Goal: Information Seeking & Learning: Learn about a topic

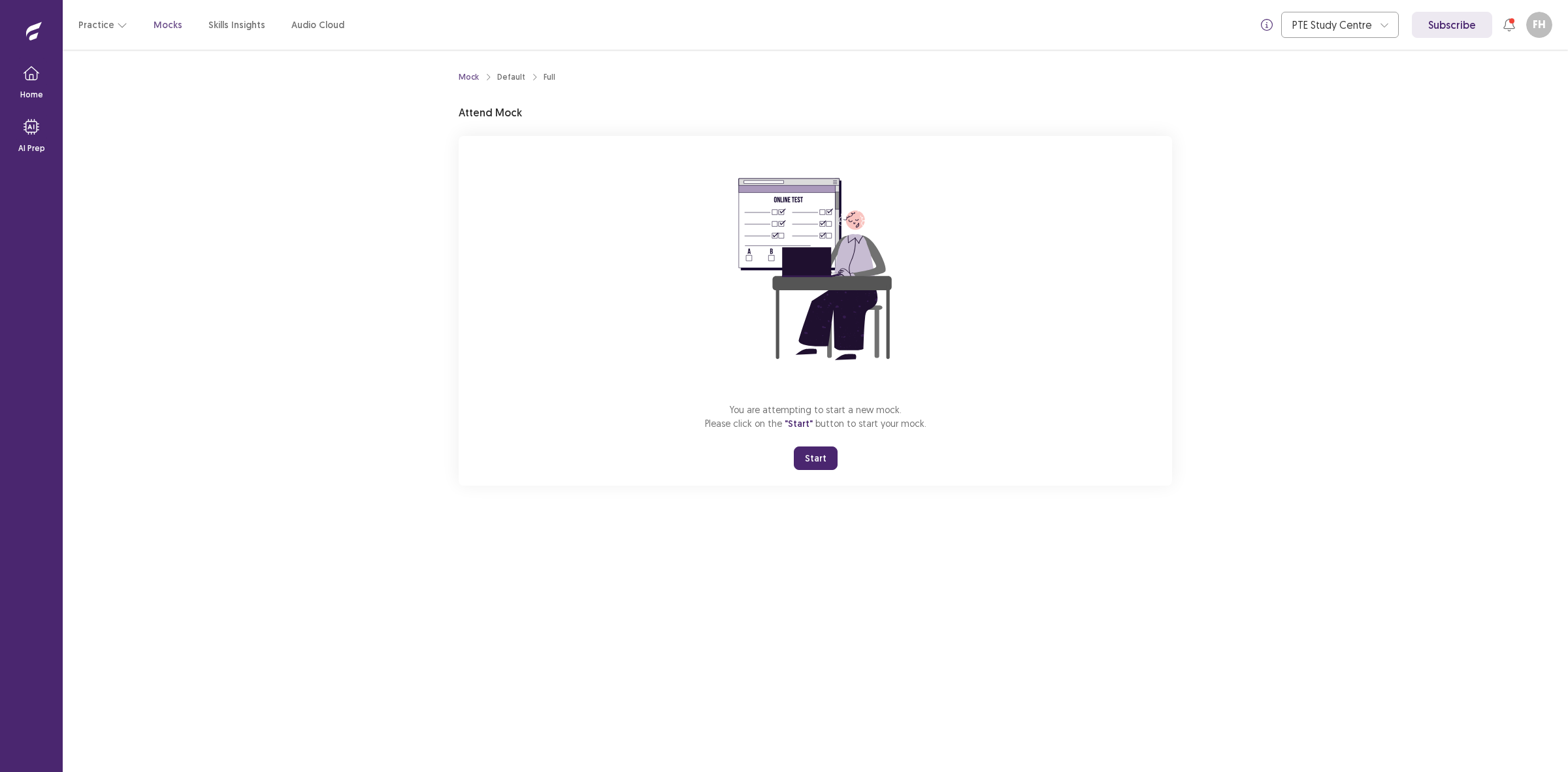
click at [817, 449] on button "Start" at bounding box center [815, 458] width 44 height 23
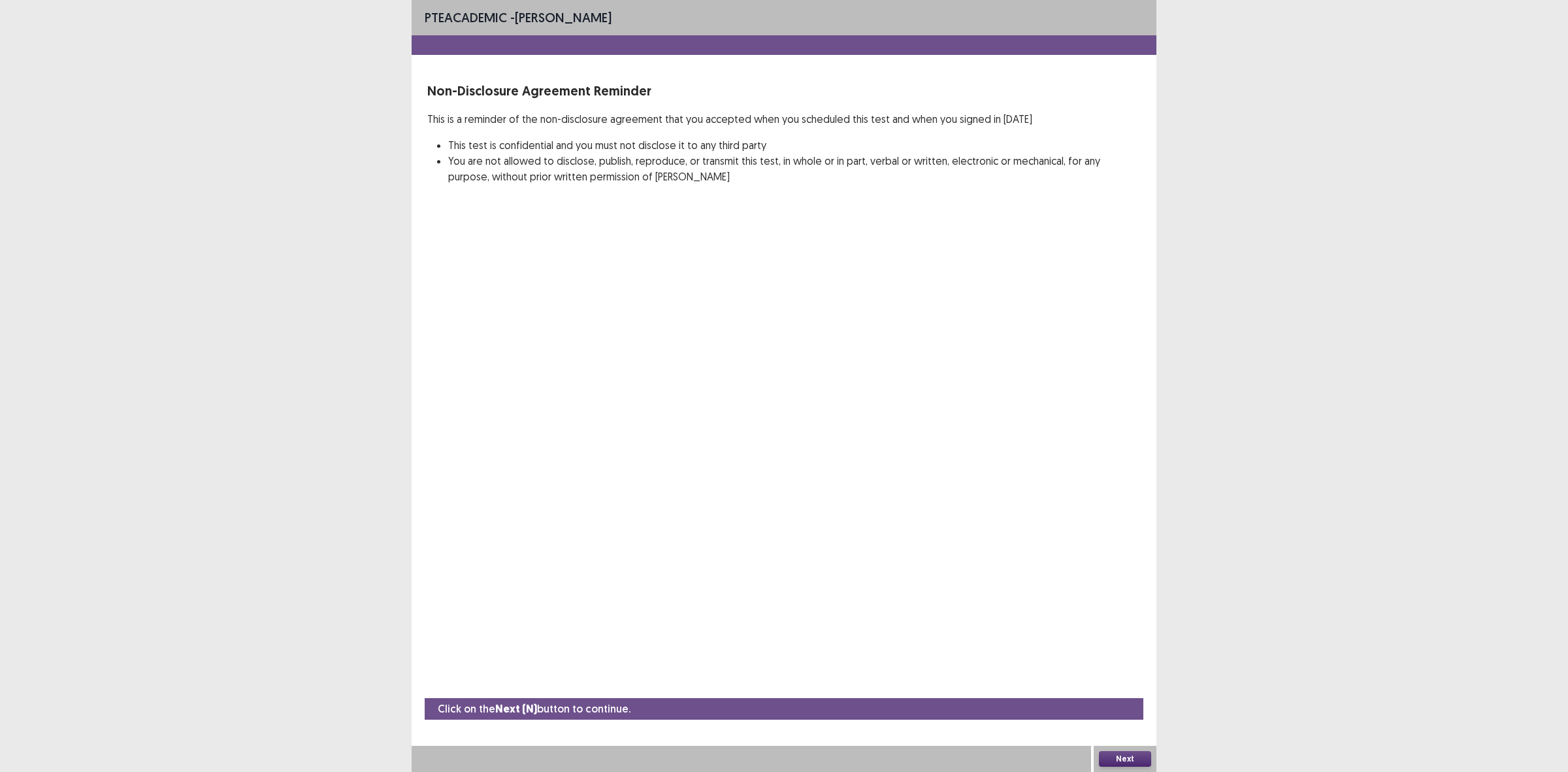
click at [1139, 752] on button "Next" at bounding box center [1125, 759] width 52 height 16
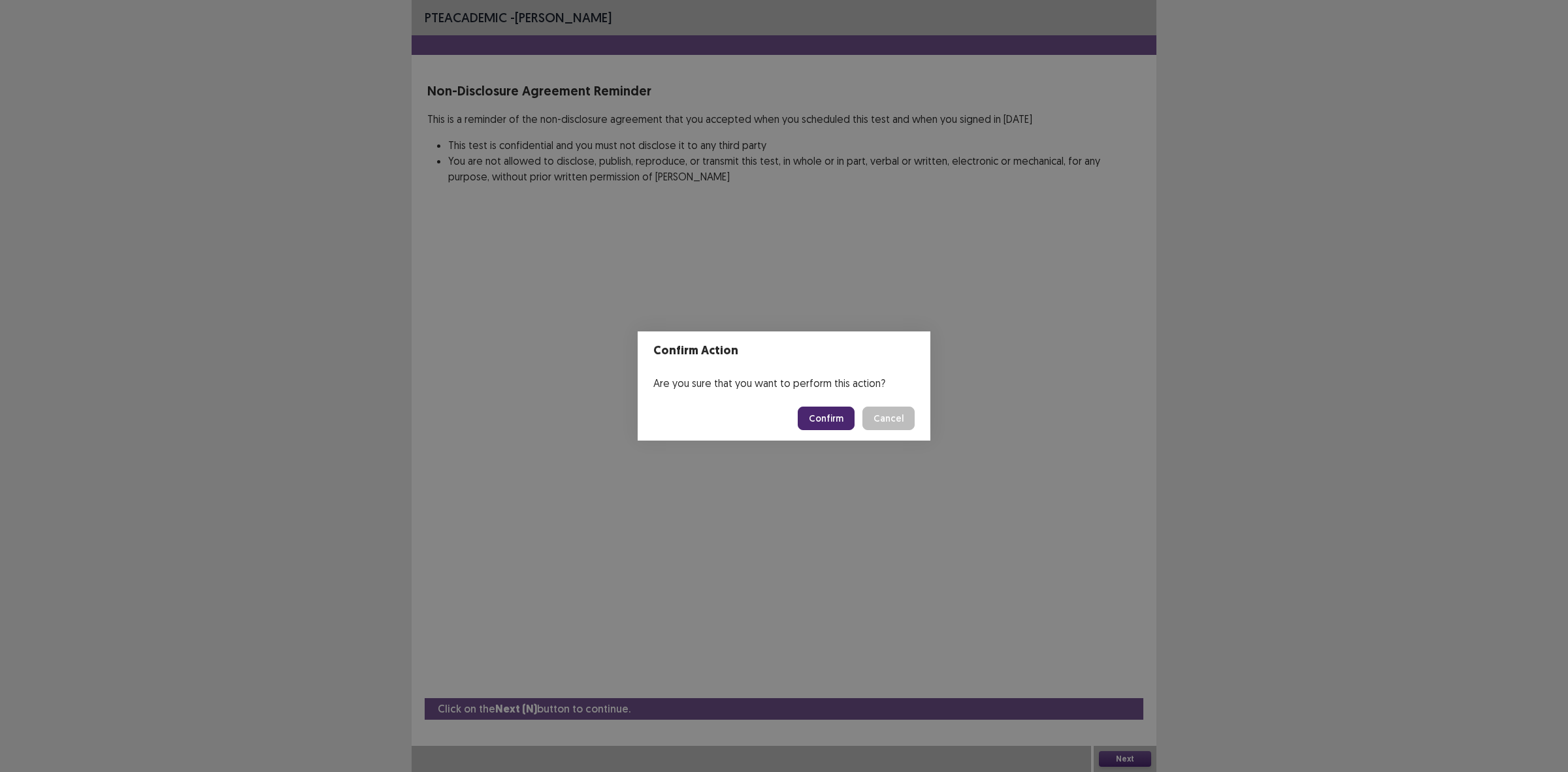
click at [813, 418] on button "Confirm" at bounding box center [826, 417] width 57 height 23
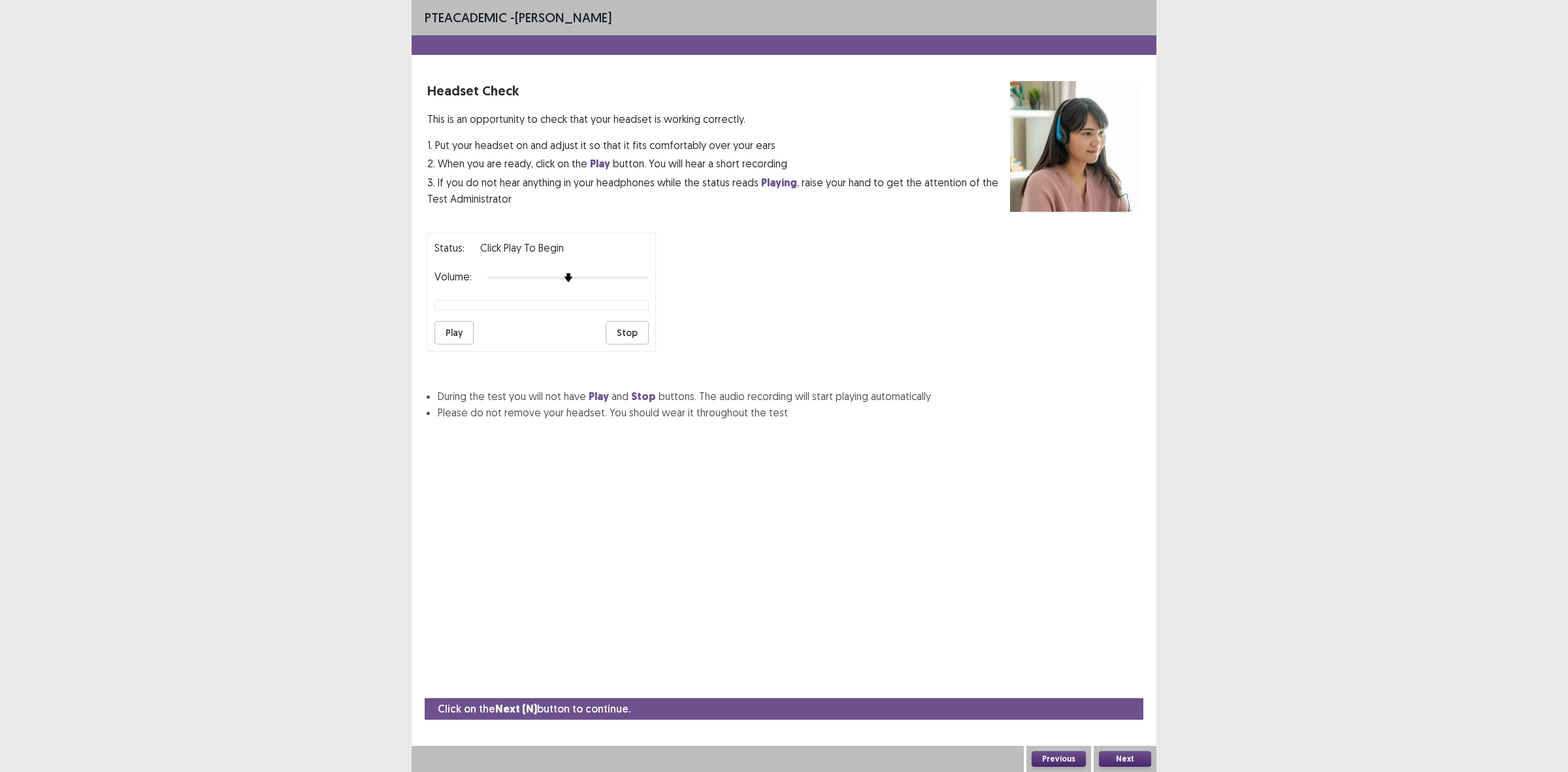
click at [455, 328] on button "Play" at bounding box center [453, 332] width 39 height 23
click at [525, 312] on div "Status: Click Play to Begin Volume: Play Stop" at bounding box center [541, 292] width 228 height 119
click at [464, 338] on button "Play" at bounding box center [453, 332] width 39 height 23
click at [634, 340] on button "Stop" at bounding box center [627, 332] width 43 height 23
click at [1139, 760] on button "Next" at bounding box center [1125, 759] width 52 height 16
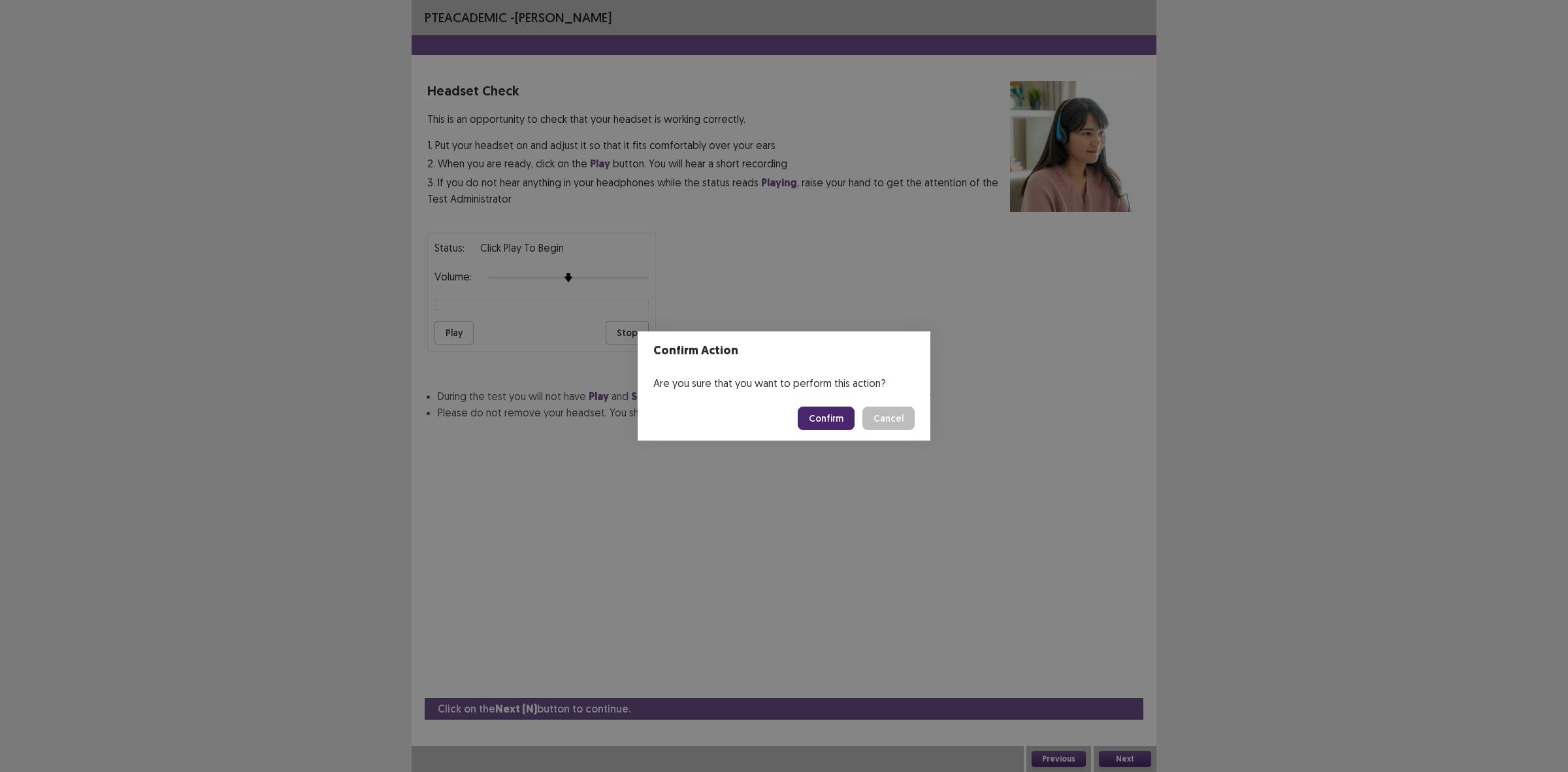
click at [840, 419] on button "Confirm" at bounding box center [826, 417] width 57 height 23
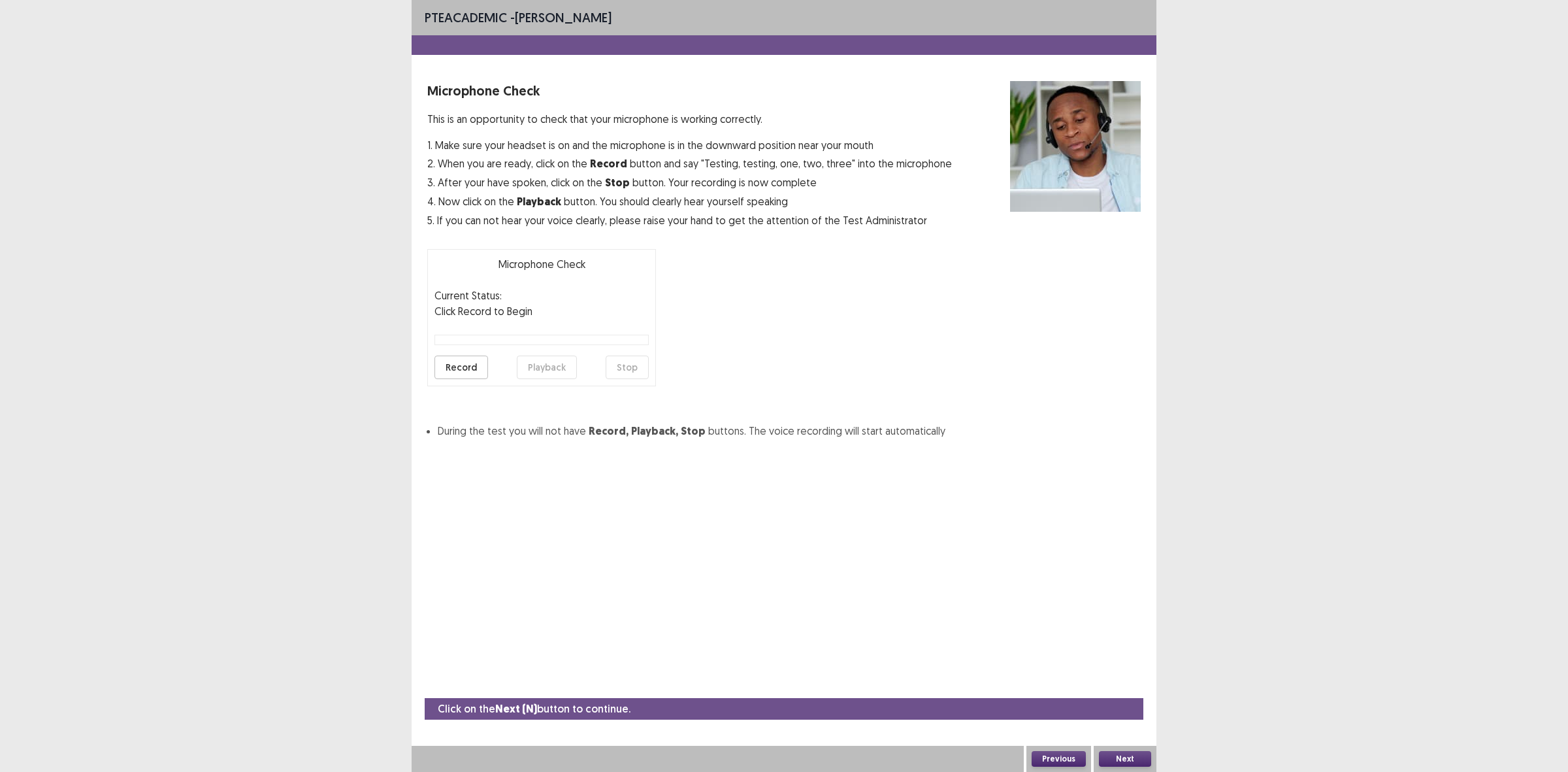
click at [472, 366] on button "Record" at bounding box center [461, 367] width 54 height 23
click at [538, 369] on button "Playback" at bounding box center [547, 367] width 60 height 23
click at [475, 362] on button "Record" at bounding box center [461, 367] width 54 height 23
click at [551, 364] on button "Playback" at bounding box center [547, 367] width 60 height 23
click at [1113, 757] on button "Next" at bounding box center [1125, 759] width 52 height 16
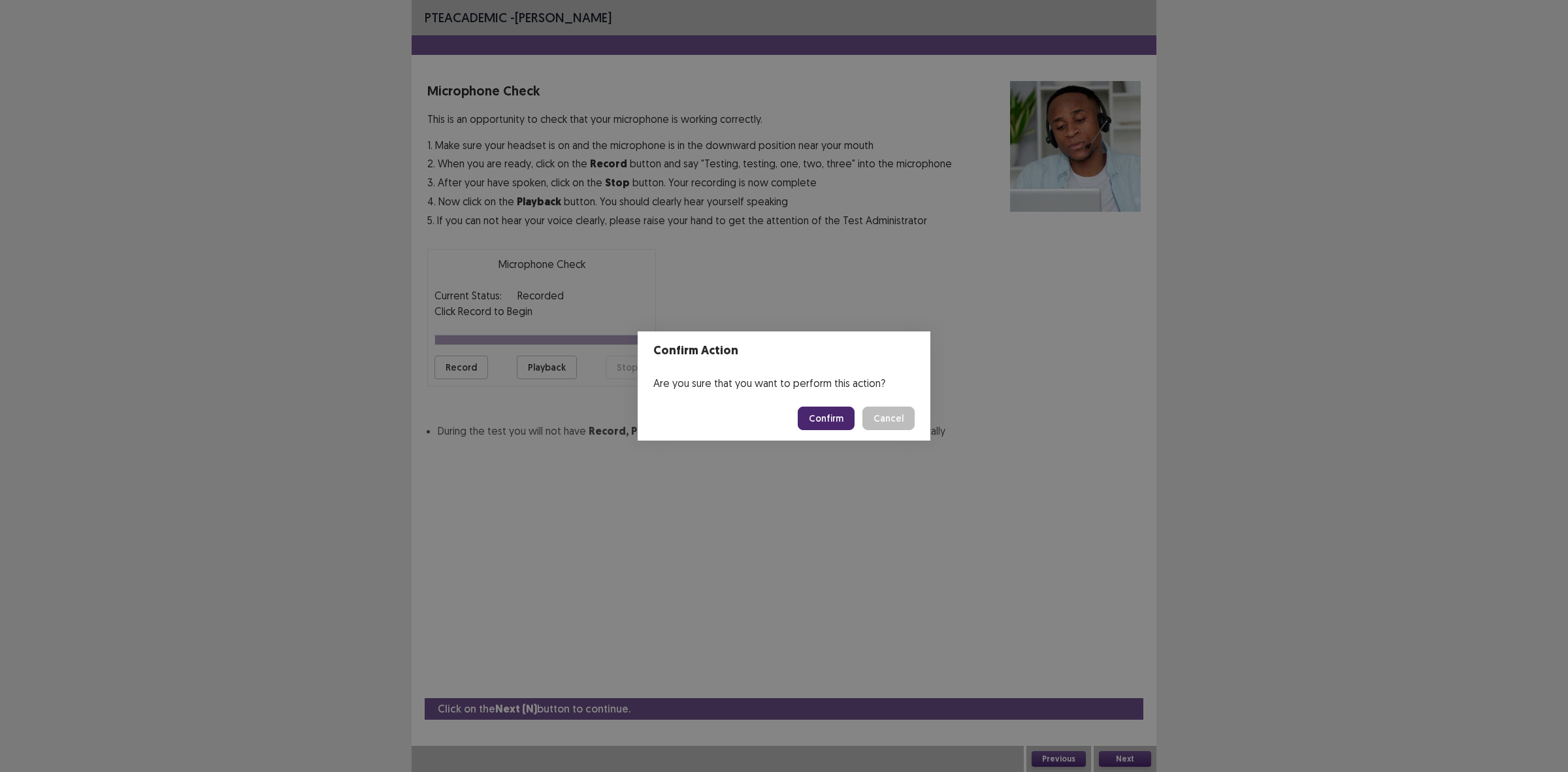
click at [835, 415] on button "Confirm" at bounding box center [826, 417] width 57 height 23
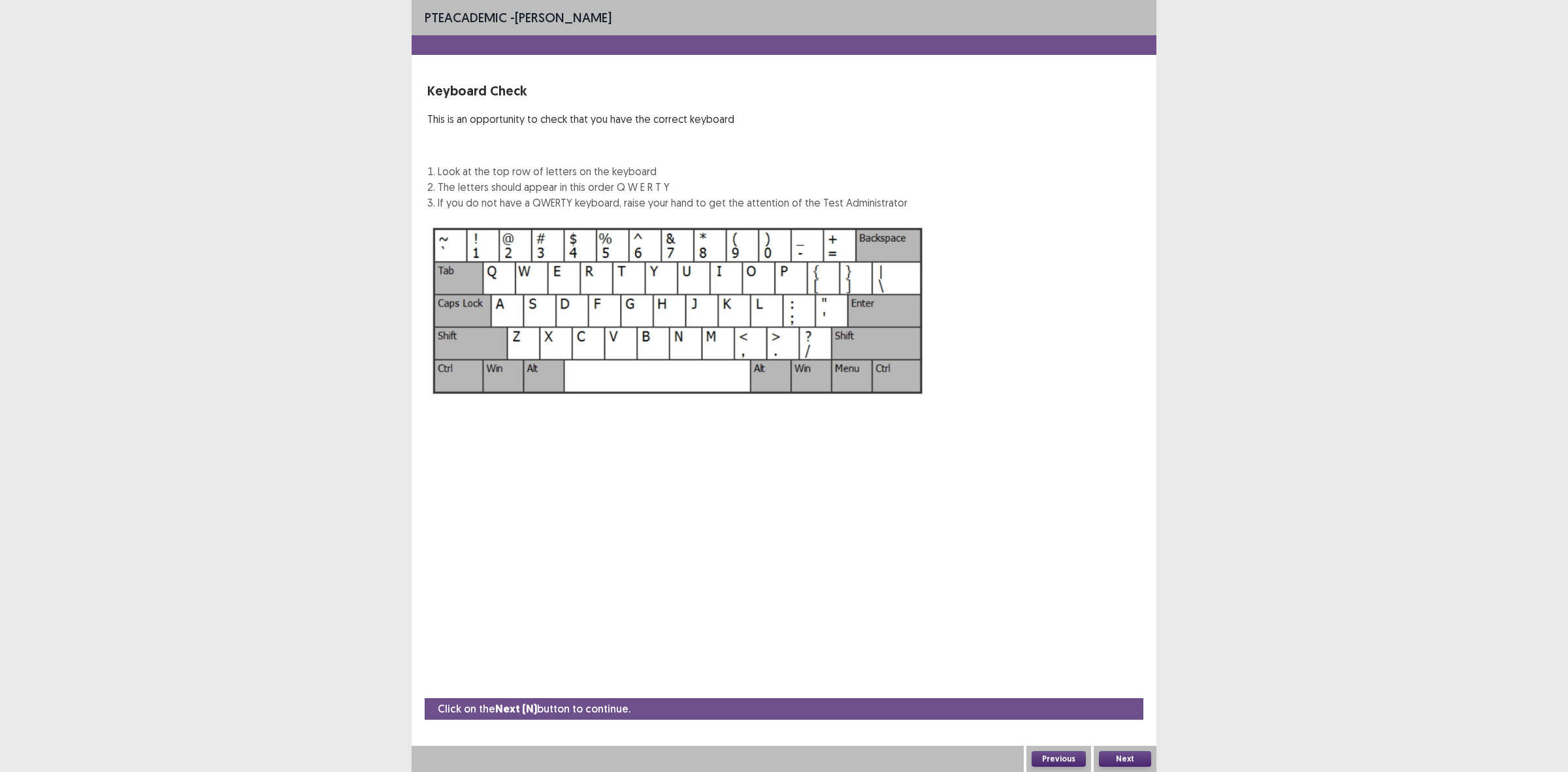
click at [1130, 758] on button "Next" at bounding box center [1125, 759] width 52 height 16
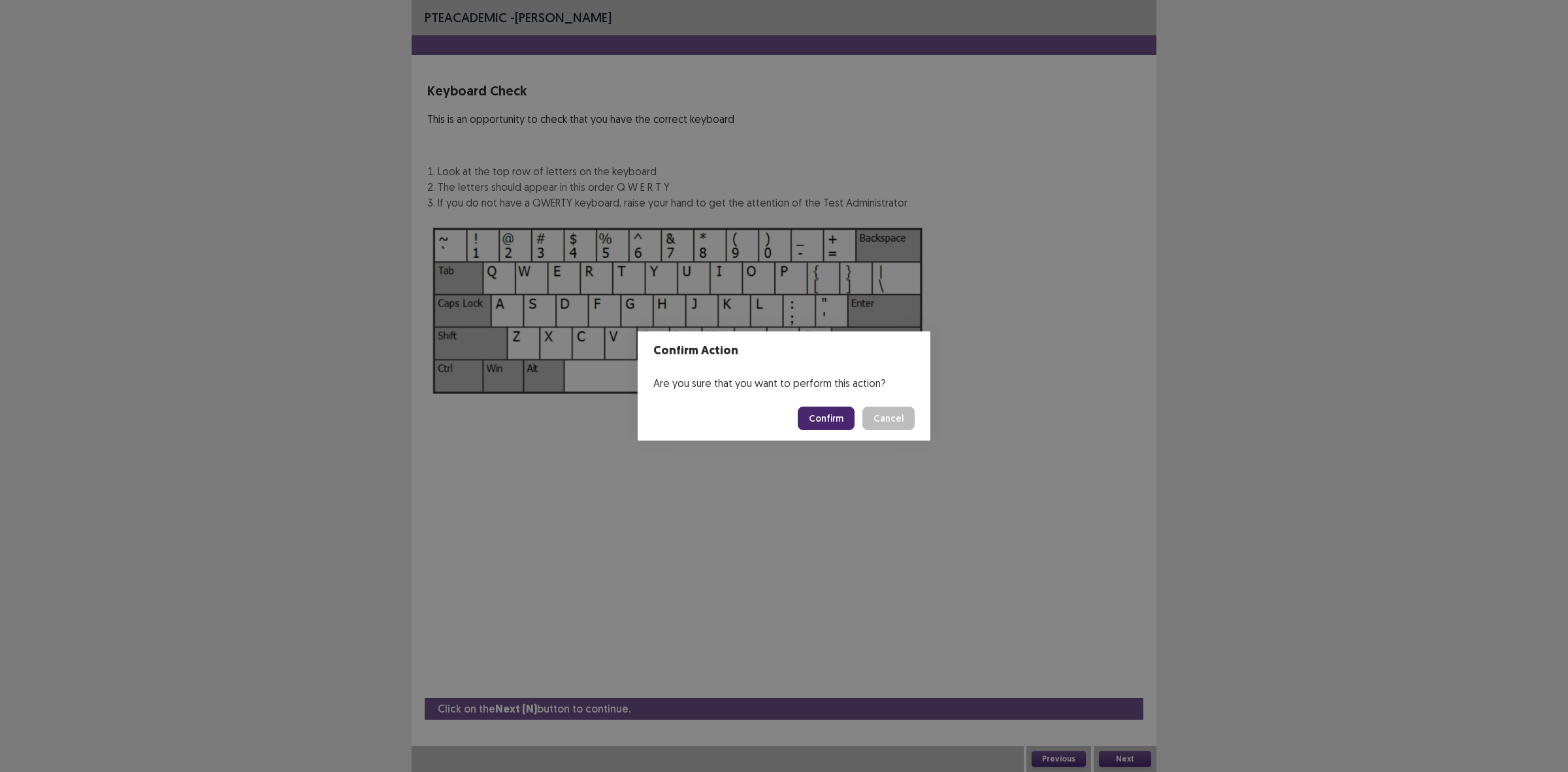
click at [811, 414] on button "Confirm" at bounding box center [826, 417] width 57 height 23
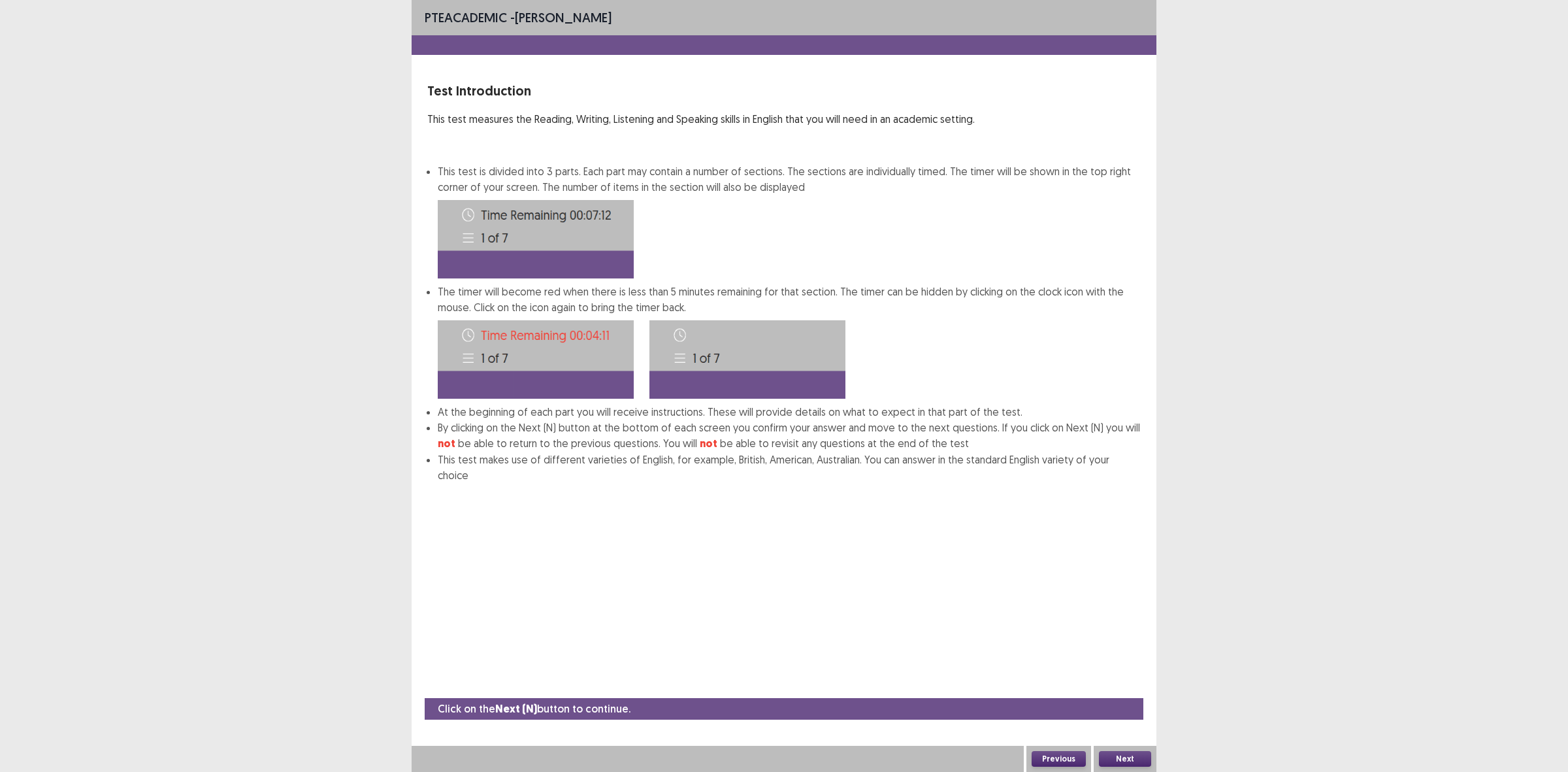
click at [1124, 760] on button "Next" at bounding box center [1125, 759] width 52 height 16
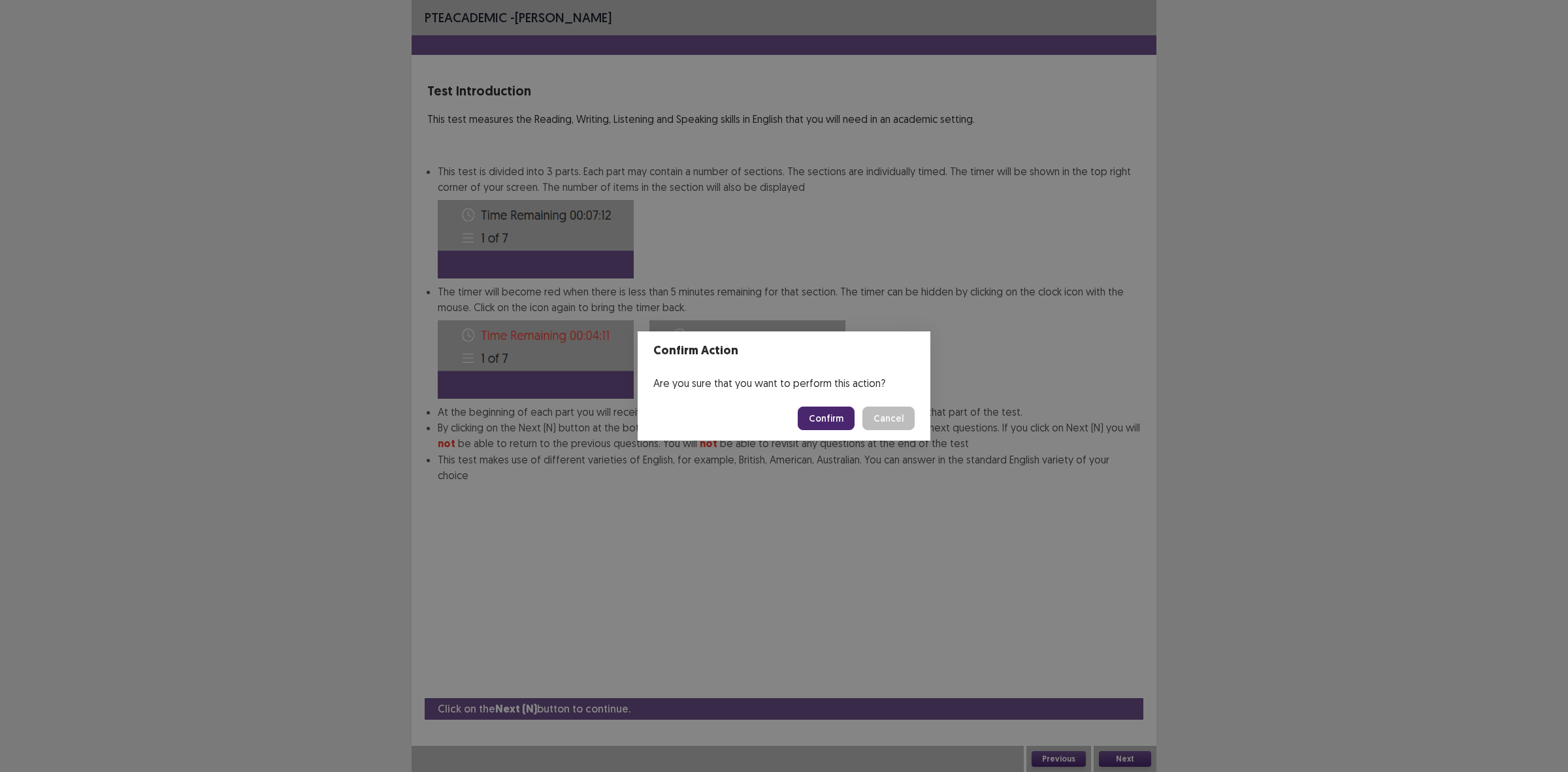
click at [836, 415] on button "Confirm" at bounding box center [826, 417] width 57 height 23
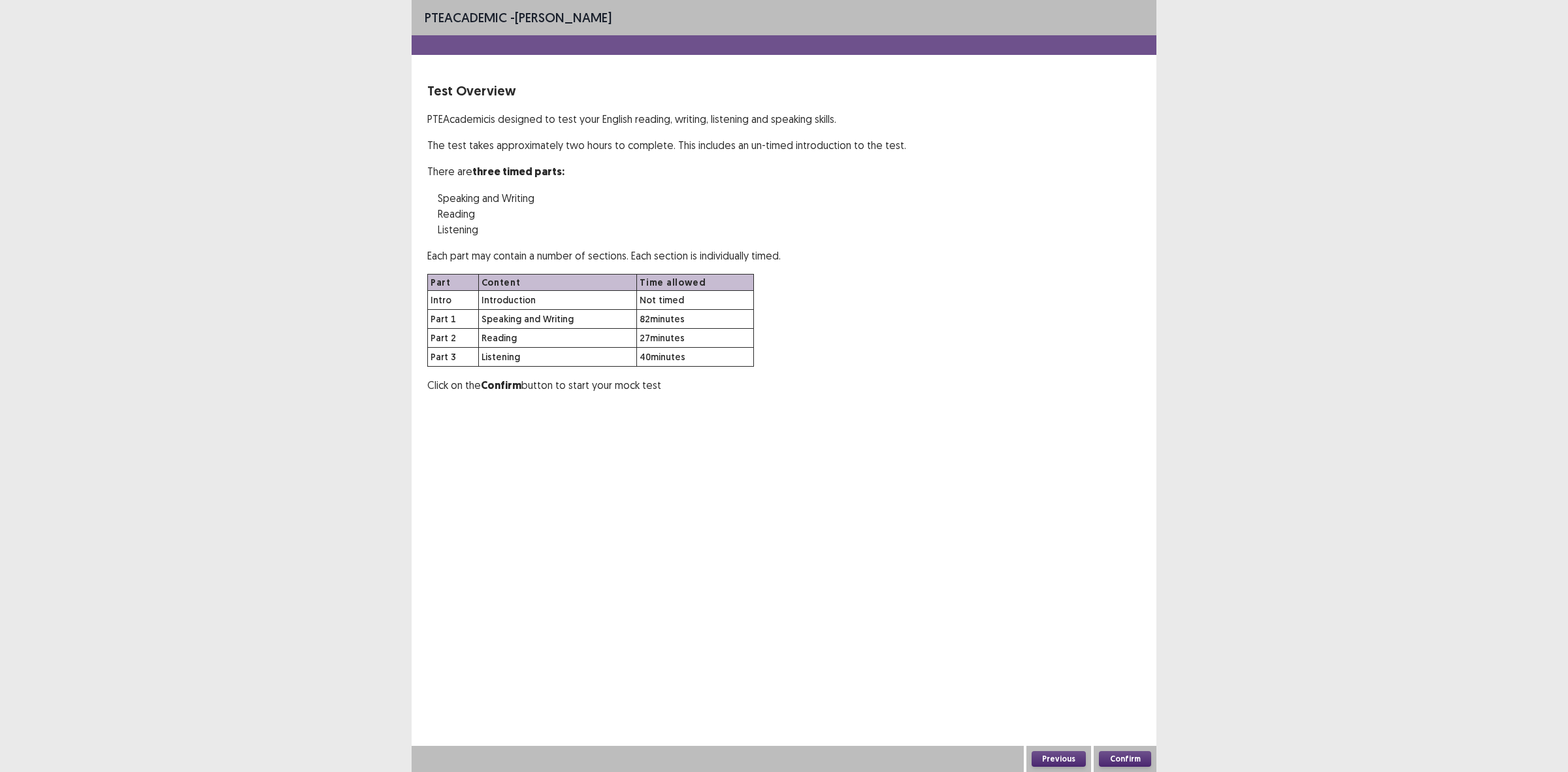
click at [1132, 761] on button "Confirm" at bounding box center [1125, 759] width 52 height 16
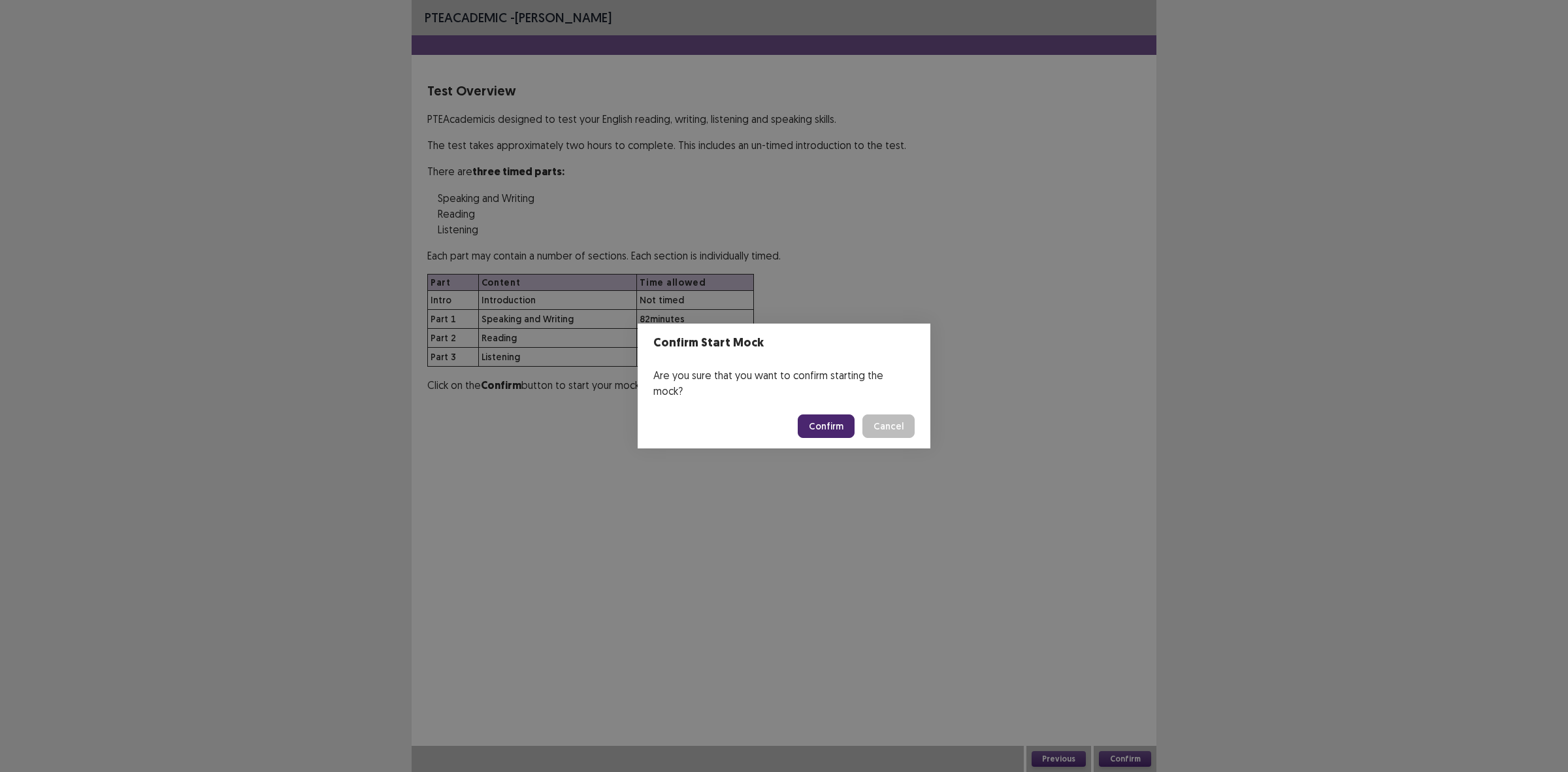
click at [840, 424] on button "Confirm" at bounding box center [826, 426] width 57 height 23
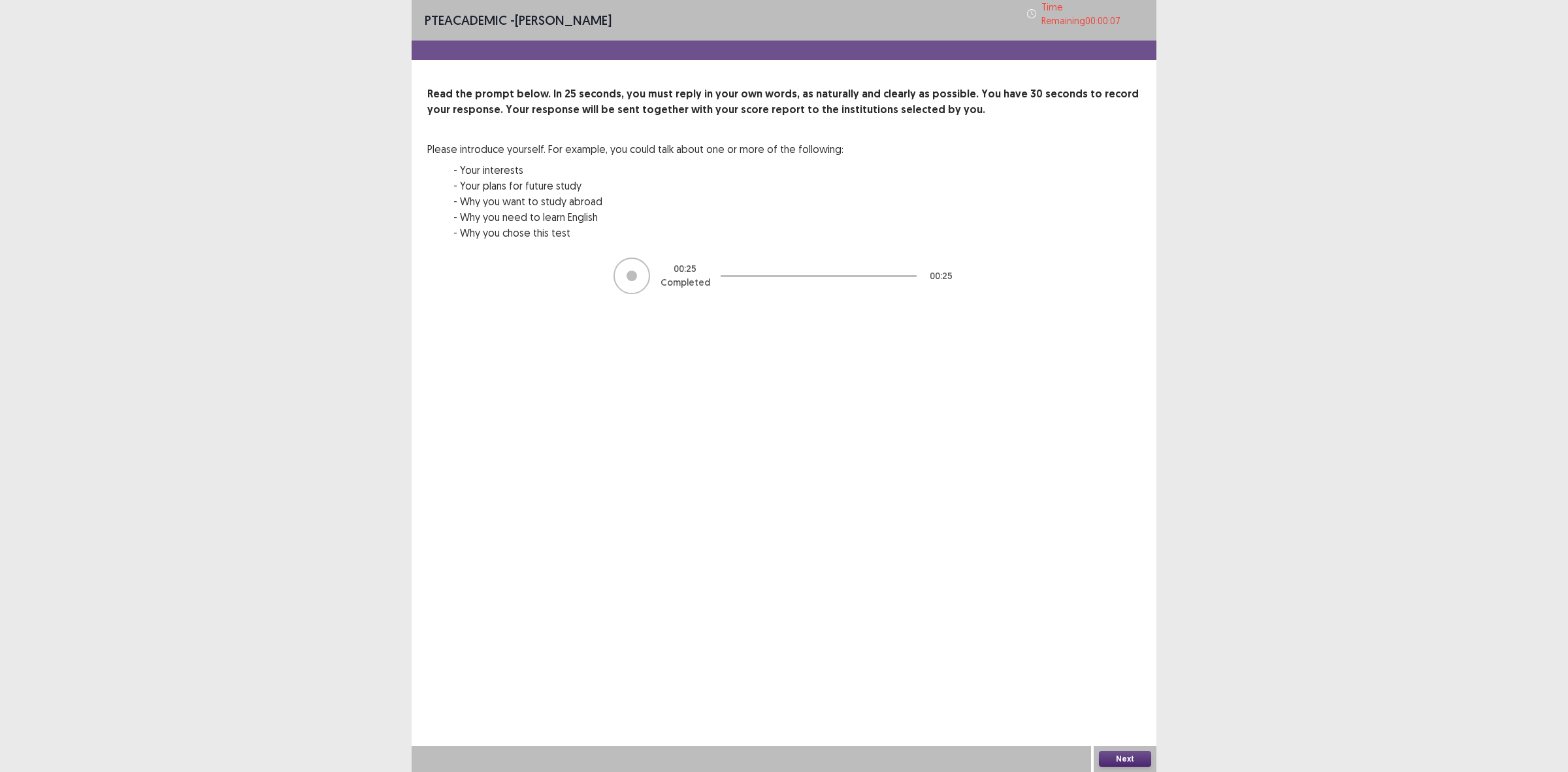
click at [1124, 754] on button "Next" at bounding box center [1125, 759] width 52 height 16
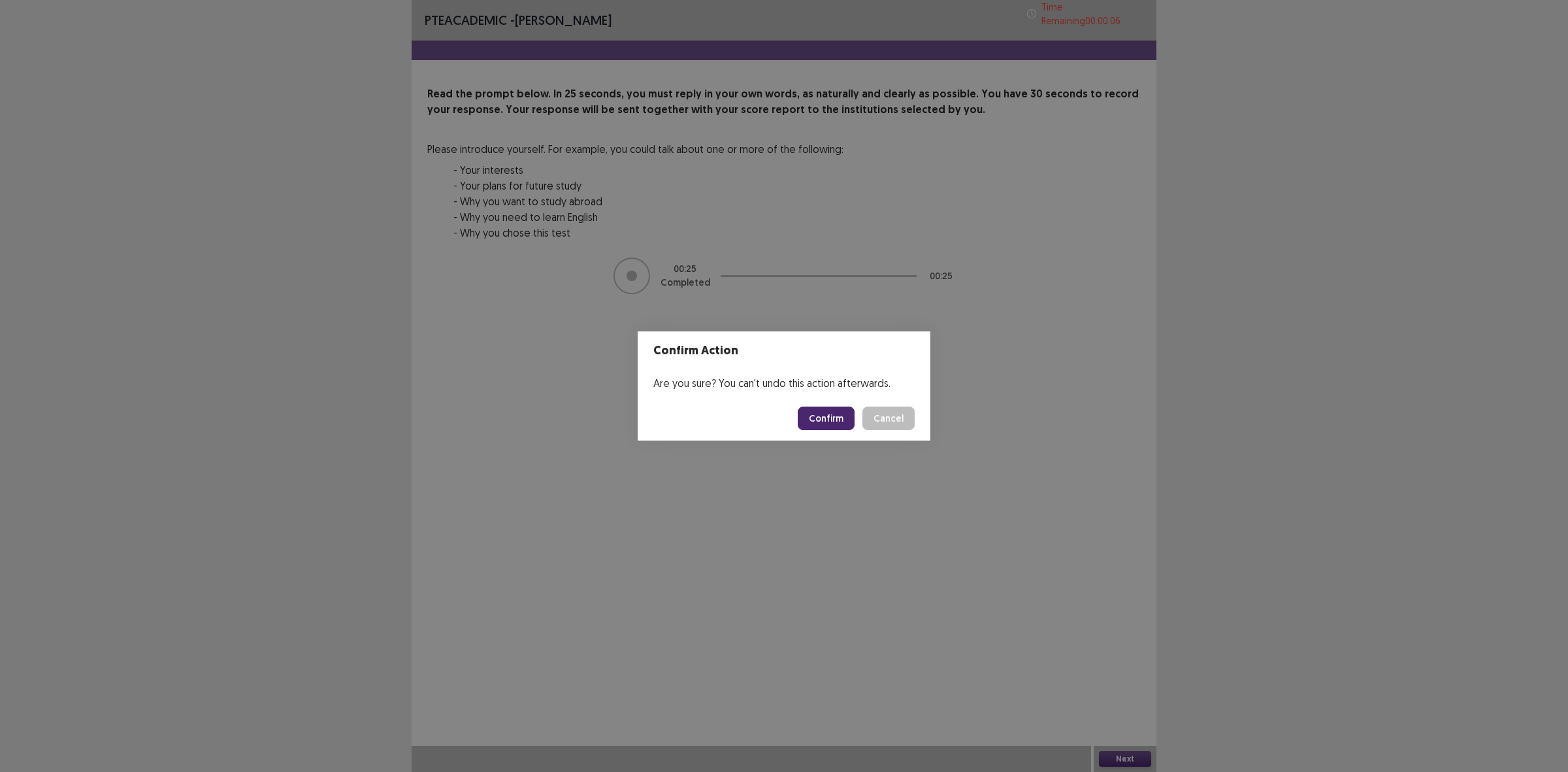
click at [844, 417] on button "Confirm" at bounding box center [826, 417] width 57 height 23
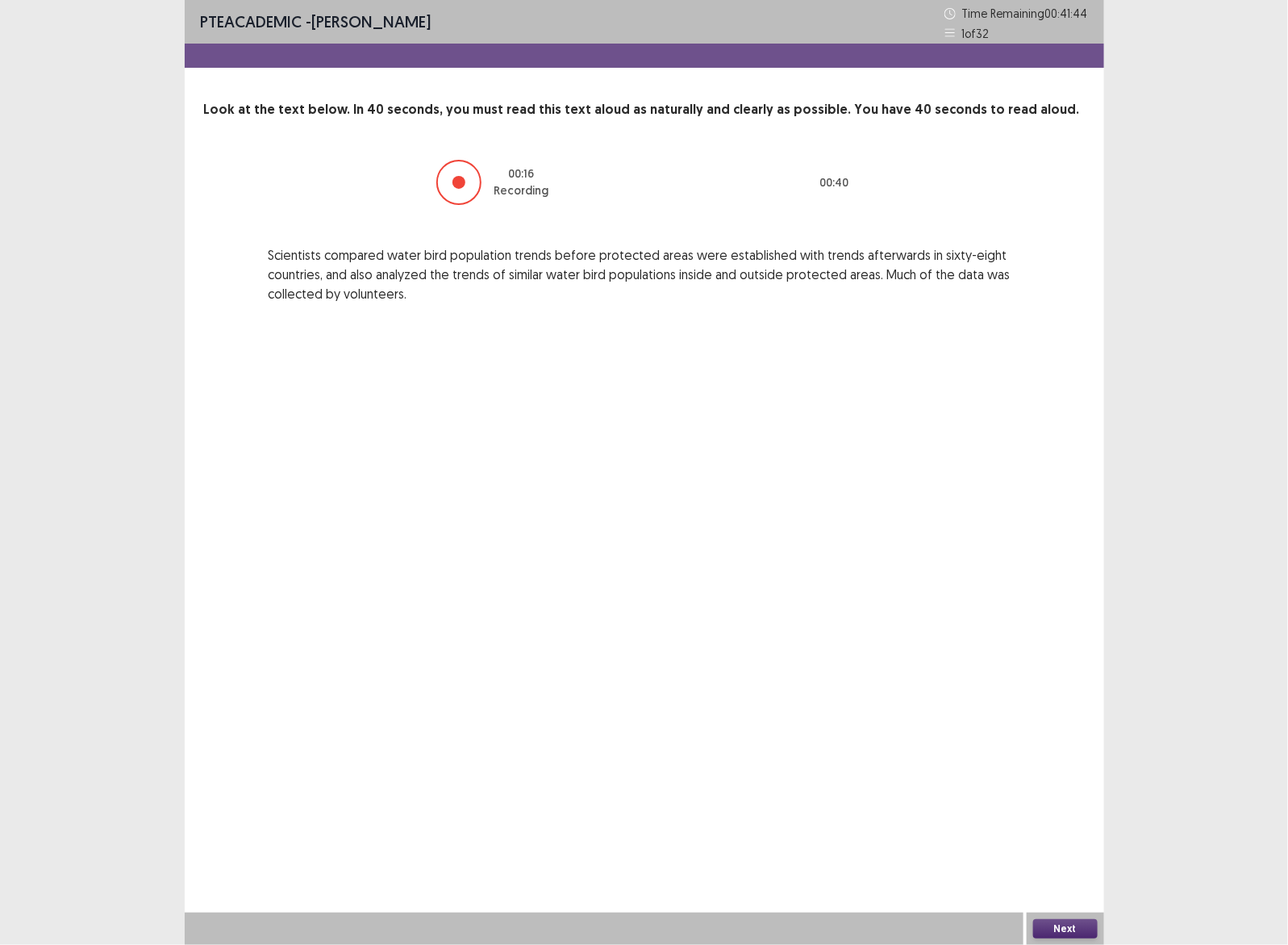
click at [1061, 930] on button "Next" at bounding box center [1065, 928] width 65 height 19
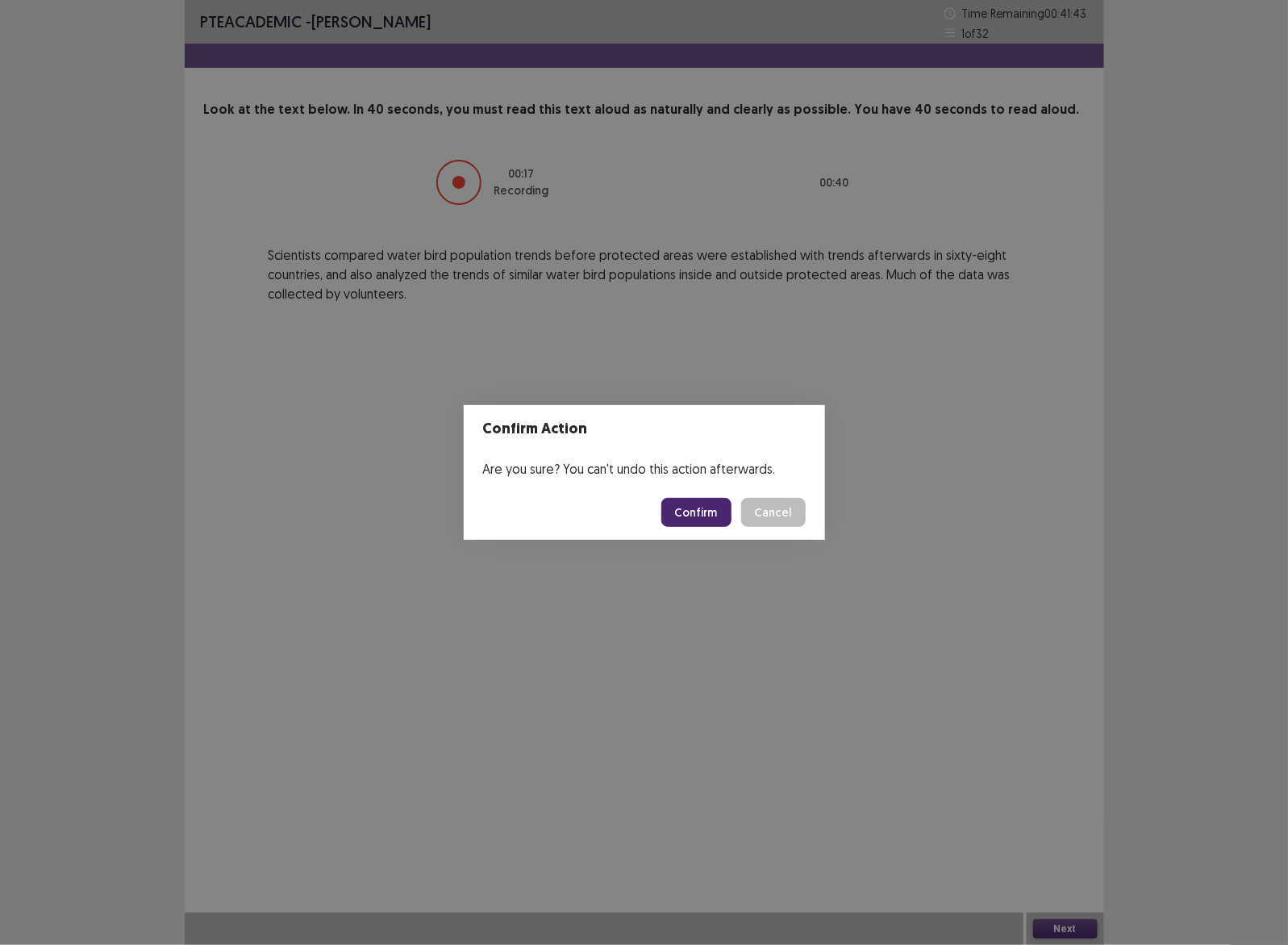
click at [707, 514] on button "Confirm" at bounding box center [696, 512] width 70 height 29
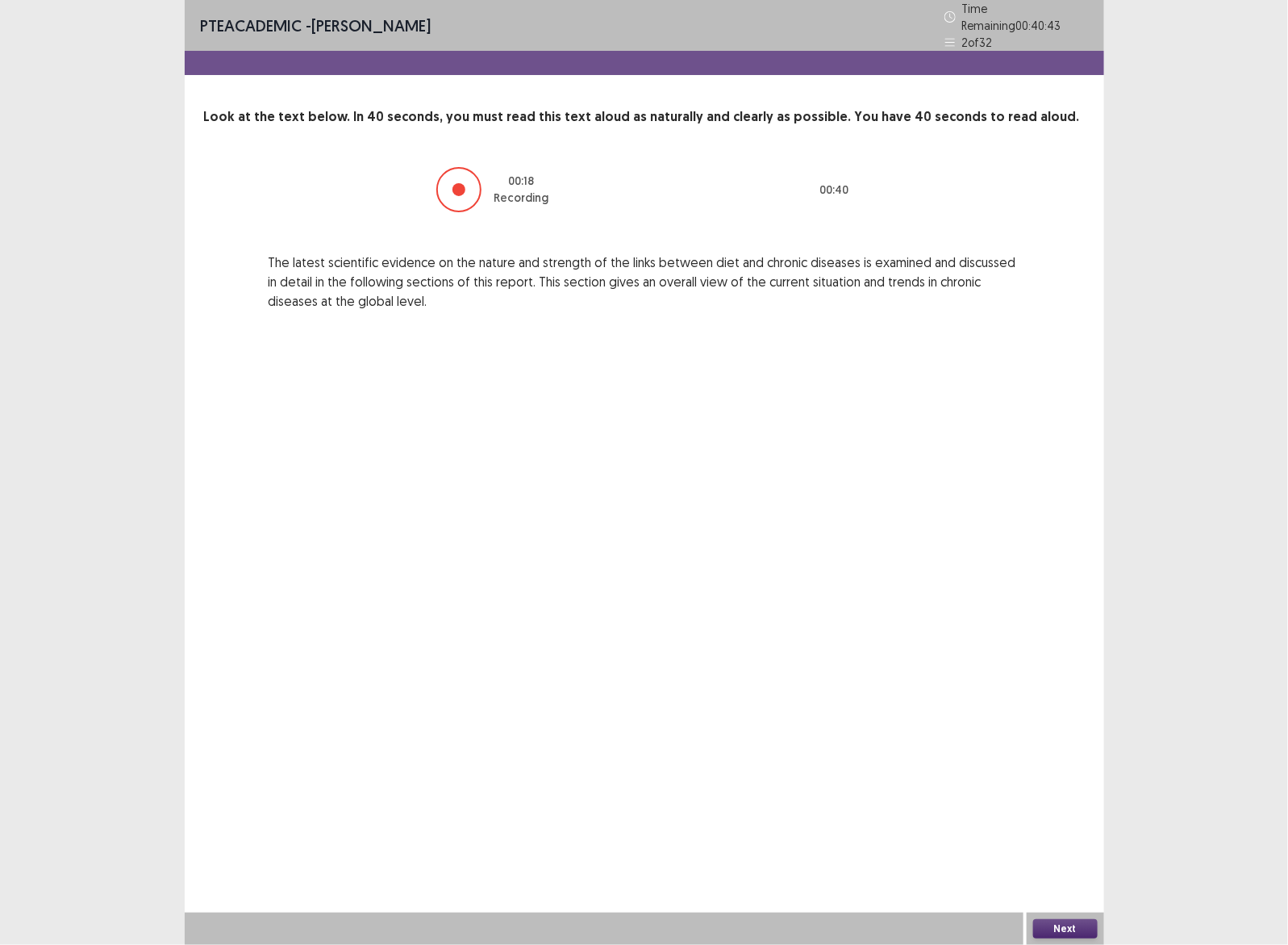
click at [1086, 922] on button "Next" at bounding box center [1065, 928] width 65 height 19
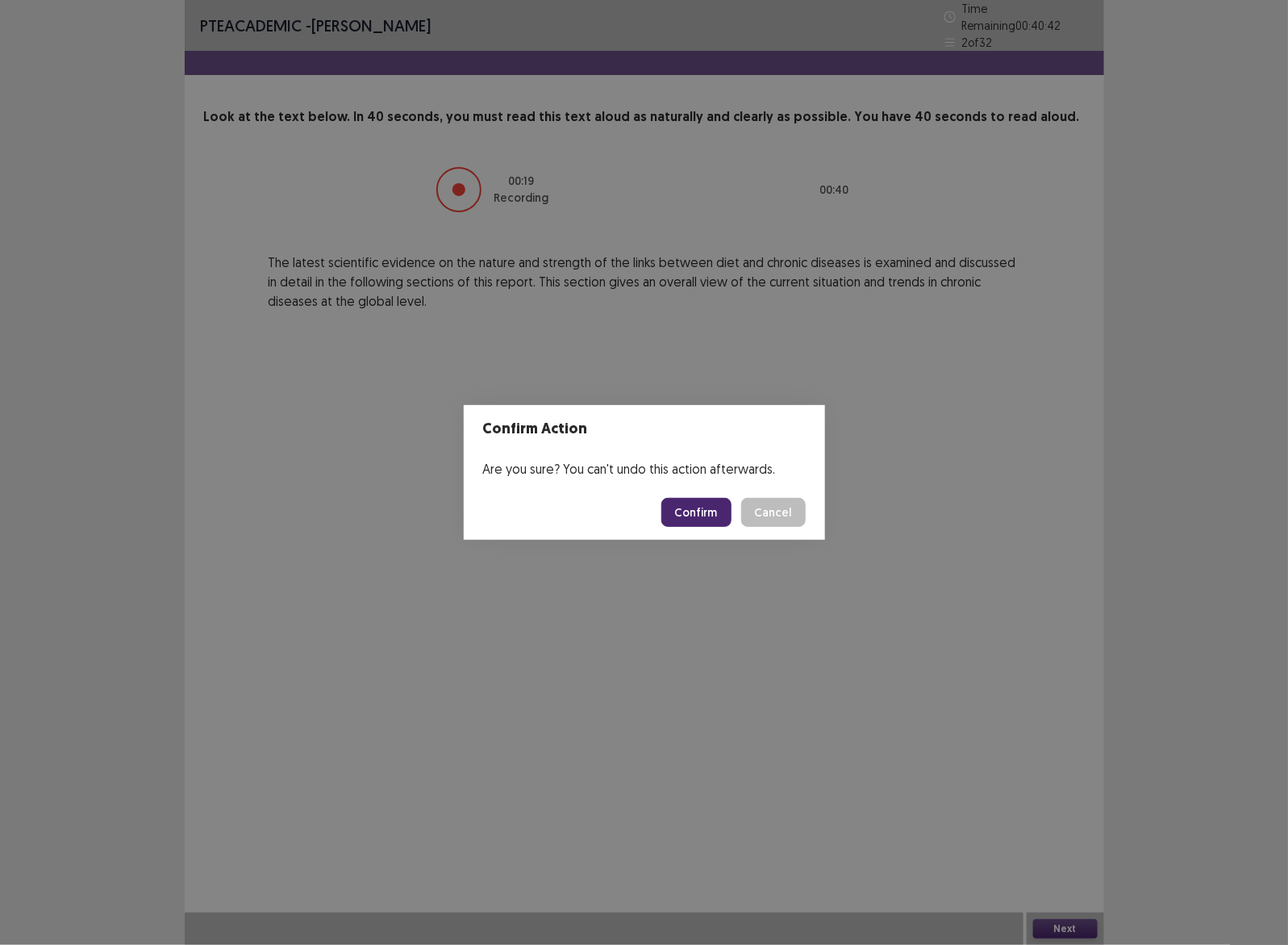
click at [712, 507] on button "Confirm" at bounding box center [696, 512] width 70 height 29
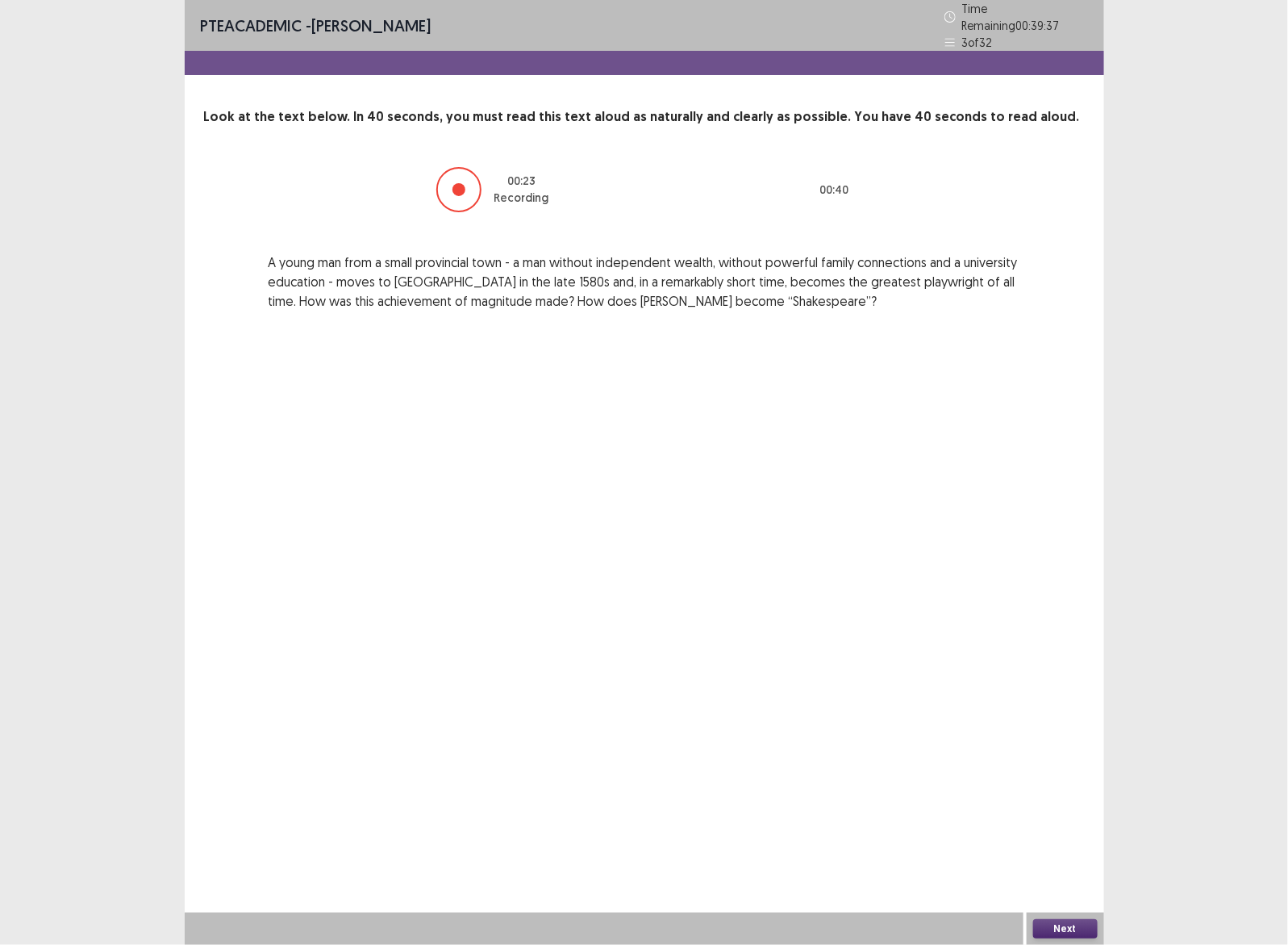
click at [1064, 926] on button "Next" at bounding box center [1065, 928] width 65 height 19
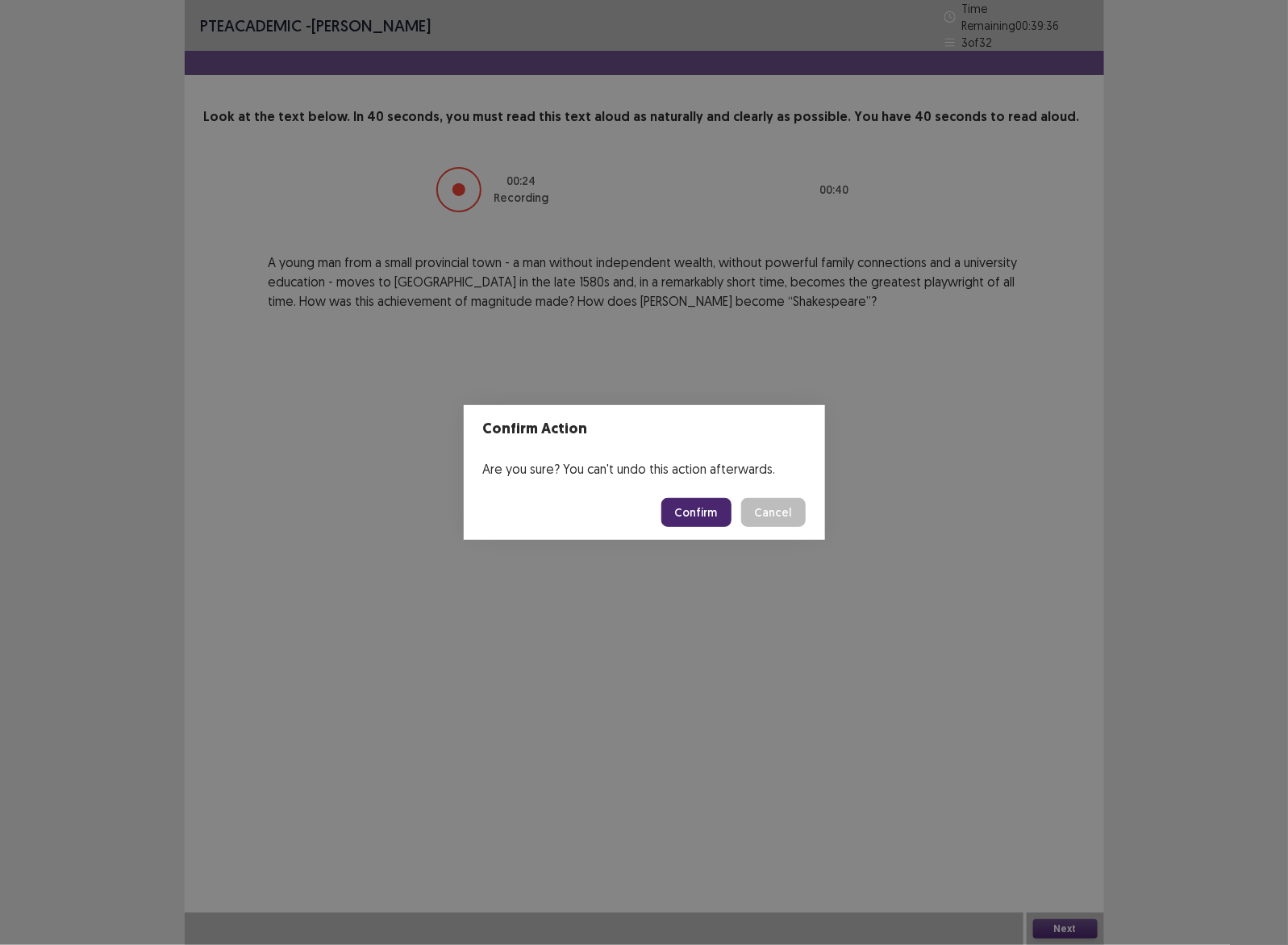
click at [678, 502] on button "Confirm" at bounding box center [696, 512] width 70 height 29
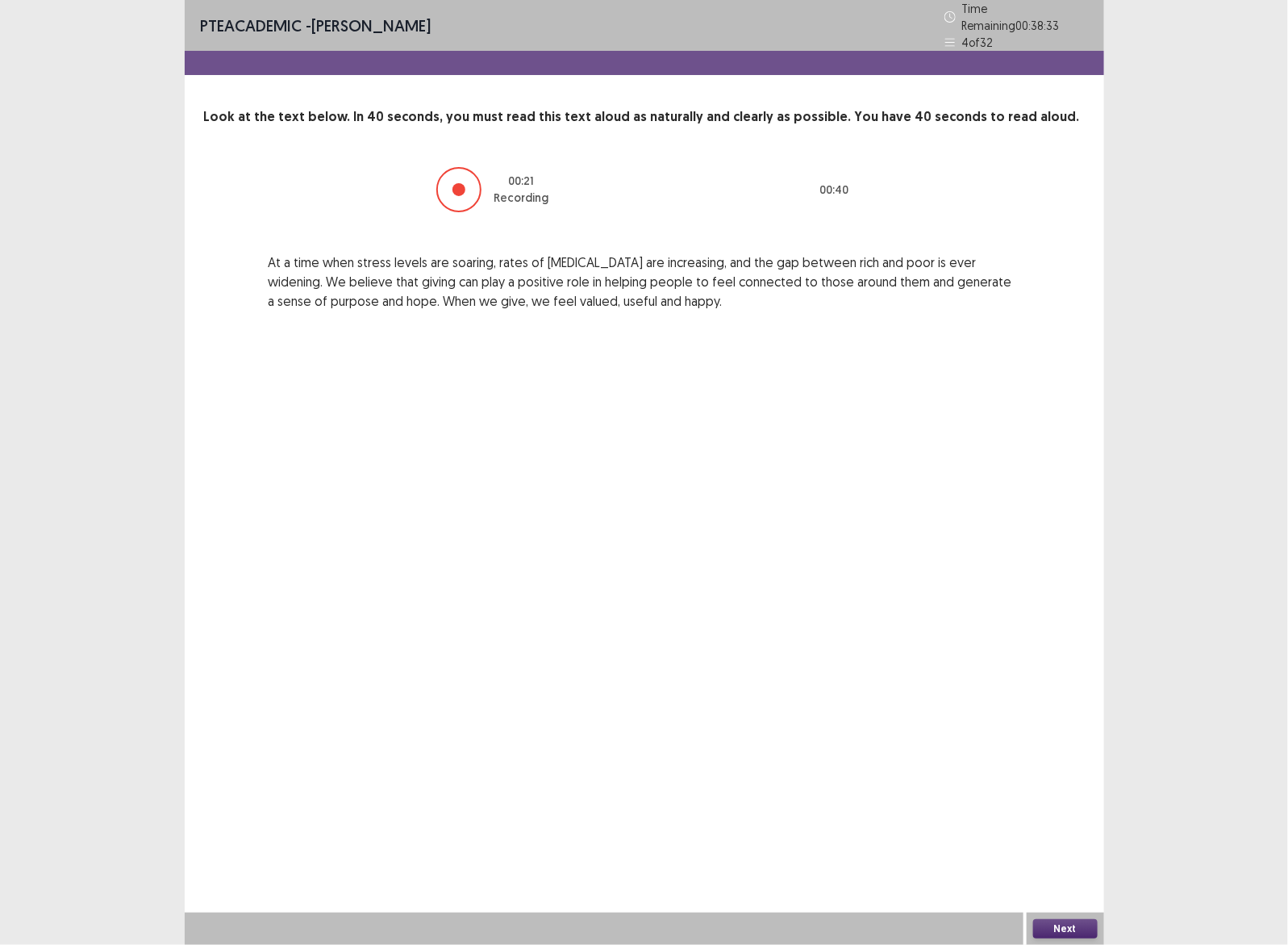
click at [1071, 926] on button "Next" at bounding box center [1065, 928] width 65 height 19
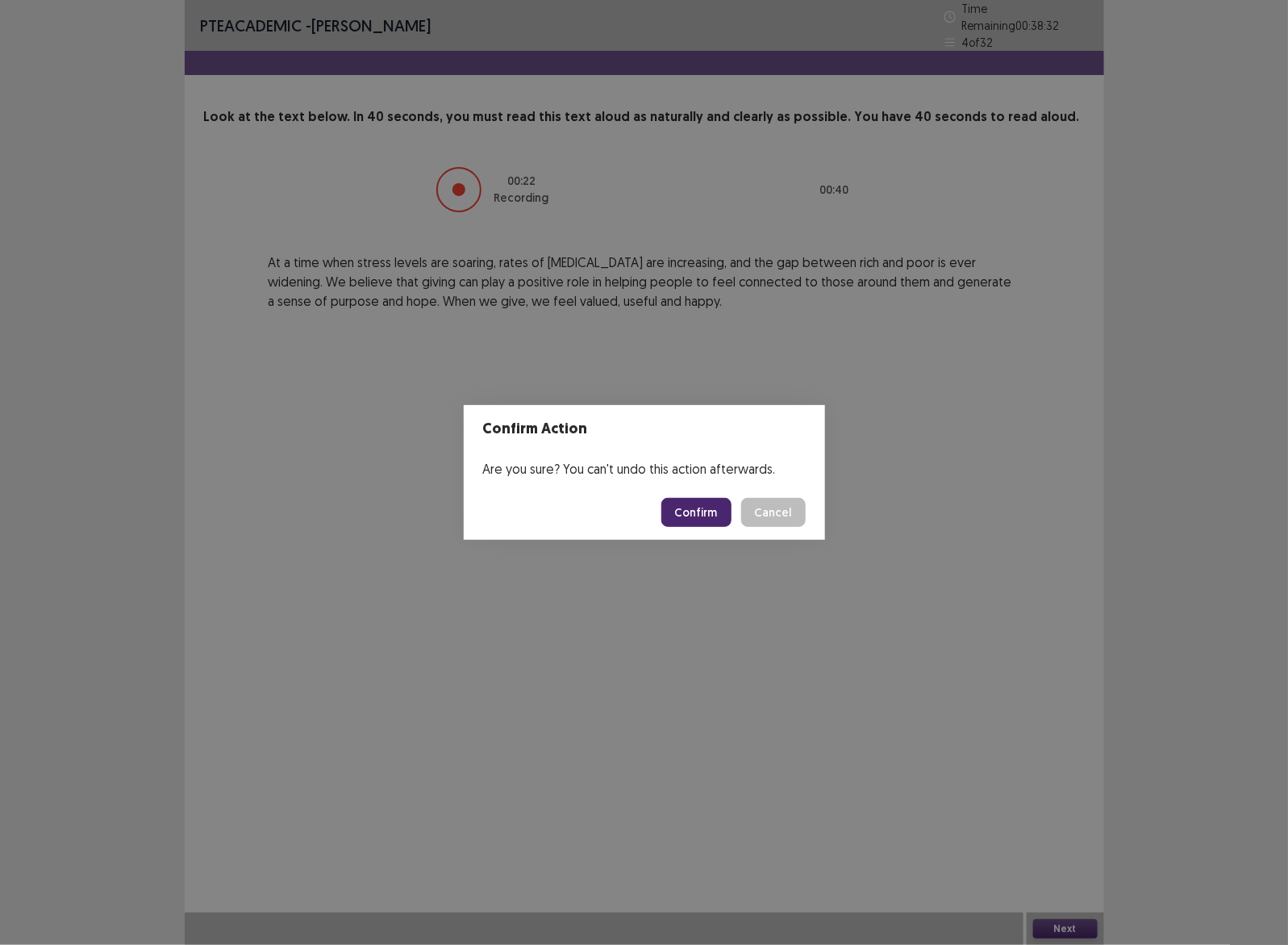
click at [699, 508] on button "Confirm" at bounding box center [696, 512] width 70 height 29
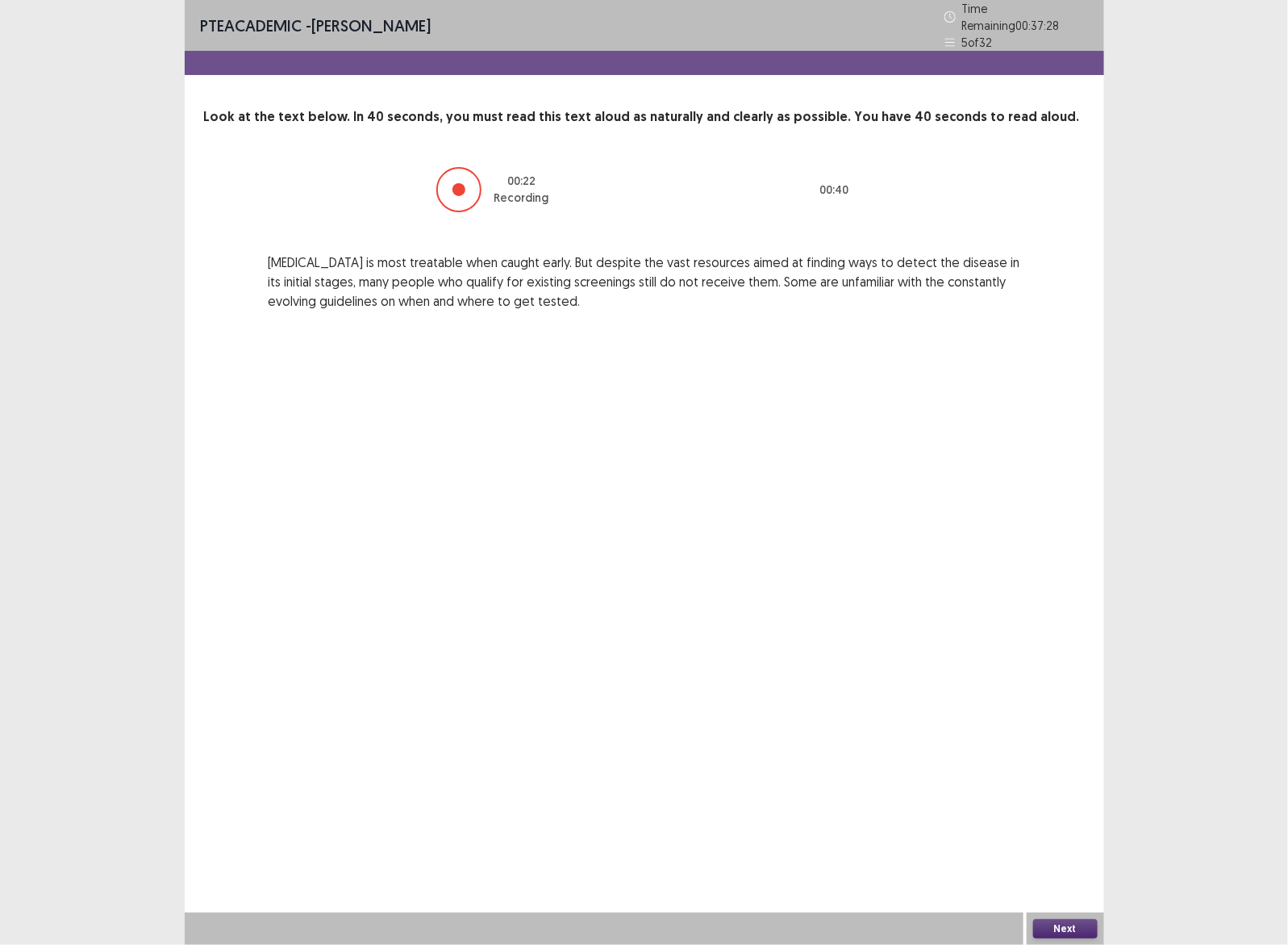
click at [1043, 924] on button "Next" at bounding box center [1065, 928] width 65 height 19
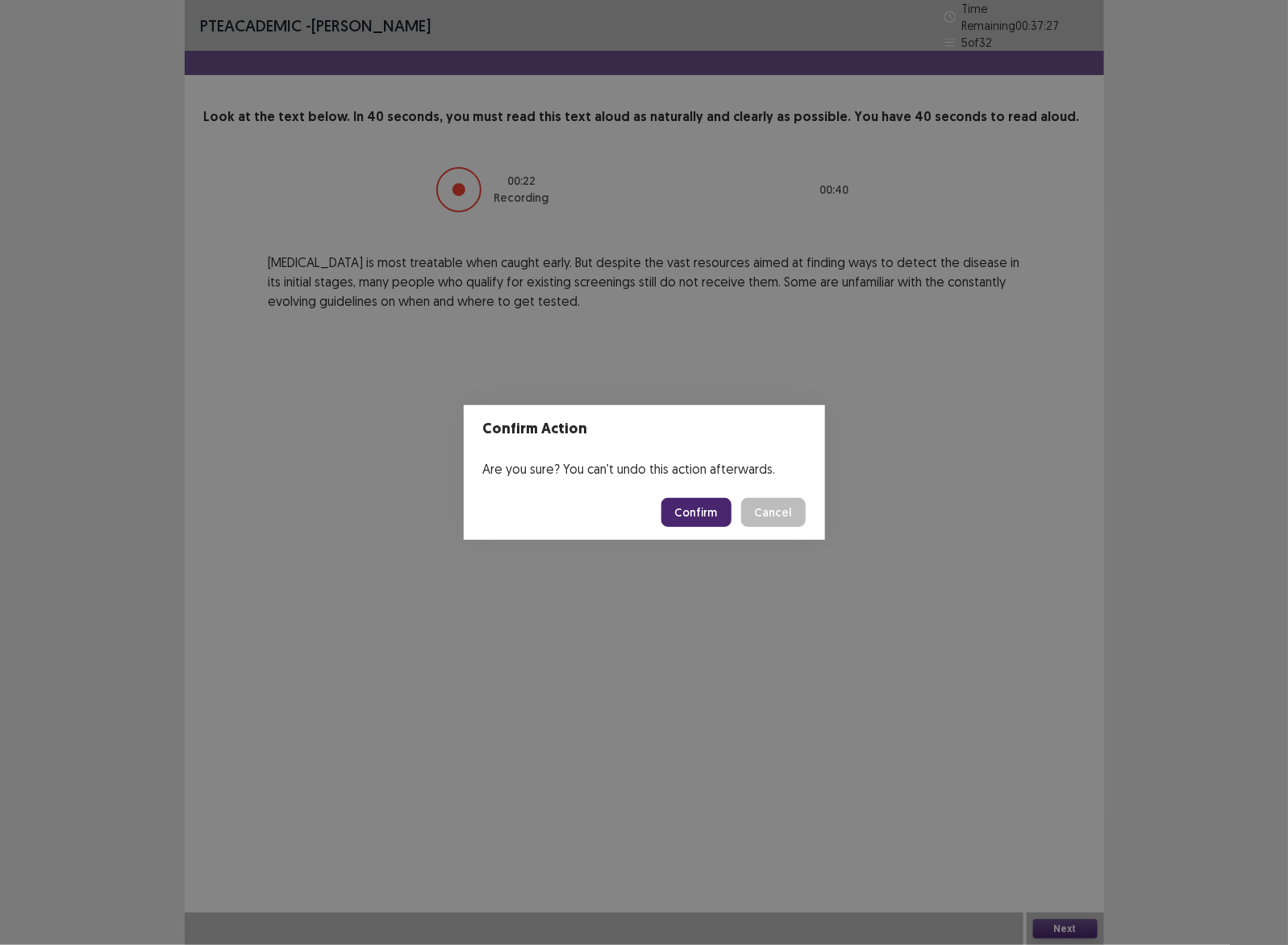
click at [696, 509] on button "Confirm" at bounding box center [696, 512] width 70 height 29
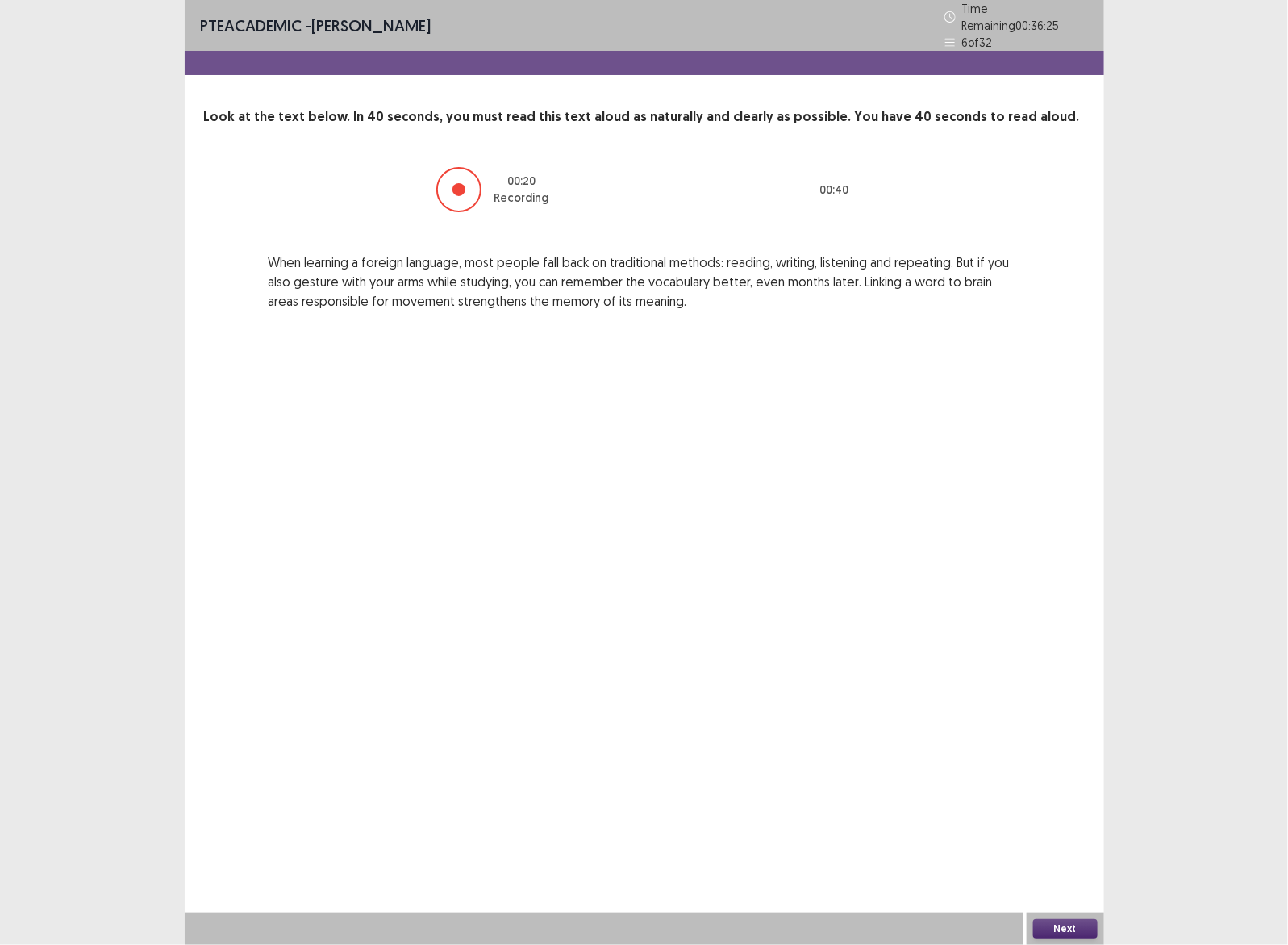
click at [1071, 925] on button "Next" at bounding box center [1065, 928] width 65 height 19
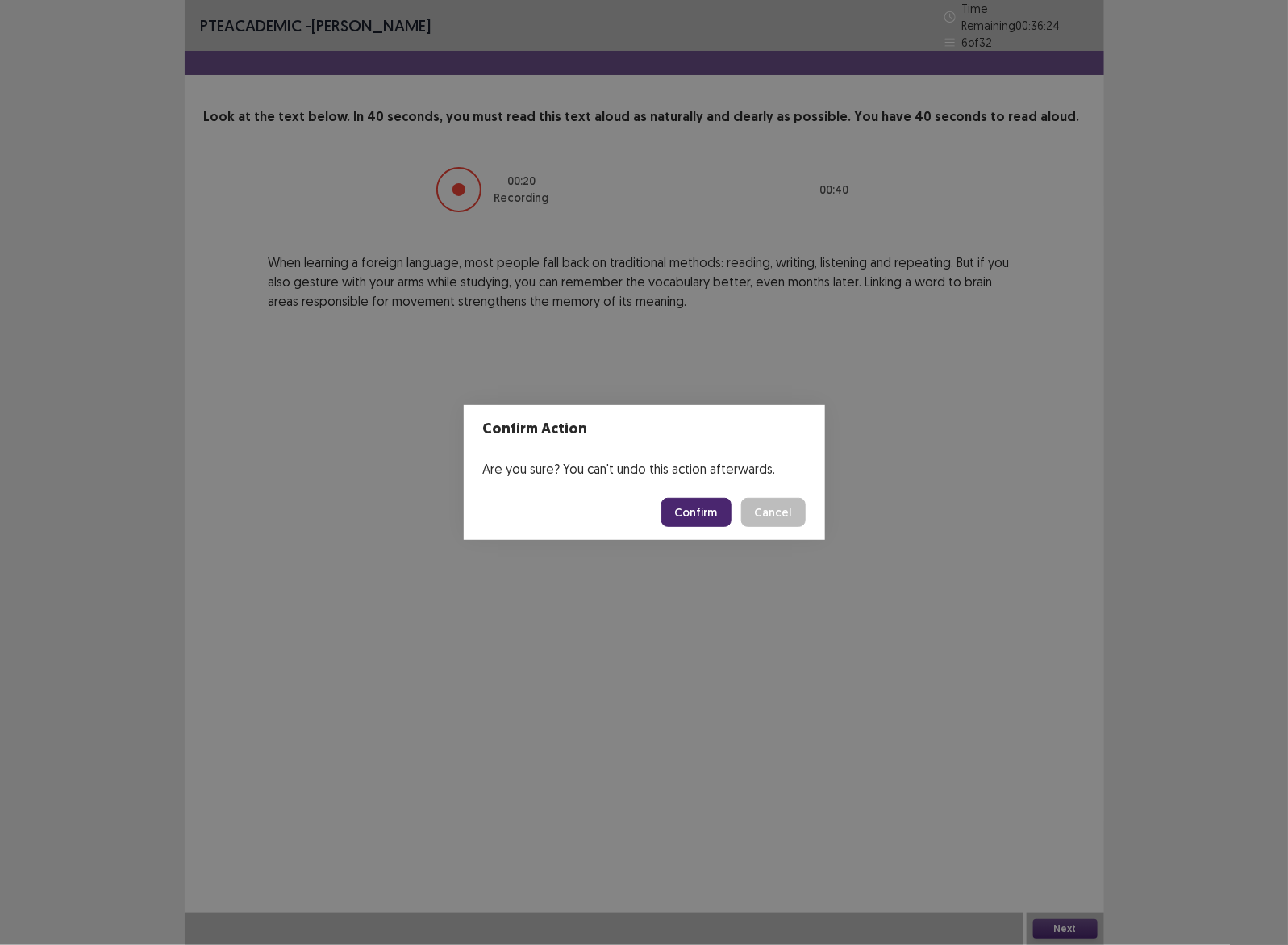
click at [683, 519] on button "Confirm" at bounding box center [696, 512] width 70 height 29
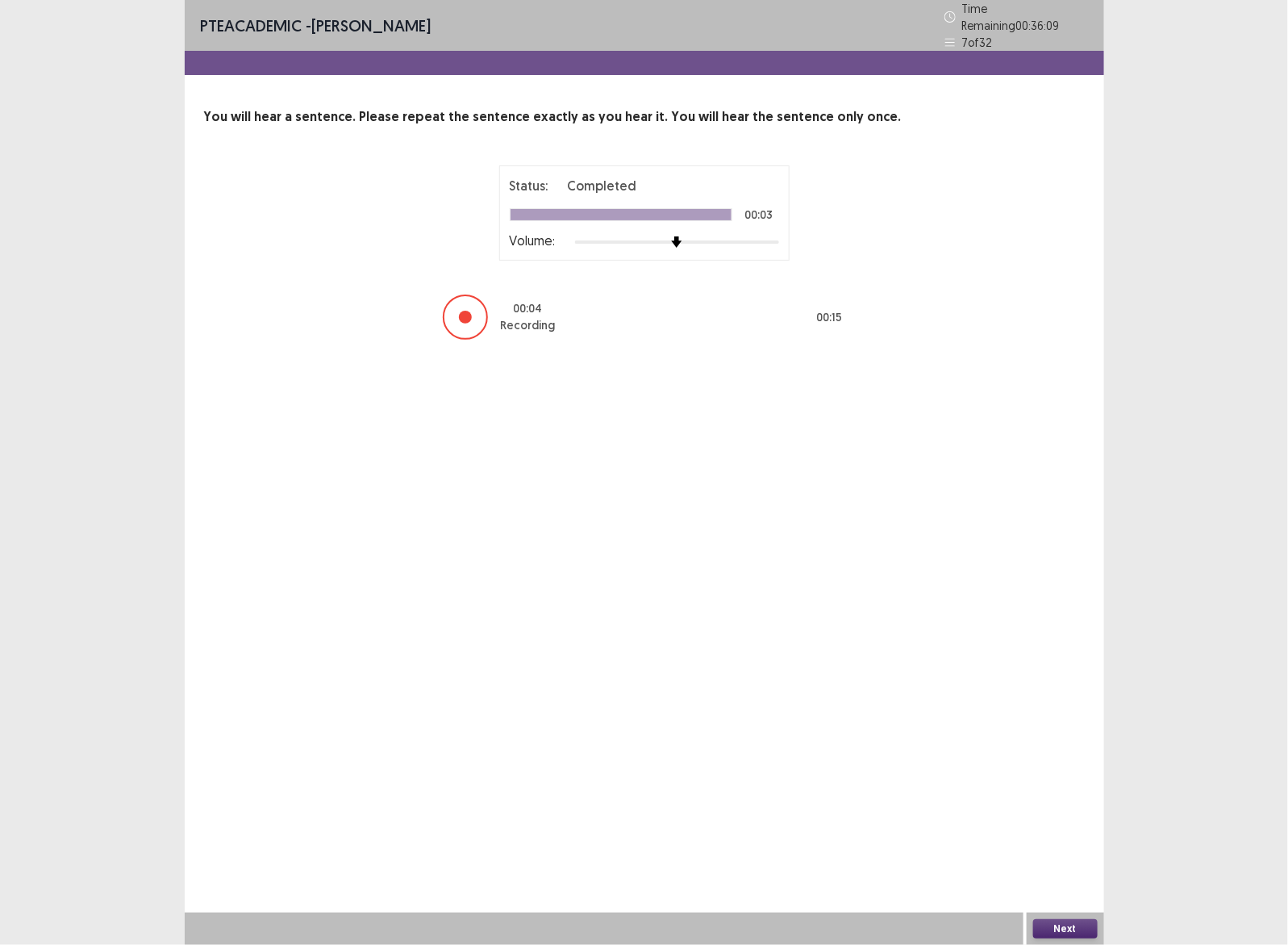
click at [1065, 929] on button "Next" at bounding box center [1065, 928] width 65 height 19
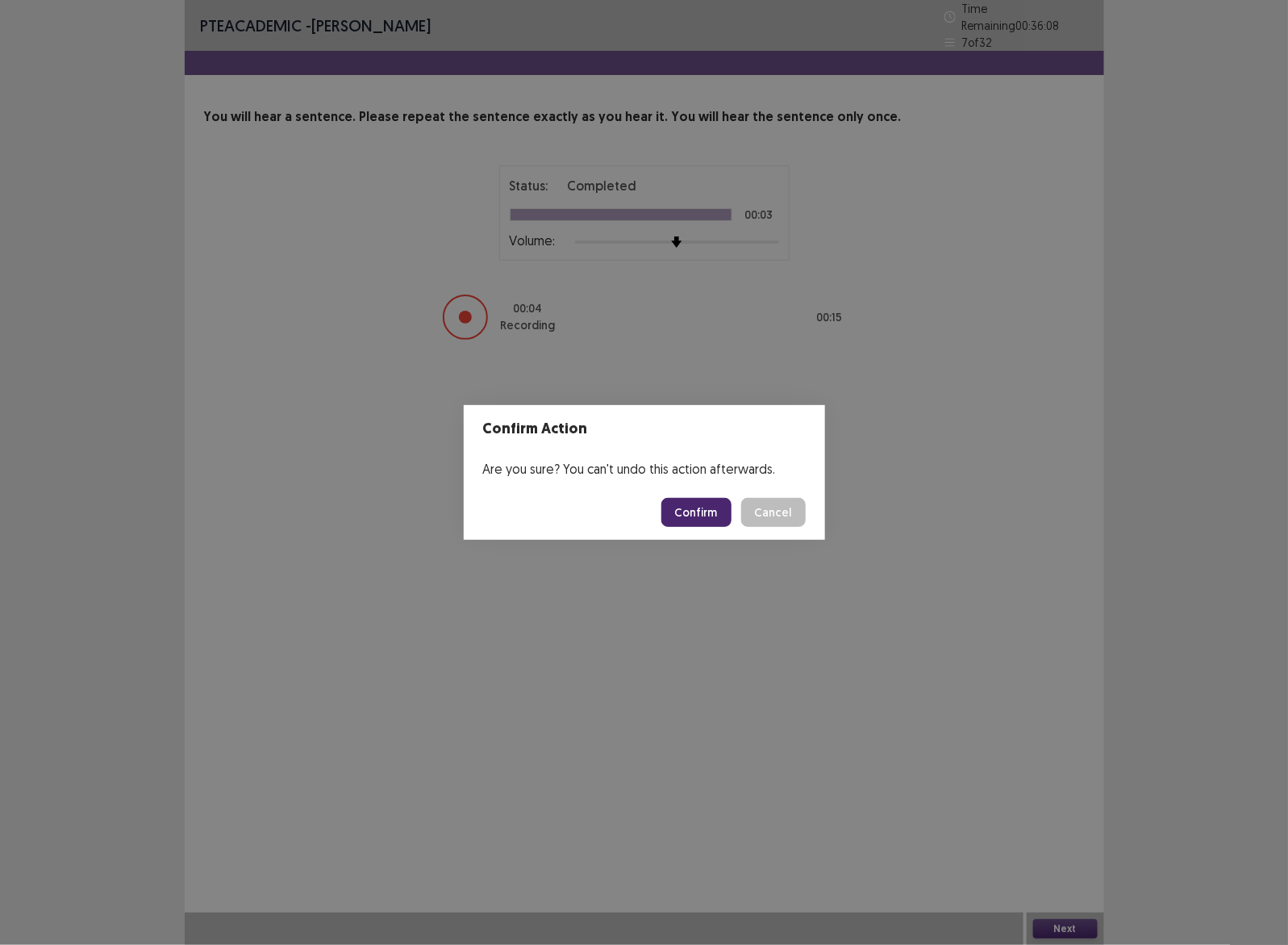
click at [681, 512] on button "Confirm" at bounding box center [696, 512] width 70 height 29
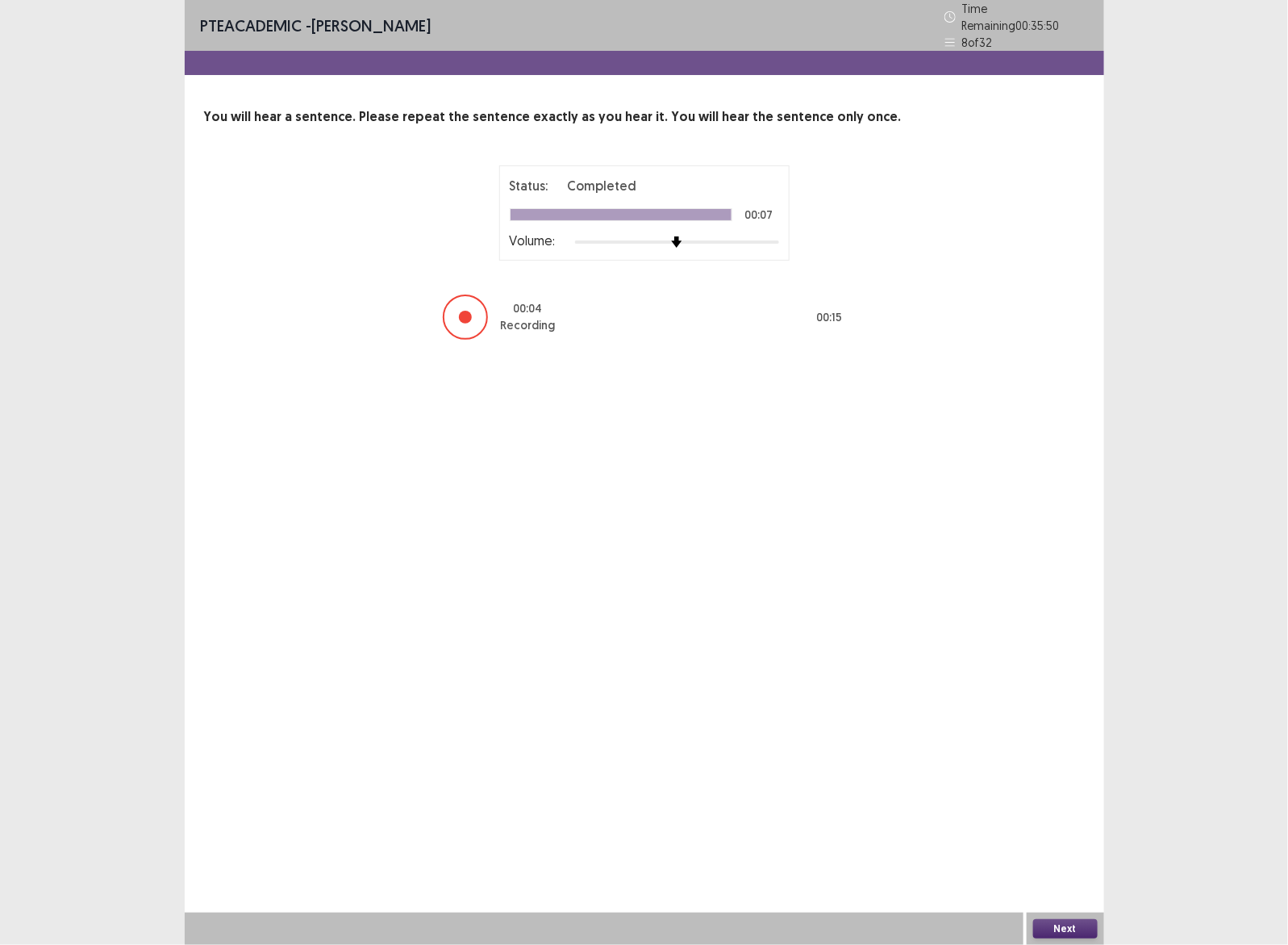
click at [1066, 926] on button "Next" at bounding box center [1065, 928] width 65 height 19
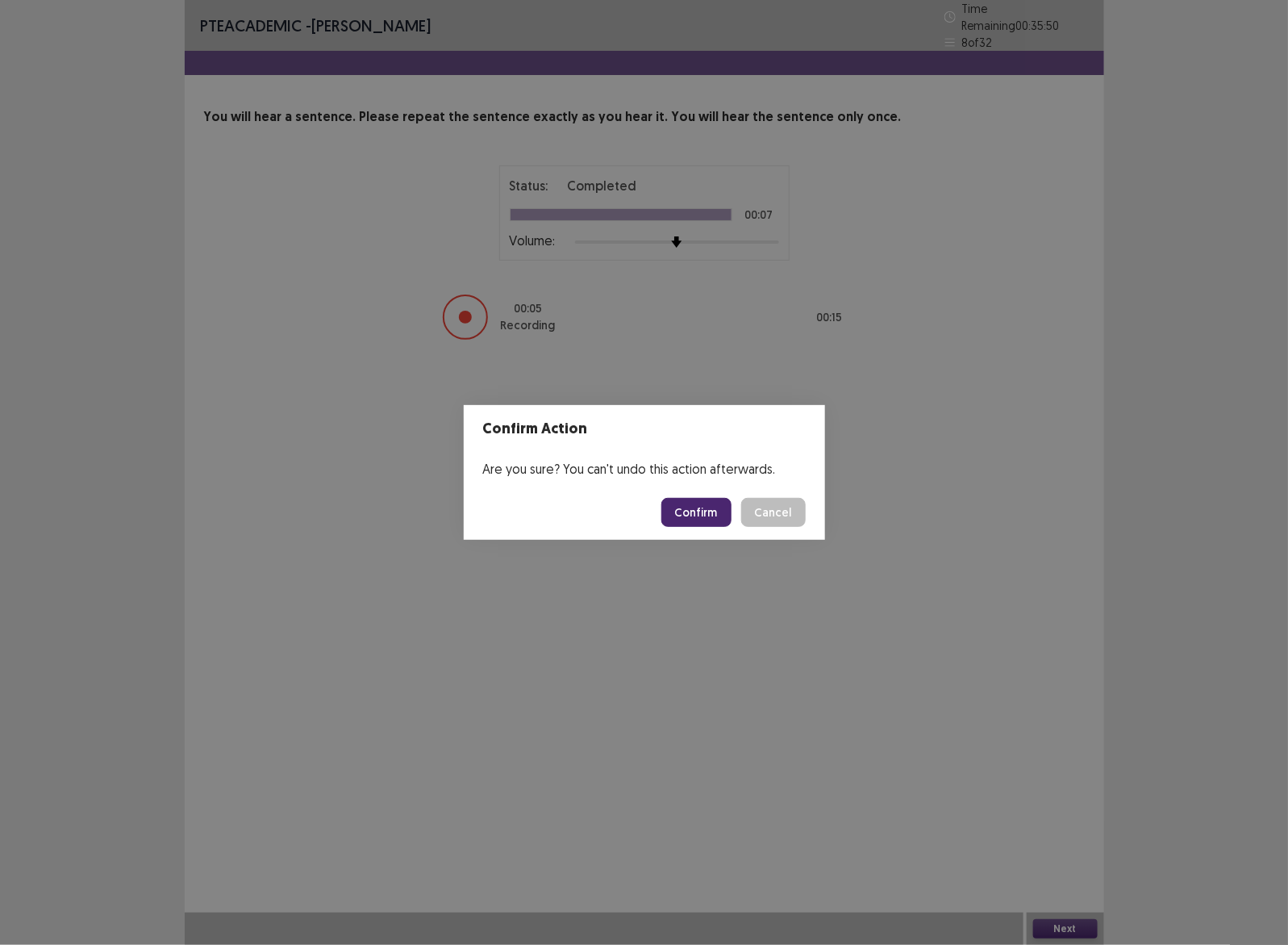
click at [690, 512] on button "Confirm" at bounding box center [696, 512] width 70 height 29
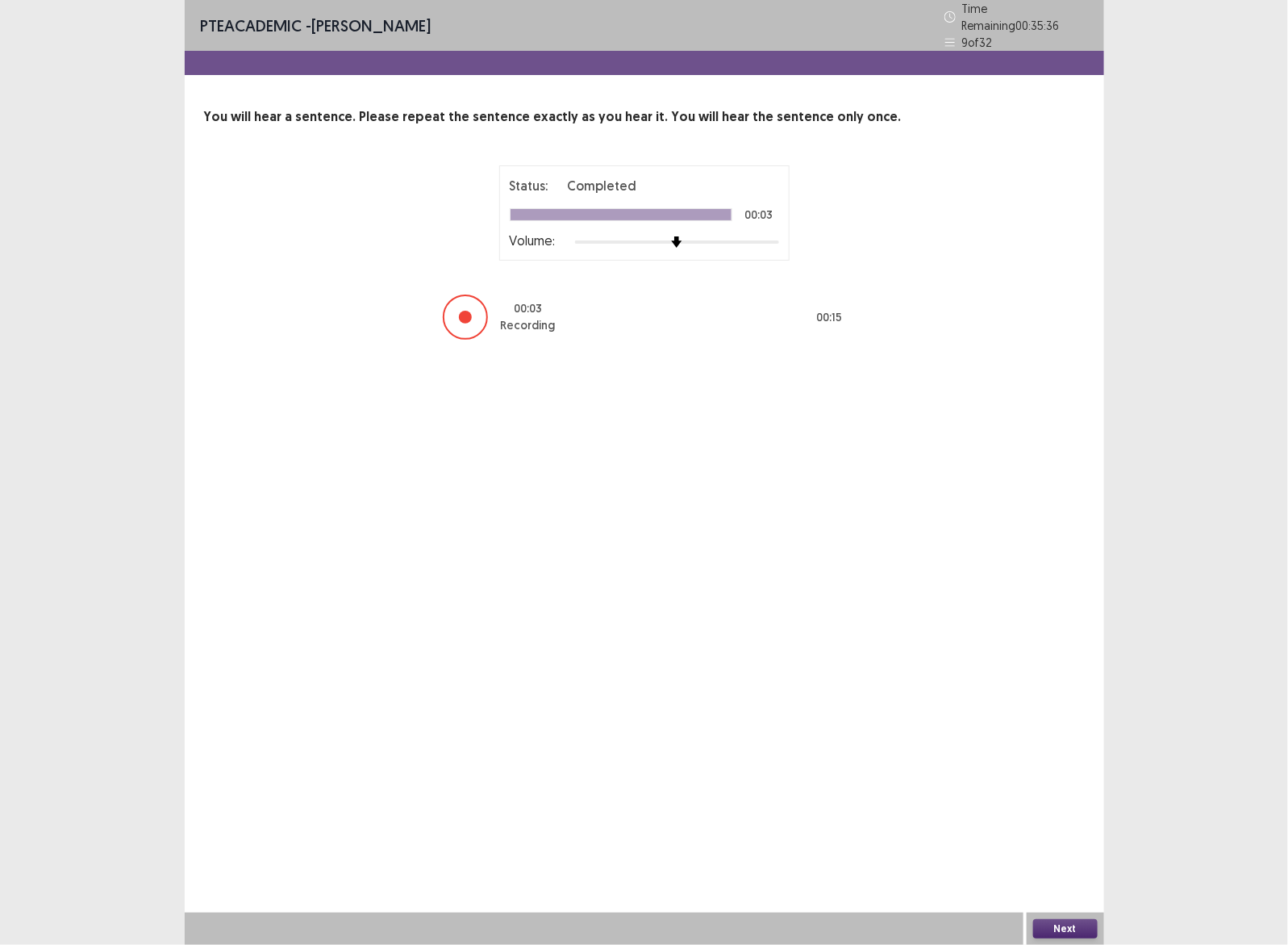
click at [1049, 935] on button "Next" at bounding box center [1065, 928] width 65 height 19
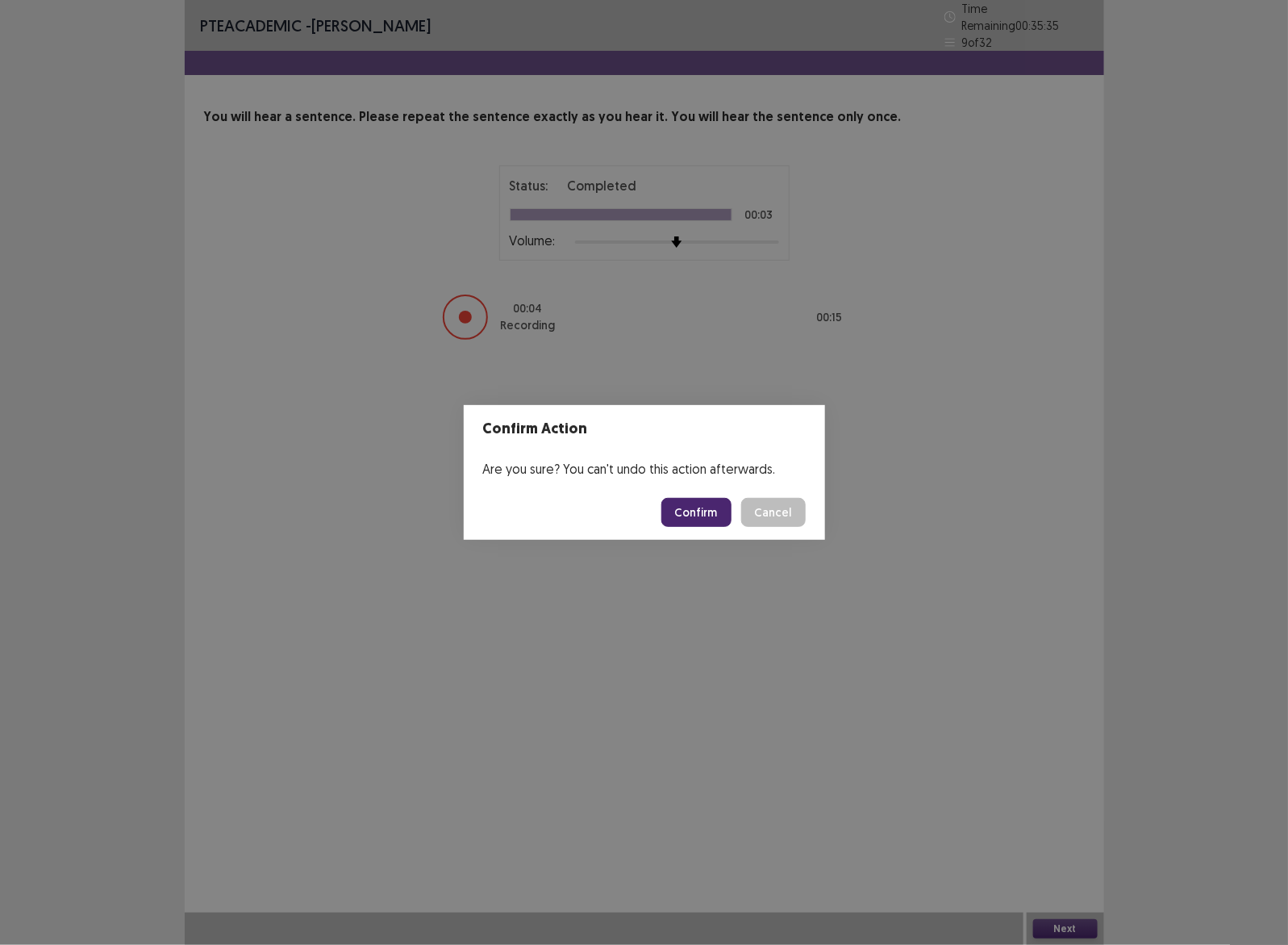
drag, startPoint x: 682, startPoint y: 528, endPoint x: 692, endPoint y: 516, distance: 15.6
click at [683, 528] on footer "Confirm Cancel" at bounding box center [644, 512] width 362 height 55
click at [692, 514] on button "Confirm" at bounding box center [696, 512] width 70 height 29
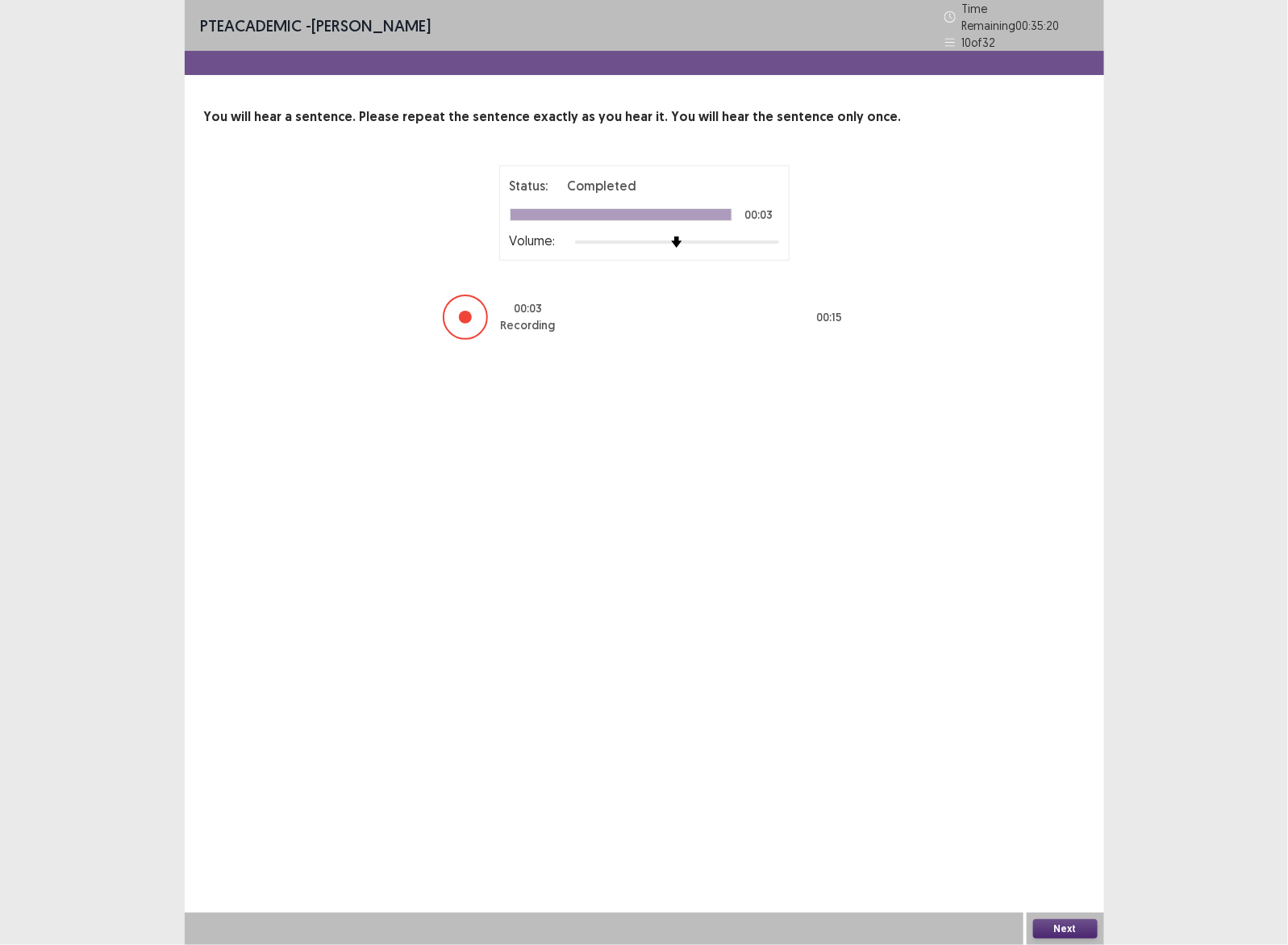
click at [1065, 924] on button "Next" at bounding box center [1065, 928] width 65 height 19
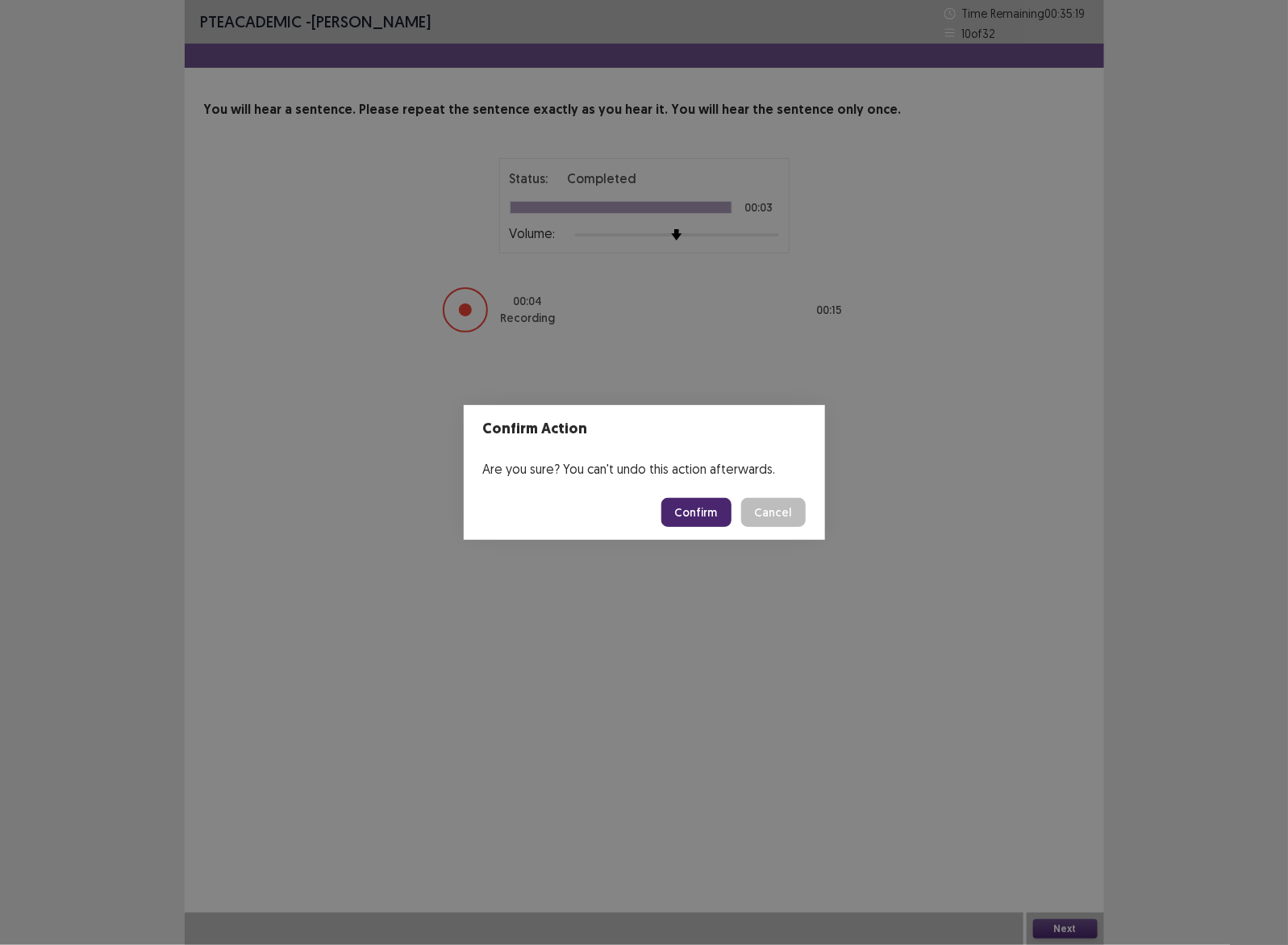
click at [713, 509] on button "Confirm" at bounding box center [696, 512] width 70 height 29
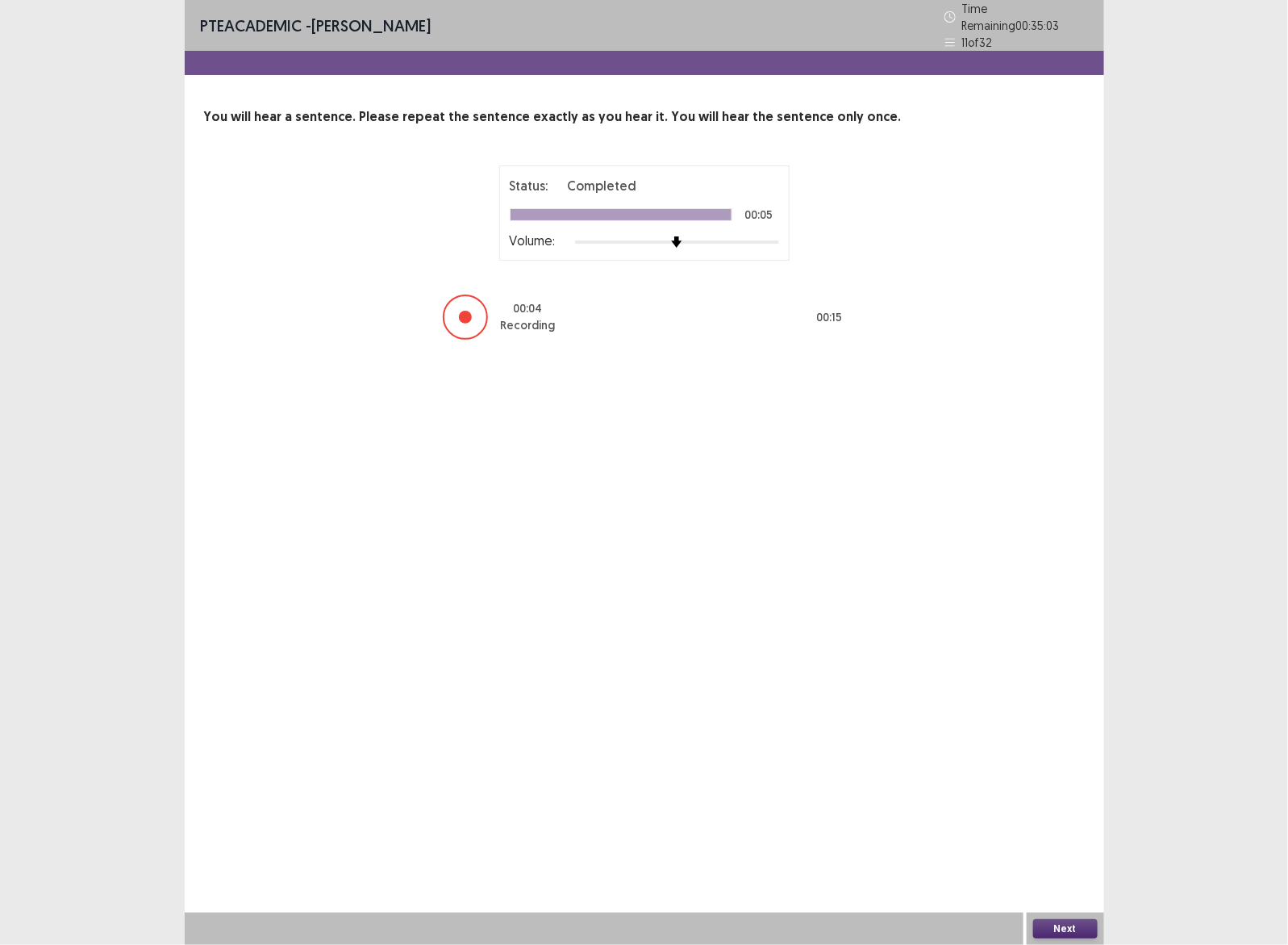
click at [1054, 928] on button "Next" at bounding box center [1065, 928] width 65 height 19
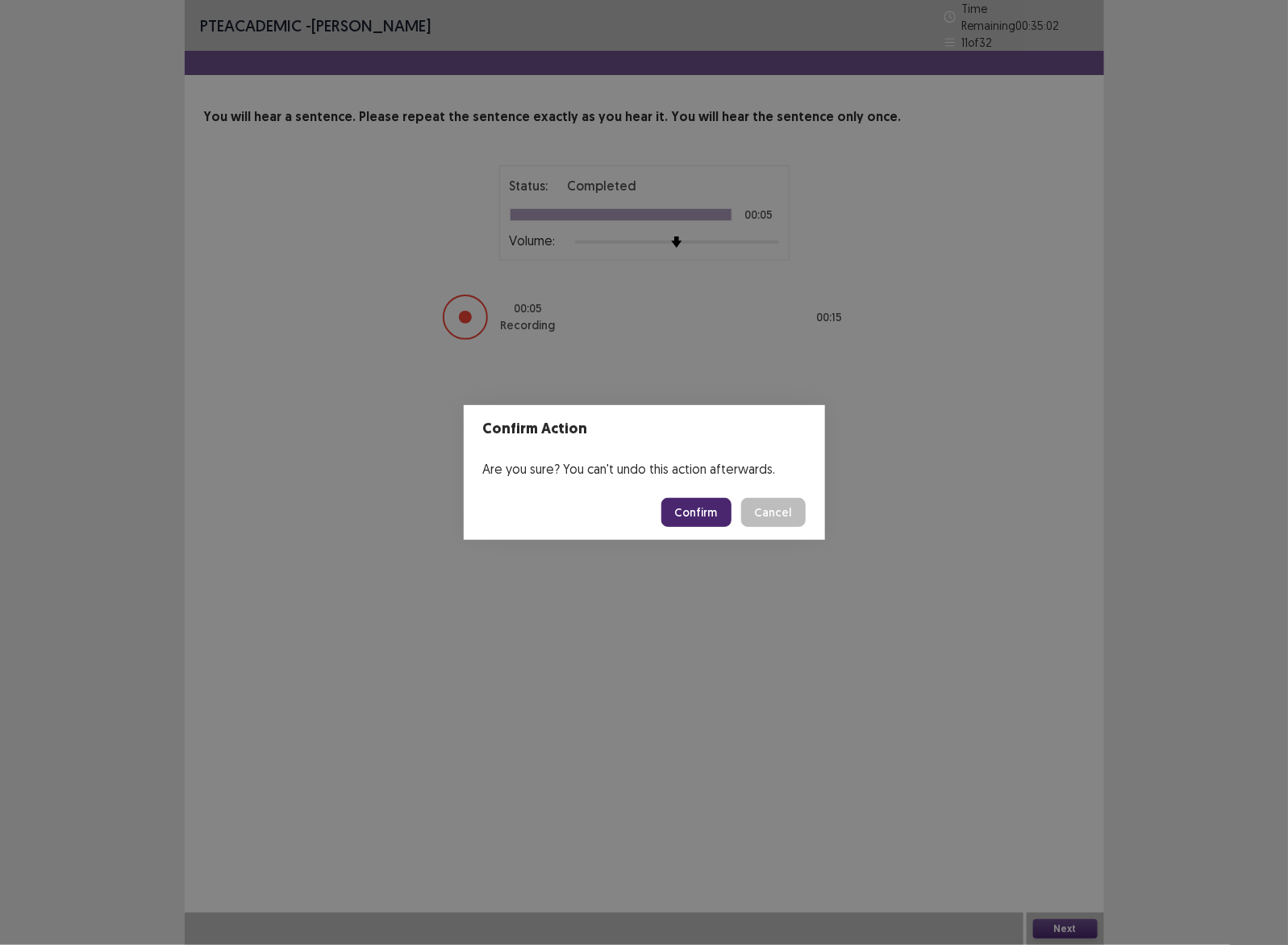
click at [699, 510] on button "Confirm" at bounding box center [696, 512] width 70 height 29
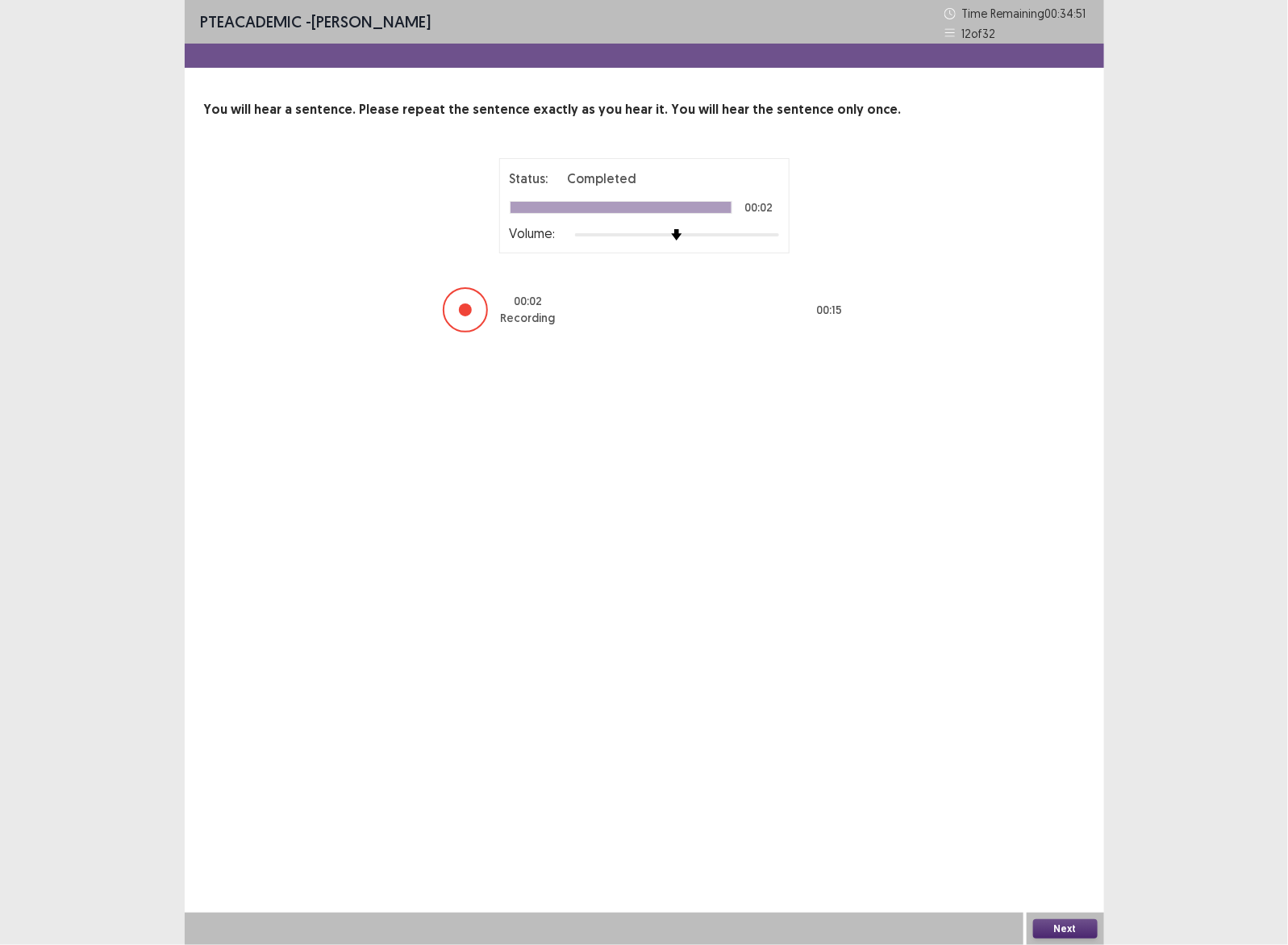
click at [1073, 928] on button "Next" at bounding box center [1065, 928] width 65 height 19
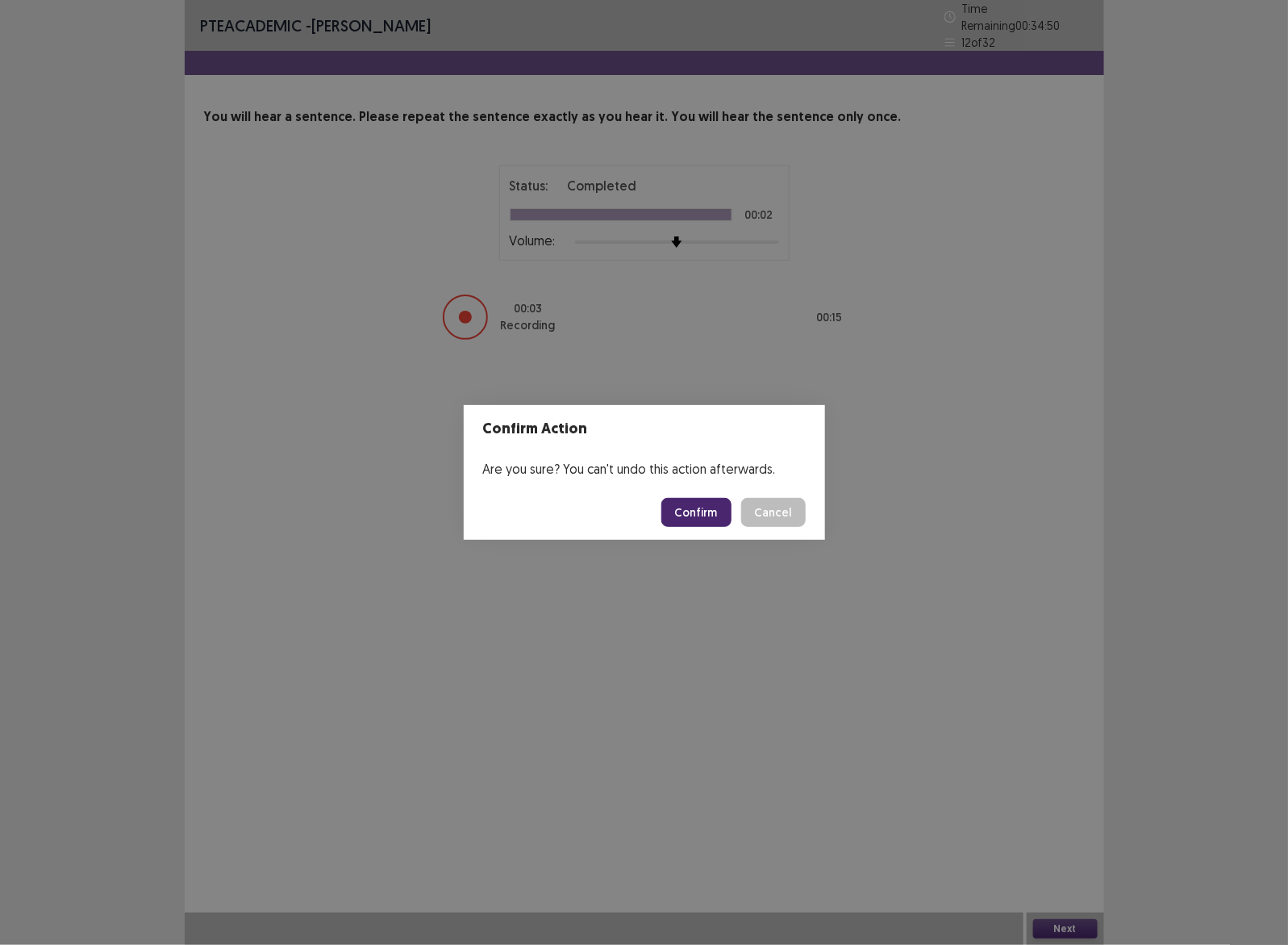
click at [700, 514] on button "Confirm" at bounding box center [696, 512] width 70 height 29
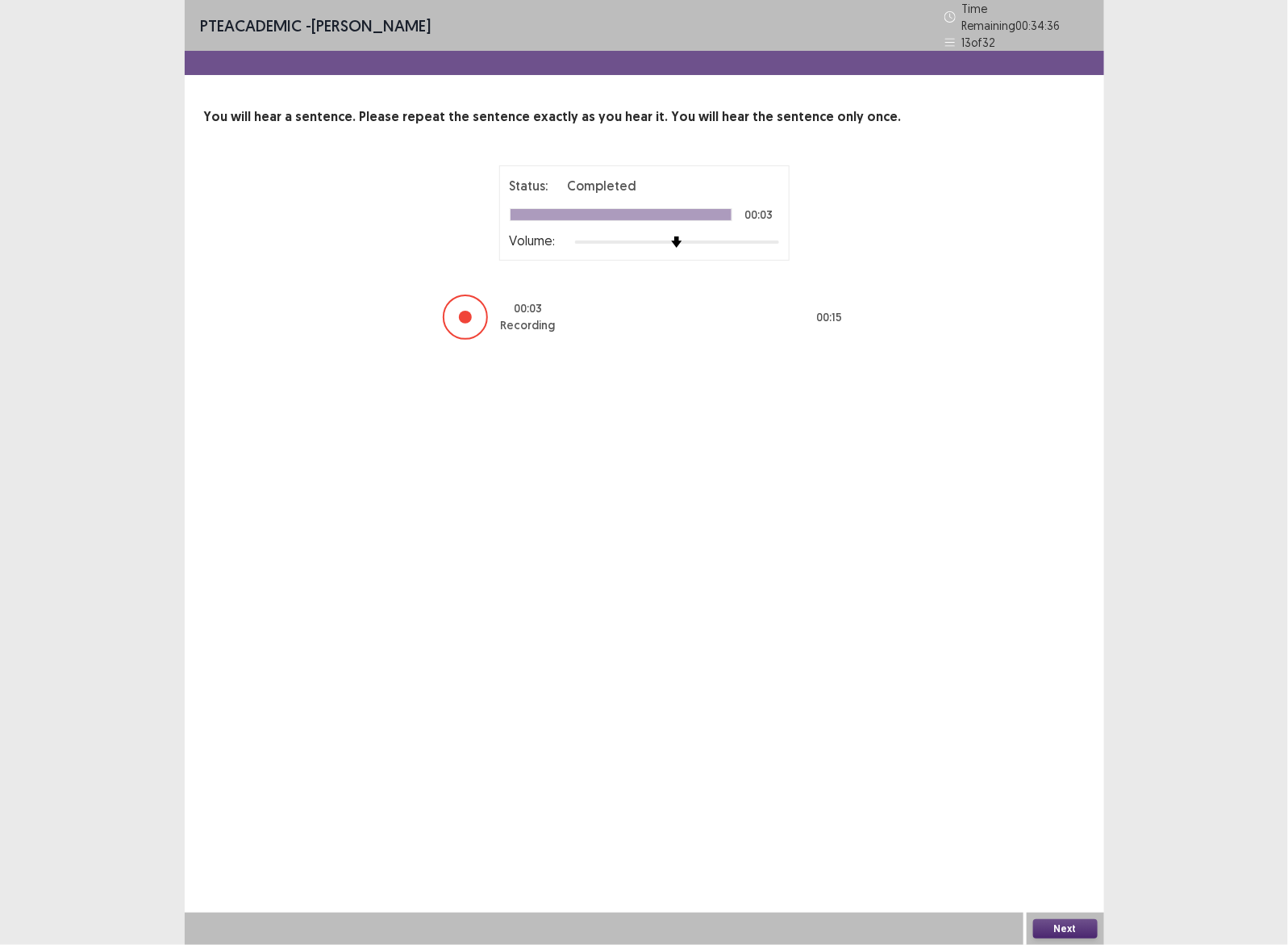
click at [1057, 932] on button "Next" at bounding box center [1065, 928] width 65 height 19
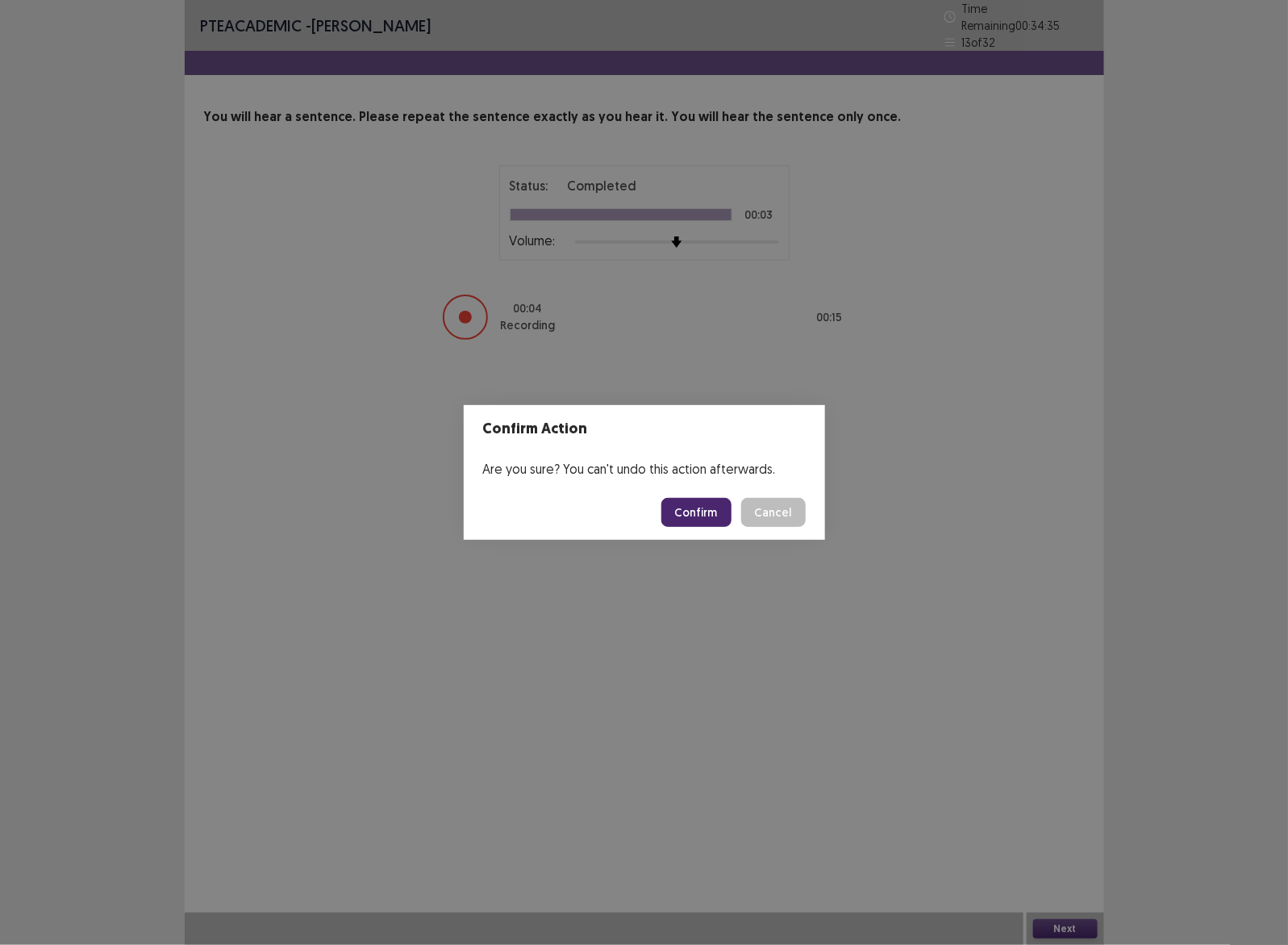
click at [722, 508] on button "Confirm" at bounding box center [696, 512] width 70 height 29
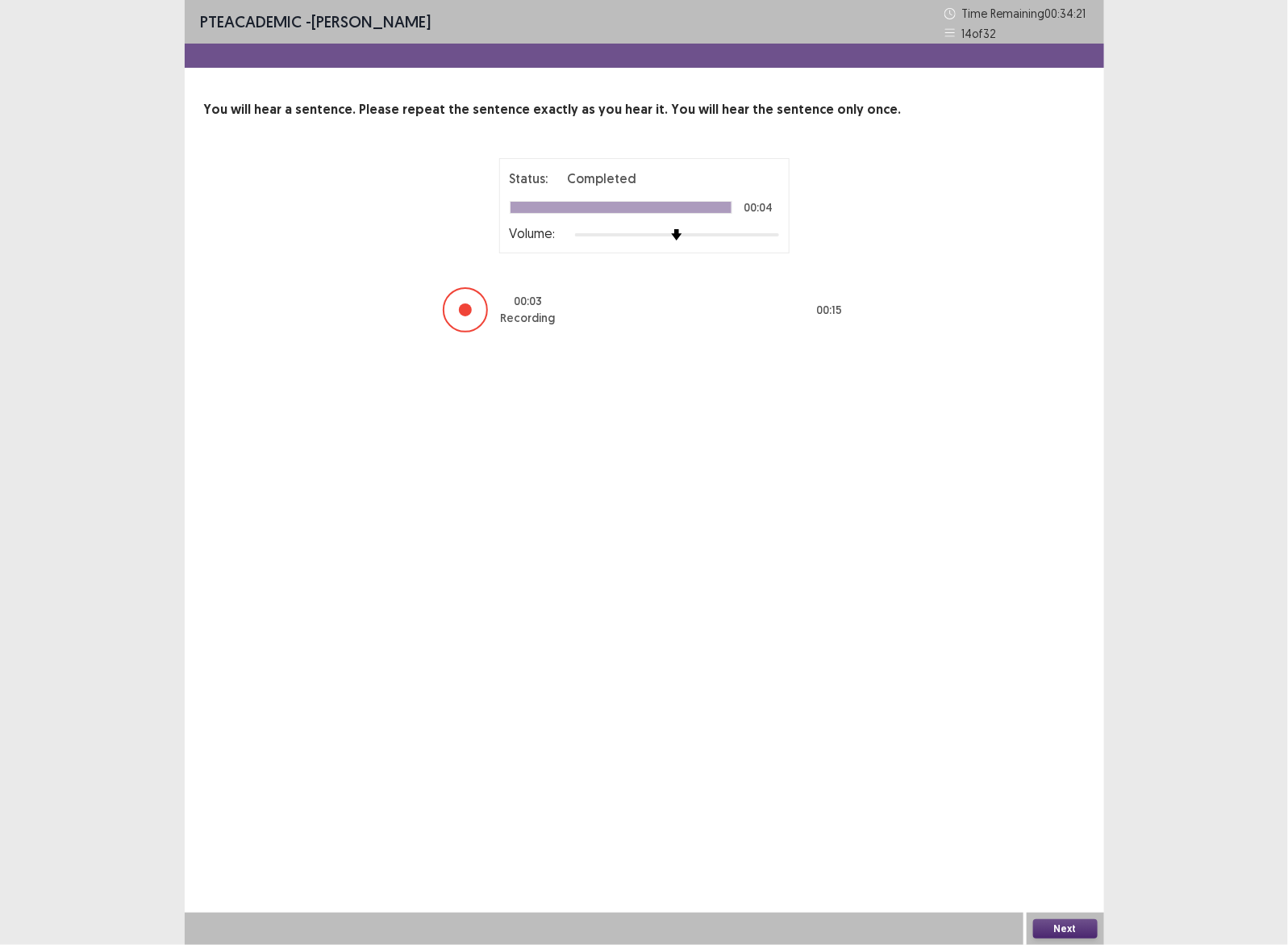
click at [1073, 932] on button "Next" at bounding box center [1065, 928] width 65 height 19
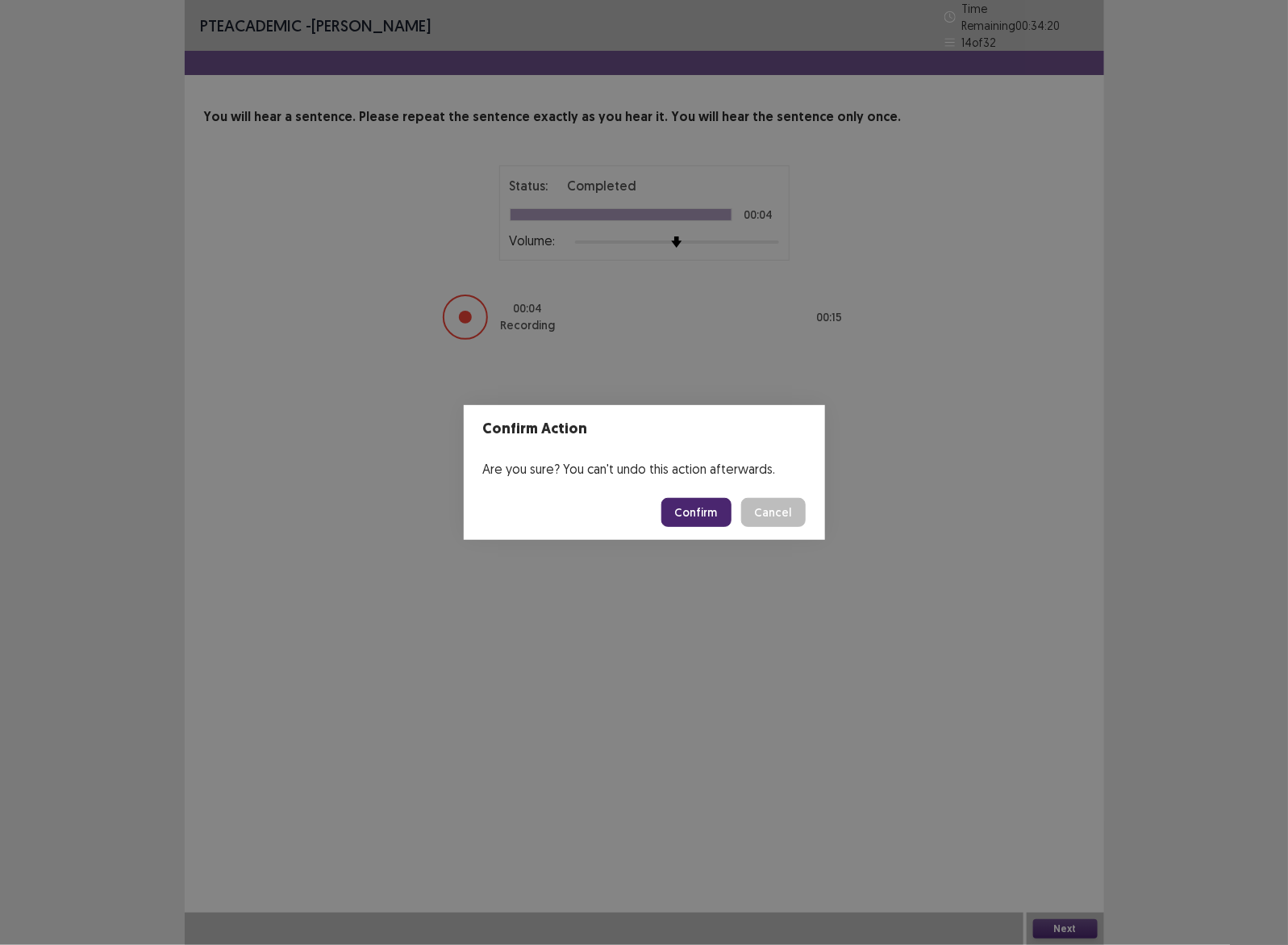
click at [711, 506] on button "Confirm" at bounding box center [696, 512] width 70 height 29
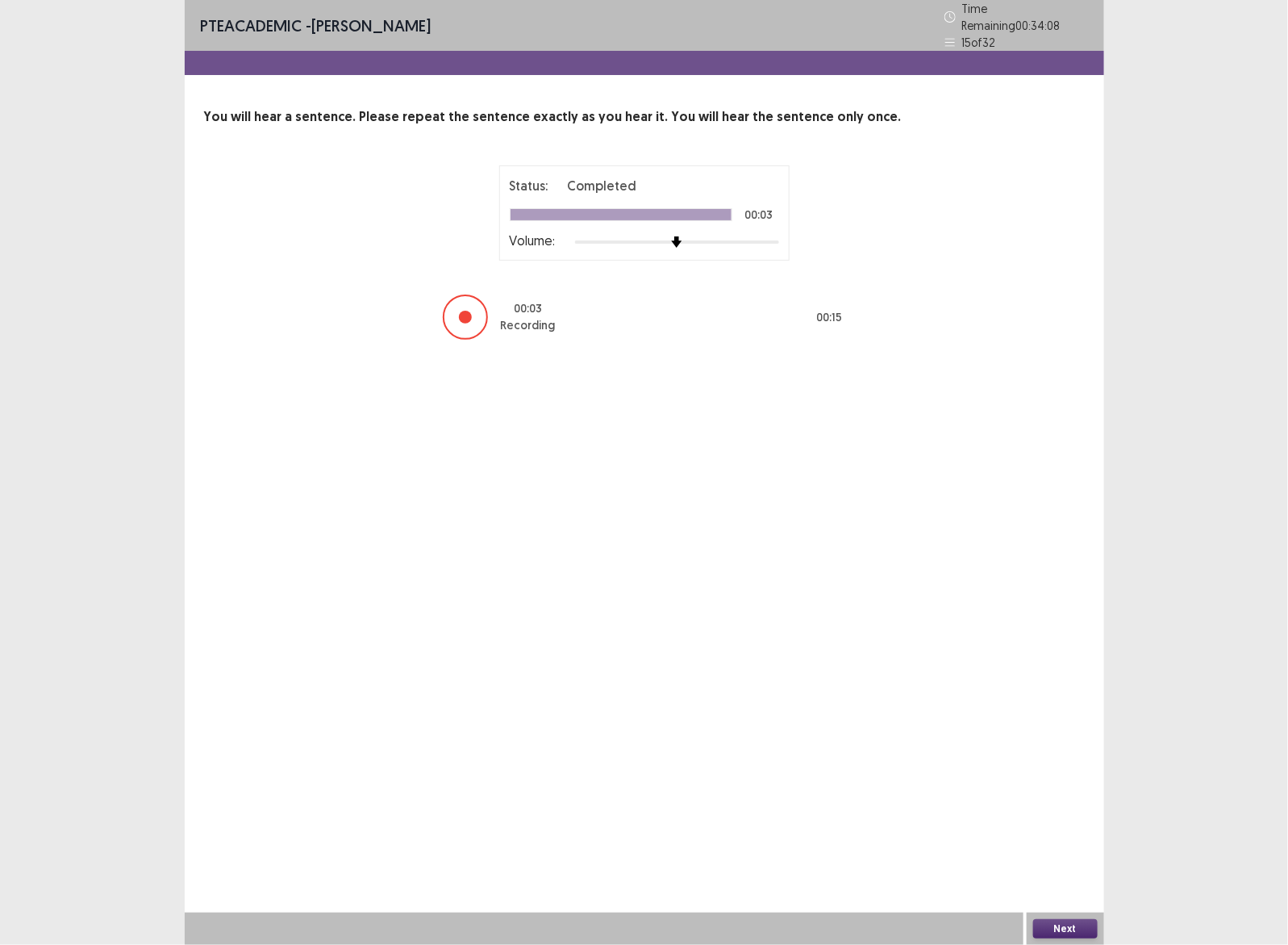
click at [1067, 925] on button "Next" at bounding box center [1065, 928] width 65 height 19
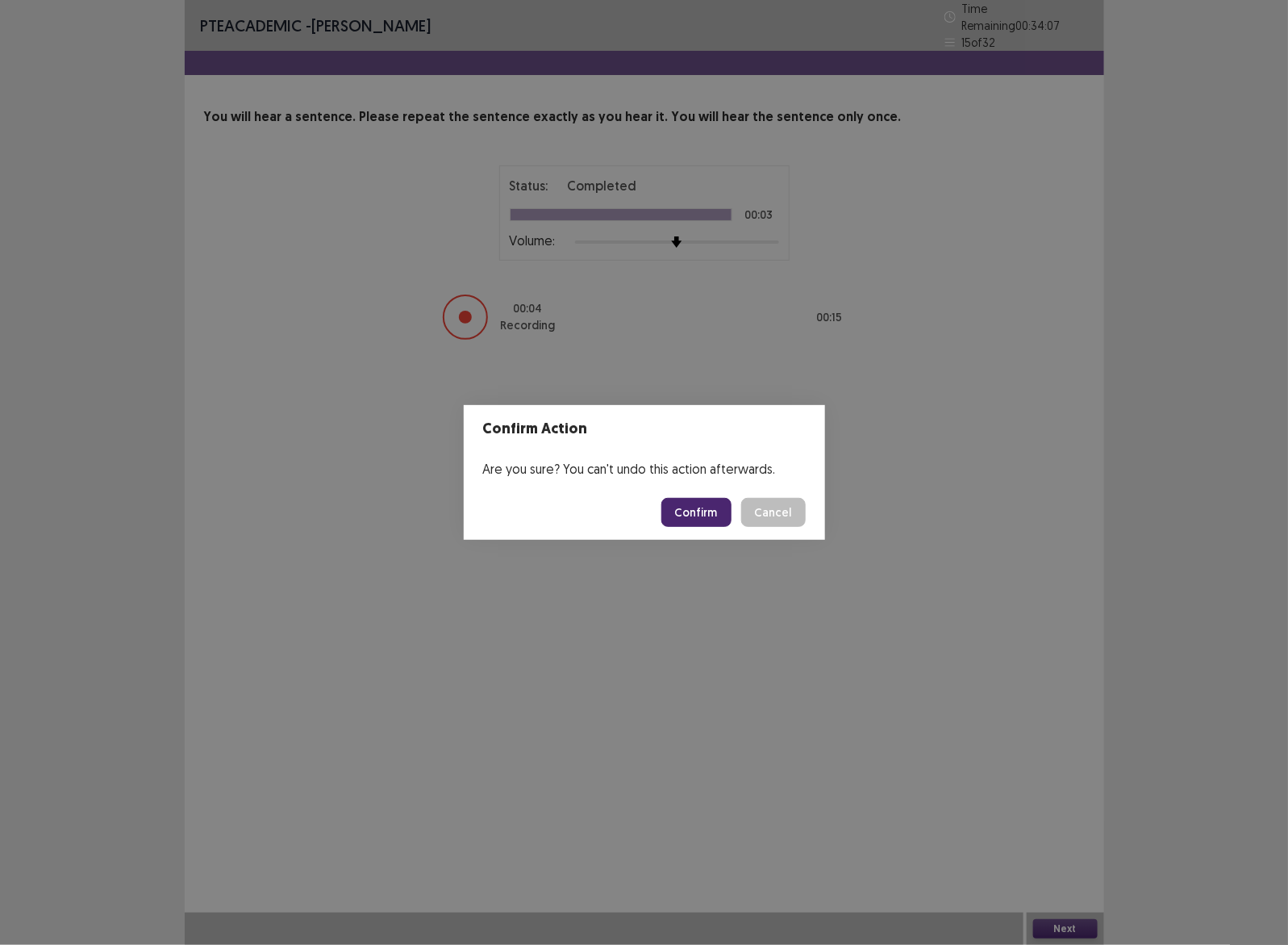
click at [699, 498] on button "Confirm" at bounding box center [696, 512] width 70 height 29
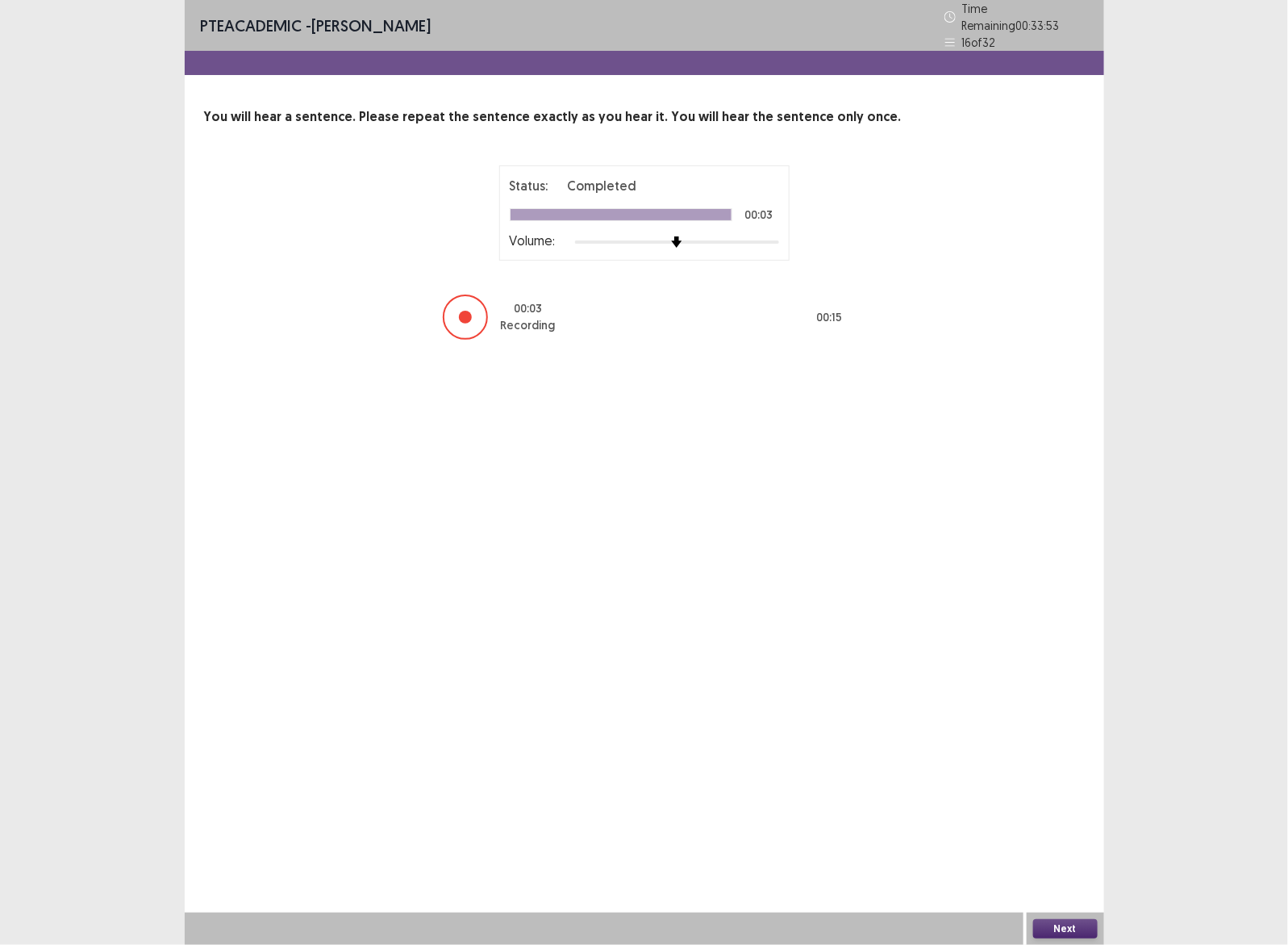
click at [1070, 924] on button "Next" at bounding box center [1065, 928] width 65 height 19
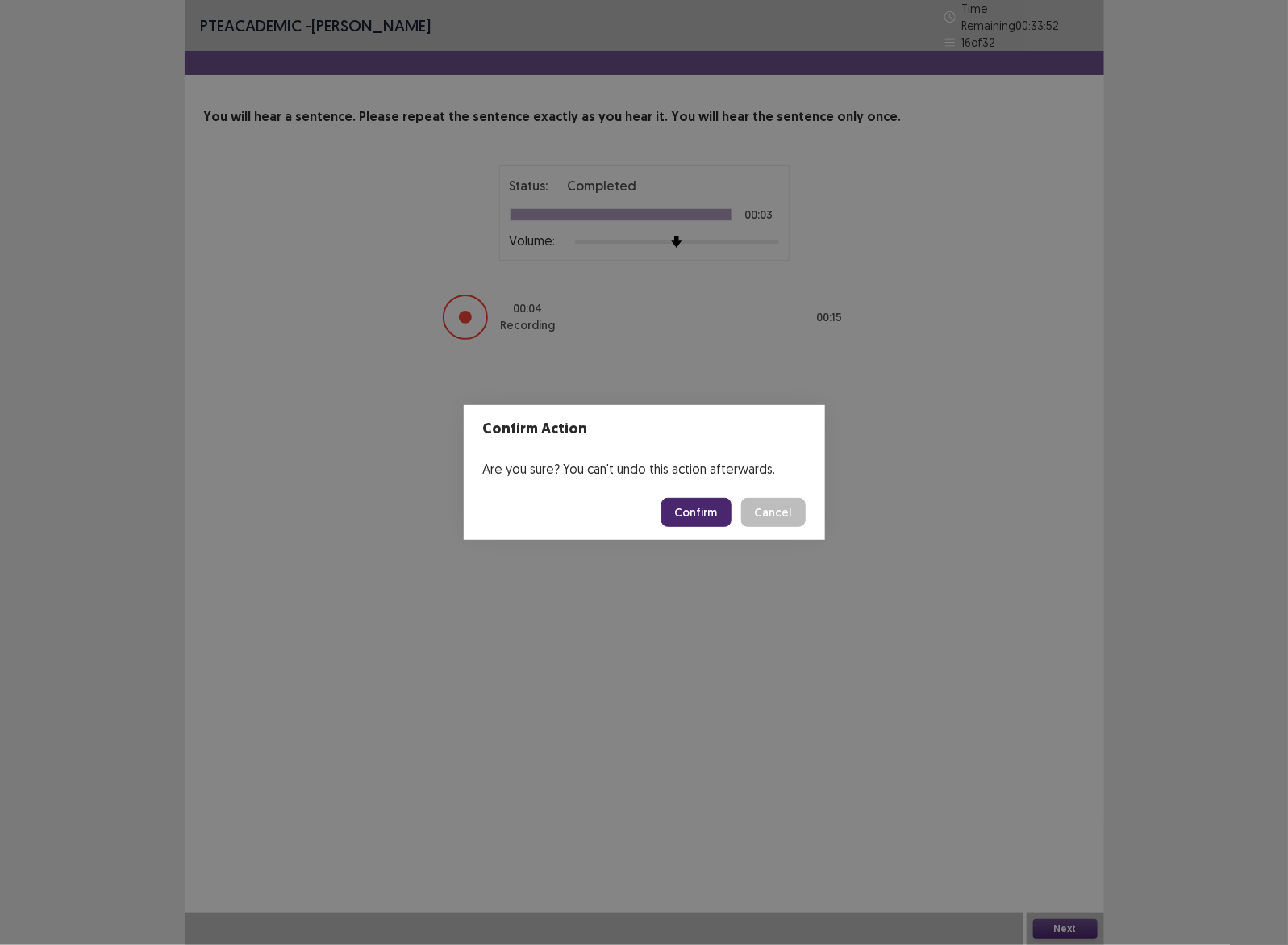
click at [692, 504] on button "Confirm" at bounding box center [696, 512] width 70 height 29
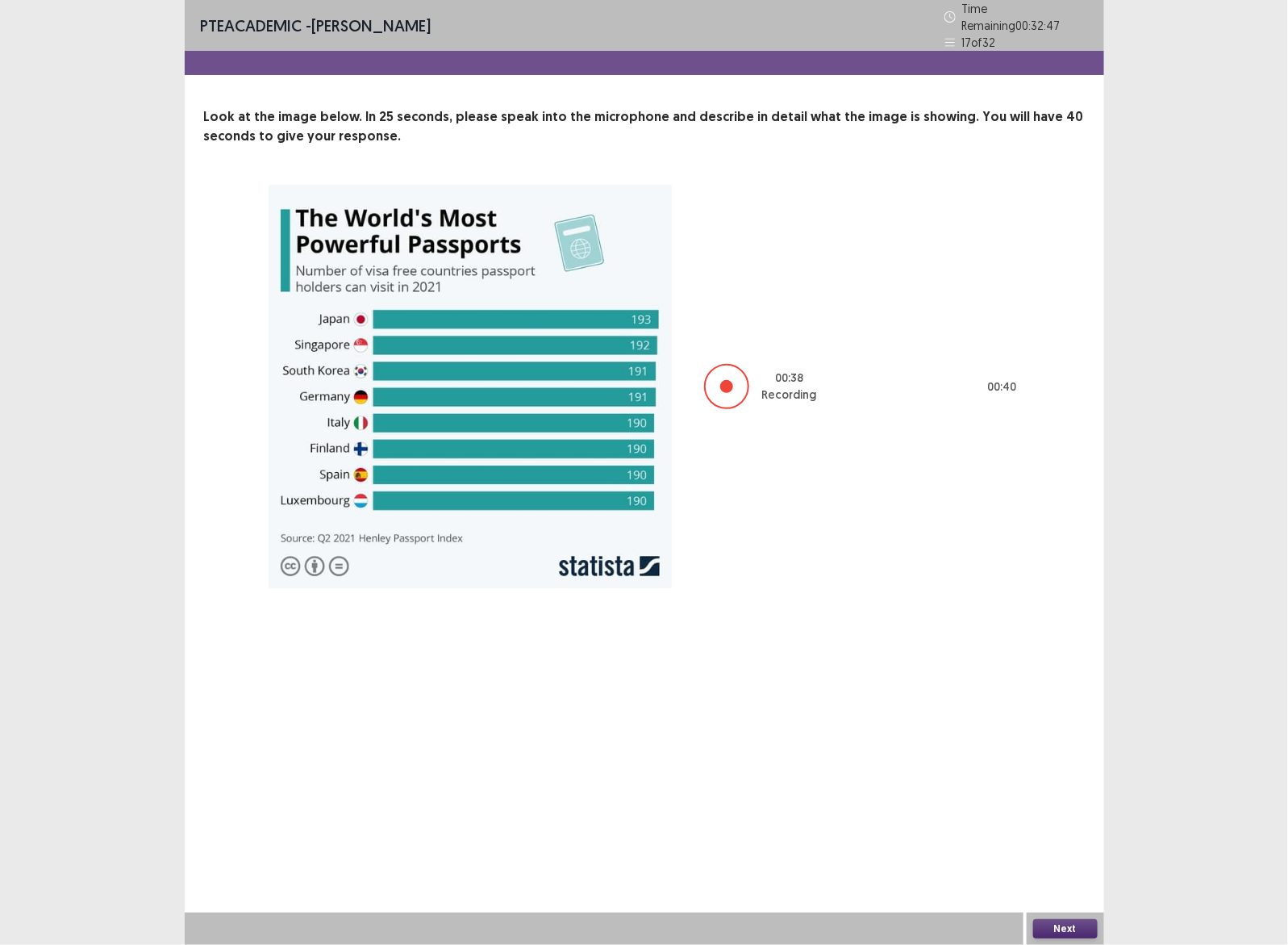
click at [1052, 928] on button "Next" at bounding box center [1065, 928] width 65 height 19
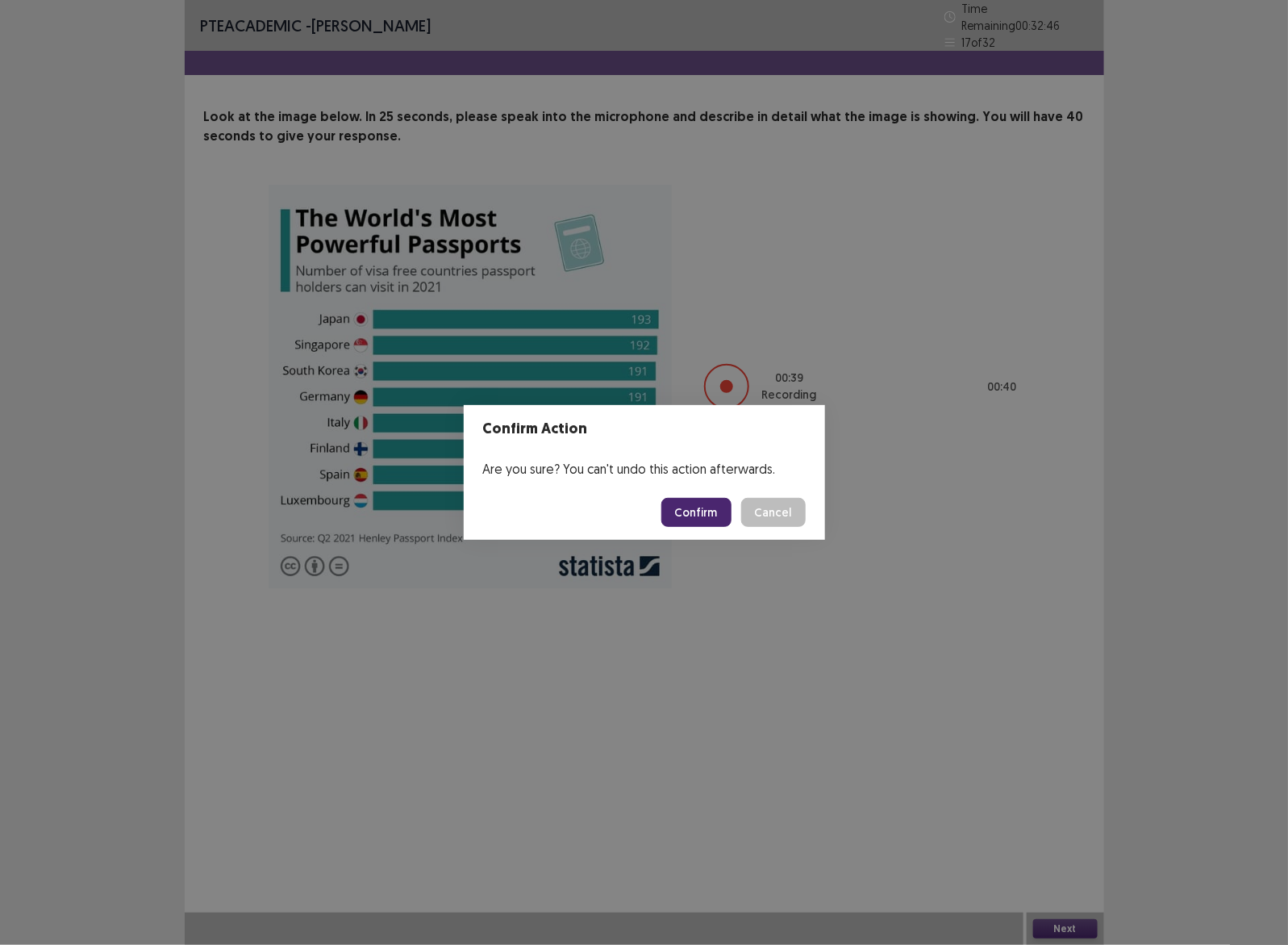
click at [692, 518] on button "Confirm" at bounding box center [696, 512] width 70 height 29
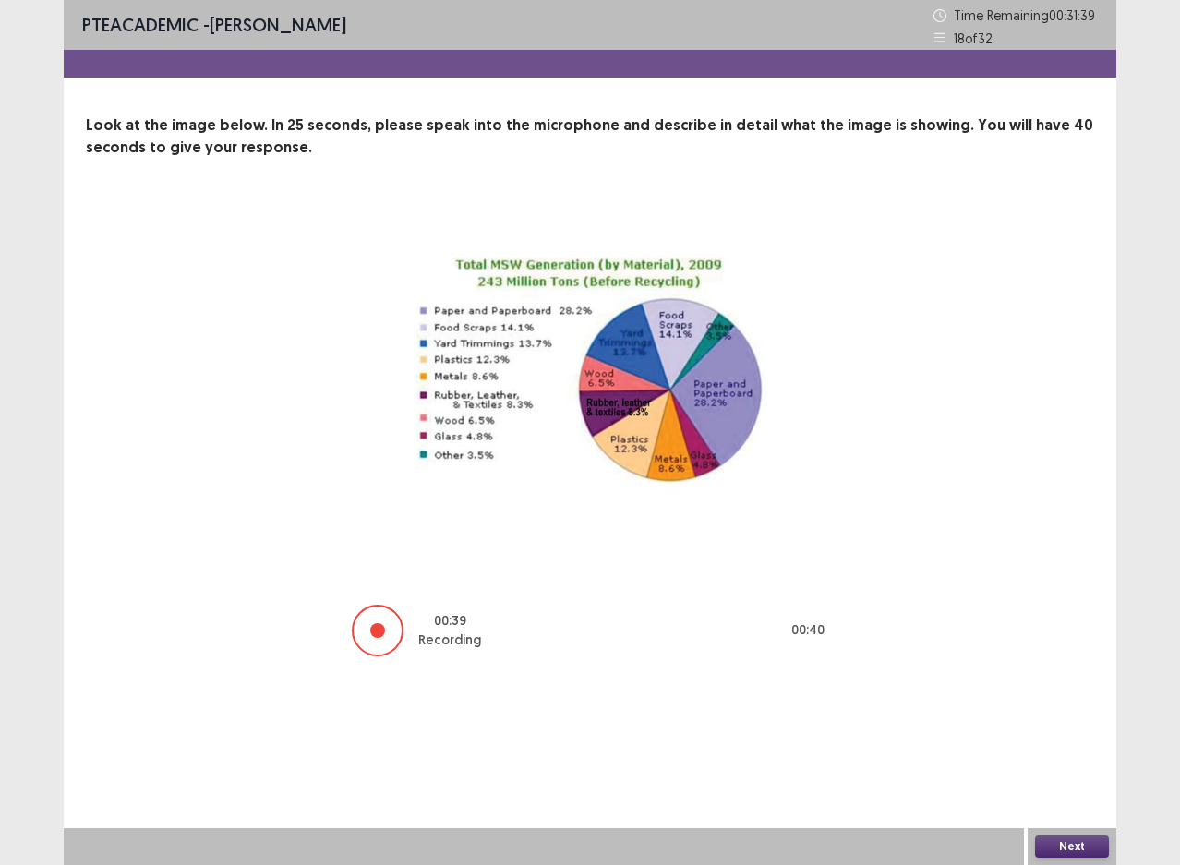
click at [1050, 844] on button "Next" at bounding box center [1072, 847] width 74 height 22
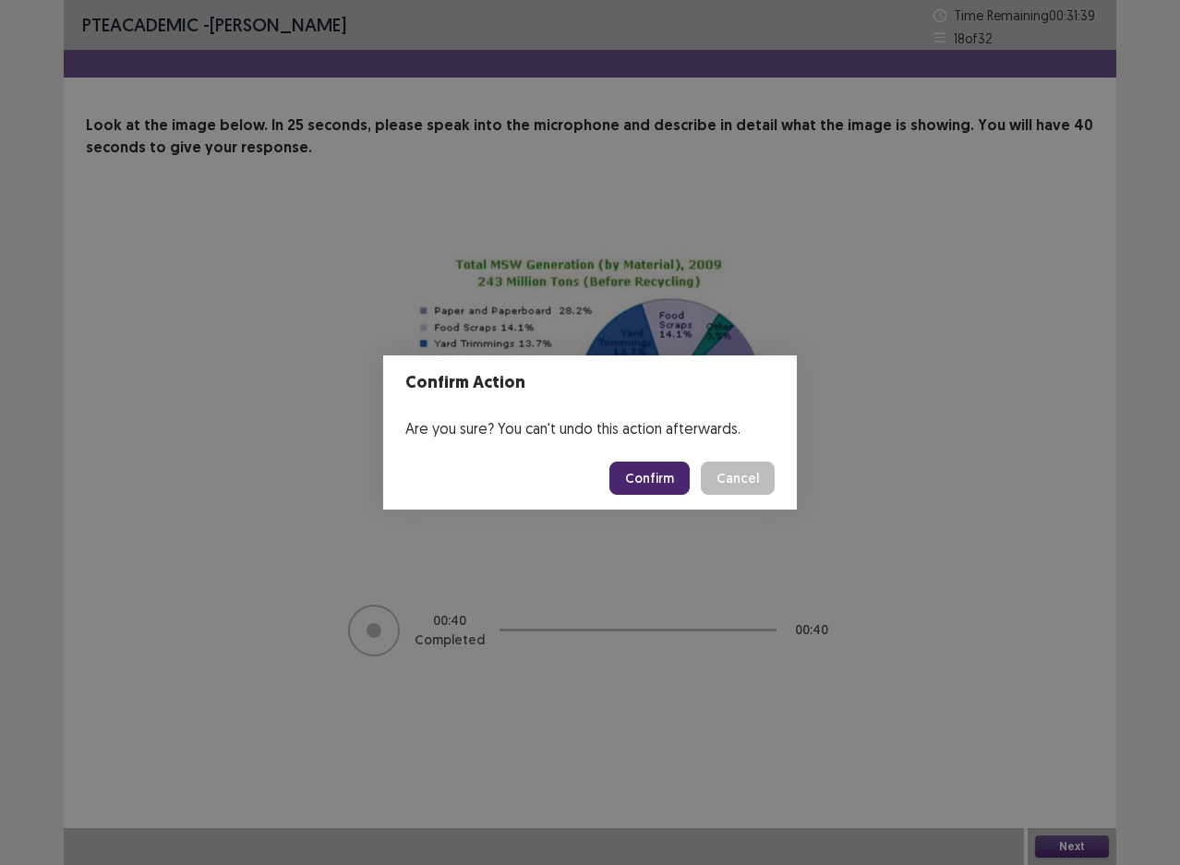
click at [662, 469] on button "Confirm" at bounding box center [650, 478] width 80 height 33
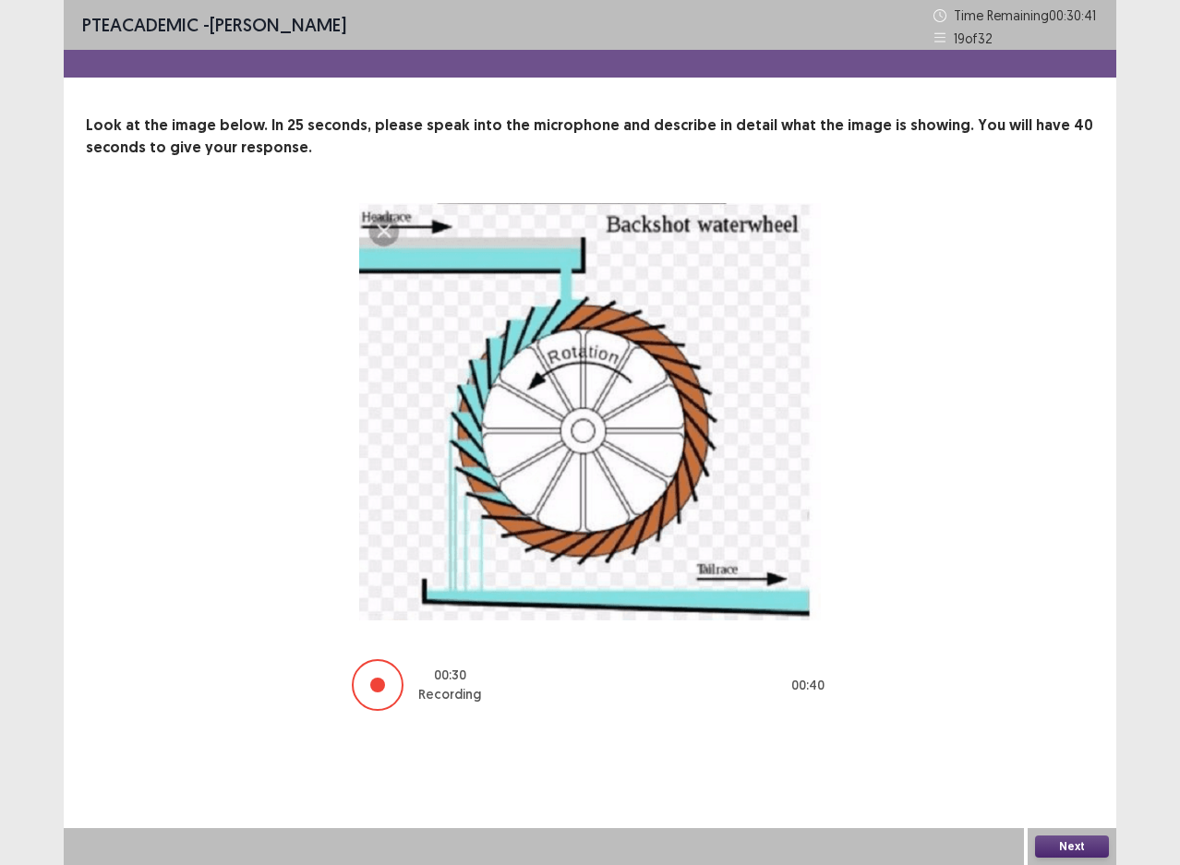
click at [1072, 843] on button "Next" at bounding box center [1072, 847] width 74 height 22
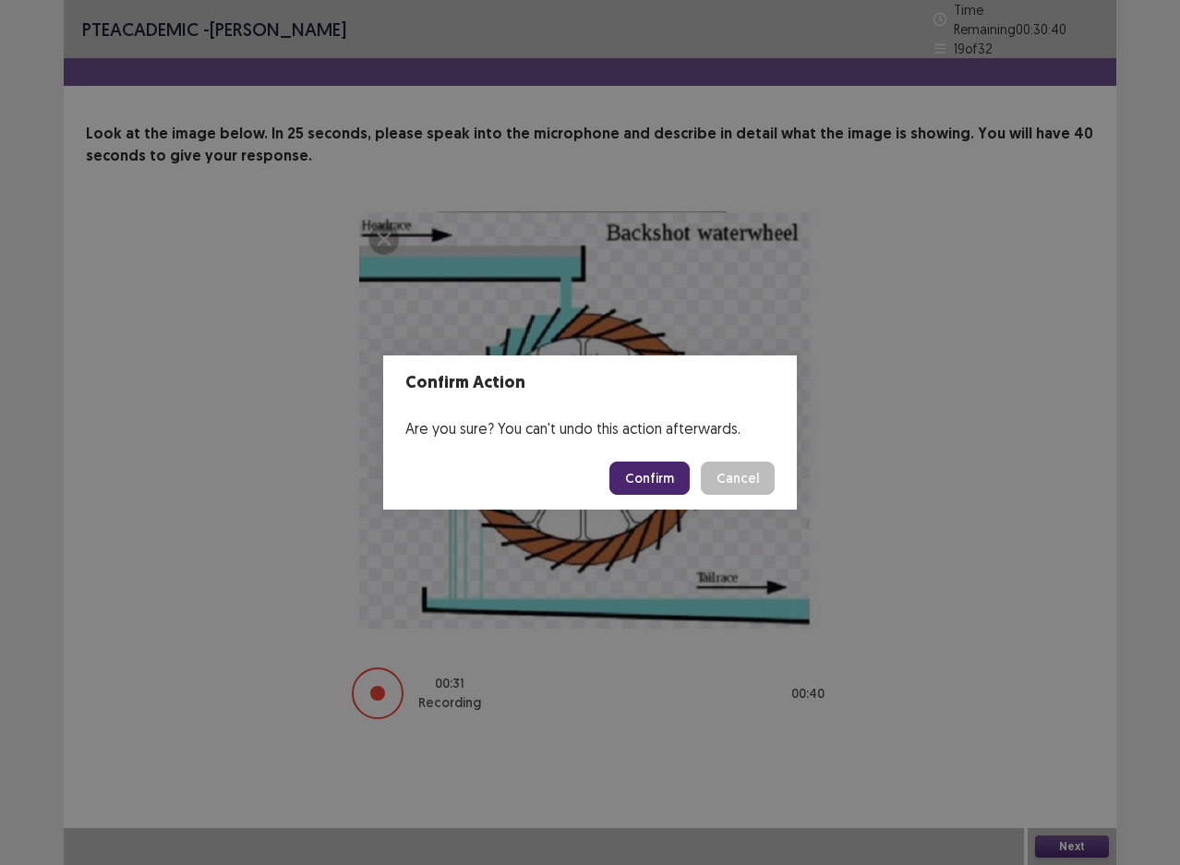
click at [671, 478] on button "Confirm" at bounding box center [650, 478] width 80 height 33
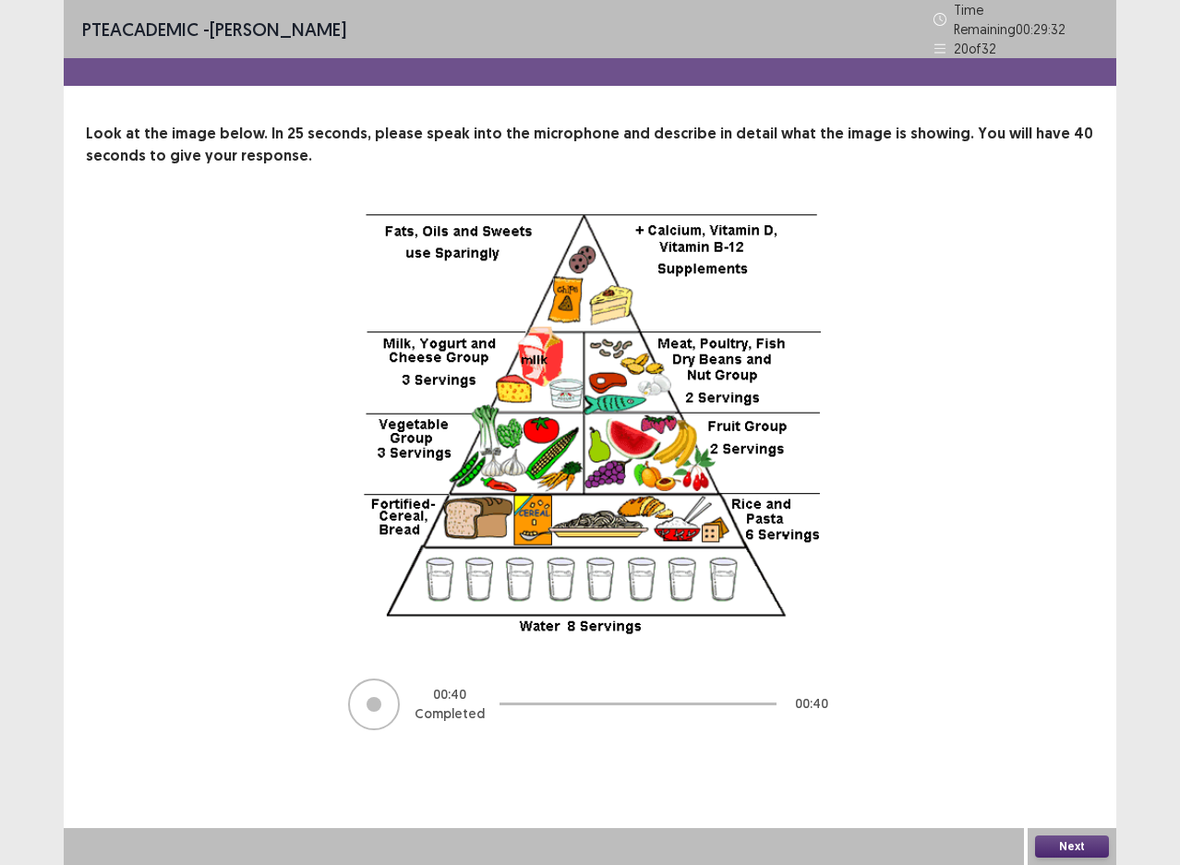
click at [1058, 845] on button "Next" at bounding box center [1072, 847] width 74 height 22
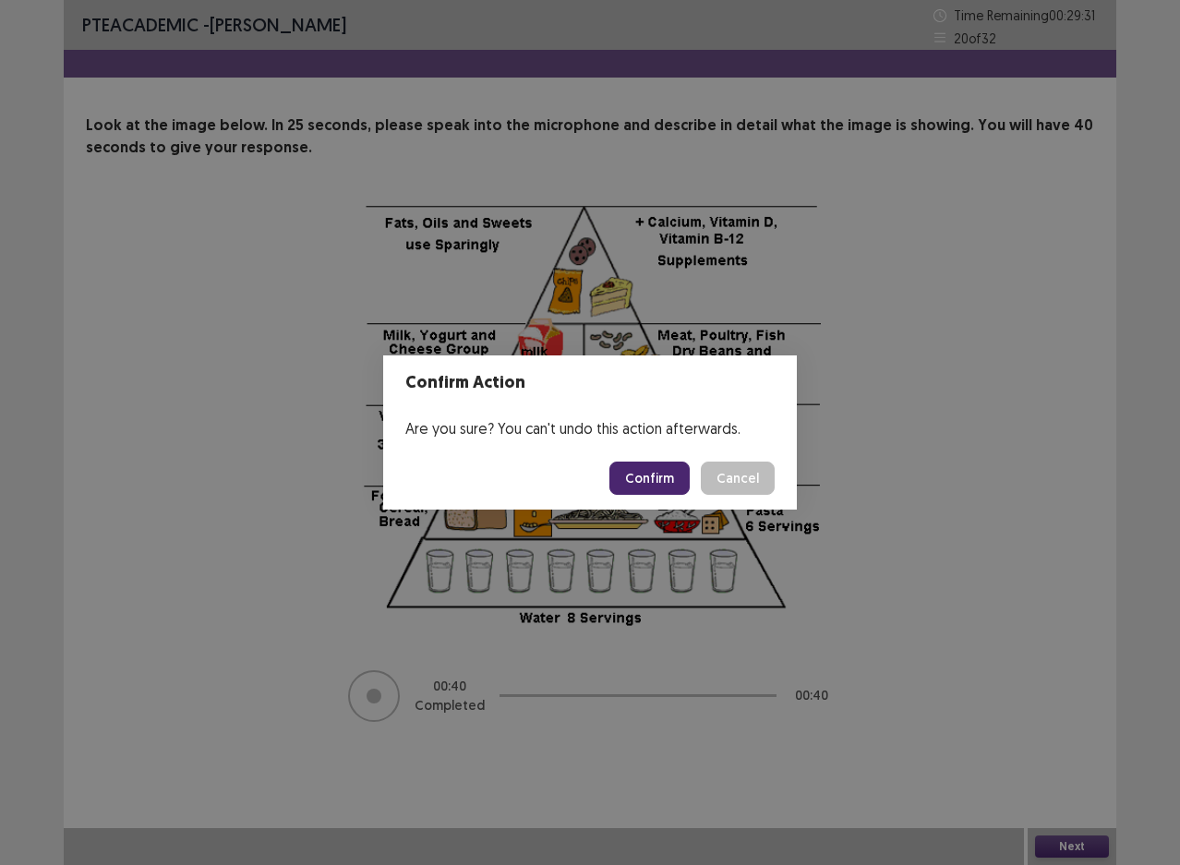
click at [655, 486] on button "Confirm" at bounding box center [650, 478] width 80 height 33
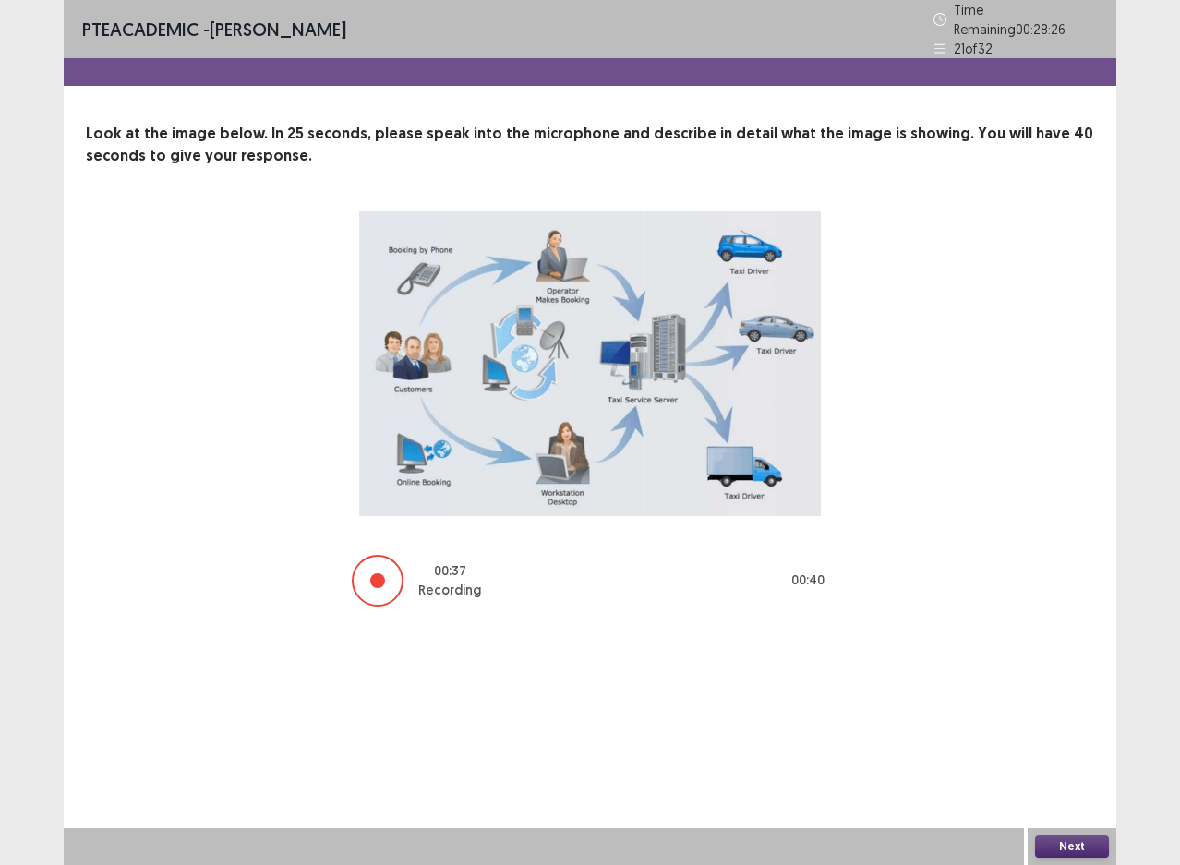
click at [1062, 840] on button "Next" at bounding box center [1072, 847] width 74 height 22
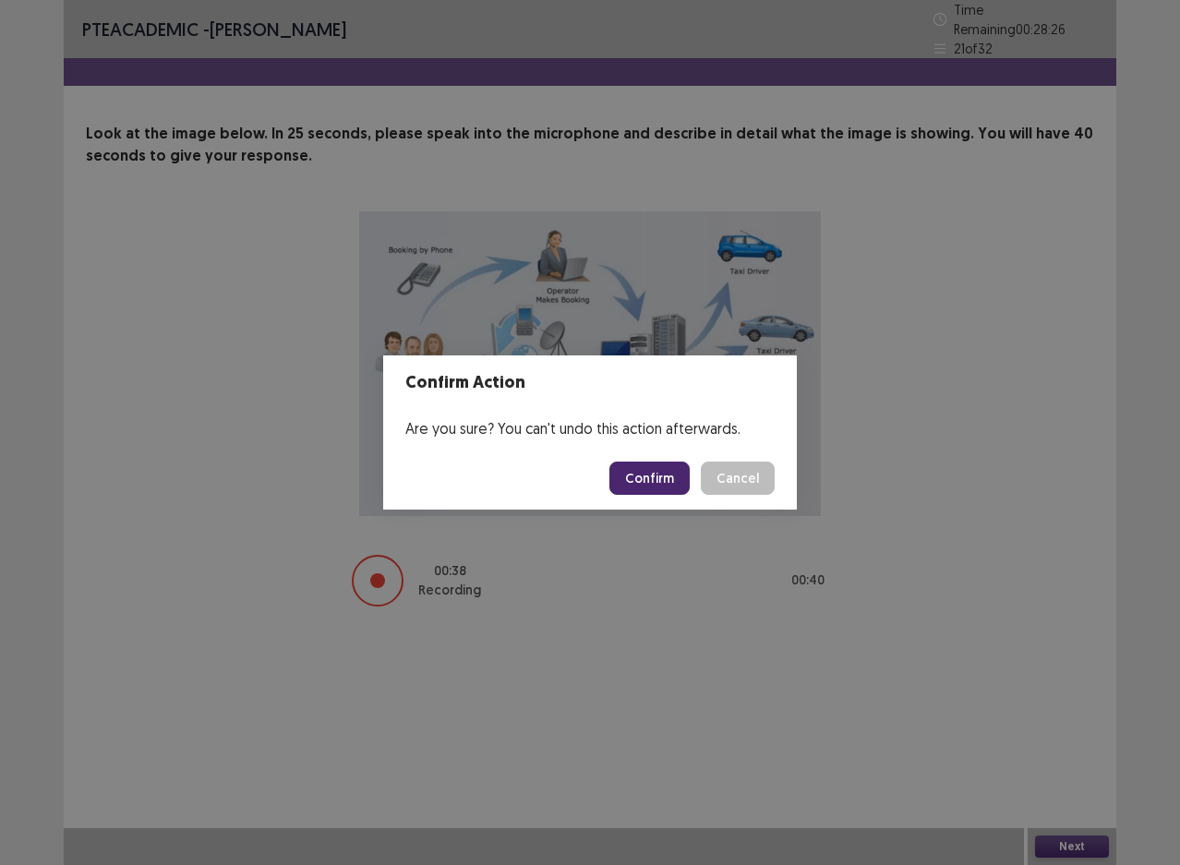
click at [669, 484] on button "Confirm" at bounding box center [650, 478] width 80 height 33
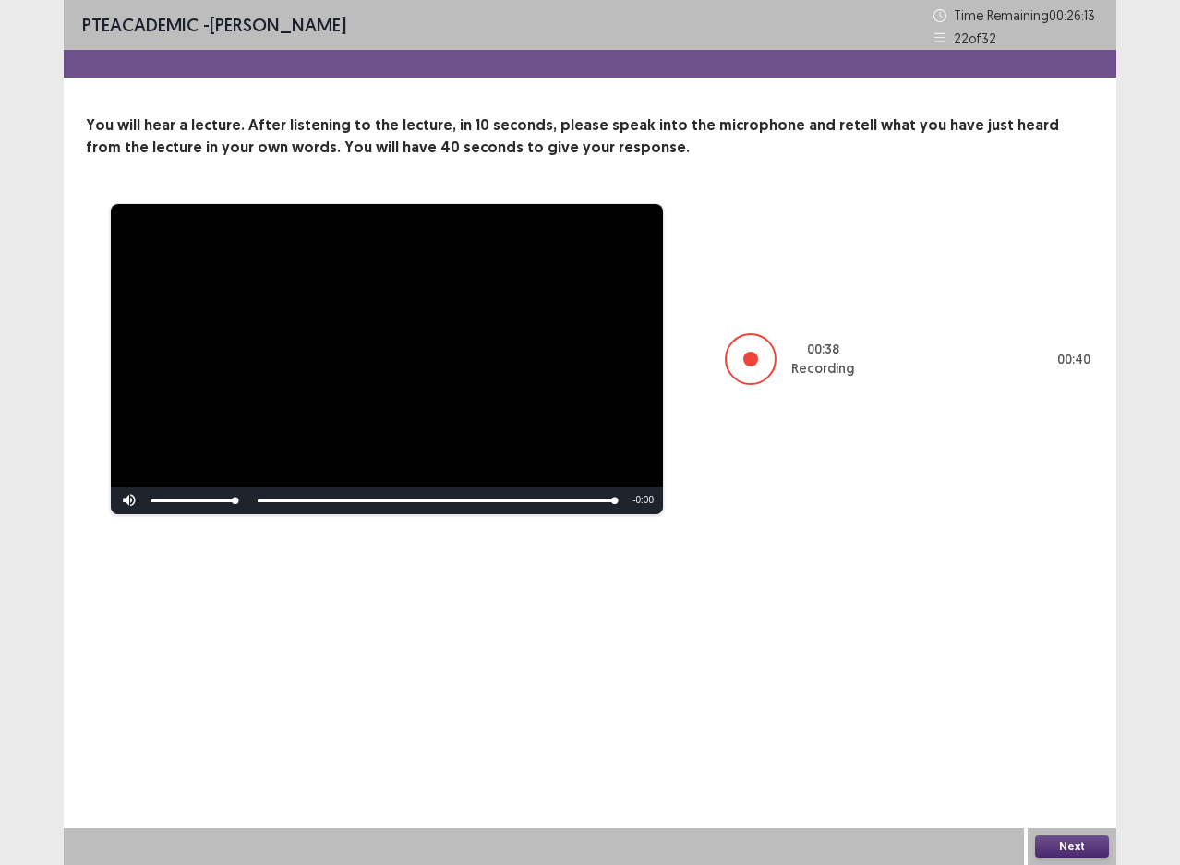
click at [1057, 845] on button "Next" at bounding box center [1072, 847] width 74 height 22
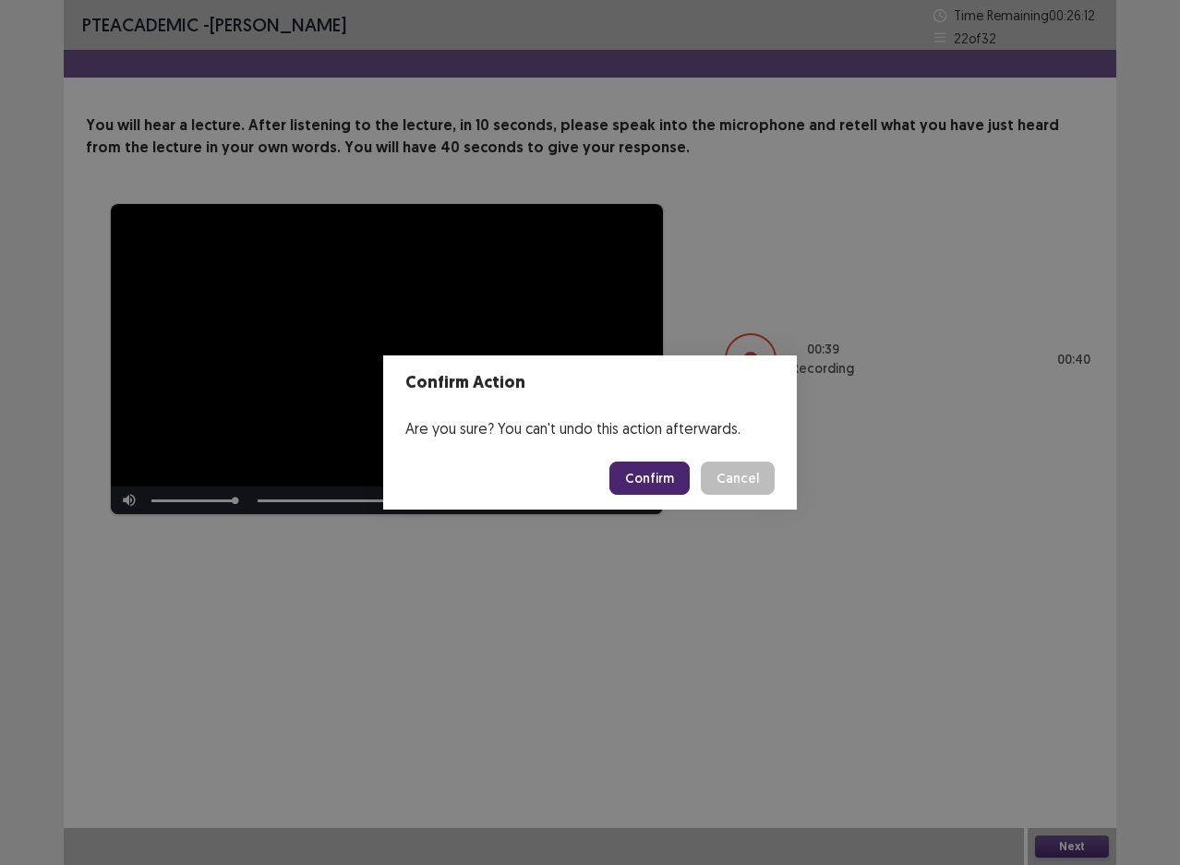
click at [670, 486] on button "Confirm" at bounding box center [650, 478] width 80 height 33
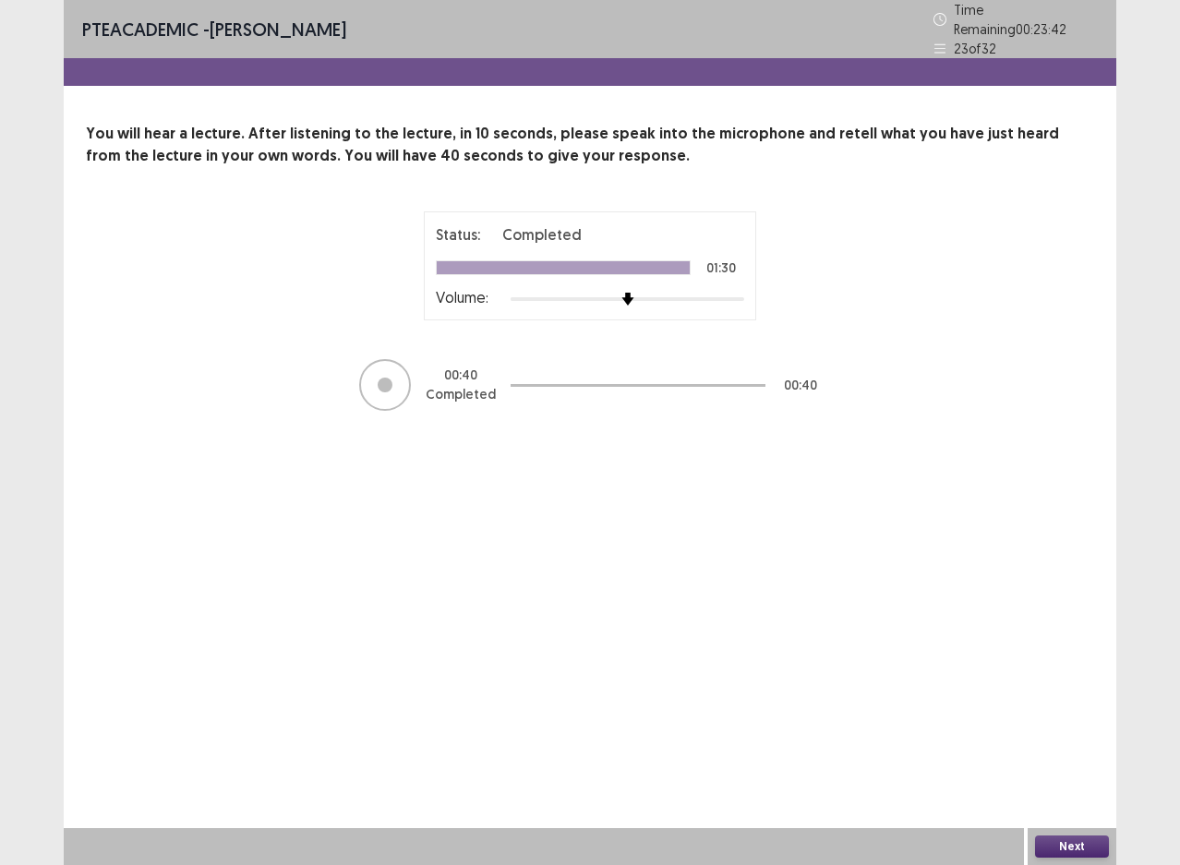
click at [1091, 847] on button "Next" at bounding box center [1072, 847] width 74 height 22
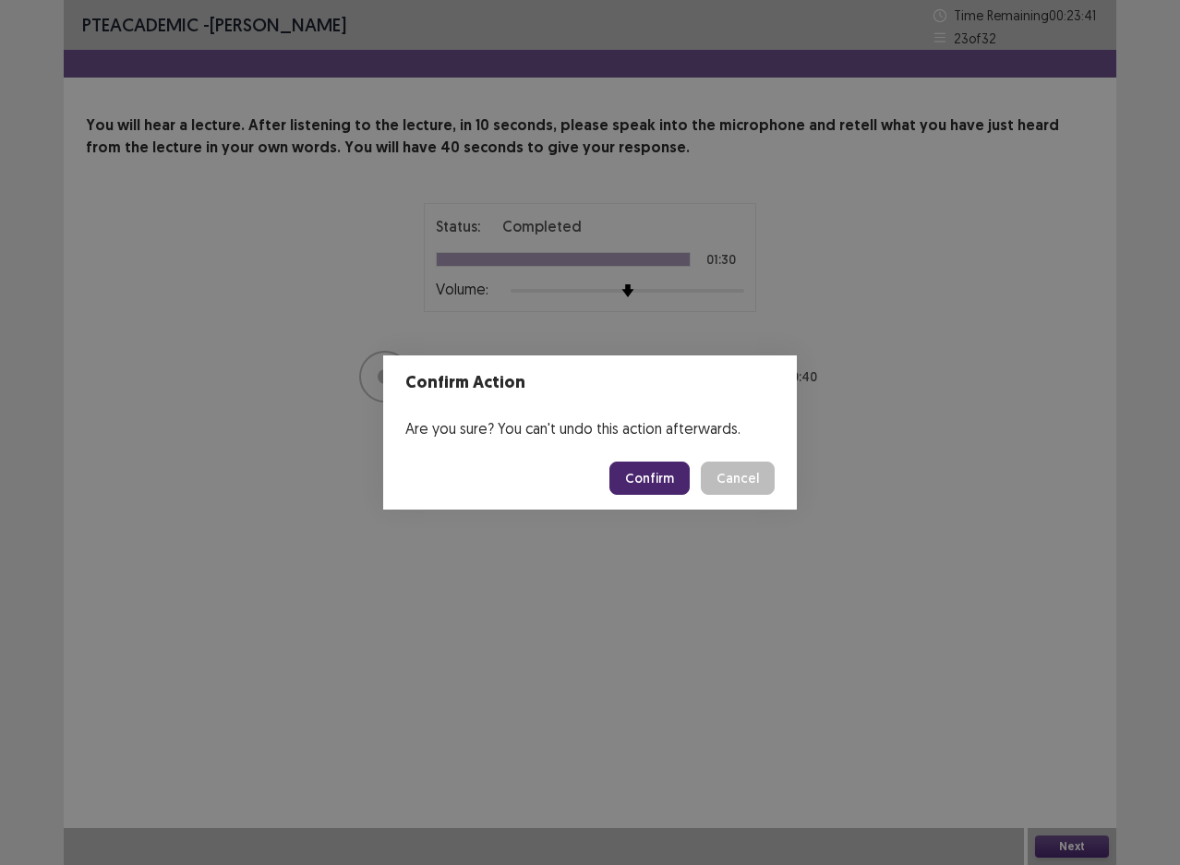
click at [689, 476] on button "Confirm" at bounding box center [650, 478] width 80 height 33
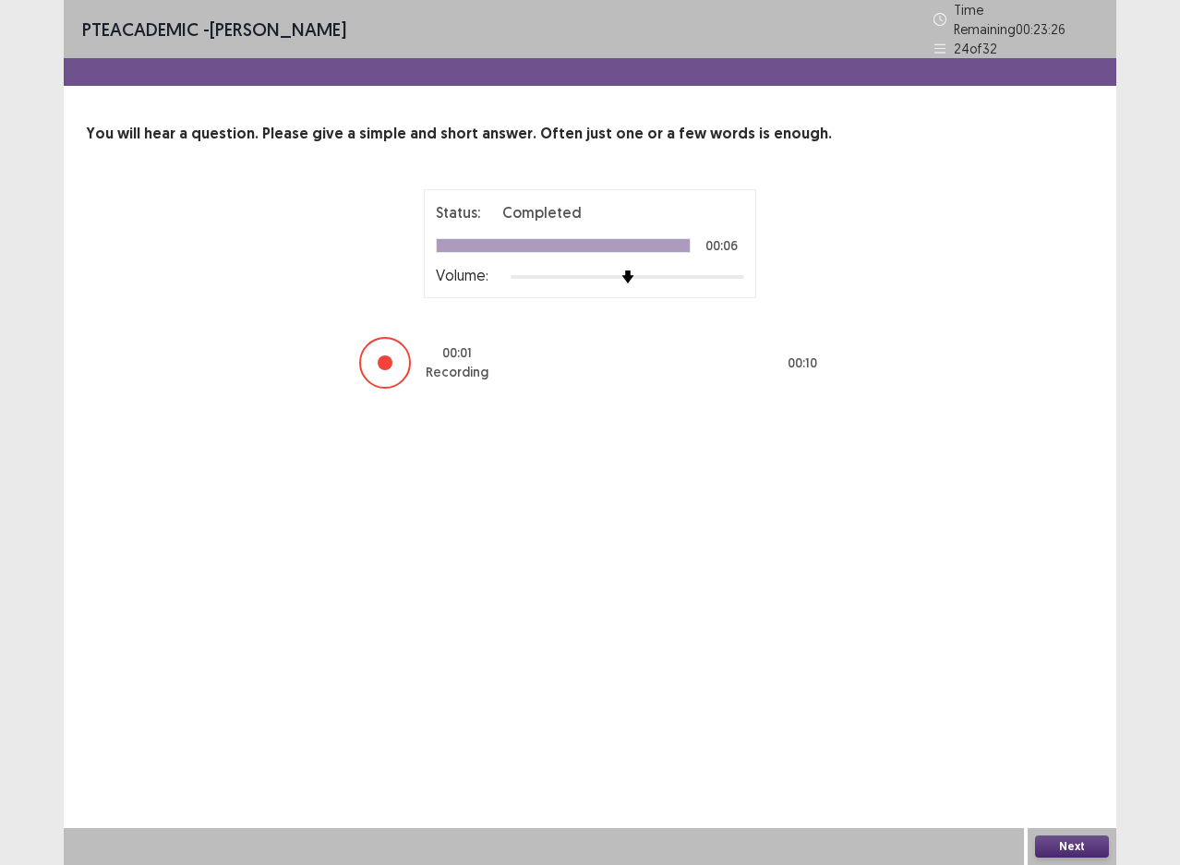
click at [1068, 845] on button "Next" at bounding box center [1072, 847] width 74 height 22
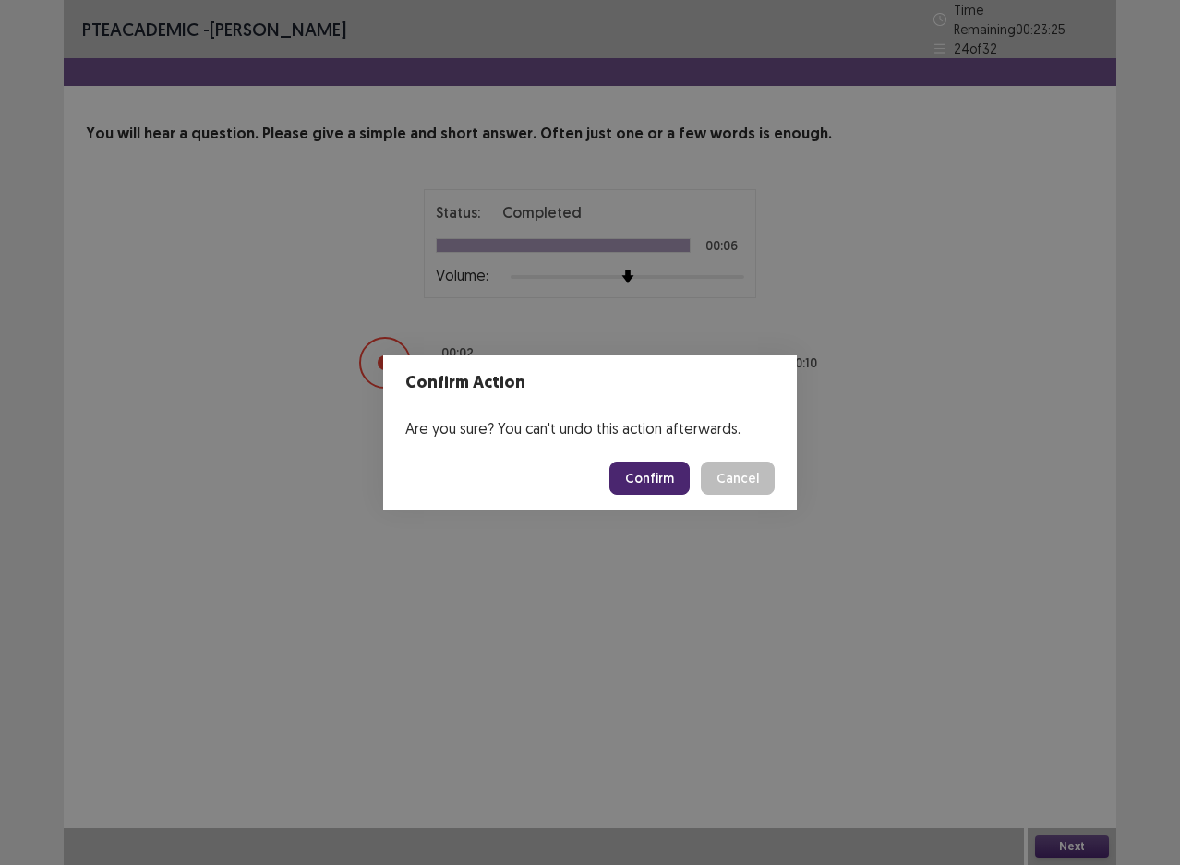
click at [647, 478] on button "Confirm" at bounding box center [650, 478] width 80 height 33
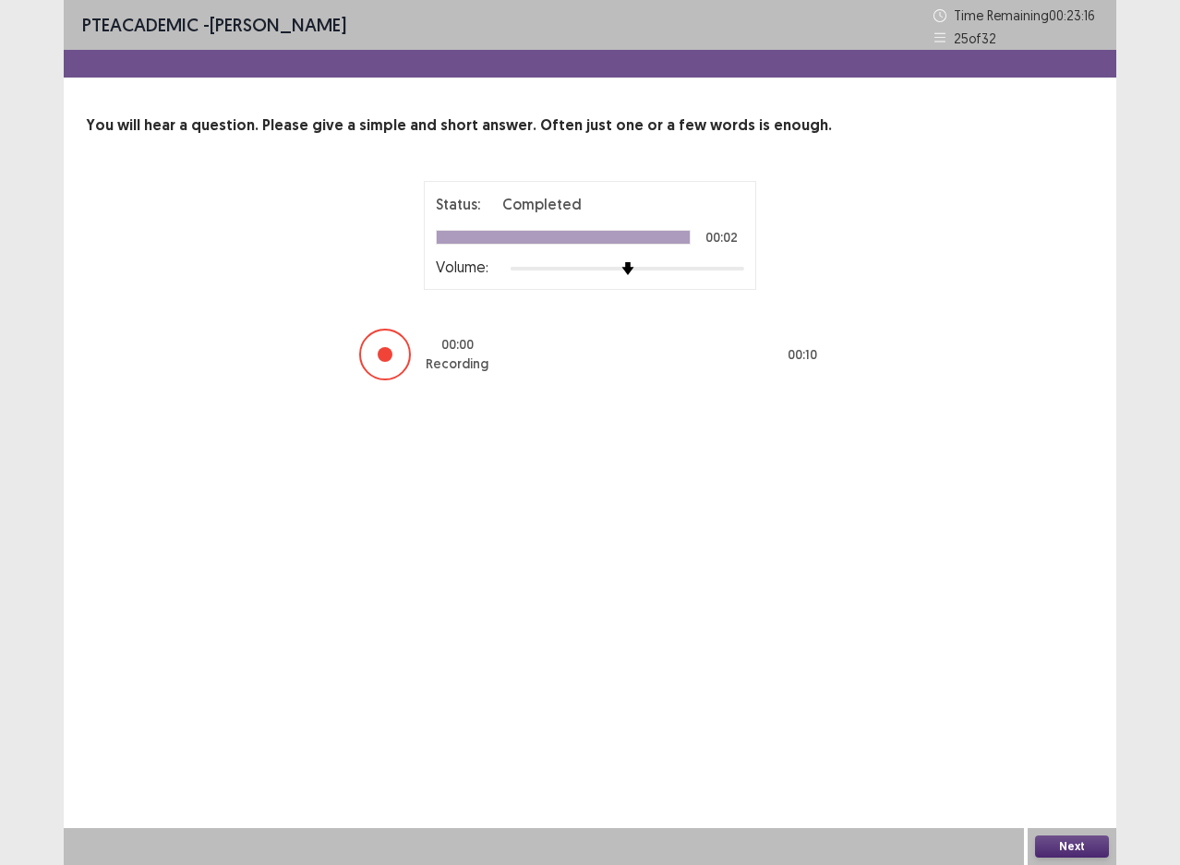
click at [1068, 847] on button "Next" at bounding box center [1072, 847] width 74 height 22
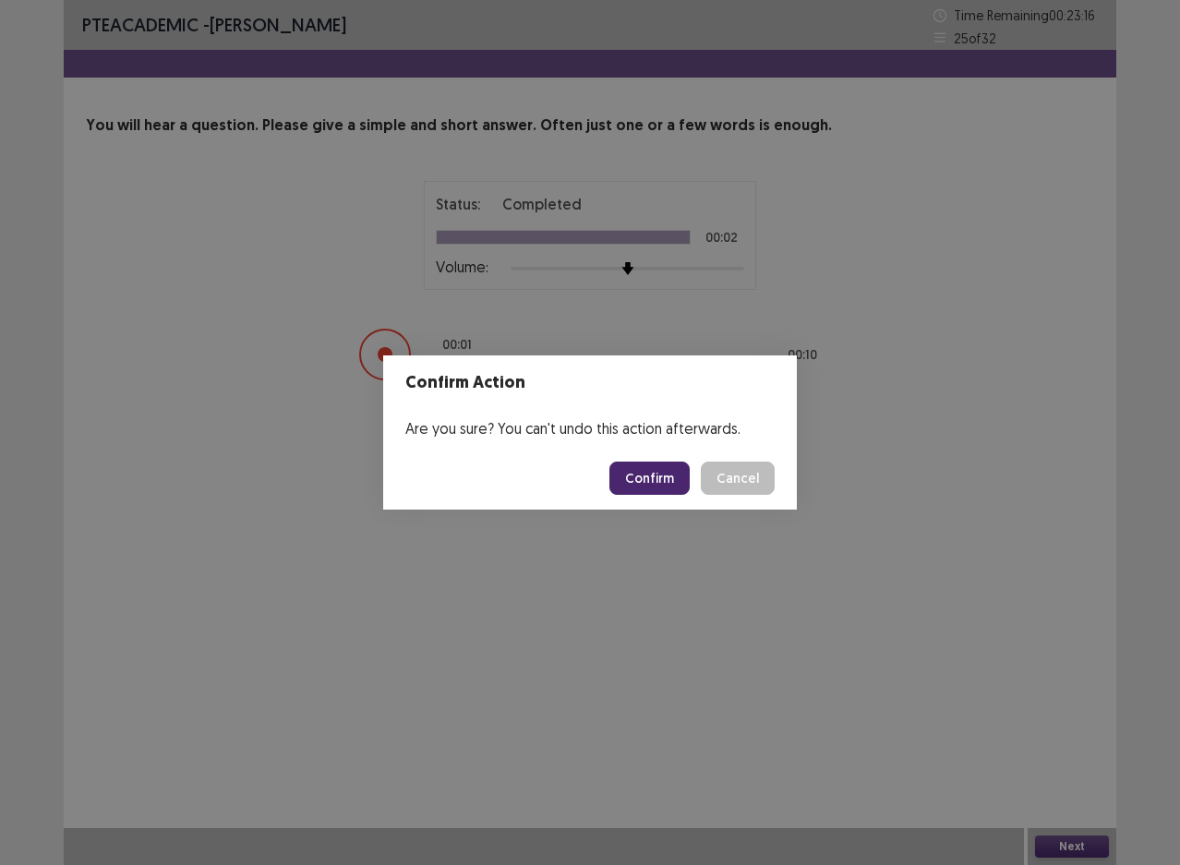
click at [647, 463] on button "Confirm" at bounding box center [650, 478] width 80 height 33
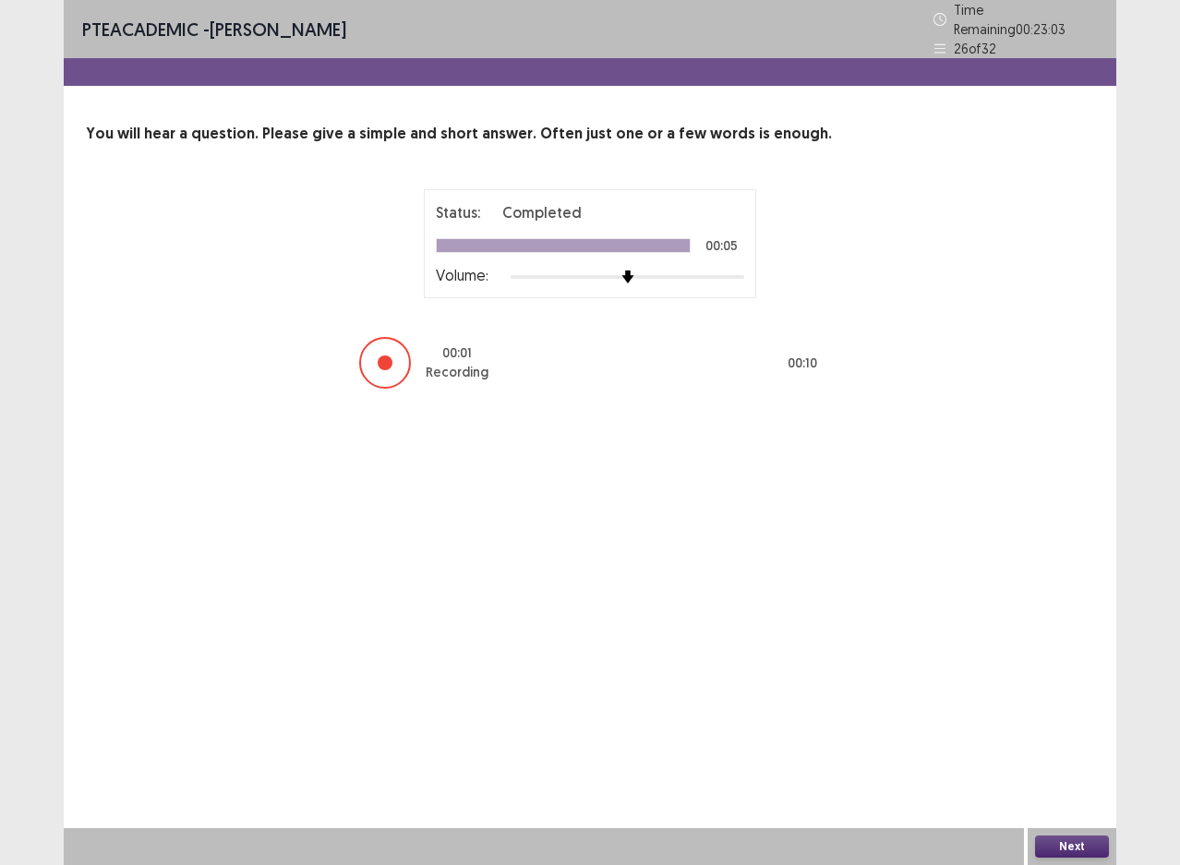
click at [1072, 847] on button "Next" at bounding box center [1072, 847] width 74 height 22
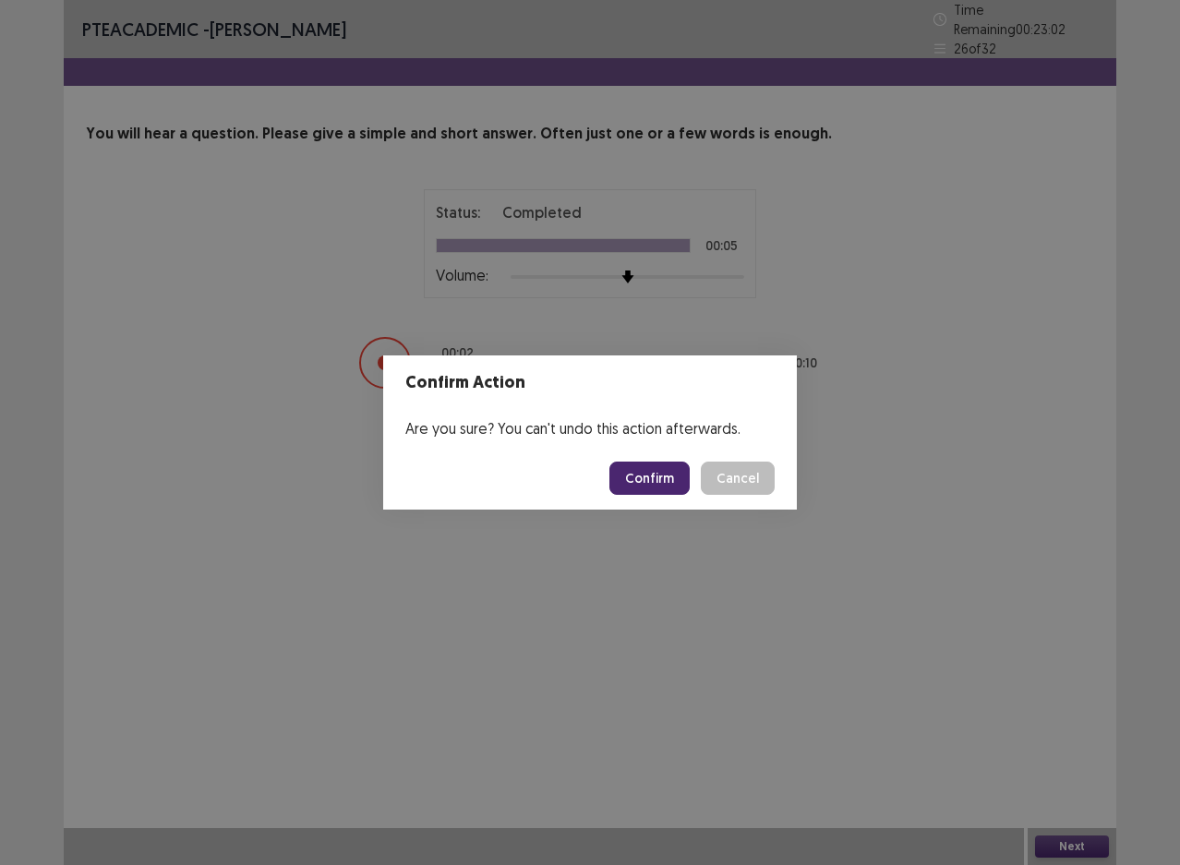
click at [673, 481] on button "Confirm" at bounding box center [650, 478] width 80 height 33
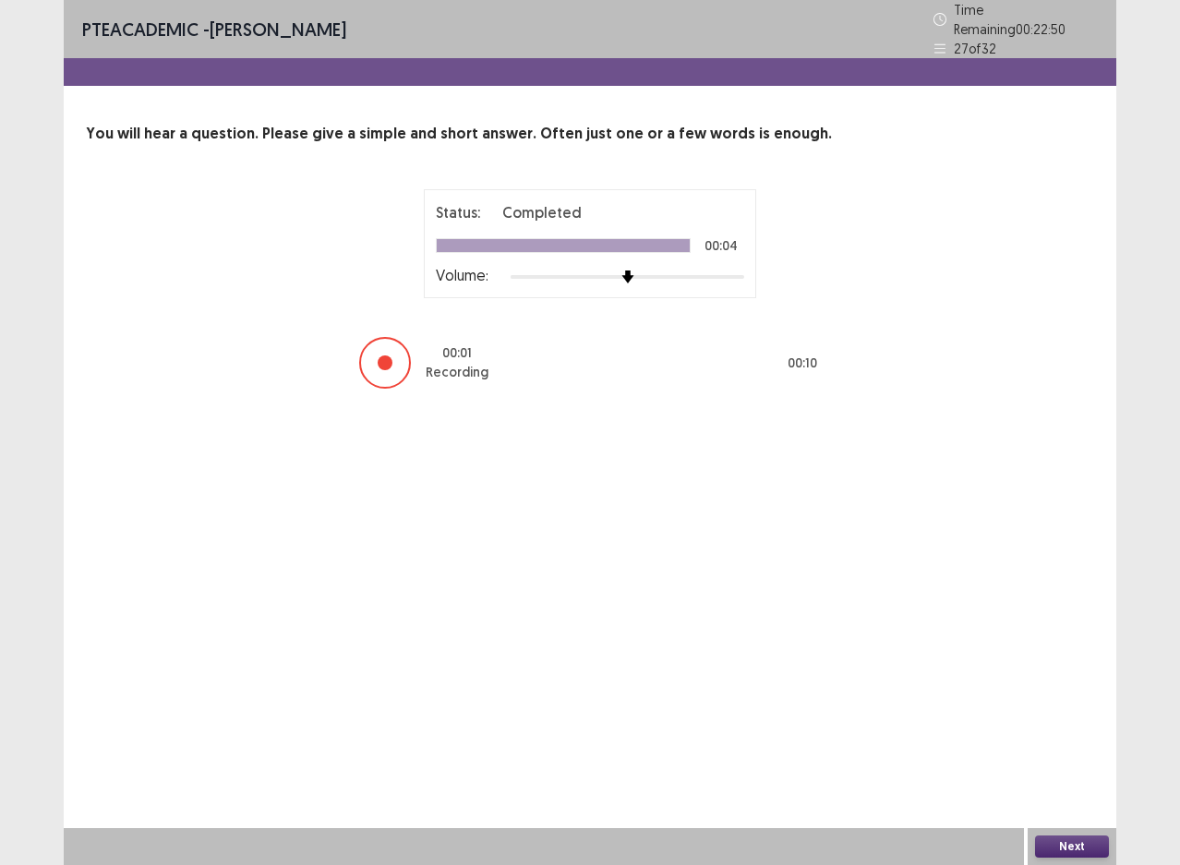
click at [1067, 845] on button "Next" at bounding box center [1072, 847] width 74 height 22
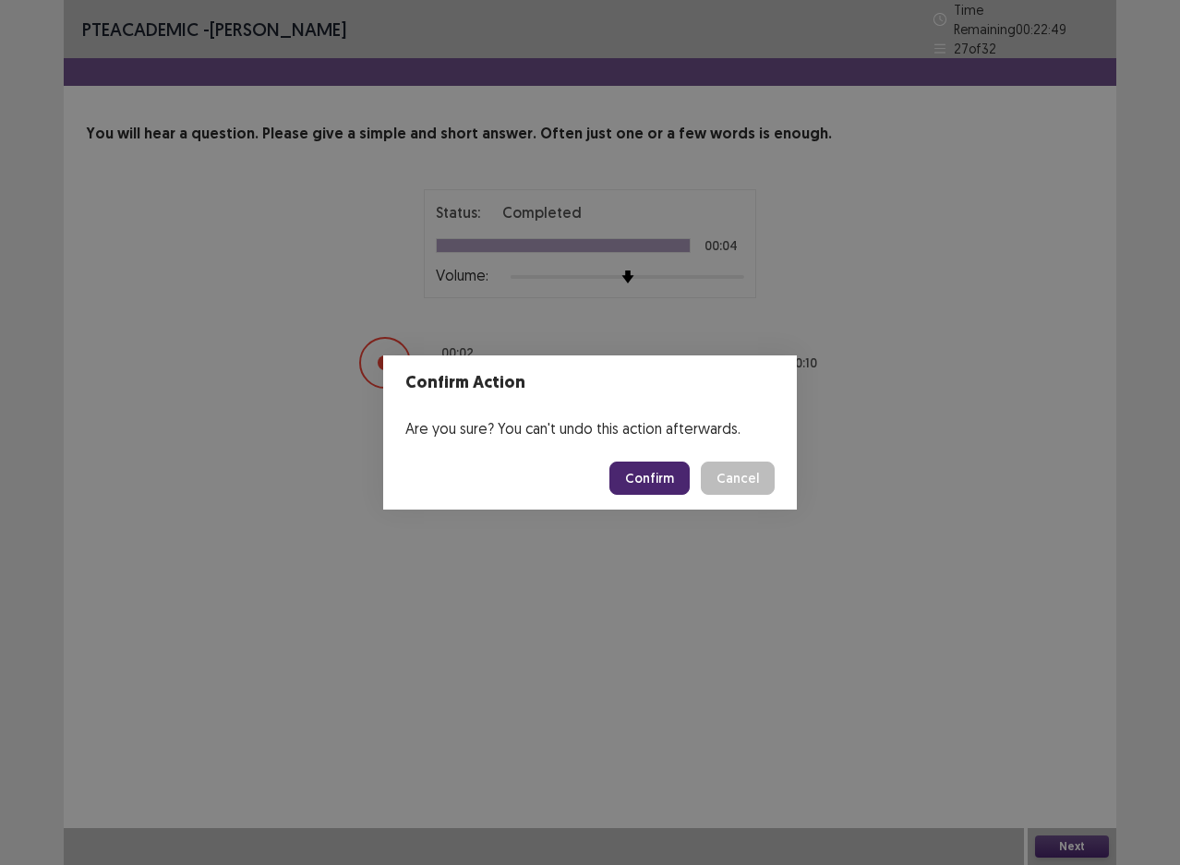
click at [647, 473] on button "Confirm" at bounding box center [650, 478] width 80 height 33
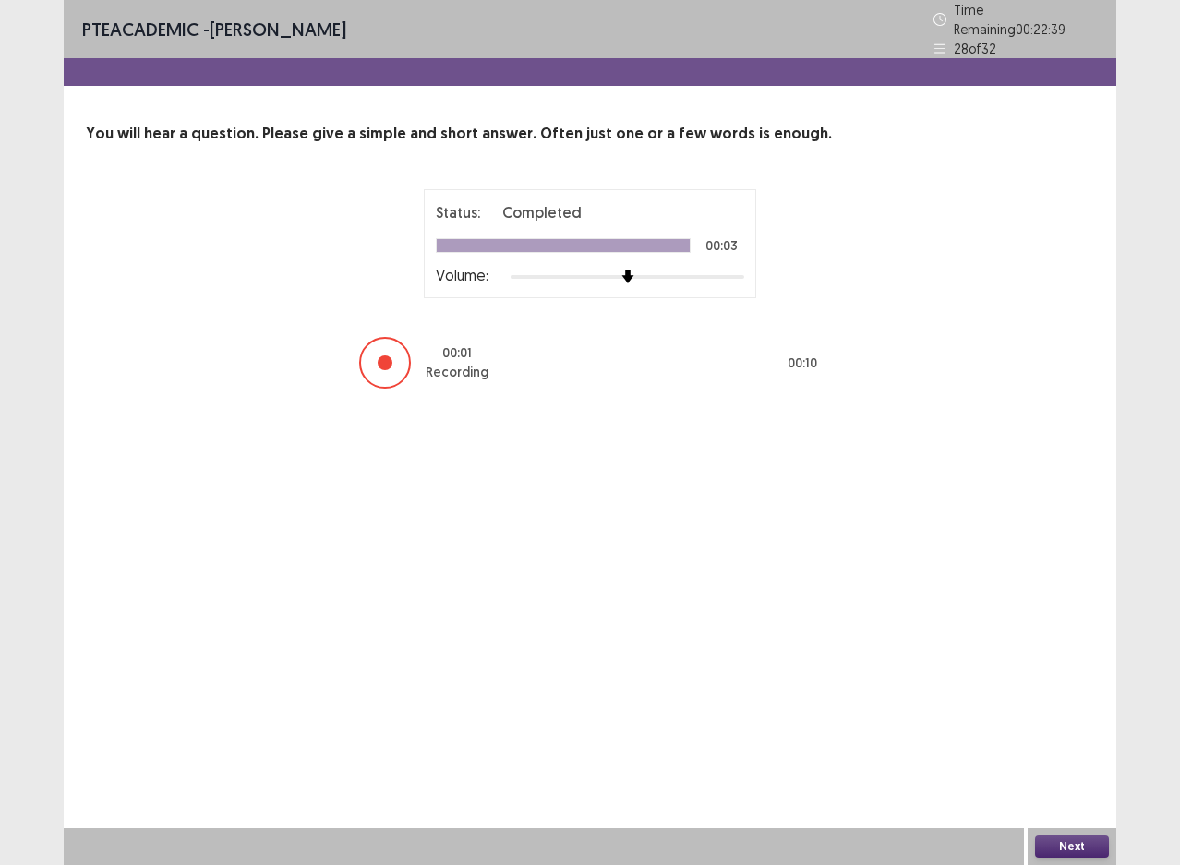
click at [1061, 846] on button "Next" at bounding box center [1072, 847] width 74 height 22
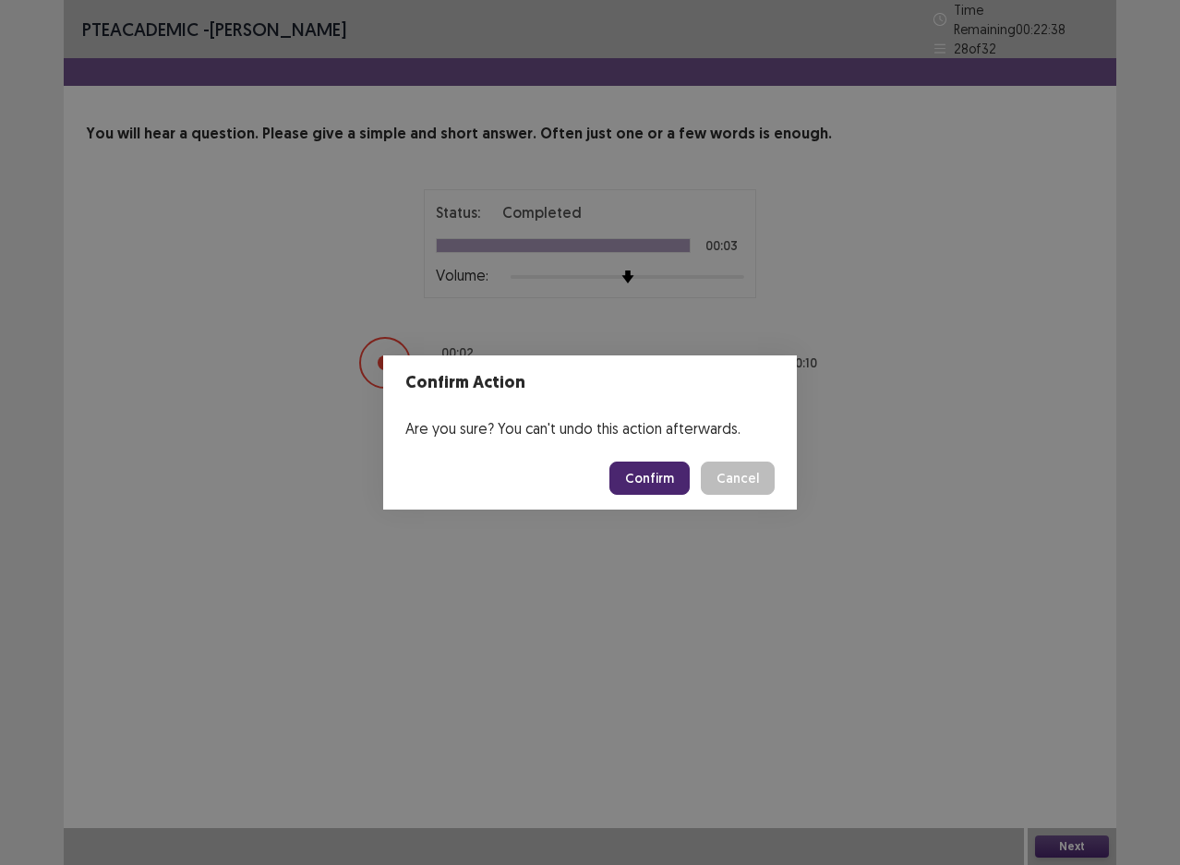
click at [662, 467] on button "Confirm" at bounding box center [650, 478] width 80 height 33
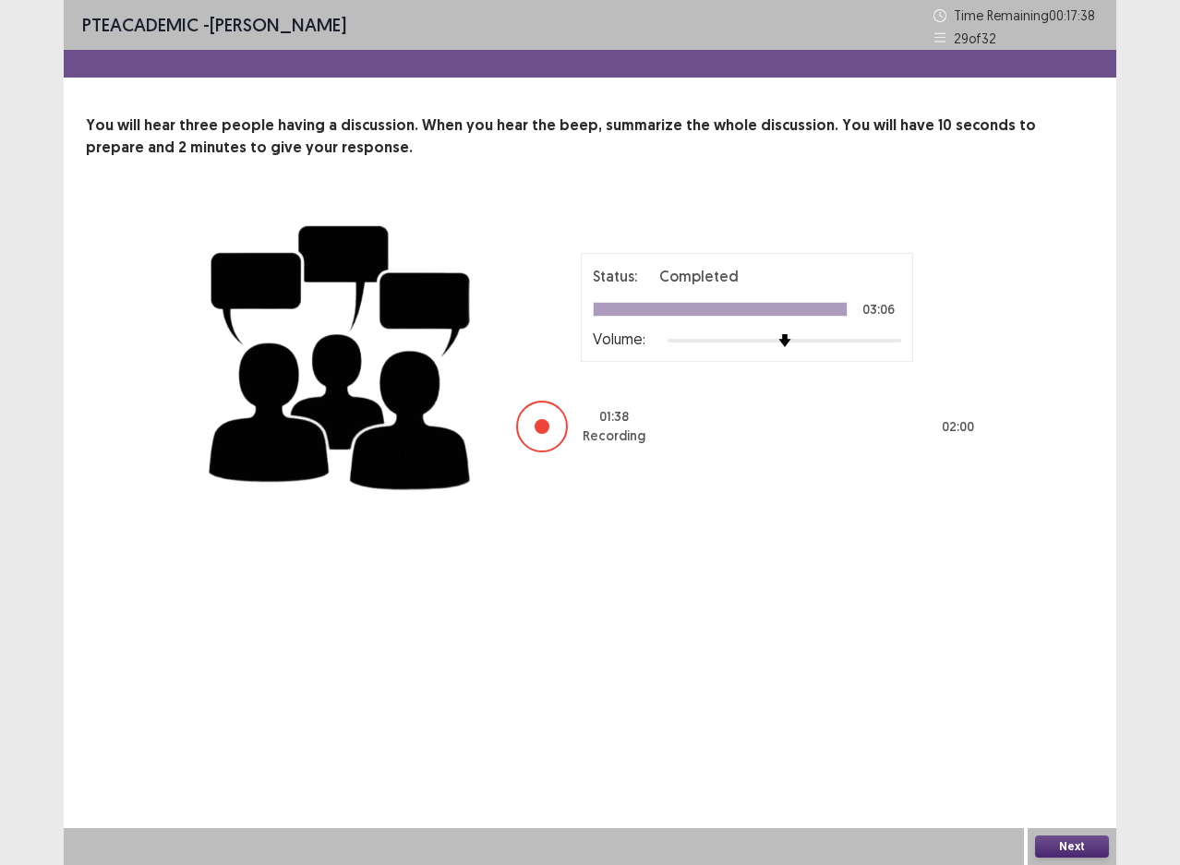
click at [1063, 844] on button "Next" at bounding box center [1072, 847] width 74 height 22
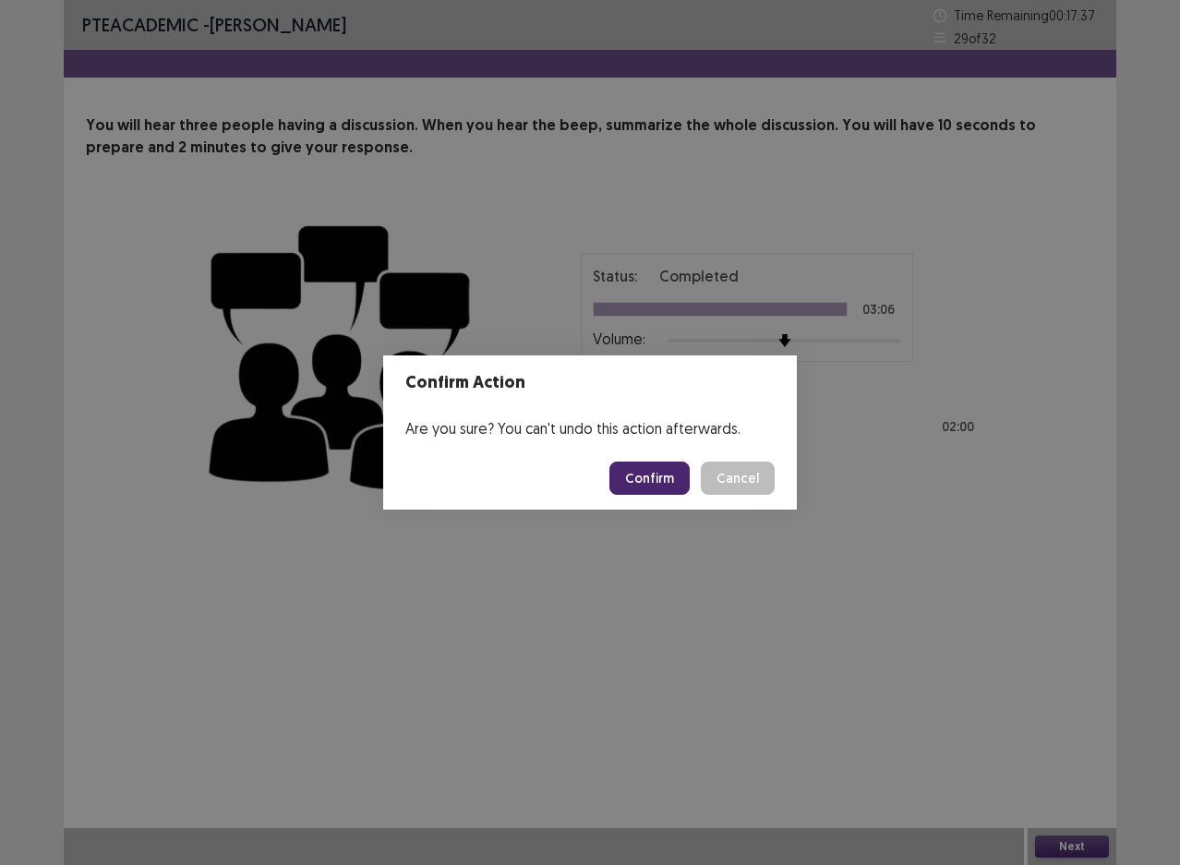
click at [672, 479] on button "Confirm" at bounding box center [650, 478] width 80 height 33
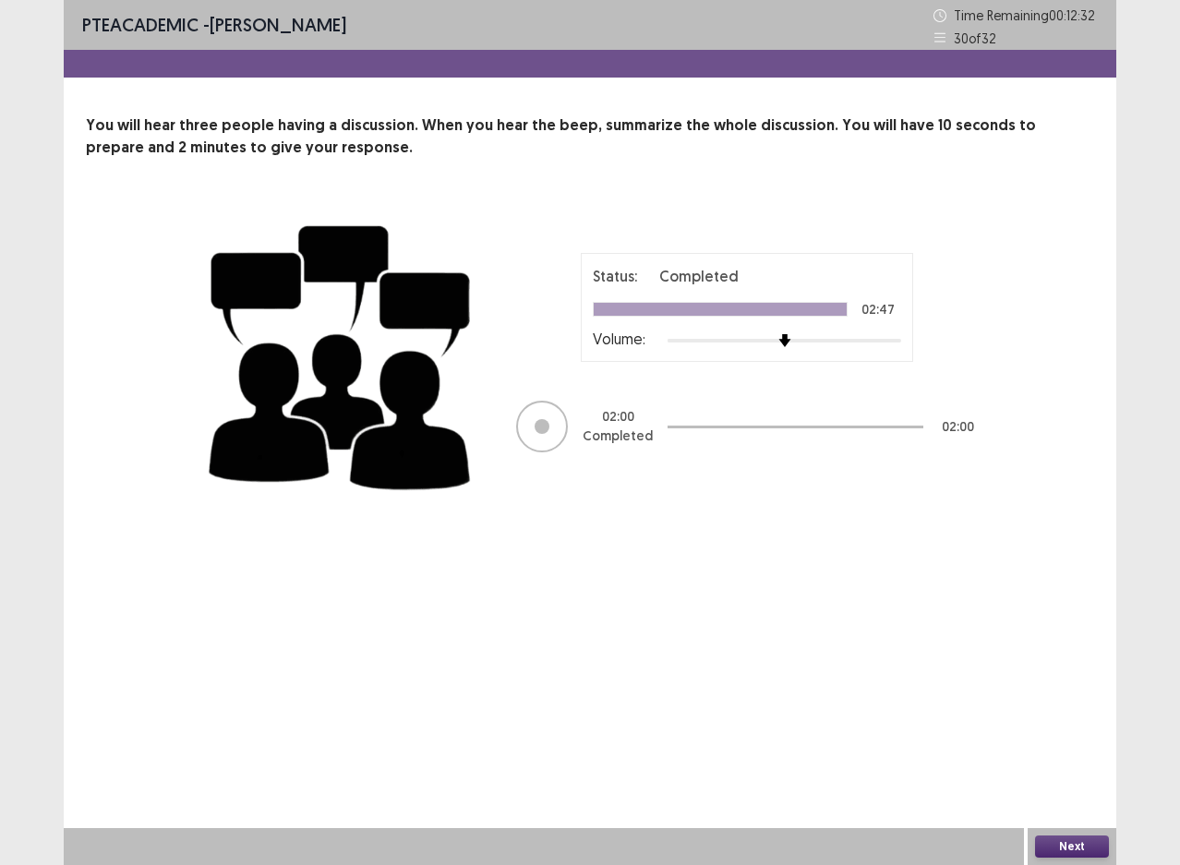
click at [1083, 841] on button "Next" at bounding box center [1072, 847] width 74 height 22
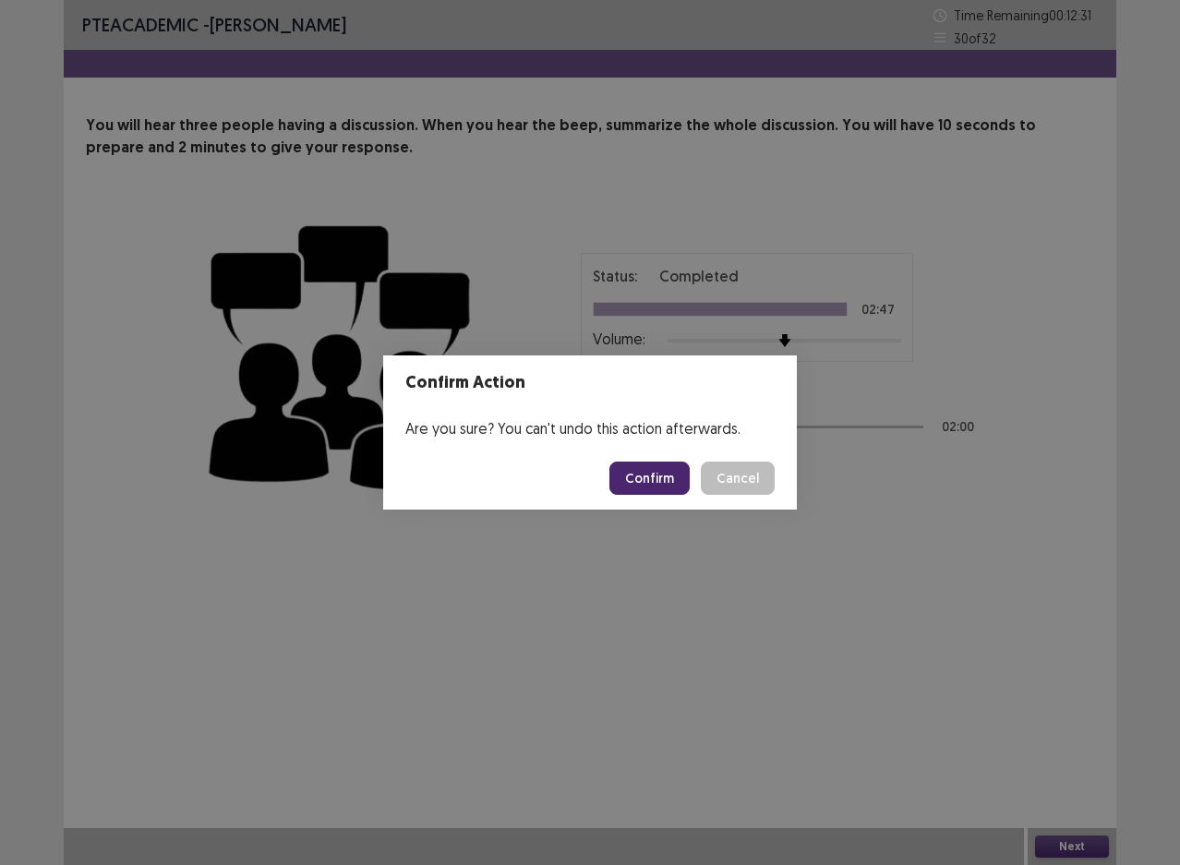
click at [659, 484] on button "Confirm" at bounding box center [650, 478] width 80 height 33
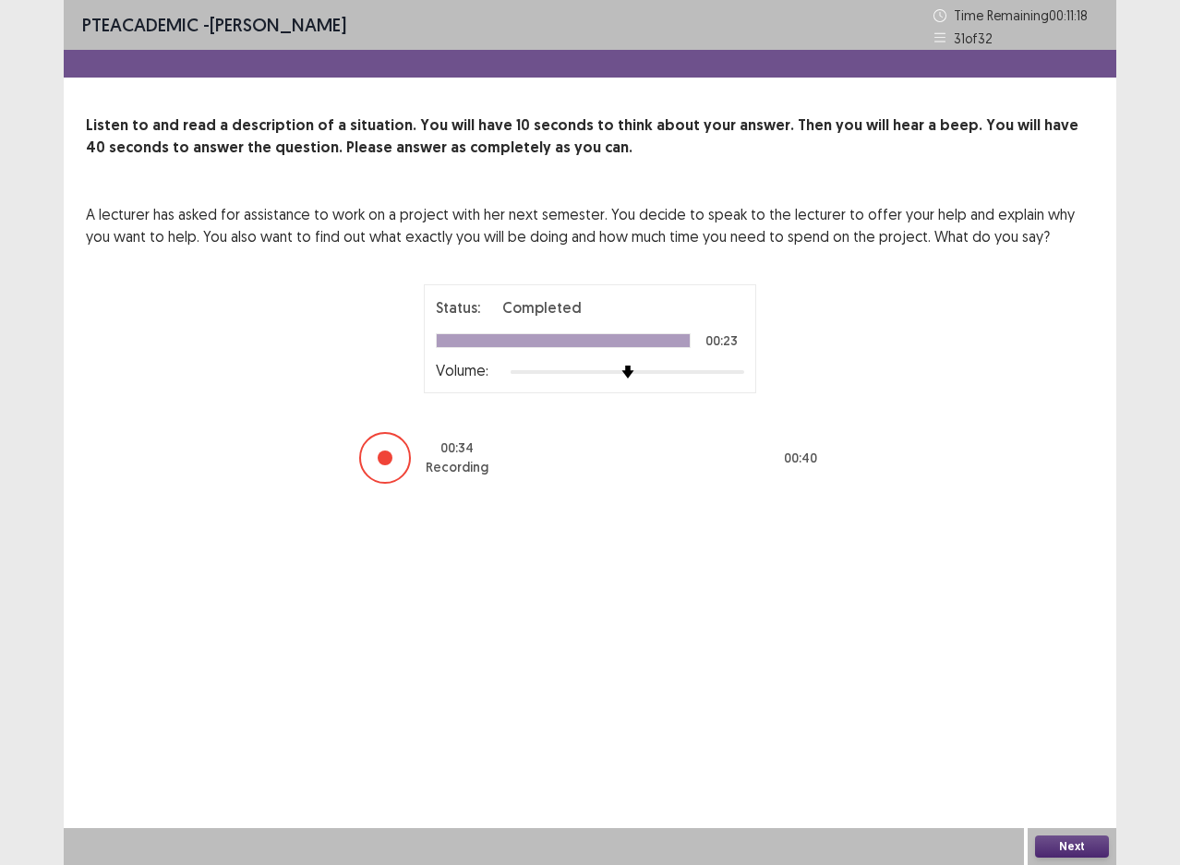
click at [1084, 844] on button "Next" at bounding box center [1072, 847] width 74 height 22
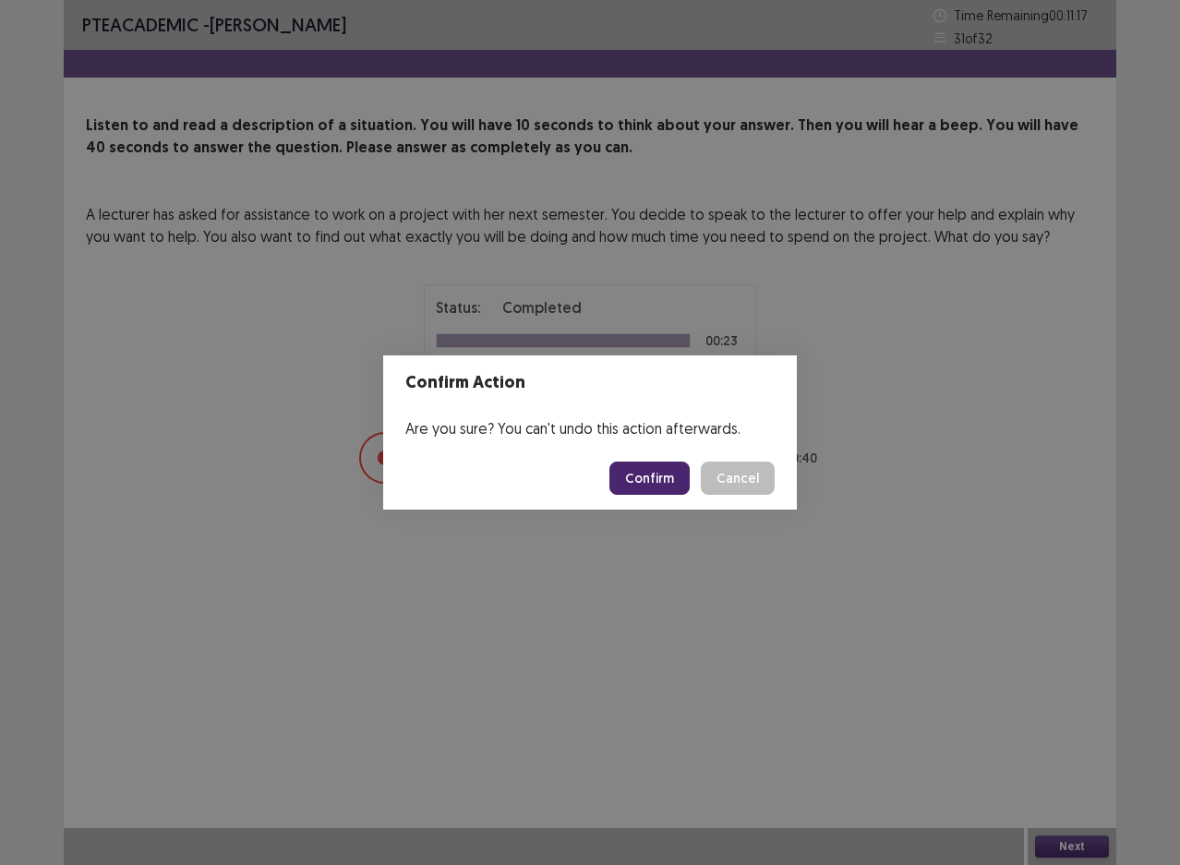
click at [678, 478] on button "Confirm" at bounding box center [650, 478] width 80 height 33
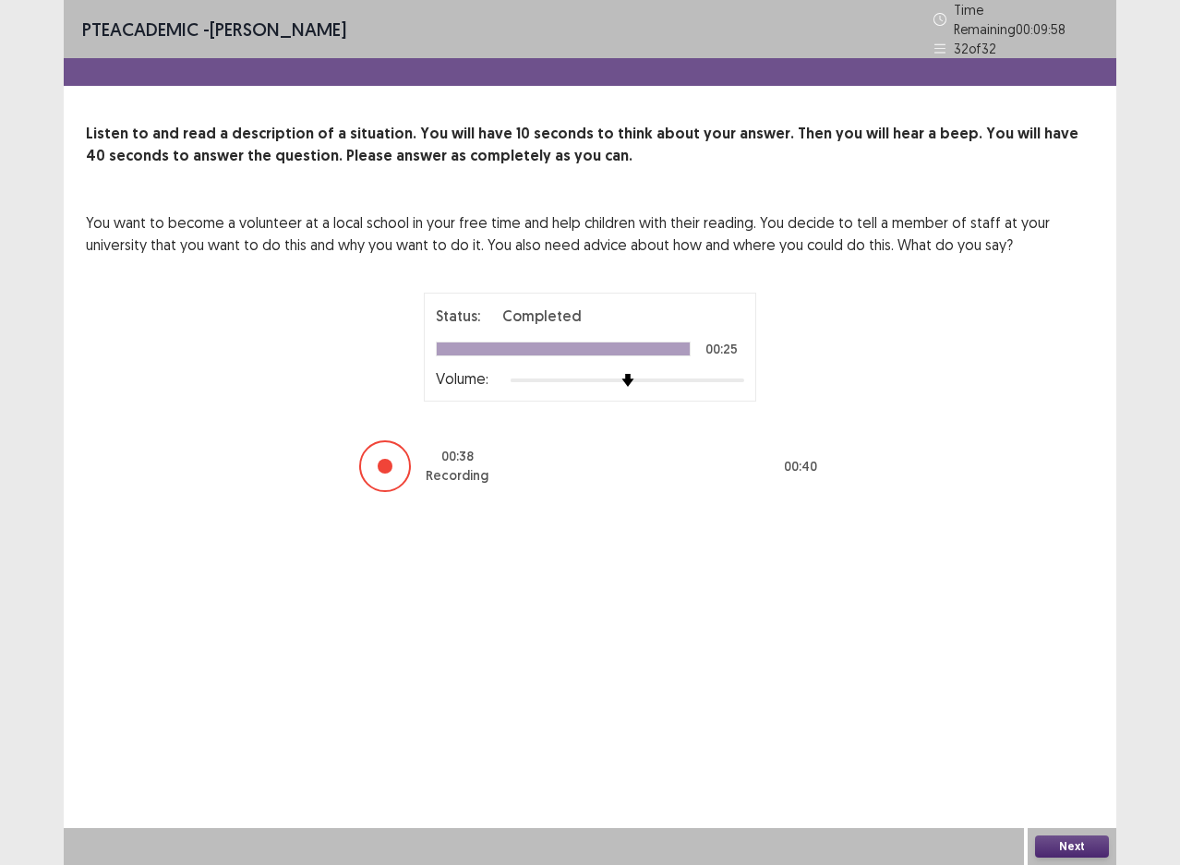
click at [1081, 849] on button "Next" at bounding box center [1072, 847] width 74 height 22
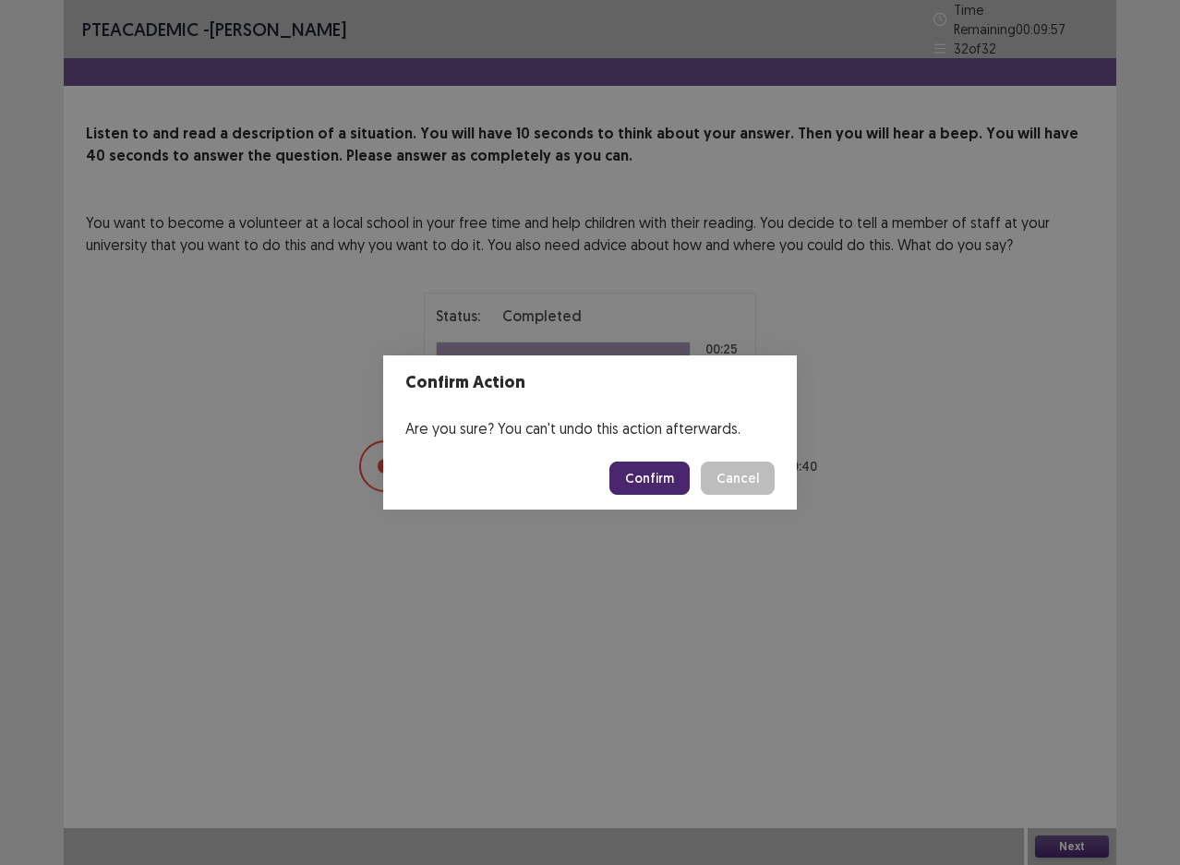
click at [659, 477] on button "Confirm" at bounding box center [650, 478] width 80 height 33
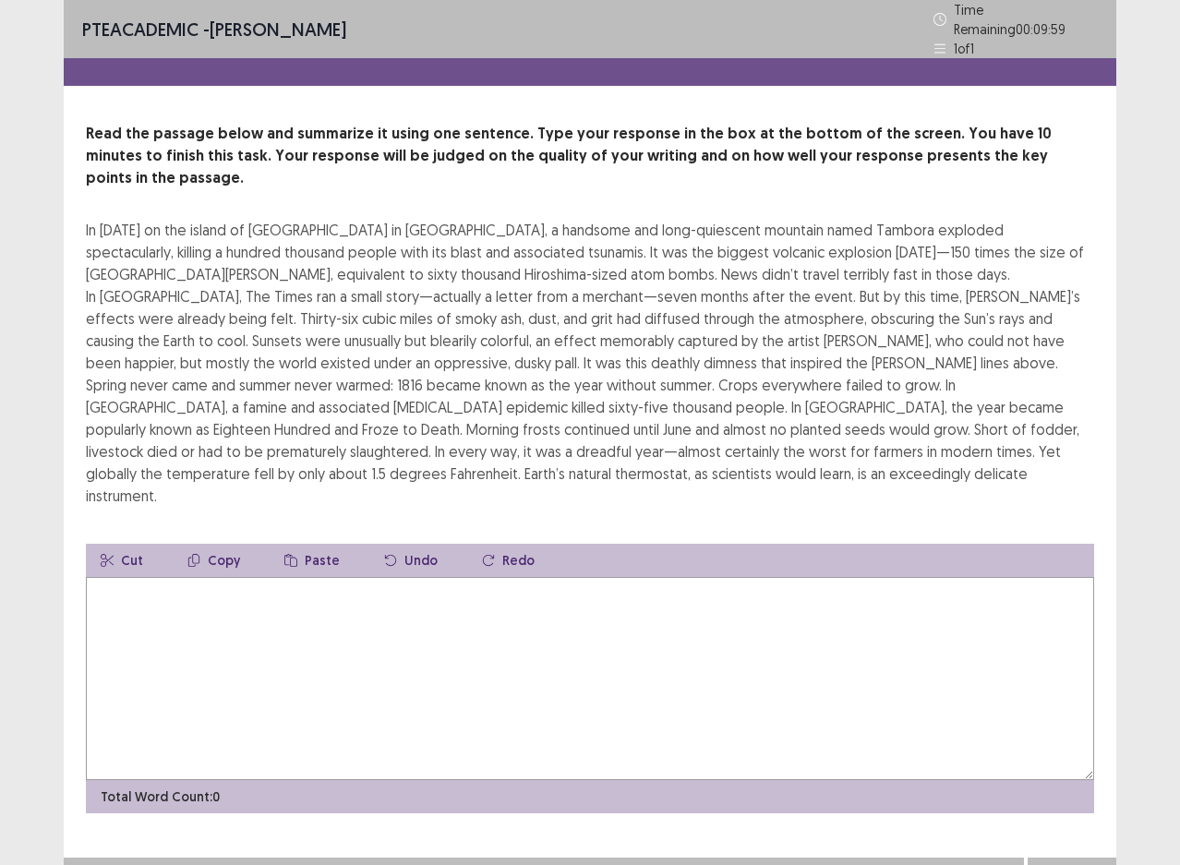
click at [622, 579] on textarea at bounding box center [590, 678] width 1009 height 203
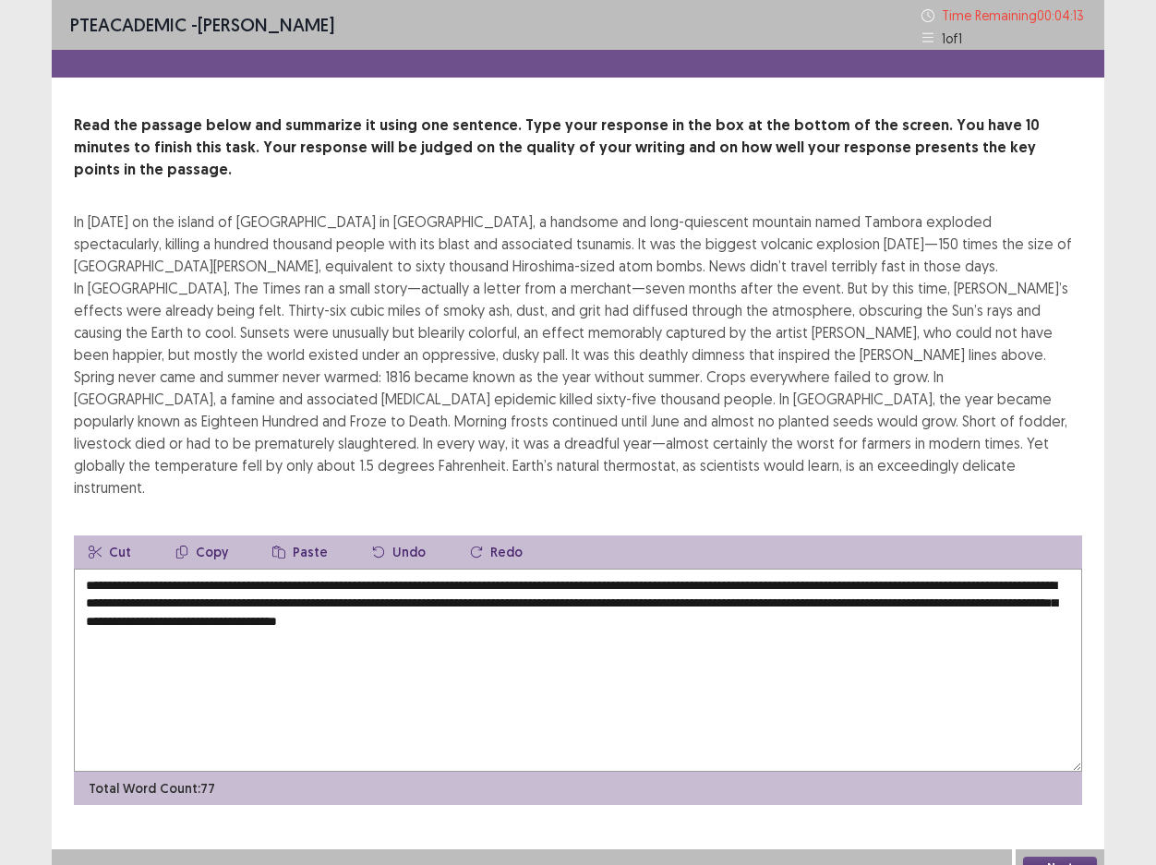
drag, startPoint x: 181, startPoint y: 546, endPoint x: 128, endPoint y: 548, distance: 52.7
click at [128, 569] on textarea "**********" at bounding box center [578, 670] width 1009 height 203
click at [160, 667] on textarea "**********" at bounding box center [578, 670] width 1009 height 203
drag, startPoint x: 333, startPoint y: 579, endPoint x: 288, endPoint y: 579, distance: 44.3
click at [288, 579] on textarea "**********" at bounding box center [578, 670] width 1009 height 203
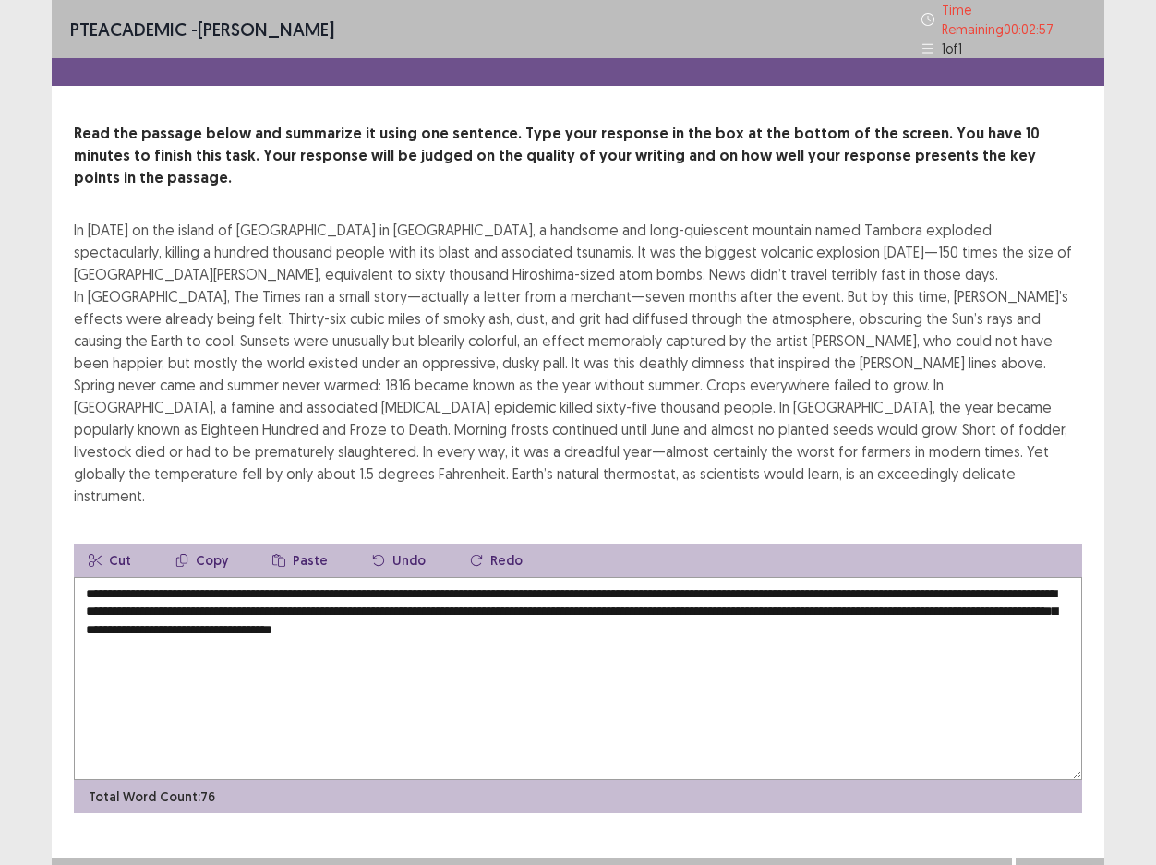
drag, startPoint x: 691, startPoint y: 583, endPoint x: 640, endPoint y: 583, distance: 50.8
click at [640, 583] on textarea "**********" at bounding box center [578, 678] width 1009 height 203
drag, startPoint x: 329, startPoint y: 576, endPoint x: 362, endPoint y: 579, distance: 33.4
click at [362, 579] on textarea "**********" at bounding box center [578, 678] width 1009 height 203
click at [331, 577] on textarea "**********" at bounding box center [578, 678] width 1009 height 203
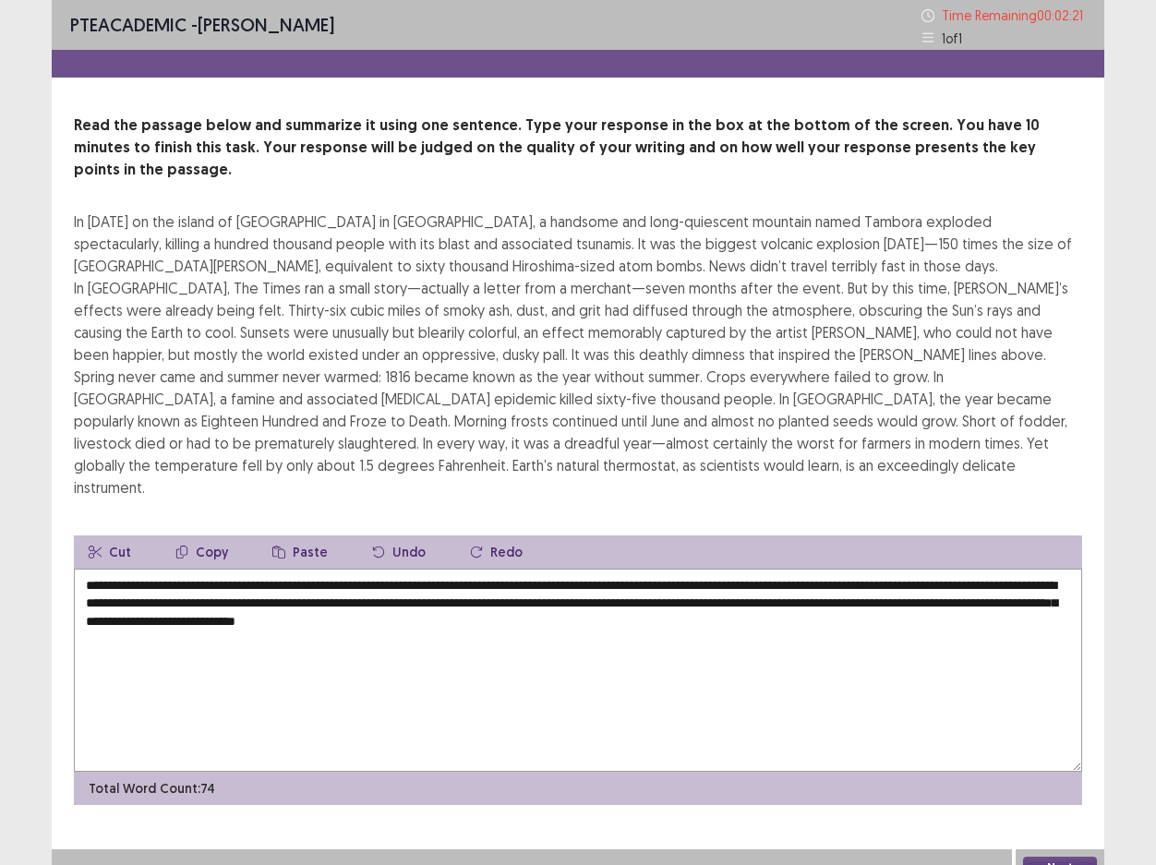
click at [597, 575] on textarea "**********" at bounding box center [578, 670] width 1009 height 203
type textarea "**********"
click at [1049, 857] on button "Next" at bounding box center [1060, 868] width 74 height 22
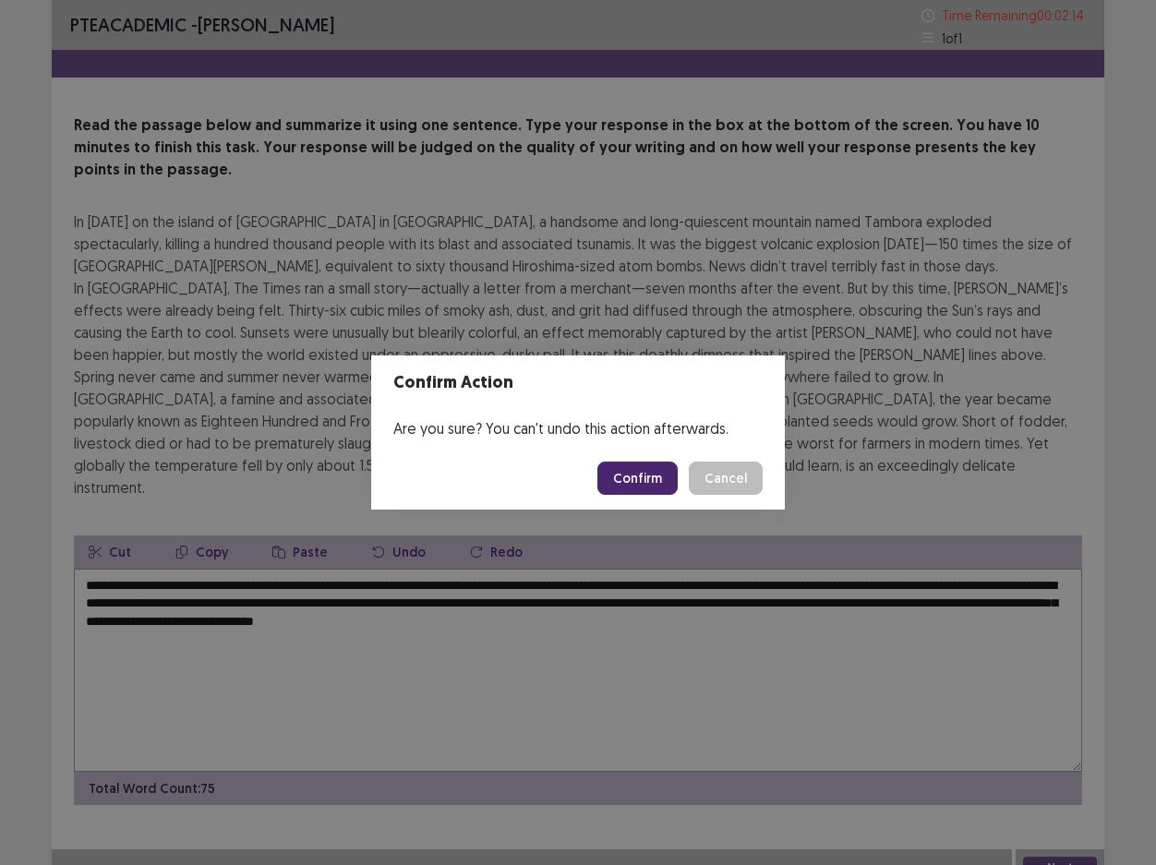
click at [649, 479] on button "Confirm" at bounding box center [638, 478] width 80 height 33
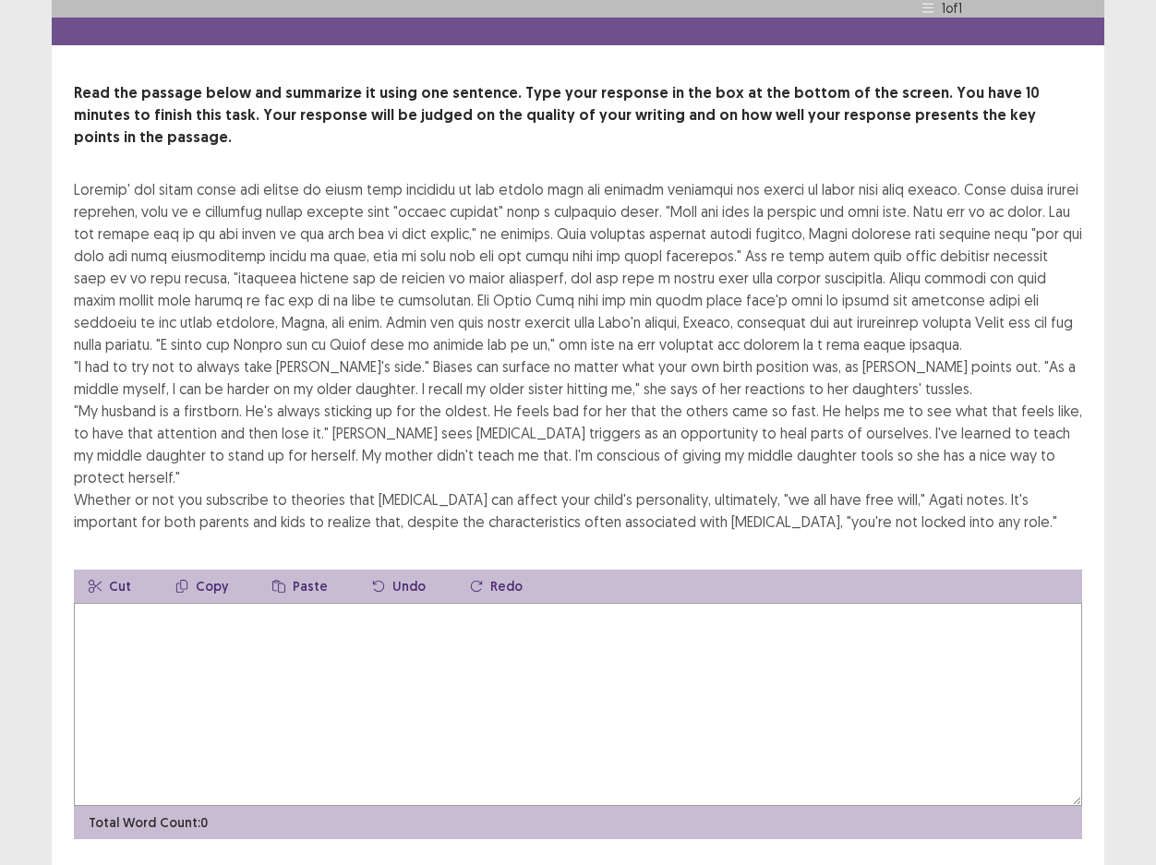
scroll to position [43, 0]
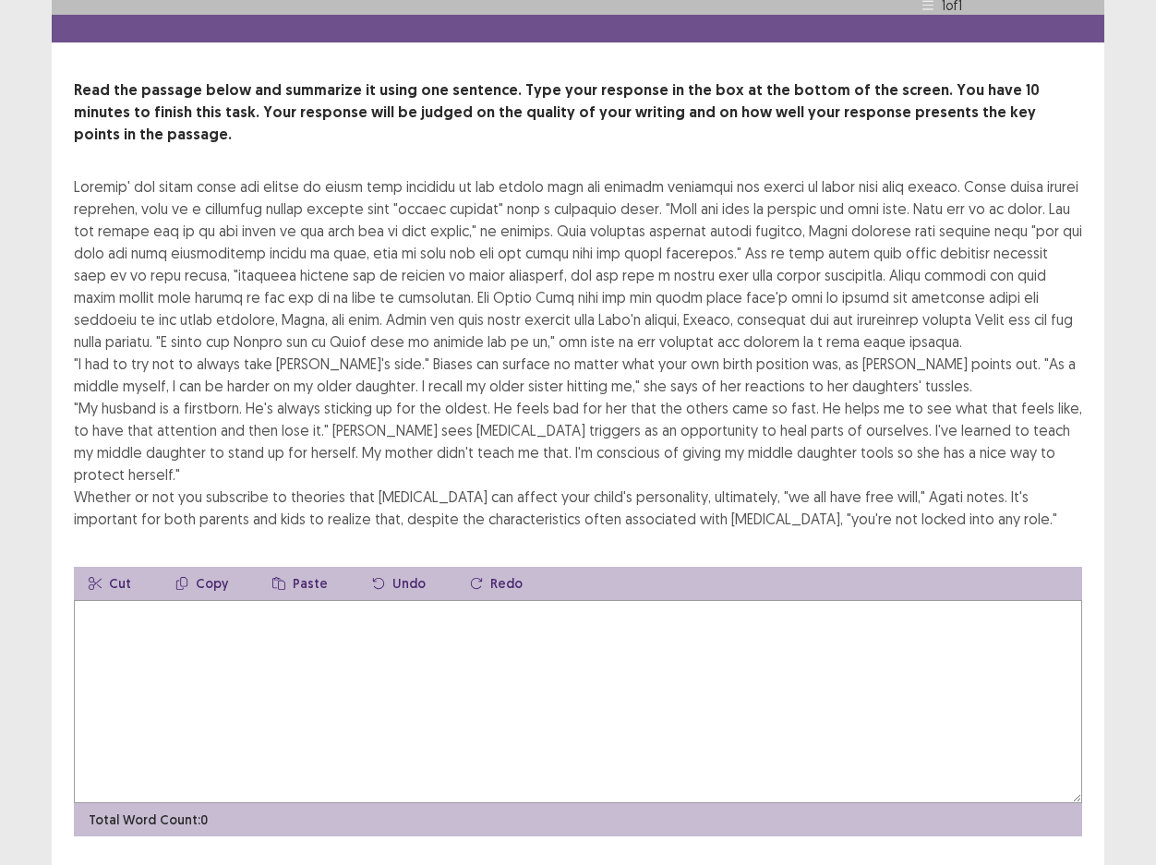
click at [618, 600] on textarea at bounding box center [578, 701] width 1009 height 203
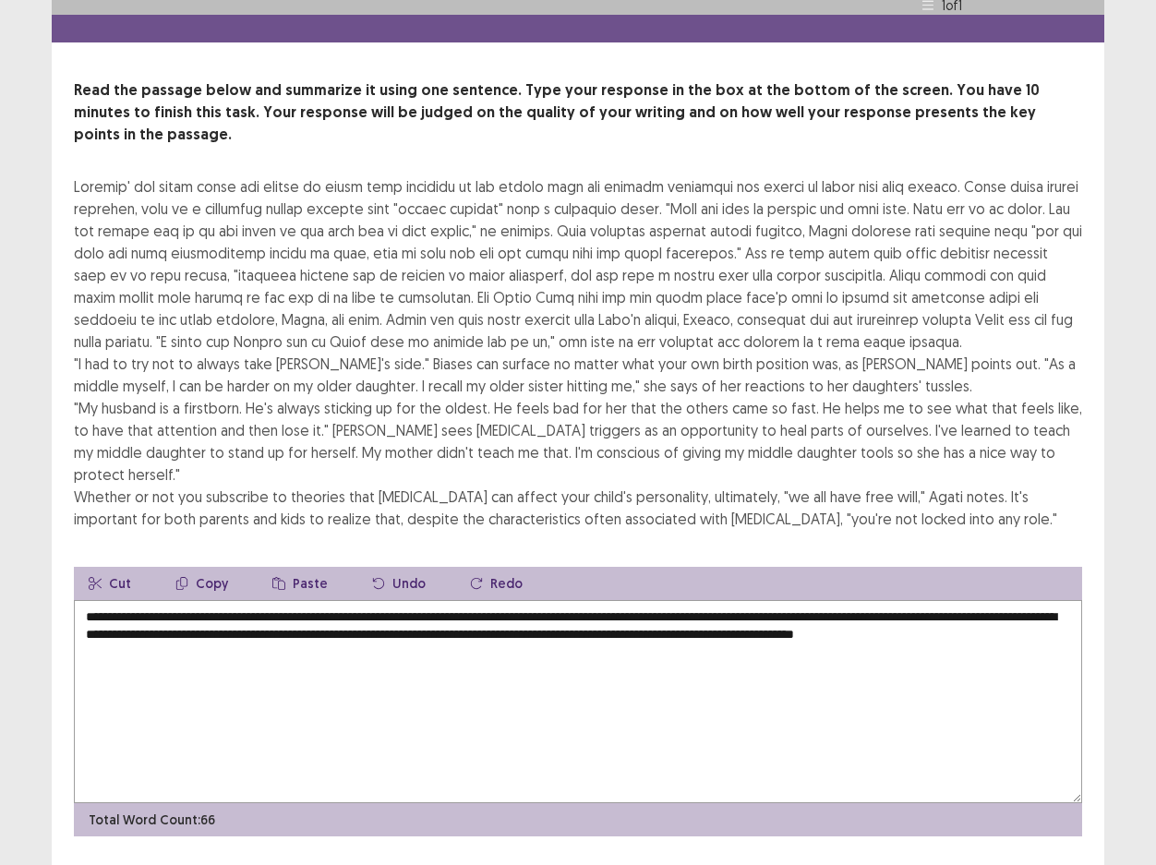
drag, startPoint x: 606, startPoint y: 583, endPoint x: 365, endPoint y: 588, distance: 241.1
click at [365, 600] on textarea "**********" at bounding box center [578, 701] width 1009 height 203
click at [737, 600] on textarea "**********" at bounding box center [578, 701] width 1009 height 203
click at [175, 605] on textarea "**********" at bounding box center [578, 701] width 1009 height 203
drag, startPoint x: 488, startPoint y: 585, endPoint x: 446, endPoint y: 585, distance: 41.6
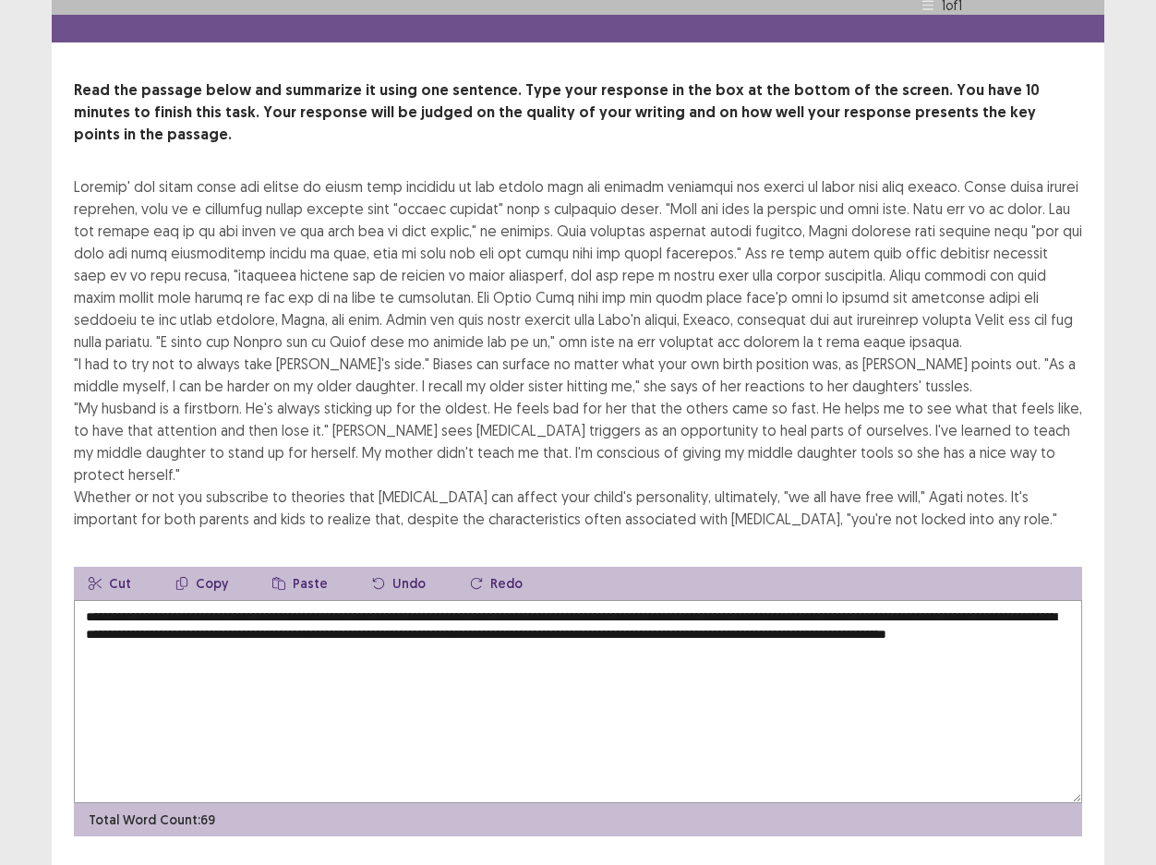
click at [446, 600] on textarea "**********" at bounding box center [578, 701] width 1009 height 203
drag, startPoint x: 507, startPoint y: 586, endPoint x: 478, endPoint y: 587, distance: 28.7
click at [478, 600] on textarea "**********" at bounding box center [578, 701] width 1009 height 203
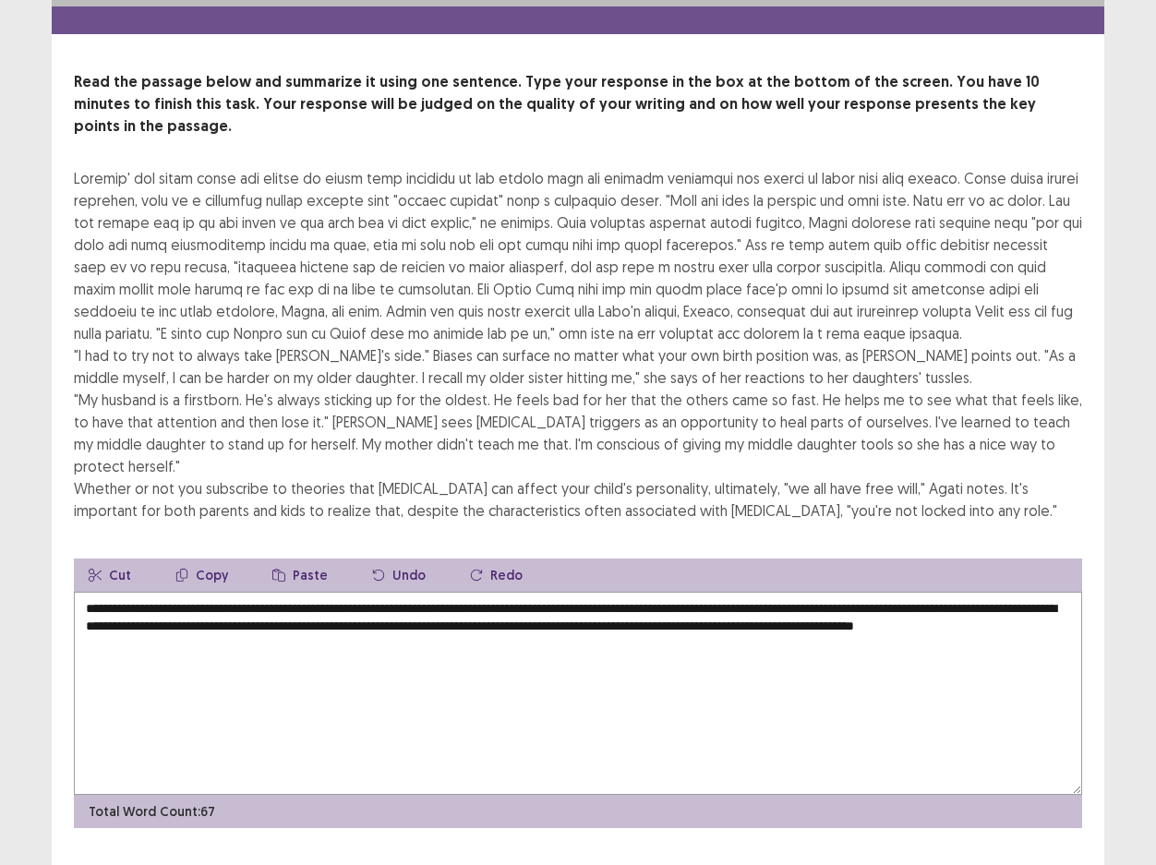
click at [236, 614] on textarea "**********" at bounding box center [578, 693] width 1009 height 203
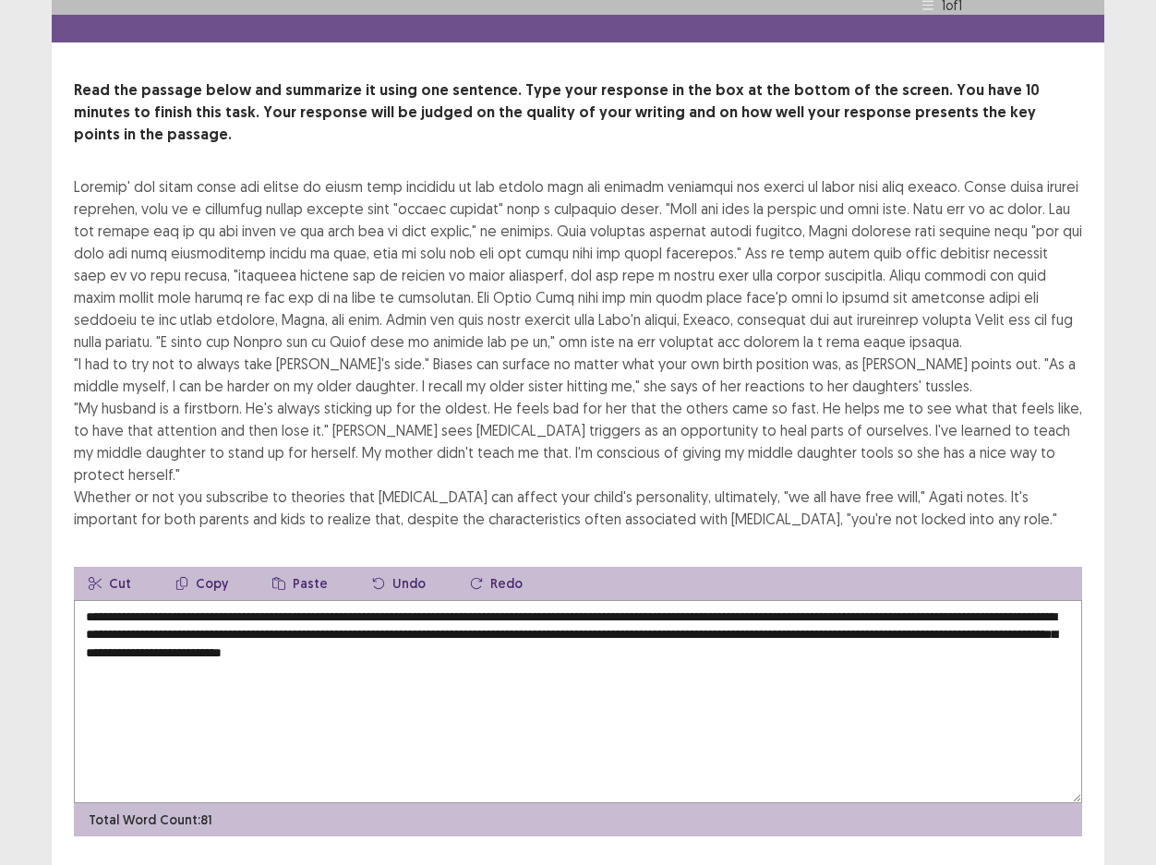
drag, startPoint x: 1060, startPoint y: 565, endPoint x: 925, endPoint y: 572, distance: 135.9
click at [925, 600] on textarea "**********" at bounding box center [578, 701] width 1009 height 203
click at [943, 600] on textarea "**********" at bounding box center [578, 701] width 1009 height 203
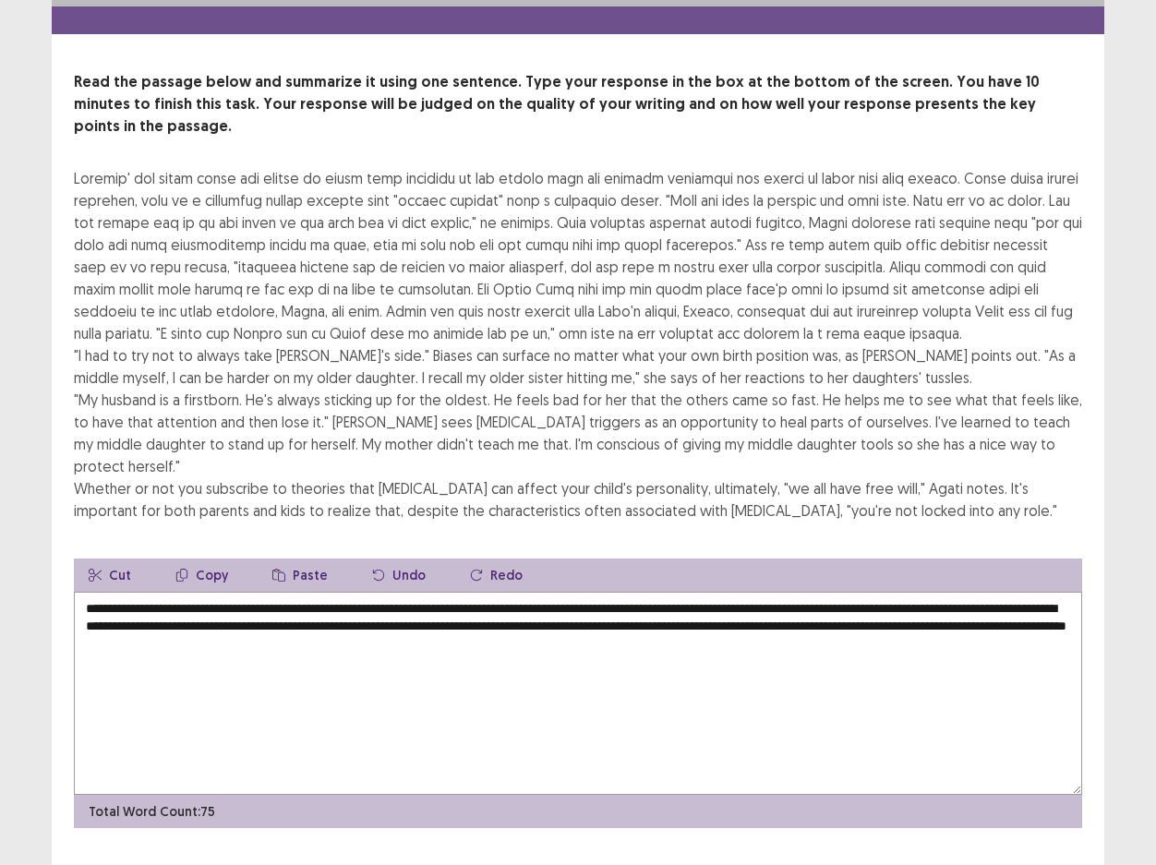
drag, startPoint x: 563, startPoint y: 586, endPoint x: 573, endPoint y: 674, distance: 88.2
click at [562, 593] on textarea "**********" at bounding box center [578, 693] width 1009 height 203
click at [560, 592] on textarea "**********" at bounding box center [578, 693] width 1009 height 203
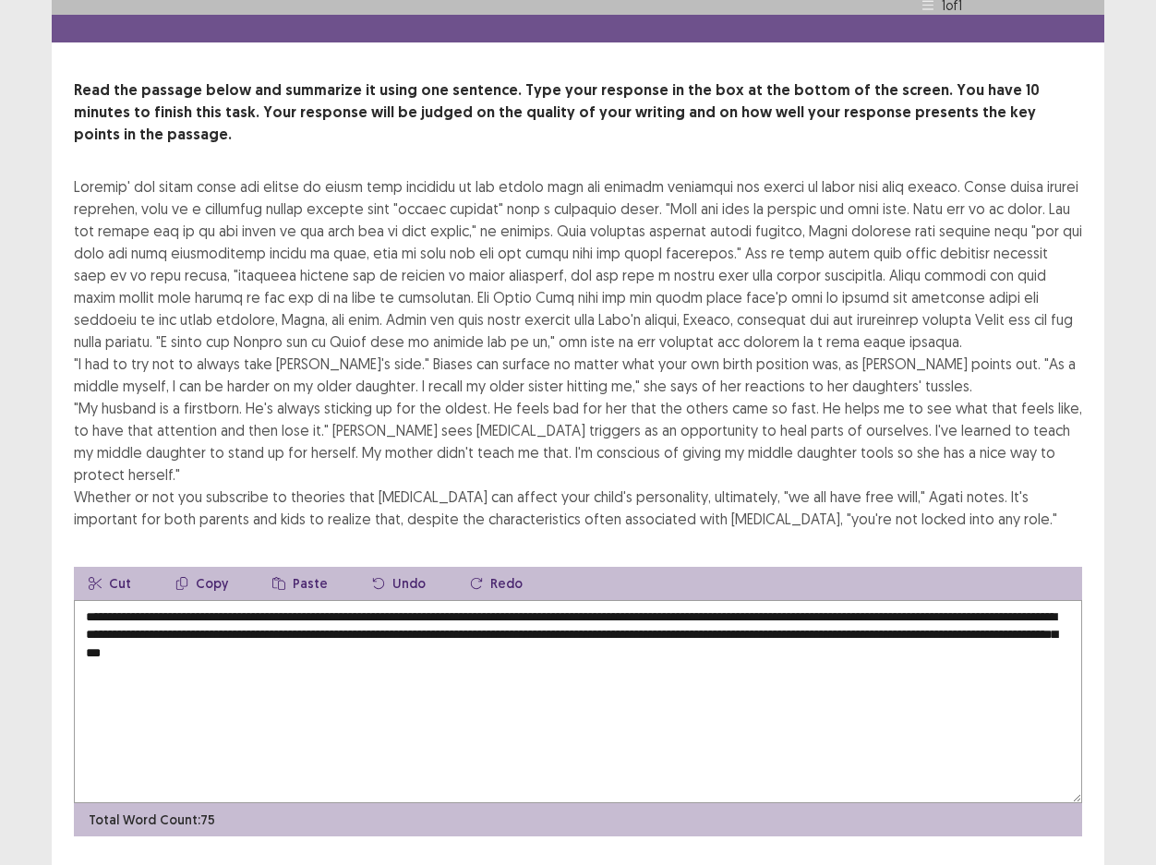
drag, startPoint x: 939, startPoint y: 584, endPoint x: 825, endPoint y: 587, distance: 114.6
click at [825, 600] on textarea "**********" at bounding box center [578, 701] width 1009 height 203
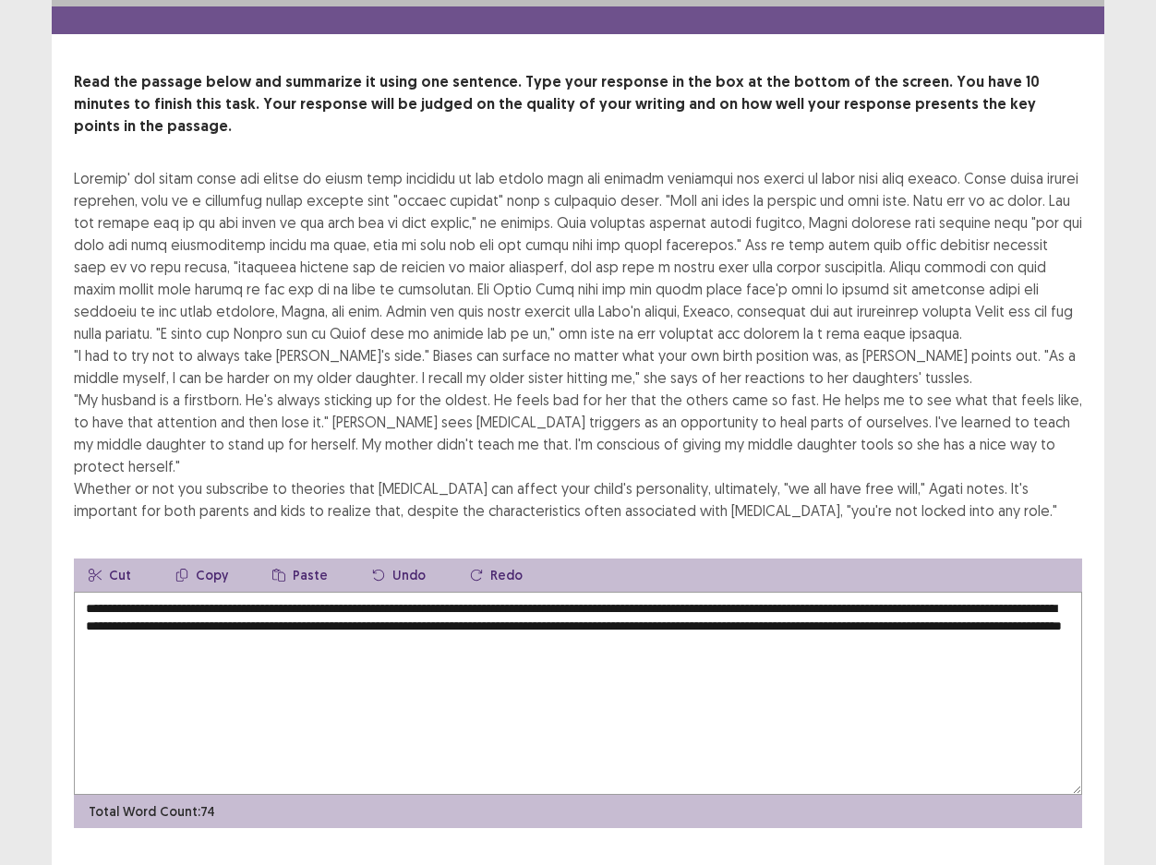
drag, startPoint x: 210, startPoint y: 603, endPoint x: 79, endPoint y: 600, distance: 130.3
click at [79, 600] on textarea "**********" at bounding box center [578, 693] width 1009 height 203
drag, startPoint x: 885, startPoint y: 583, endPoint x: 926, endPoint y: 585, distance: 41.6
click at [926, 592] on textarea "**********" at bounding box center [578, 693] width 1009 height 203
click at [165, 602] on textarea "**********" at bounding box center [578, 693] width 1009 height 203
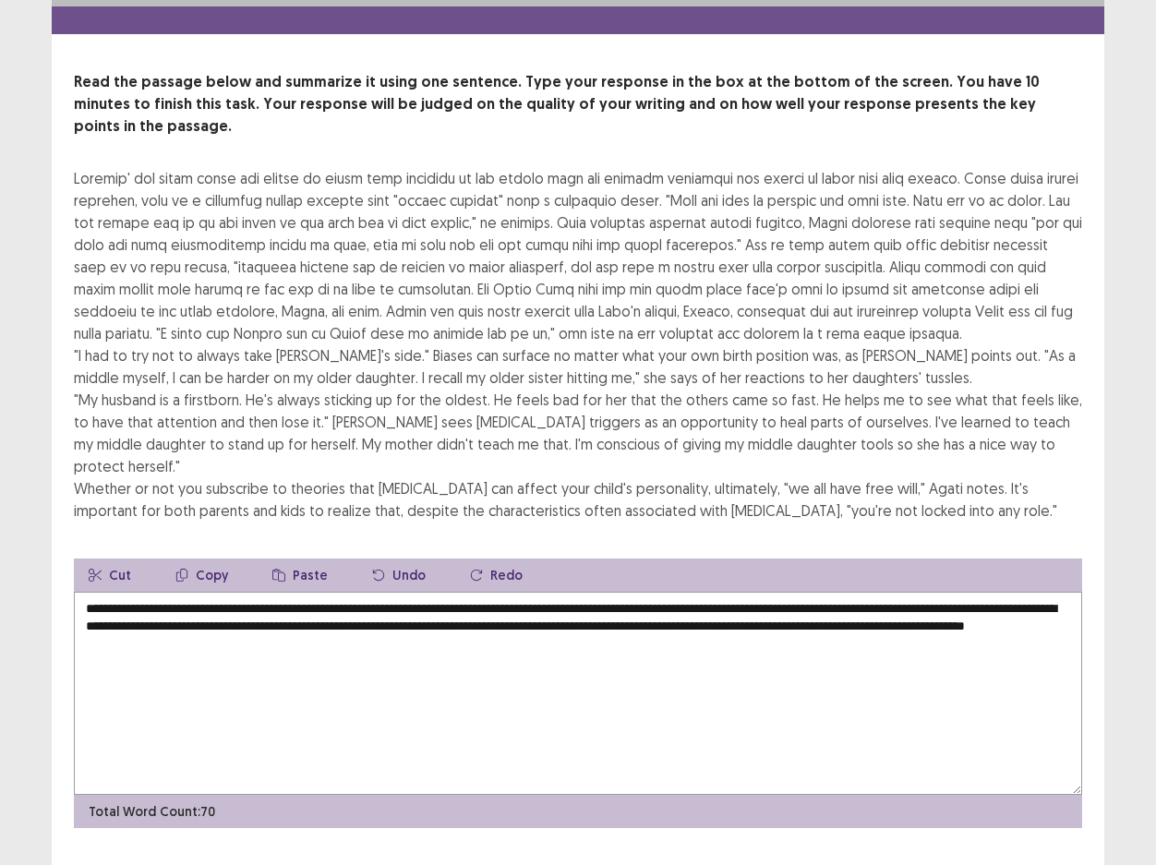
click at [228, 602] on textarea "**********" at bounding box center [578, 693] width 1009 height 203
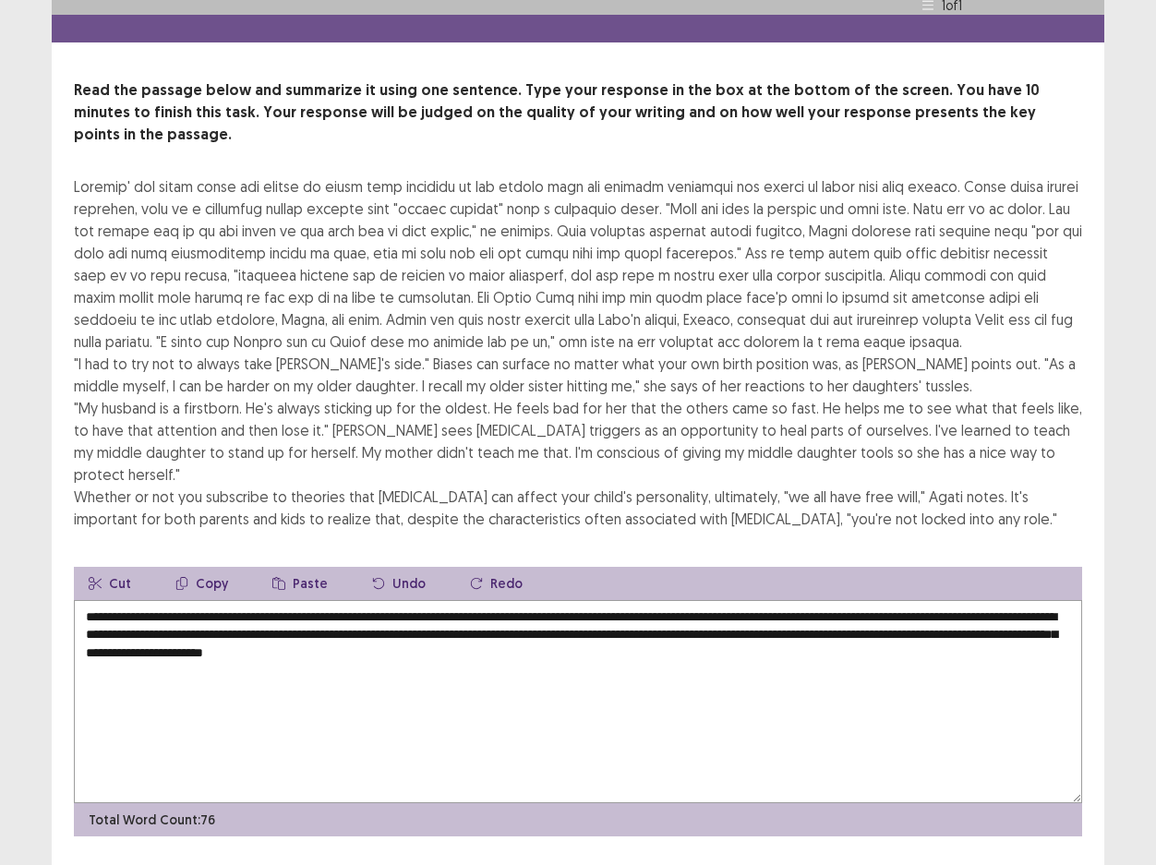
click at [887, 600] on textarea "**********" at bounding box center [578, 701] width 1009 height 203
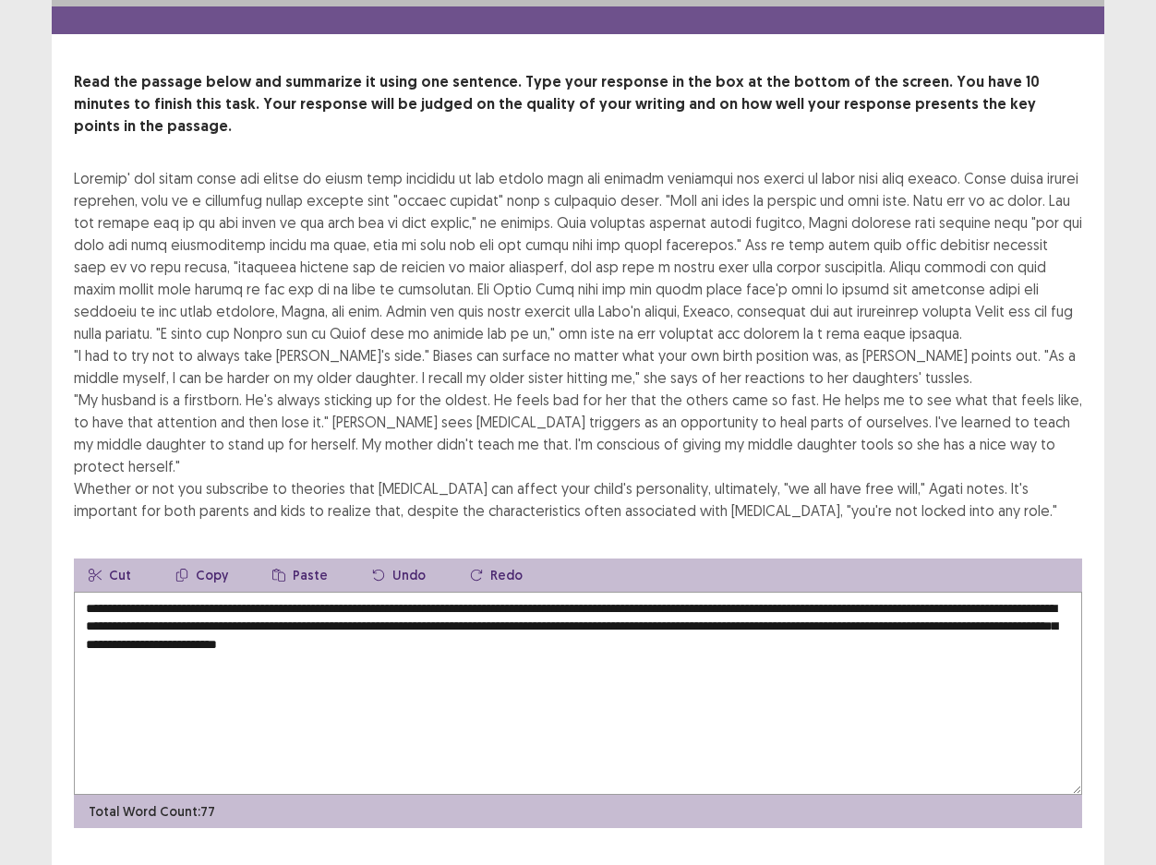
click at [1014, 592] on textarea "**********" at bounding box center [578, 693] width 1009 height 203
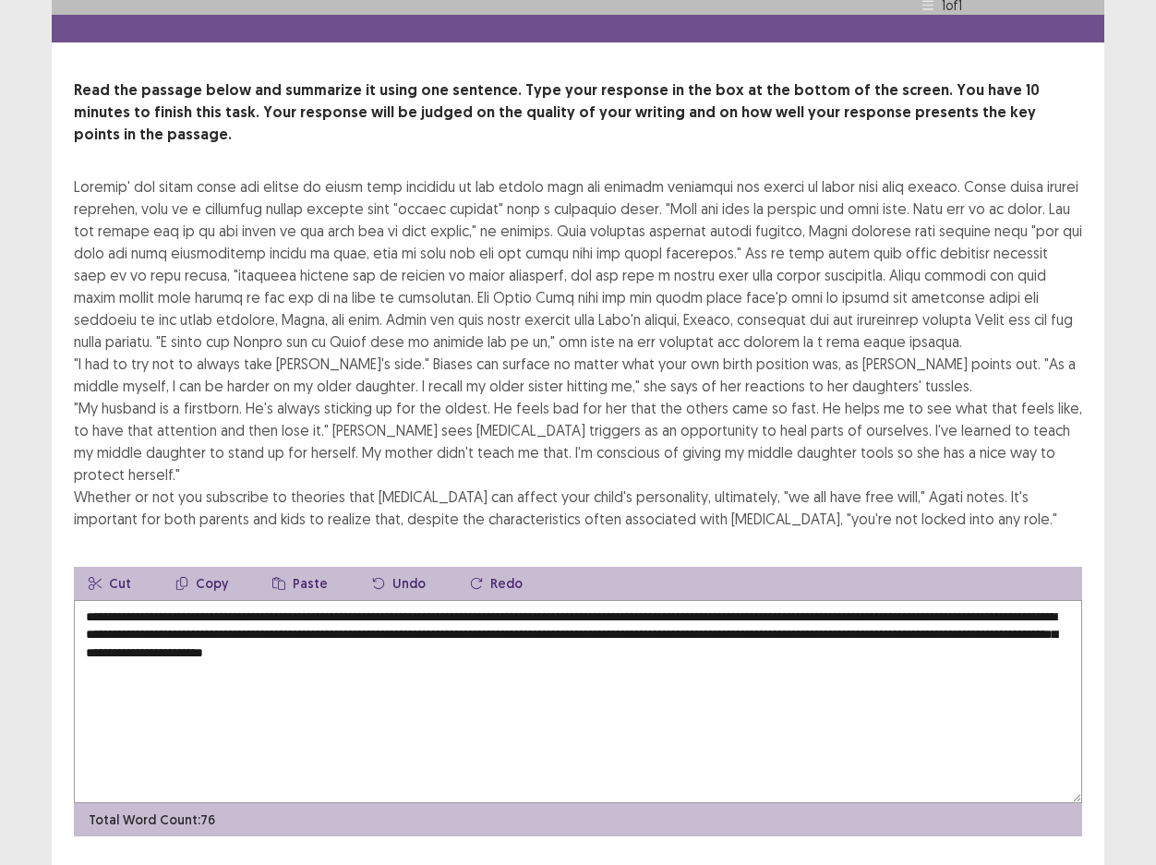
drag, startPoint x: 394, startPoint y: 602, endPoint x: 293, endPoint y: 600, distance: 101.6
click at [293, 600] on textarea "**********" at bounding box center [578, 701] width 1009 height 203
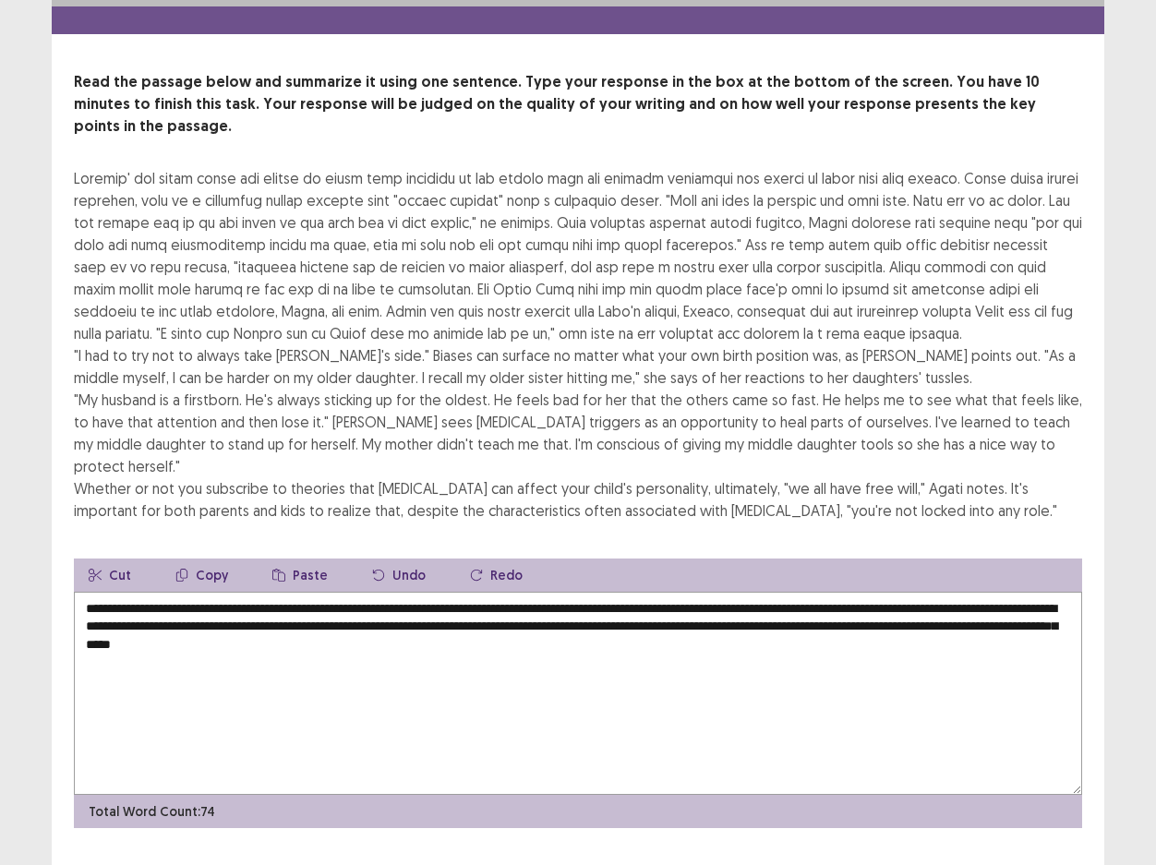
type textarea "**********"
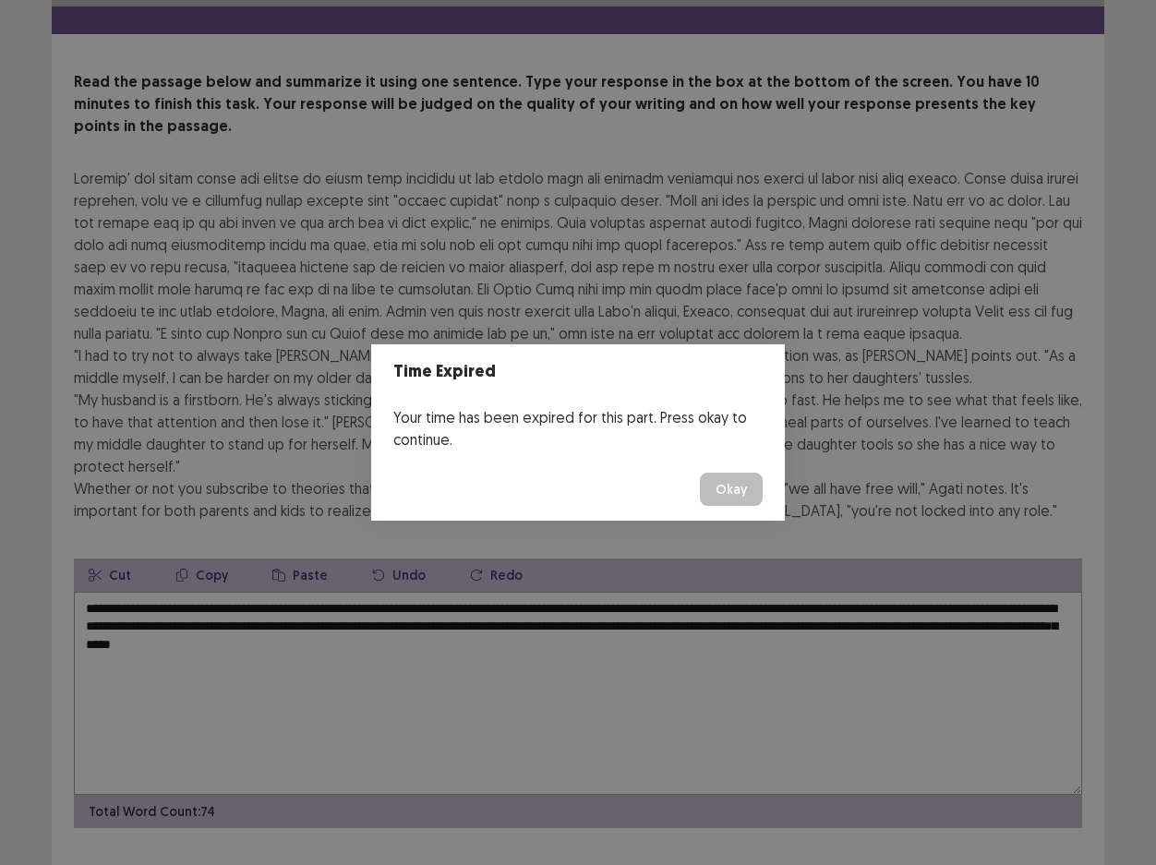
click at [720, 495] on button "Okay" at bounding box center [731, 489] width 63 height 33
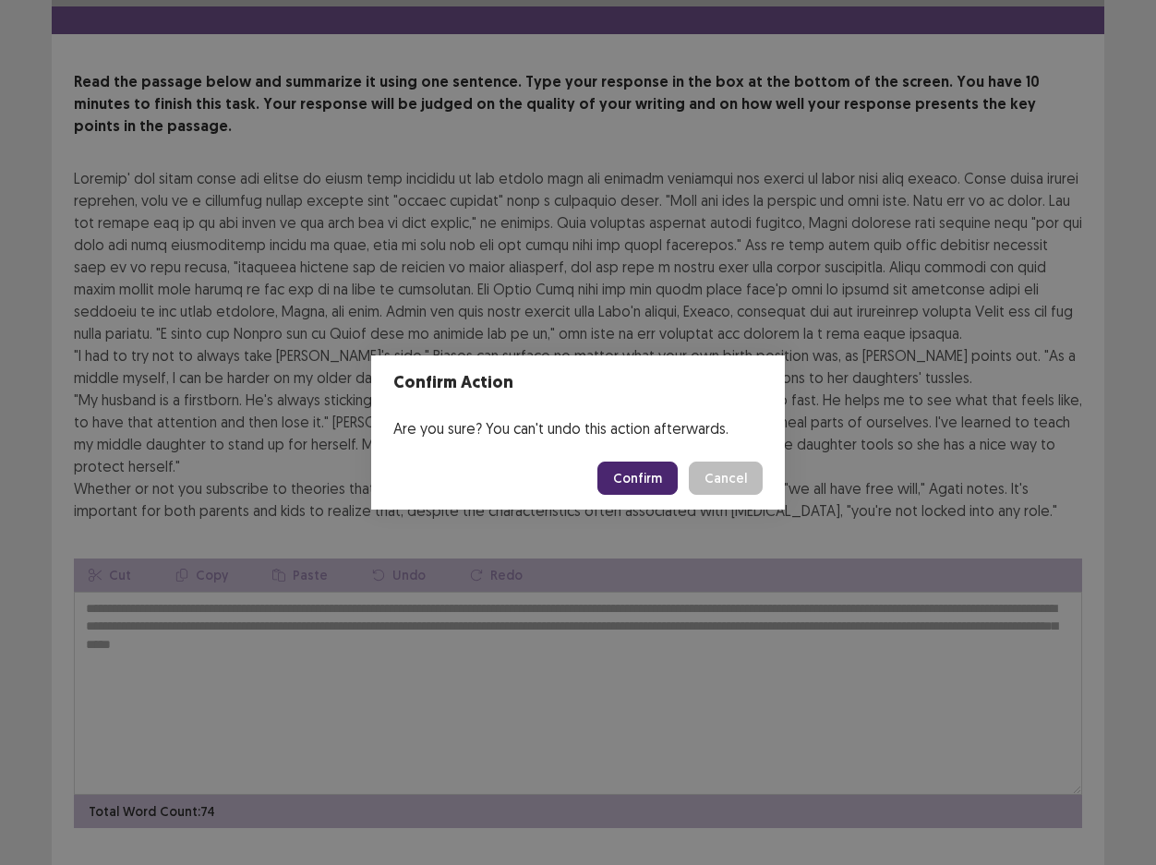
click at [642, 483] on button "Confirm" at bounding box center [638, 478] width 80 height 33
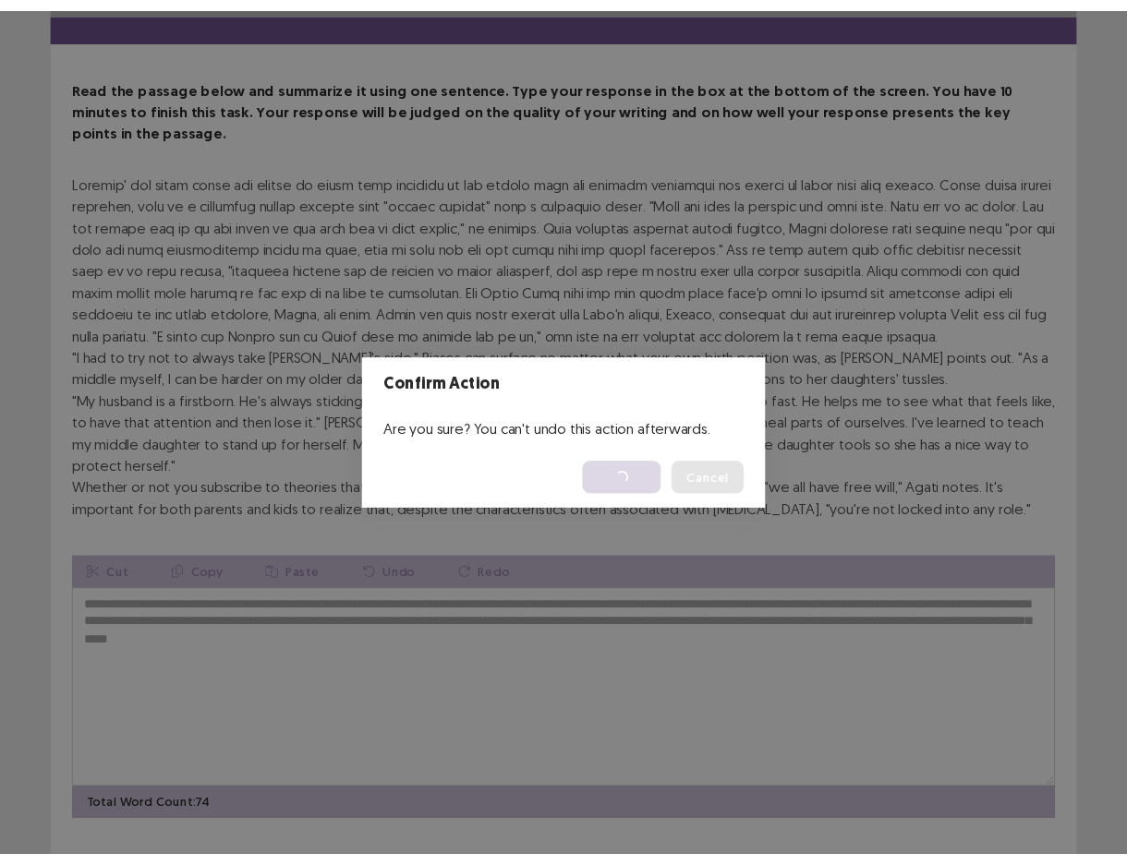
scroll to position [0, 0]
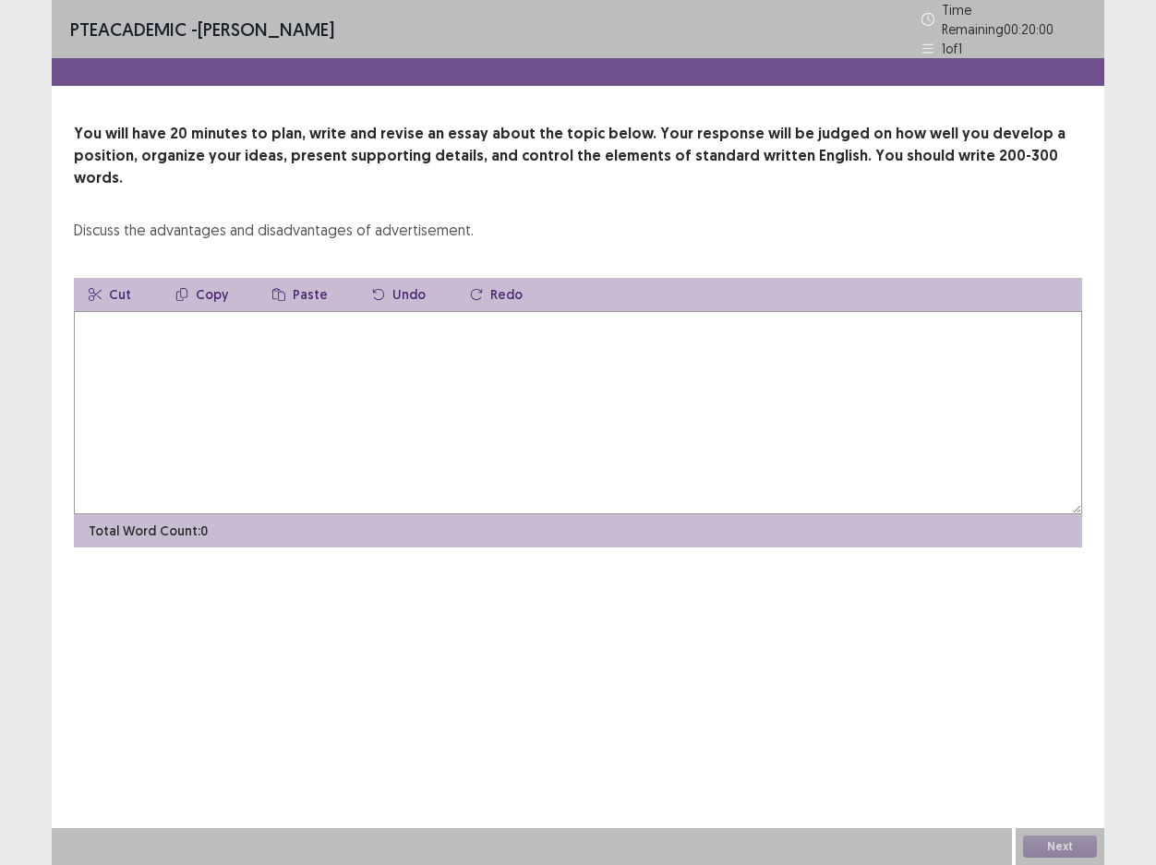
click at [518, 340] on textarea at bounding box center [578, 412] width 1009 height 203
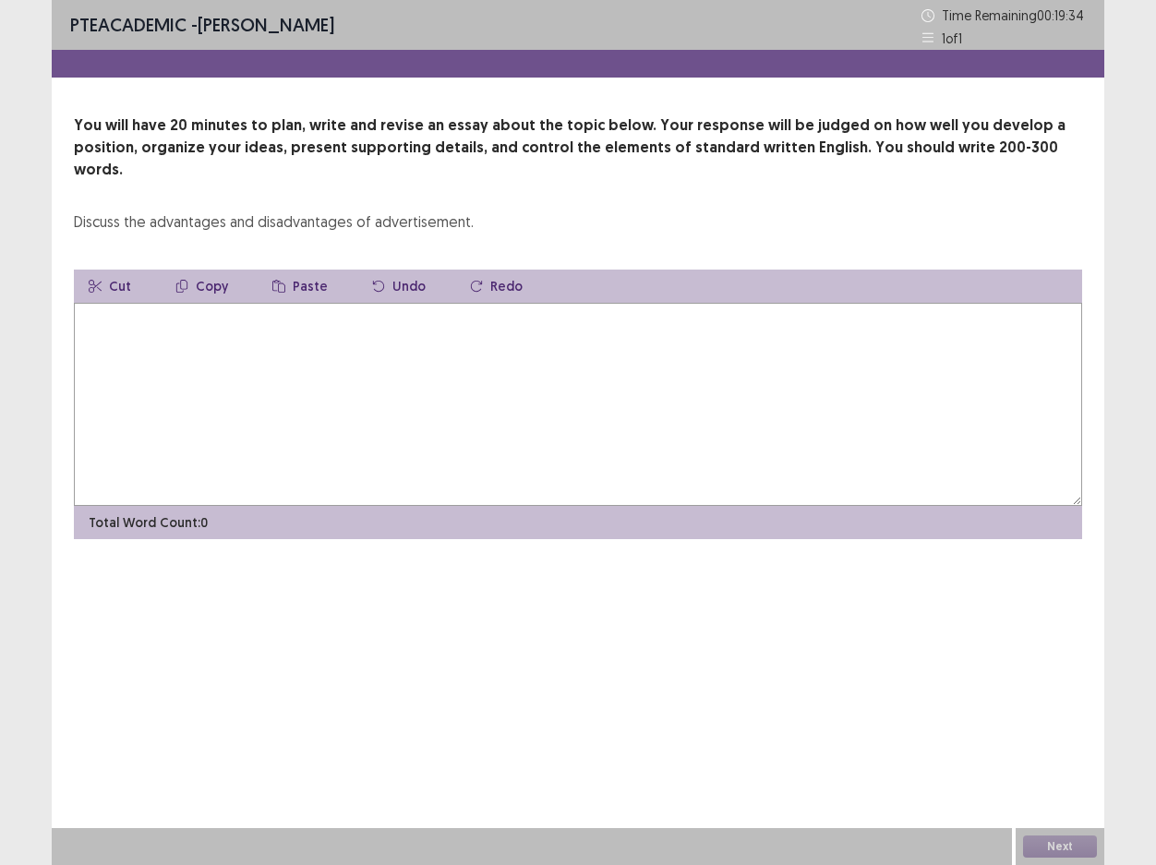
click at [136, 303] on textarea at bounding box center [578, 404] width 1009 height 203
drag, startPoint x: 0, startPoint y: 367, endPoint x: 18, endPoint y: 366, distance: 17.6
click at [25, 369] on div "**********" at bounding box center [578, 432] width 1156 height 865
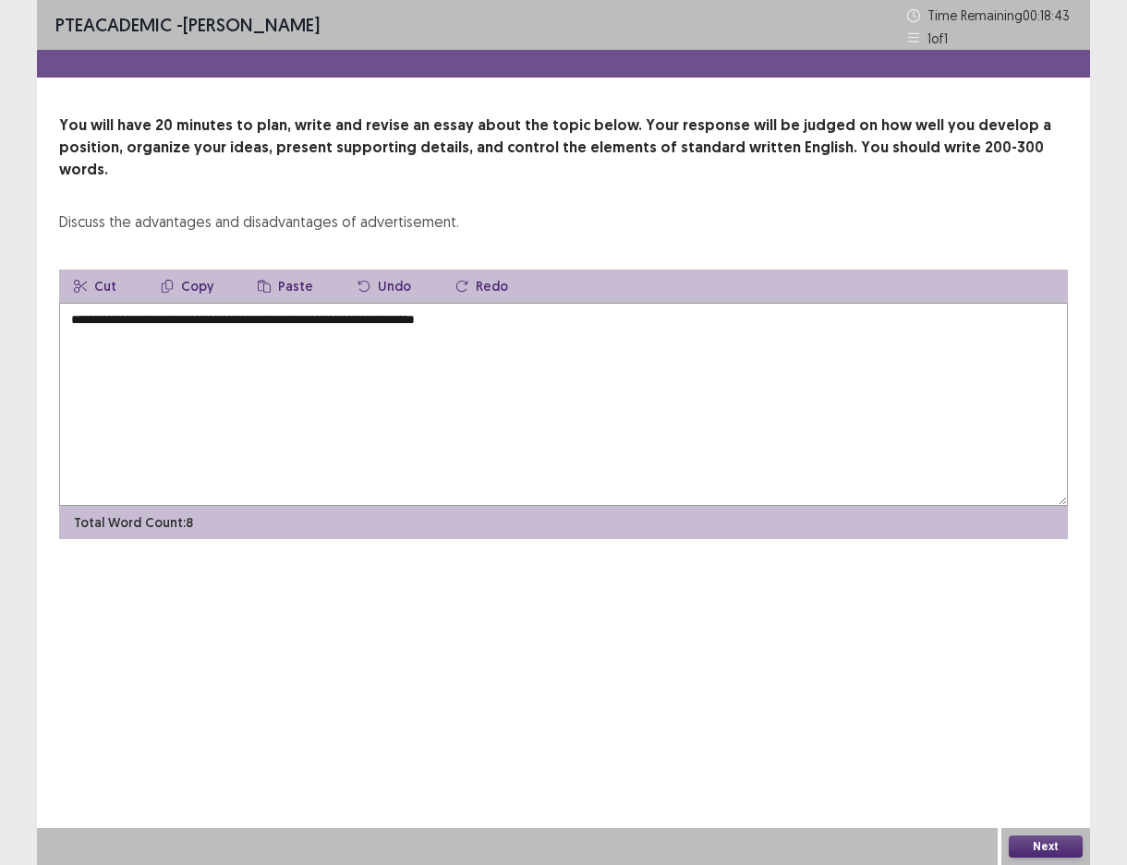
click at [517, 303] on textarea "**********" at bounding box center [563, 404] width 1009 height 203
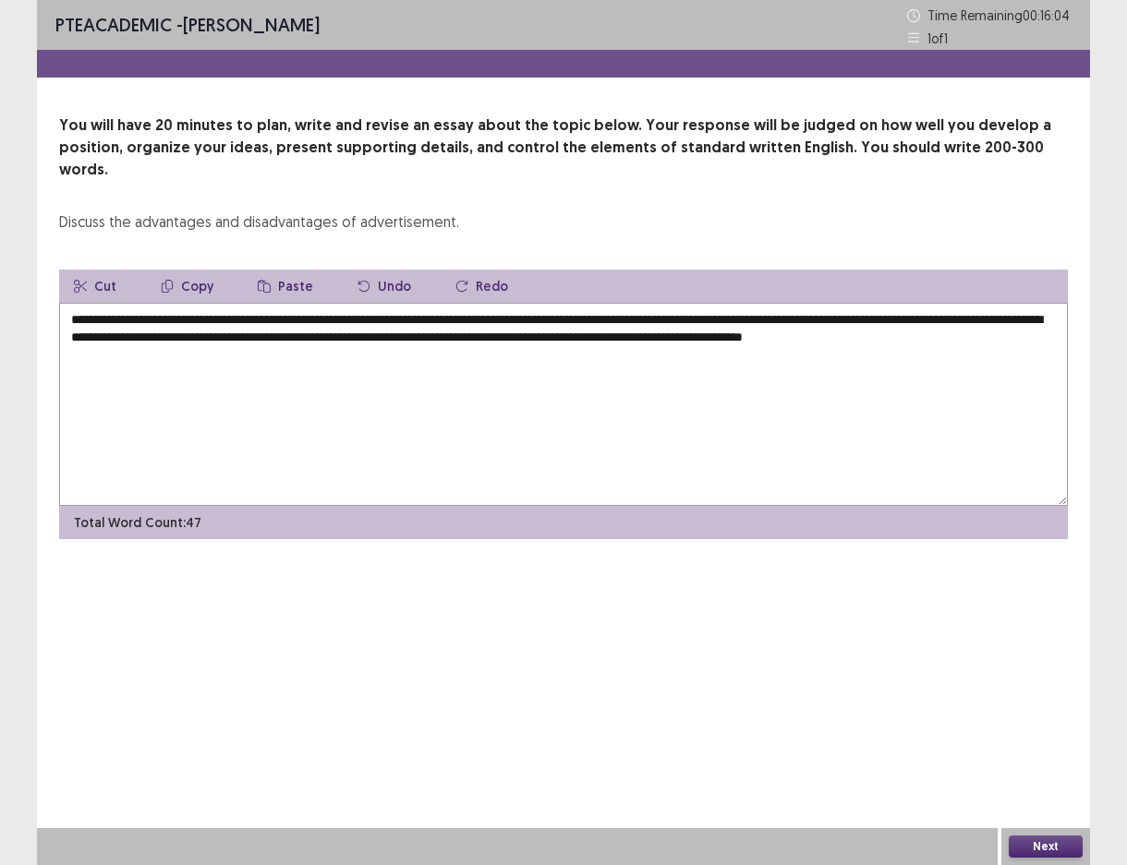
click at [898, 303] on textarea "**********" at bounding box center [563, 404] width 1009 height 203
drag, startPoint x: 223, startPoint y: 316, endPoint x: 202, endPoint y: 316, distance: 20.3
click at [202, 316] on textarea "**********" at bounding box center [563, 404] width 1009 height 203
click at [368, 342] on textarea "**********" at bounding box center [563, 404] width 1009 height 203
click at [110, 369] on textarea "**********" at bounding box center [563, 404] width 1009 height 203
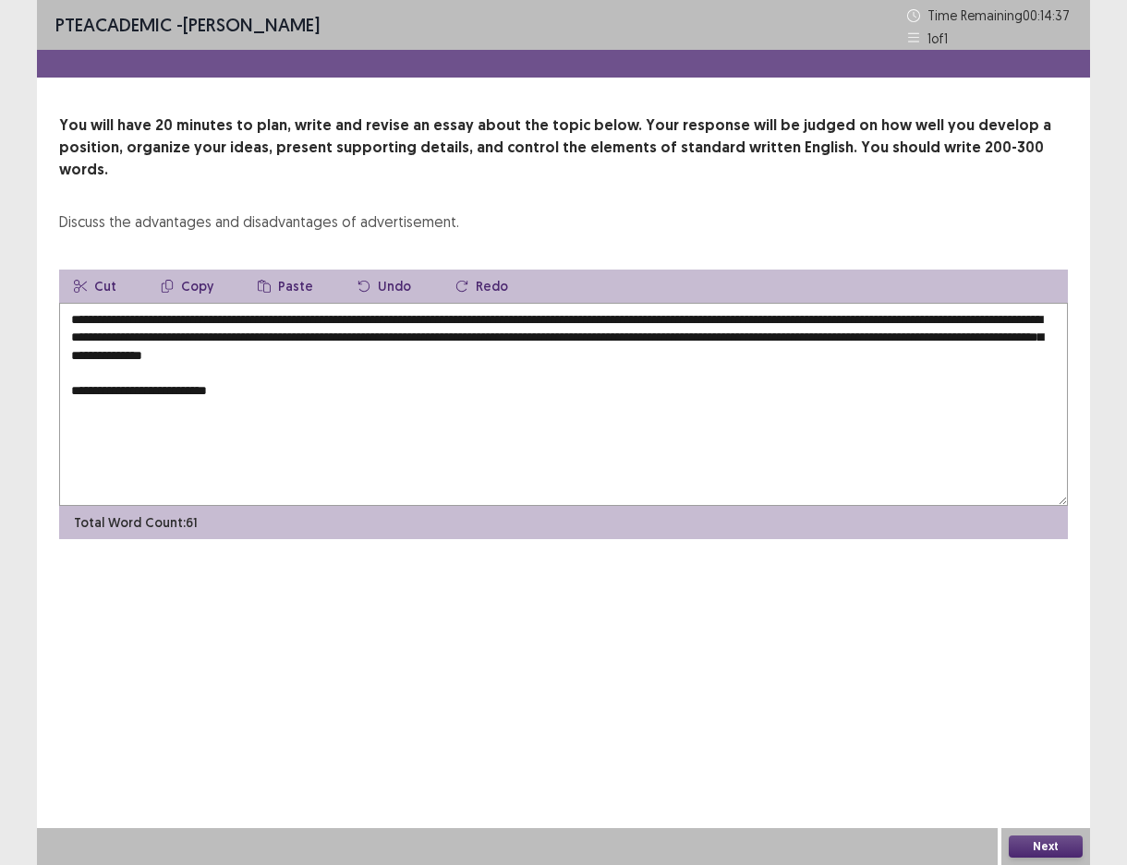
click at [255, 374] on textarea "**********" at bounding box center [563, 404] width 1009 height 203
click at [583, 366] on textarea "**********" at bounding box center [563, 404] width 1009 height 203
click at [781, 373] on textarea "**********" at bounding box center [563, 404] width 1009 height 203
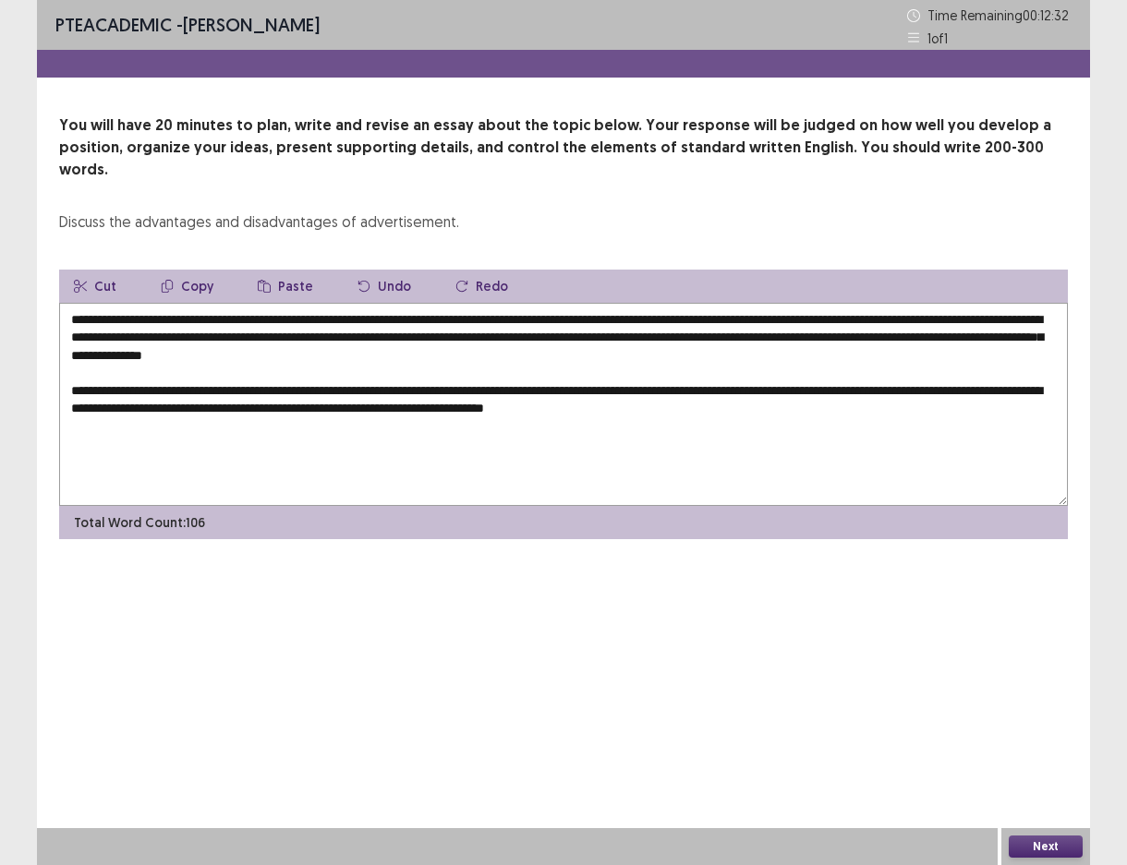
click at [413, 384] on textarea "**********" at bounding box center [563, 404] width 1009 height 203
click at [851, 400] on textarea "**********" at bounding box center [563, 404] width 1009 height 203
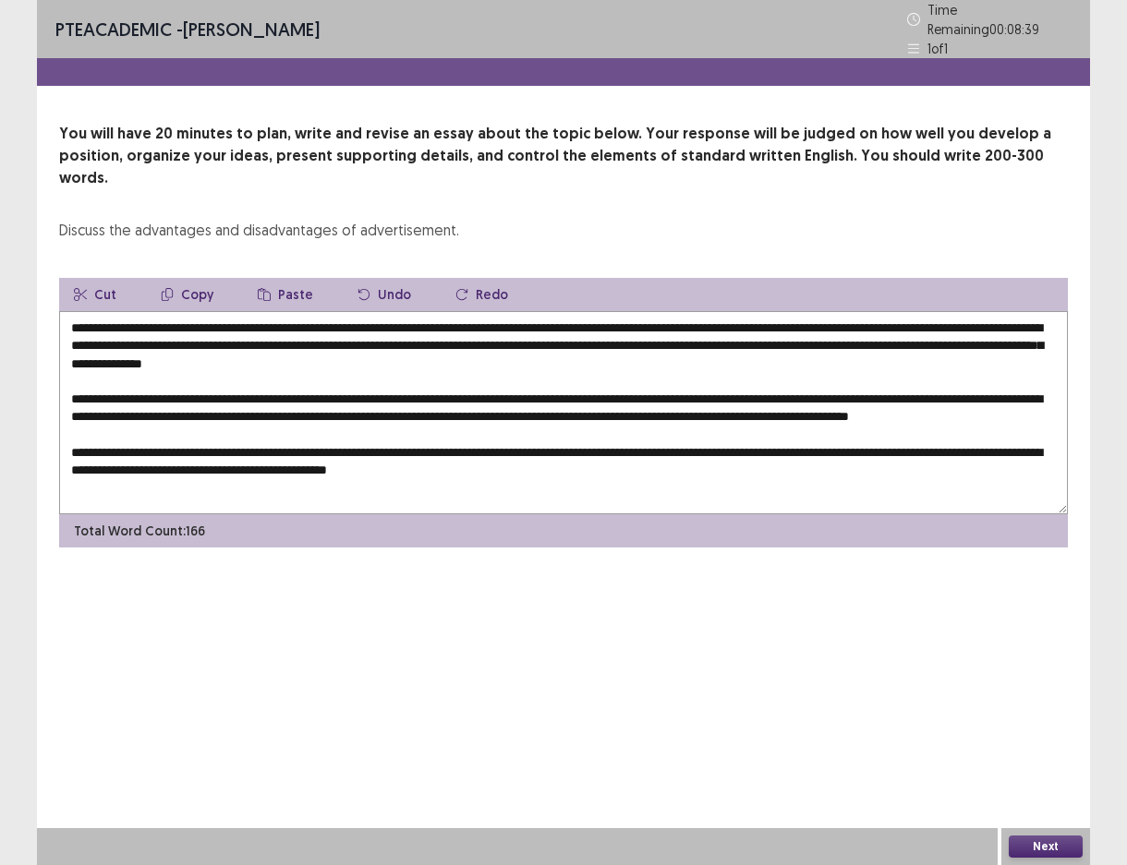
click at [313, 415] on textarea at bounding box center [563, 412] width 1009 height 203
click at [303, 407] on textarea at bounding box center [563, 412] width 1009 height 203
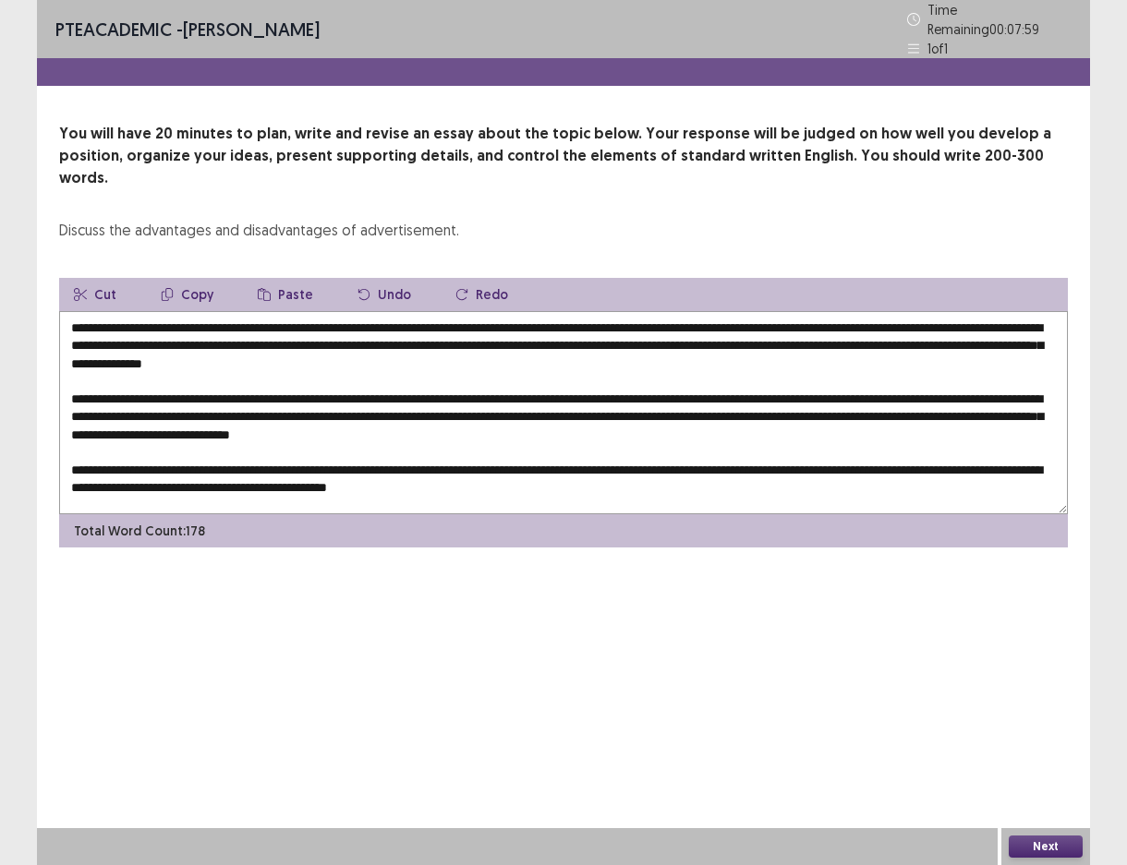
click at [504, 402] on textarea at bounding box center [563, 412] width 1009 height 203
click at [752, 410] on textarea at bounding box center [563, 412] width 1009 height 203
click at [585, 460] on textarea at bounding box center [563, 412] width 1009 height 203
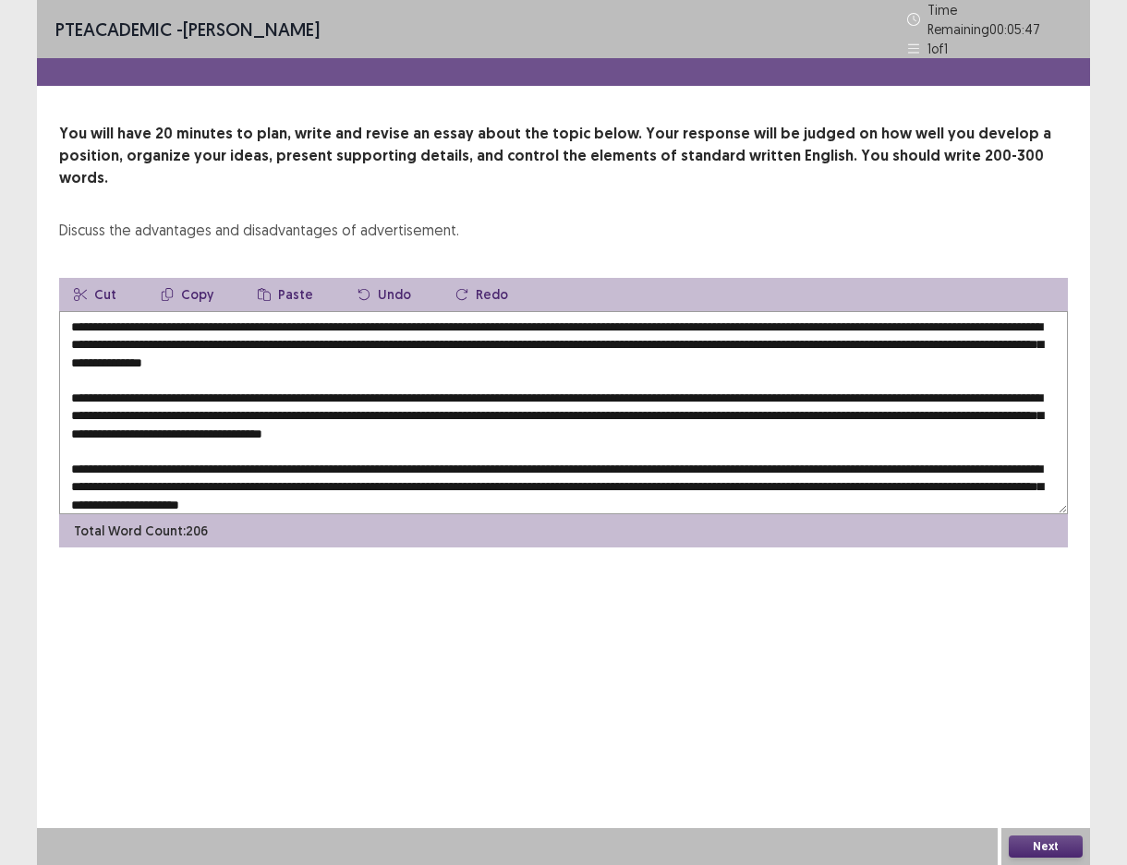
scroll to position [9, 0]
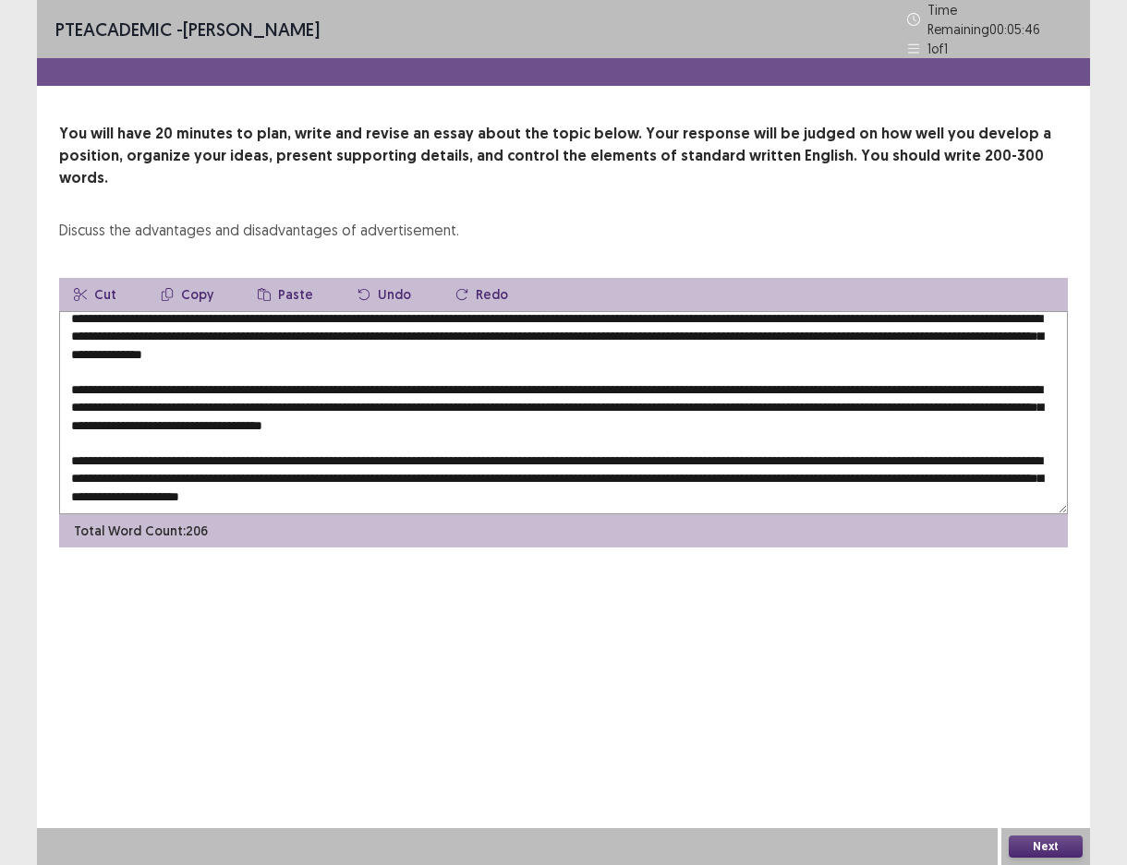
drag, startPoint x: 517, startPoint y: 477, endPoint x: 506, endPoint y: 478, distance: 11.2
click at [506, 478] on textarea at bounding box center [563, 412] width 1009 height 203
click at [672, 468] on textarea at bounding box center [563, 412] width 1009 height 203
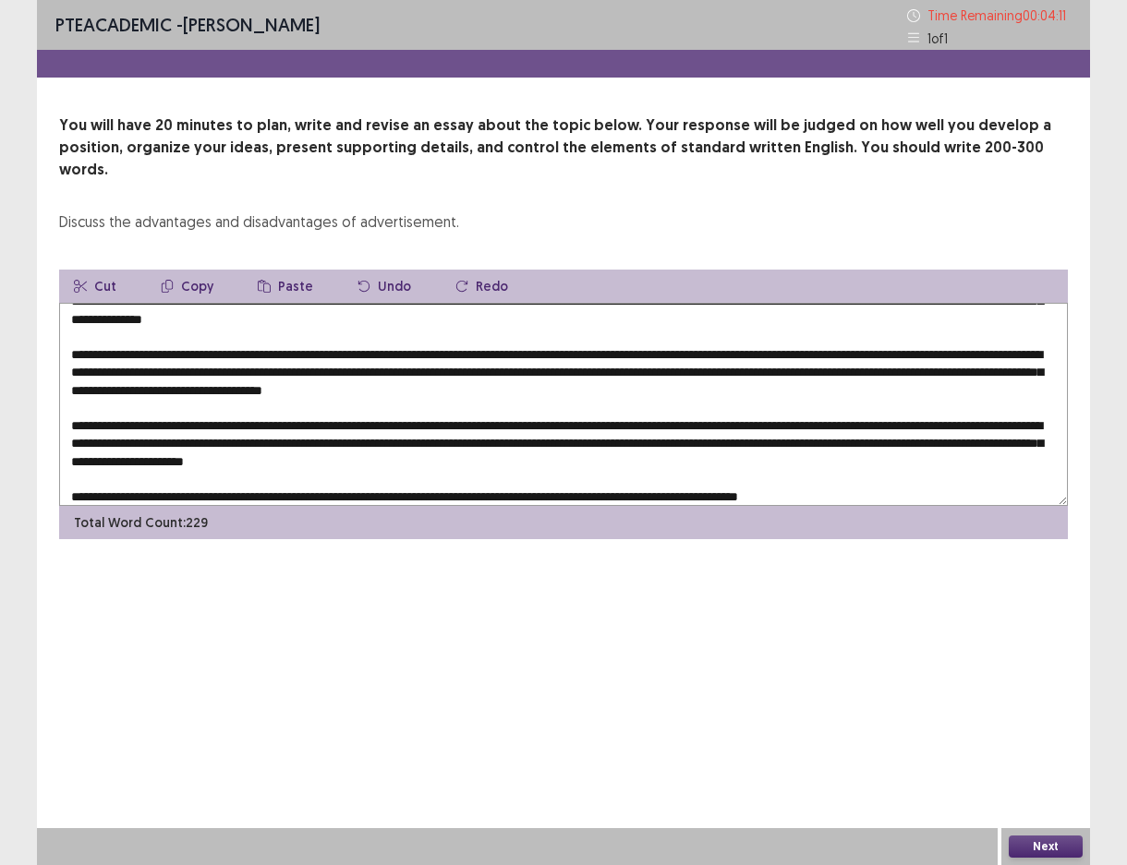
scroll to position [44, 0]
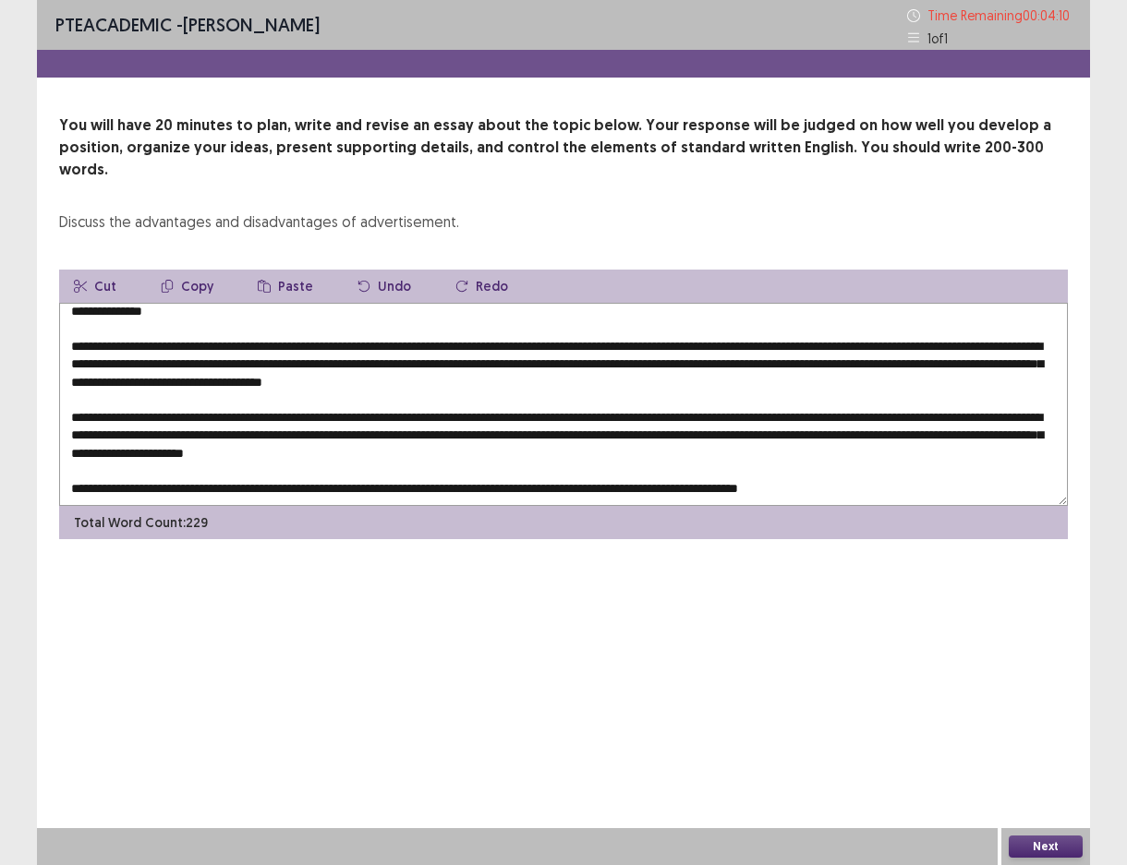
click at [184, 477] on textarea at bounding box center [563, 404] width 1009 height 203
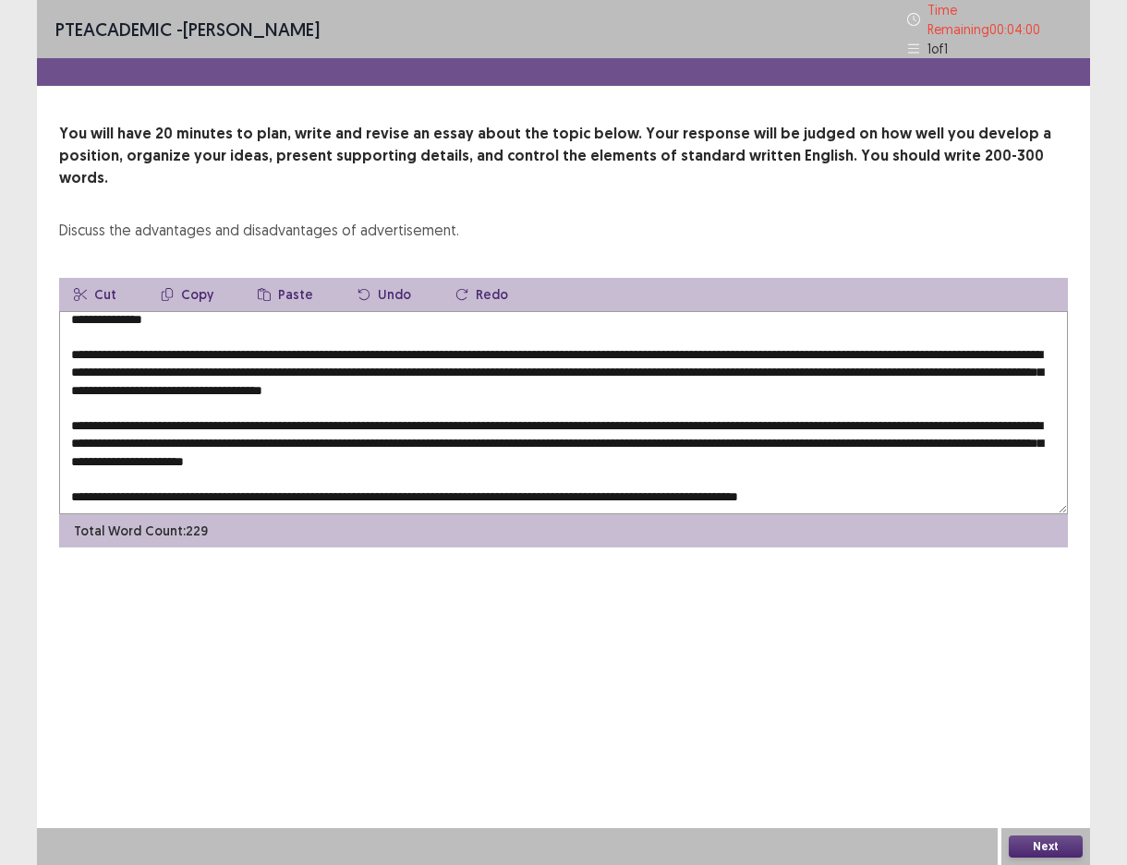
click at [649, 466] on textarea at bounding box center [563, 412] width 1009 height 203
drag, startPoint x: 904, startPoint y: 465, endPoint x: 656, endPoint y: 469, distance: 248.5
click at [656, 469] on textarea at bounding box center [563, 412] width 1009 height 203
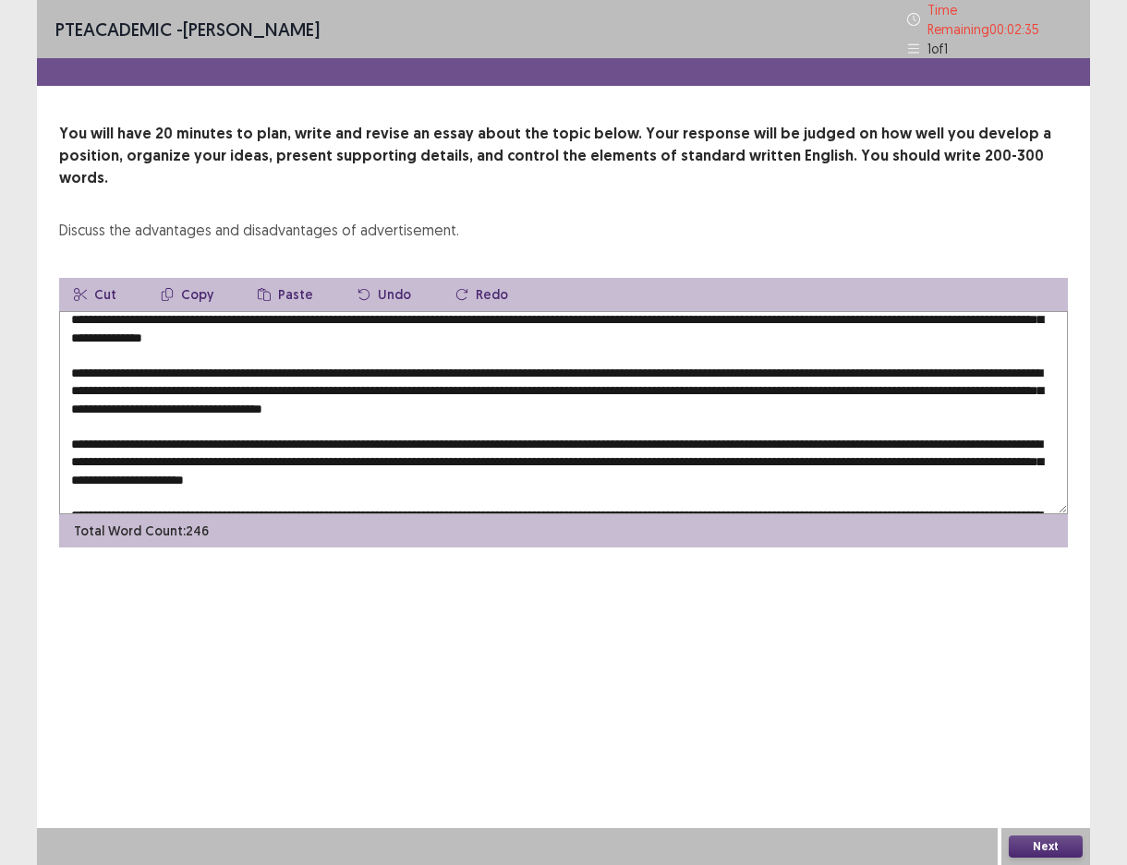
scroll to position [0, 0]
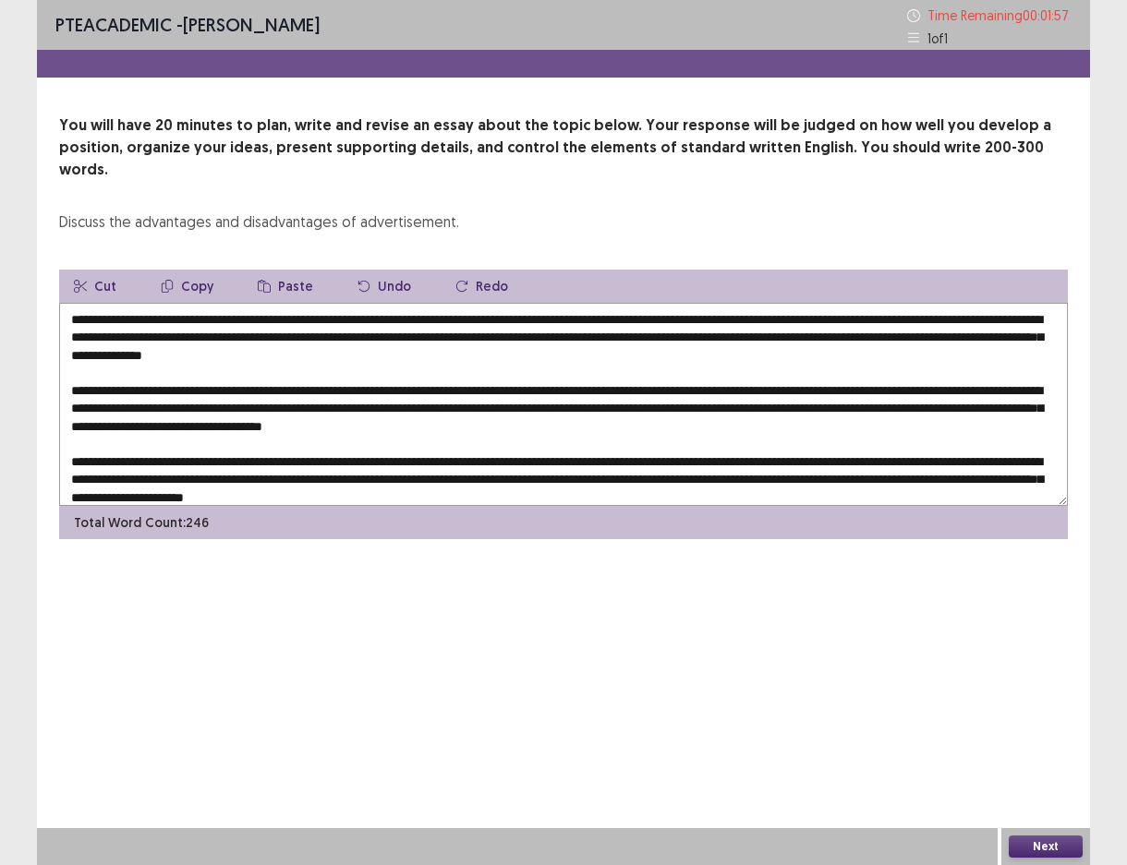
drag, startPoint x: 620, startPoint y: 319, endPoint x: 432, endPoint y: 321, distance: 187.5
click at [432, 321] on textarea at bounding box center [563, 404] width 1009 height 203
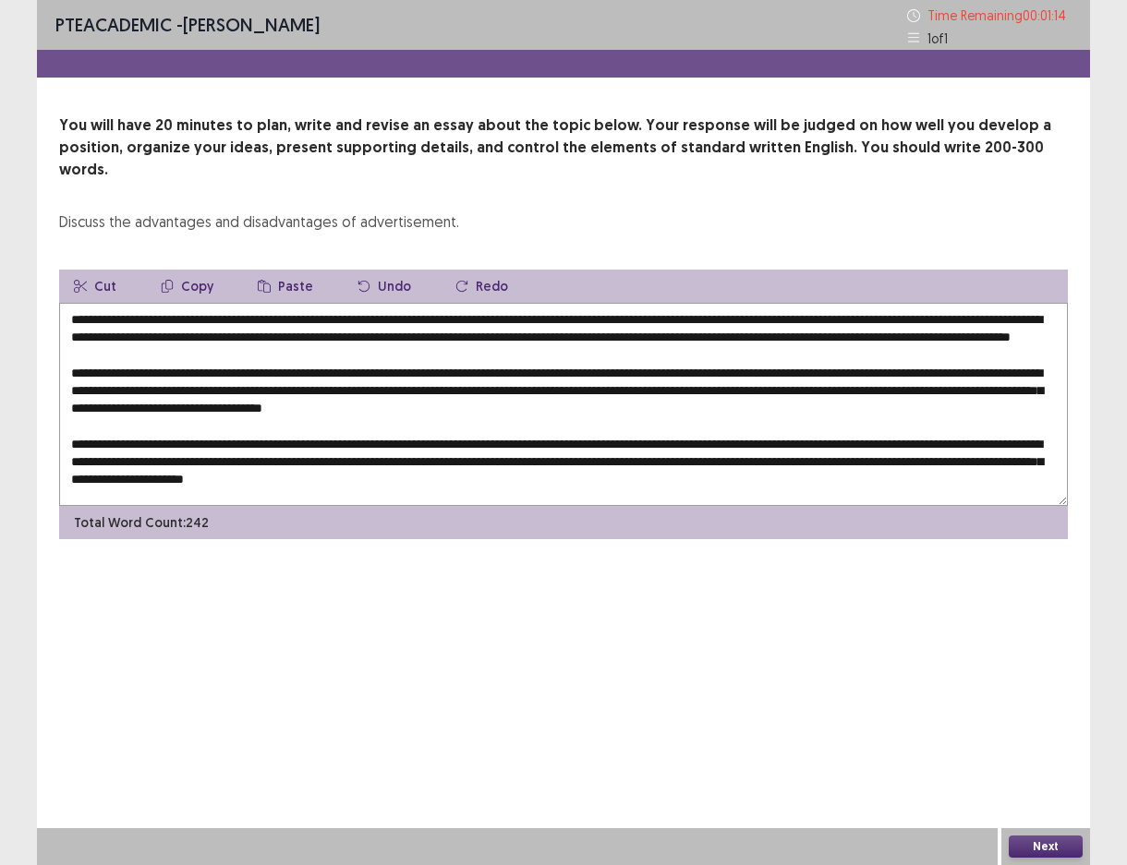
click at [551, 336] on textarea at bounding box center [563, 404] width 1009 height 203
click at [551, 335] on textarea at bounding box center [563, 404] width 1009 height 203
click at [555, 338] on textarea at bounding box center [563, 404] width 1009 height 203
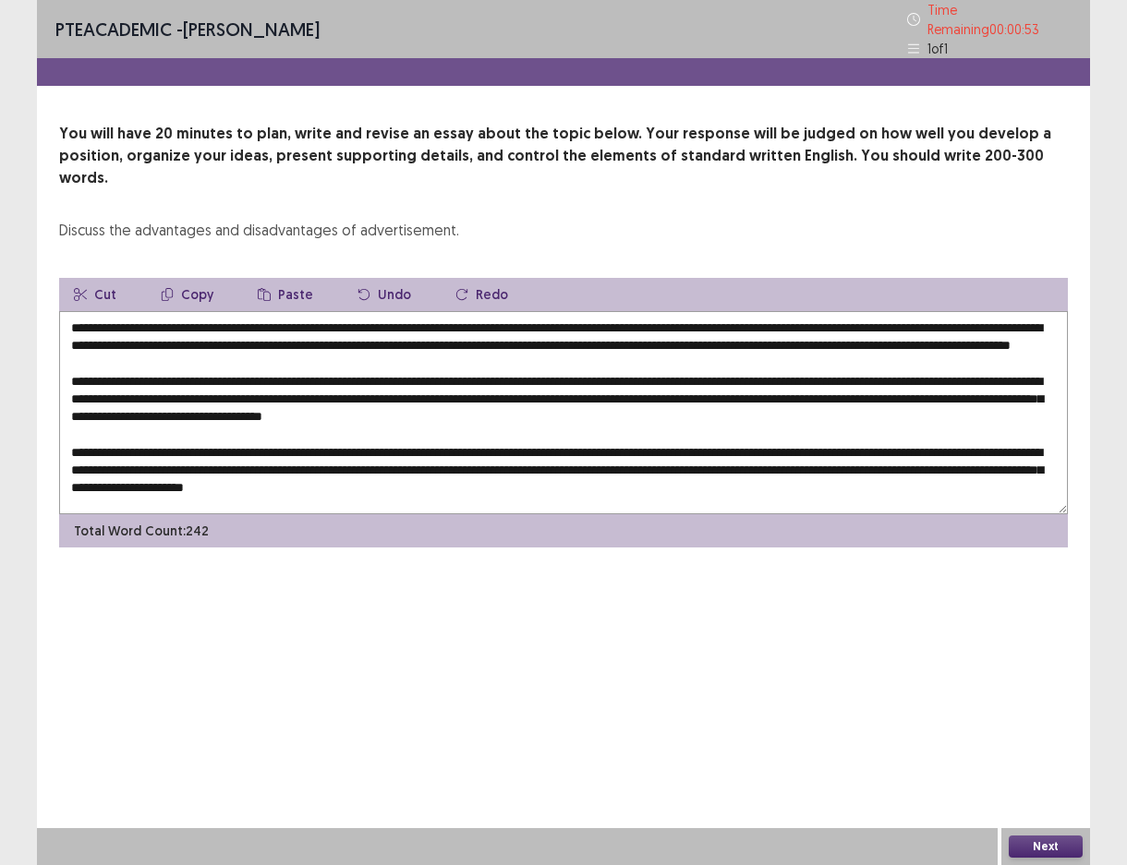
click at [1031, 368] on textarea at bounding box center [563, 412] width 1009 height 203
click at [254, 391] on textarea at bounding box center [563, 412] width 1009 height 203
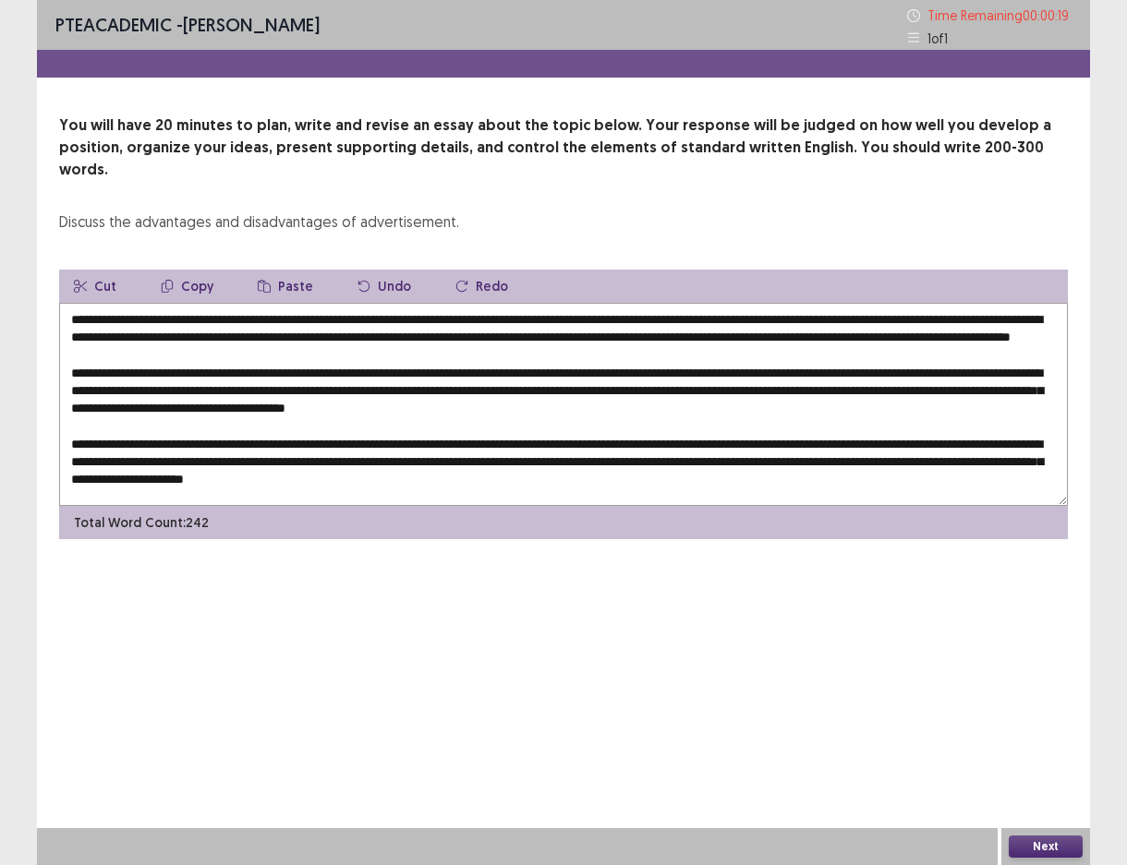
click at [195, 409] on textarea at bounding box center [563, 404] width 1009 height 203
click at [180, 441] on textarea at bounding box center [563, 404] width 1009 height 203
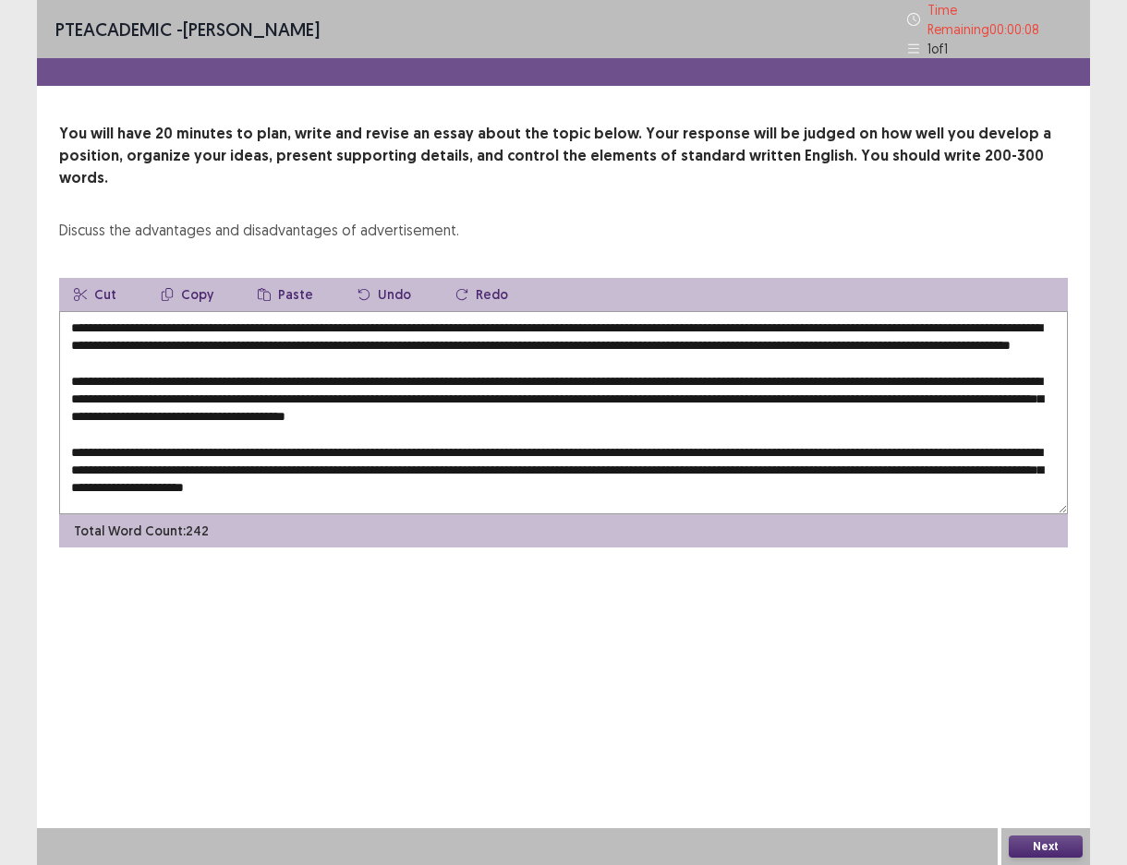
click at [679, 408] on textarea at bounding box center [563, 412] width 1009 height 203
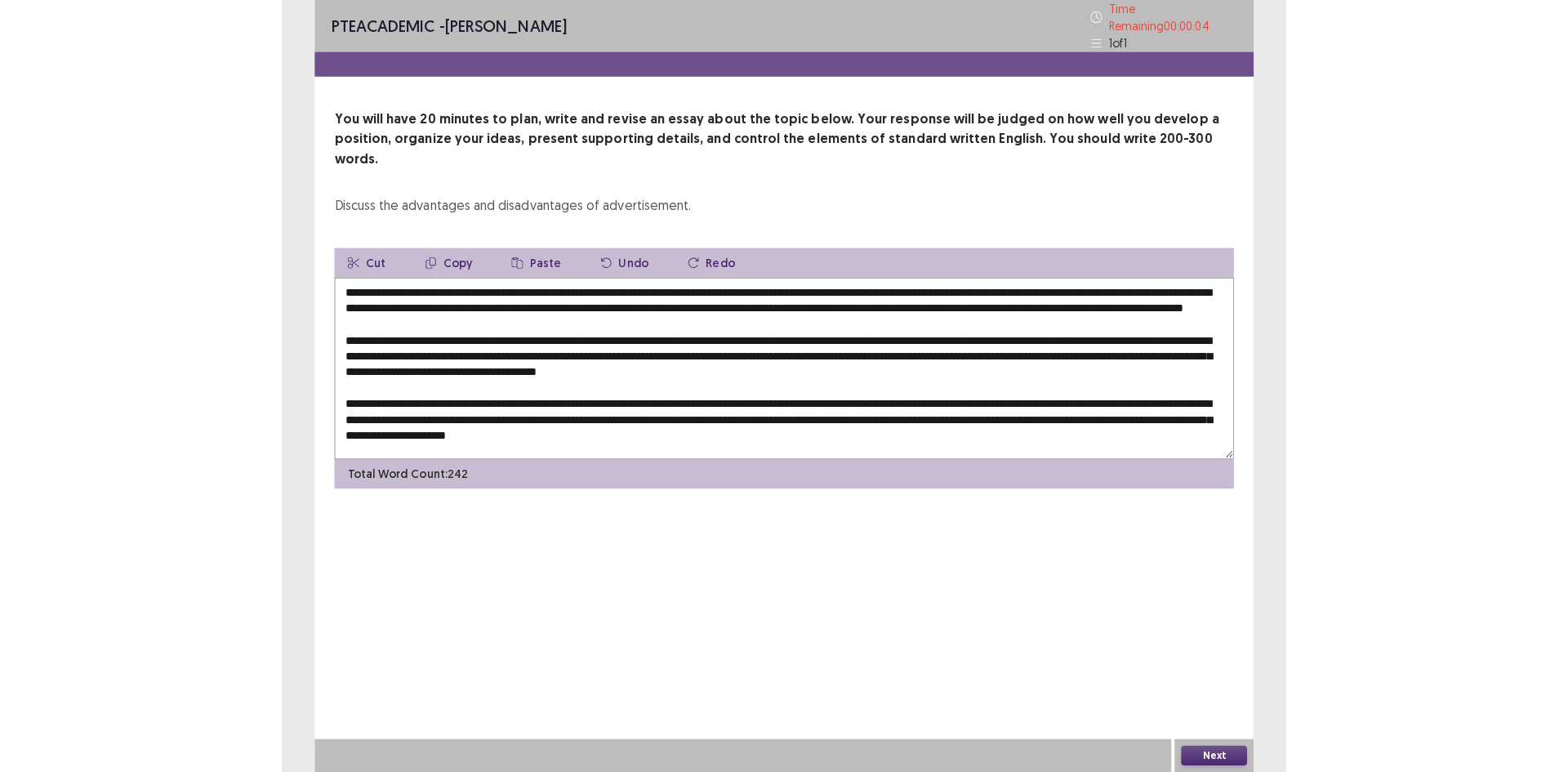
scroll to position [56, 0]
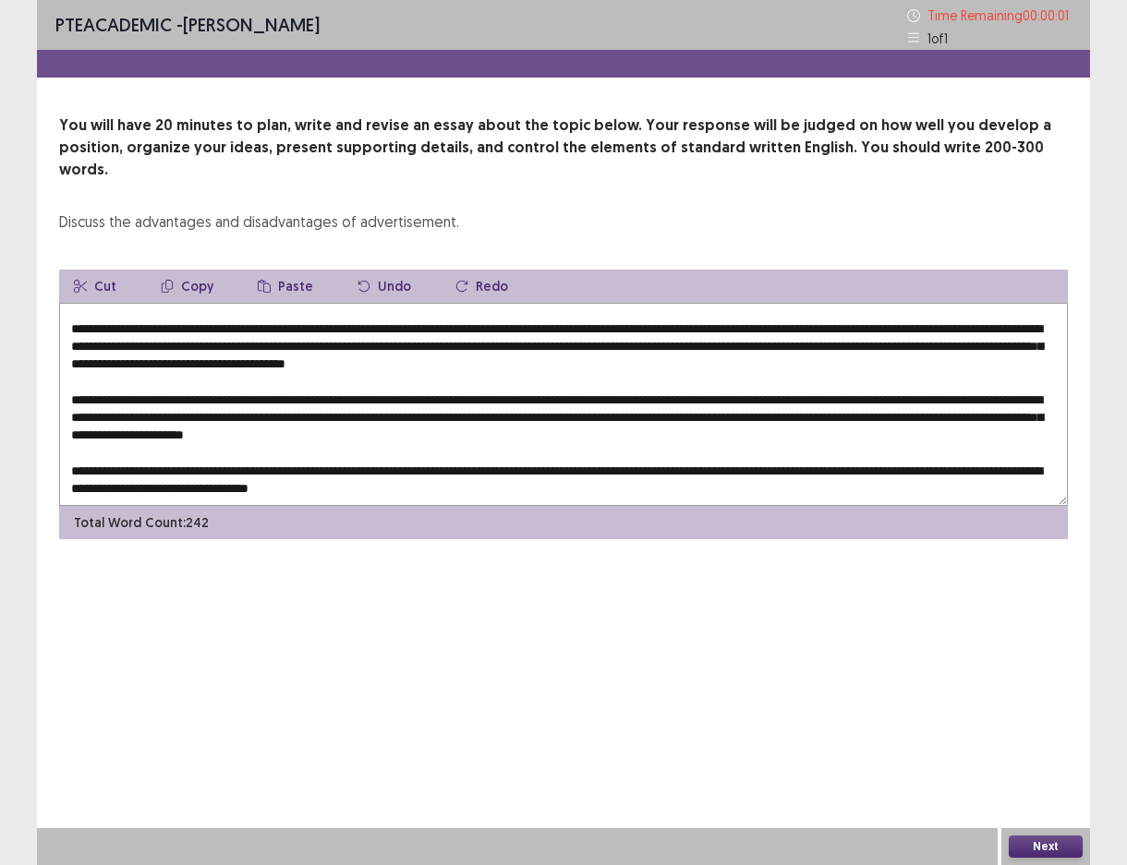
type textarea "**********"
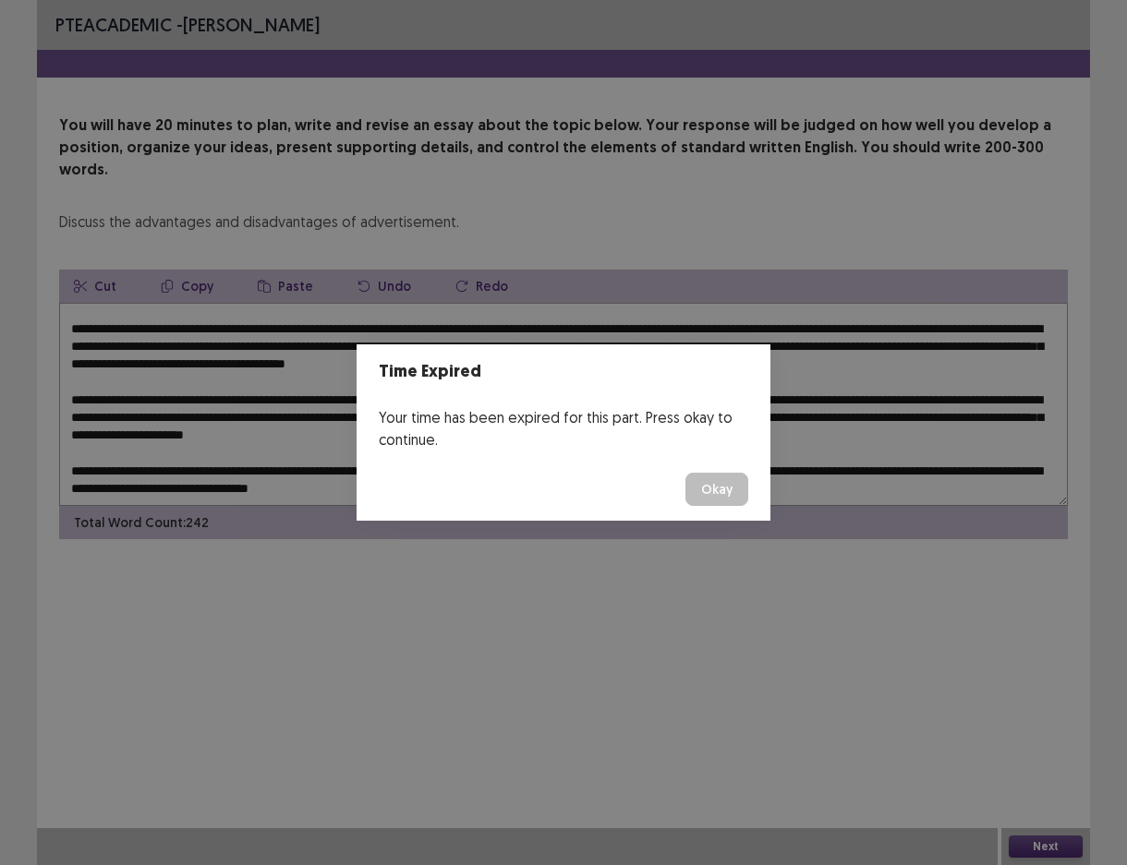
click at [705, 490] on button "Okay" at bounding box center [716, 489] width 63 height 33
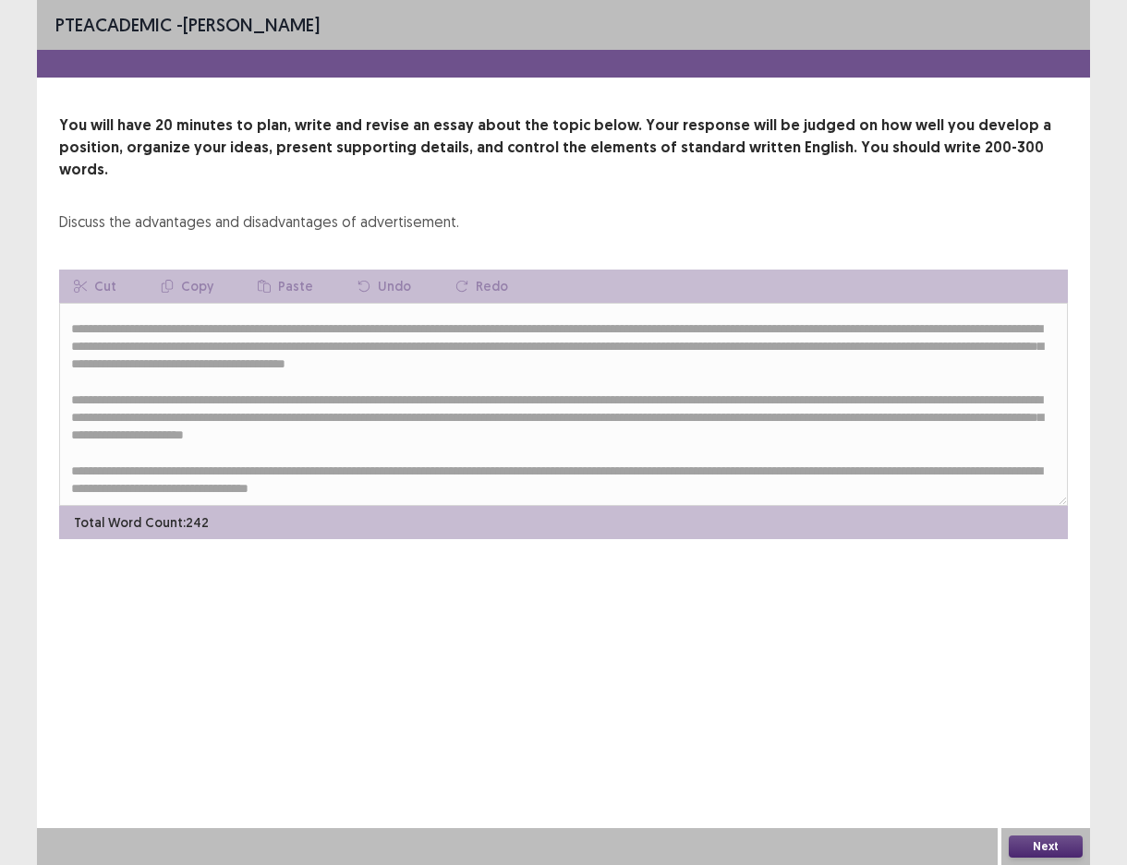
click at [1047, 848] on button "Next" at bounding box center [1046, 847] width 74 height 22
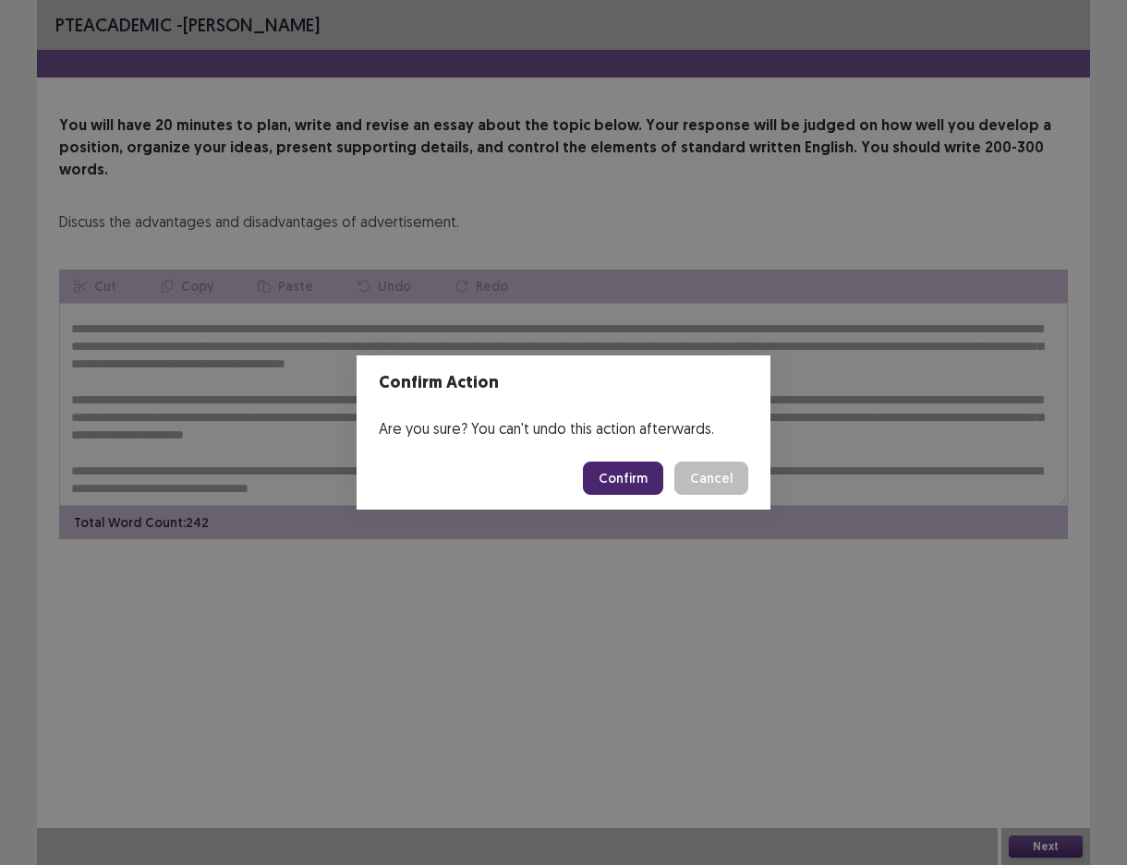
click at [647, 481] on button "Confirm" at bounding box center [623, 478] width 80 height 33
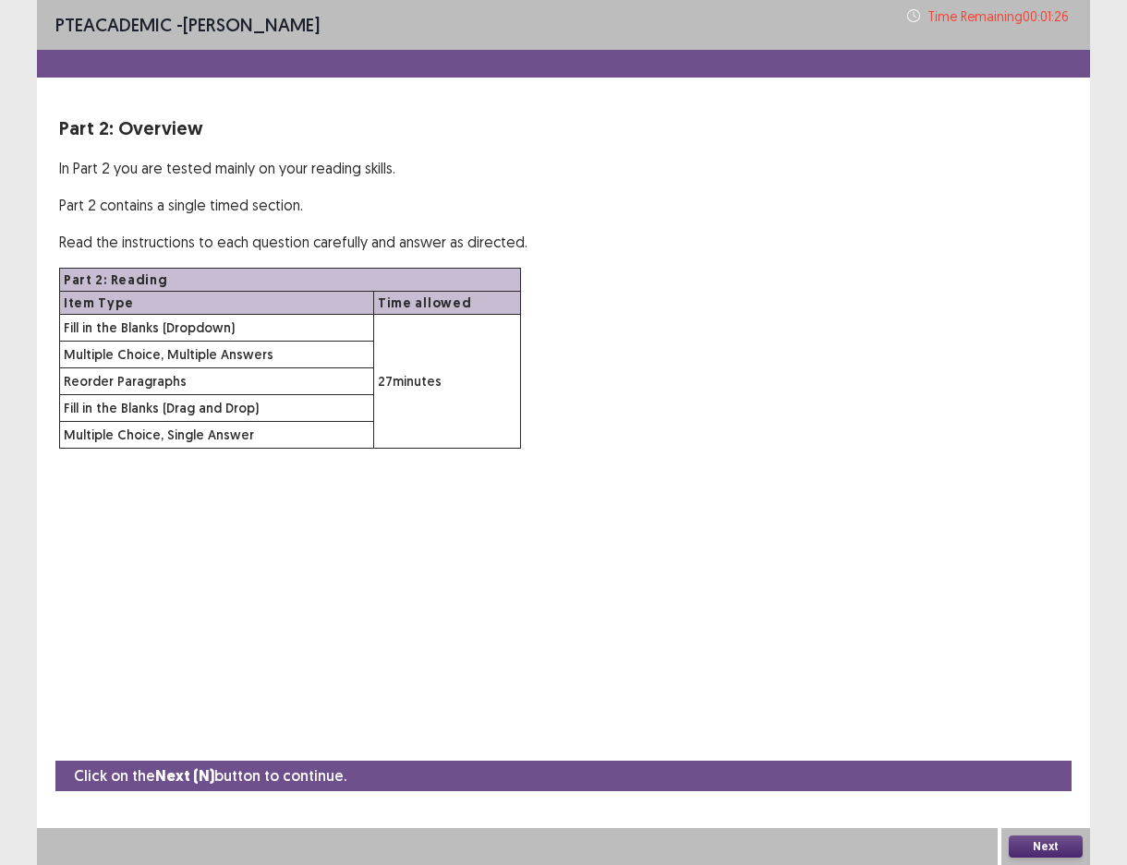
click at [1021, 843] on button "Next" at bounding box center [1046, 847] width 74 height 22
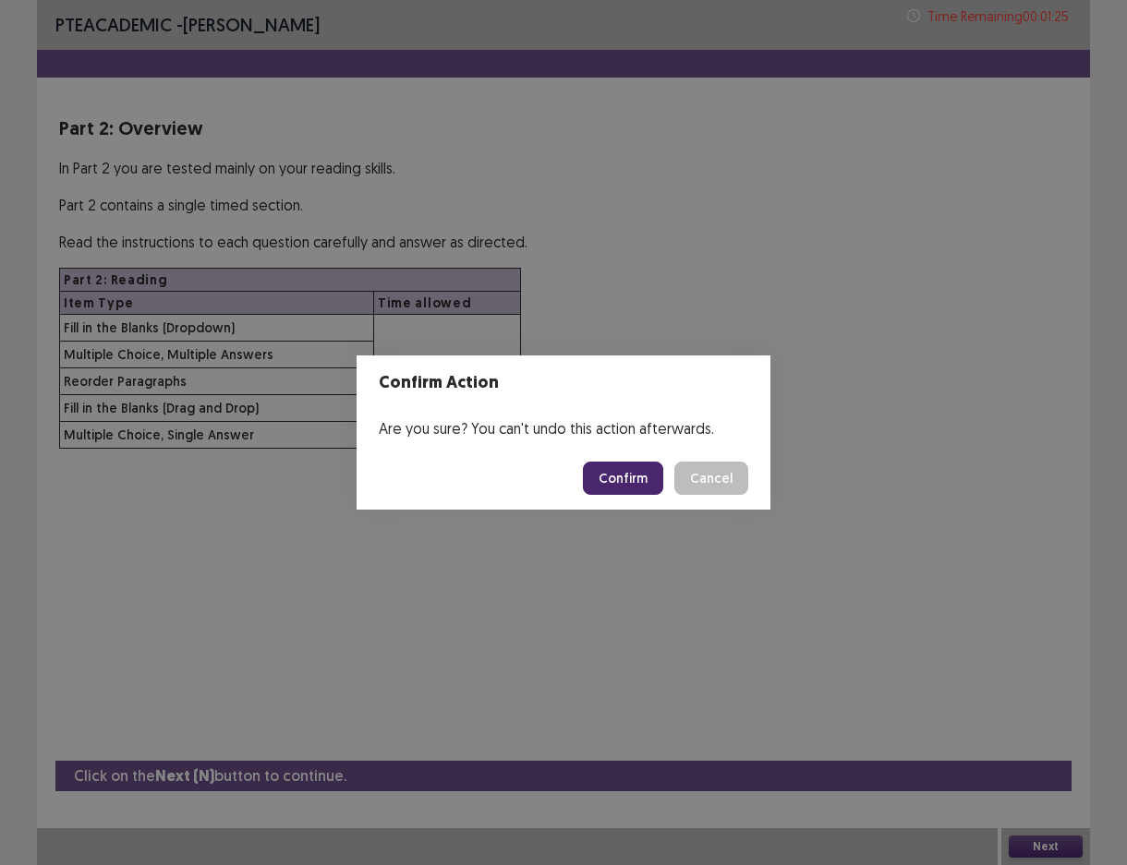
click at [611, 464] on button "Confirm" at bounding box center [623, 478] width 80 height 33
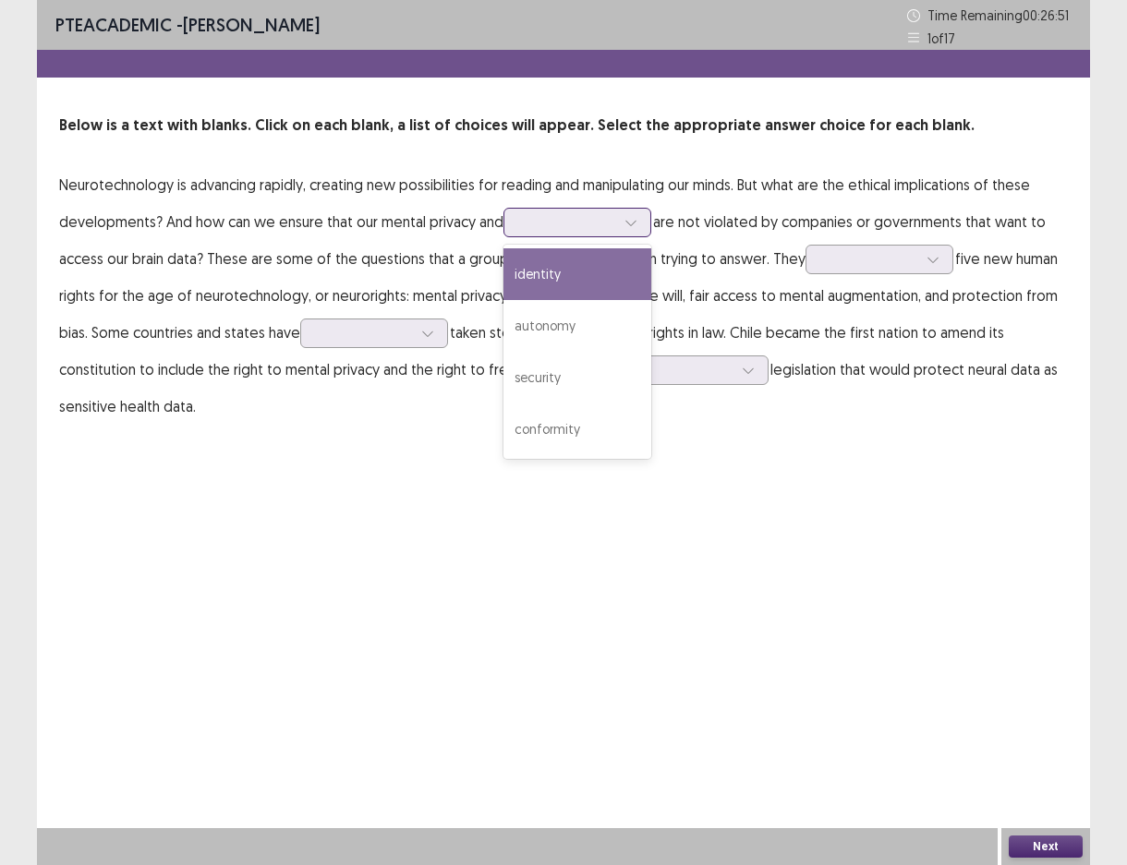
click at [610, 227] on div at bounding box center [567, 222] width 96 height 18
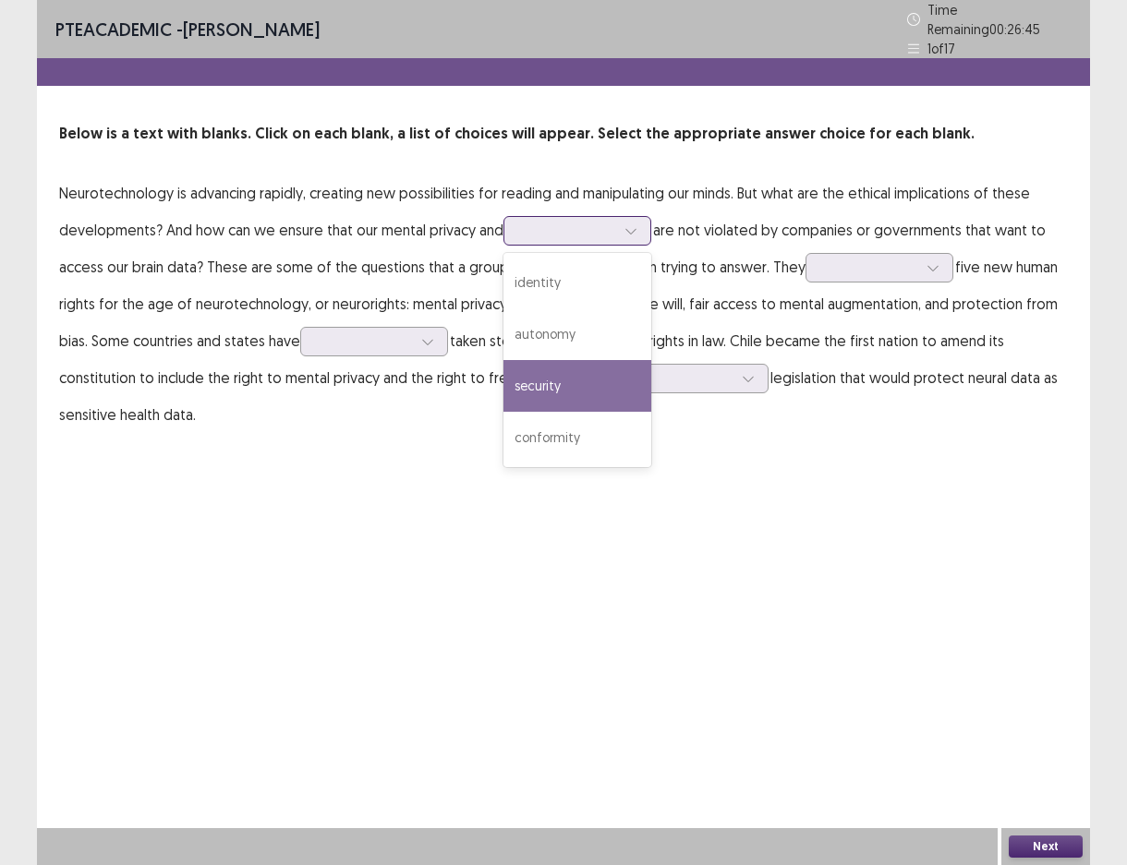
click at [590, 376] on div "security" at bounding box center [577, 386] width 148 height 52
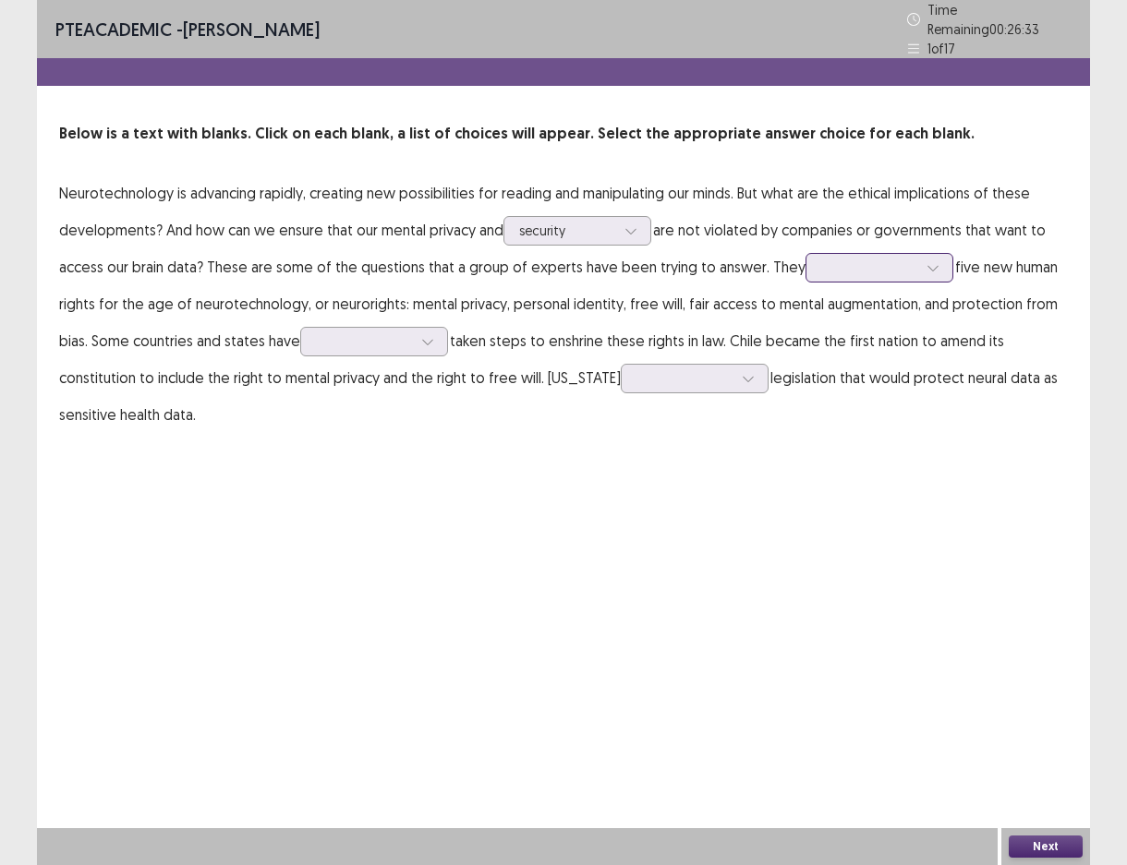
click at [926, 261] on icon at bounding box center [932, 267] width 13 height 13
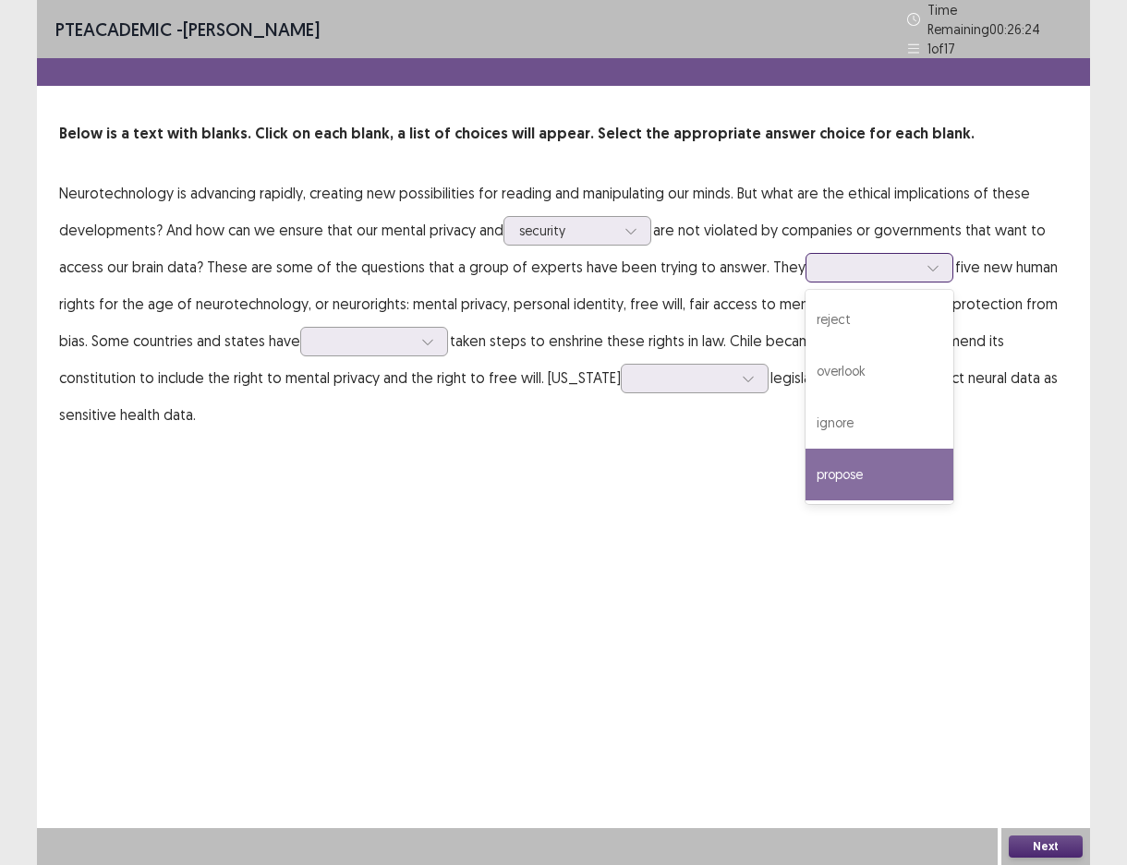
click at [856, 466] on div "propose" at bounding box center [879, 475] width 148 height 52
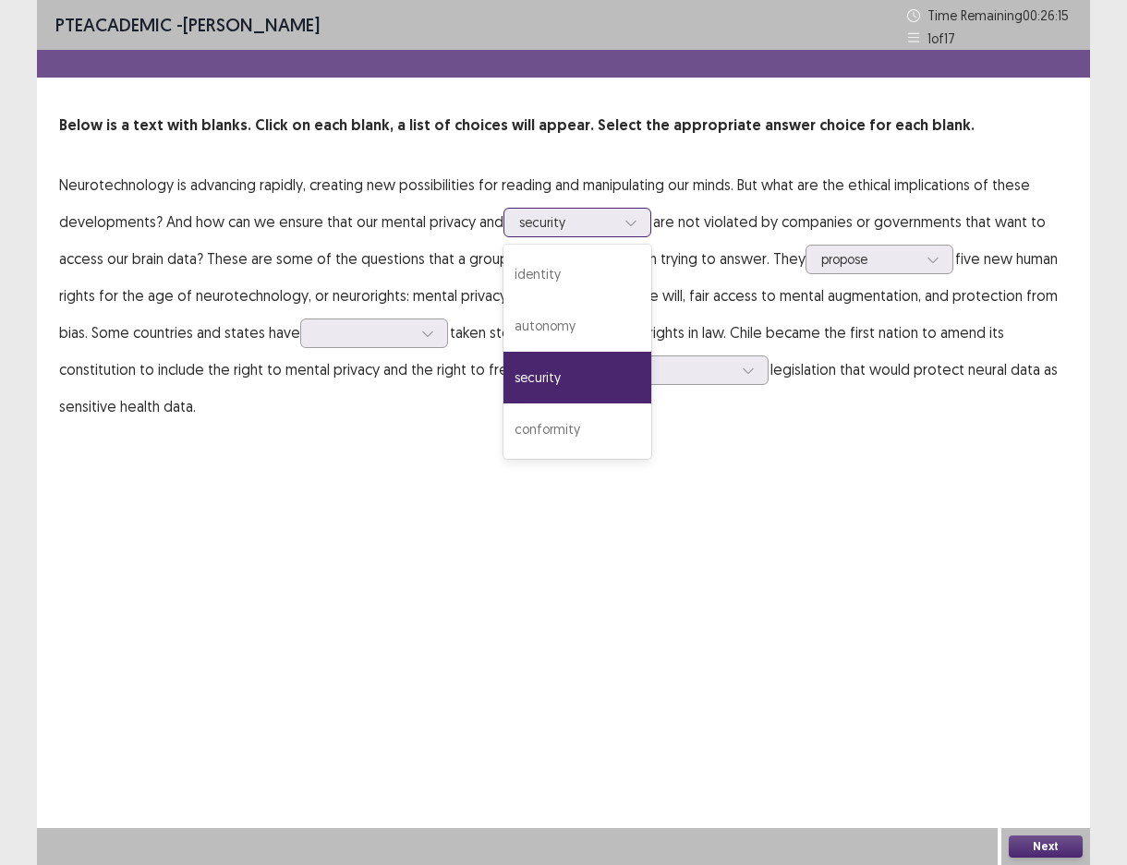
click at [615, 221] on div at bounding box center [567, 222] width 96 height 18
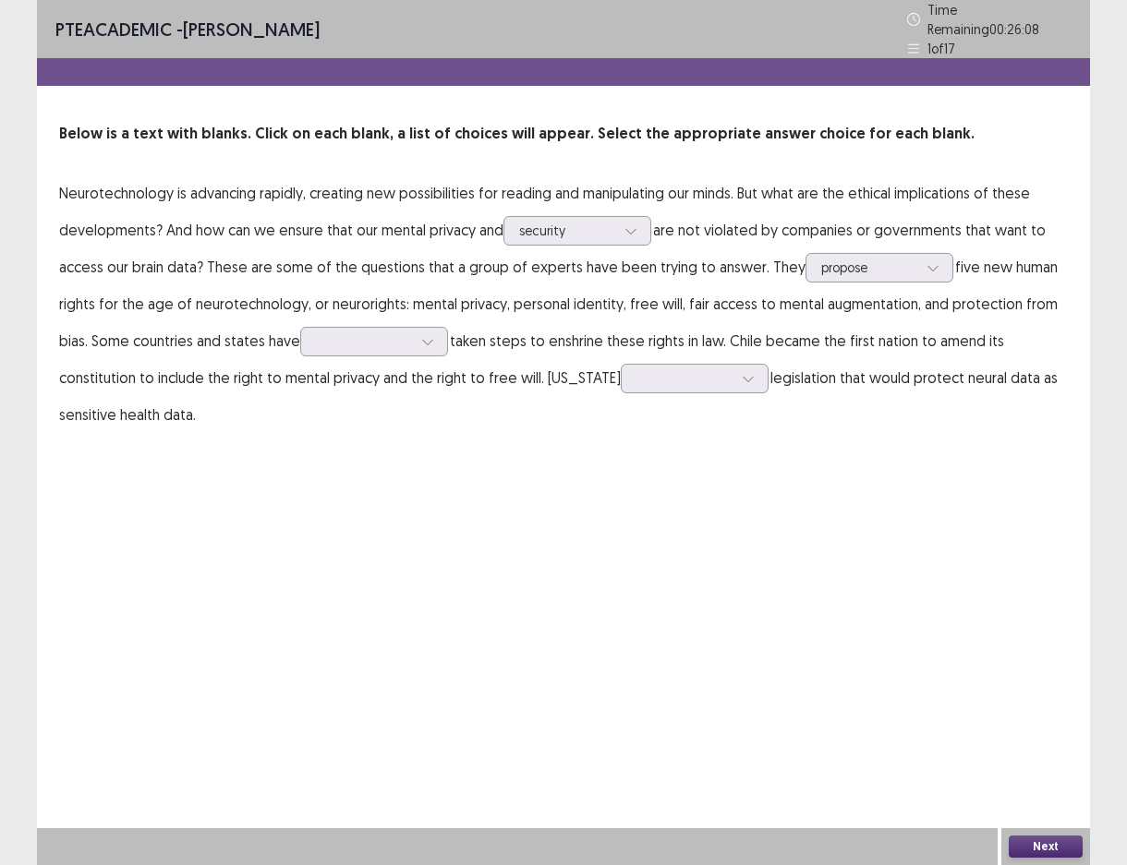
click at [769, 480] on div "PTE academic - [PERSON_NAME] Time Remaining 00 : 26 : 08 1 of 17 Below is a tex…" at bounding box center [563, 432] width 1053 height 865
click at [415, 331] on div at bounding box center [428, 342] width 28 height 28
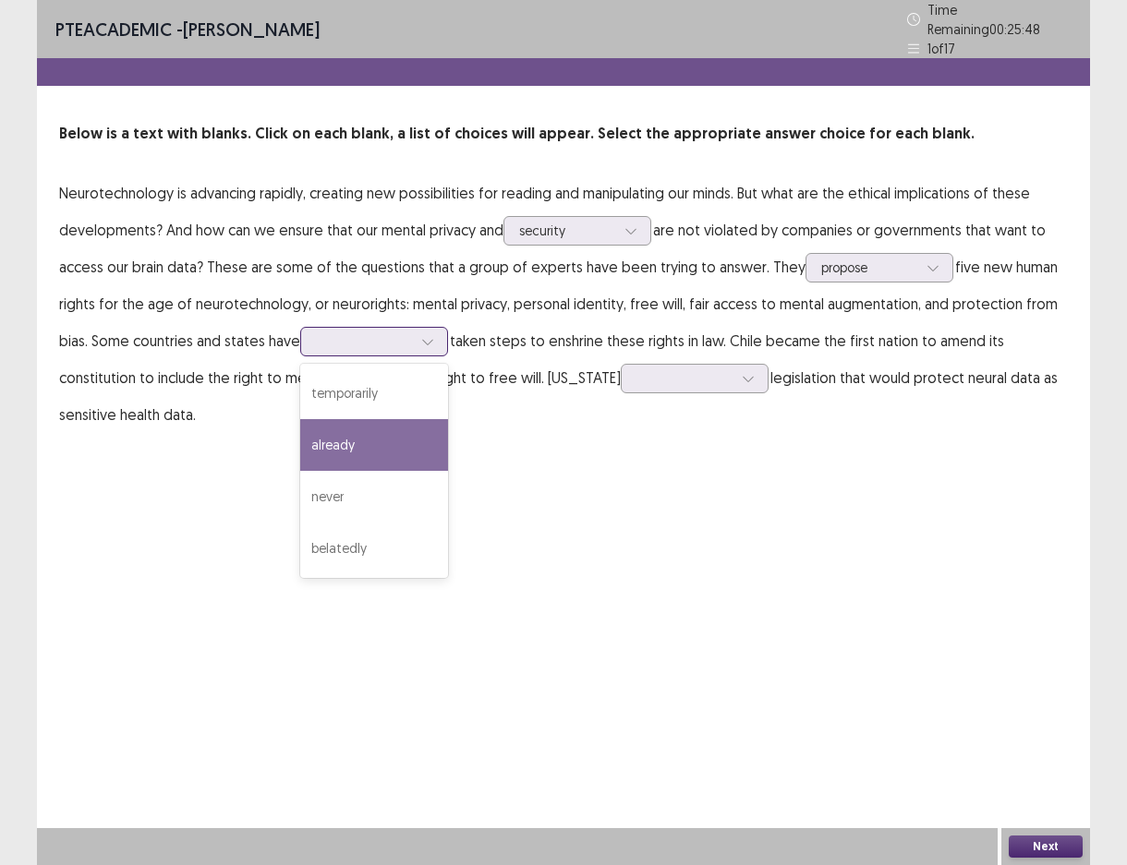
click at [410, 439] on div "already" at bounding box center [374, 445] width 148 height 52
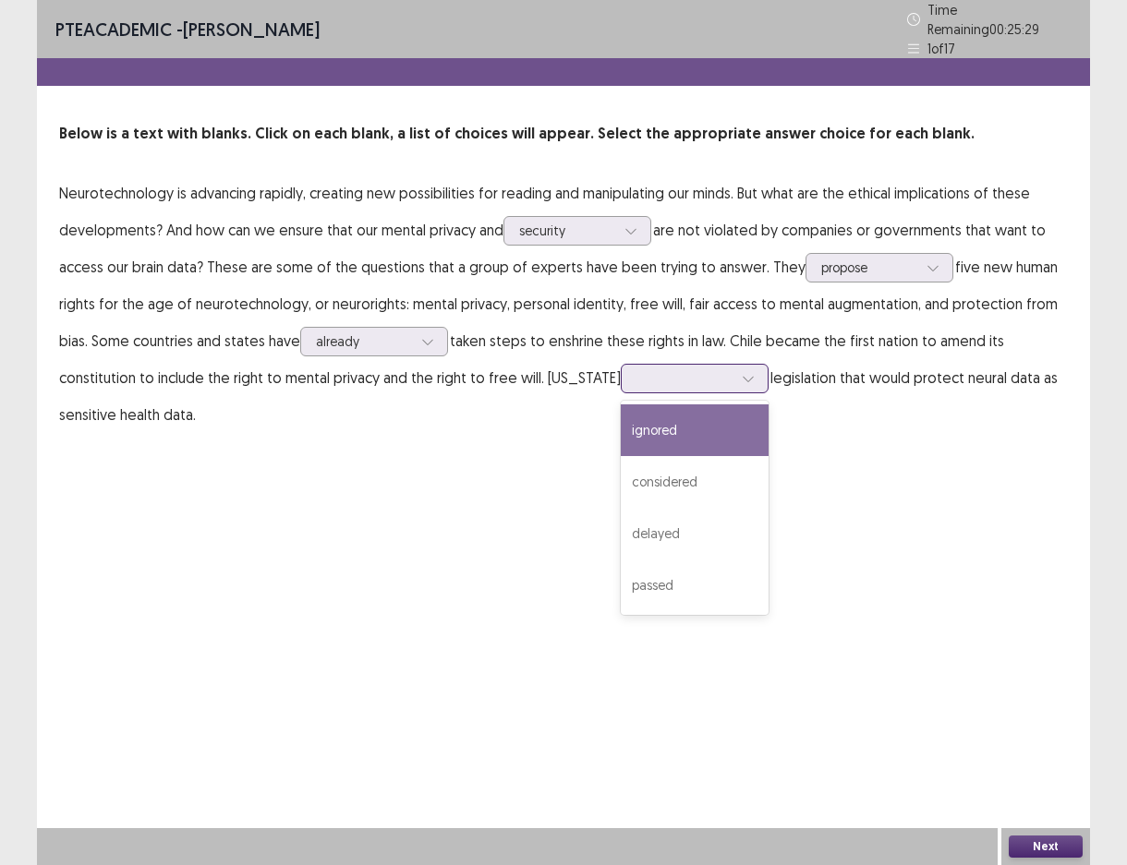
click at [703, 371] on div at bounding box center [684, 378] width 96 height 18
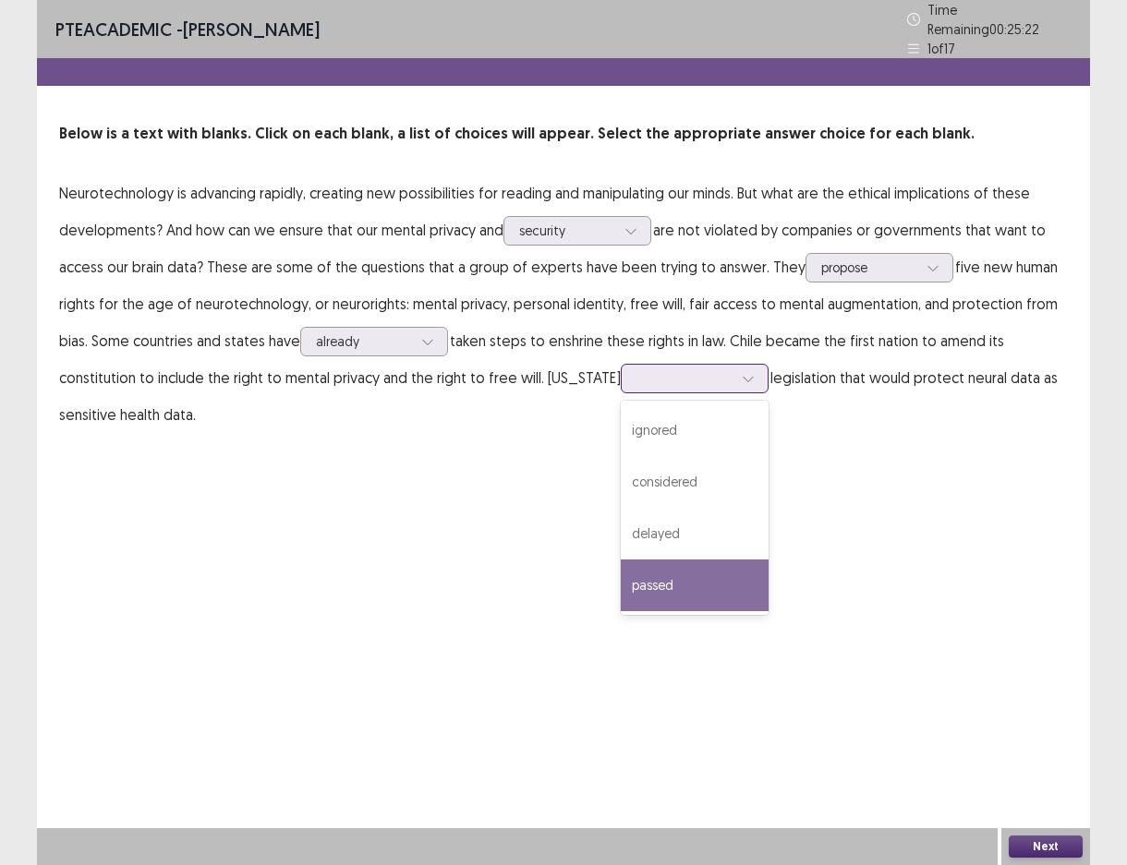
click at [695, 568] on div "passed" at bounding box center [695, 586] width 148 height 52
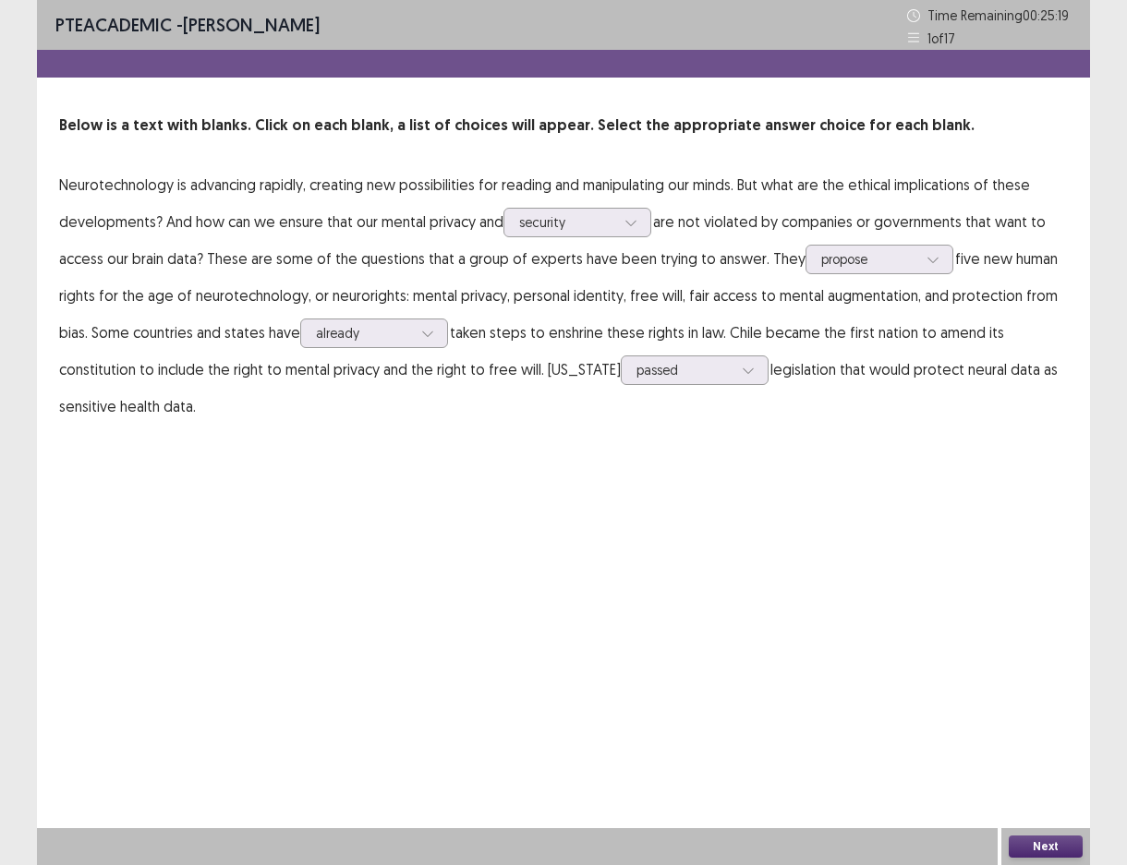
click at [1038, 846] on button "Next" at bounding box center [1046, 847] width 74 height 22
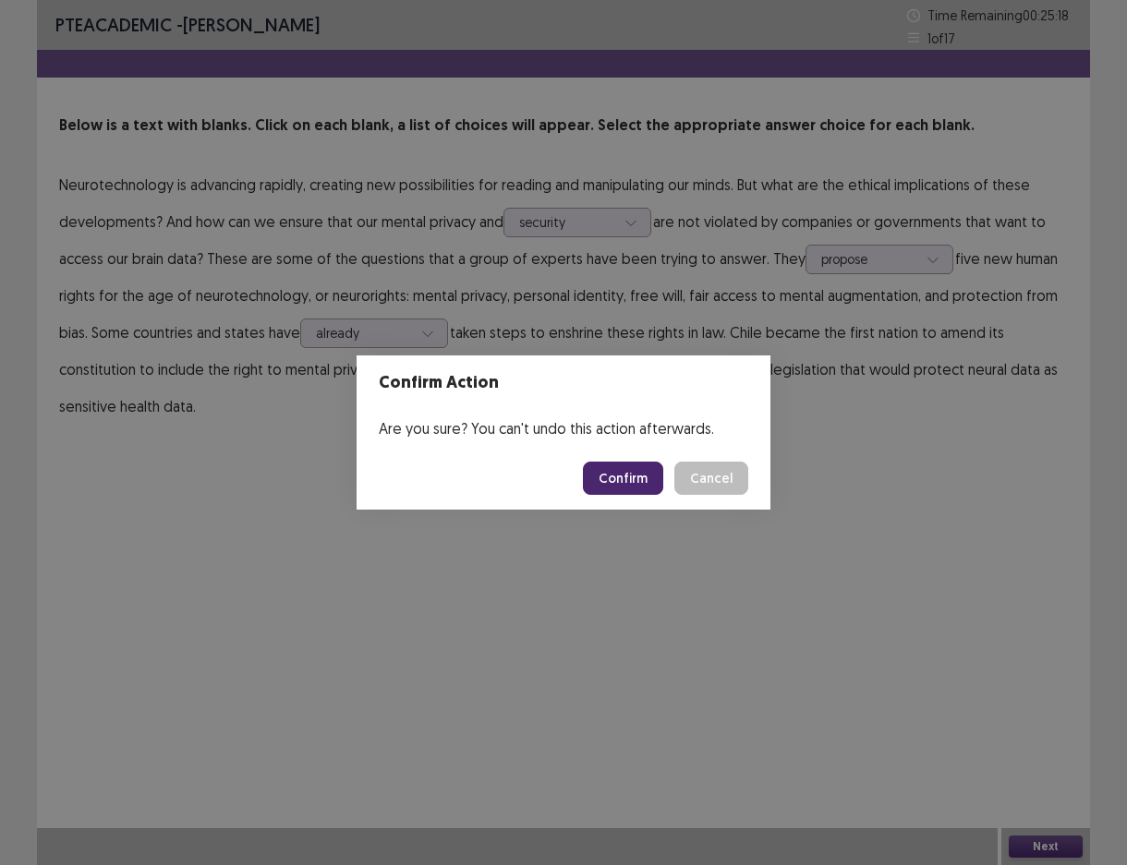
click at [596, 464] on button "Confirm" at bounding box center [623, 478] width 80 height 33
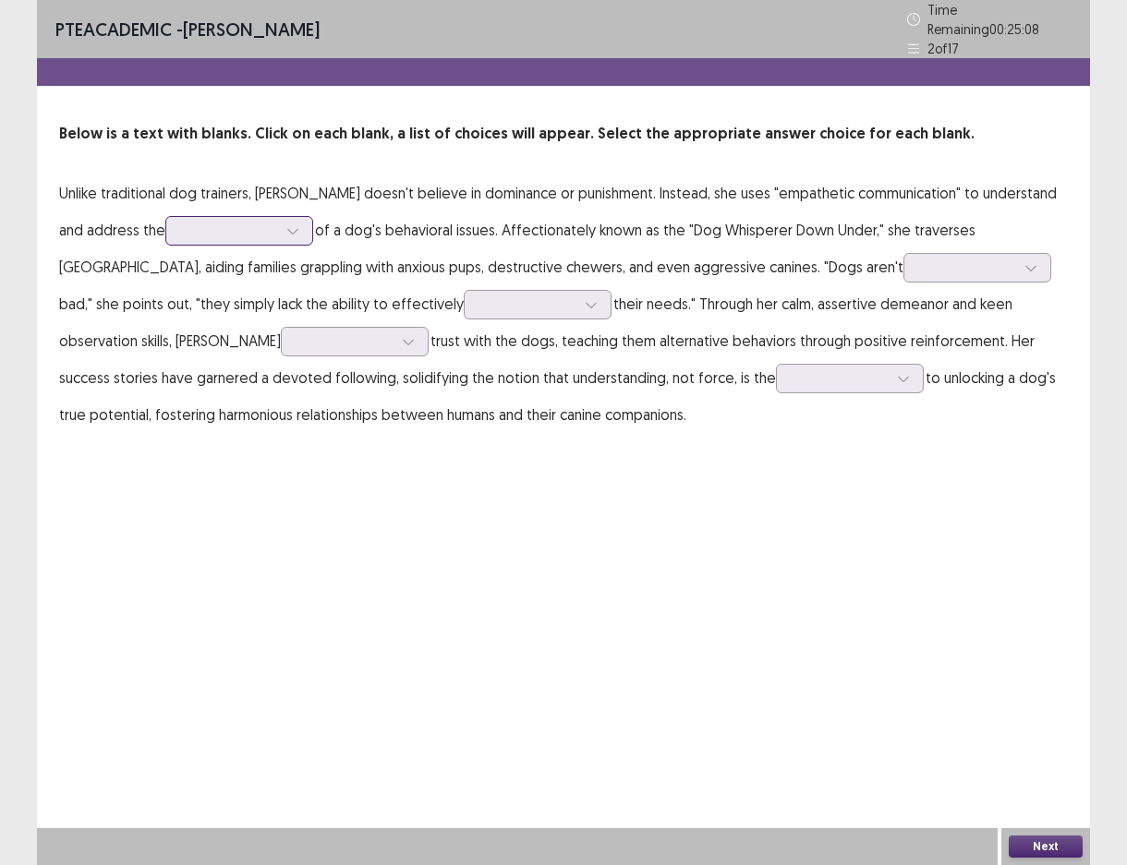
click at [294, 226] on icon at bounding box center [292, 230] width 13 height 13
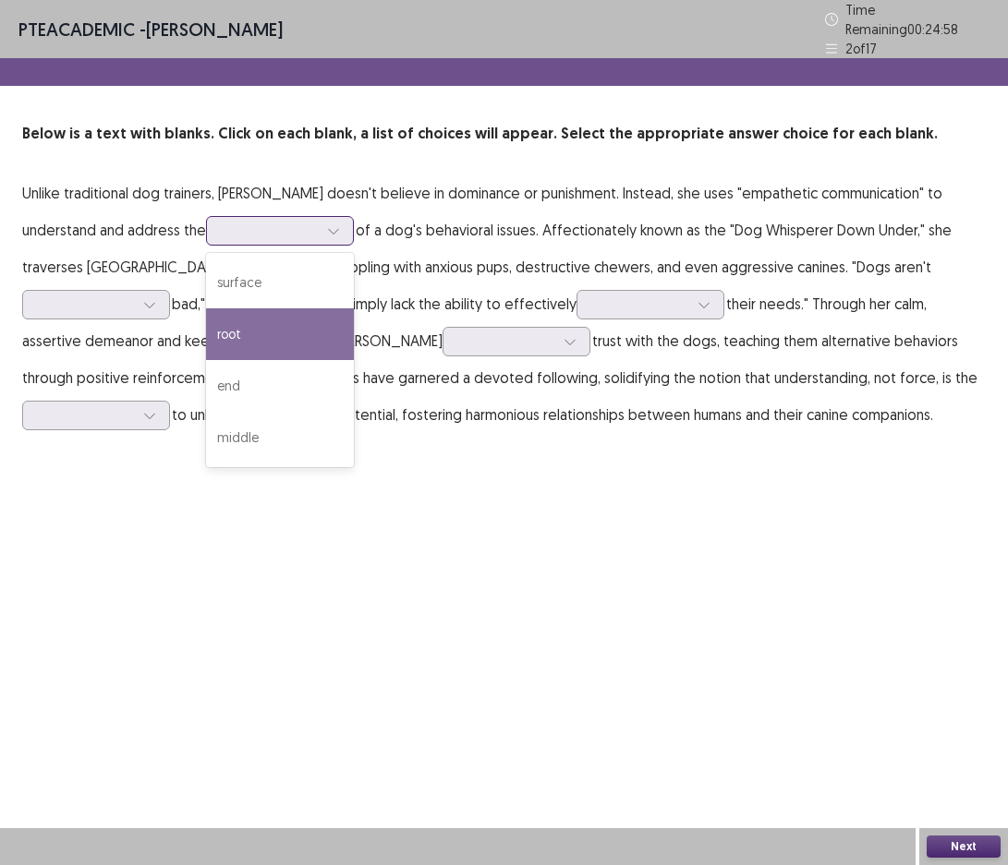
click at [313, 335] on div "root" at bounding box center [280, 334] width 148 height 52
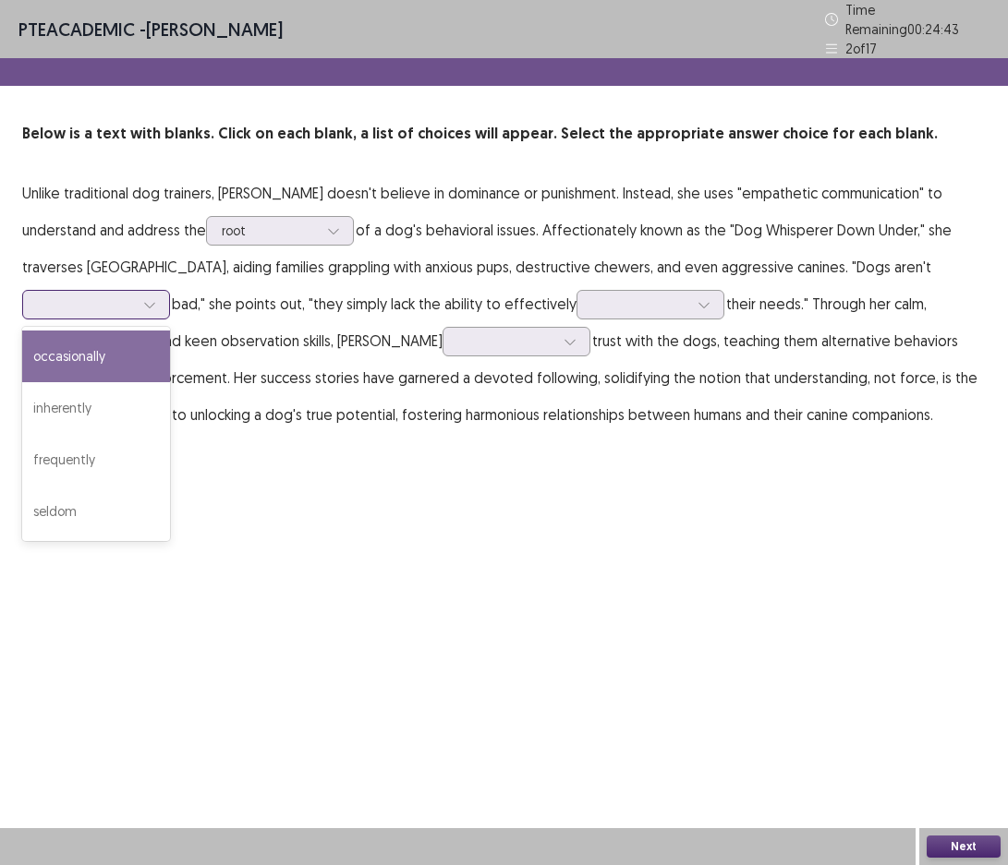
click at [157, 297] on div at bounding box center [150, 305] width 28 height 28
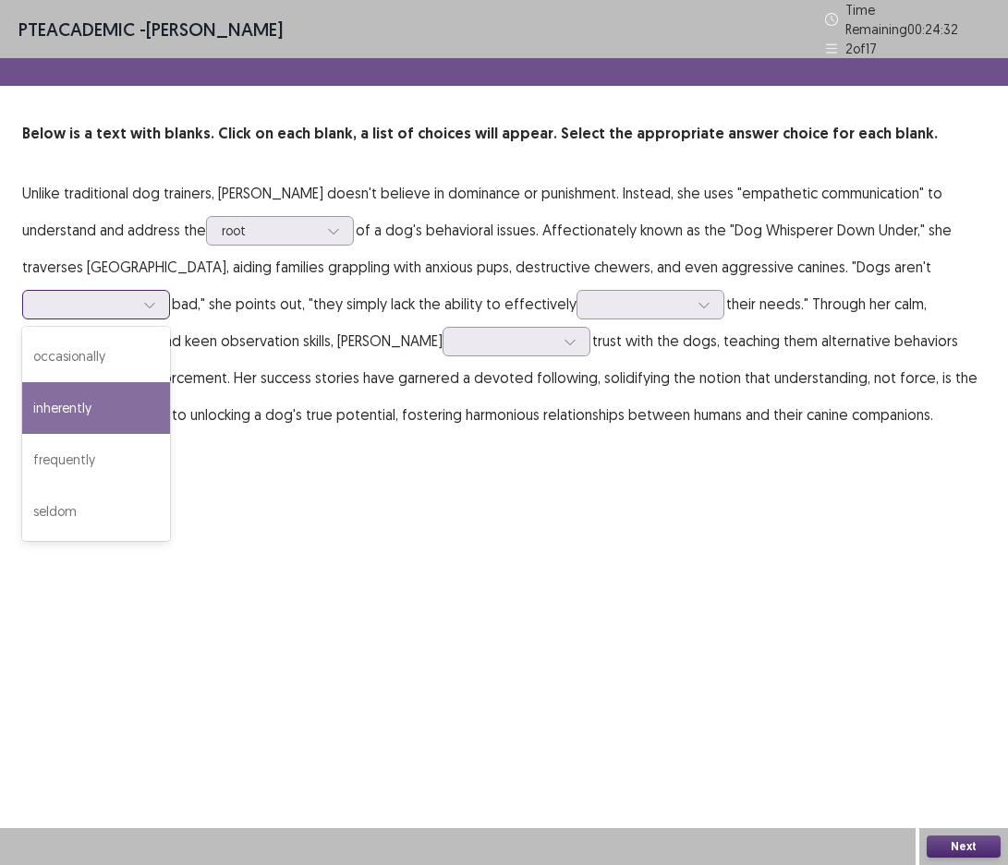
click at [136, 404] on div "inherently" at bounding box center [96, 408] width 148 height 52
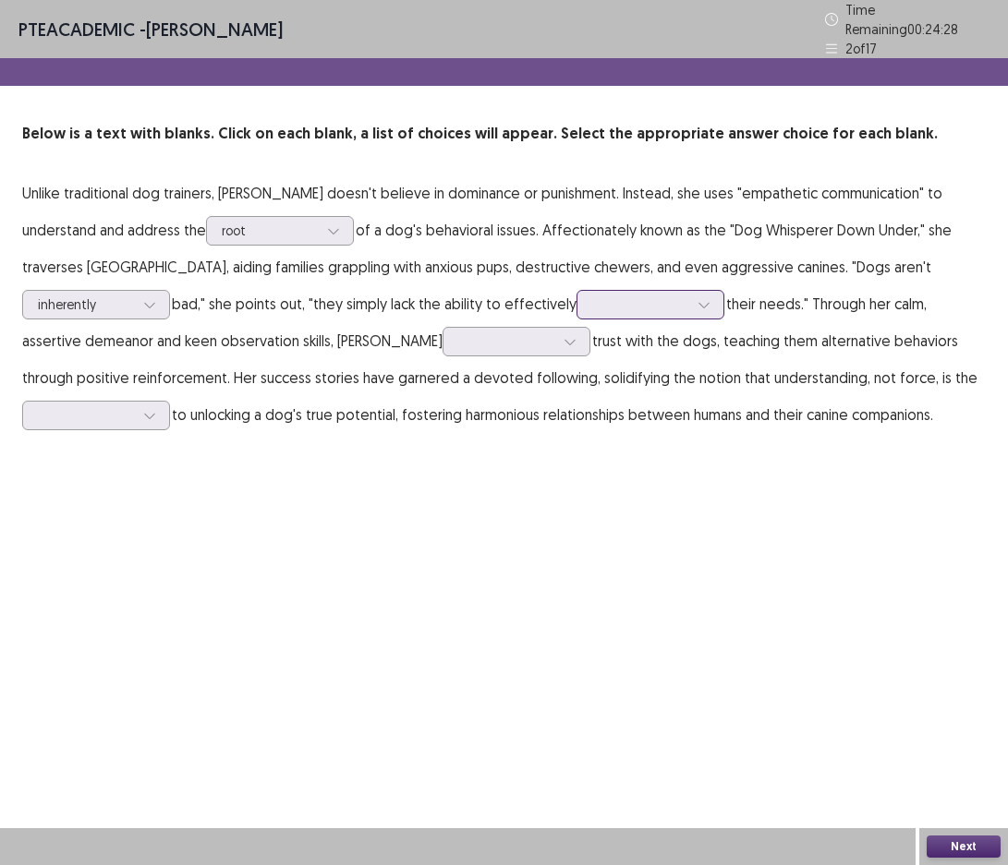
click at [706, 298] on icon at bounding box center [703, 304] width 13 height 13
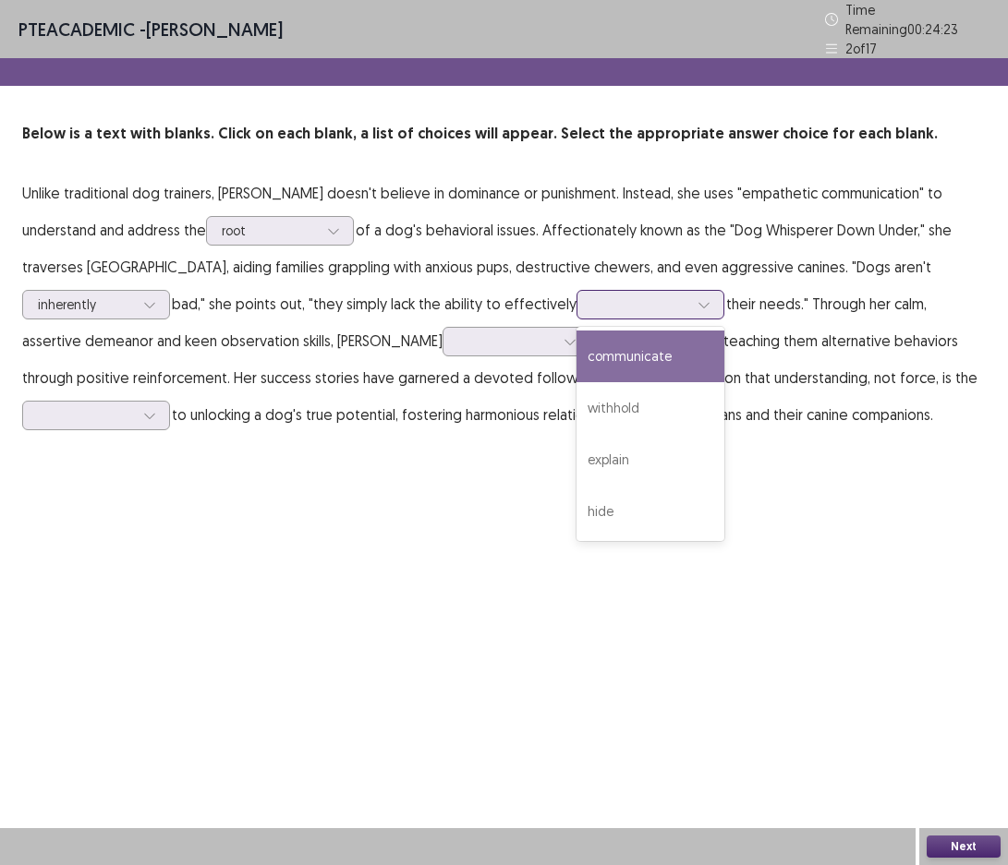
click at [689, 343] on div "communicate" at bounding box center [650, 357] width 148 height 52
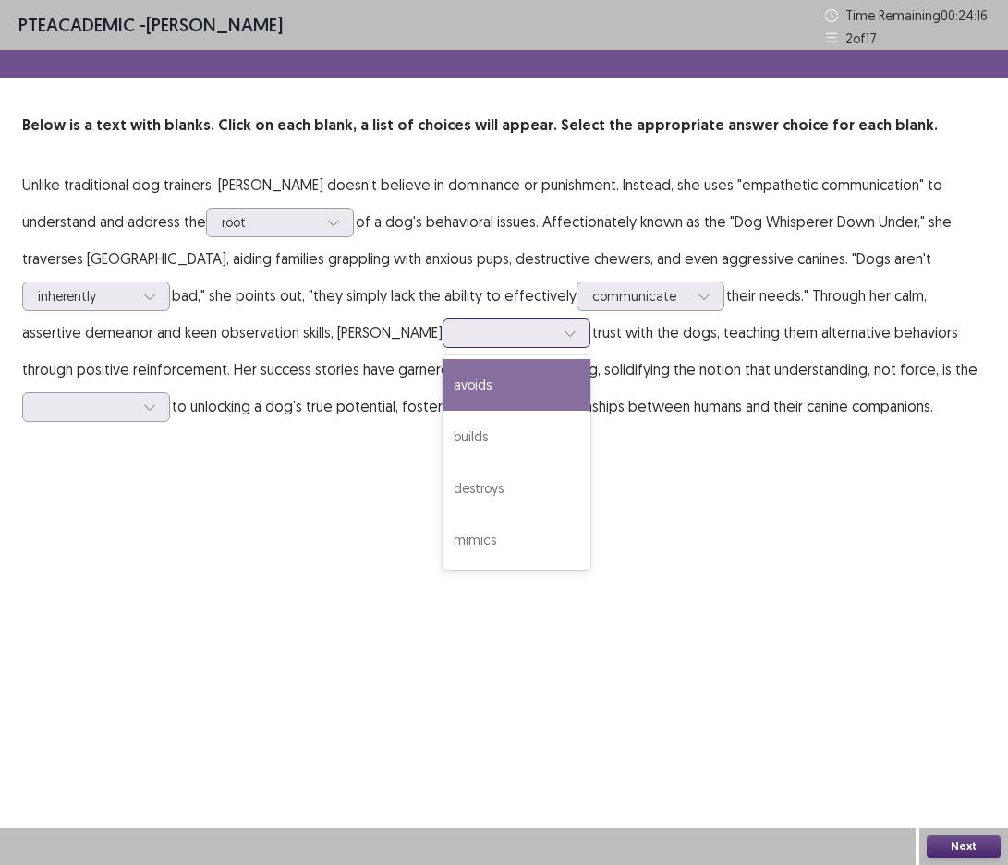
click at [458, 338] on div at bounding box center [506, 333] width 96 height 18
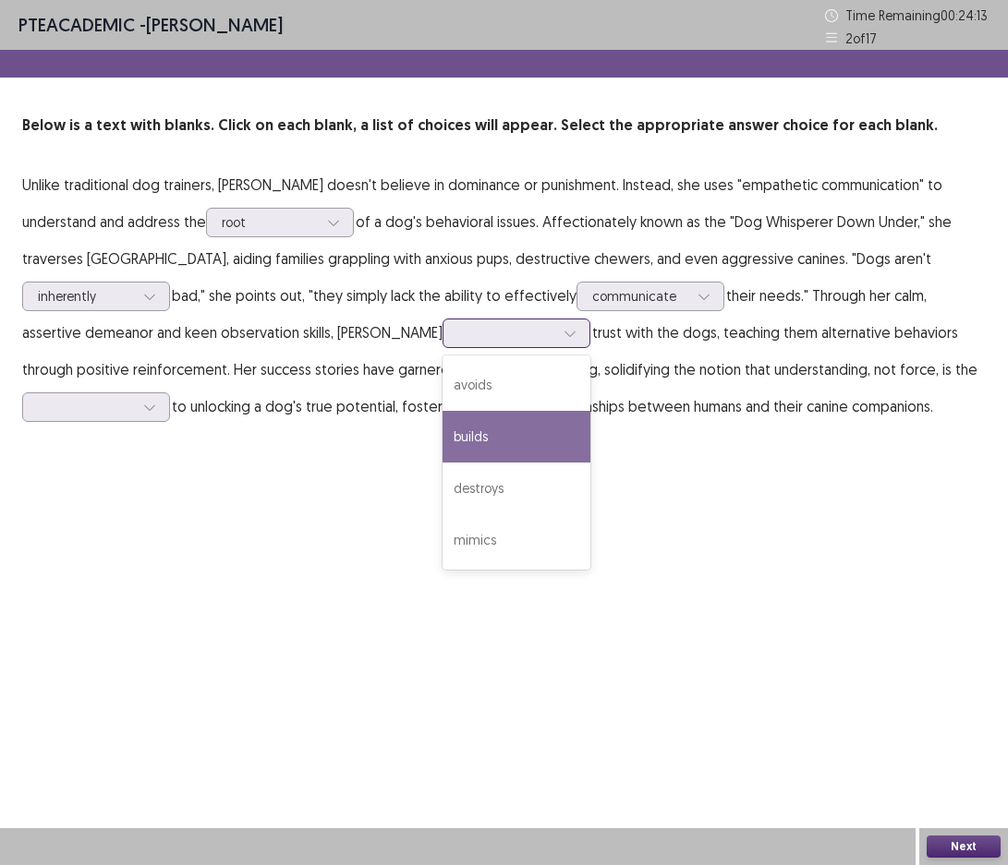
click at [464, 437] on div "builds" at bounding box center [516, 437] width 148 height 52
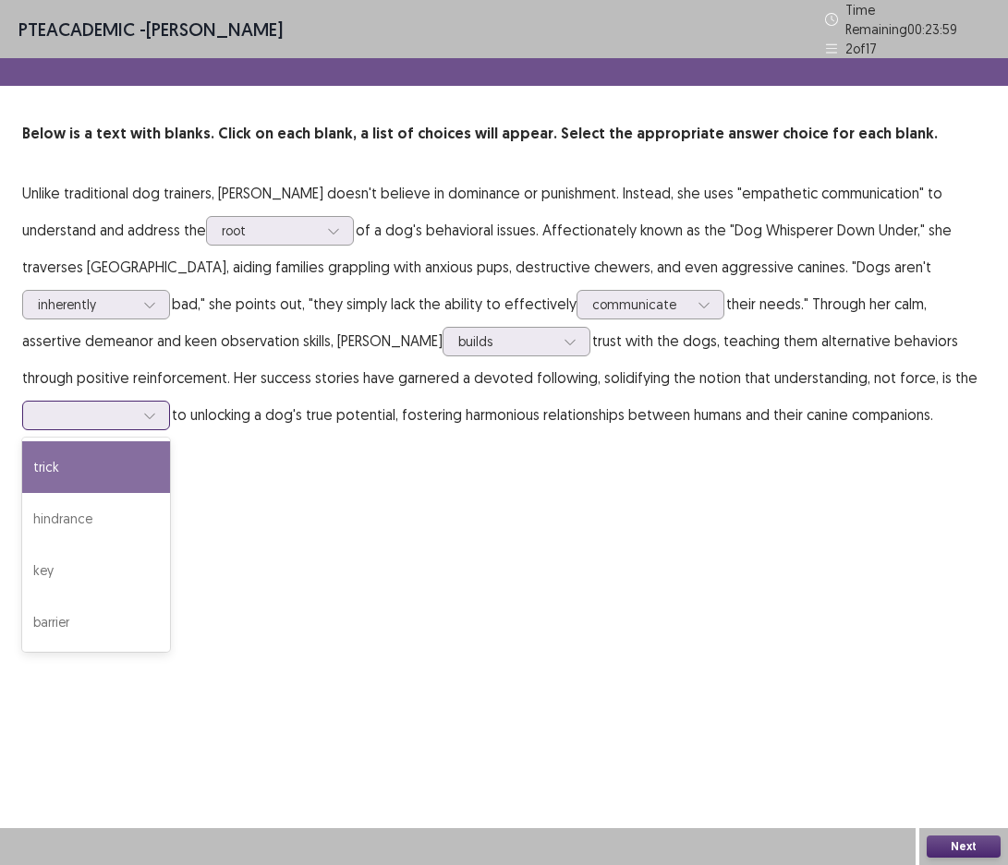
click at [154, 409] on icon at bounding box center [149, 415] width 13 height 13
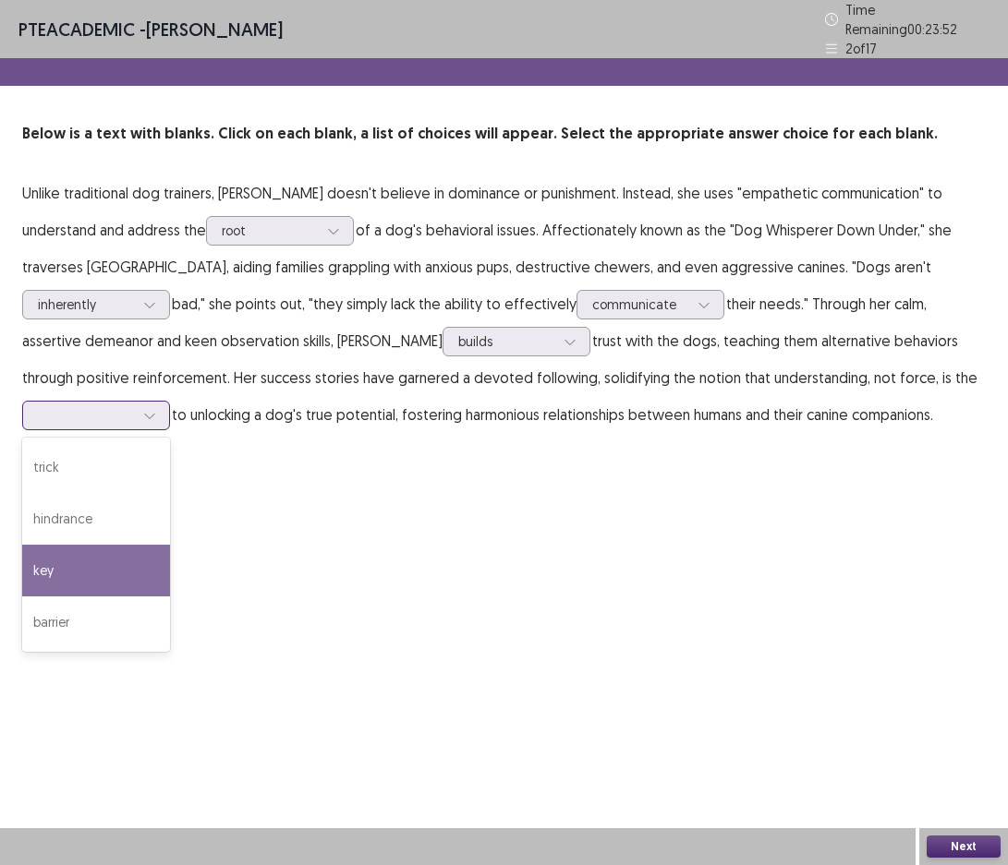
click at [122, 556] on div "key" at bounding box center [96, 571] width 148 height 52
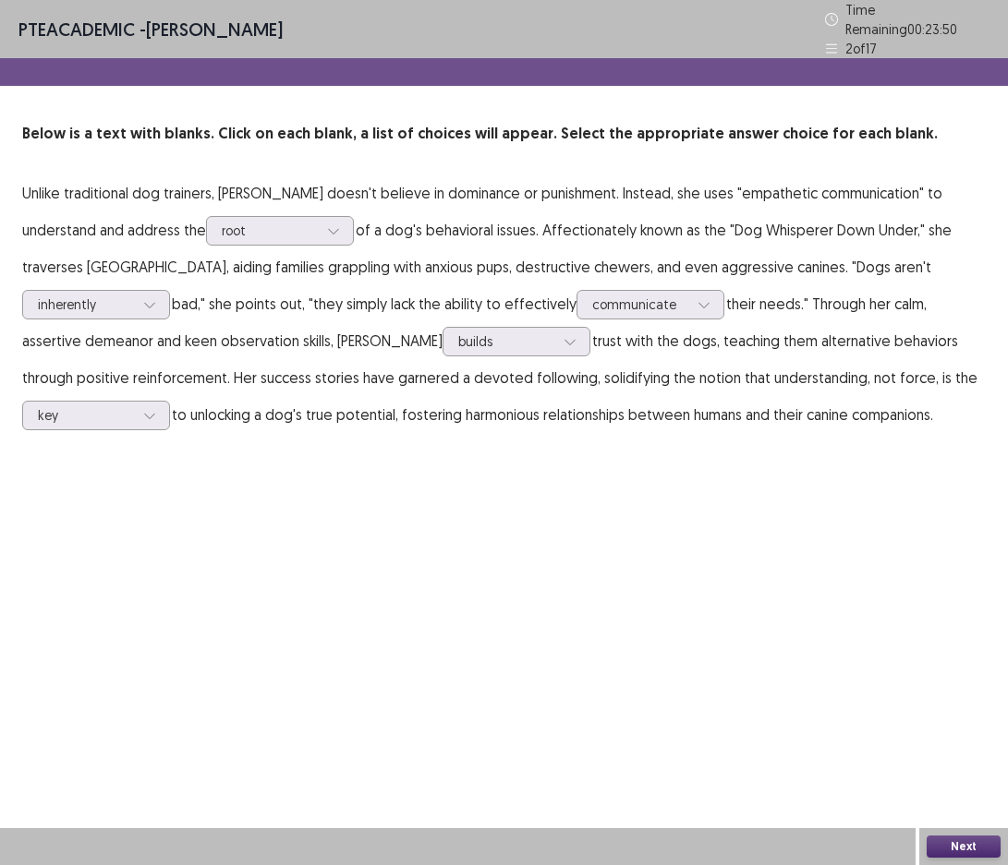
click at [969, 847] on button "Next" at bounding box center [963, 847] width 74 height 22
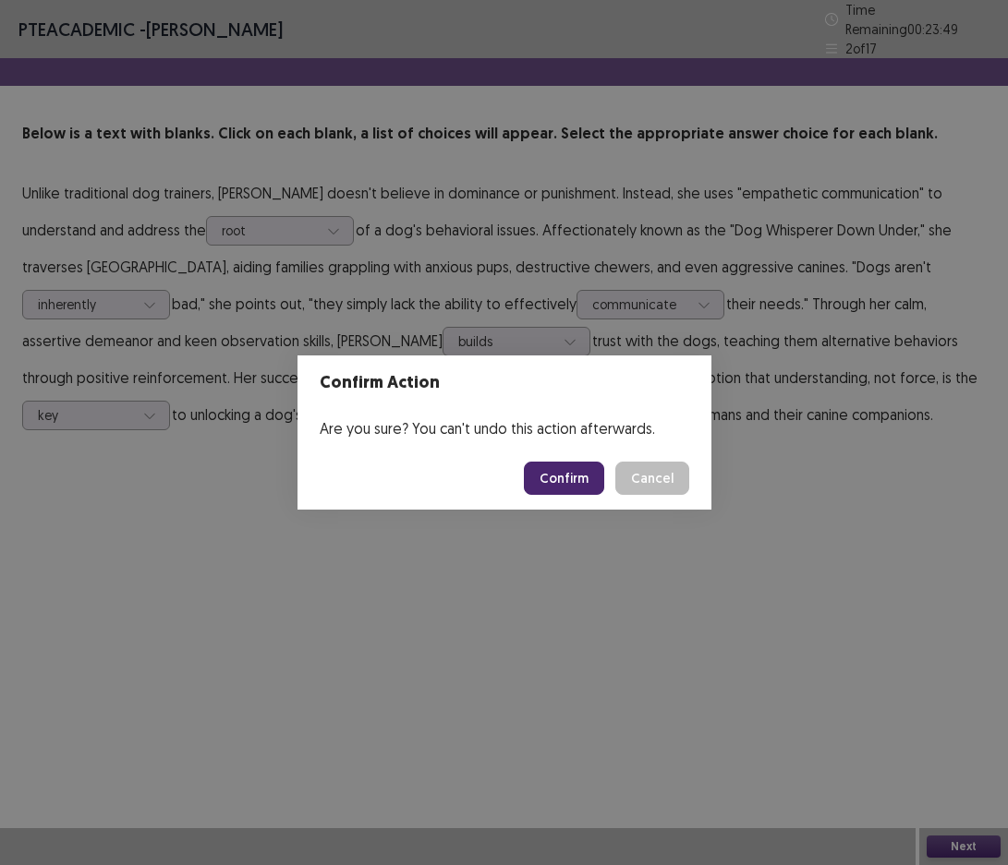
click at [553, 484] on button "Confirm" at bounding box center [564, 478] width 80 height 33
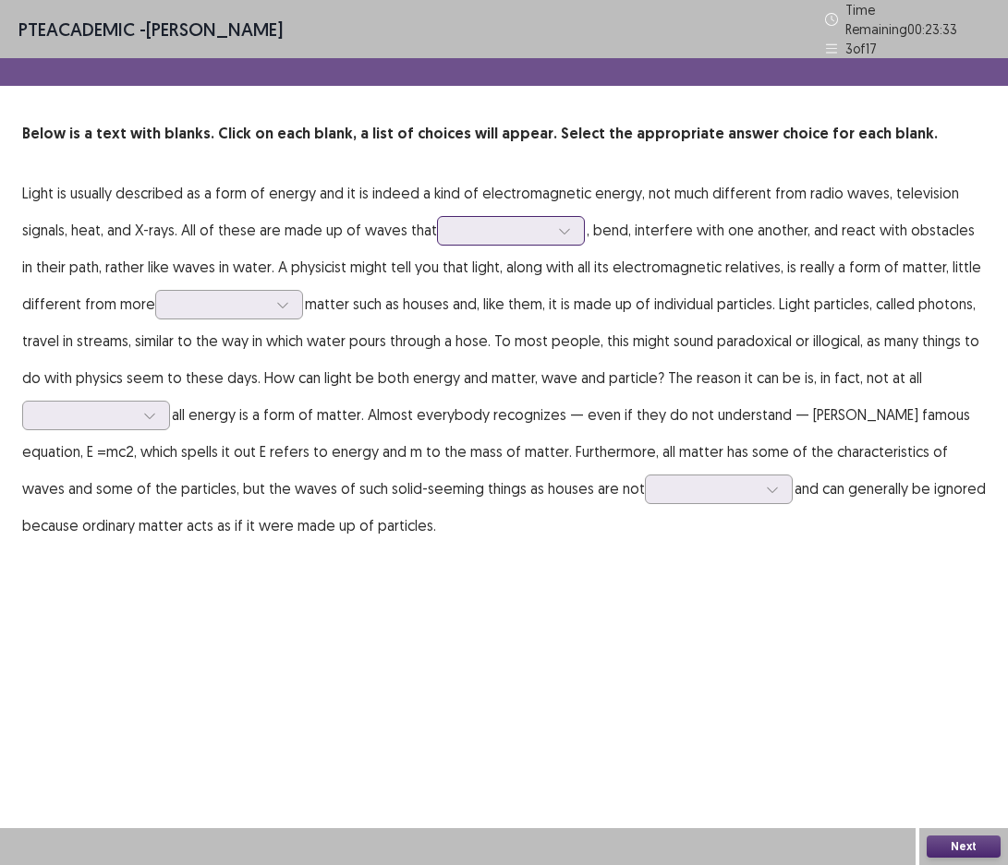
click at [570, 227] on div at bounding box center [564, 231] width 28 height 28
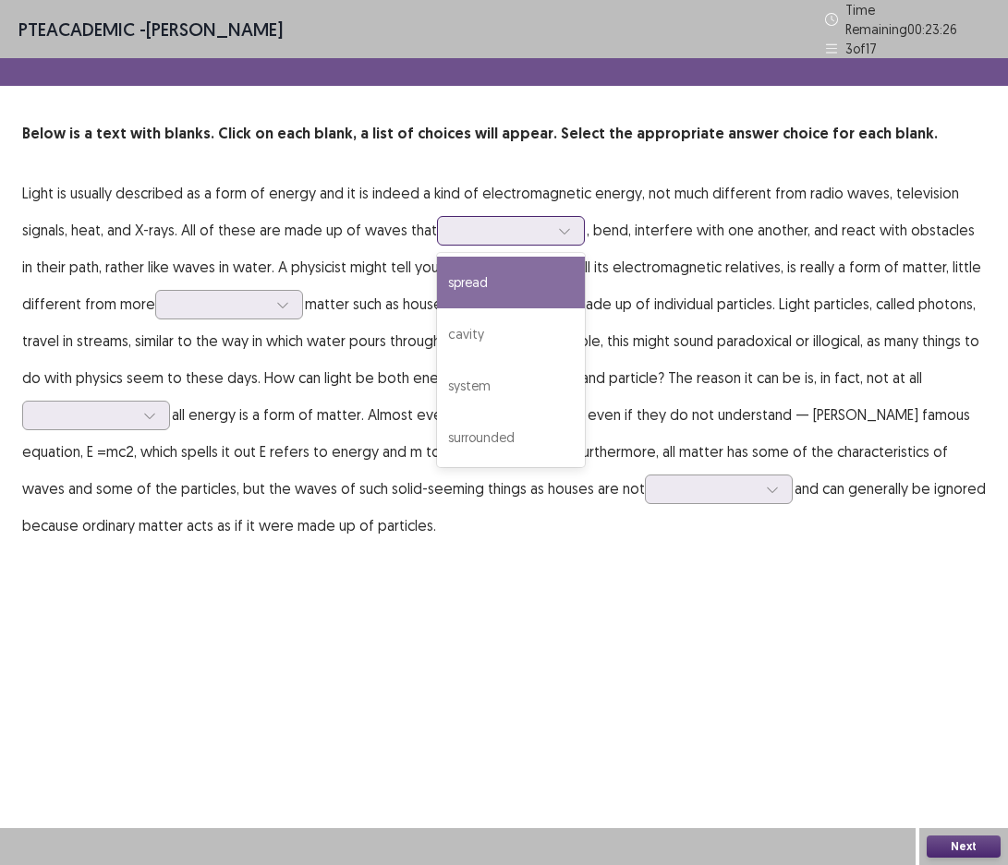
click at [567, 269] on div "spread" at bounding box center [511, 283] width 148 height 52
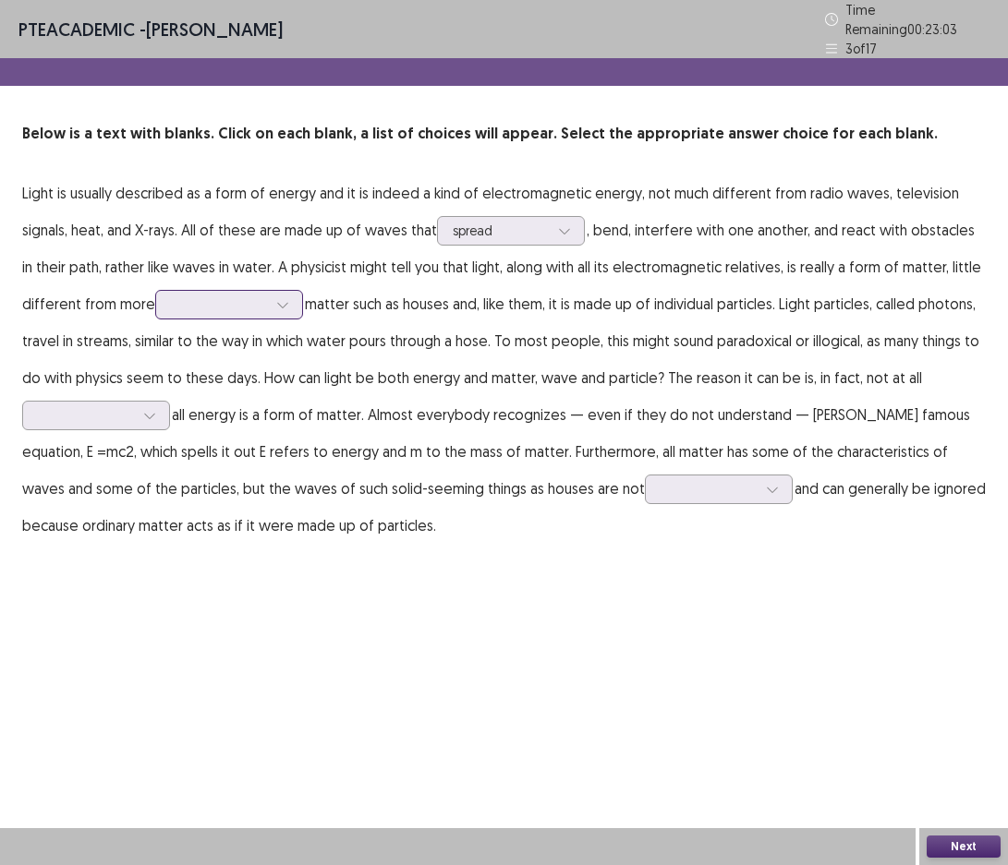
click at [276, 298] on icon at bounding box center [282, 304] width 13 height 13
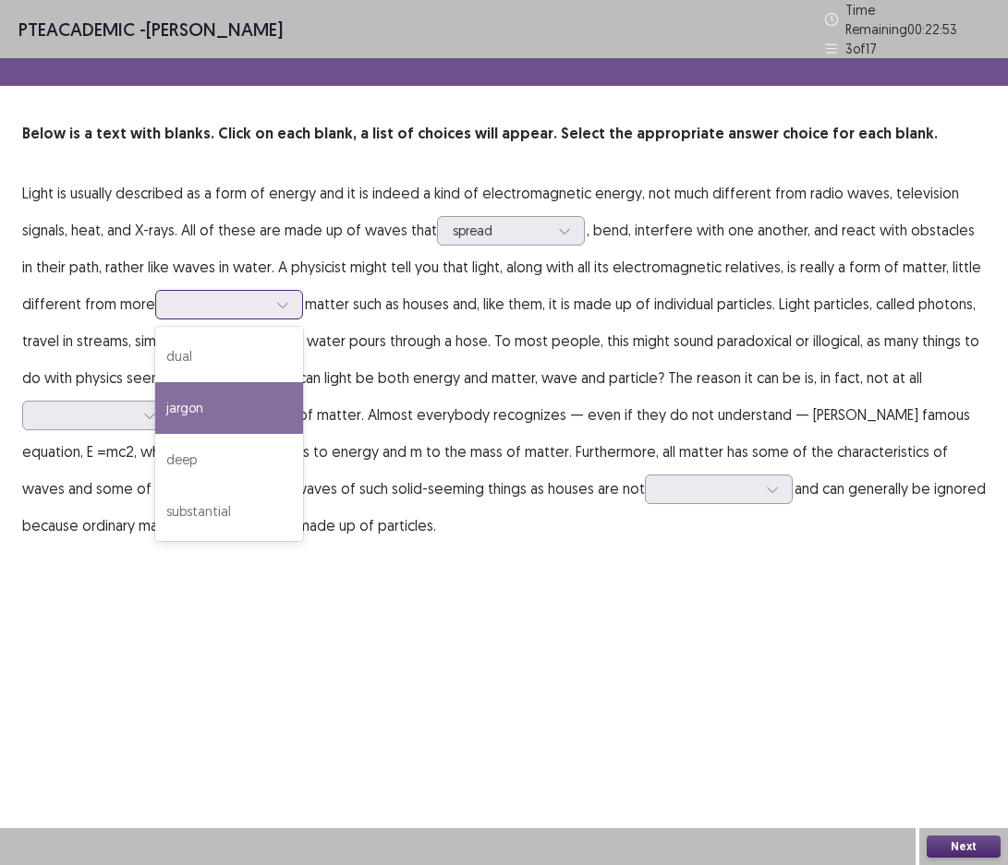
click at [263, 399] on div "jargon" at bounding box center [229, 408] width 148 height 52
click at [242, 297] on div at bounding box center [219, 305] width 96 height 18
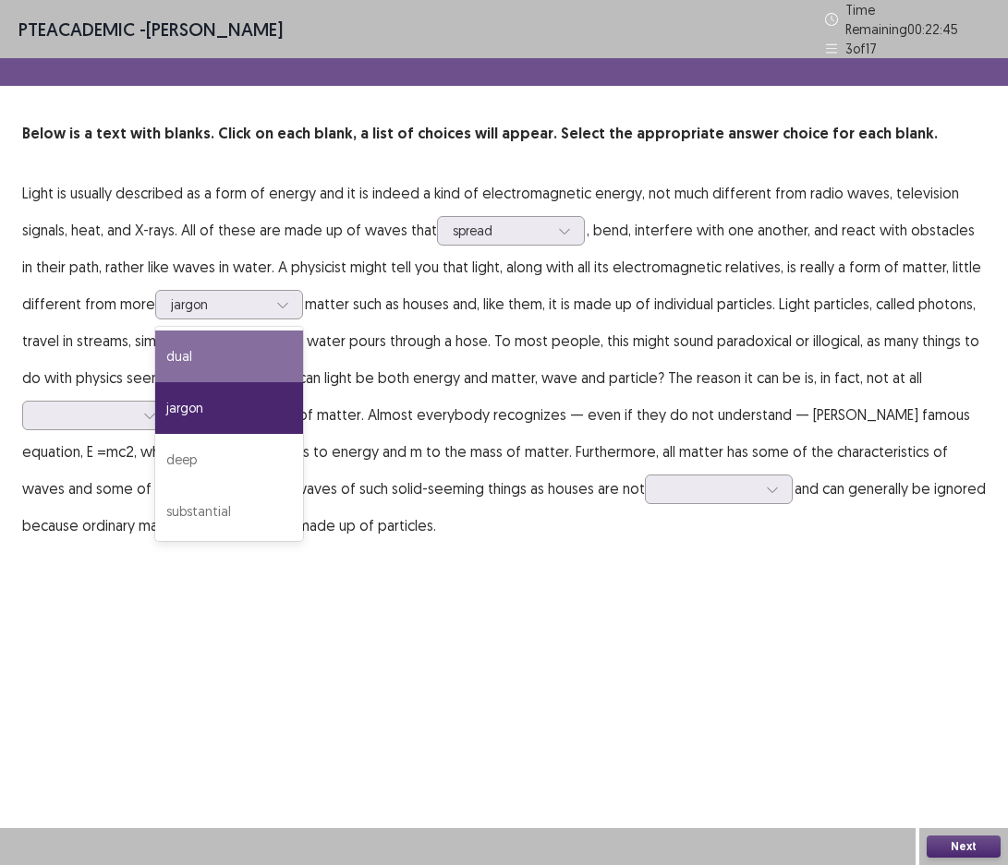
click at [778, 308] on p "Light is usually described as a form of energy and it is indeed a kind of elect…" at bounding box center [503, 359] width 963 height 369
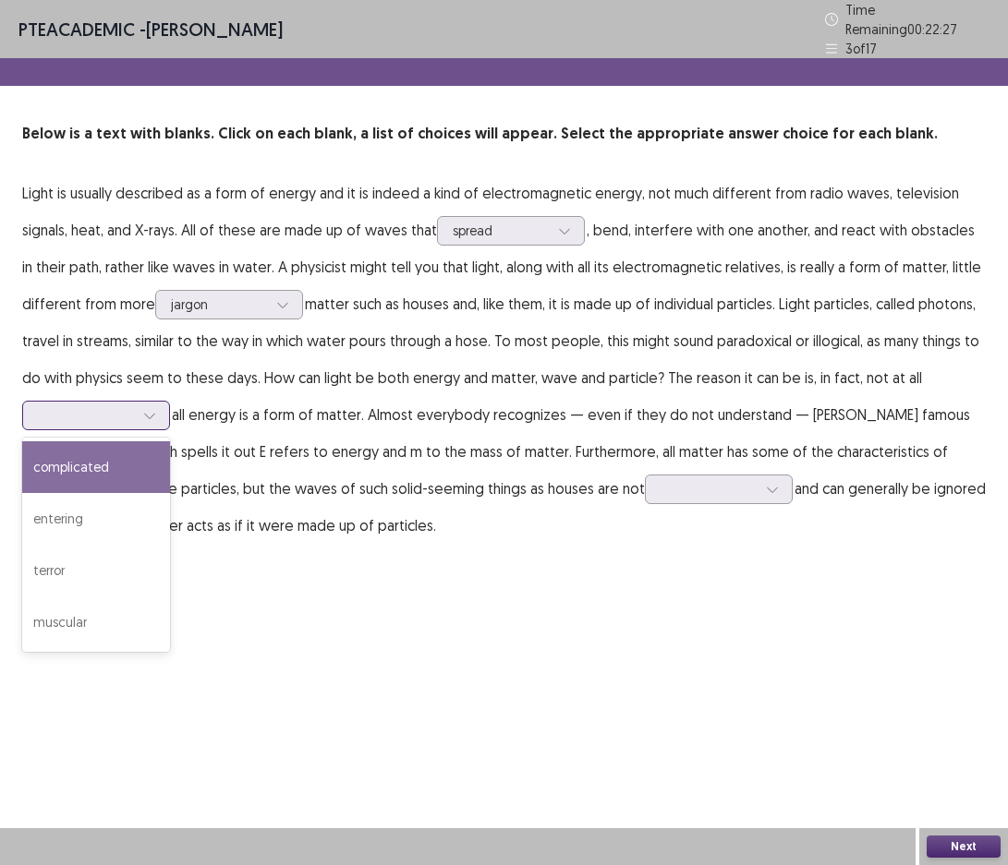
click at [150, 409] on icon at bounding box center [149, 415] width 13 height 13
click at [152, 453] on div "complicated" at bounding box center [96, 467] width 148 height 52
click at [152, 409] on icon at bounding box center [149, 415] width 13 height 13
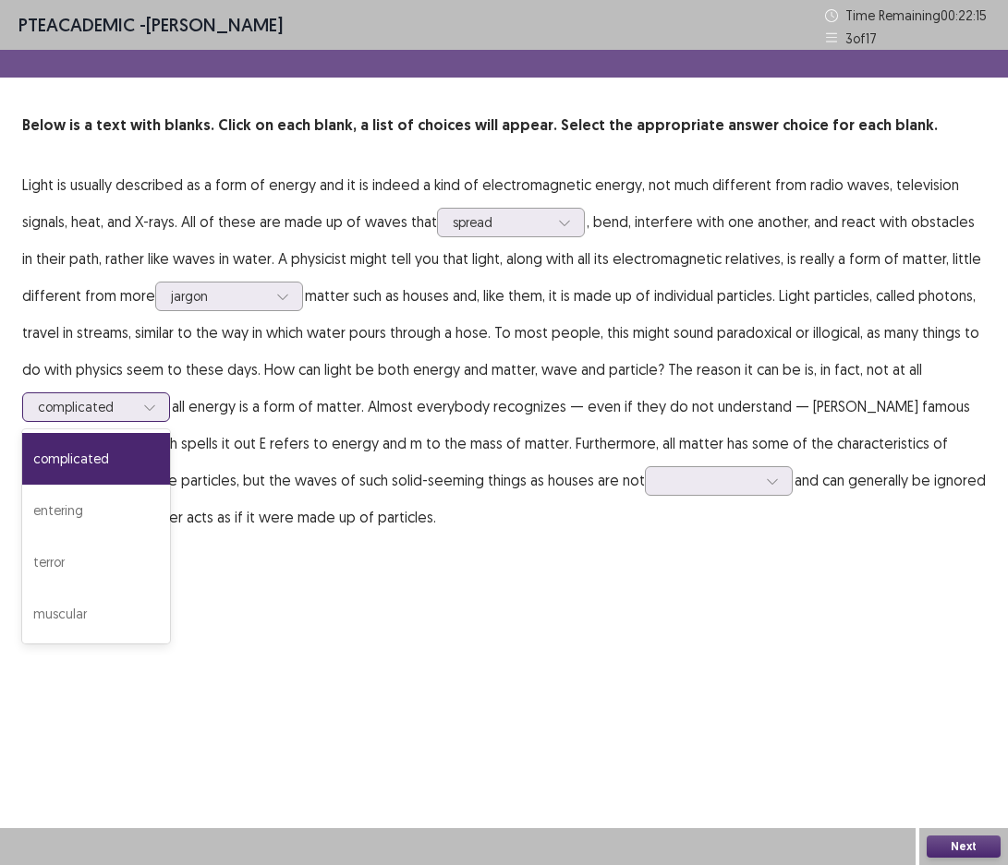
click at [151, 410] on icon at bounding box center [149, 407] width 13 height 13
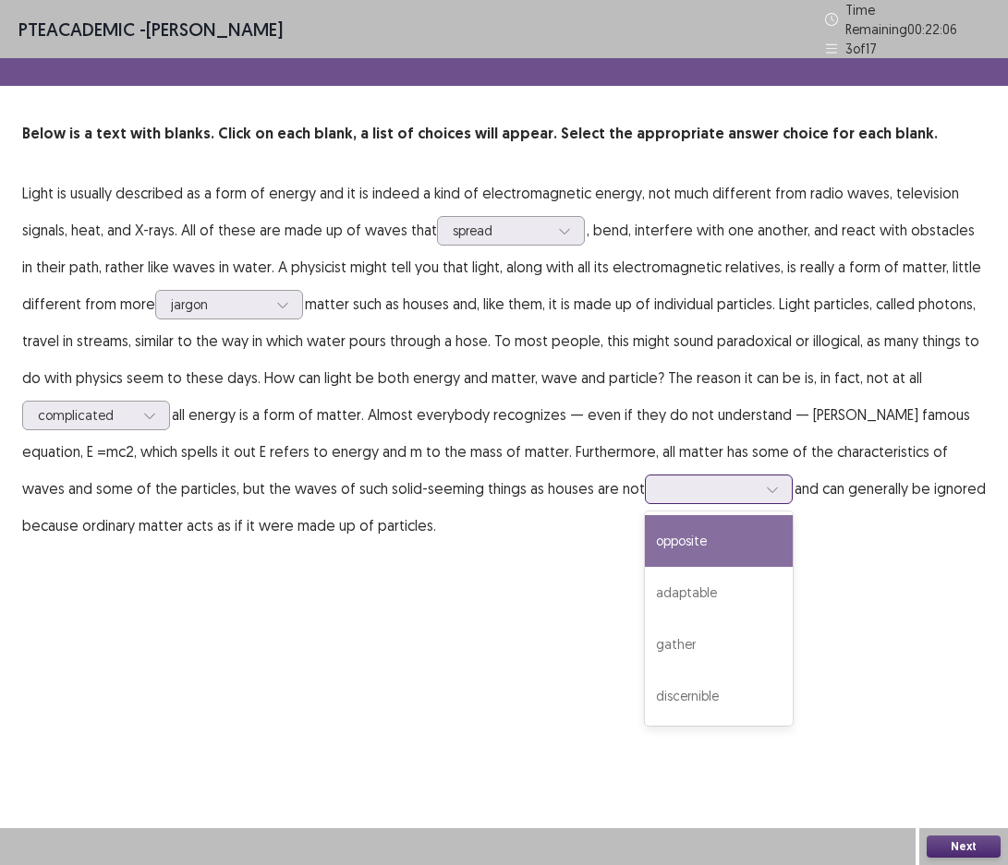
click at [766, 483] on icon at bounding box center [772, 489] width 13 height 13
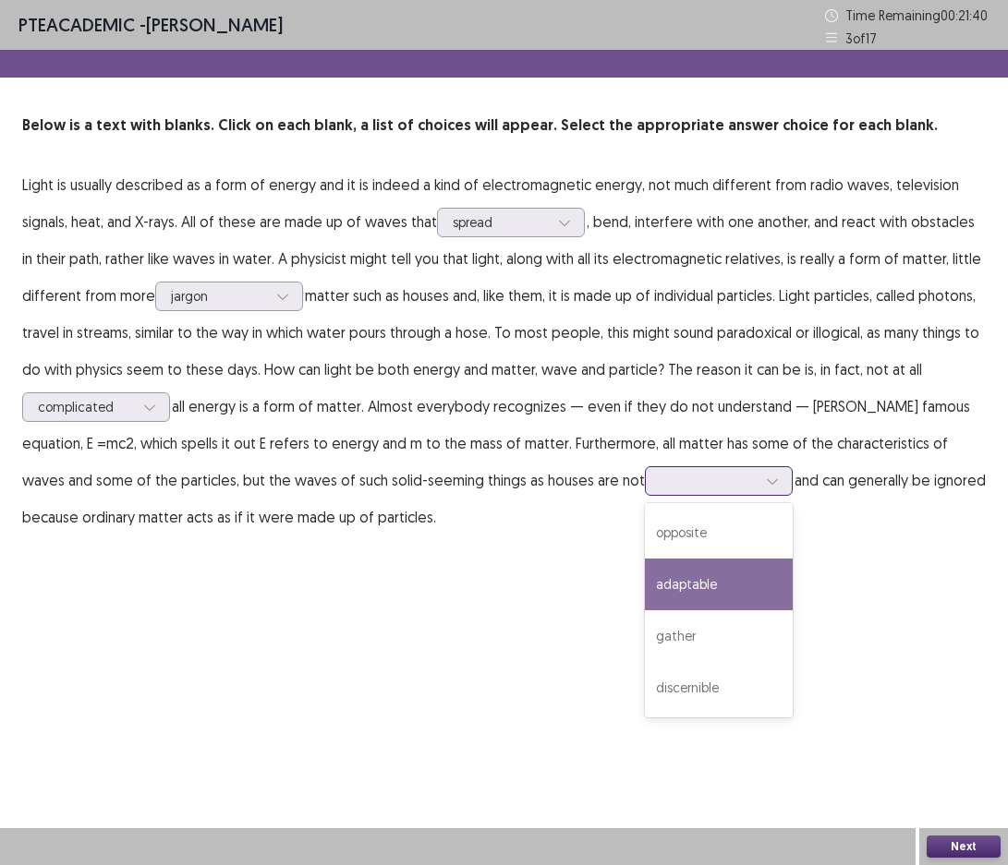
click at [645, 591] on div "adaptable" at bounding box center [719, 585] width 148 height 52
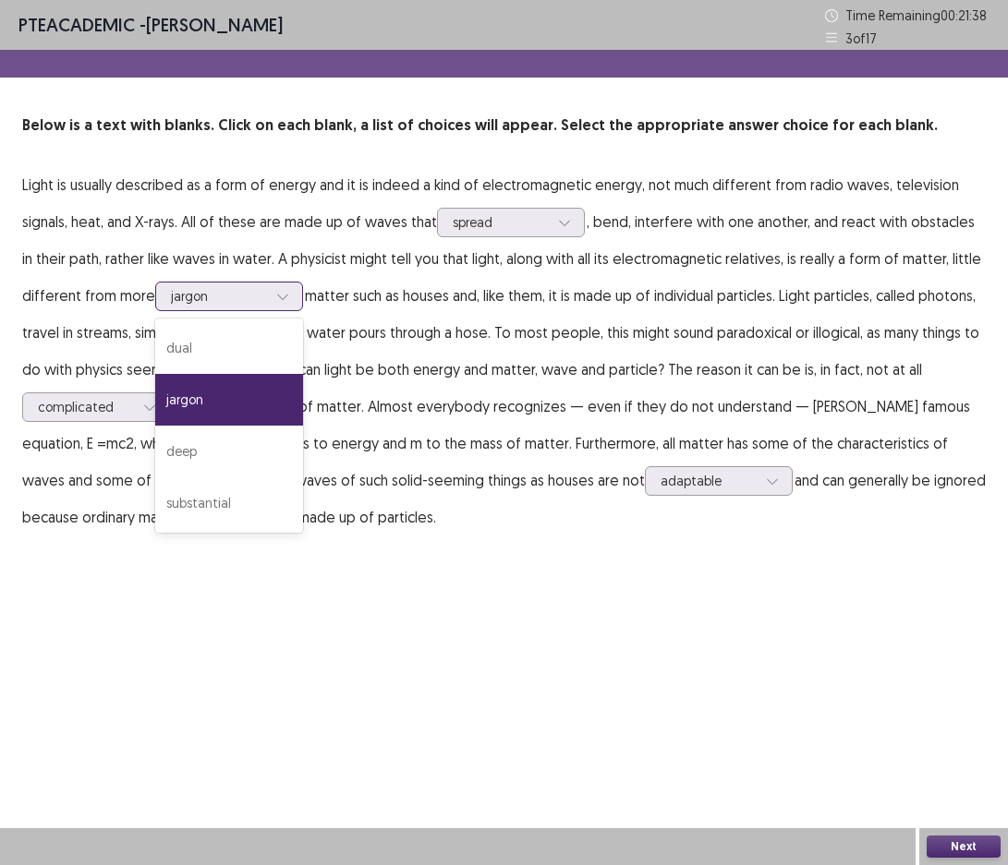
click at [257, 296] on div at bounding box center [219, 296] width 96 height 18
click at [246, 328] on p "Light is usually described as a form of energy and it is indeed a kind of elect…" at bounding box center [503, 350] width 963 height 369
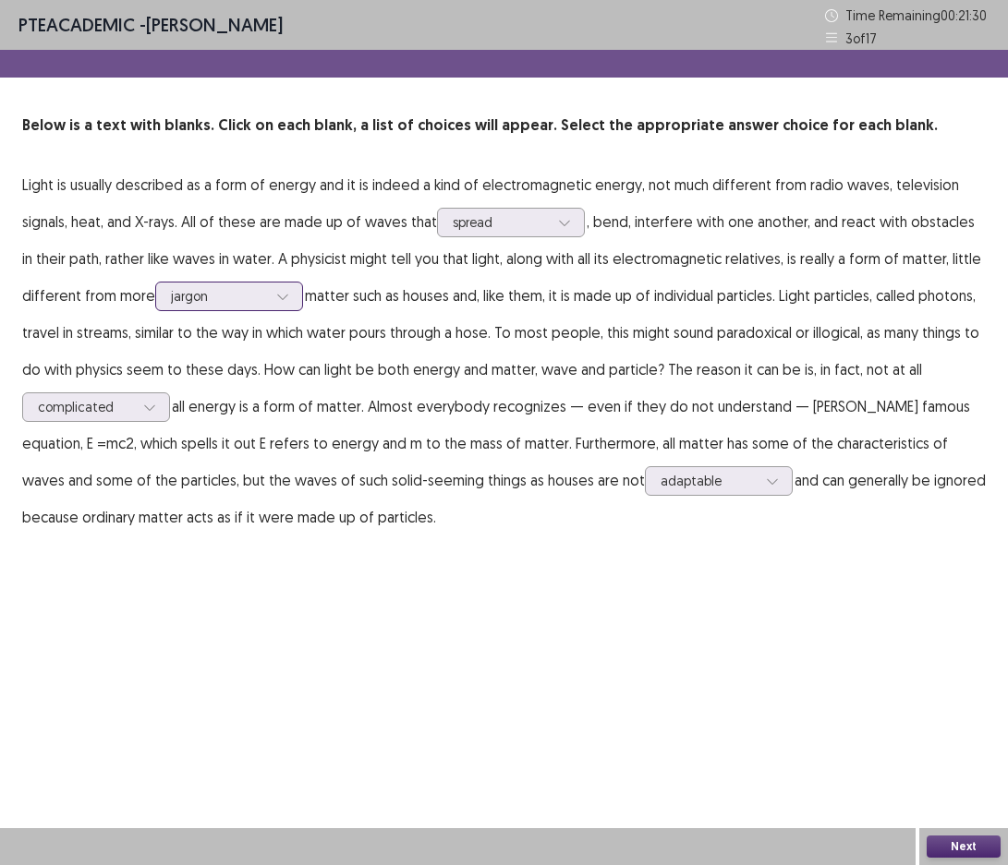
click at [248, 297] on div at bounding box center [219, 296] width 96 height 18
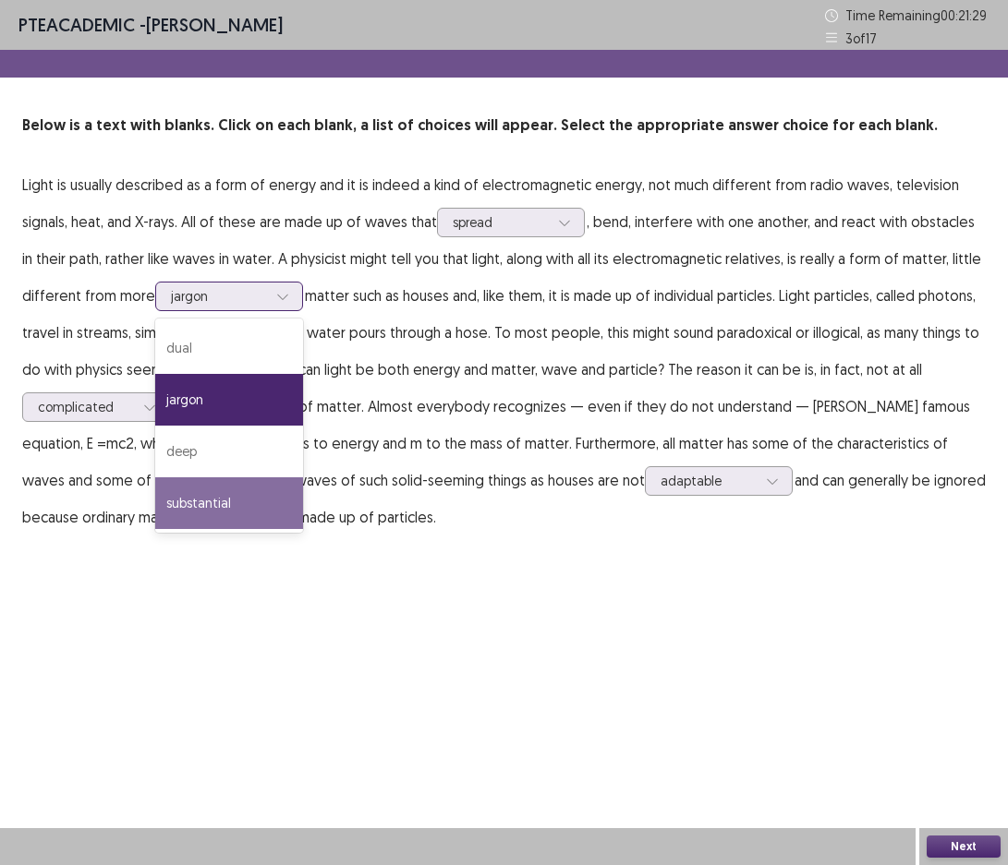
click at [212, 502] on div "substantial" at bounding box center [229, 504] width 148 height 52
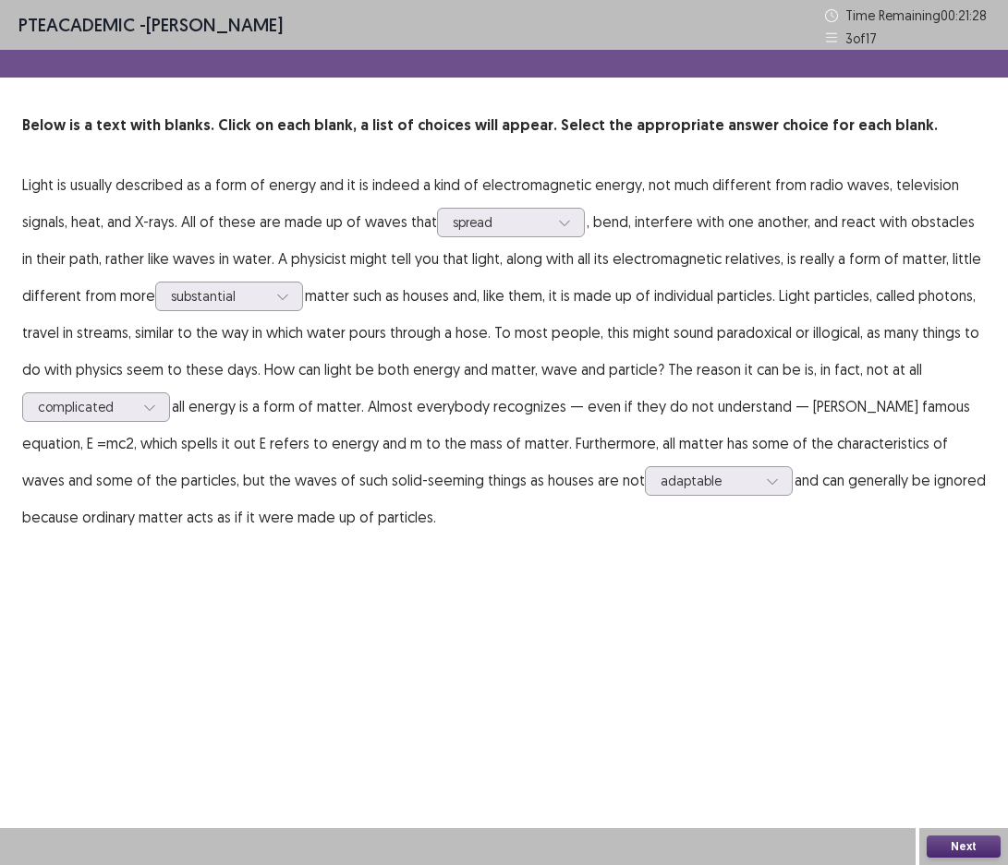
click at [968, 848] on button "Next" at bounding box center [963, 847] width 74 height 22
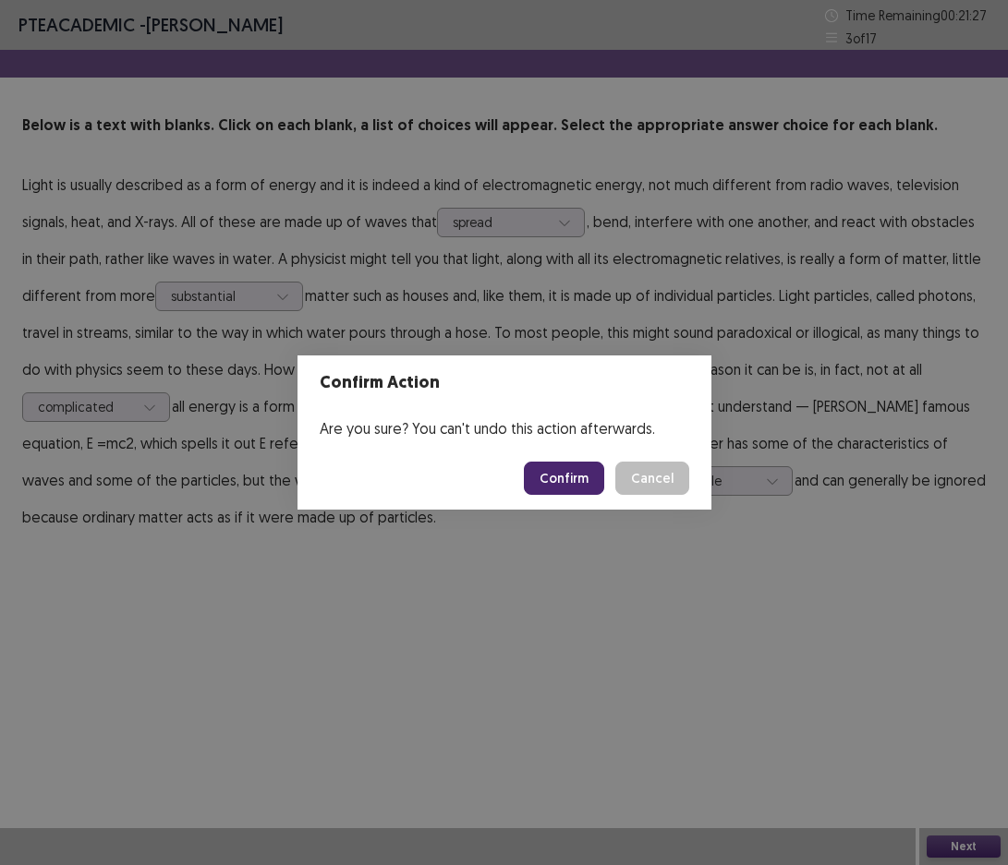
click at [556, 479] on button "Confirm" at bounding box center [564, 478] width 80 height 33
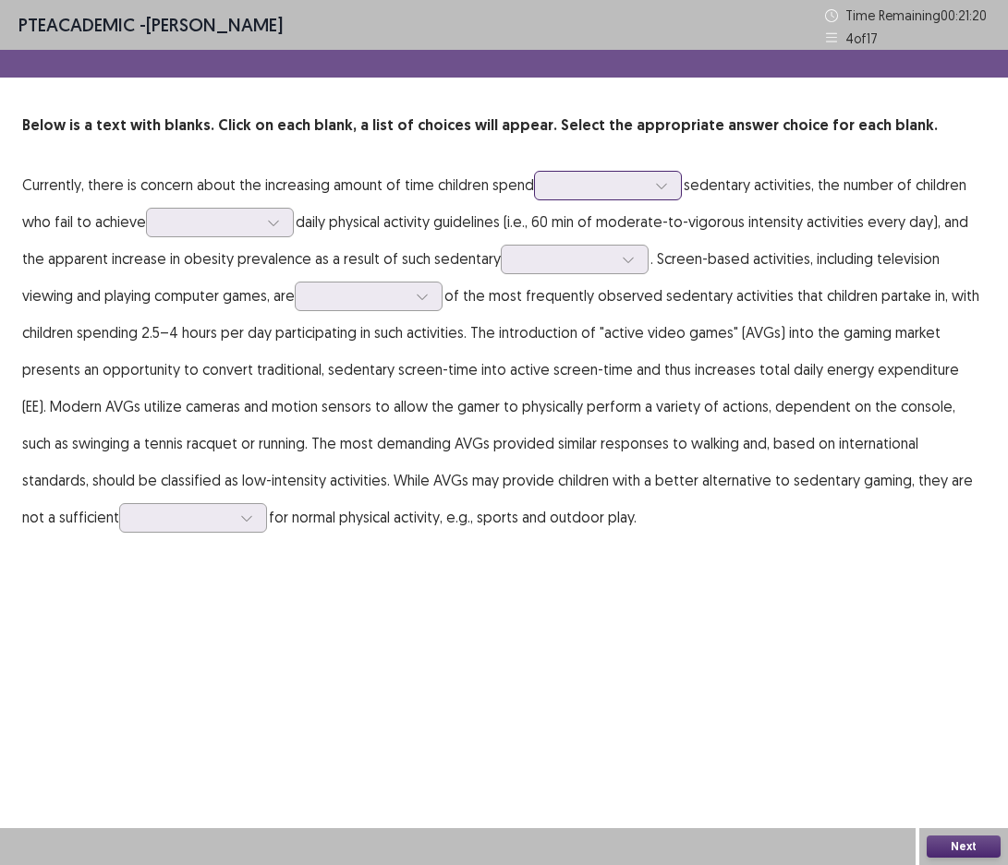
click at [627, 188] on div at bounding box center [598, 185] width 96 height 18
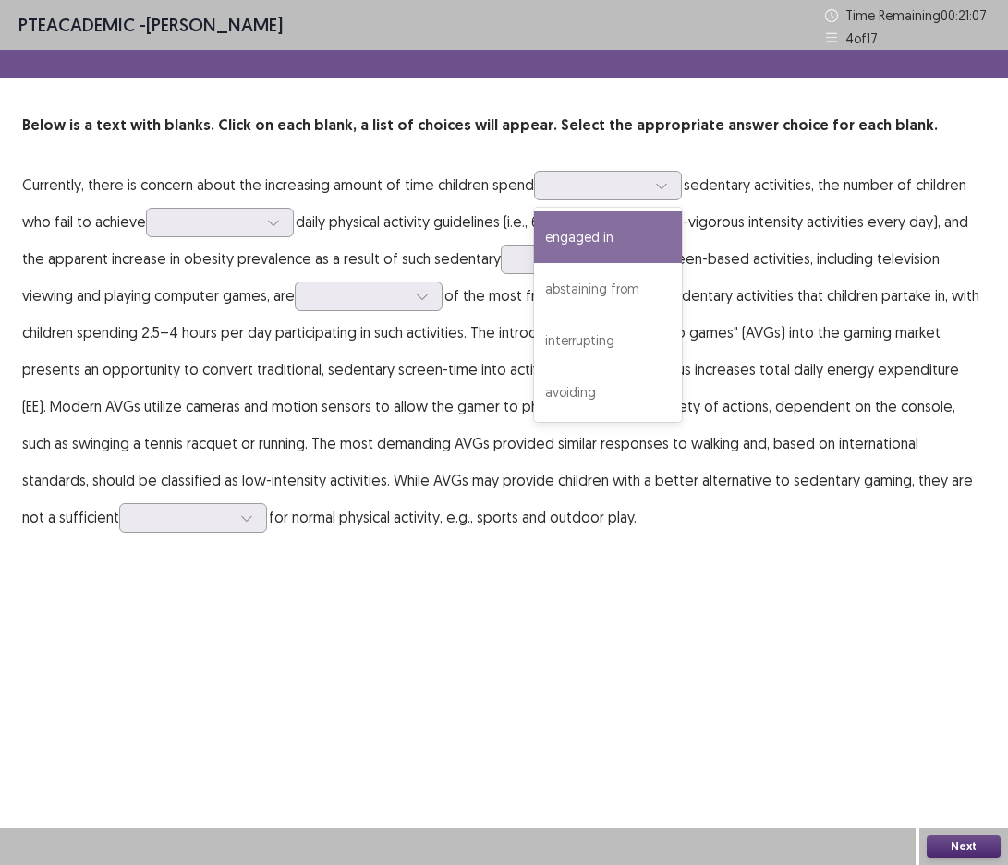
click at [115, 307] on p "Currently, there is concern about the increasing amount of time children spend …" at bounding box center [503, 350] width 963 height 369
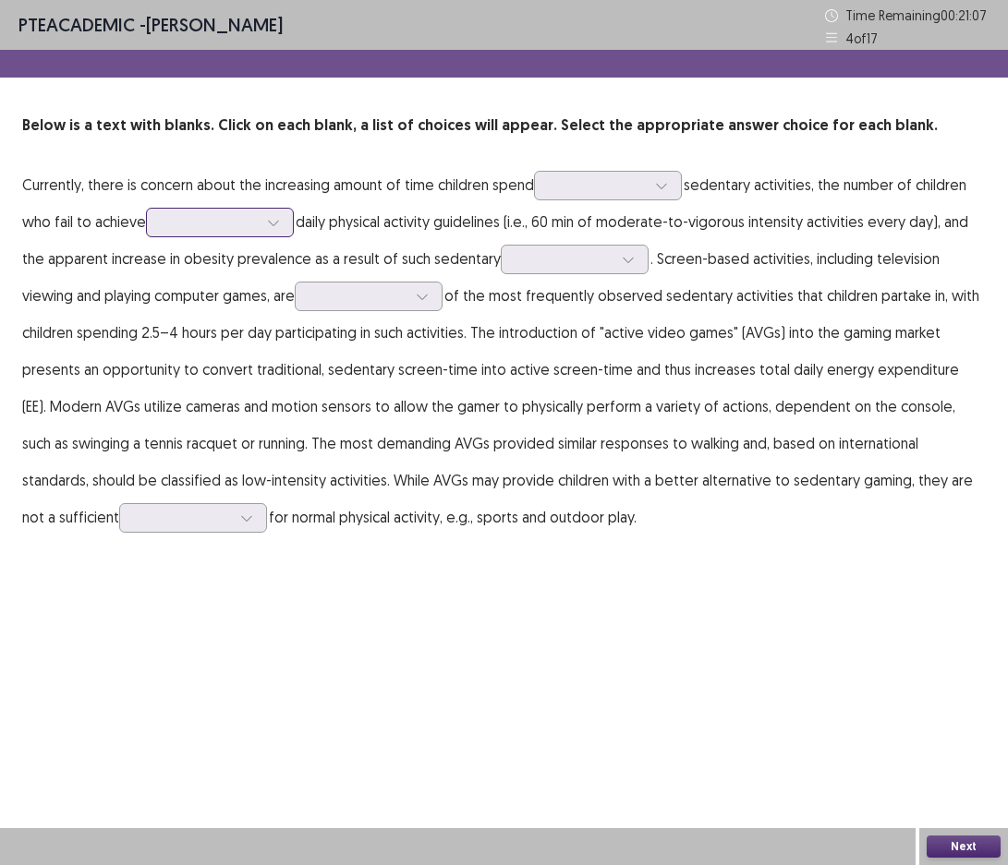
click at [258, 219] on div at bounding box center [210, 222] width 96 height 18
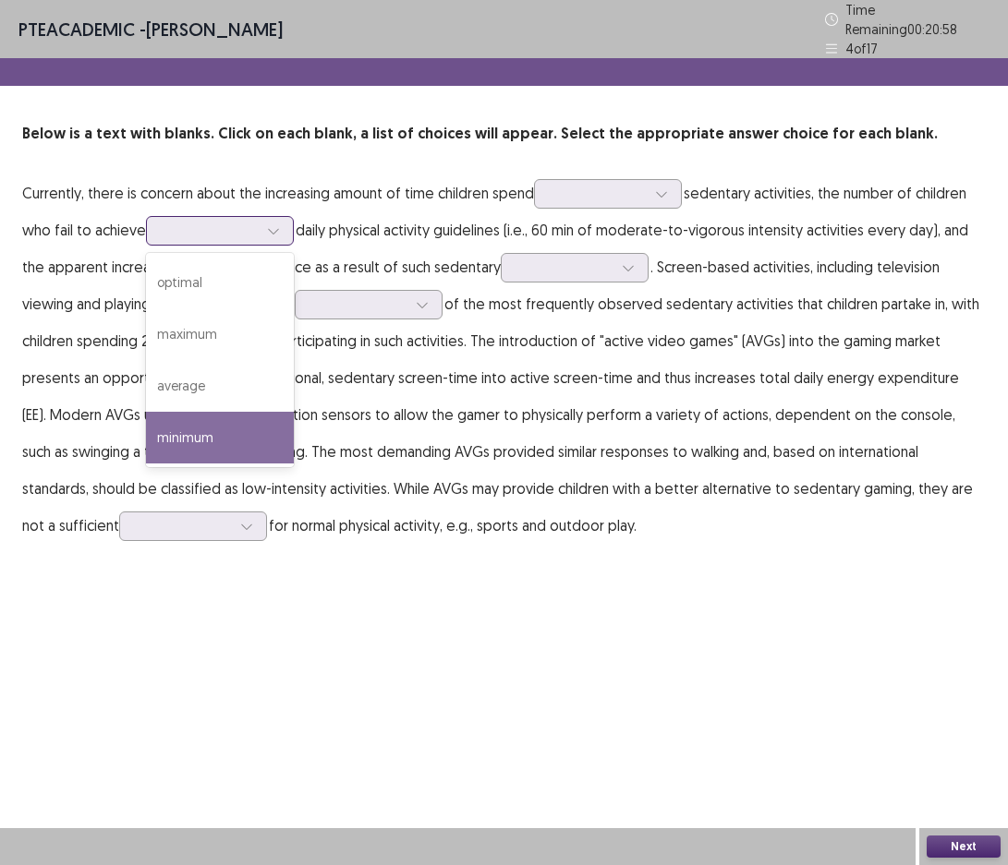
click at [238, 428] on div "minimum" at bounding box center [220, 438] width 148 height 52
click at [287, 230] on div at bounding box center [274, 231] width 28 height 28
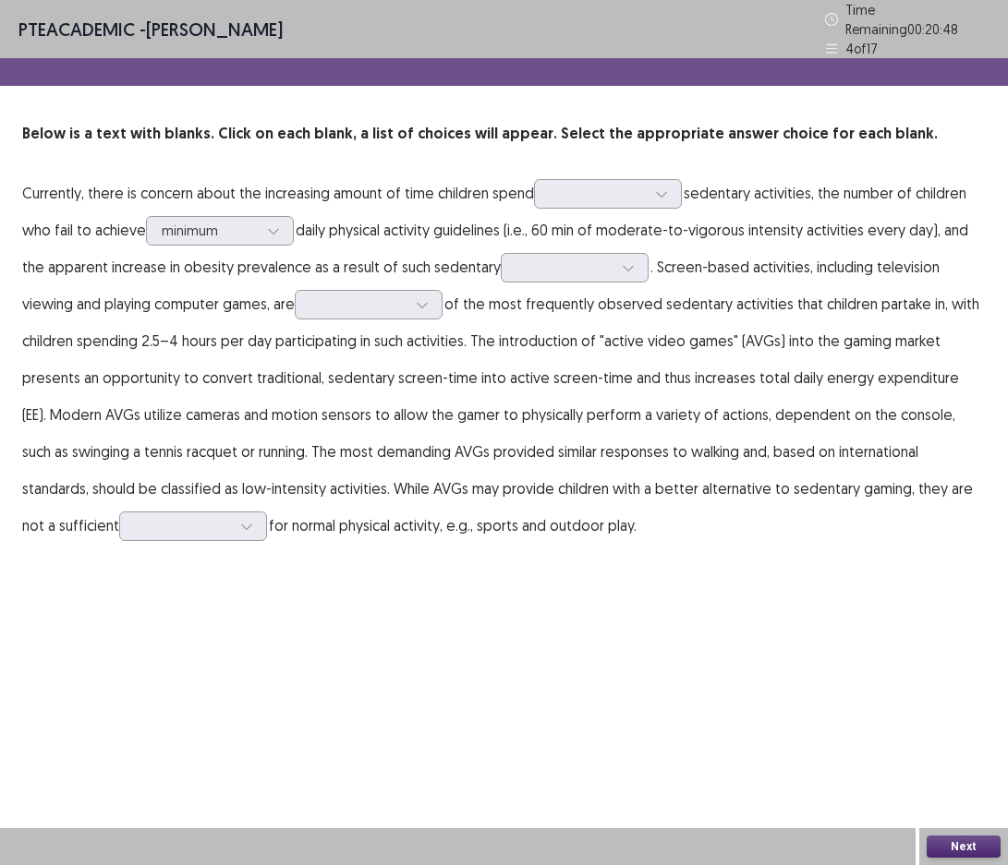
click at [56, 284] on p "Currently, there is concern about the increasing amount of time children spend …" at bounding box center [503, 359] width 963 height 369
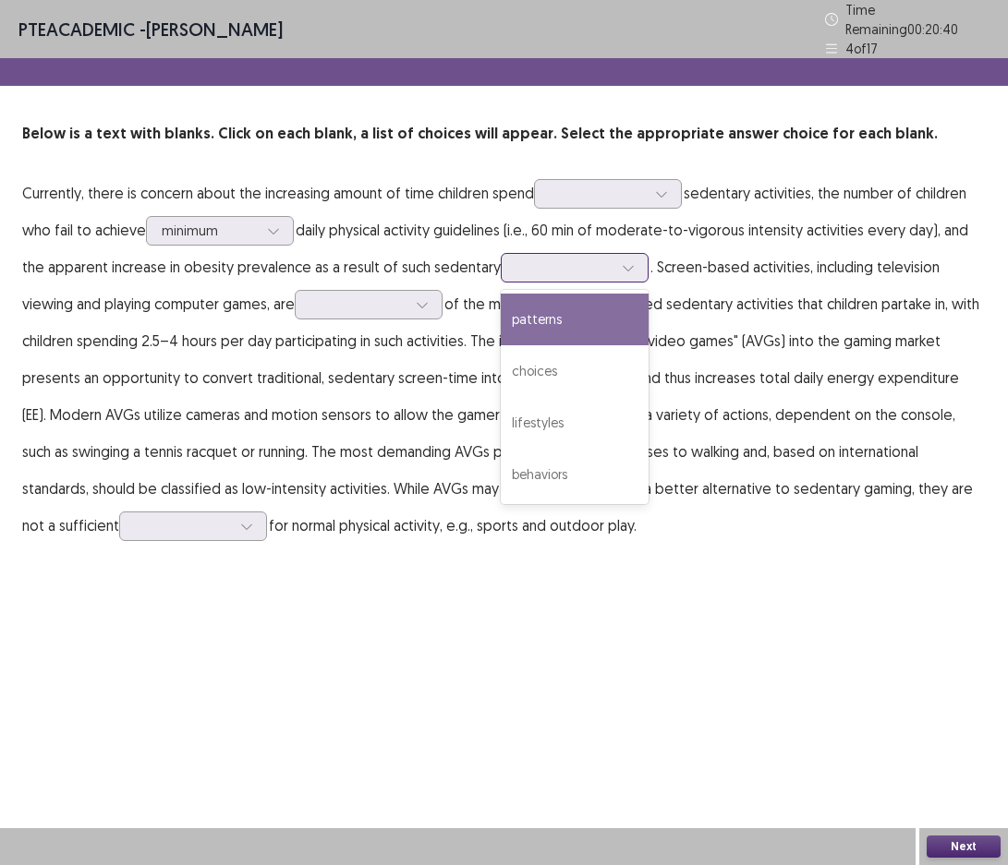
click at [624, 266] on div at bounding box center [628, 268] width 28 height 28
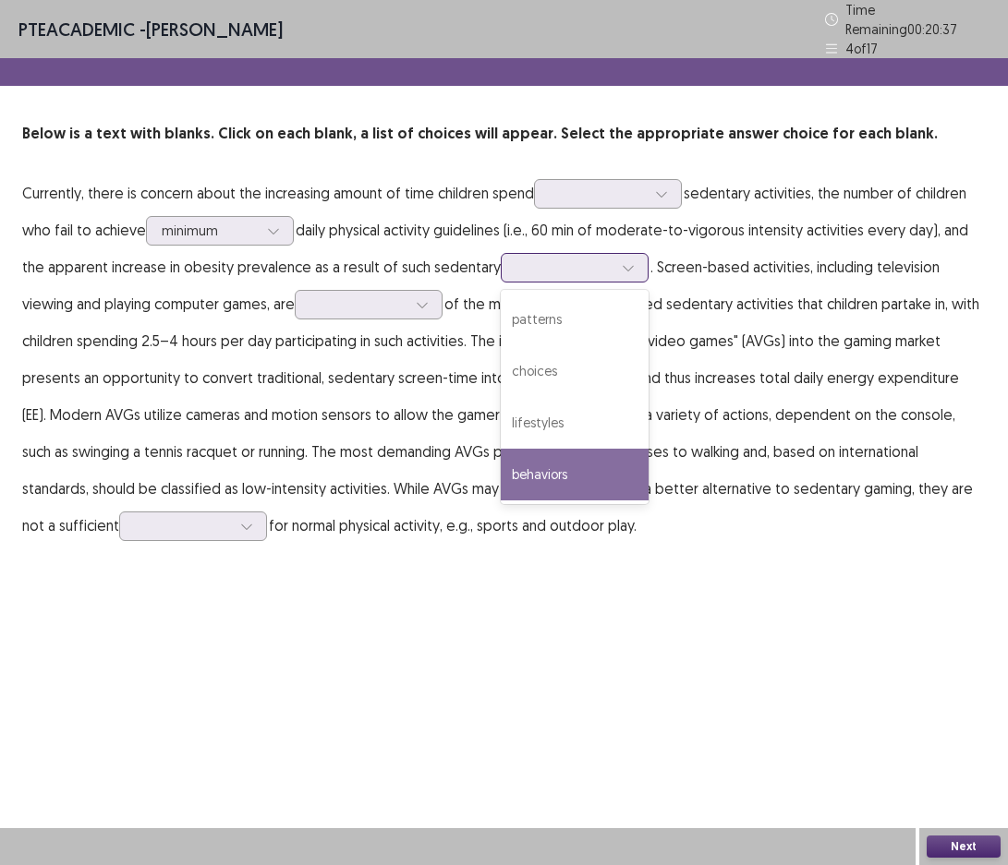
click at [562, 464] on div "behaviors" at bounding box center [575, 475] width 148 height 52
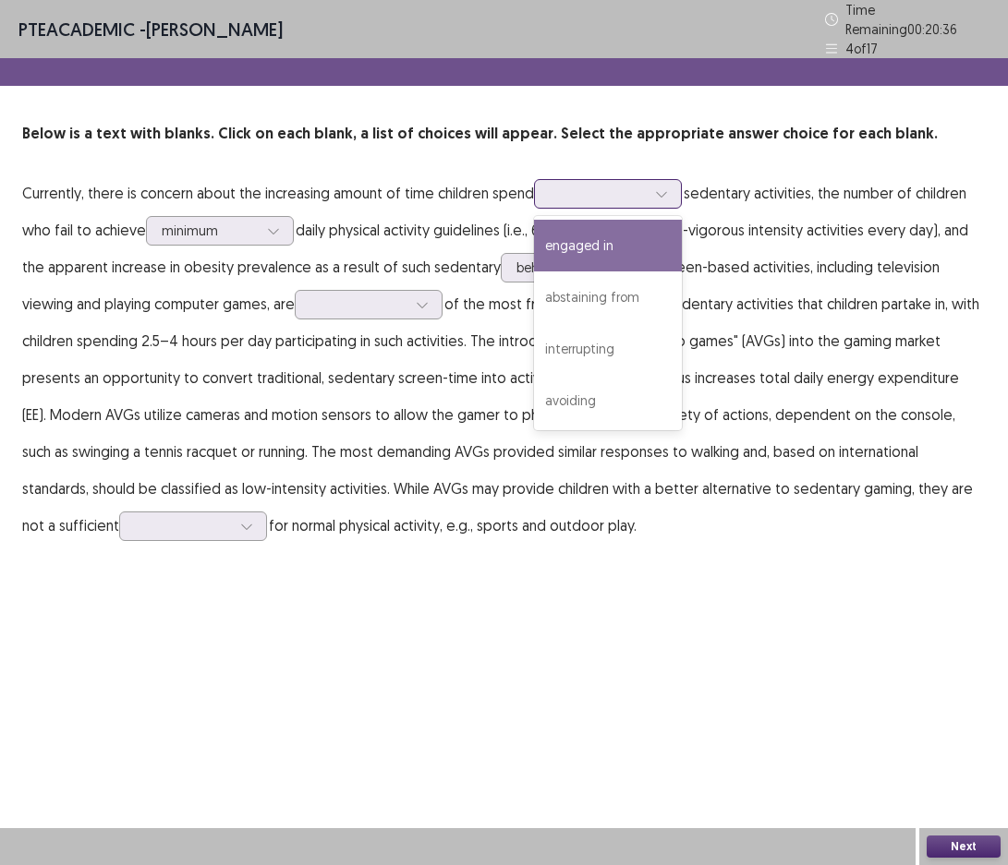
click at [647, 188] on div at bounding box center [661, 194] width 28 height 28
click at [635, 236] on div "engaged in" at bounding box center [608, 246] width 148 height 52
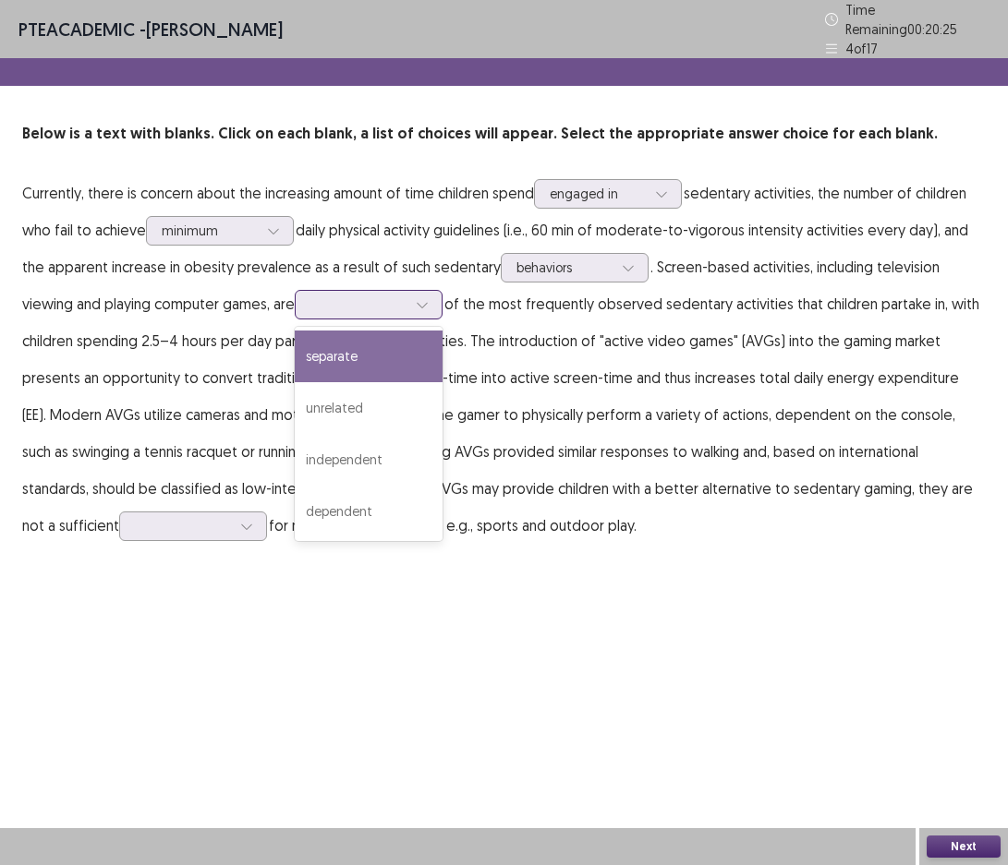
click at [406, 301] on div at bounding box center [358, 305] width 96 height 18
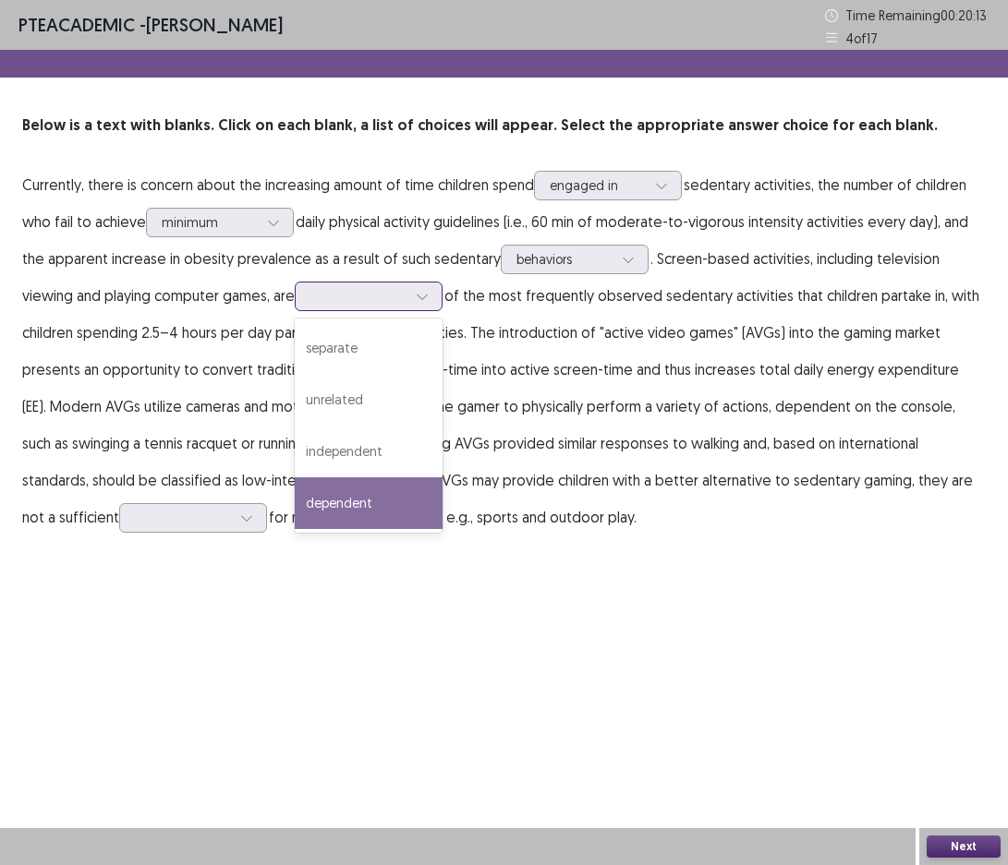
click at [389, 497] on div "dependent" at bounding box center [369, 504] width 148 height 52
click at [406, 298] on div at bounding box center [358, 296] width 96 height 18
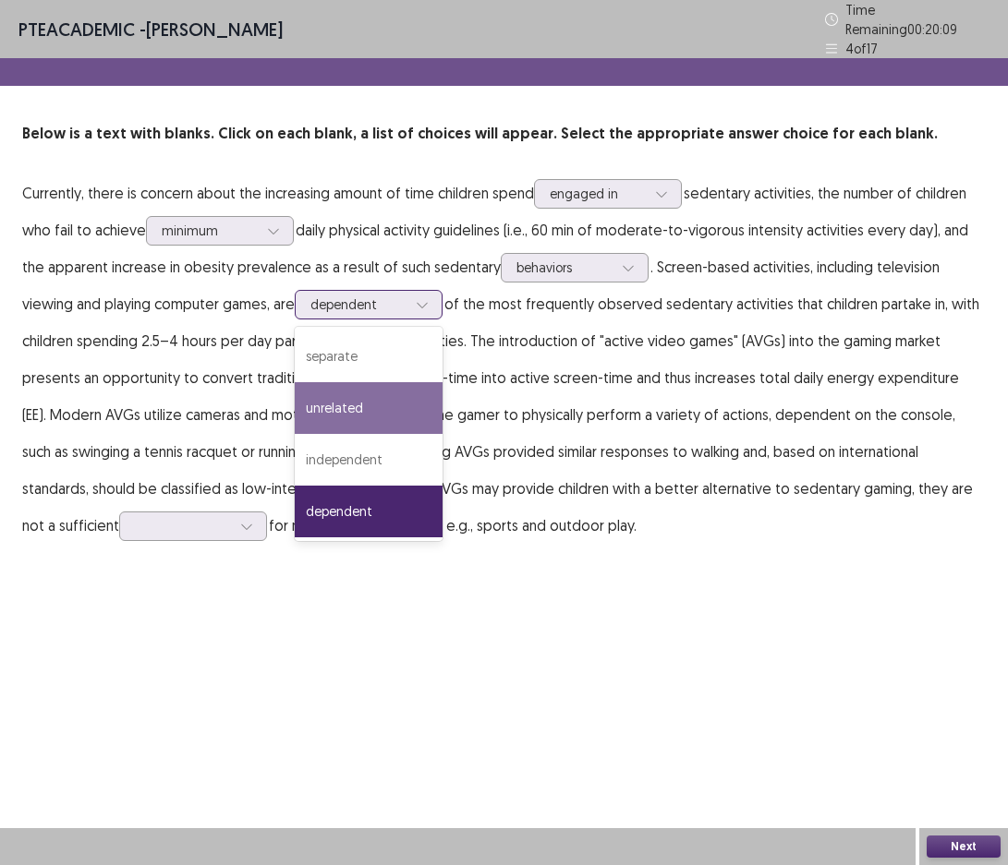
click at [418, 388] on div "unrelated" at bounding box center [369, 408] width 148 height 52
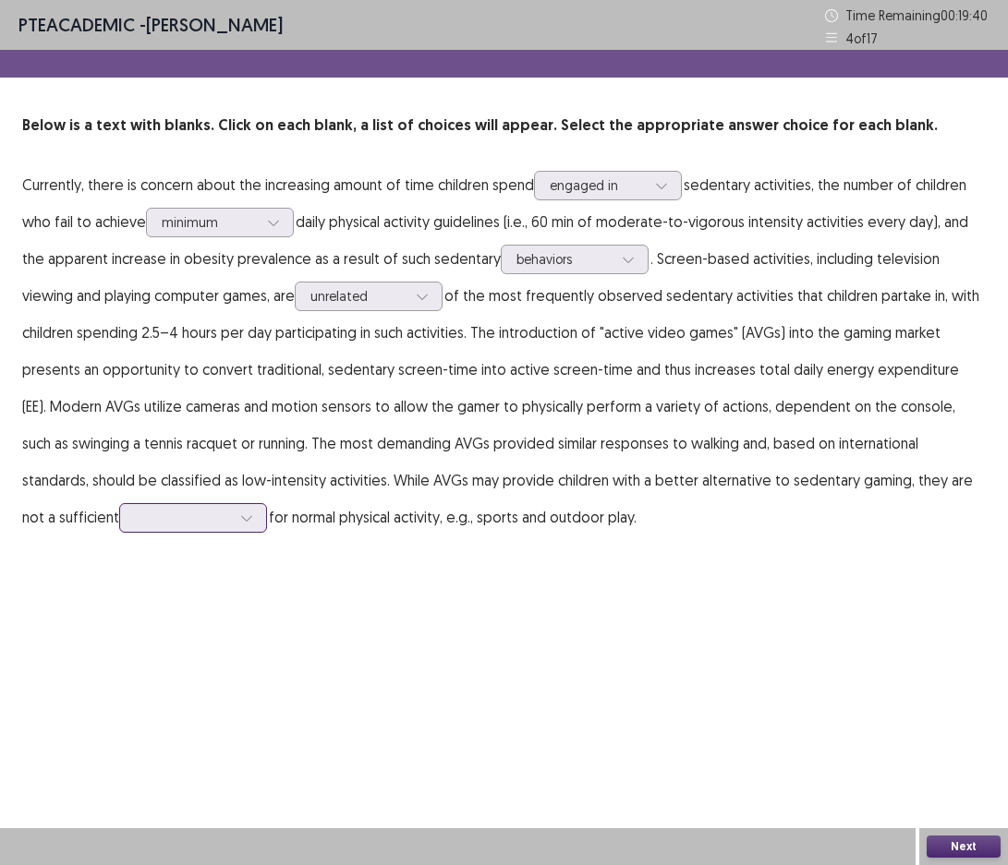
click at [186, 519] on div at bounding box center [183, 518] width 96 height 18
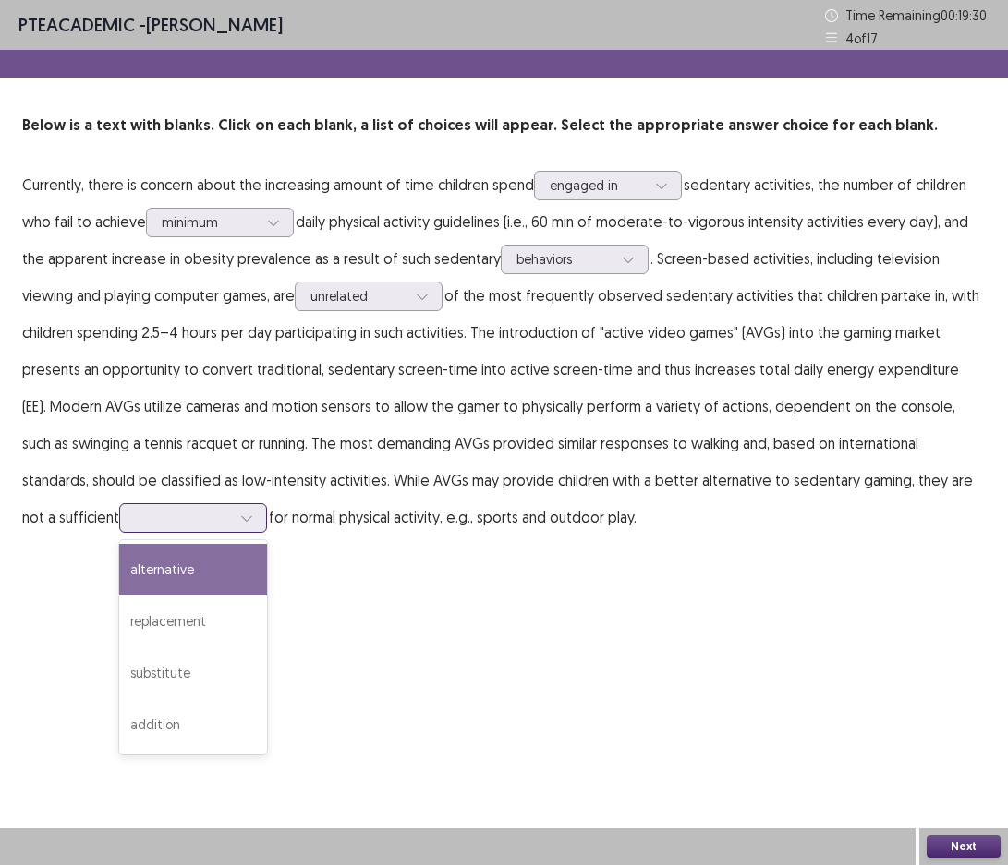
click at [178, 574] on div "alternative" at bounding box center [193, 570] width 148 height 52
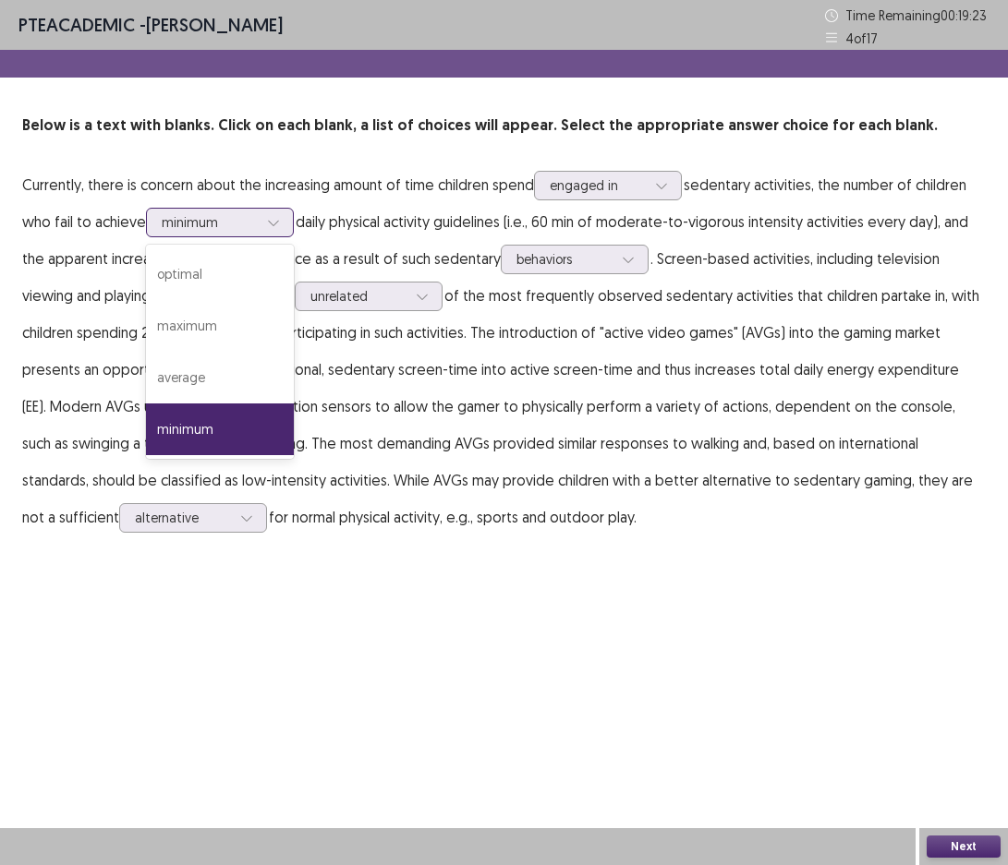
click at [269, 233] on div at bounding box center [274, 223] width 28 height 28
click at [268, 232] on div at bounding box center [274, 223] width 28 height 28
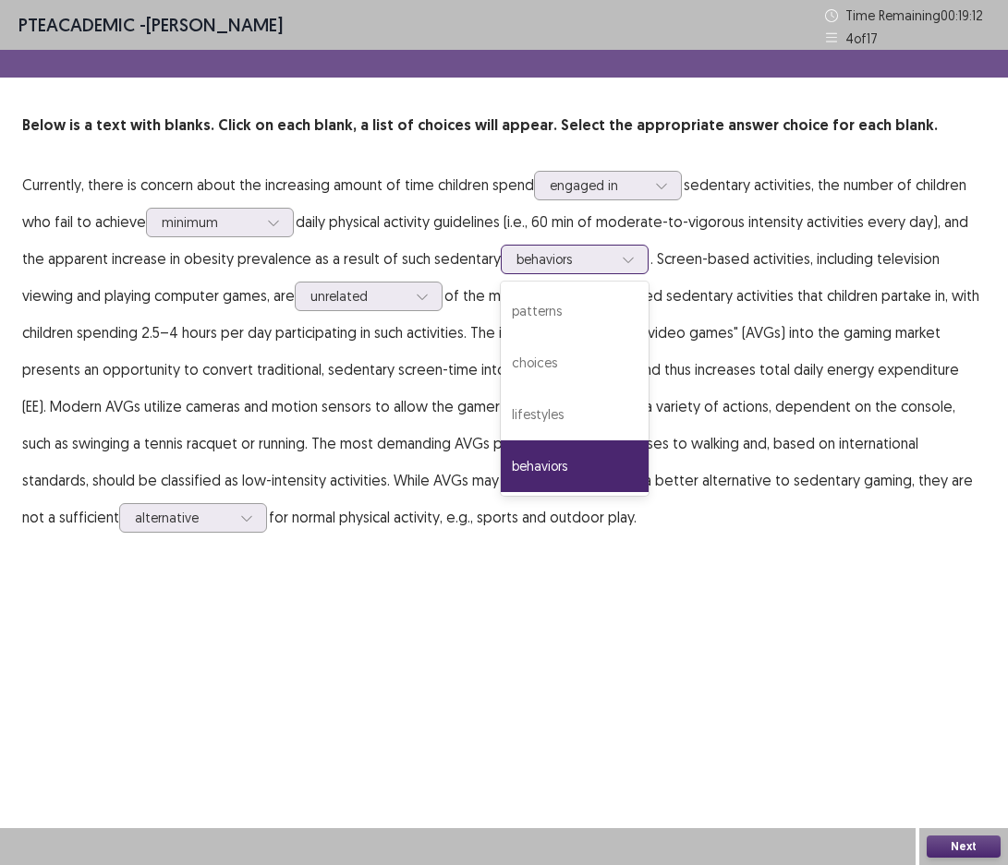
click at [617, 269] on div at bounding box center [628, 260] width 28 height 28
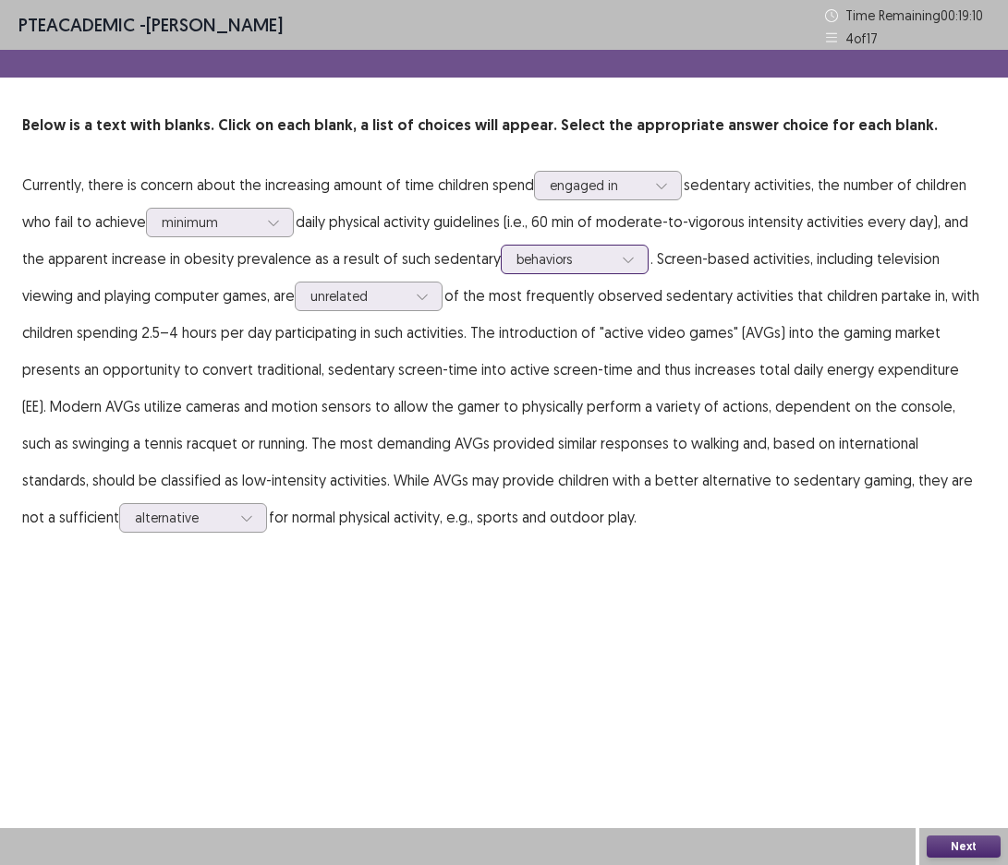
click at [616, 269] on div at bounding box center [628, 260] width 28 height 28
click at [957, 859] on div "Next" at bounding box center [963, 846] width 89 height 37
click at [952, 844] on button "Next" at bounding box center [963, 847] width 74 height 22
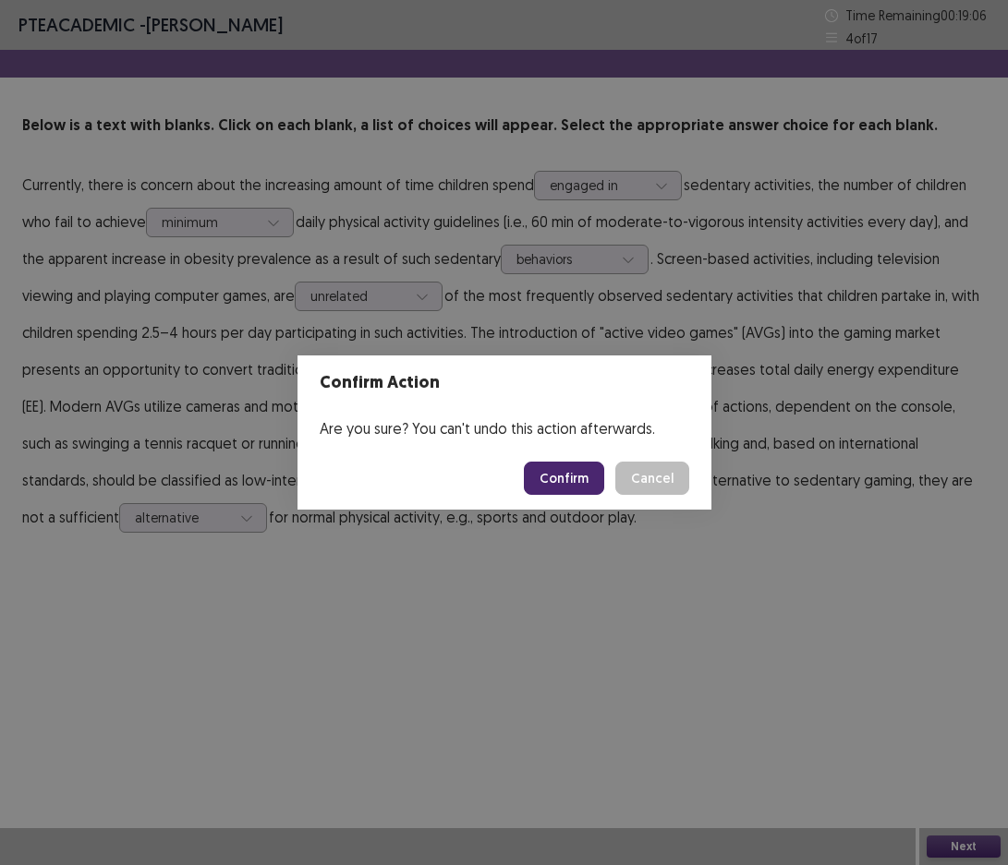
click at [585, 481] on button "Confirm" at bounding box center [564, 478] width 80 height 33
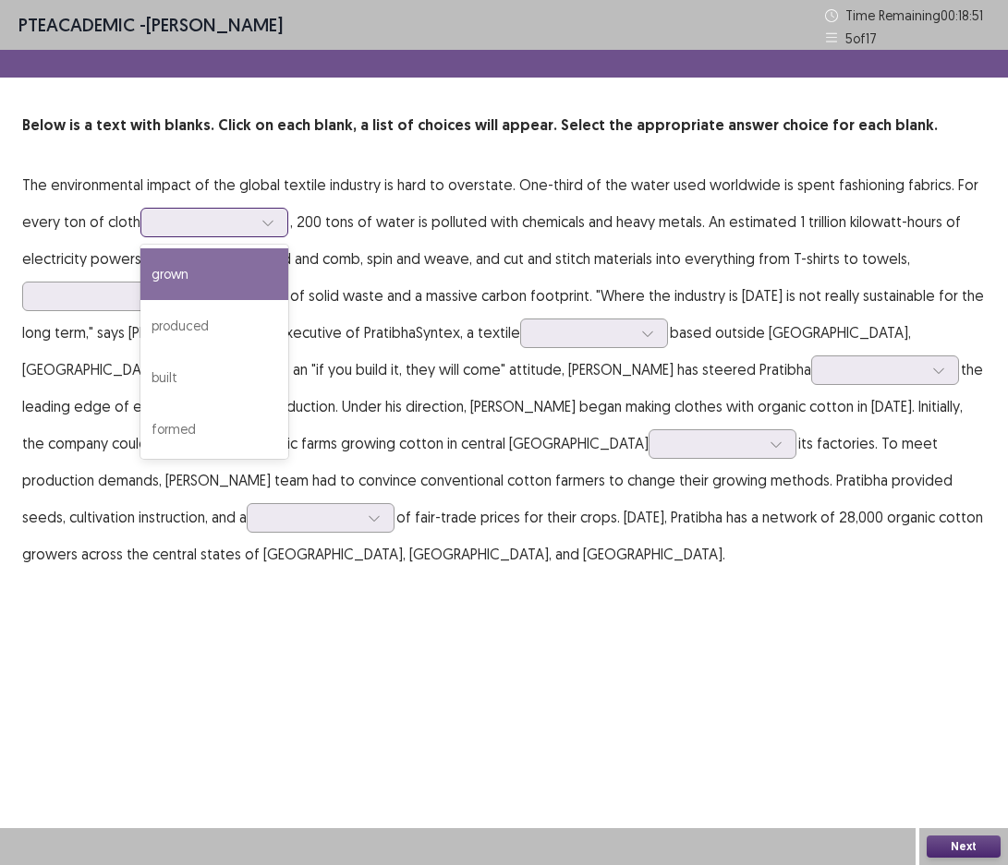
click at [264, 229] on div at bounding box center [268, 223] width 28 height 28
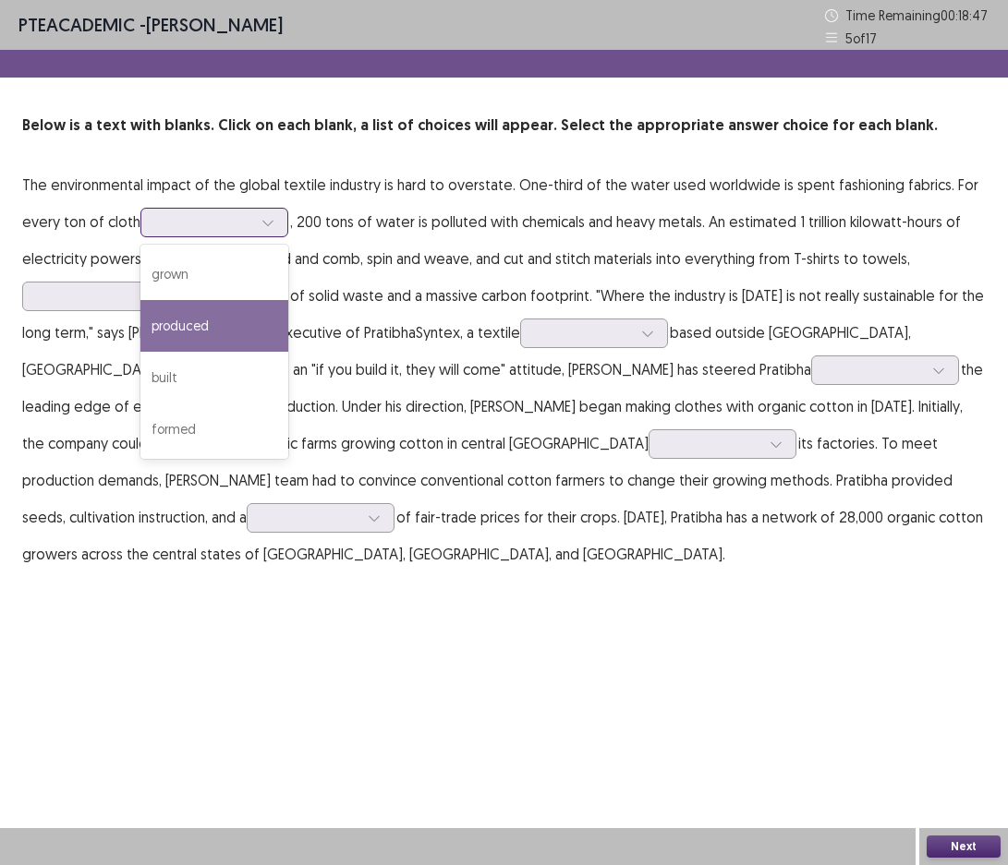
click at [228, 331] on div "produced" at bounding box center [214, 326] width 148 height 52
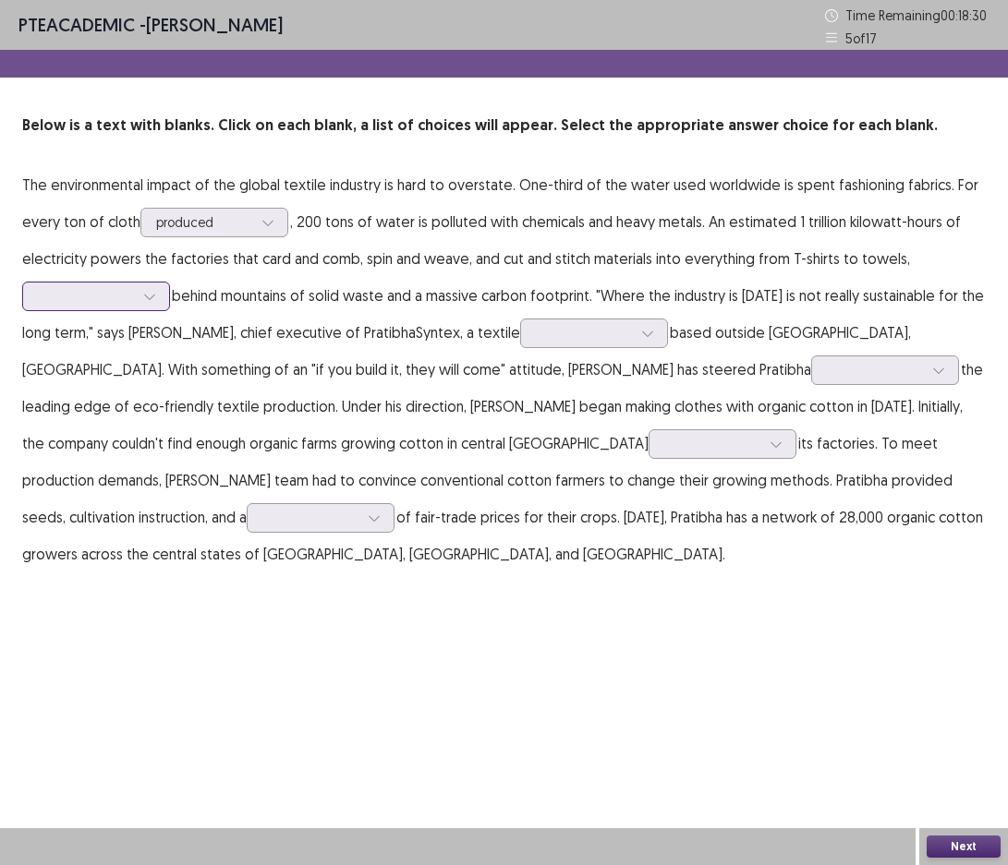
click at [158, 300] on div at bounding box center [150, 297] width 28 height 28
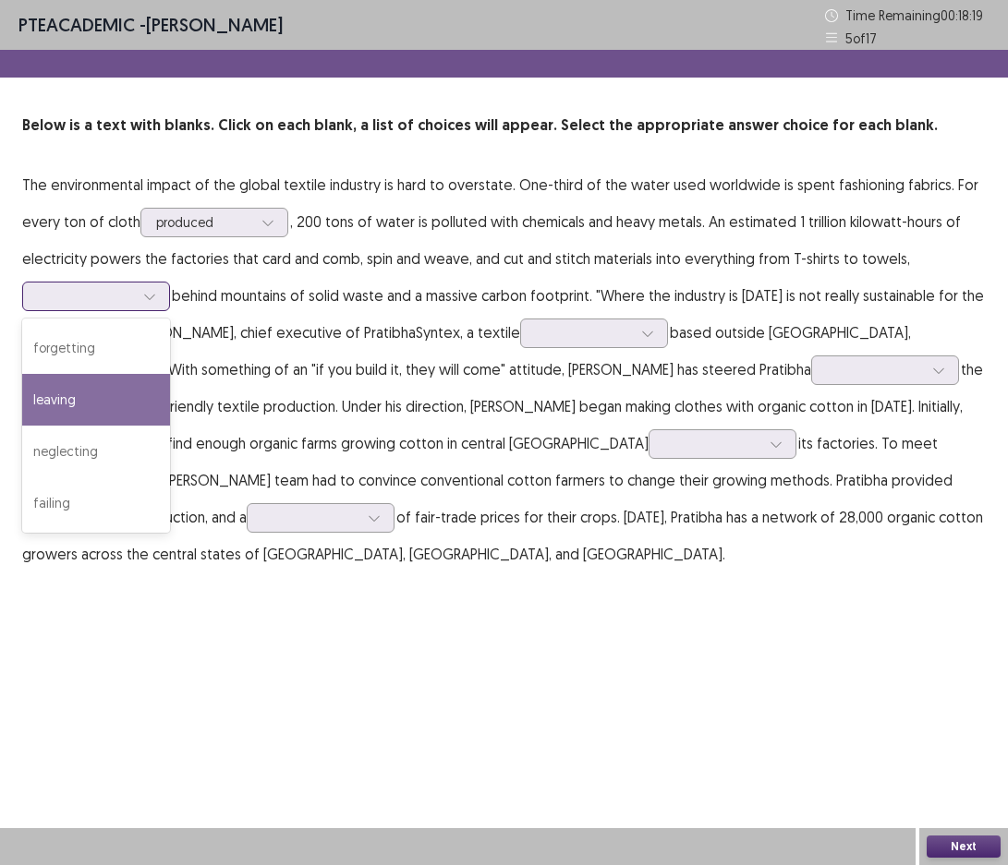
click at [132, 397] on div "leaving" at bounding box center [96, 400] width 148 height 52
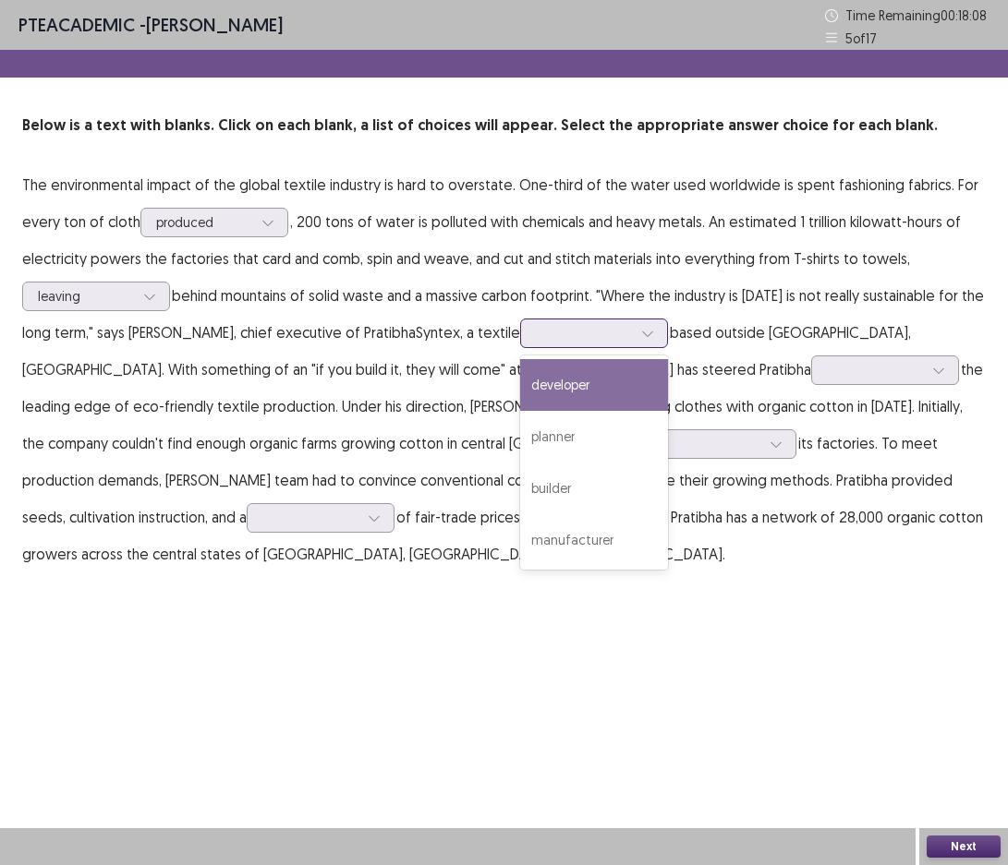
click at [632, 337] on div at bounding box center [584, 333] width 96 height 18
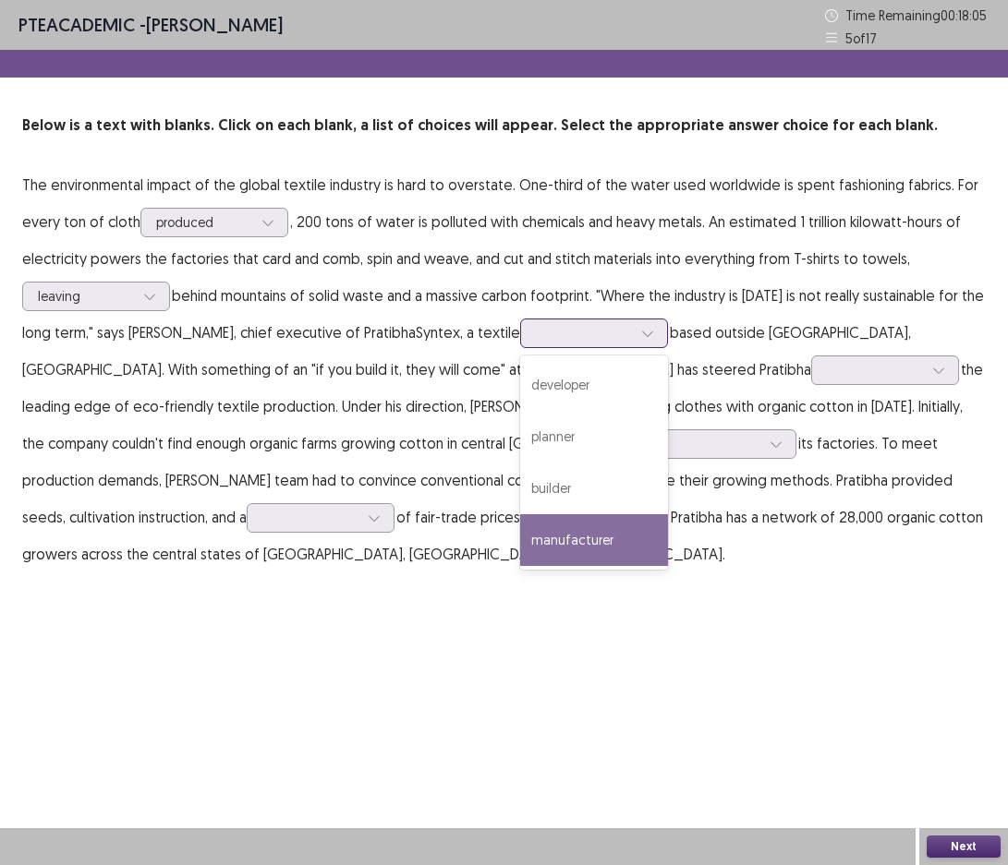
click at [652, 541] on div "manufacturer" at bounding box center [594, 540] width 148 height 52
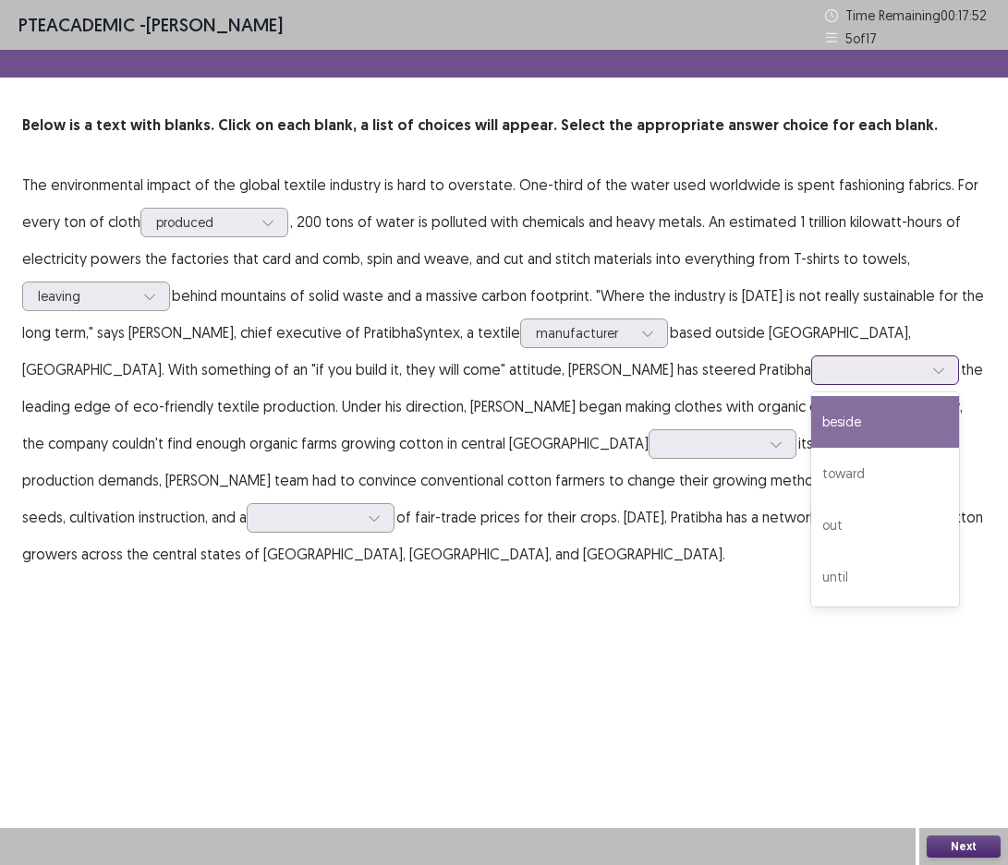
click at [925, 377] on div at bounding box center [939, 371] width 28 height 28
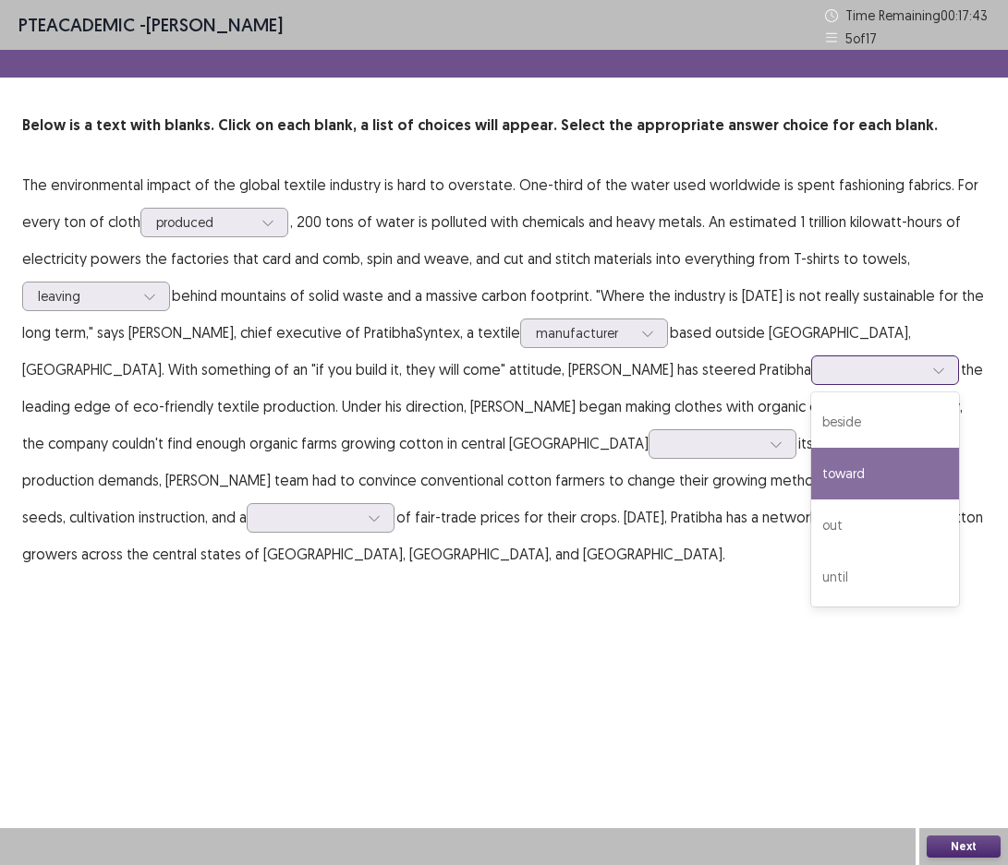
click at [811, 477] on div "toward" at bounding box center [885, 474] width 148 height 52
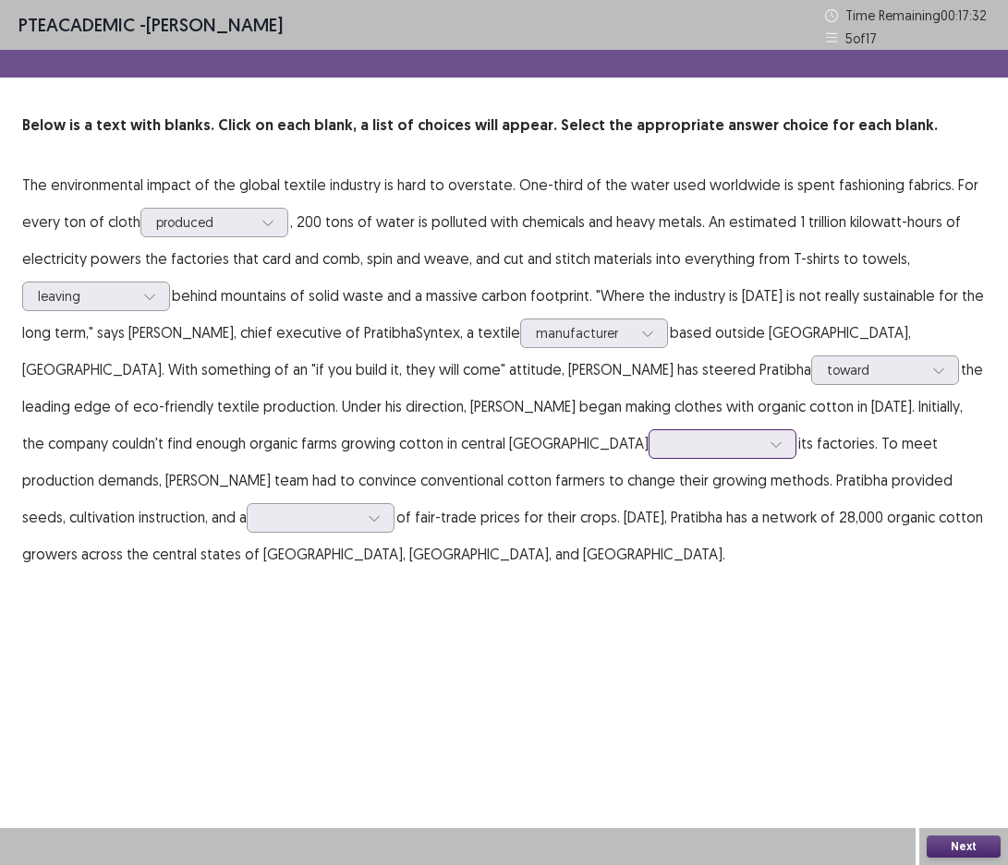
click at [769, 448] on icon at bounding box center [775, 444] width 13 height 13
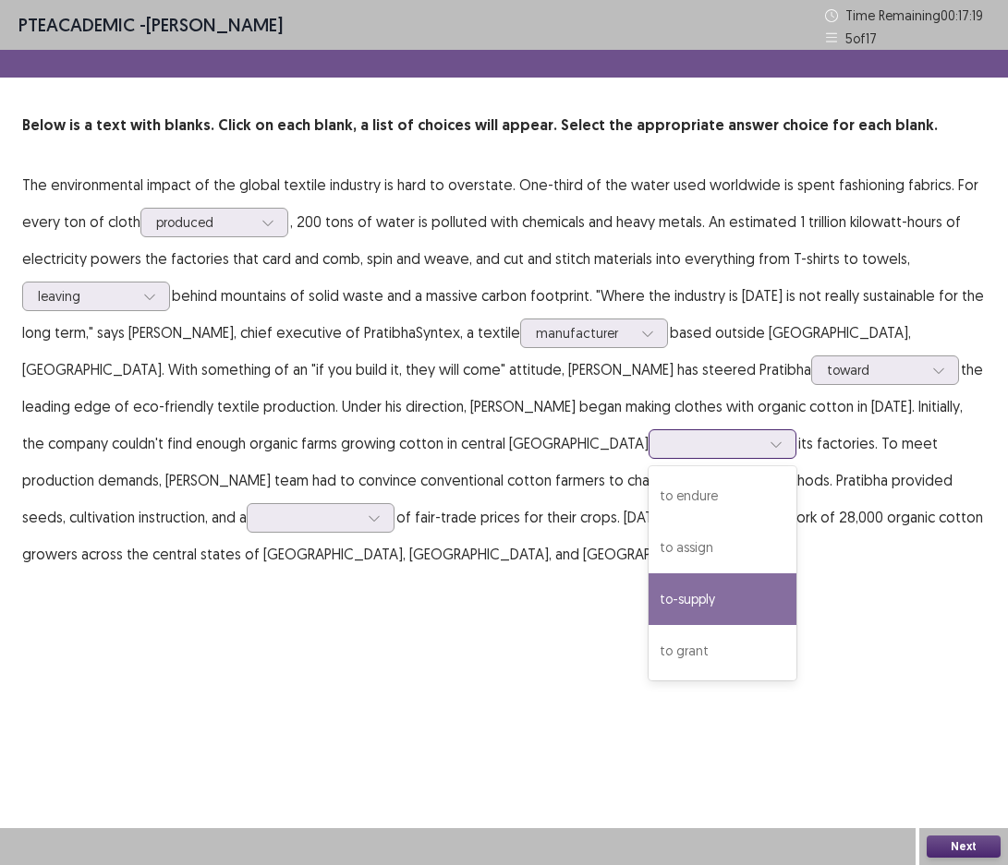
click at [648, 593] on div "to-supply" at bounding box center [722, 600] width 148 height 52
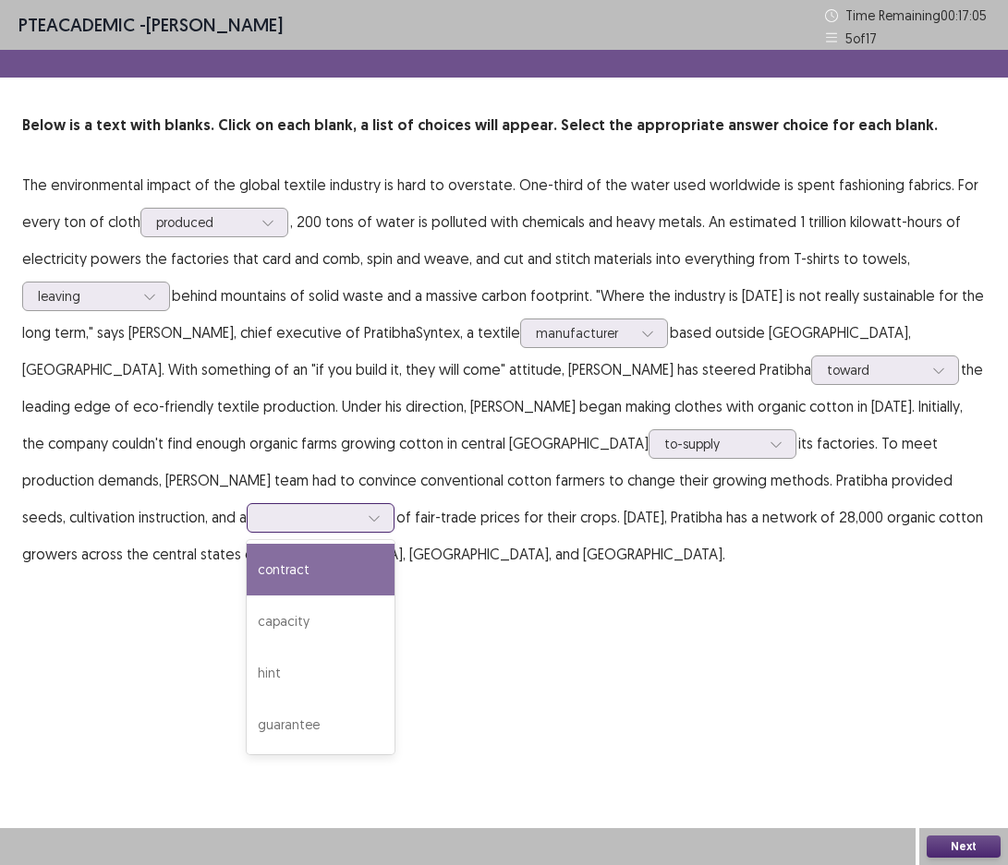
click at [381, 512] on icon at bounding box center [374, 518] width 13 height 13
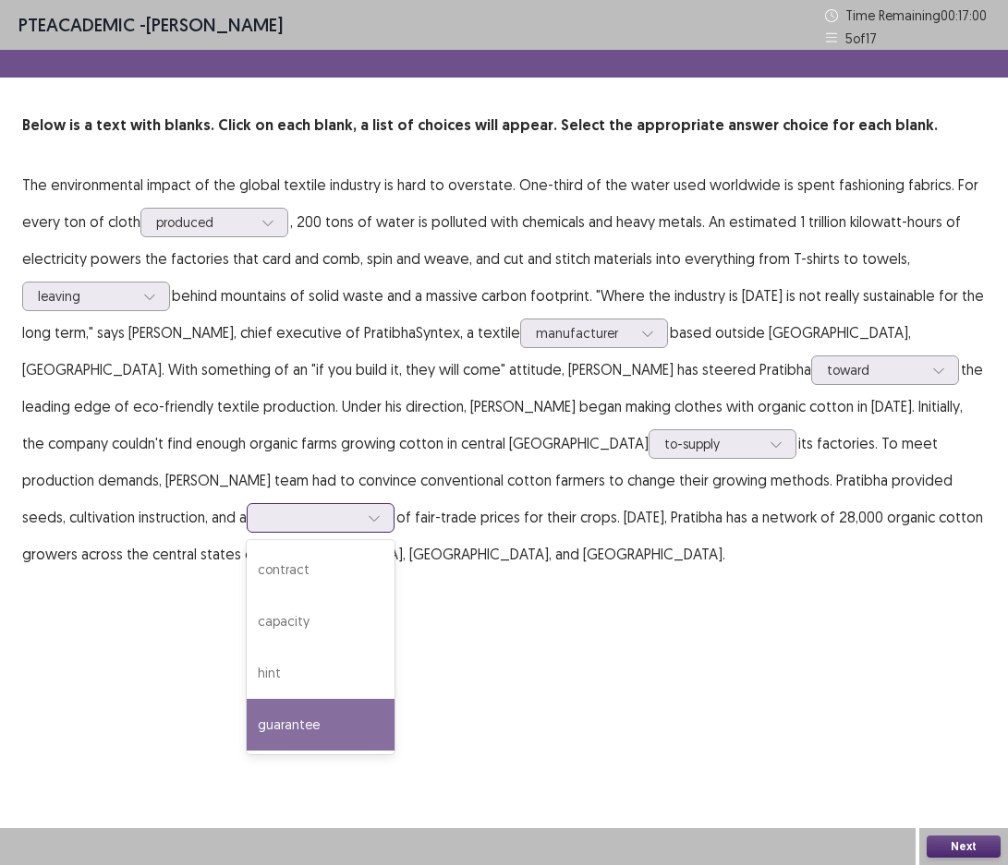
click at [394, 699] on div "guarantee" at bounding box center [321, 725] width 148 height 52
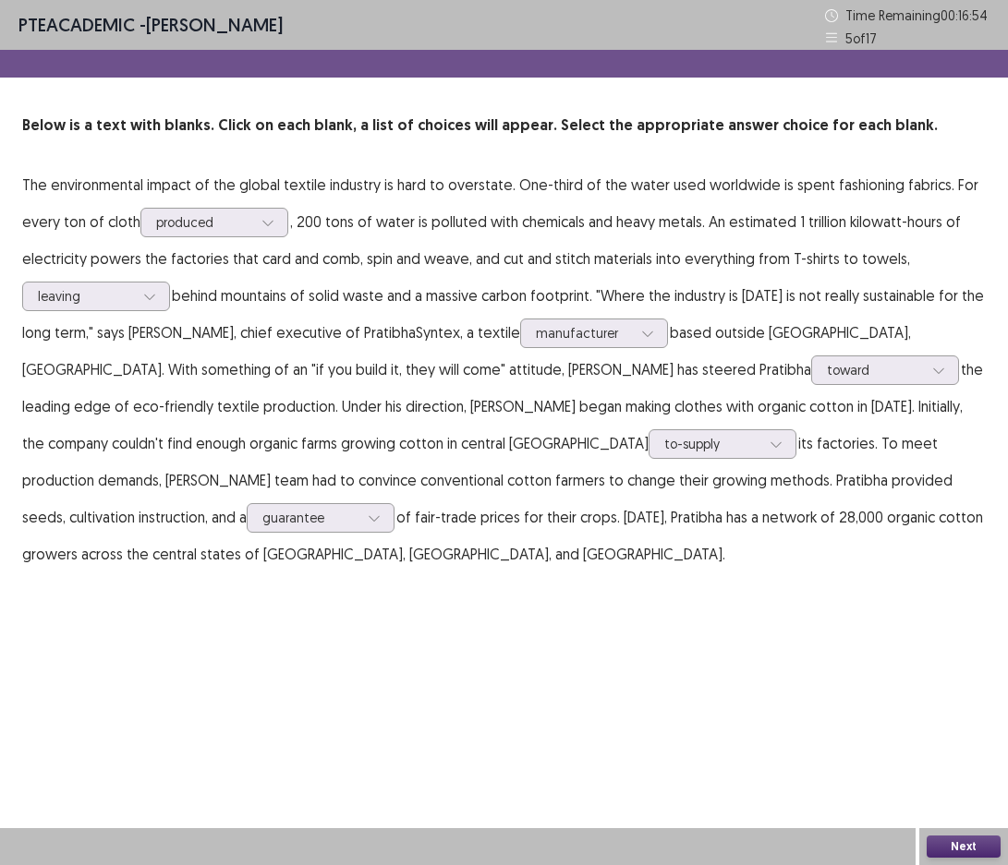
click at [942, 847] on button "Next" at bounding box center [963, 847] width 74 height 22
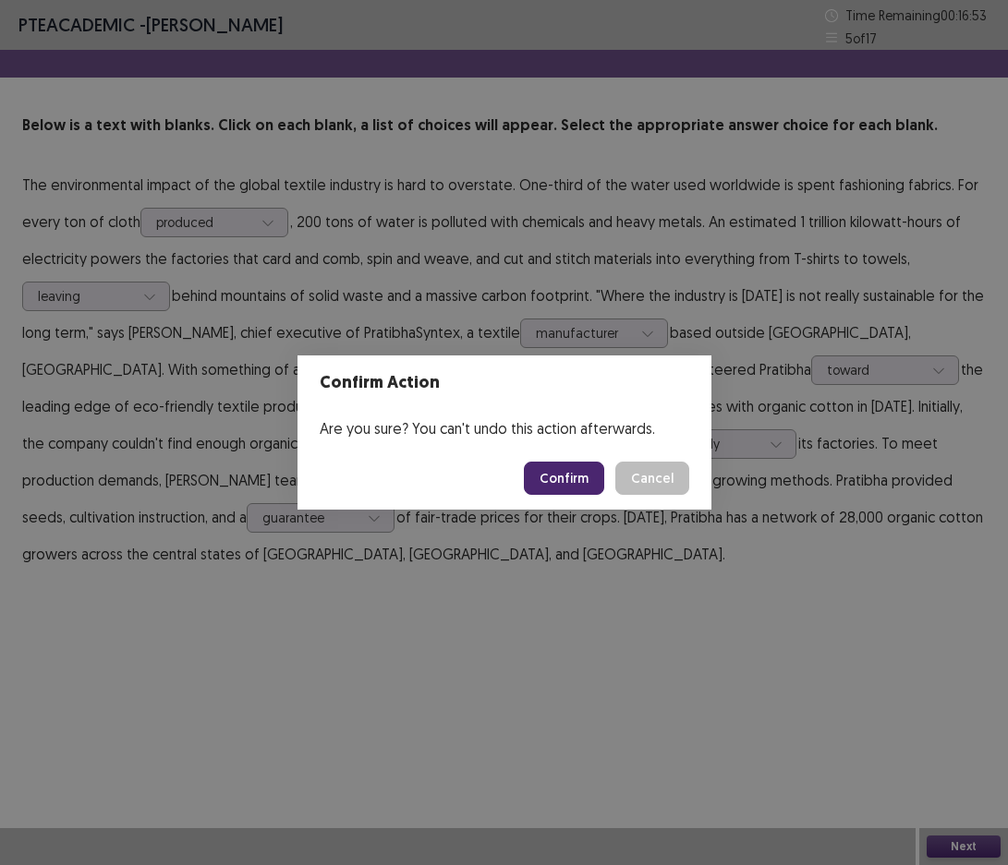
click at [588, 478] on button "Confirm" at bounding box center [564, 478] width 80 height 33
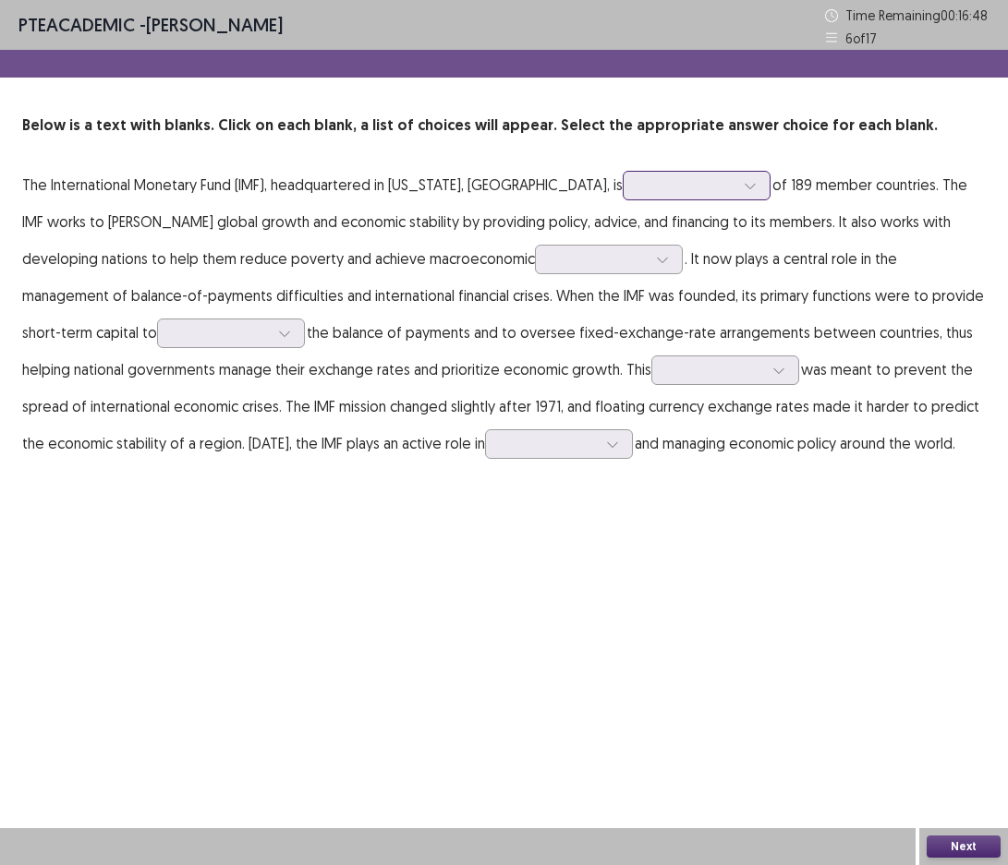
click at [638, 187] on div at bounding box center [686, 185] width 96 height 18
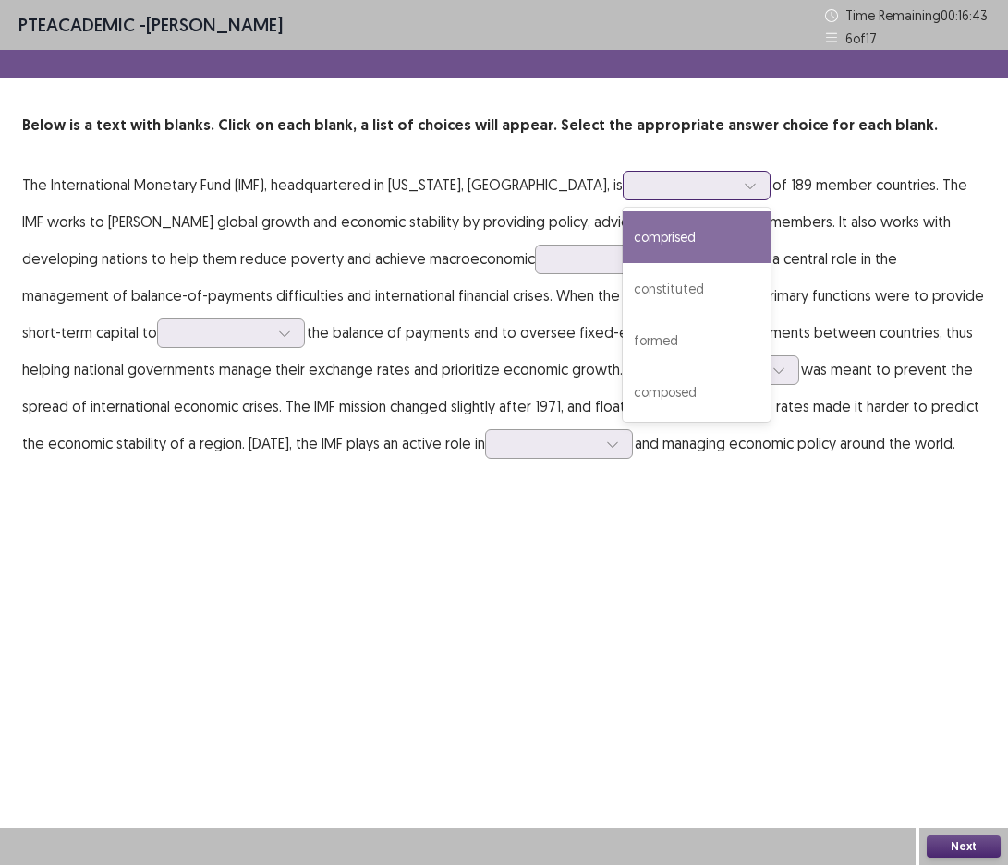
click at [623, 236] on div "comprised" at bounding box center [697, 238] width 148 height 52
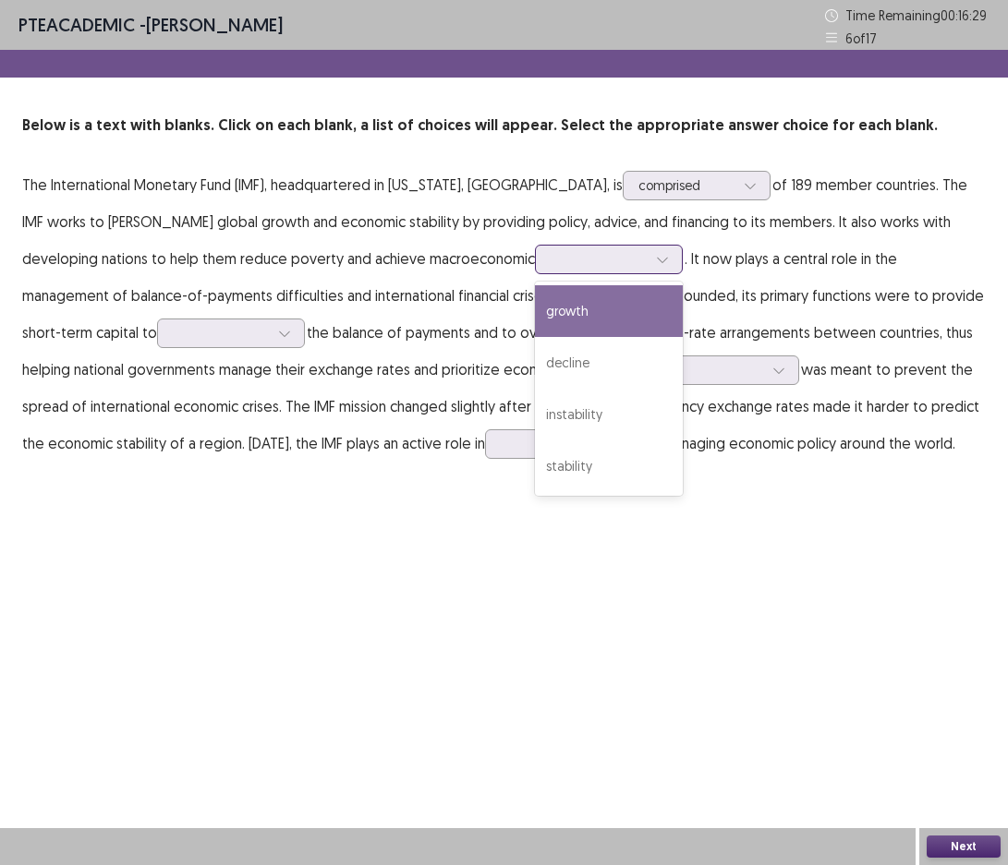
click at [648, 264] on div at bounding box center [662, 260] width 28 height 28
click at [535, 306] on div "growth" at bounding box center [609, 311] width 148 height 52
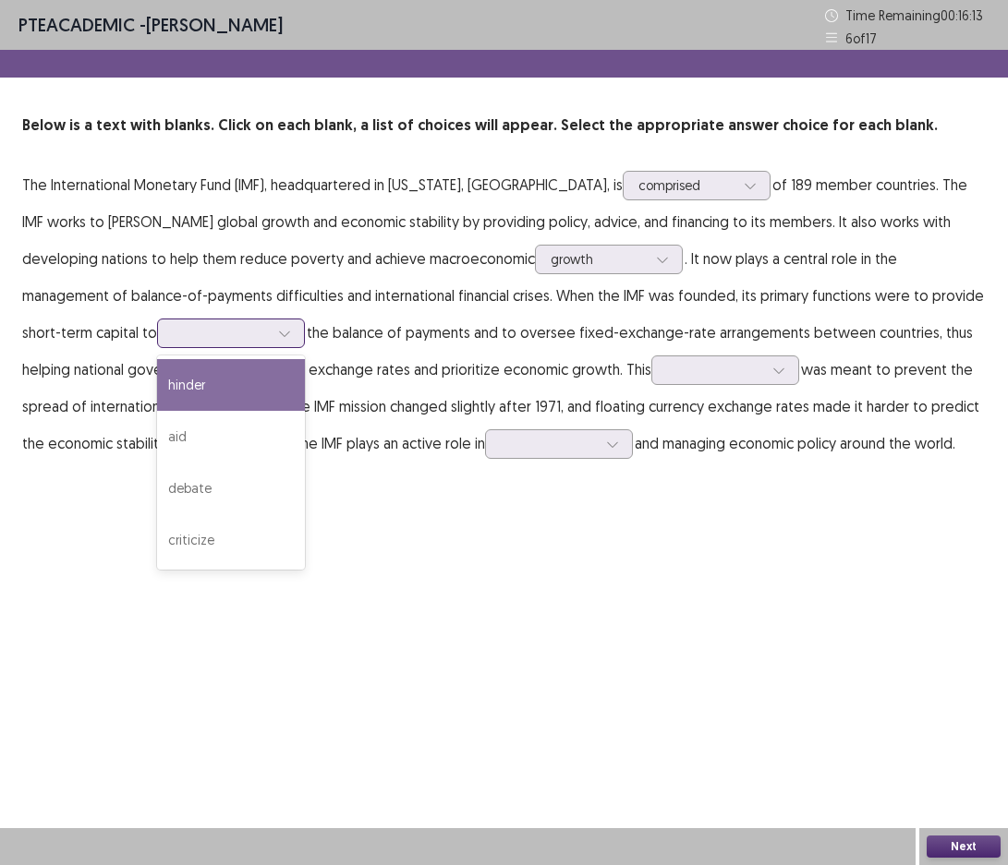
click at [278, 336] on icon at bounding box center [284, 333] width 13 height 13
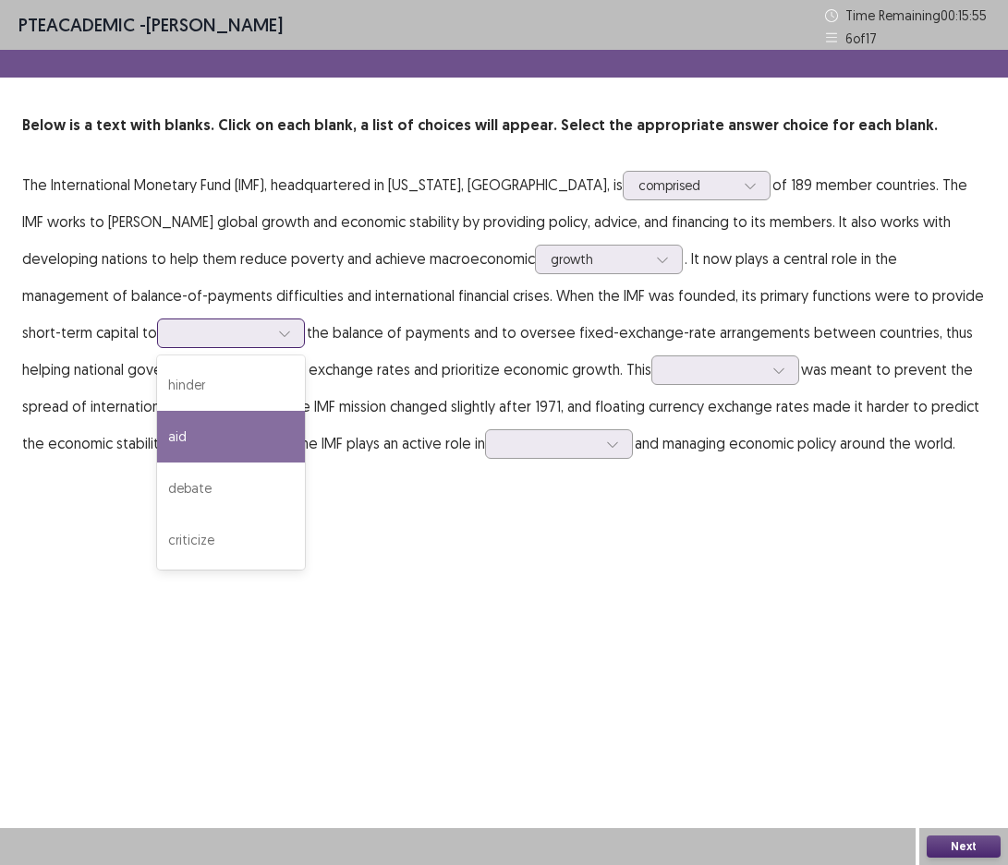
click at [157, 438] on div "aid" at bounding box center [231, 437] width 148 height 52
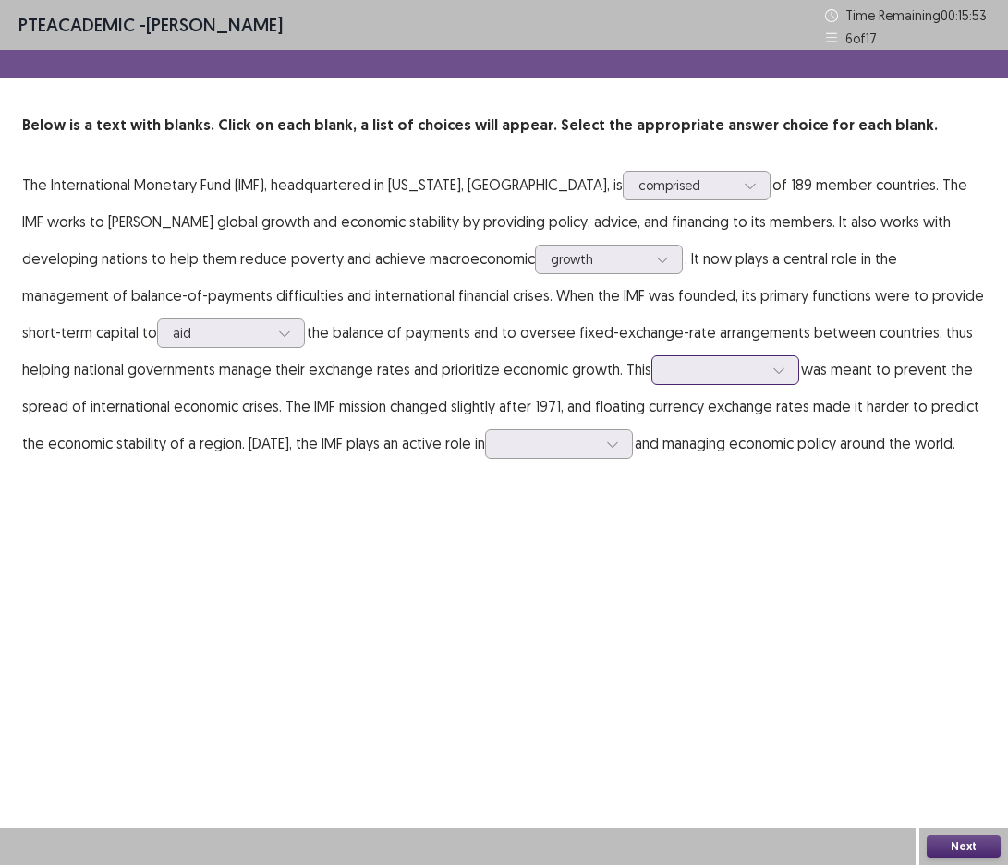
click at [765, 375] on div at bounding box center [779, 371] width 28 height 28
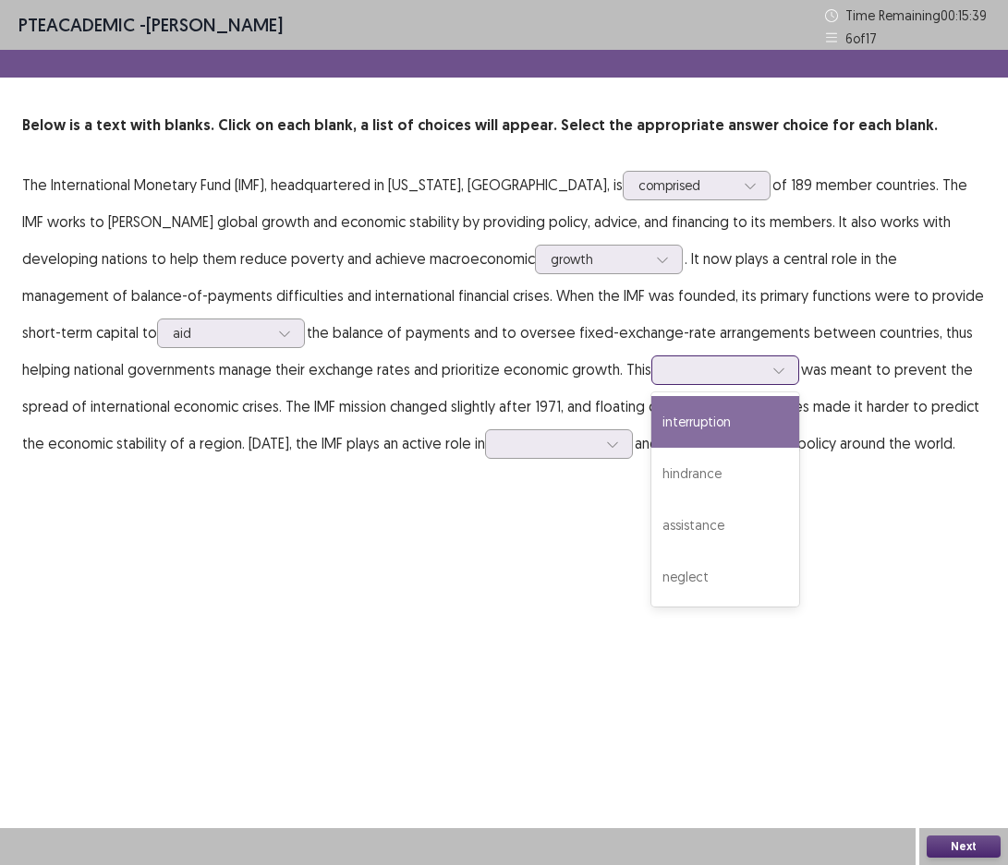
click at [651, 417] on div "interruption" at bounding box center [725, 422] width 148 height 52
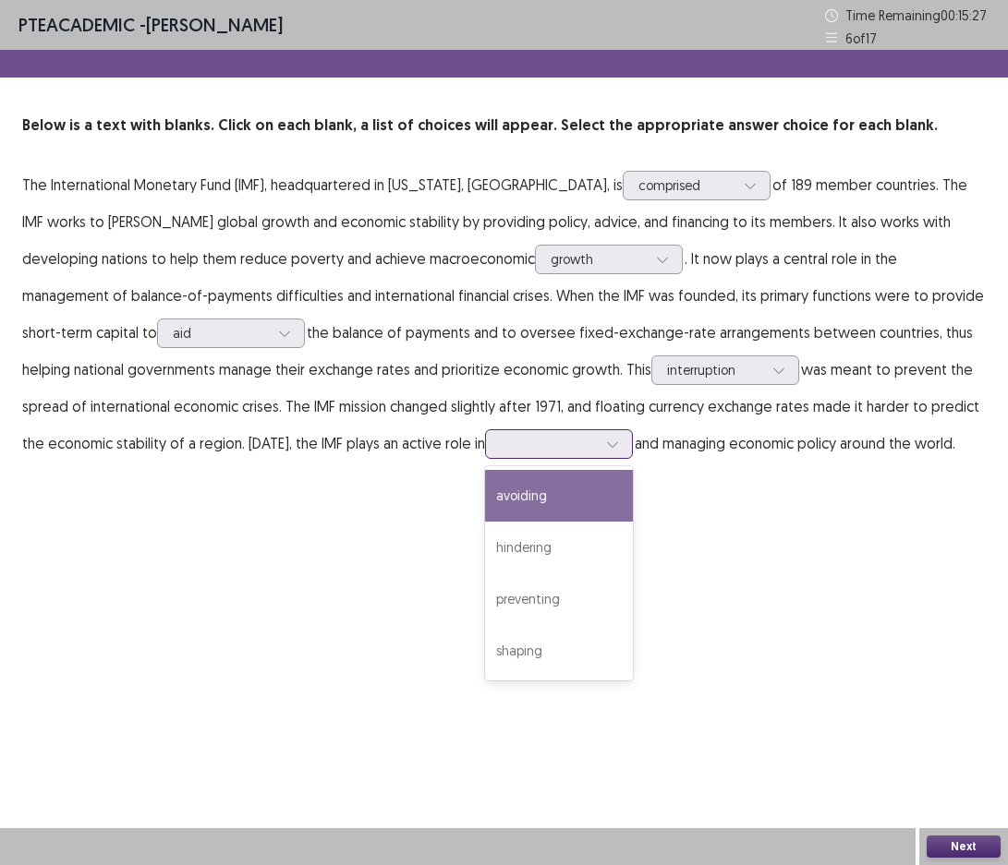
click at [571, 444] on div at bounding box center [549, 444] width 96 height 18
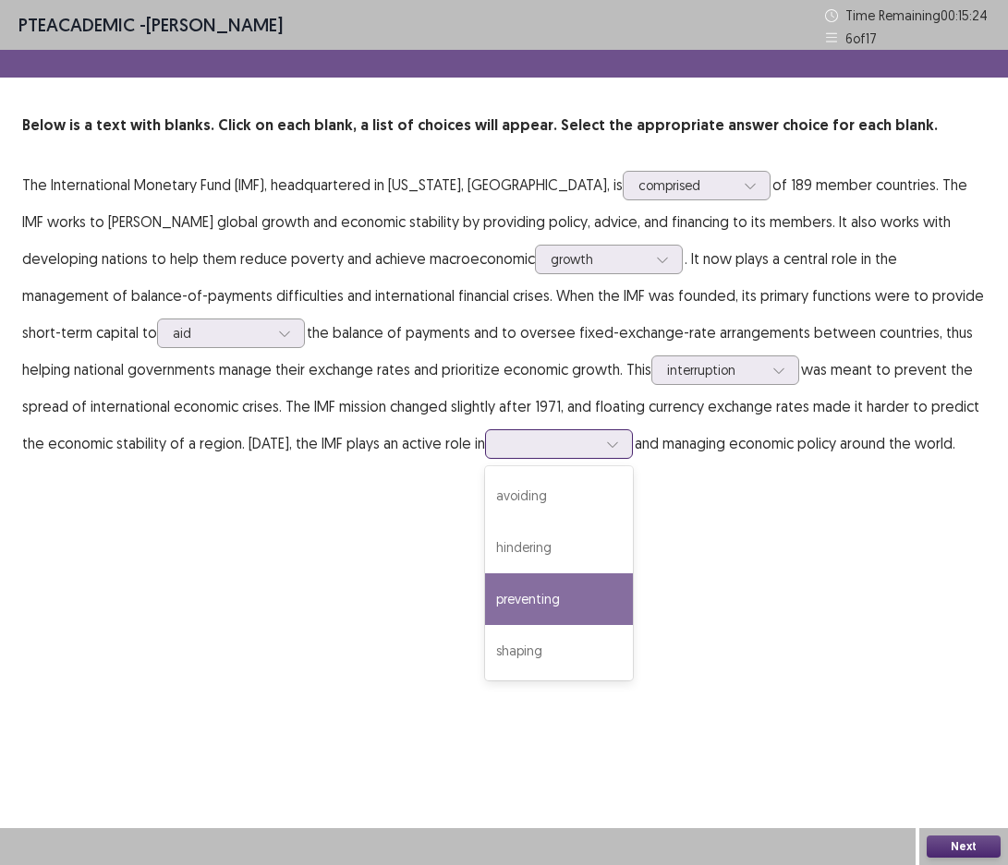
click at [594, 603] on div "preventing" at bounding box center [559, 600] width 148 height 52
click at [571, 446] on div at bounding box center [549, 444] width 96 height 18
click at [568, 600] on div "preventing" at bounding box center [559, 600] width 148 height 52
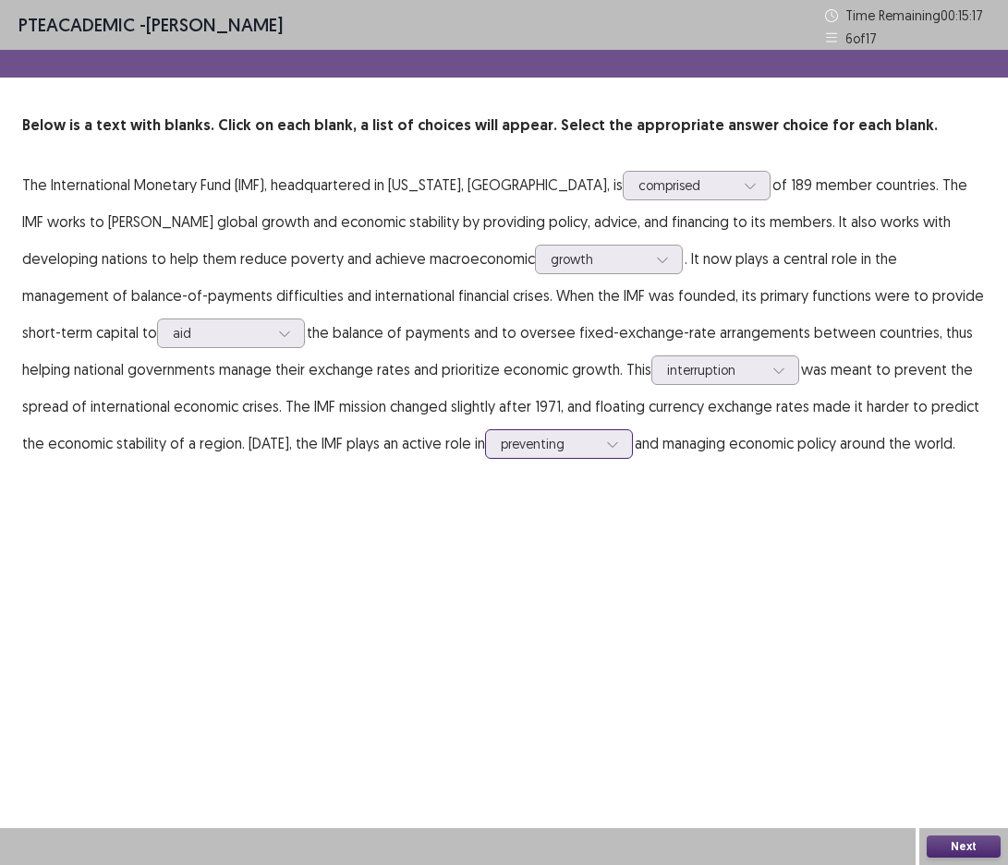
click at [599, 434] on div at bounding box center [613, 444] width 28 height 28
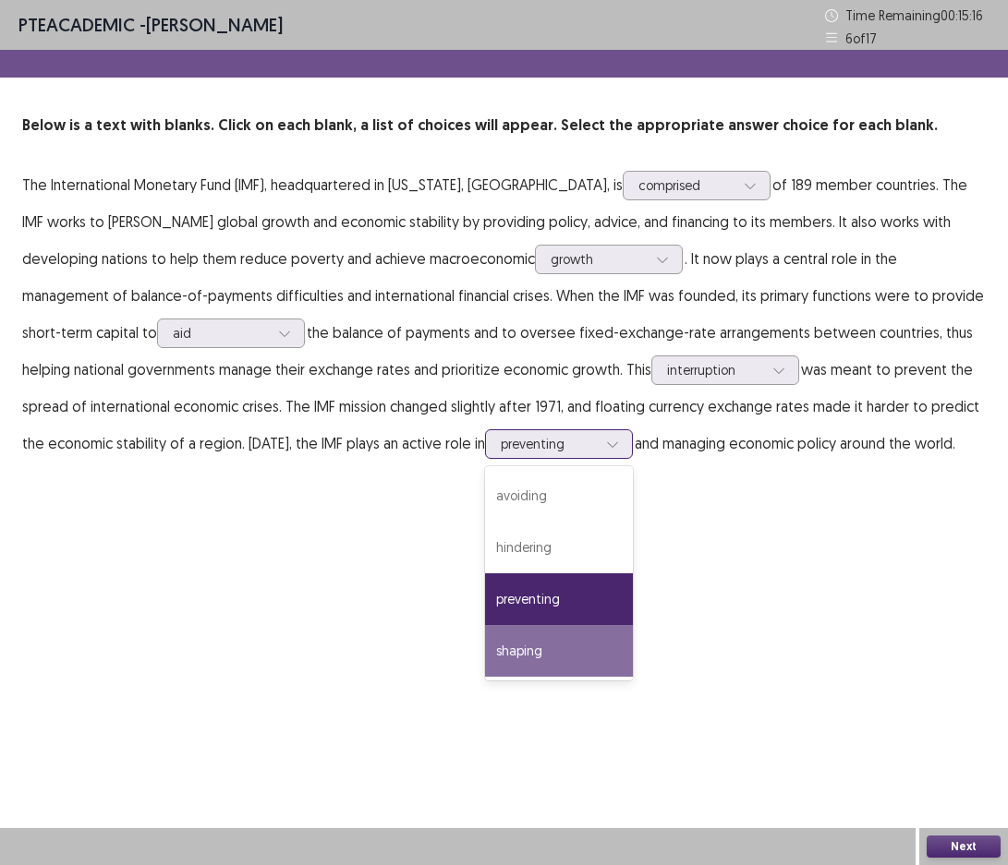
click at [546, 652] on div "shaping" at bounding box center [559, 651] width 148 height 52
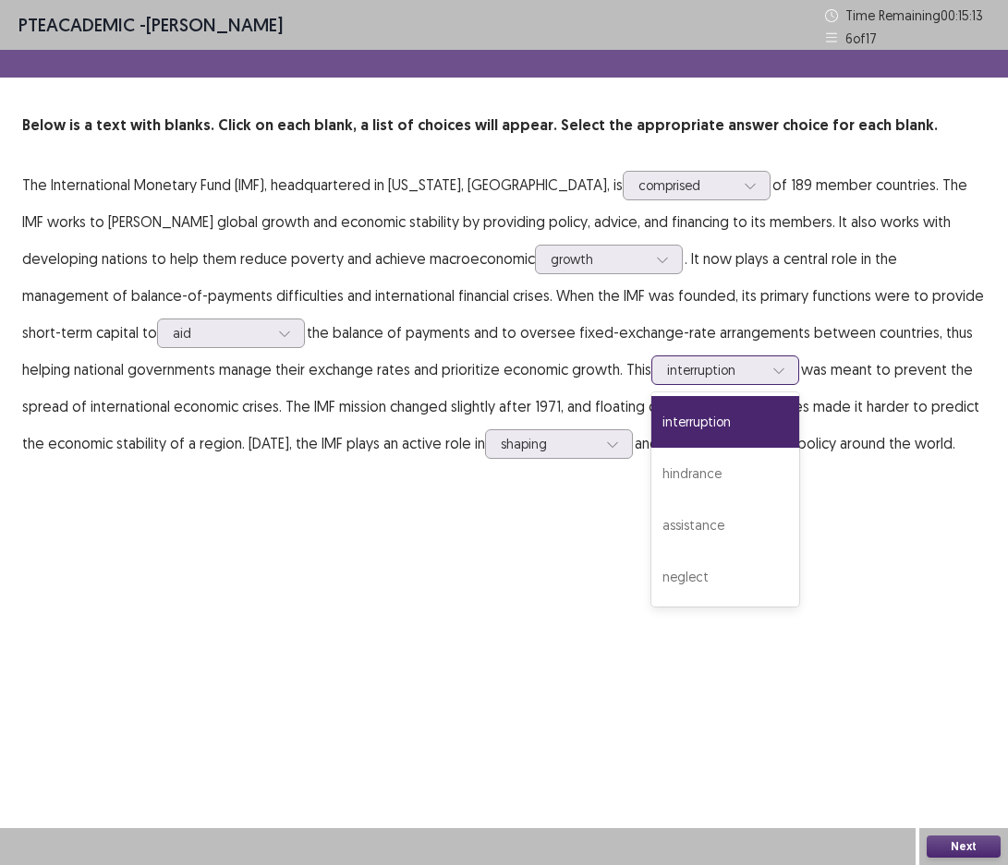
click at [665, 369] on div "interruption" at bounding box center [715, 371] width 100 height 28
click at [651, 519] on div "assistance" at bounding box center [725, 526] width 148 height 52
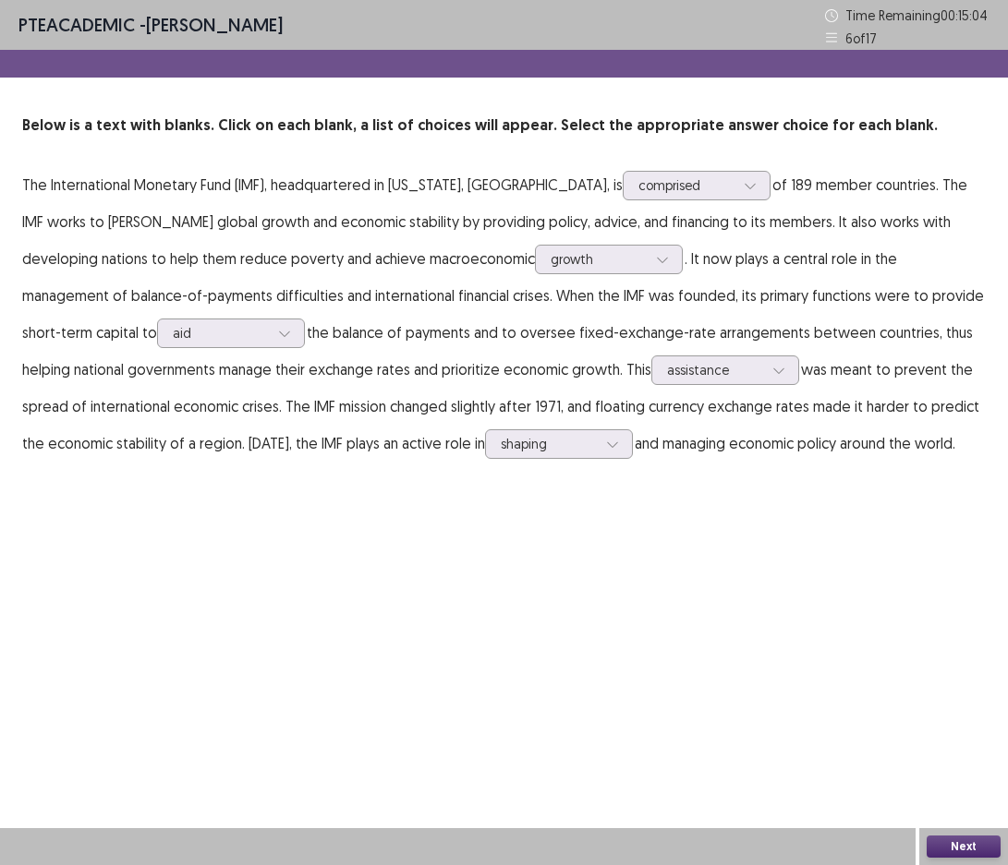
click at [953, 846] on button "Next" at bounding box center [963, 847] width 74 height 22
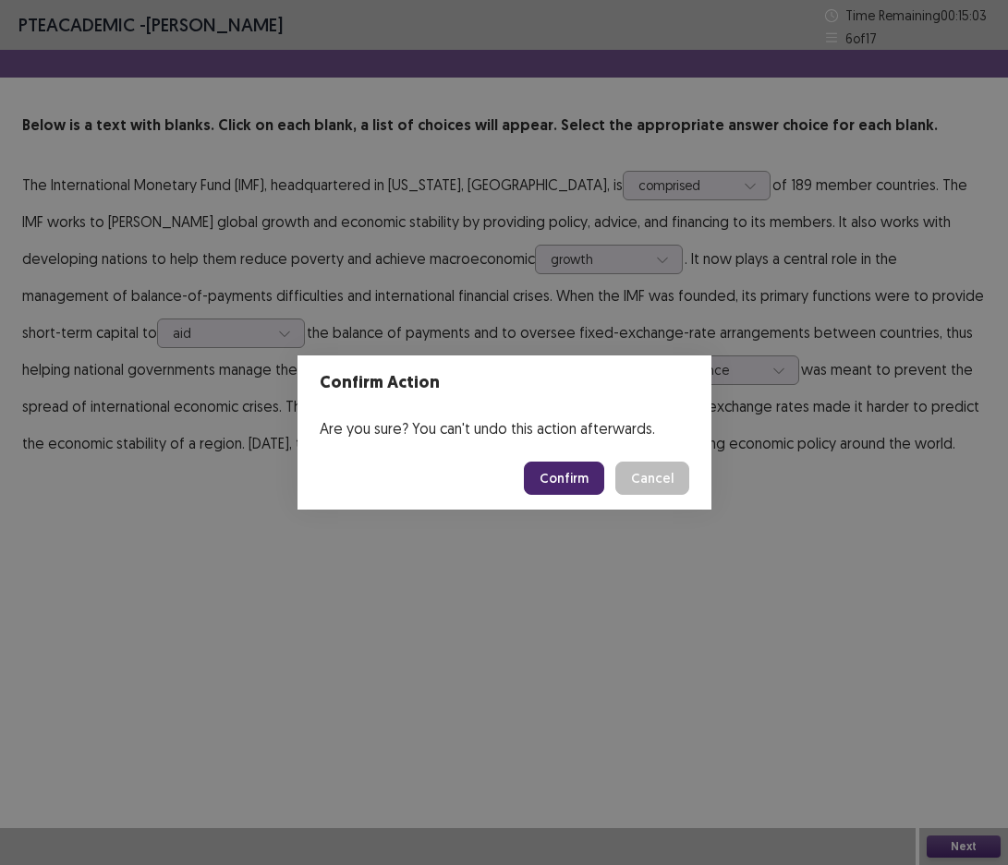
click at [575, 478] on button "Confirm" at bounding box center [564, 478] width 80 height 33
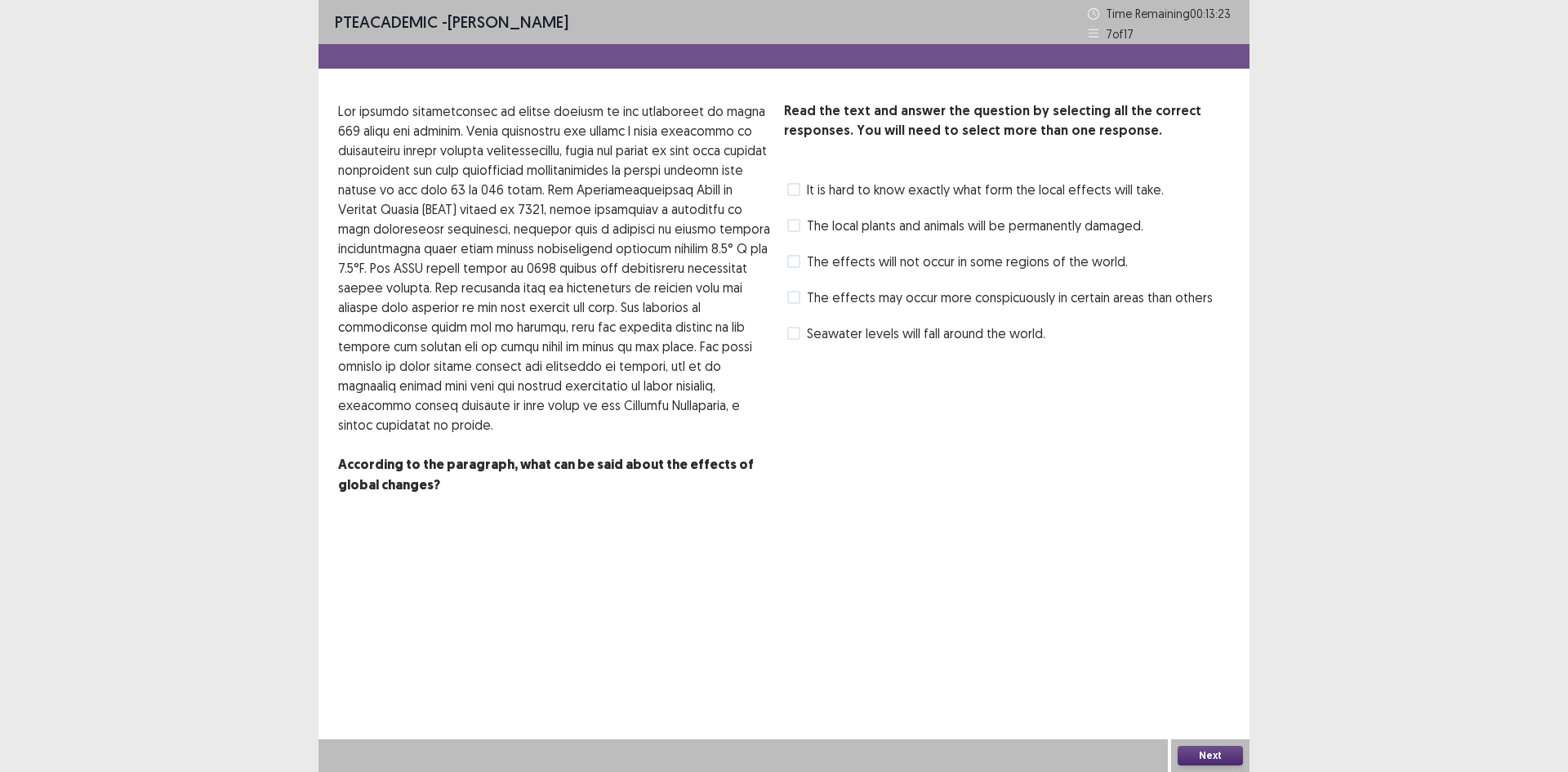
click at [944, 298] on span "The effects may occur more conspicuously in certain areas than others" at bounding box center [1010, 297] width 406 height 19
click at [1206, 753] on button "Next" at bounding box center [1211, 755] width 65 height 19
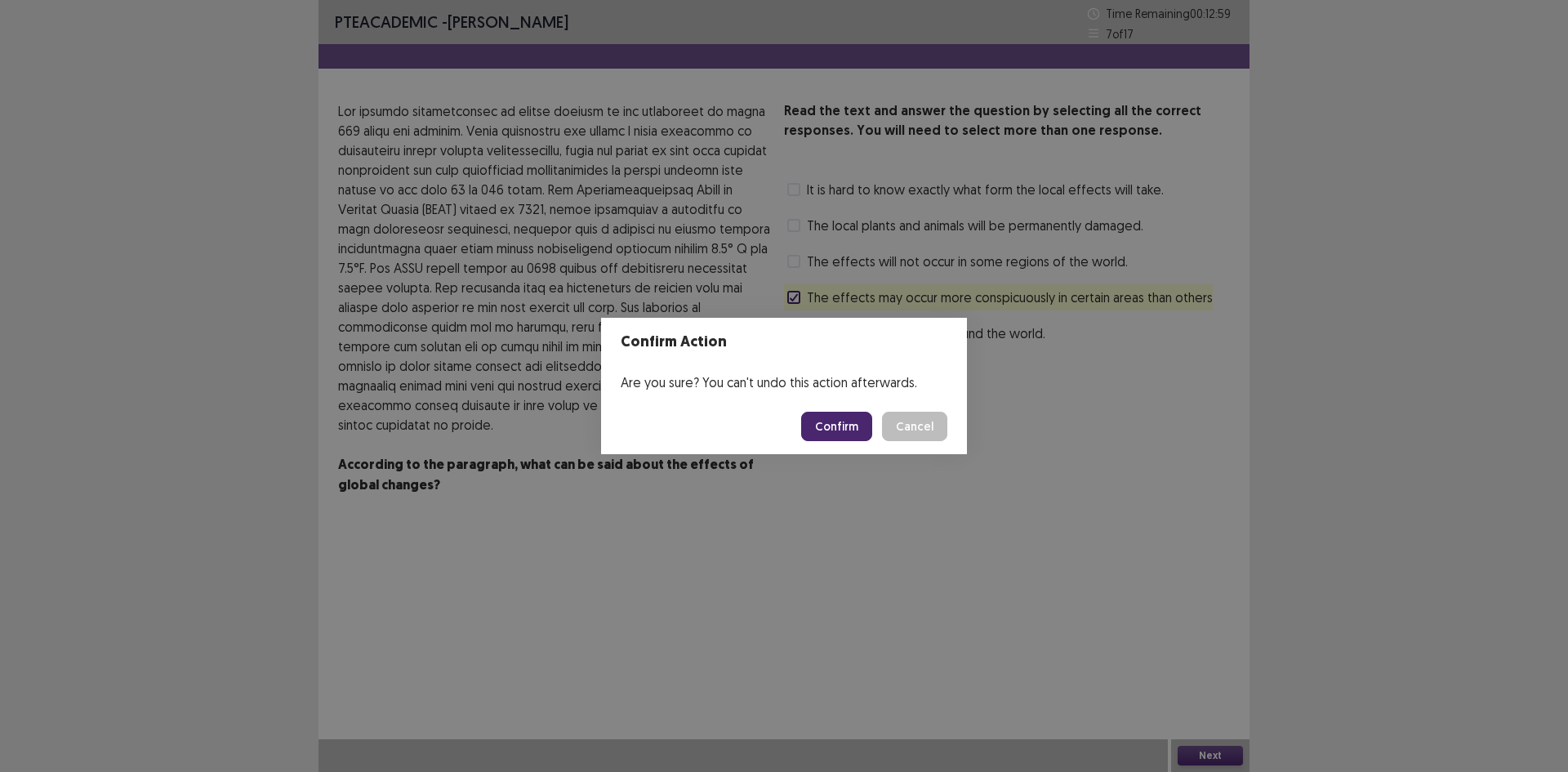
click at [852, 426] on button "Confirm" at bounding box center [837, 426] width 71 height 29
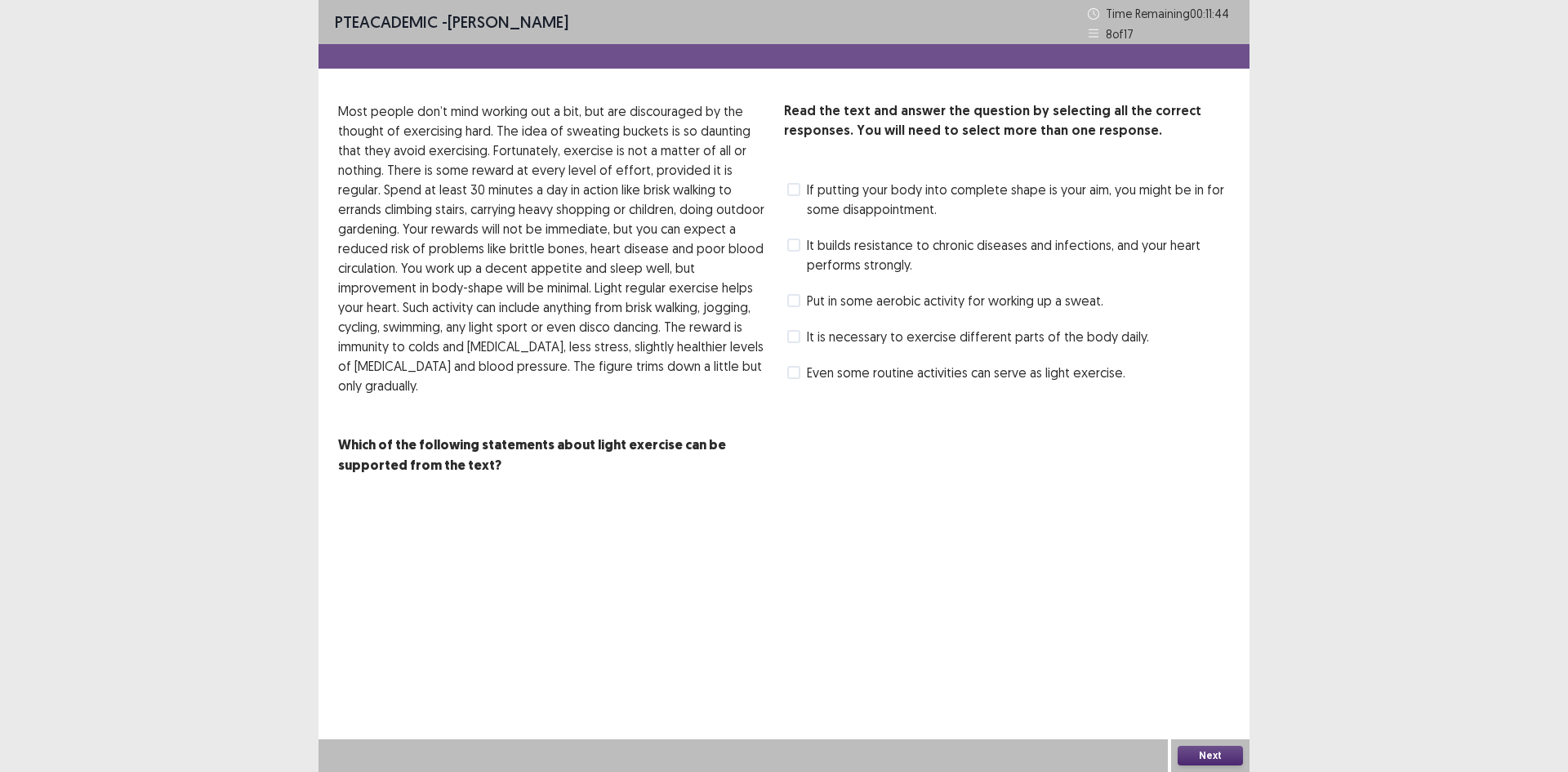
click at [814, 243] on span "It builds resistance to chronic diseases and infections, and your heart perform…" at bounding box center [1019, 255] width 423 height 39
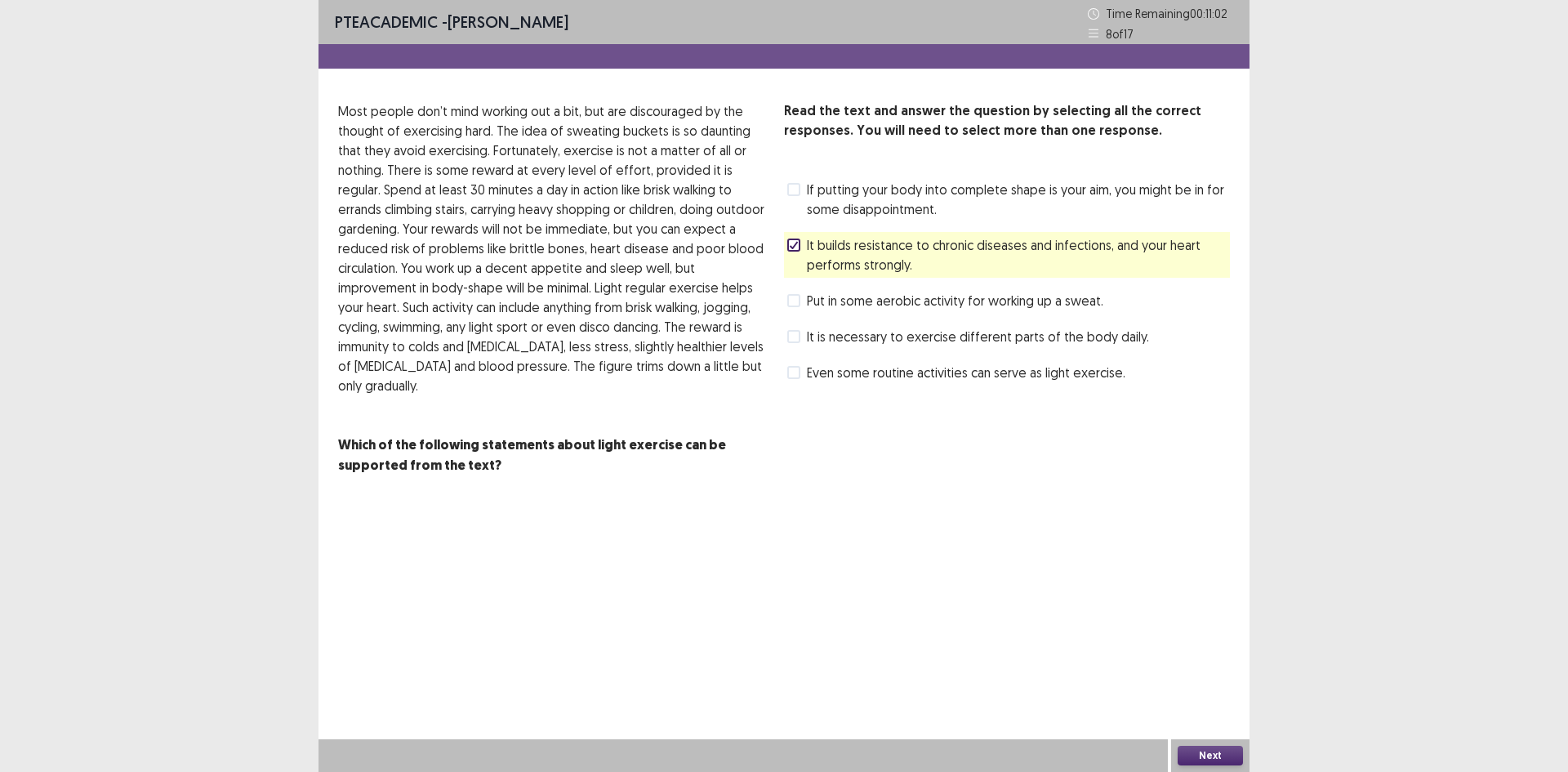
click at [891, 377] on span "Even some routine activities can serve as light exercise." at bounding box center [967, 372] width 318 height 19
click at [1212, 757] on button "Next" at bounding box center [1211, 755] width 65 height 19
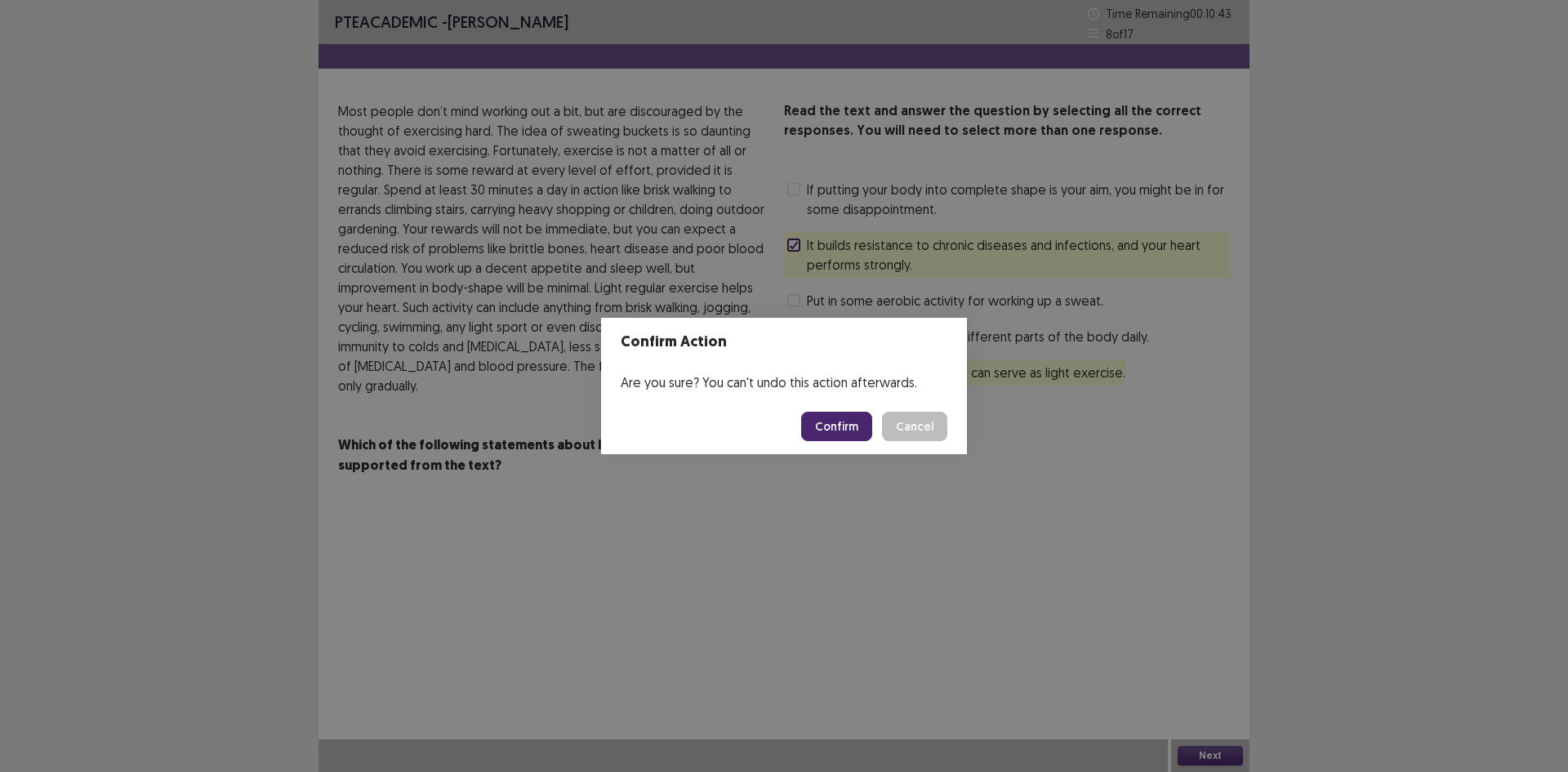
click at [860, 427] on button "Confirm" at bounding box center [837, 426] width 71 height 29
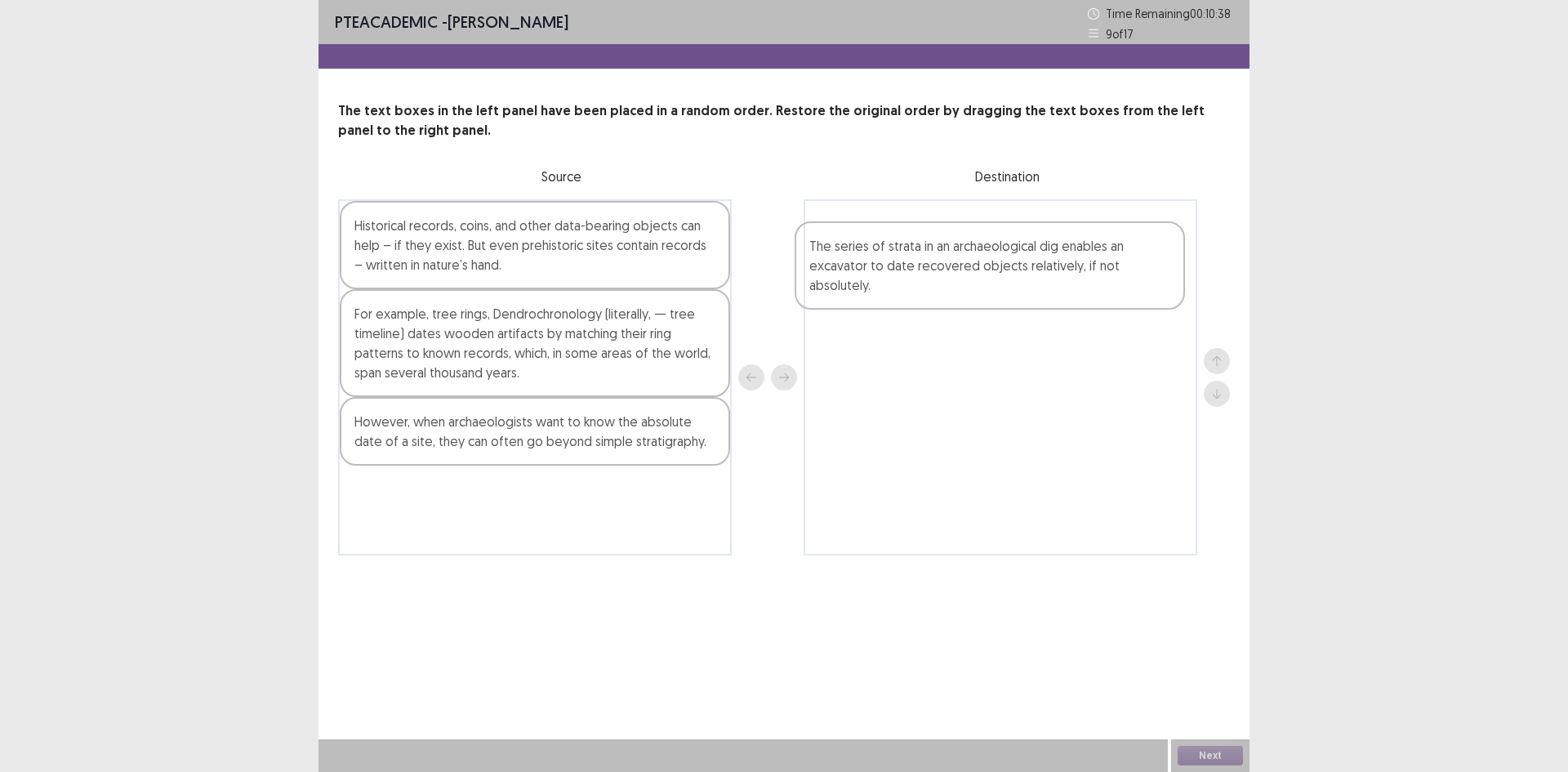
drag, startPoint x: 501, startPoint y: 348, endPoint x: 960, endPoint y: 279, distance: 464.2
click at [960, 279] on div "Historical records, coins, and other data-bearing objects can help – if they ex…" at bounding box center [784, 377] width 892 height 356
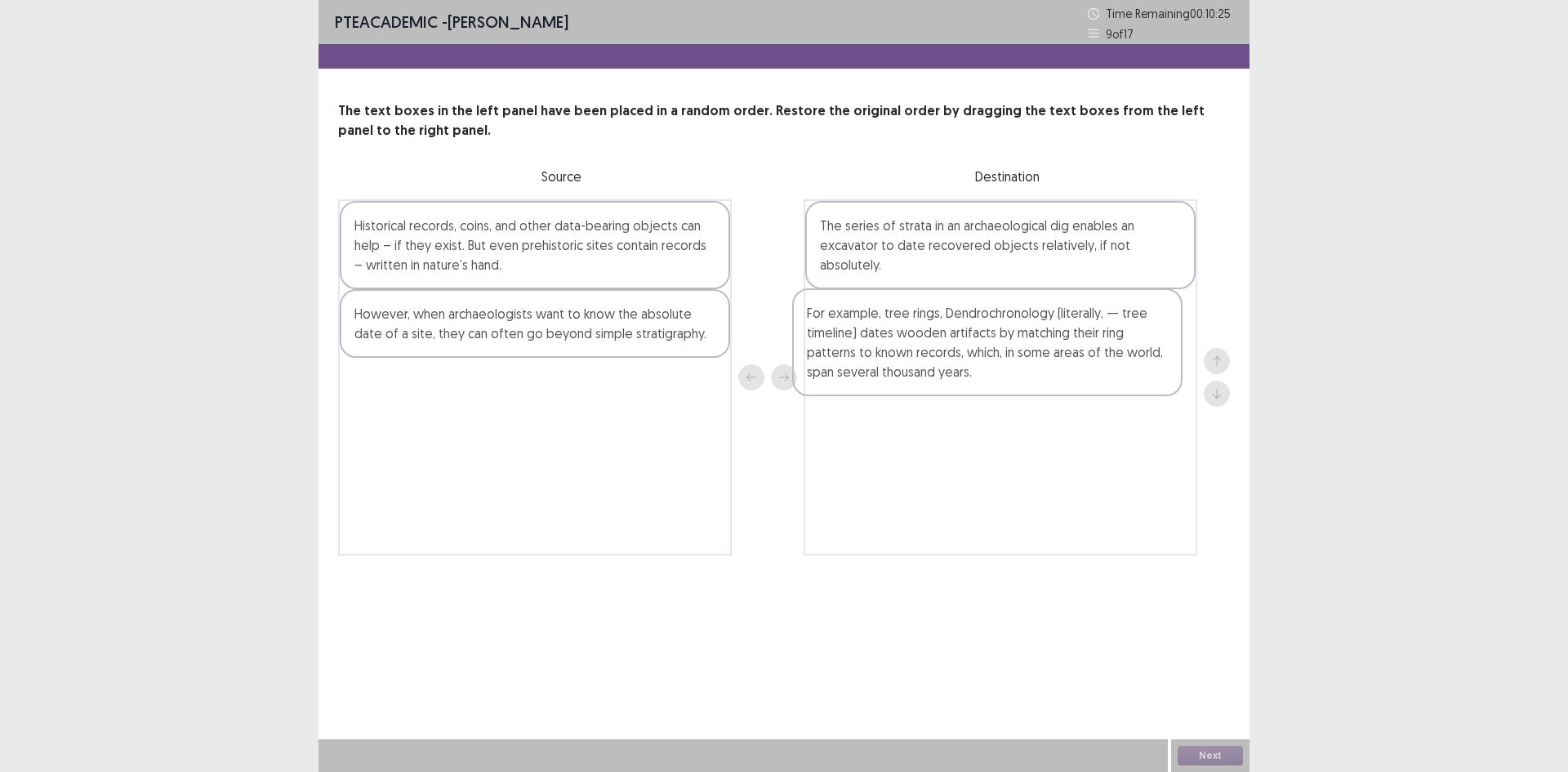
drag, startPoint x: 518, startPoint y: 372, endPoint x: 979, endPoint y: 369, distance: 461.0
click at [979, 369] on div "Historical records, coins, and other data-bearing objects can help – if they ex…" at bounding box center [784, 377] width 892 height 356
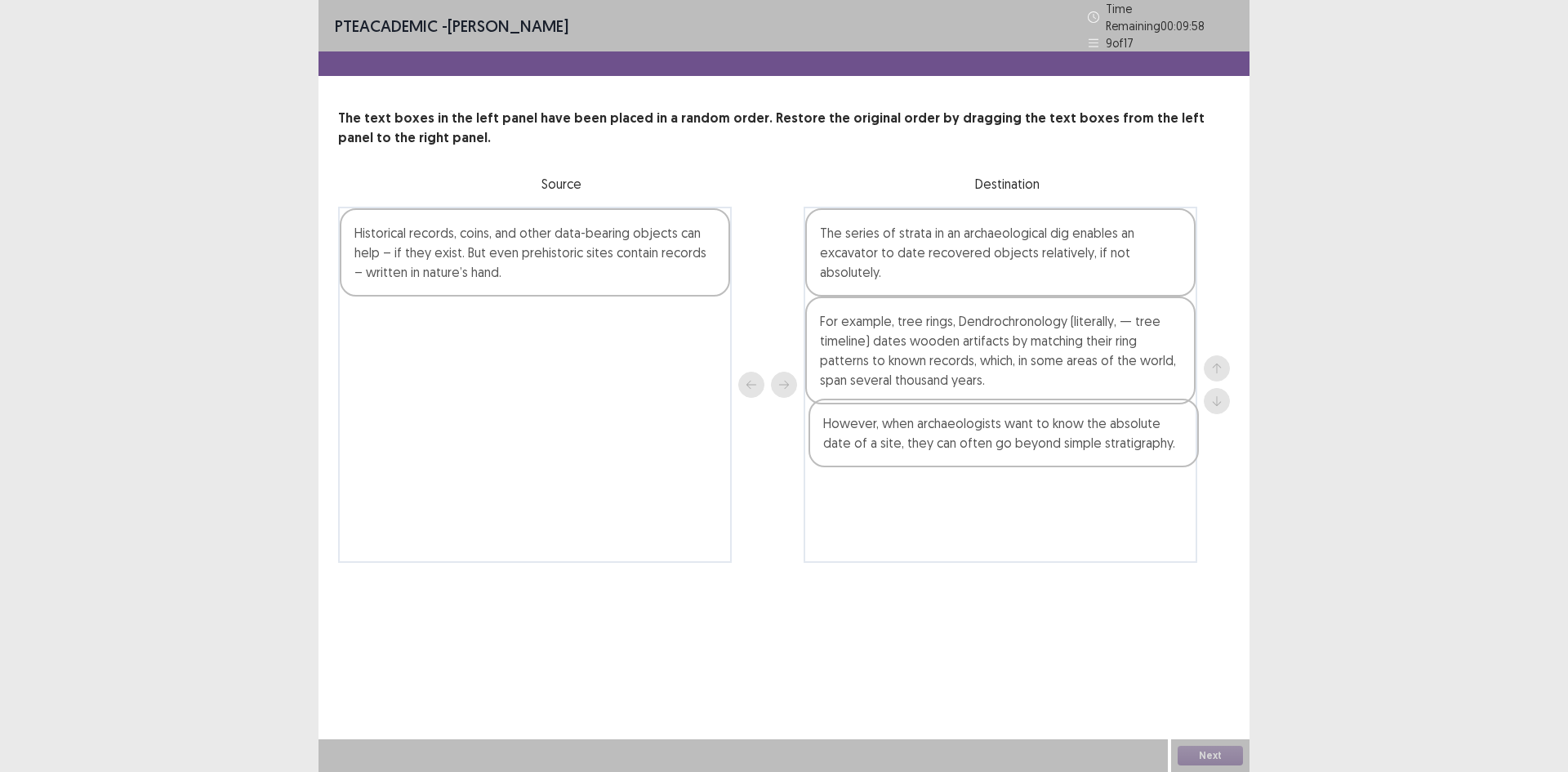
drag, startPoint x: 428, startPoint y: 347, endPoint x: 910, endPoint y: 465, distance: 496.2
click at [910, 465] on div "Historical records, coins, and other data-bearing objects can help – if they ex…" at bounding box center [784, 385] width 892 height 356
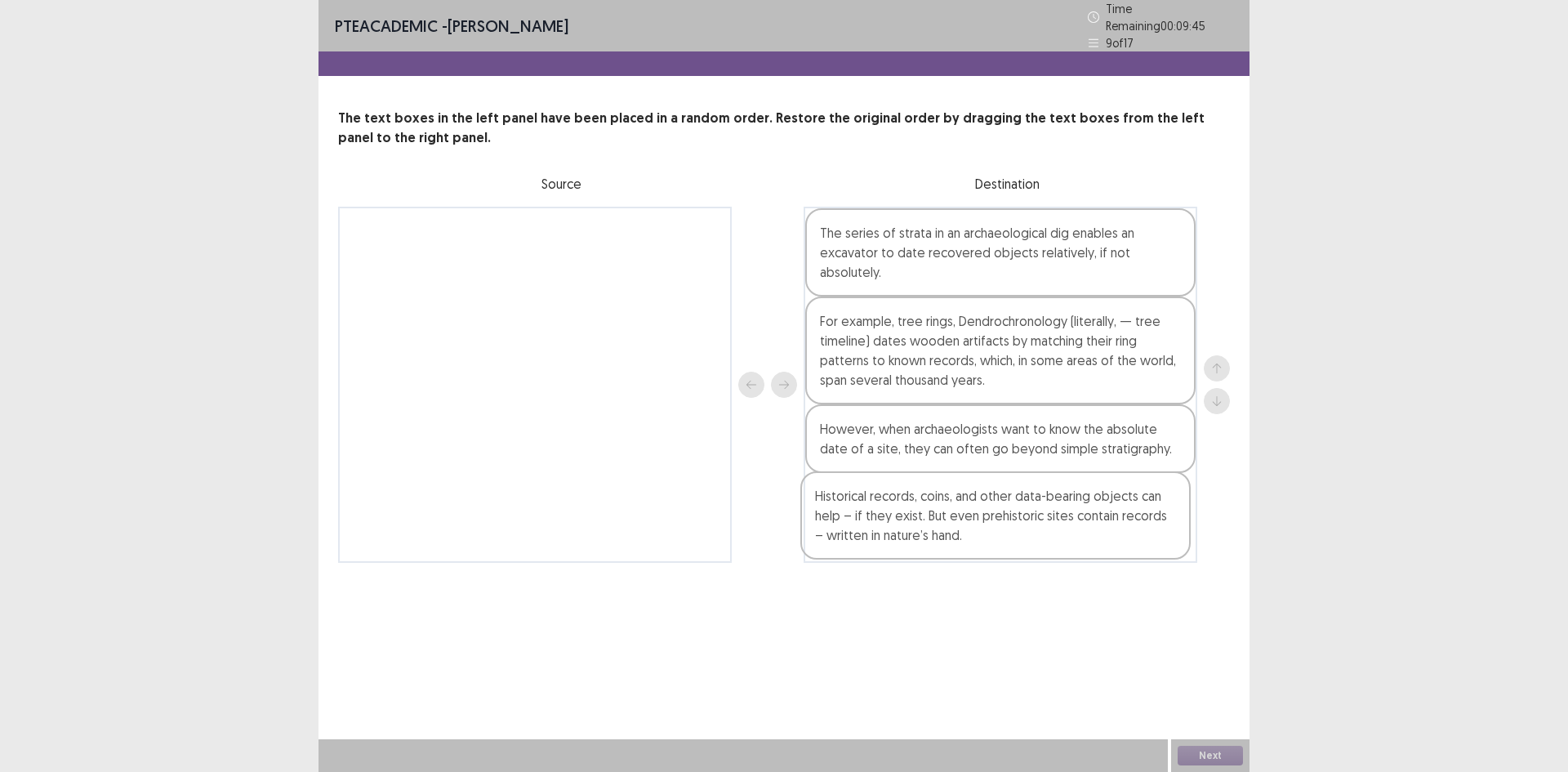
drag, startPoint x: 508, startPoint y: 267, endPoint x: 968, endPoint y: 541, distance: 535.4
click at [968, 541] on div "Historical records, coins, and other data-bearing objects can help – if they ex…" at bounding box center [784, 385] width 892 height 356
click at [1216, 759] on button "Next" at bounding box center [1211, 755] width 65 height 19
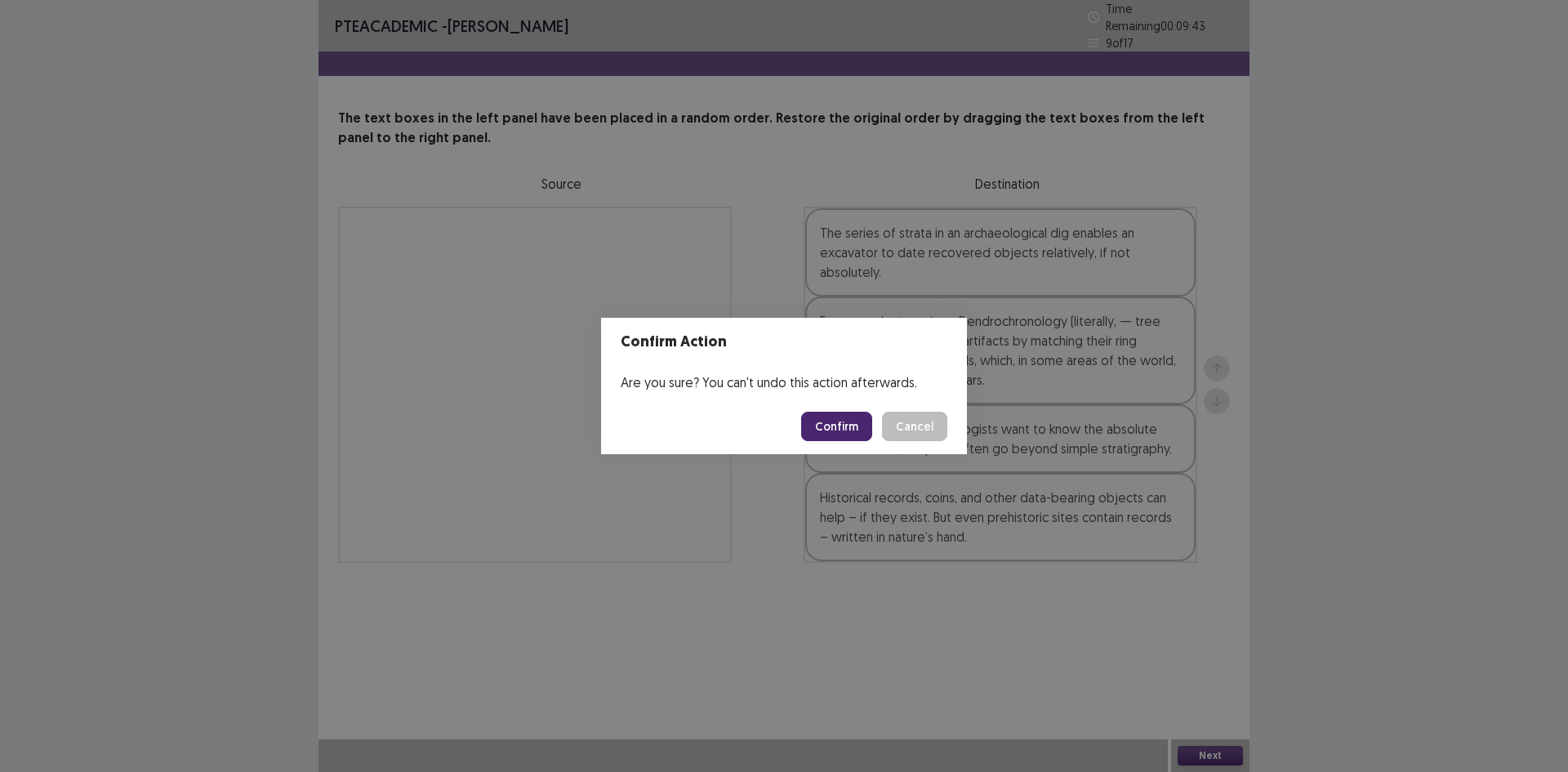
click at [839, 425] on button "Confirm" at bounding box center [837, 426] width 71 height 29
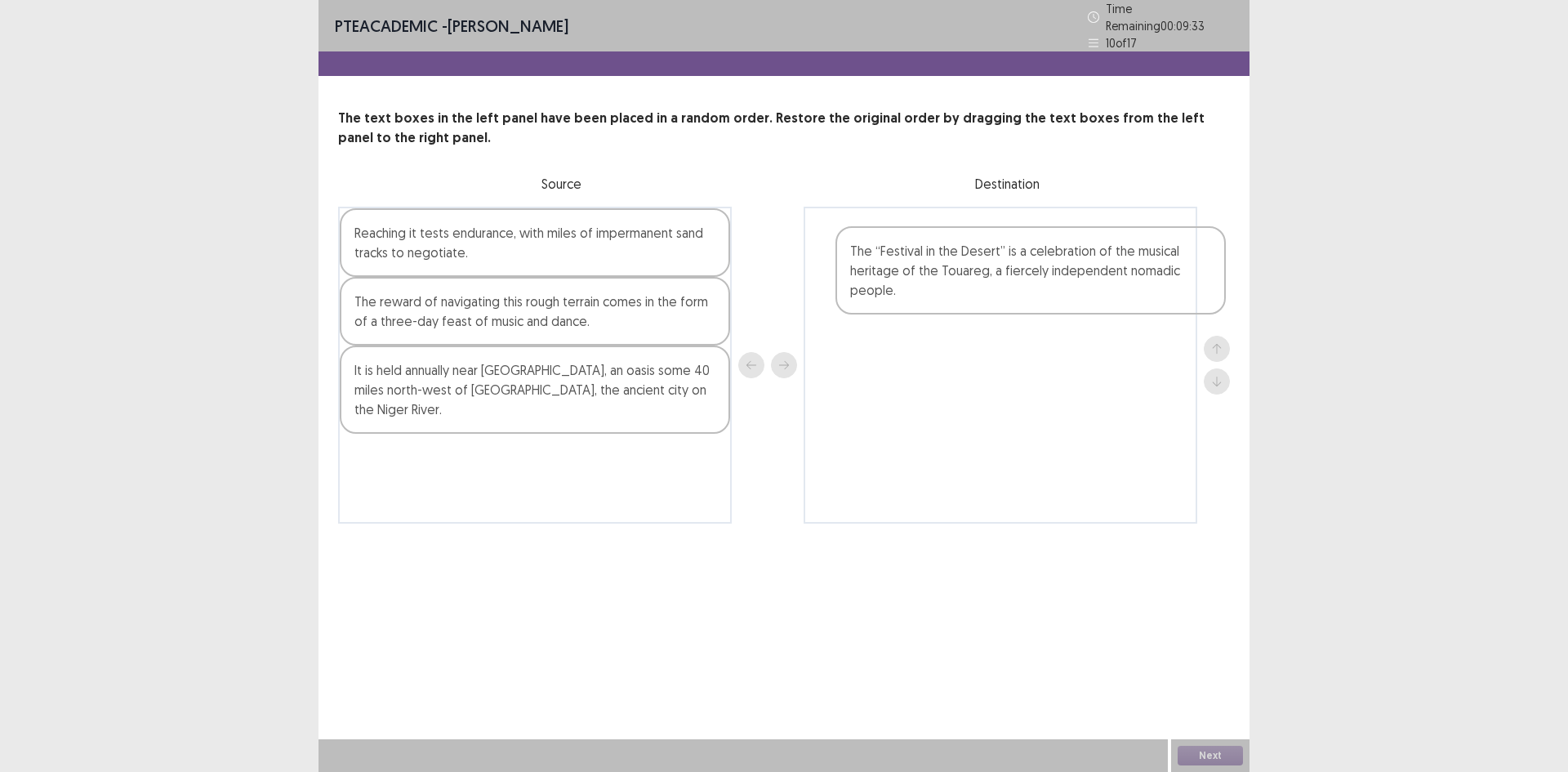
drag, startPoint x: 520, startPoint y: 413, endPoint x: 970, endPoint y: 303, distance: 463.2
click at [970, 303] on div "Reaching it tests endurance, with miles of impermanent sand tracks to negotiate…" at bounding box center [784, 365] width 892 height 317
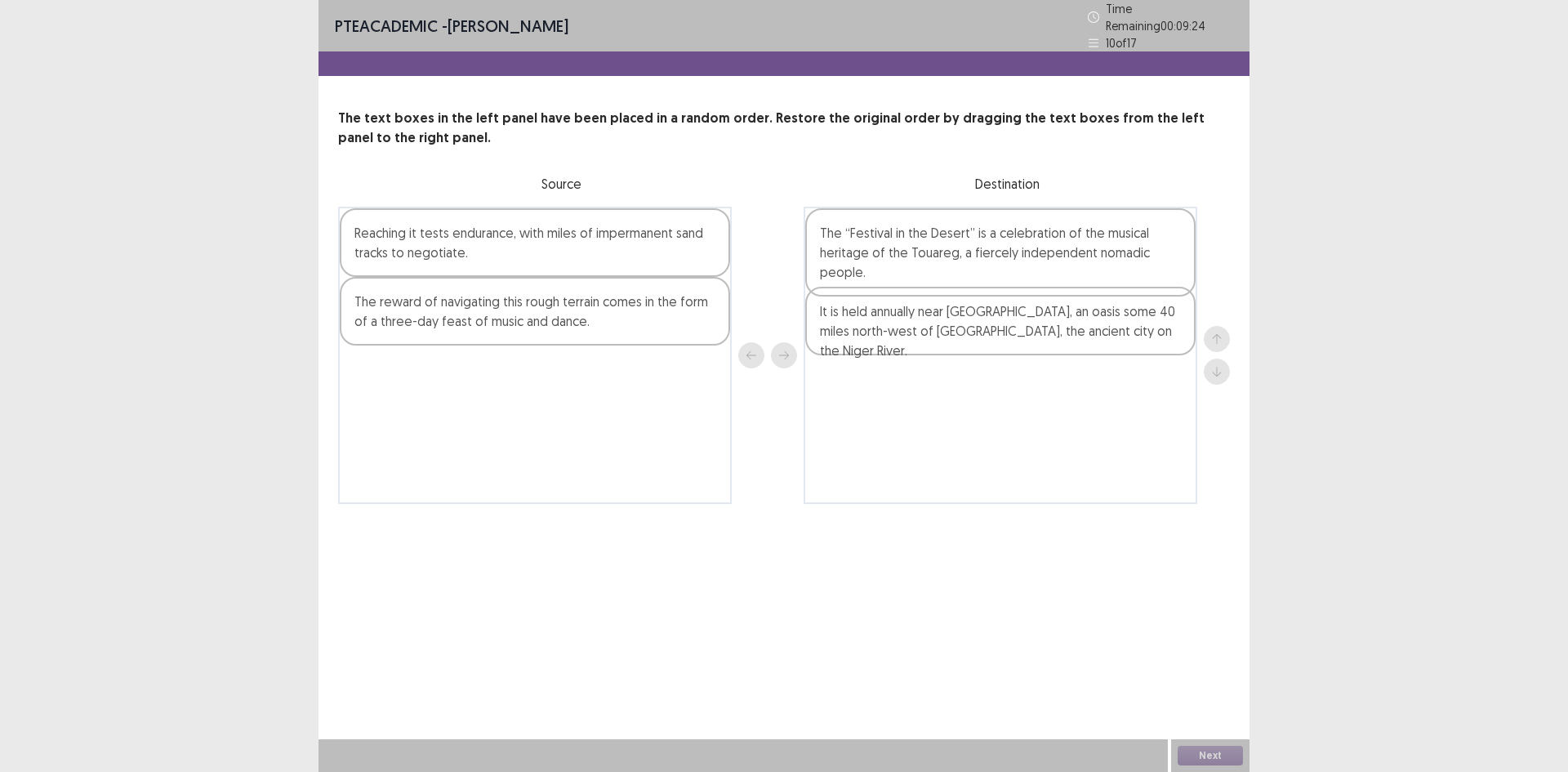
drag, startPoint x: 518, startPoint y: 384, endPoint x: 990, endPoint y: 331, distance: 475.0
click at [990, 331] on div "Reaching it tests endurance, with miles of impermanent sand tracks to negotiate…" at bounding box center [784, 355] width 892 height 297
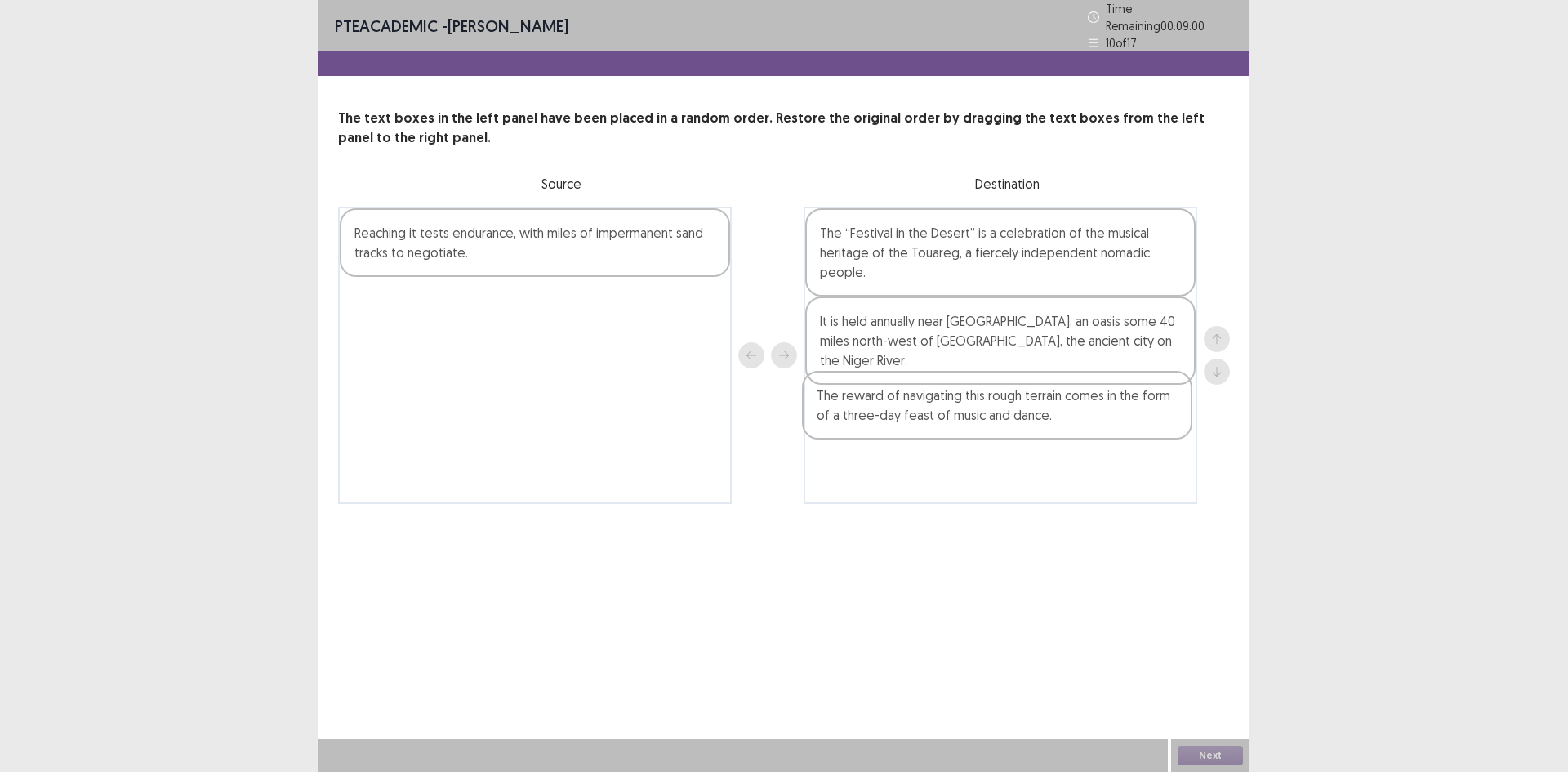
drag, startPoint x: 581, startPoint y: 316, endPoint x: 1040, endPoint y: 409, distance: 468.3
click at [1044, 420] on div "Reaching it tests endurance, with miles of impermanent sand tracks to negotiate…" at bounding box center [784, 355] width 892 height 297
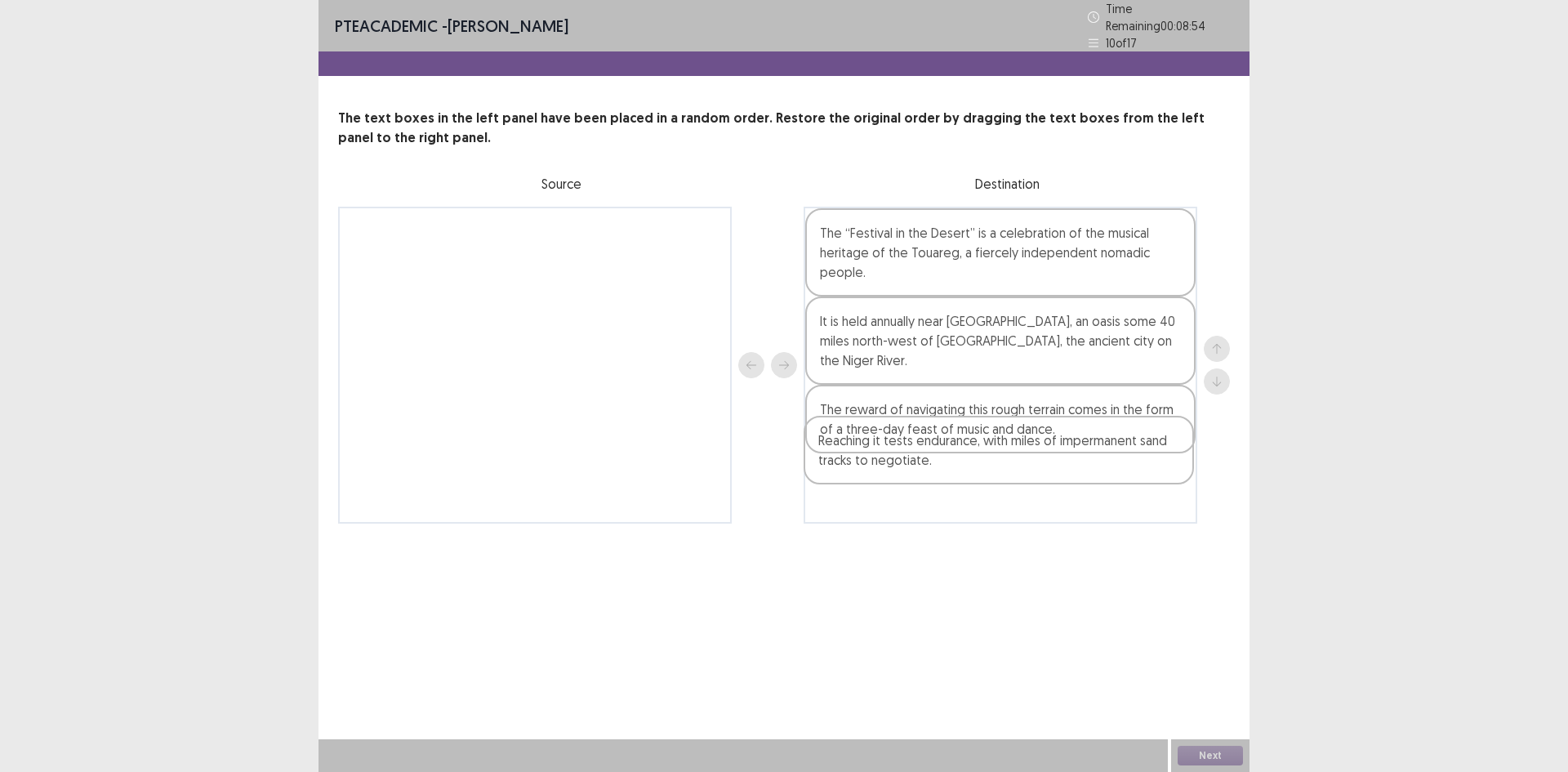
drag, startPoint x: 455, startPoint y: 242, endPoint x: 935, endPoint y: 472, distance: 532.3
click at [935, 472] on div "Reaching it tests endurance, with miles of impermanent sand tracks to negotiate…" at bounding box center [784, 365] width 892 height 317
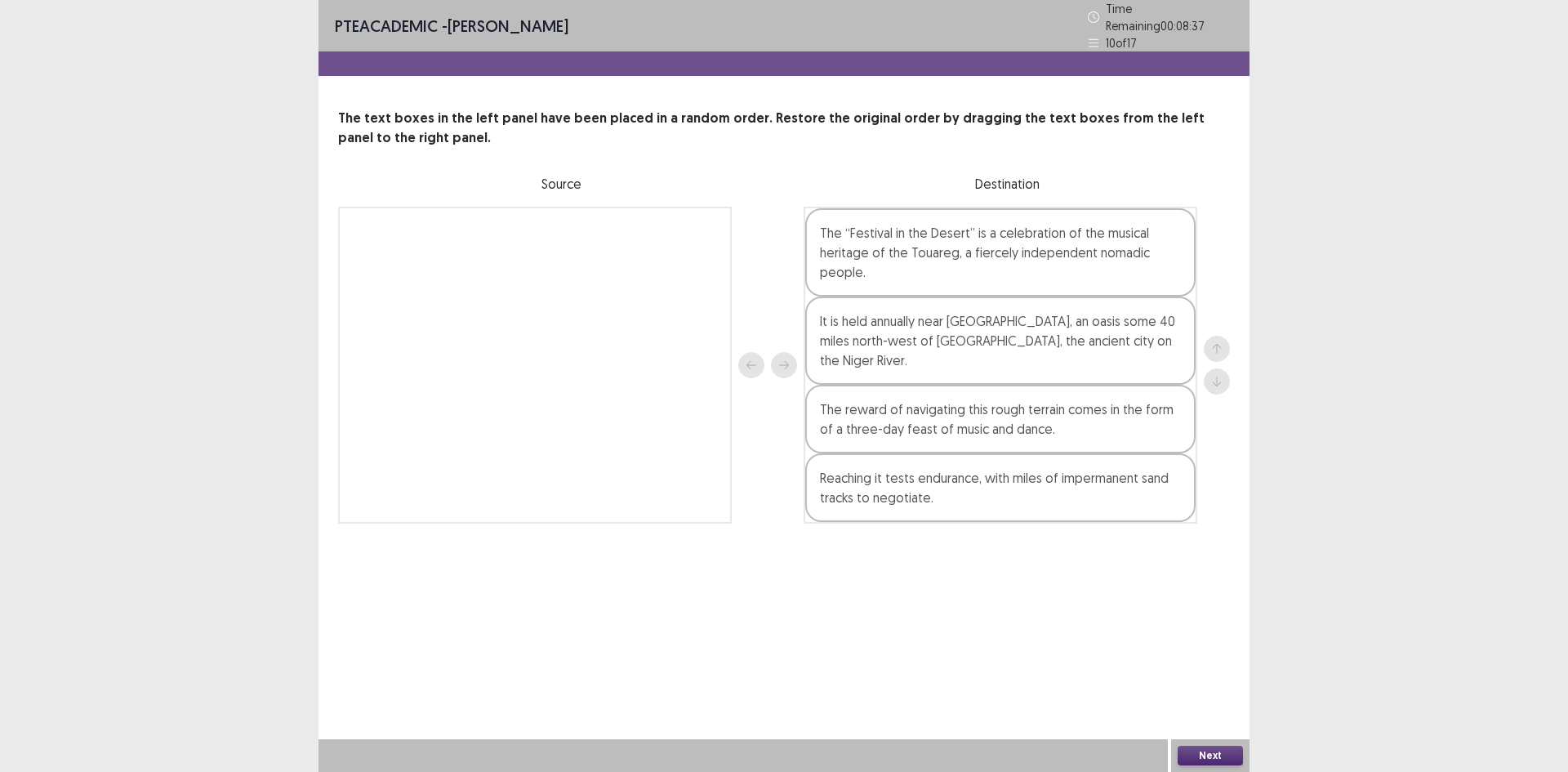
click at [1206, 753] on button "Next" at bounding box center [1211, 755] width 65 height 19
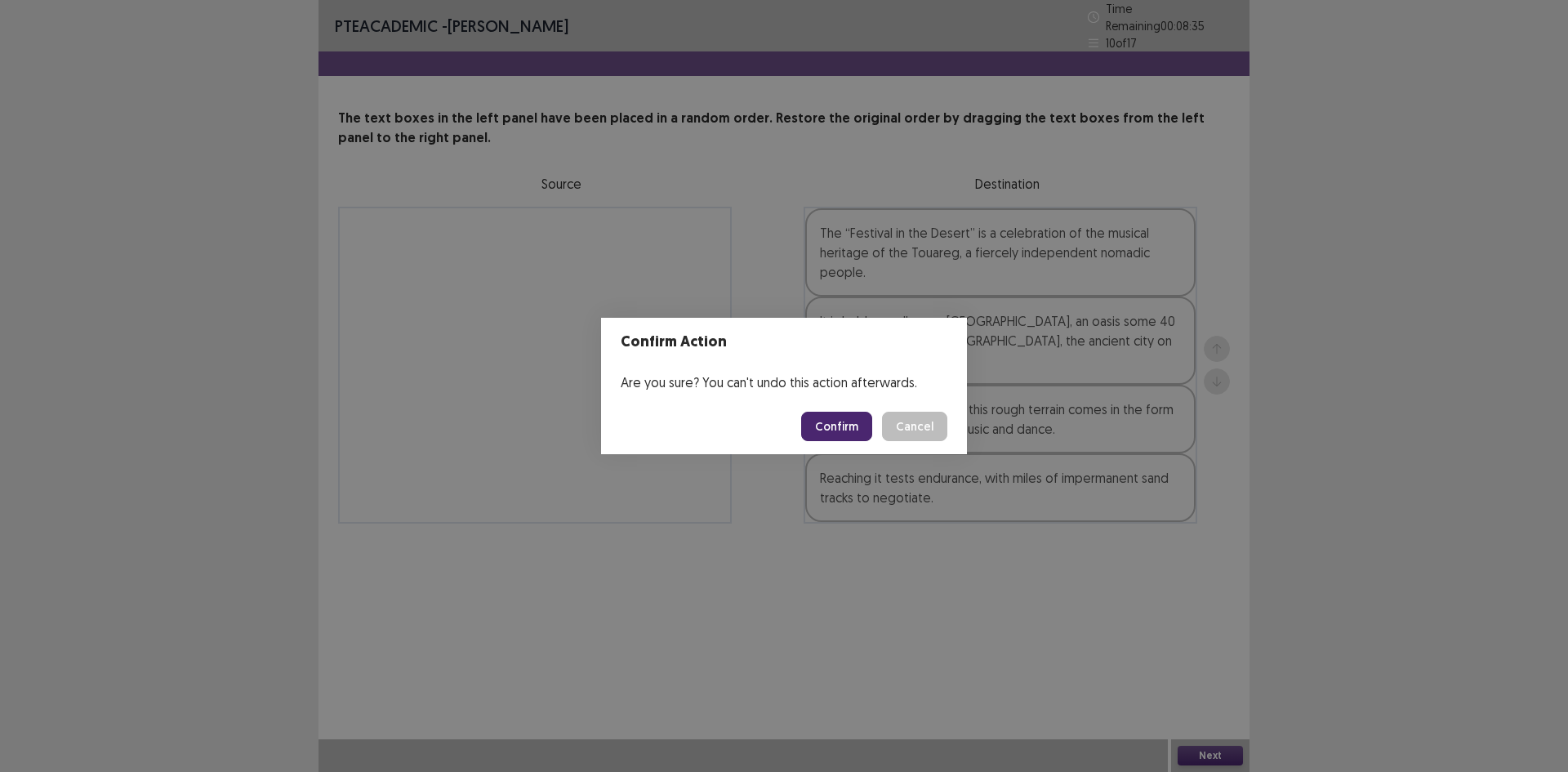
click at [827, 425] on button "Confirm" at bounding box center [837, 426] width 71 height 29
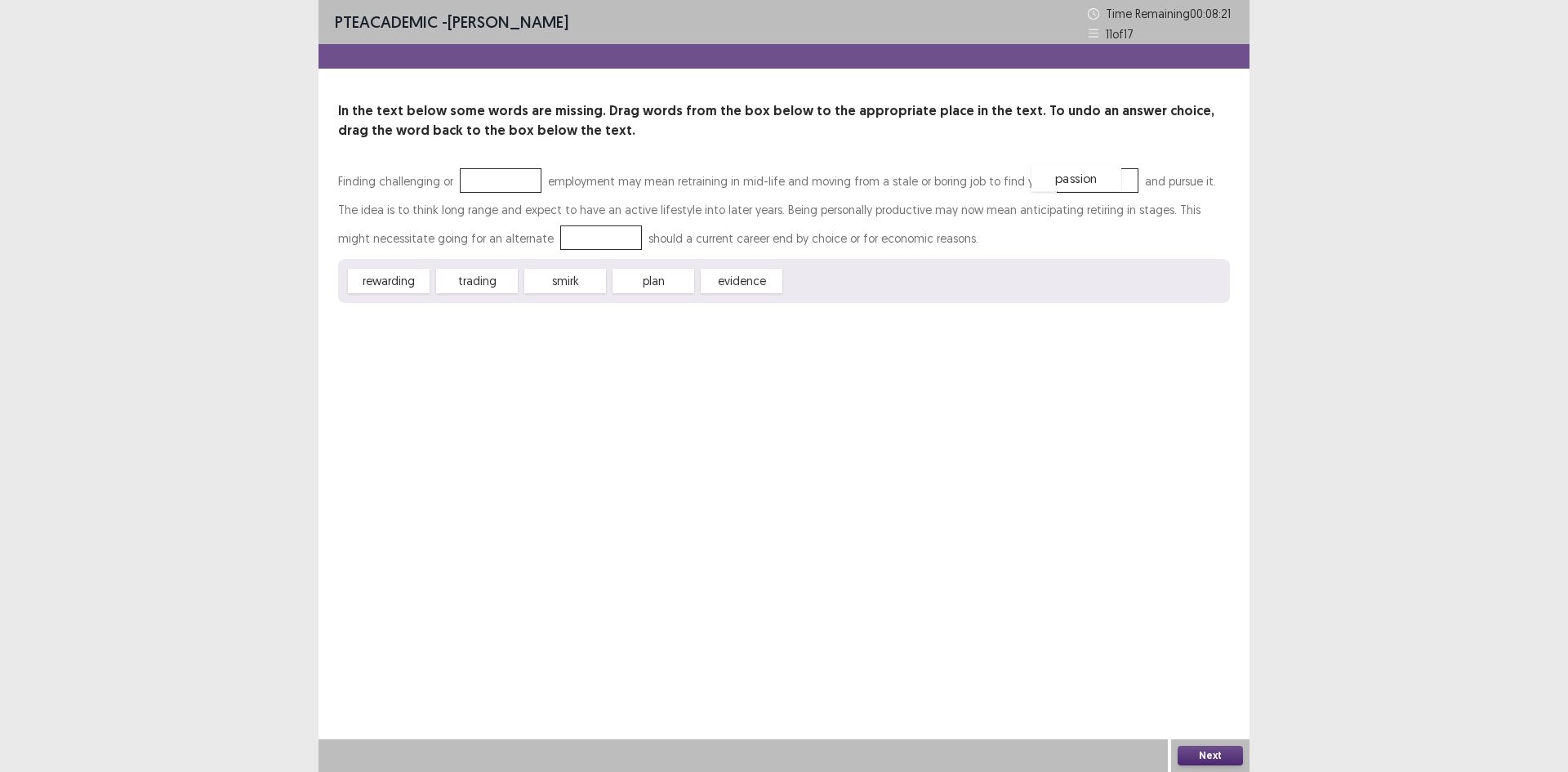
drag, startPoint x: 839, startPoint y: 286, endPoint x: 1085, endPoint y: 183, distance: 266.7
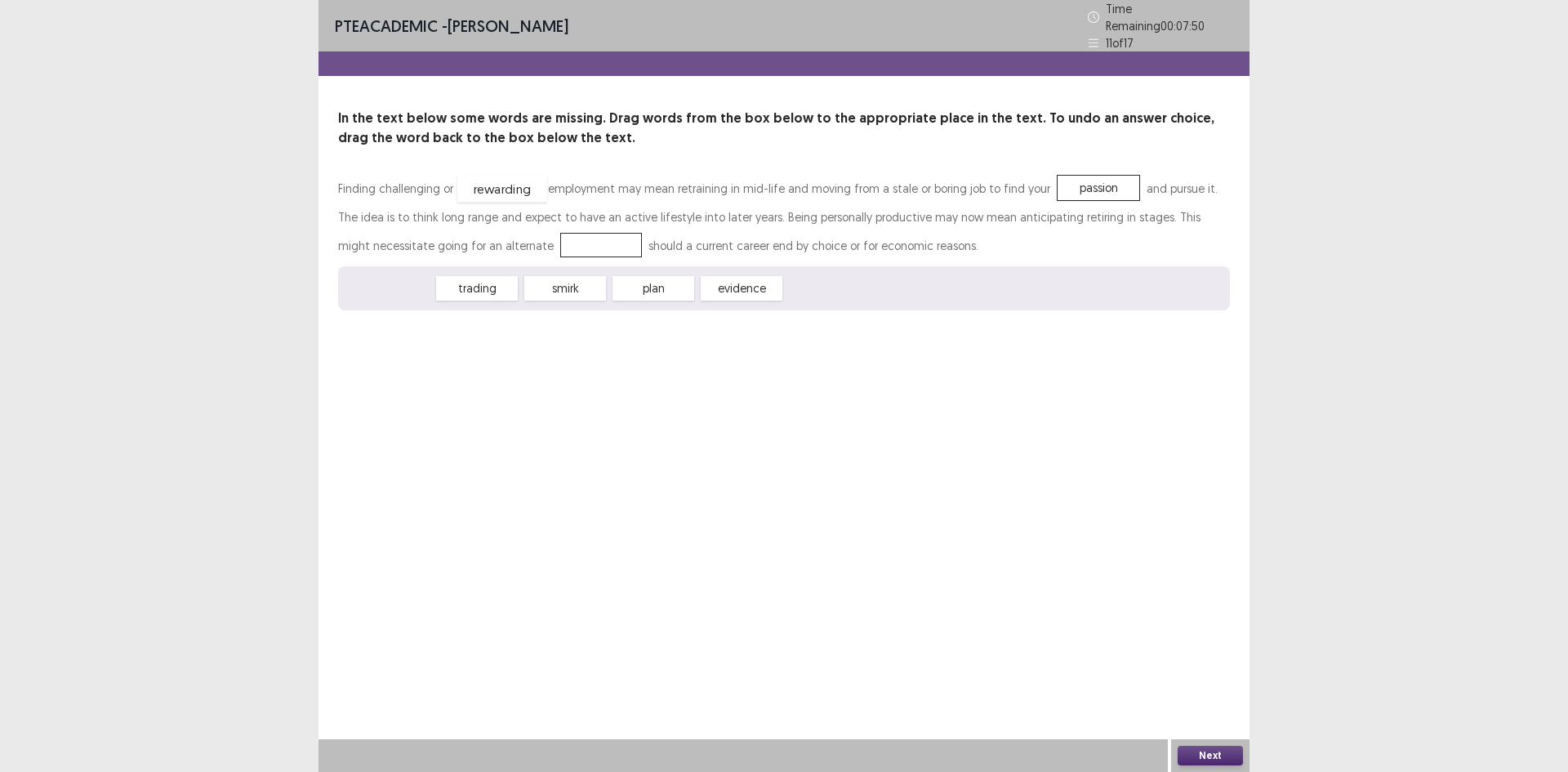
drag, startPoint x: 394, startPoint y: 282, endPoint x: 508, endPoint y: 182, distance: 151.6
drag, startPoint x: 661, startPoint y: 279, endPoint x: 518, endPoint y: 241, distance: 148.0
click at [1226, 749] on button "Next" at bounding box center [1211, 755] width 65 height 19
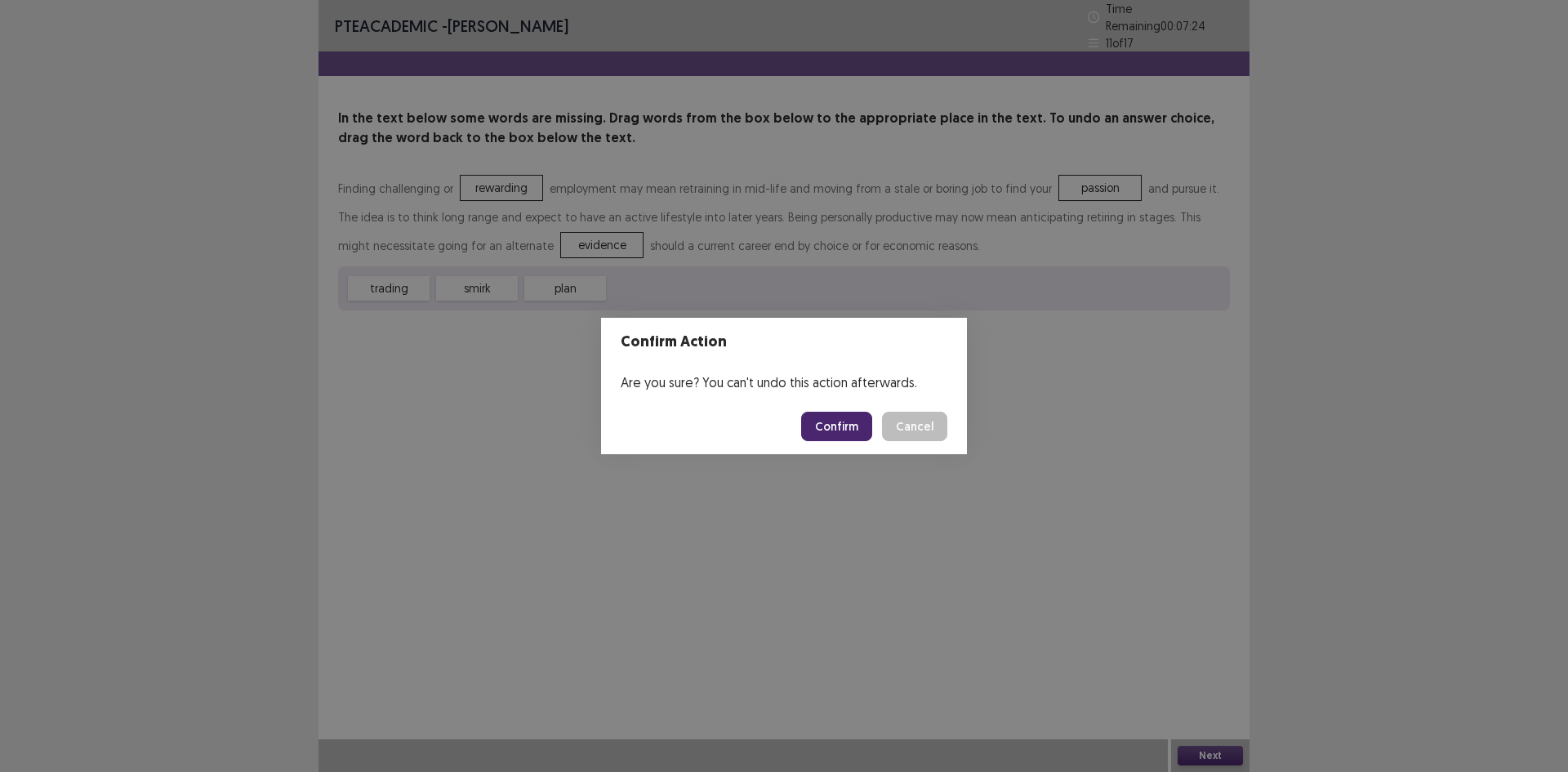
click at [842, 428] on button "Confirm" at bounding box center [837, 426] width 71 height 29
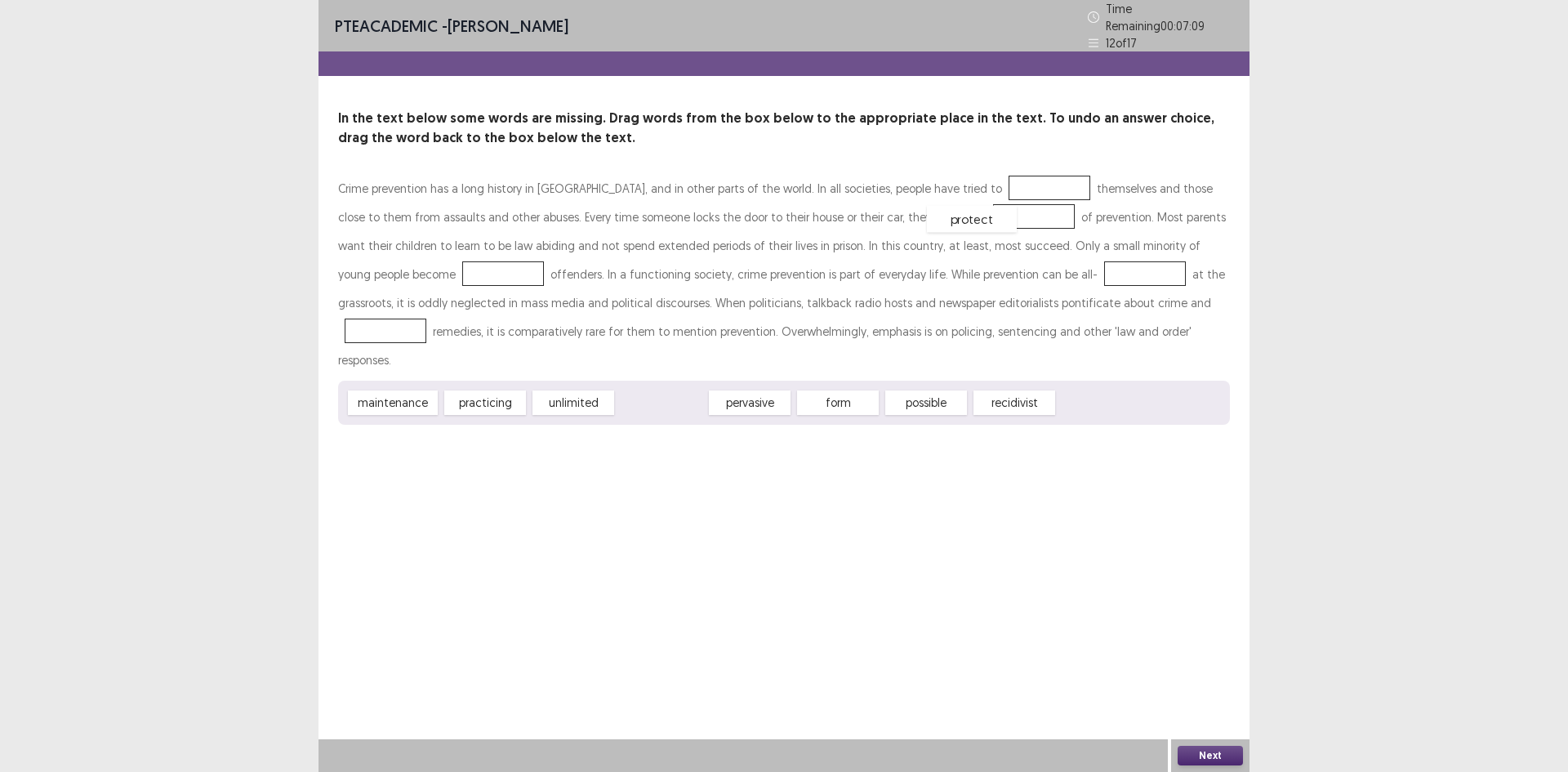
drag, startPoint x: 651, startPoint y: 364, endPoint x: 961, endPoint y: 180, distance: 360.5
drag, startPoint x: 741, startPoint y: 369, endPoint x: 907, endPoint y: 216, distance: 225.8
click at [672, 390] on div "pervasive" at bounding box center [662, 403] width 90 height 27
drag, startPoint x: 672, startPoint y: 371, endPoint x: 1015, endPoint y: 270, distance: 357.6
drag, startPoint x: 638, startPoint y: 369, endPoint x: 1069, endPoint y: 294, distance: 437.5
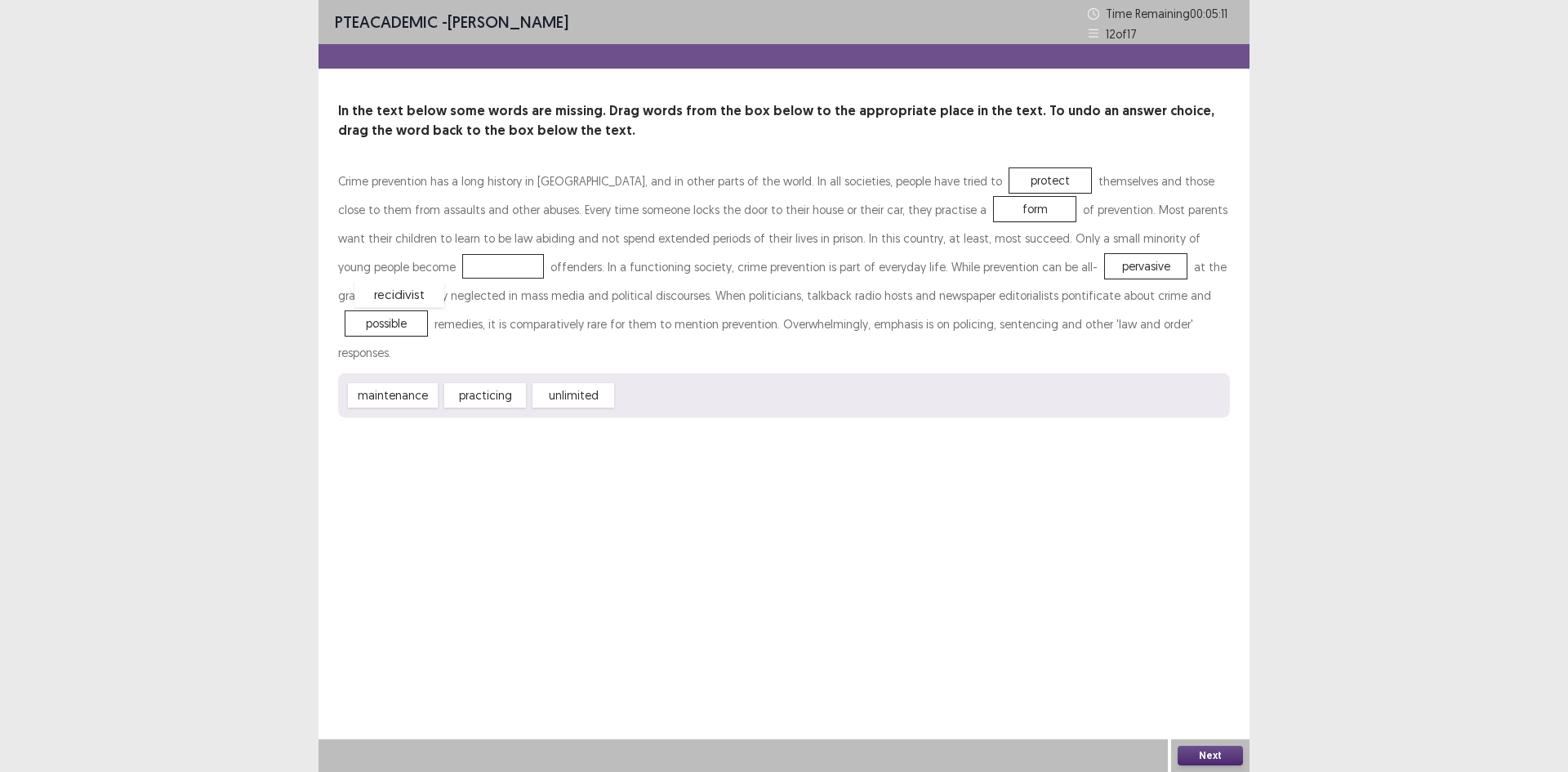
drag, startPoint x: 651, startPoint y: 367, endPoint x: 389, endPoint y: 265, distance: 281.2
click at [1204, 755] on button "Next" at bounding box center [1211, 755] width 65 height 19
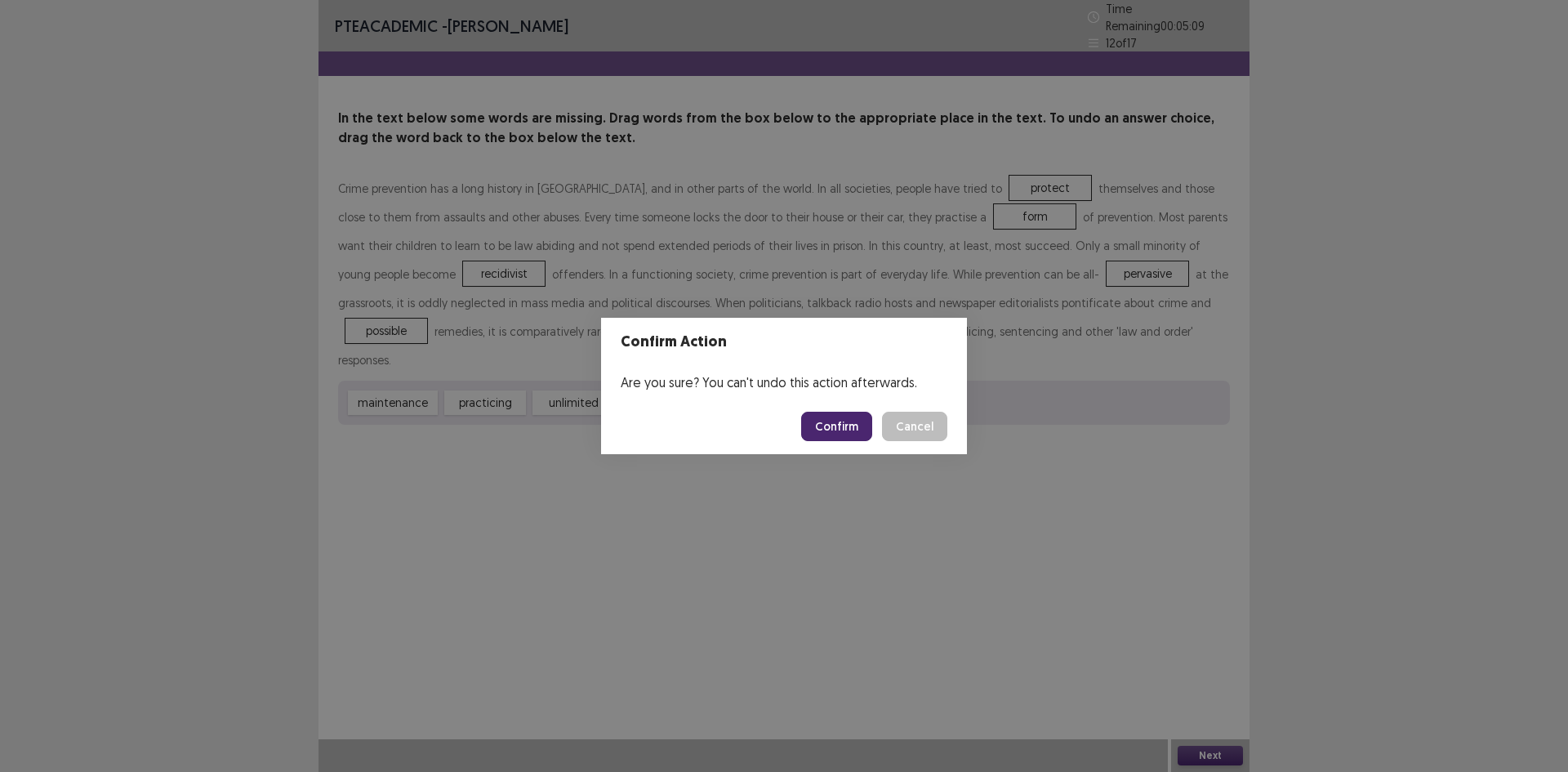
click at [843, 435] on button "Confirm" at bounding box center [837, 426] width 71 height 29
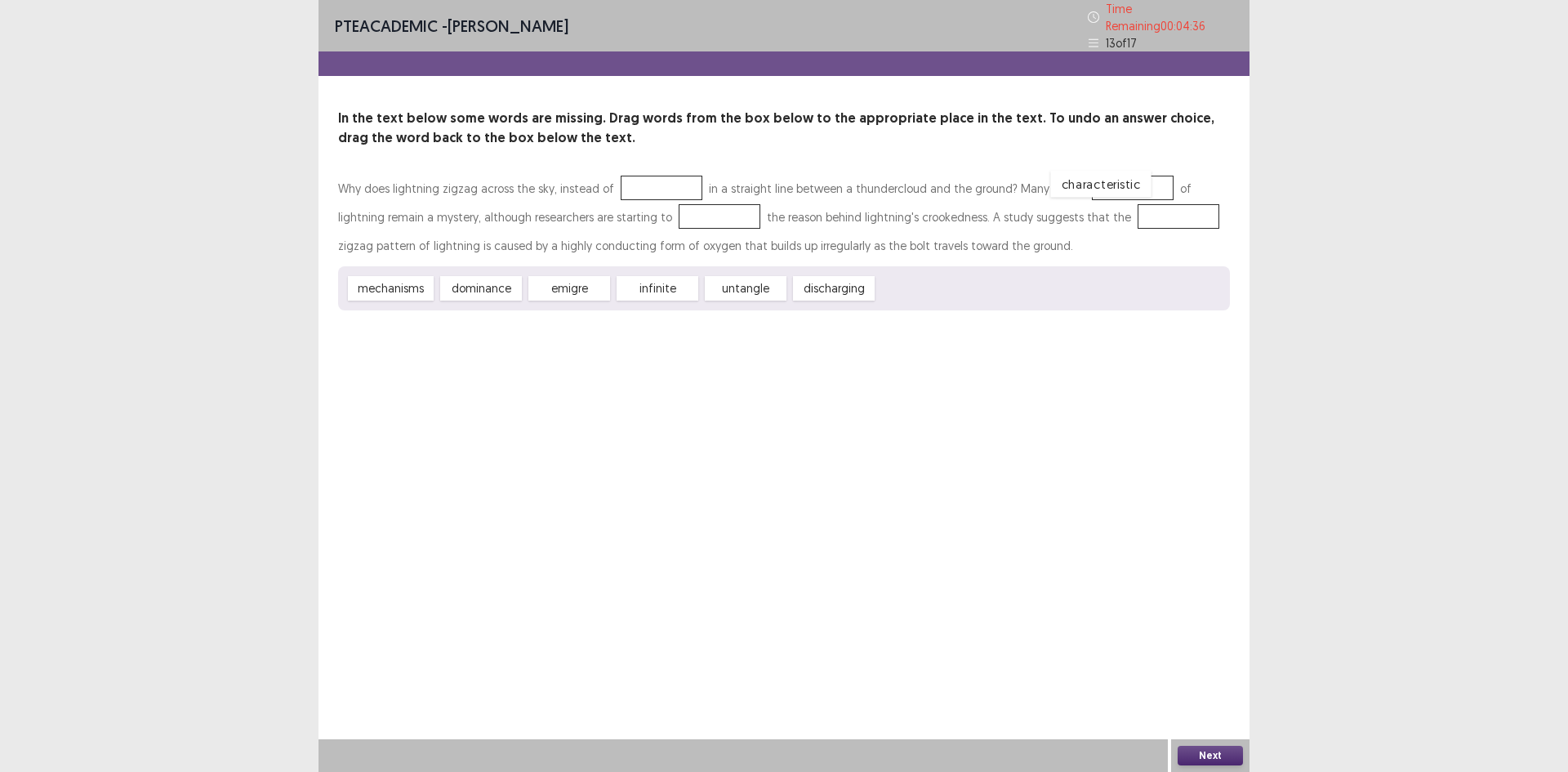
drag, startPoint x: 931, startPoint y: 285, endPoint x: 1106, endPoint y: 180, distance: 204.1
drag, startPoint x: 743, startPoint y: 282, endPoint x: 659, endPoint y: 213, distance: 108.7
drag, startPoint x: 722, startPoint y: 278, endPoint x: 626, endPoint y: 176, distance: 140.1
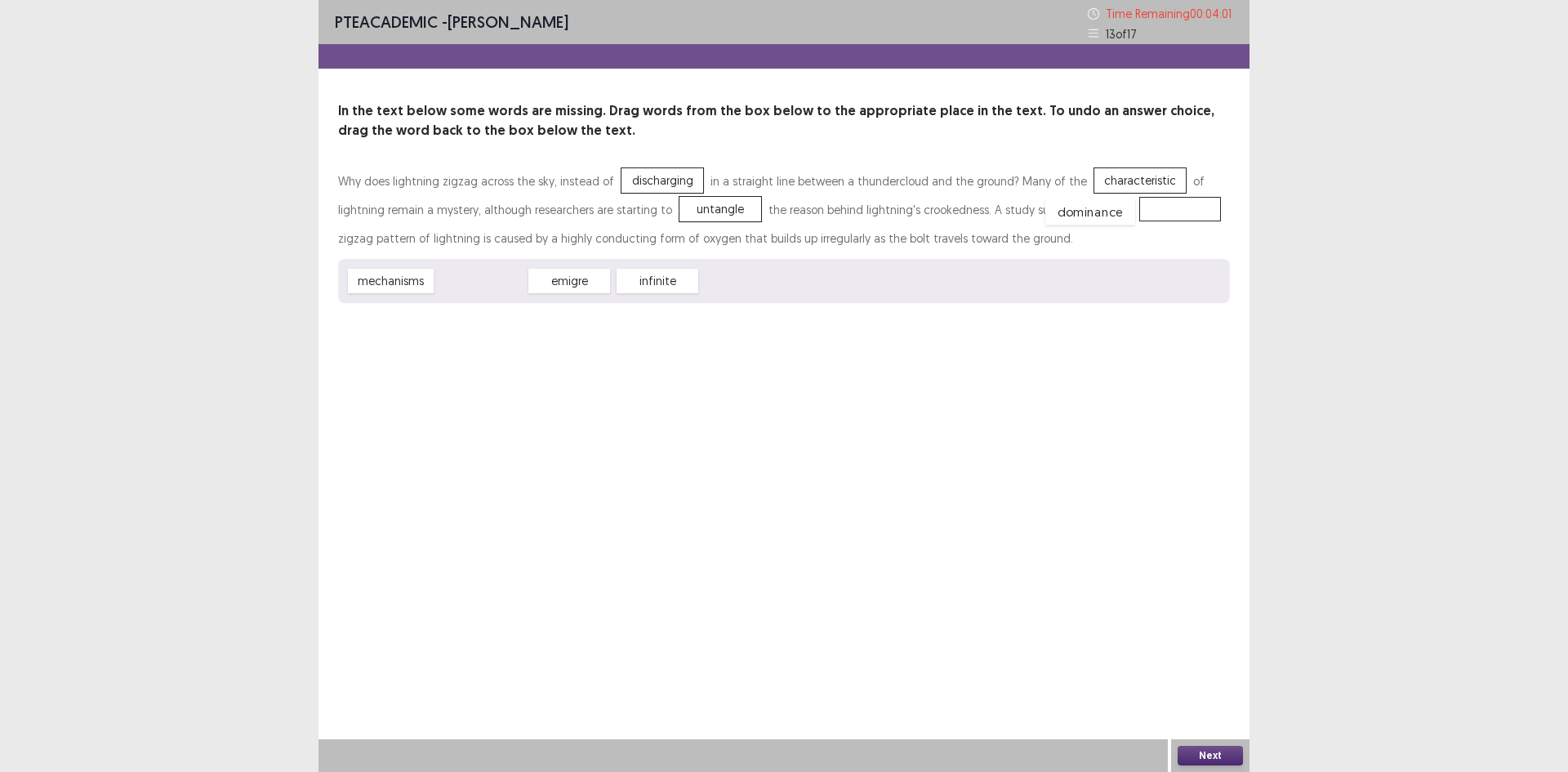
drag, startPoint x: 490, startPoint y: 283, endPoint x: 1099, endPoint y: 213, distance: 613.0
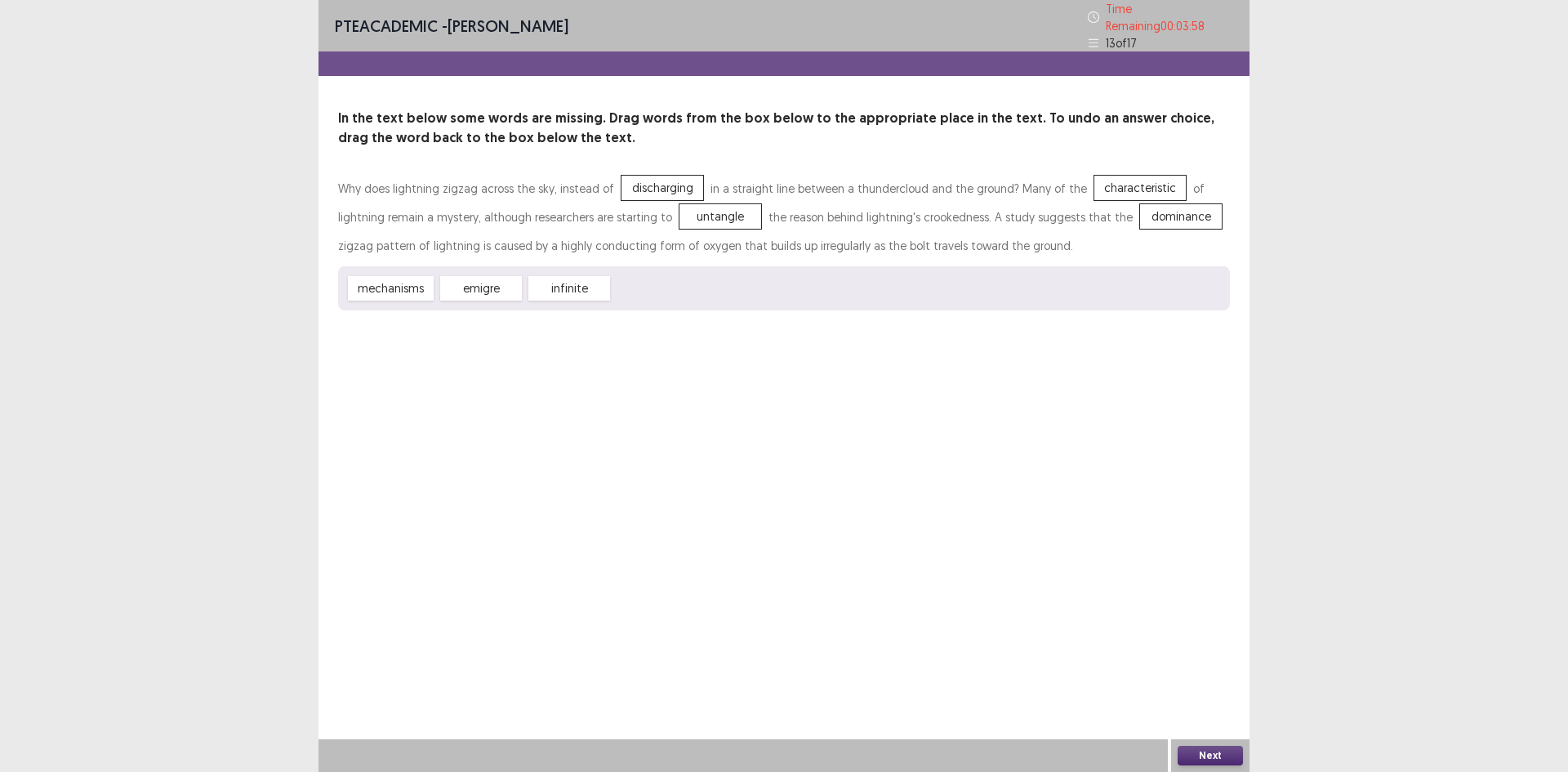
click at [1216, 752] on button "Next" at bounding box center [1211, 755] width 65 height 19
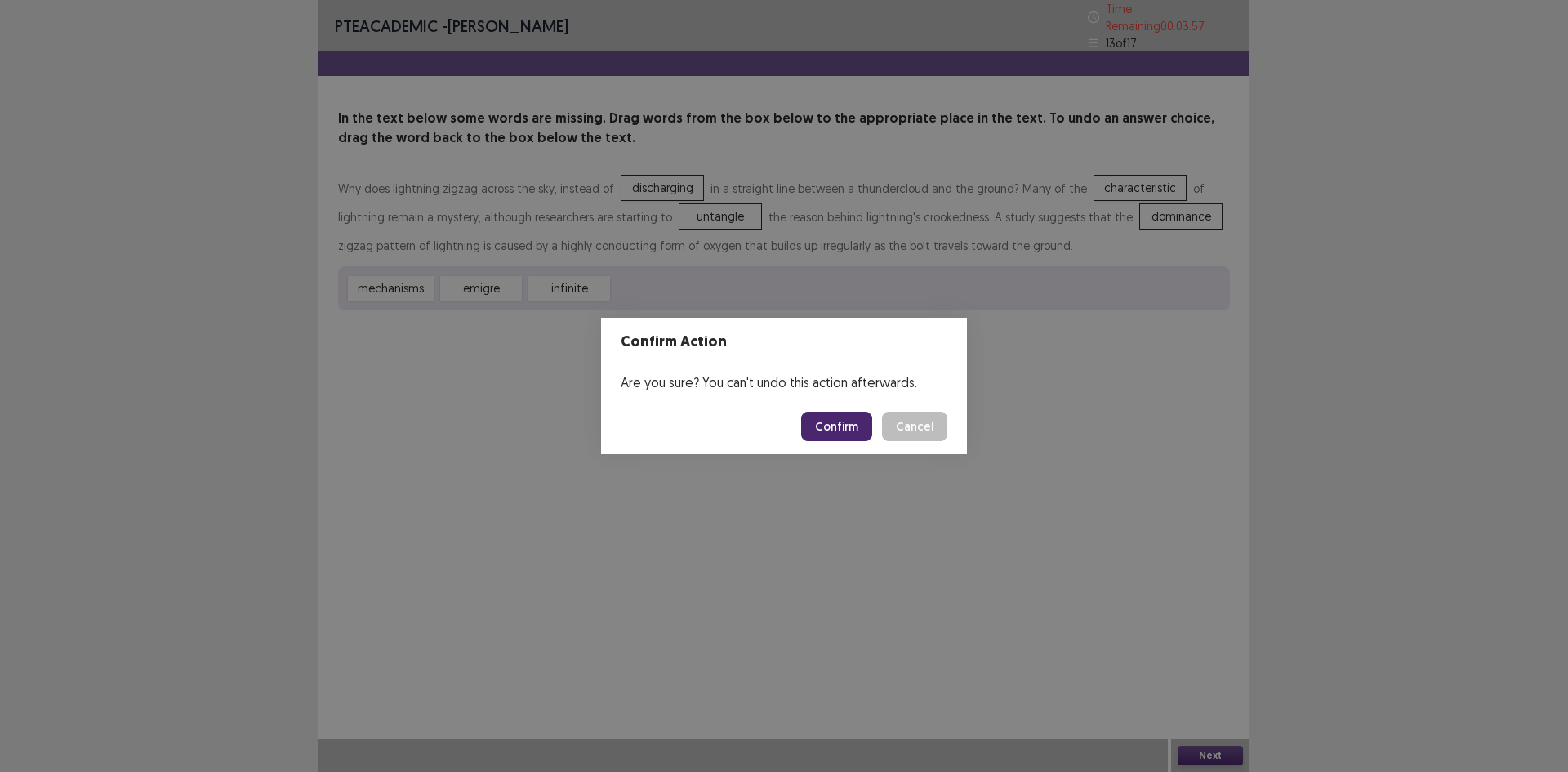
click at [844, 409] on footer "Confirm Cancel" at bounding box center [784, 426] width 366 height 56
click at [843, 421] on button "Confirm" at bounding box center [837, 426] width 71 height 29
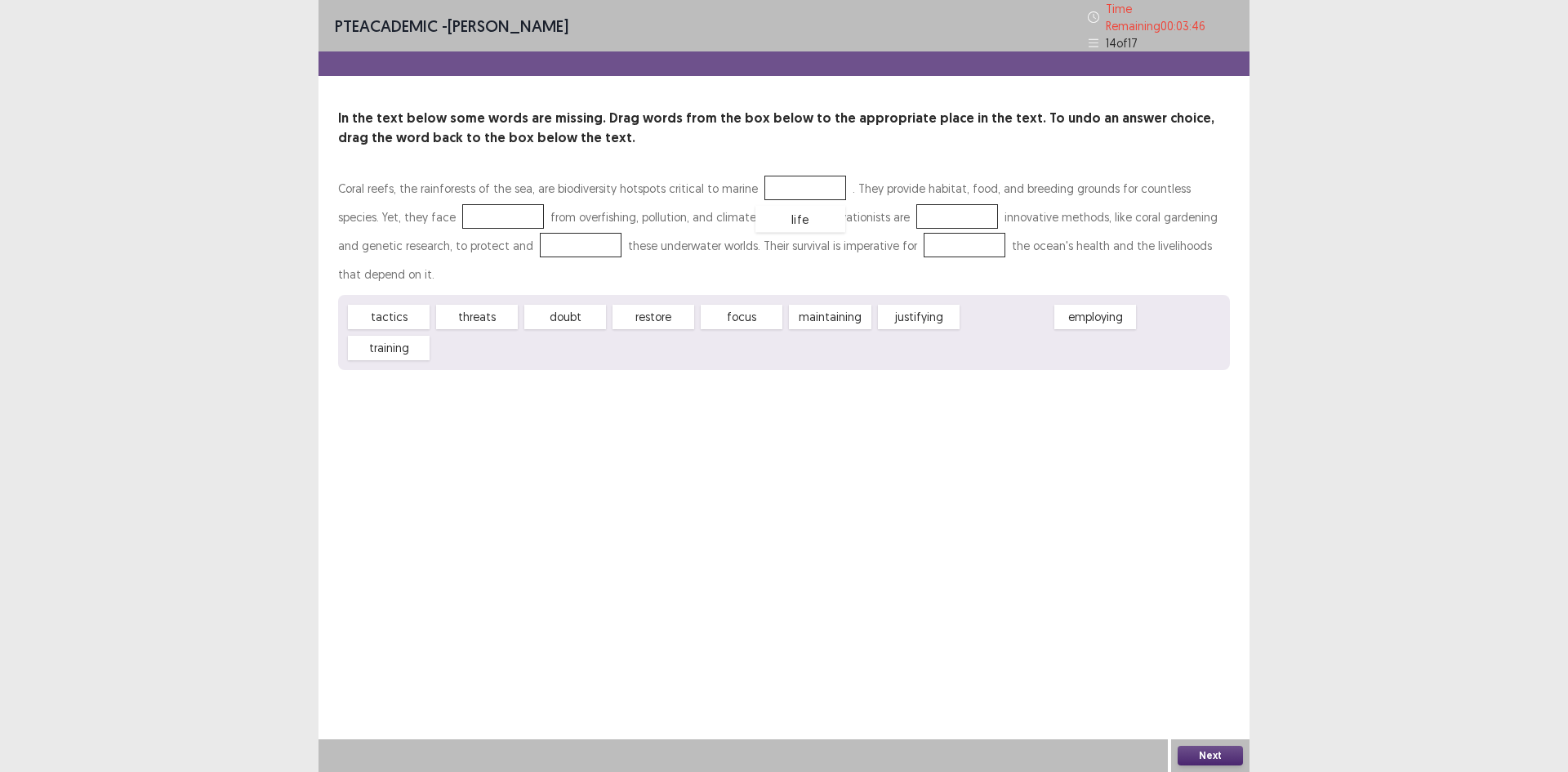
drag, startPoint x: 1000, startPoint y: 288, endPoint x: 794, endPoint y: 190, distance: 228.1
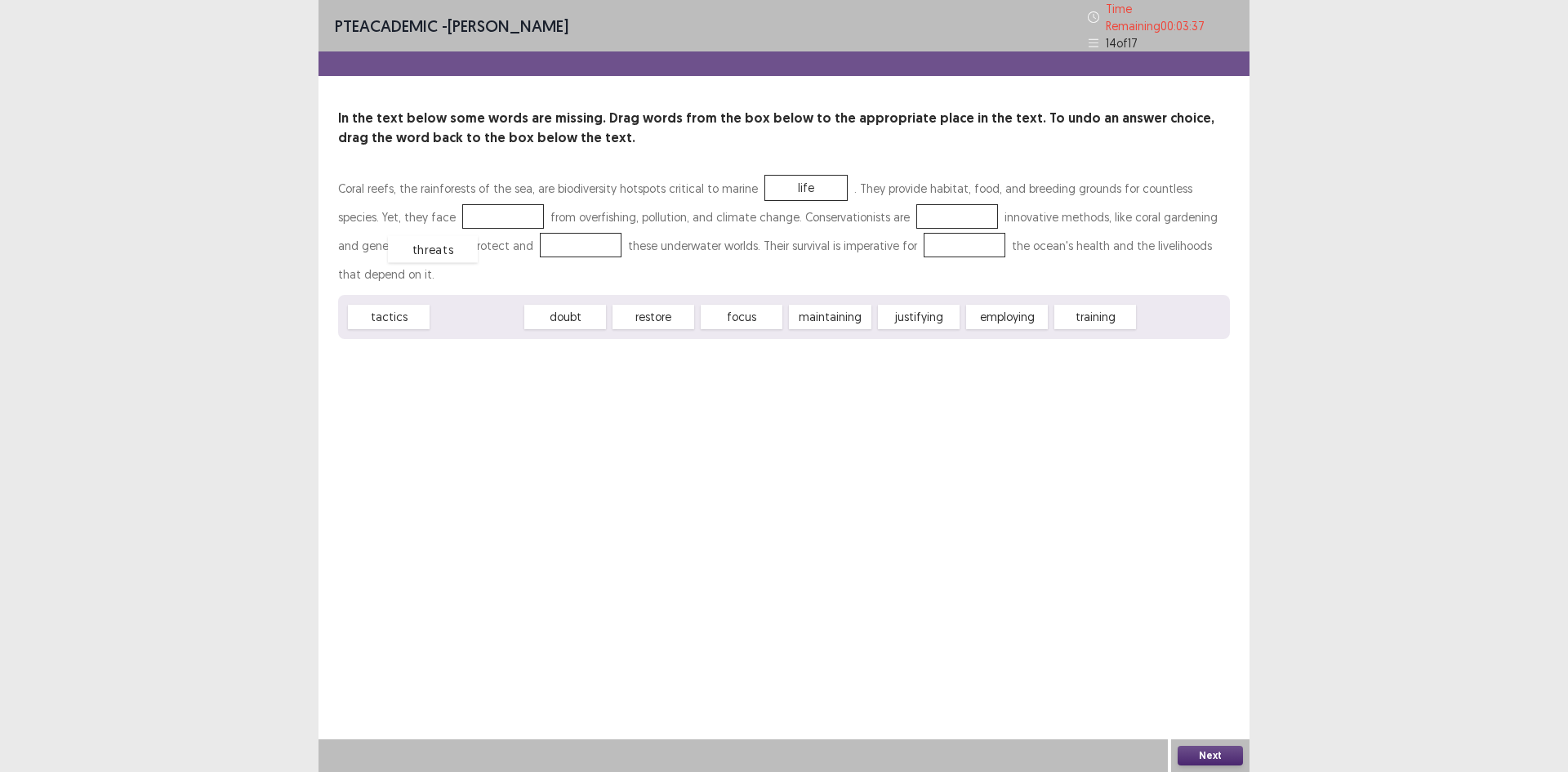
drag, startPoint x: 487, startPoint y: 281, endPoint x: 444, endPoint y: 213, distance: 80.5
drag, startPoint x: 898, startPoint y: 282, endPoint x: 861, endPoint y: 212, distance: 79.2
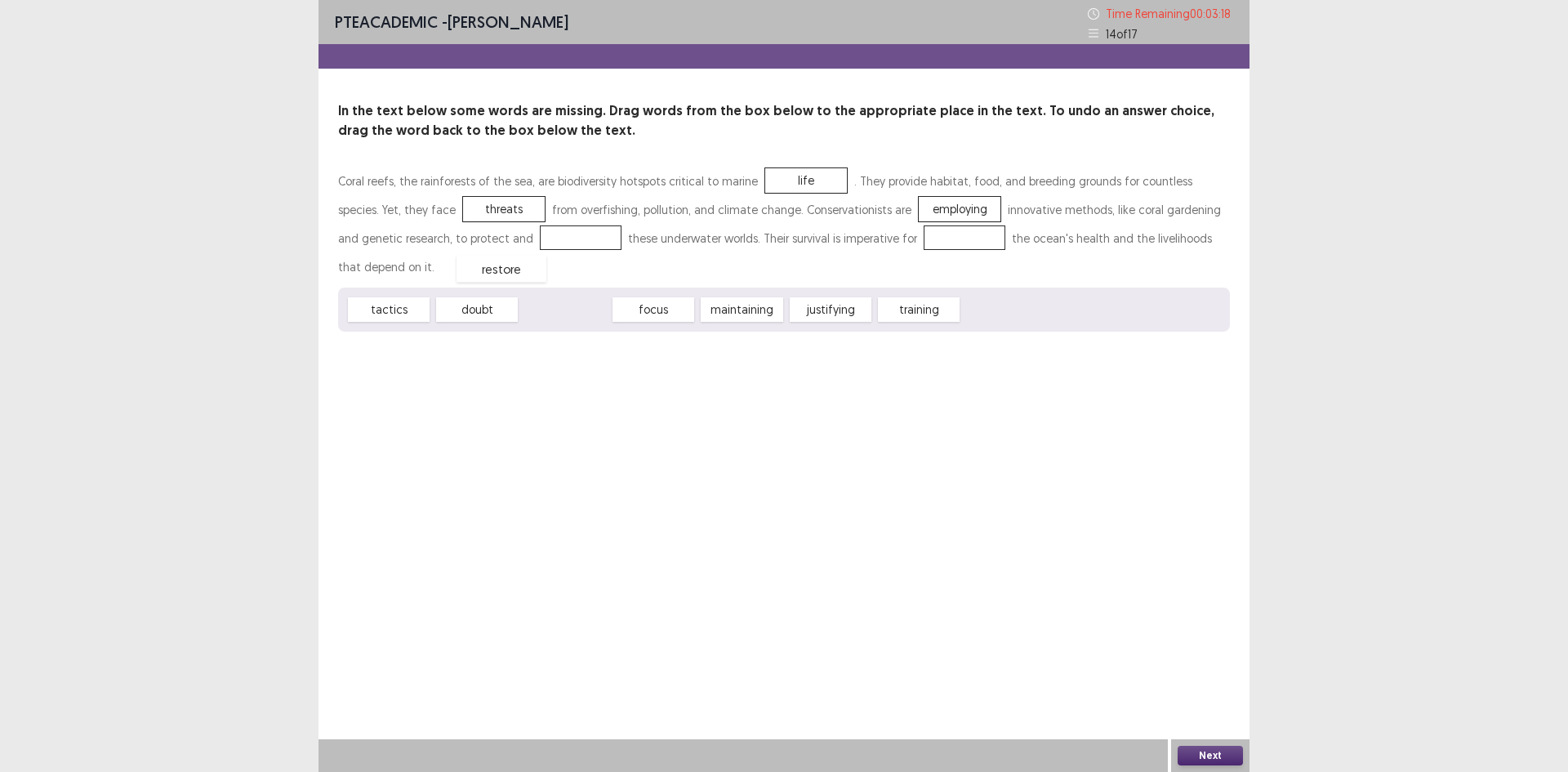
drag, startPoint x: 571, startPoint y: 283, endPoint x: 508, endPoint y: 241, distance: 75.7
drag, startPoint x: 670, startPoint y: 284, endPoint x: 898, endPoint y: 244, distance: 231.5
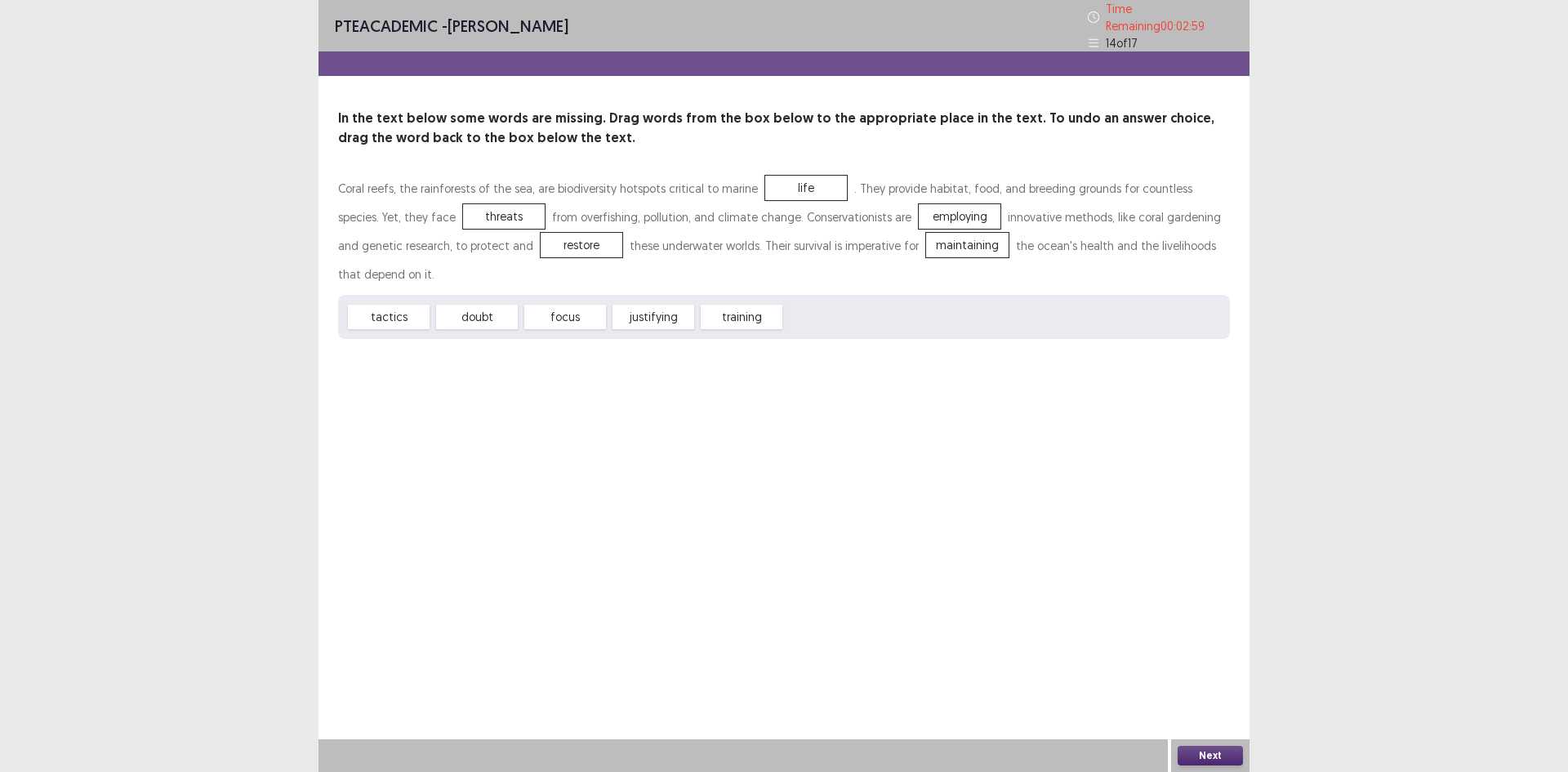
click at [1215, 758] on button "Next" at bounding box center [1211, 755] width 65 height 19
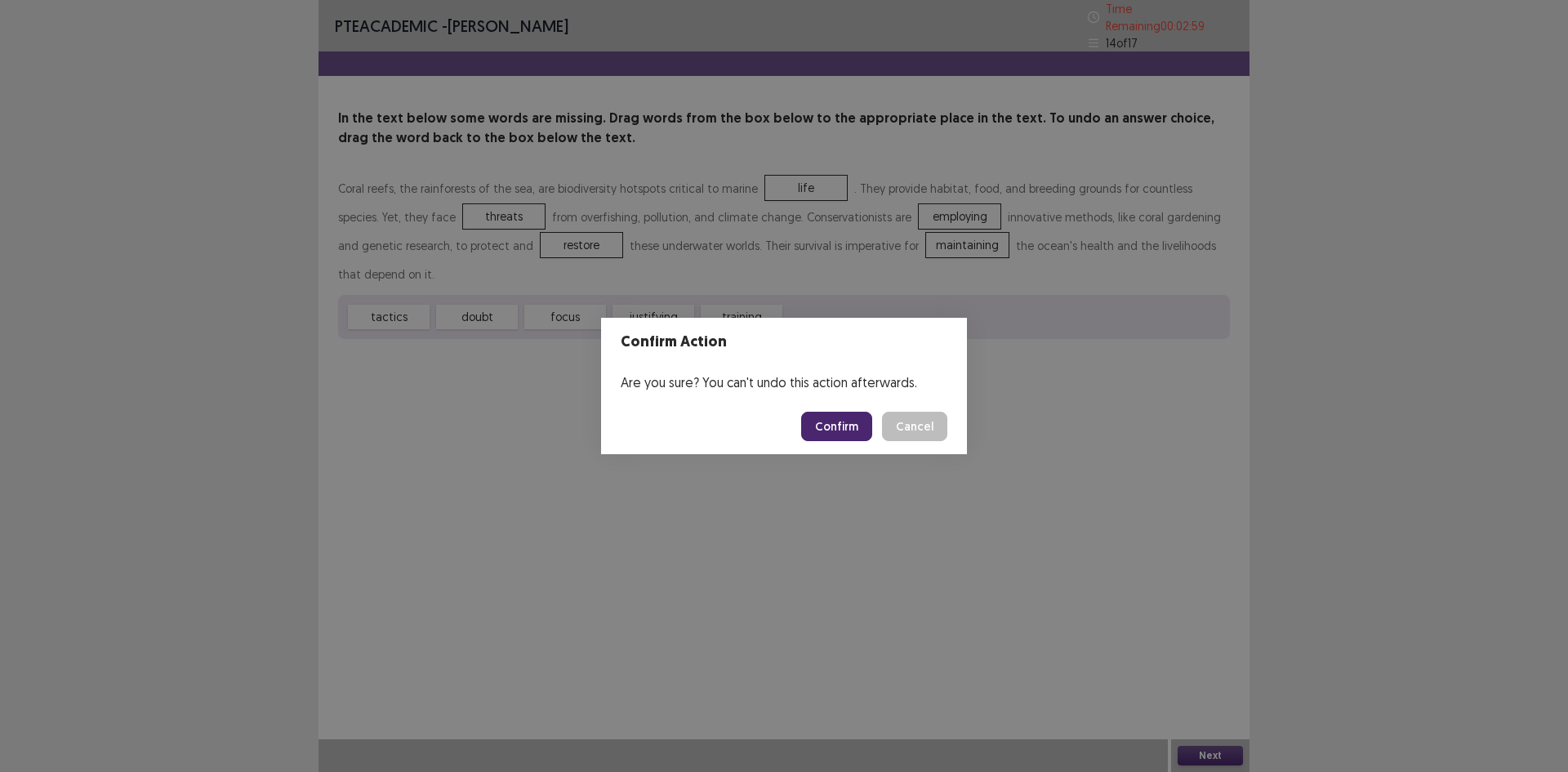
click at [854, 424] on button "Confirm" at bounding box center [837, 426] width 71 height 29
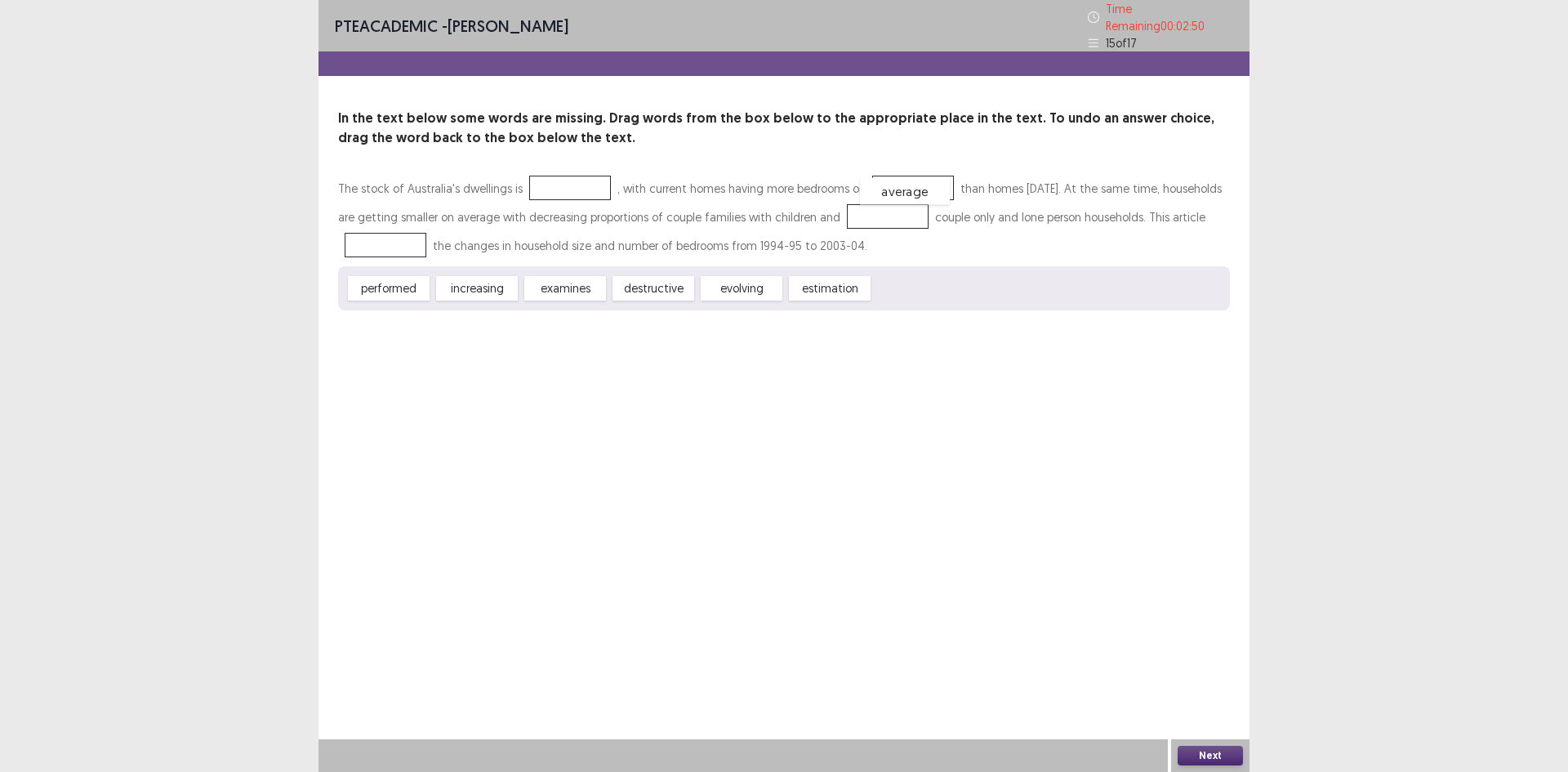
drag, startPoint x: 921, startPoint y: 283, endPoint x: 907, endPoint y: 187, distance: 97.0
drag, startPoint x: 469, startPoint y: 283, endPoint x: 923, endPoint y: 218, distance: 458.6
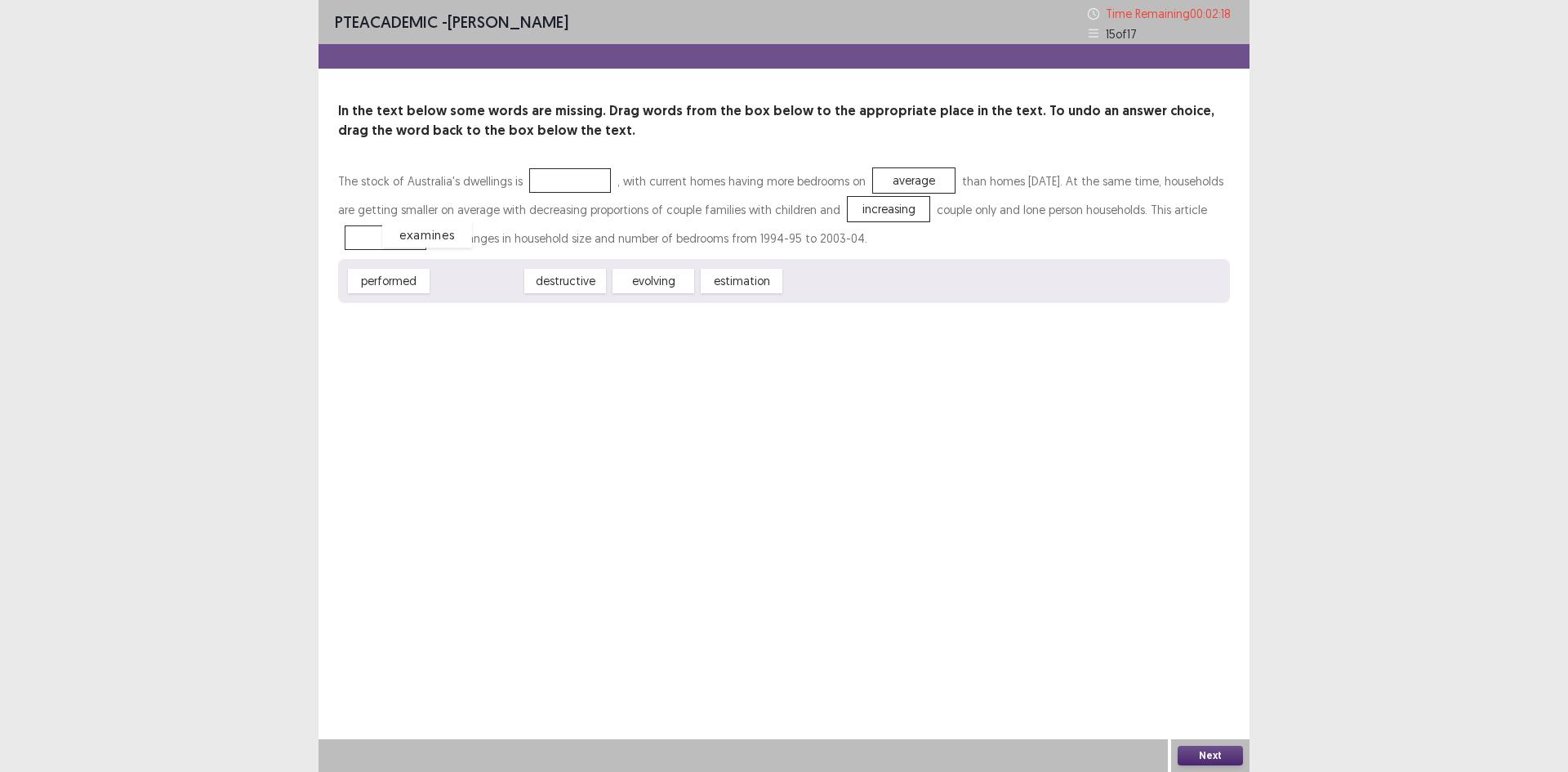
drag, startPoint x: 479, startPoint y: 284, endPoint x: 429, endPoint y: 238, distance: 67.9
drag, startPoint x: 572, startPoint y: 282, endPoint x: 566, endPoint y: 183, distance: 99.2
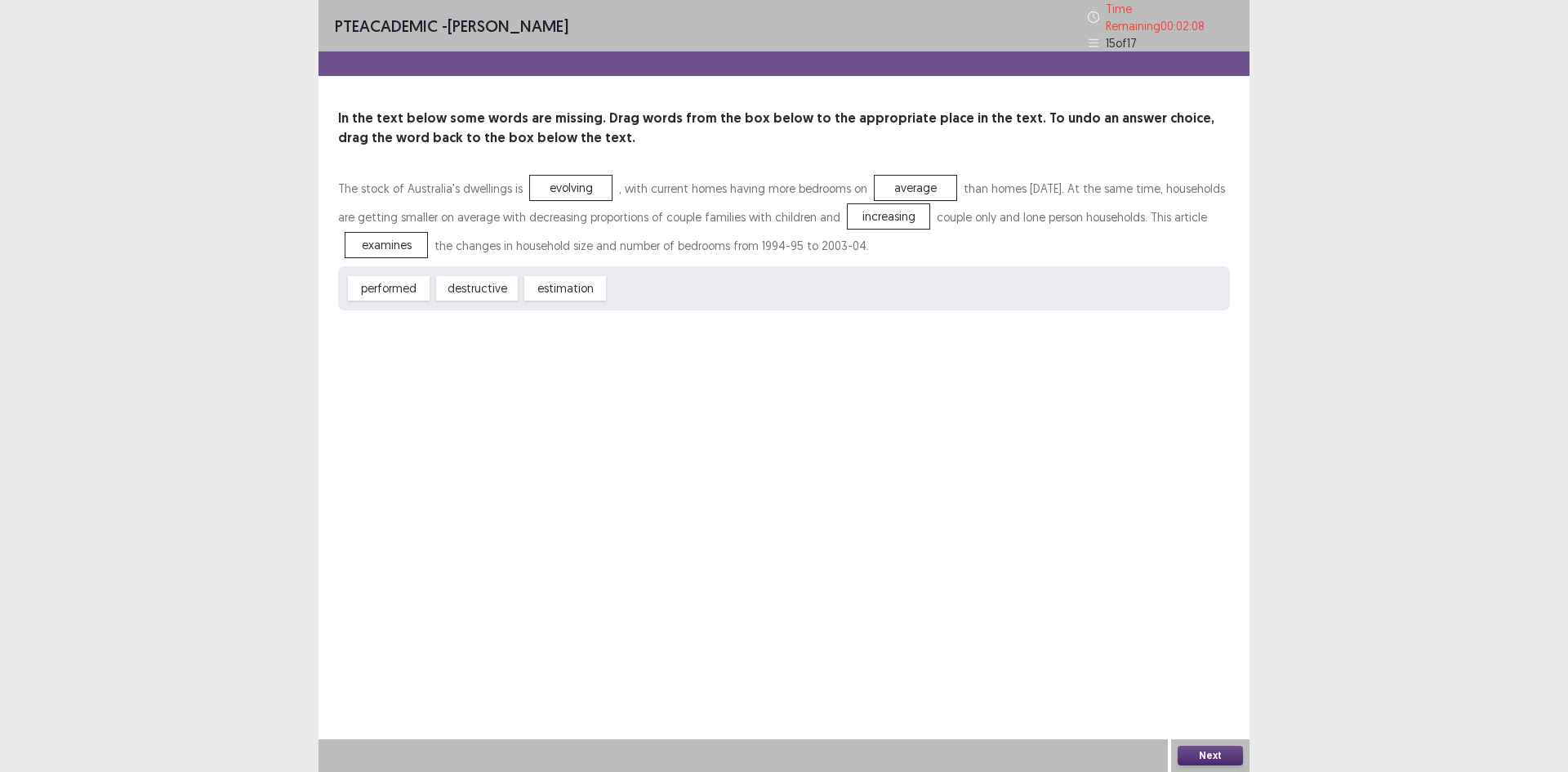
click at [1216, 758] on button "Next" at bounding box center [1211, 755] width 65 height 19
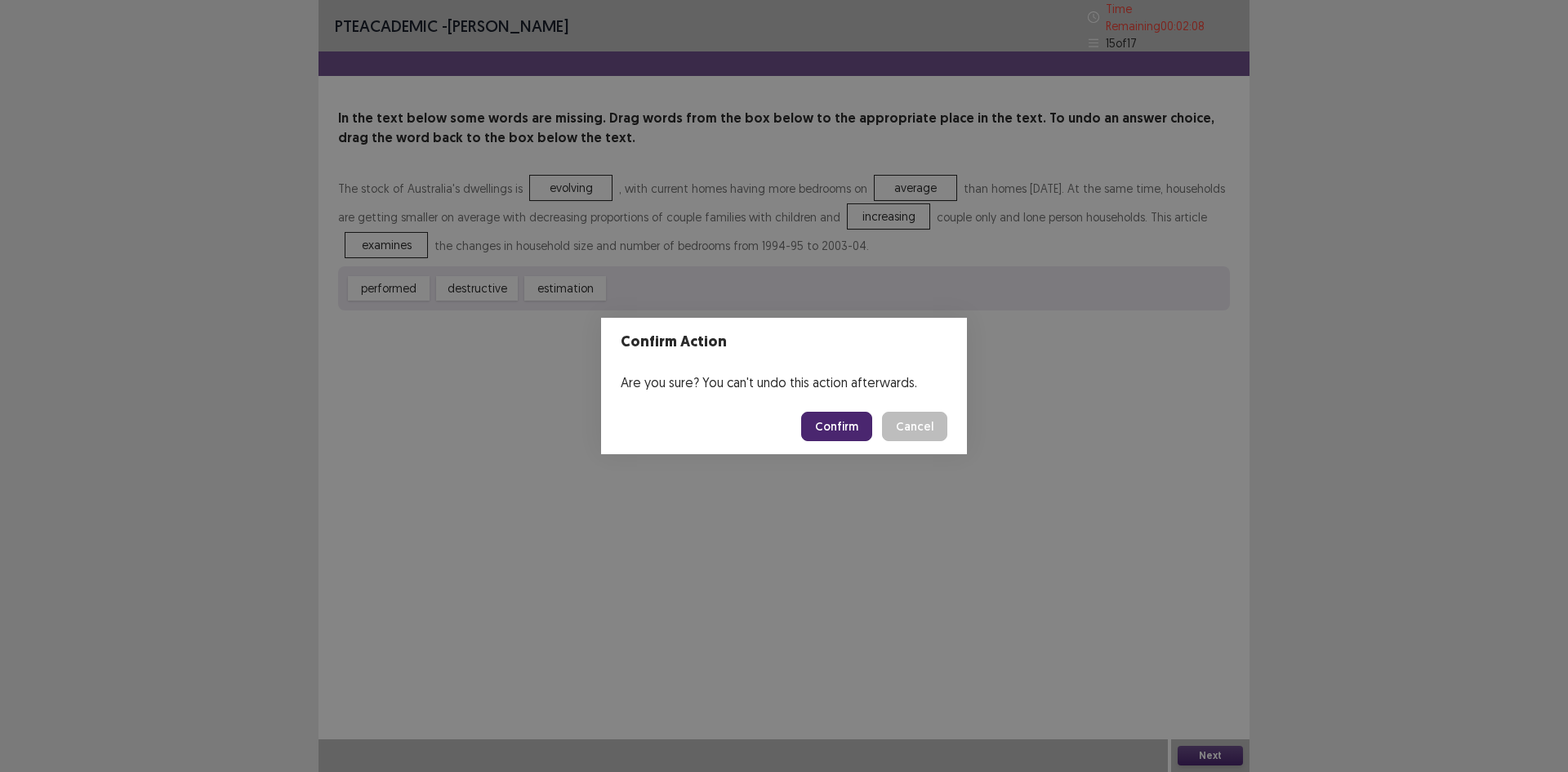
click at [854, 434] on button "Confirm" at bounding box center [837, 426] width 71 height 29
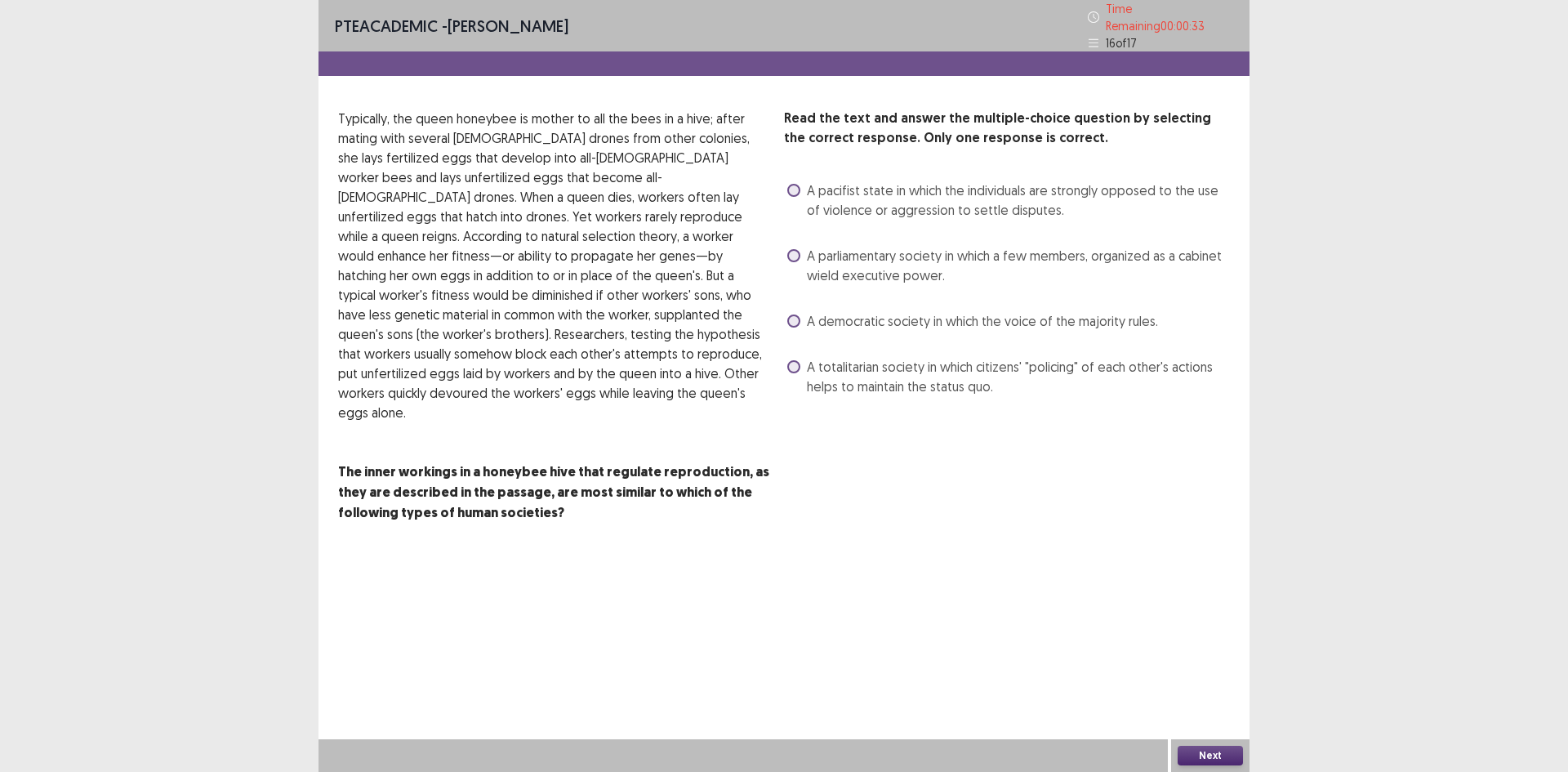
click at [922, 371] on span "A totalitarian society in which citizens' "policing" of each other's actions he…" at bounding box center [1019, 377] width 423 height 39
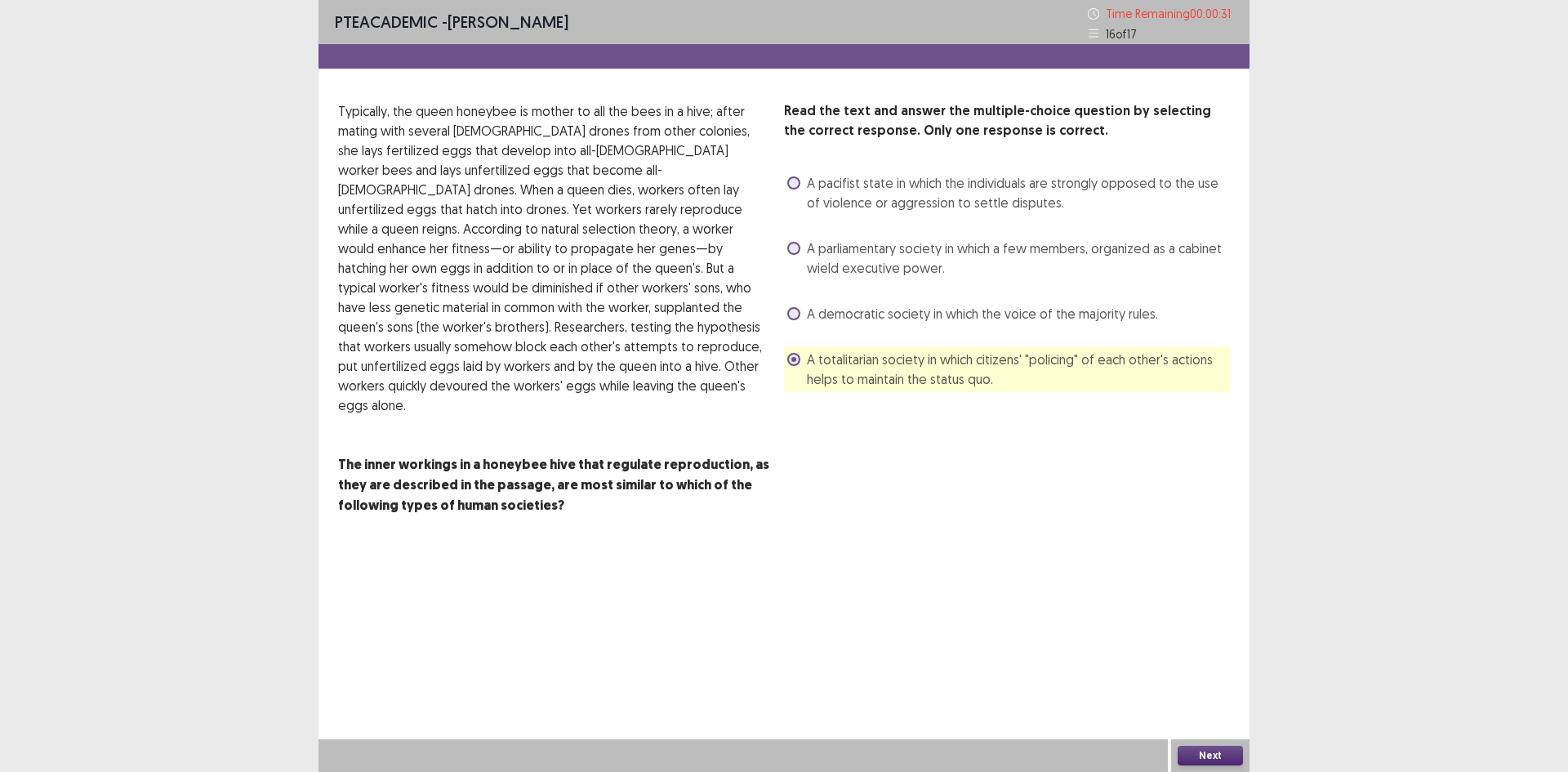
click at [1182, 750] on button "Next" at bounding box center [1211, 755] width 65 height 19
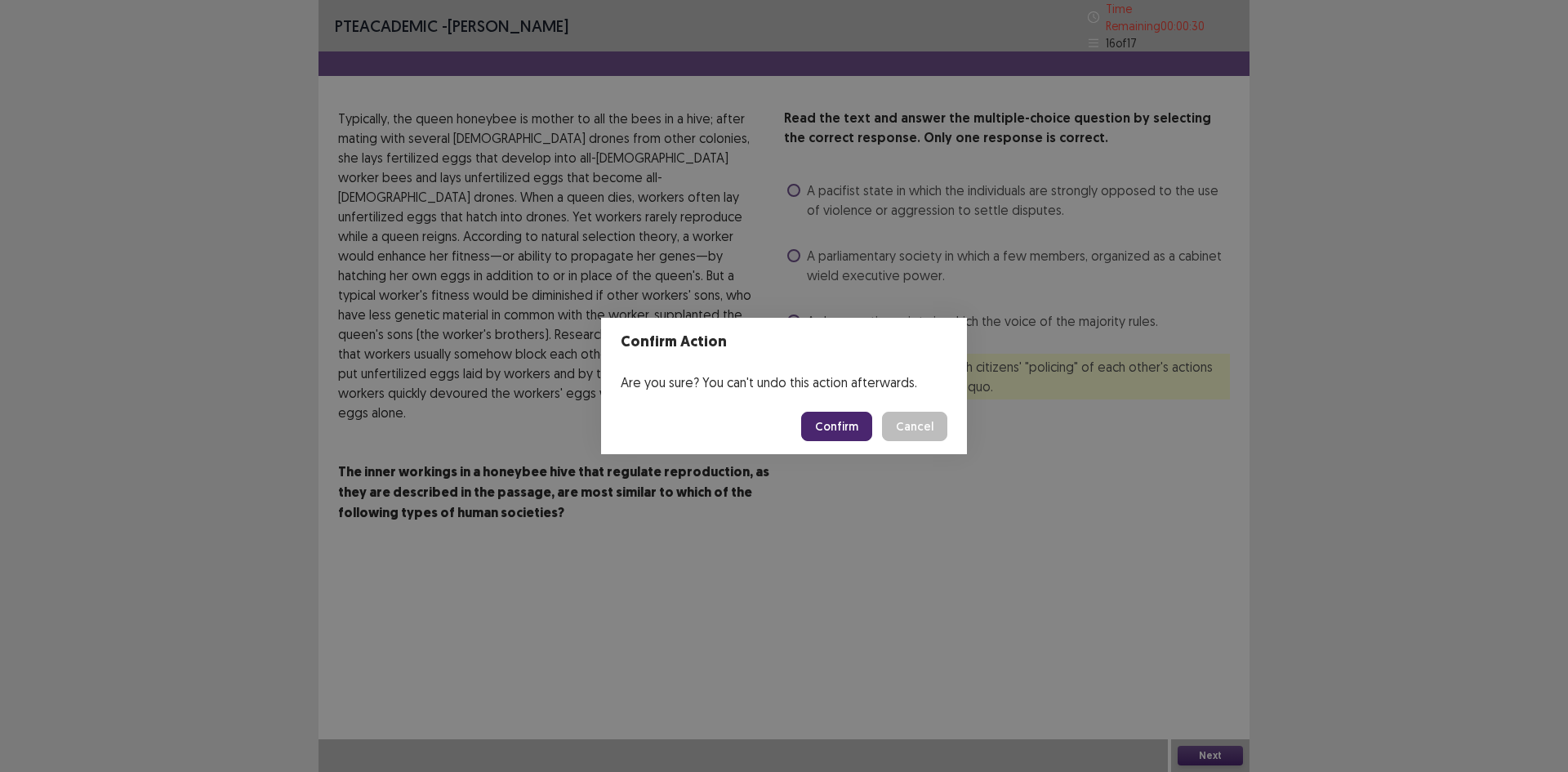
click at [848, 427] on button "Confirm" at bounding box center [837, 426] width 71 height 29
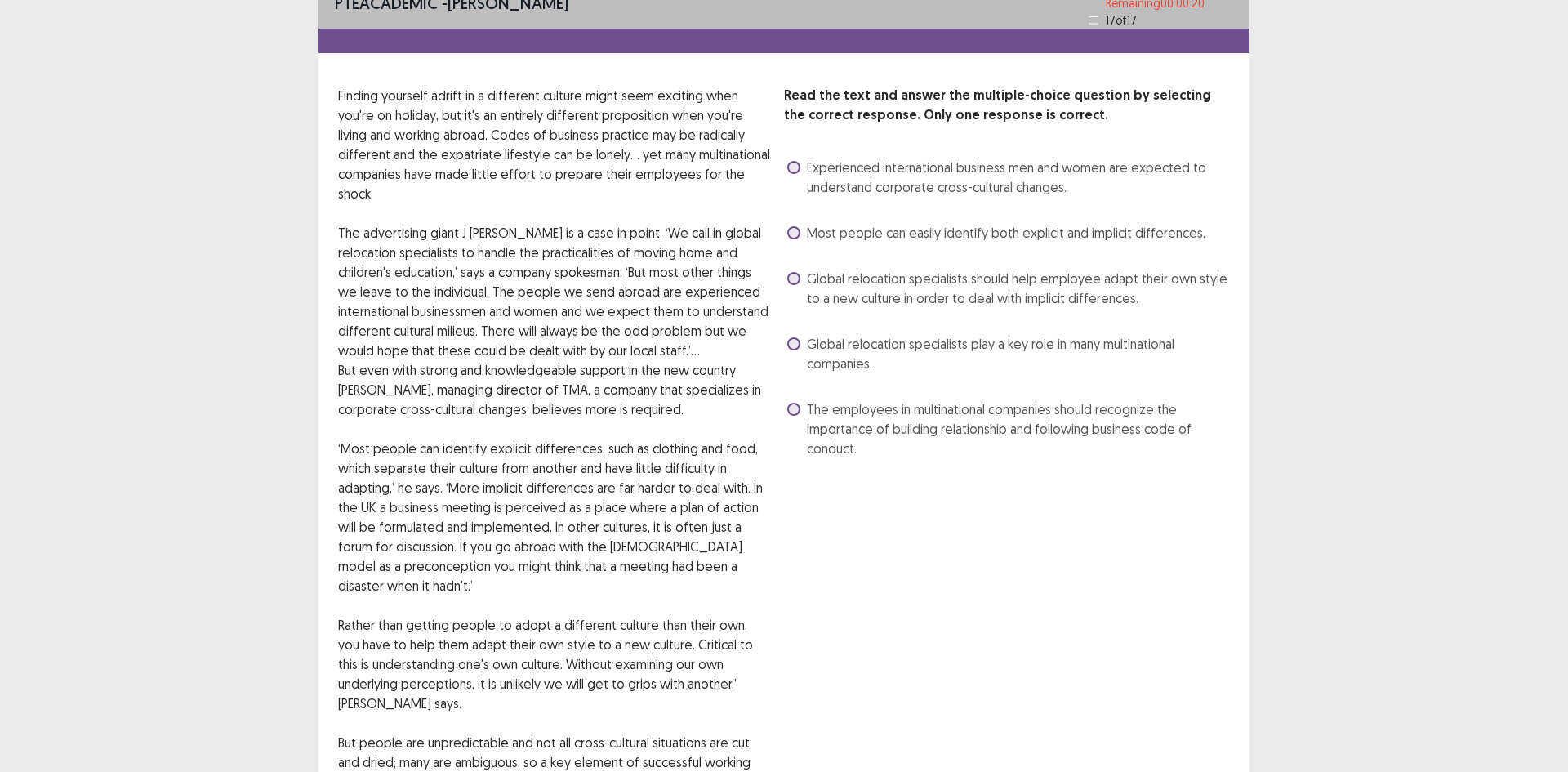
scroll to position [0, 0]
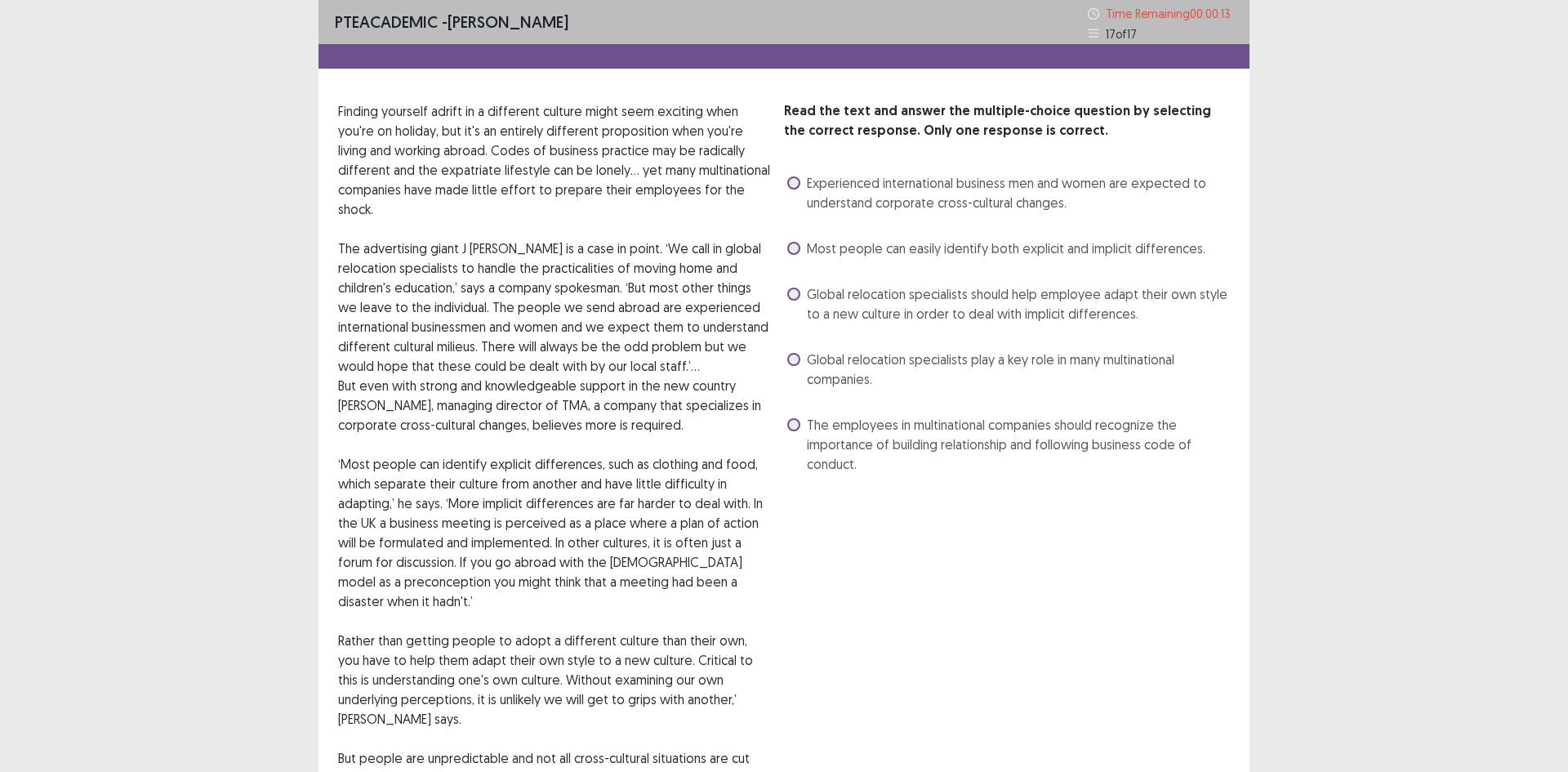
click at [891, 303] on span "Global relocation specialists should help employee adapt their own style to a n…" at bounding box center [1019, 303] width 423 height 39
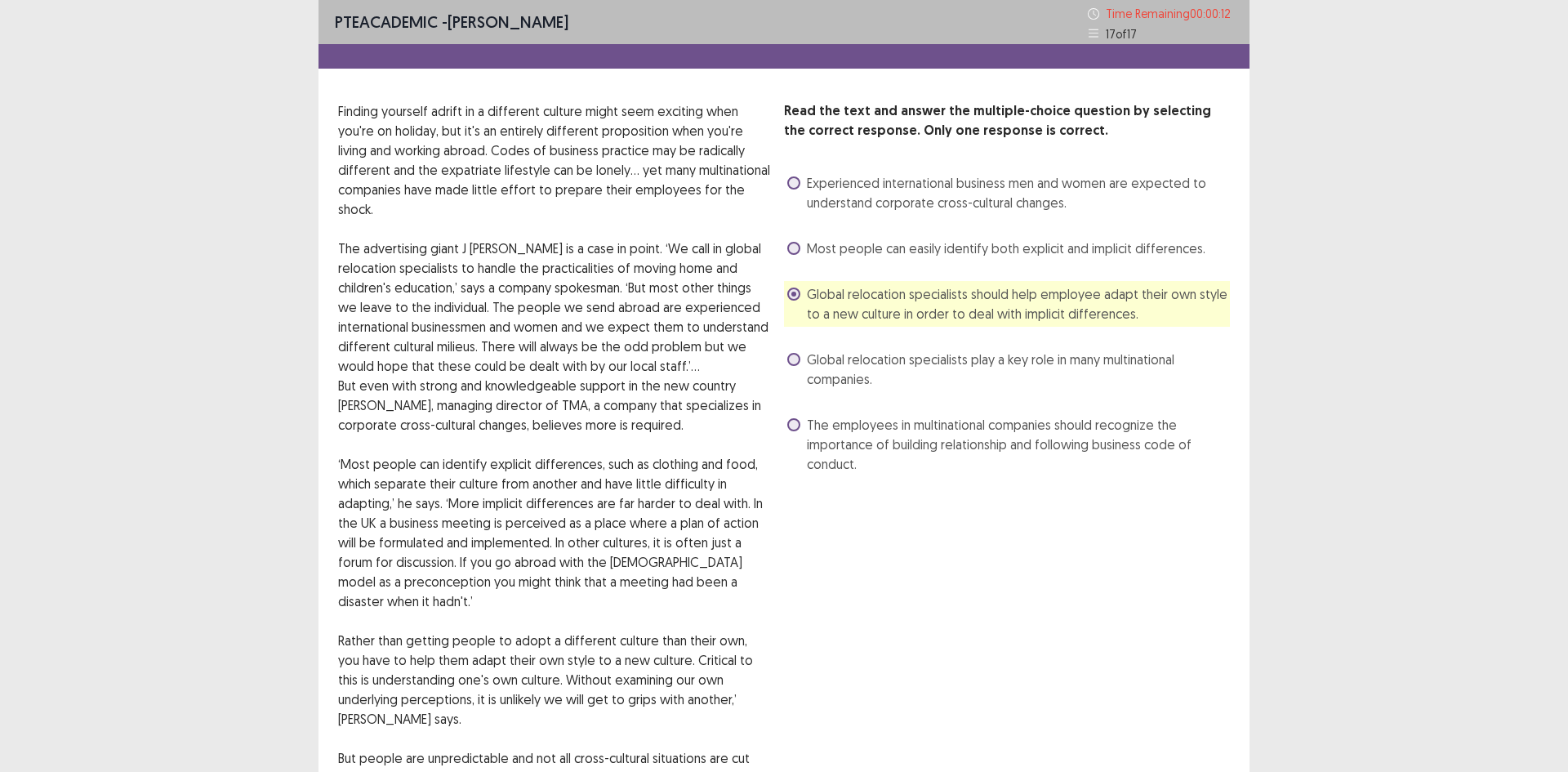
scroll to position [226, 0]
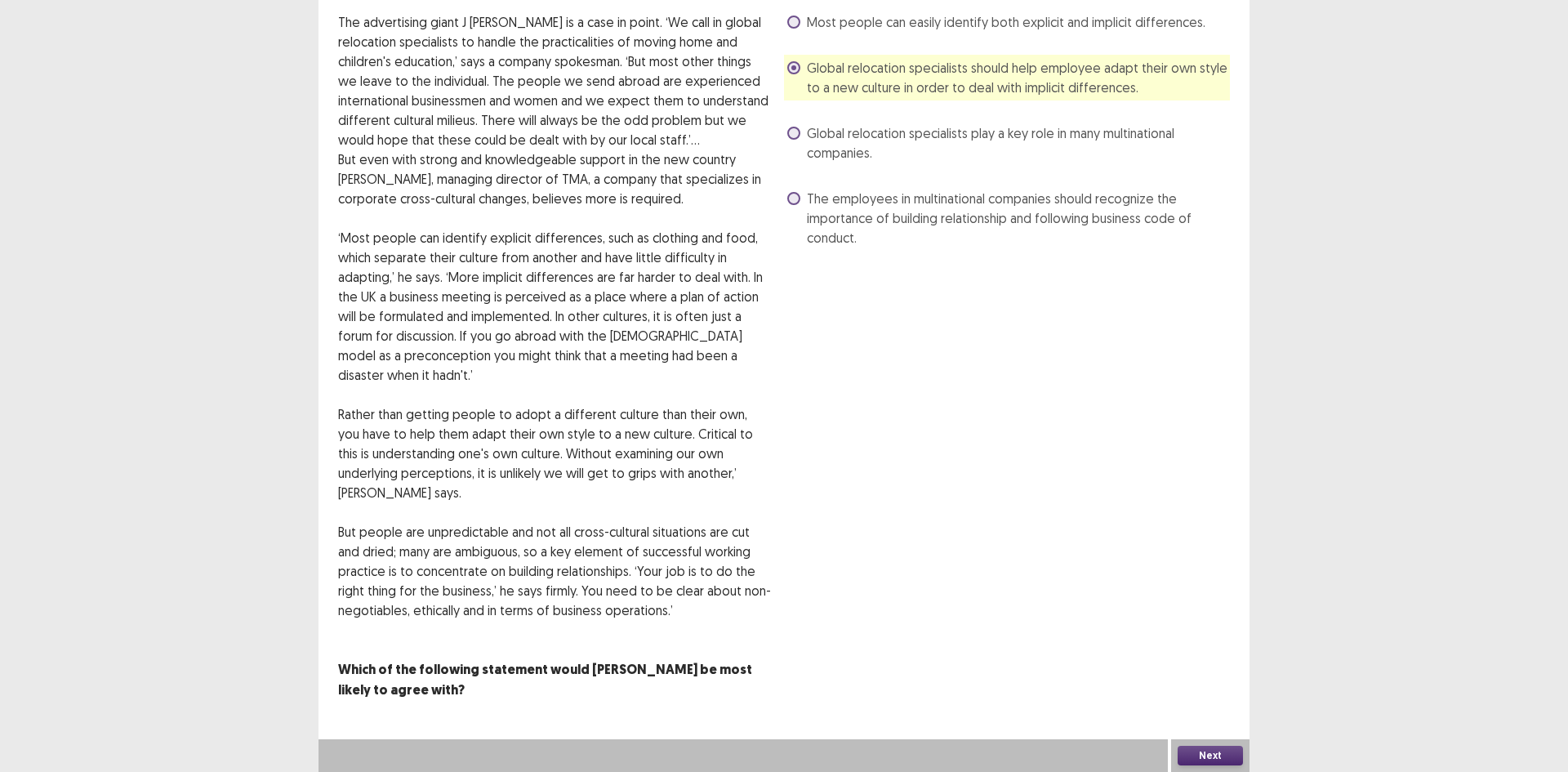
click at [1215, 753] on button "Next" at bounding box center [1211, 755] width 65 height 19
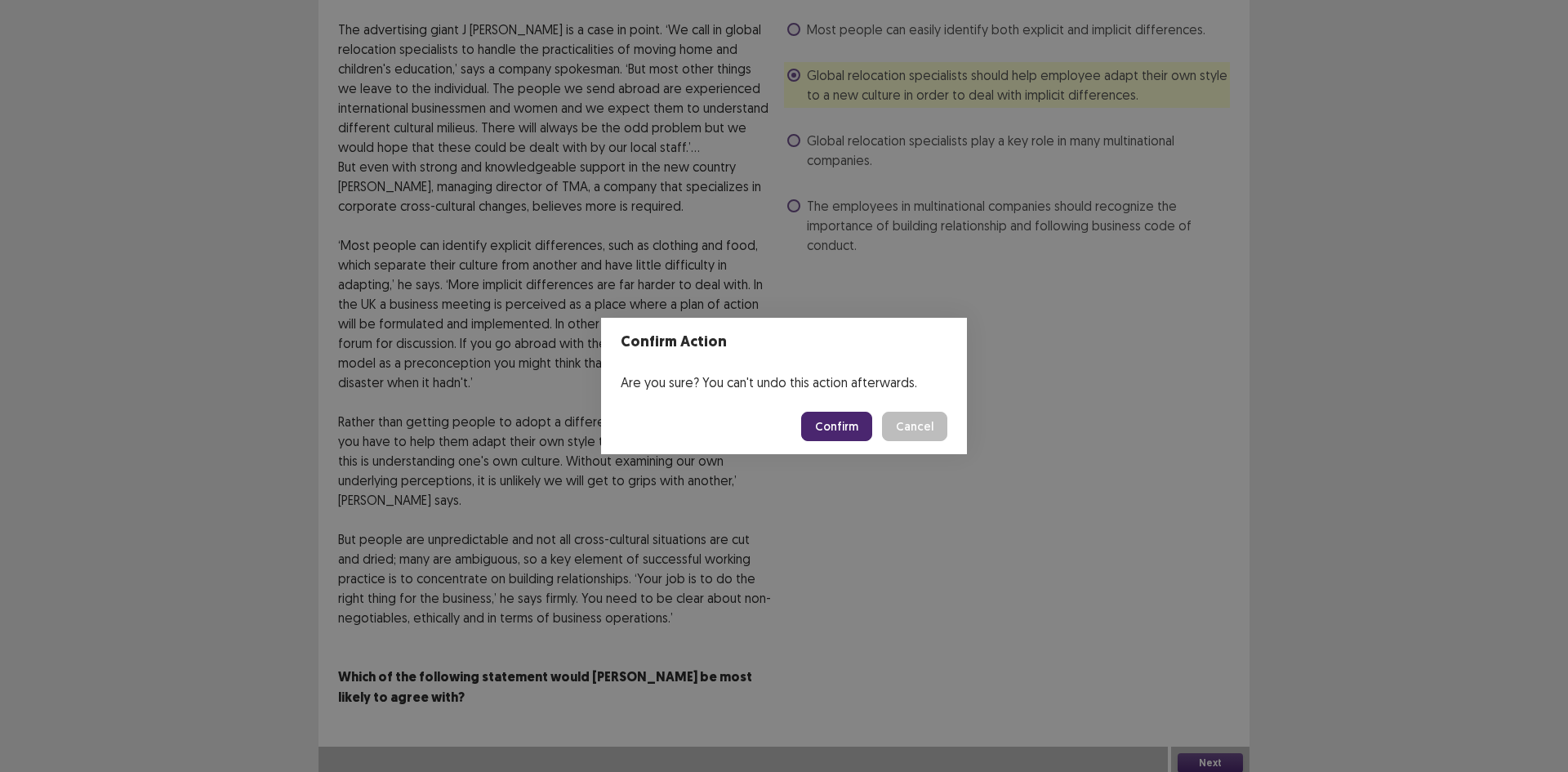
click at [937, 432] on button "Cancel" at bounding box center [915, 426] width 65 height 29
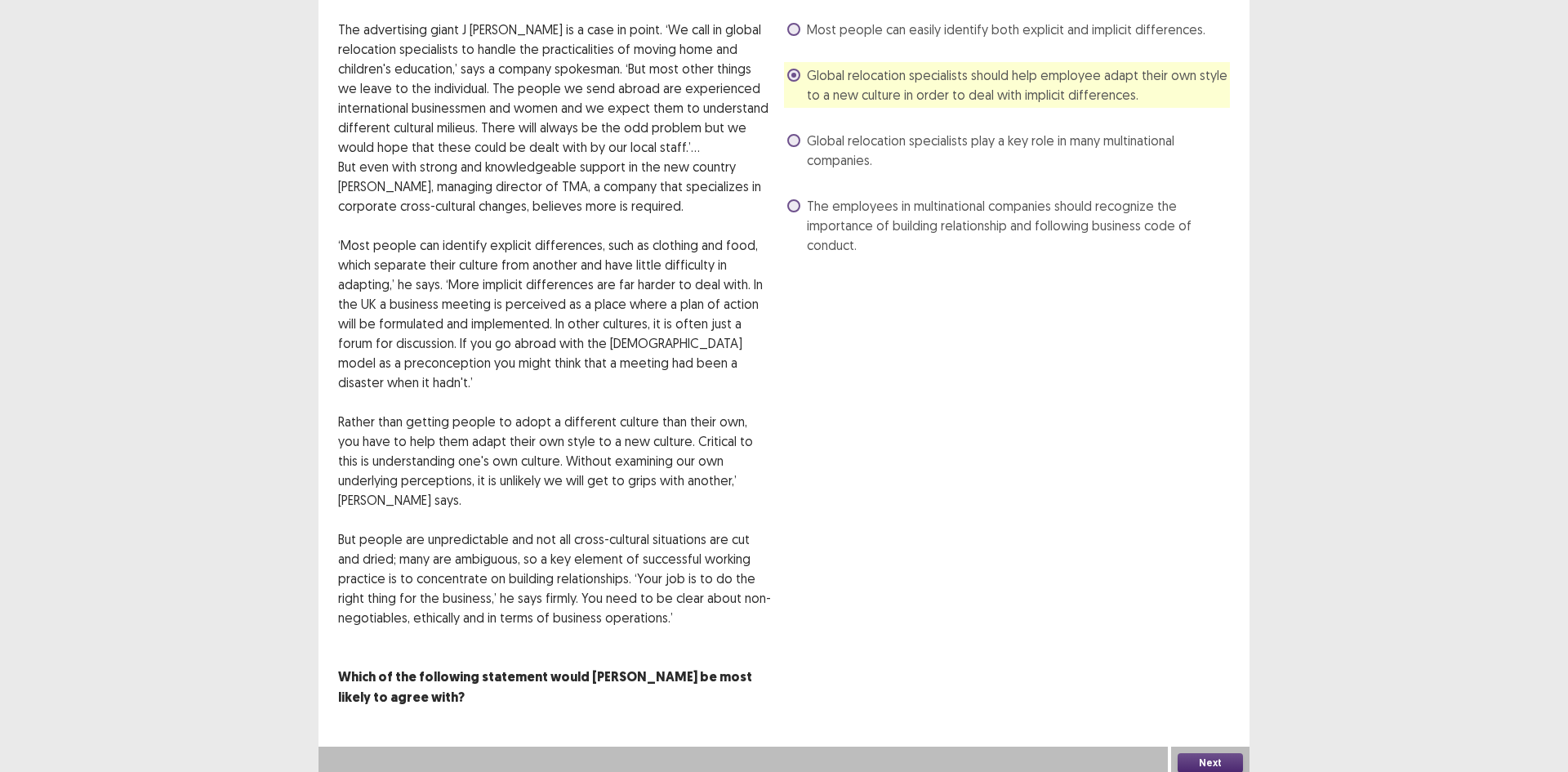
click at [861, 216] on span "The employees in multinational companies should recognize the importance of bui…" at bounding box center [1019, 225] width 423 height 59
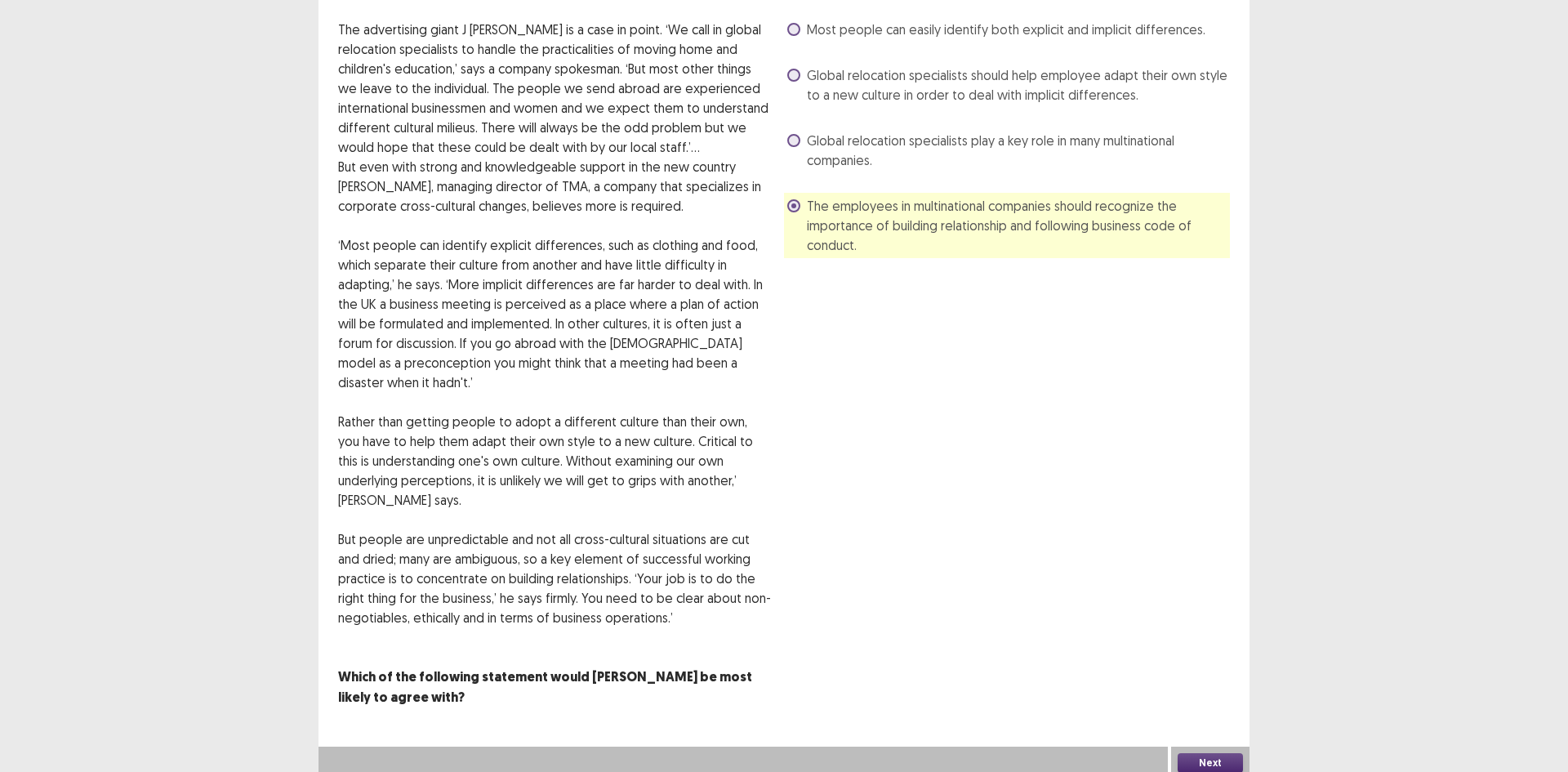
click at [1204, 753] on button "Next" at bounding box center [1211, 763] width 65 height 19
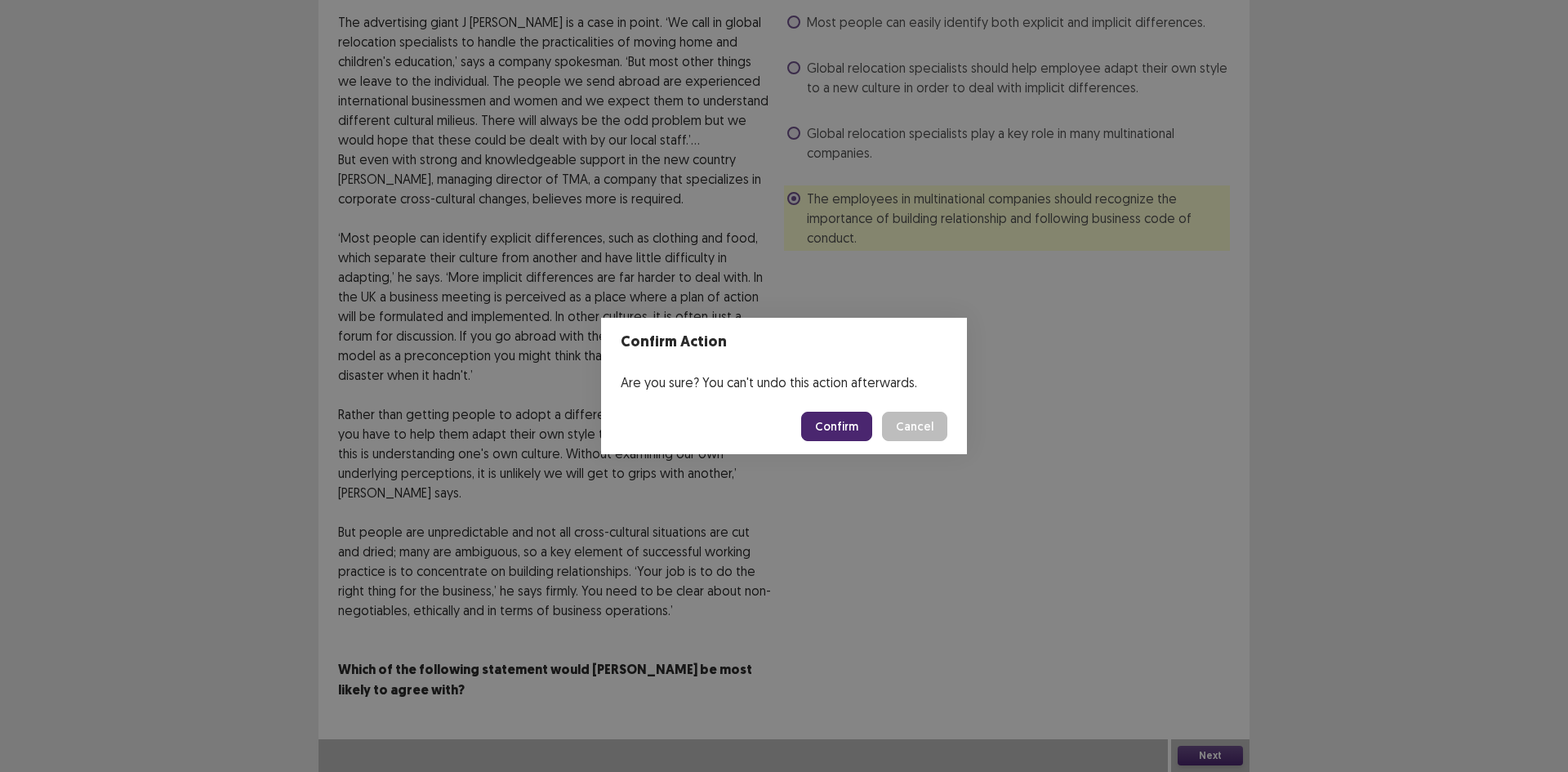
click at [855, 424] on button "Confirm" at bounding box center [837, 426] width 71 height 29
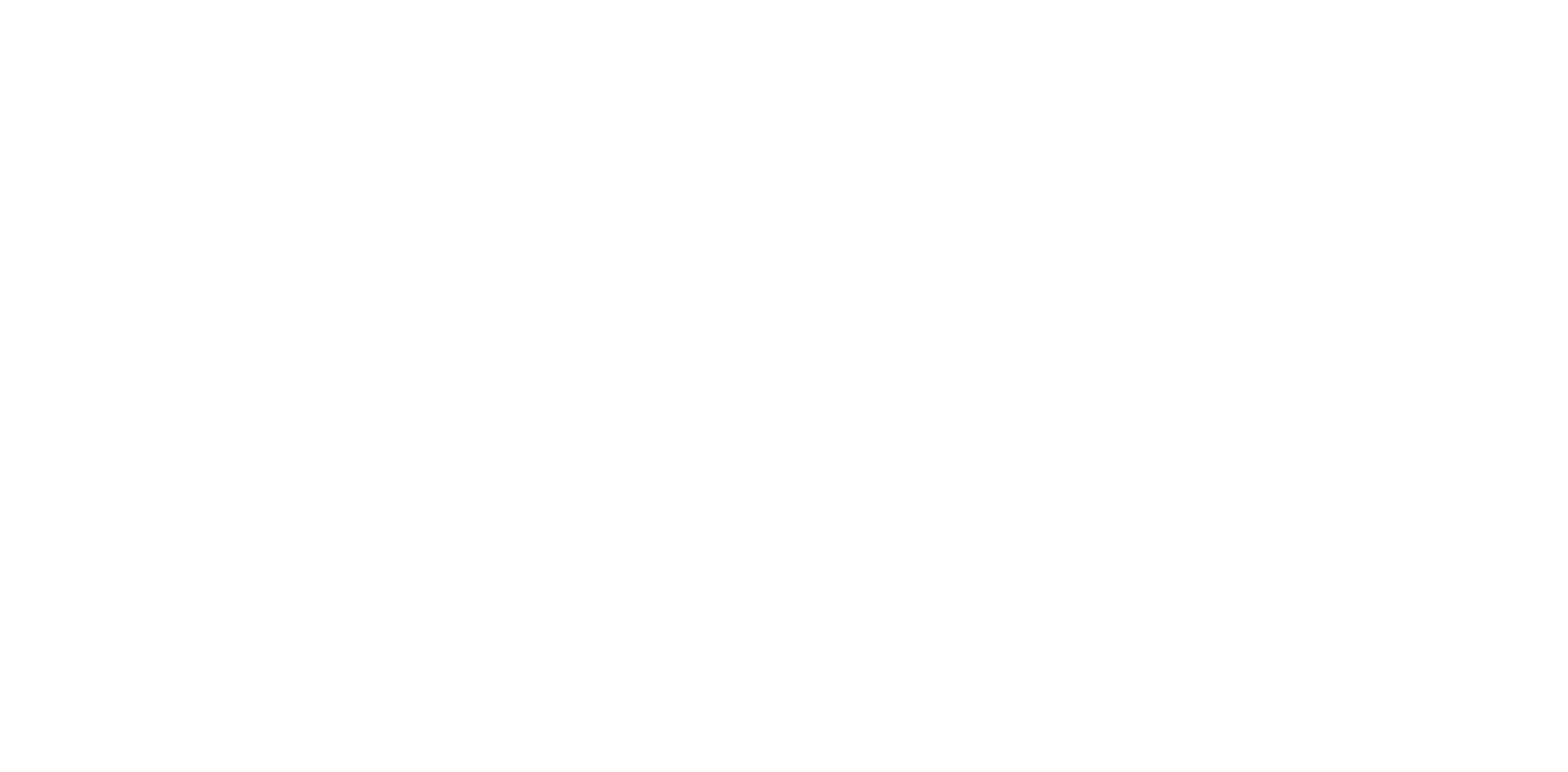
scroll to position [0, 0]
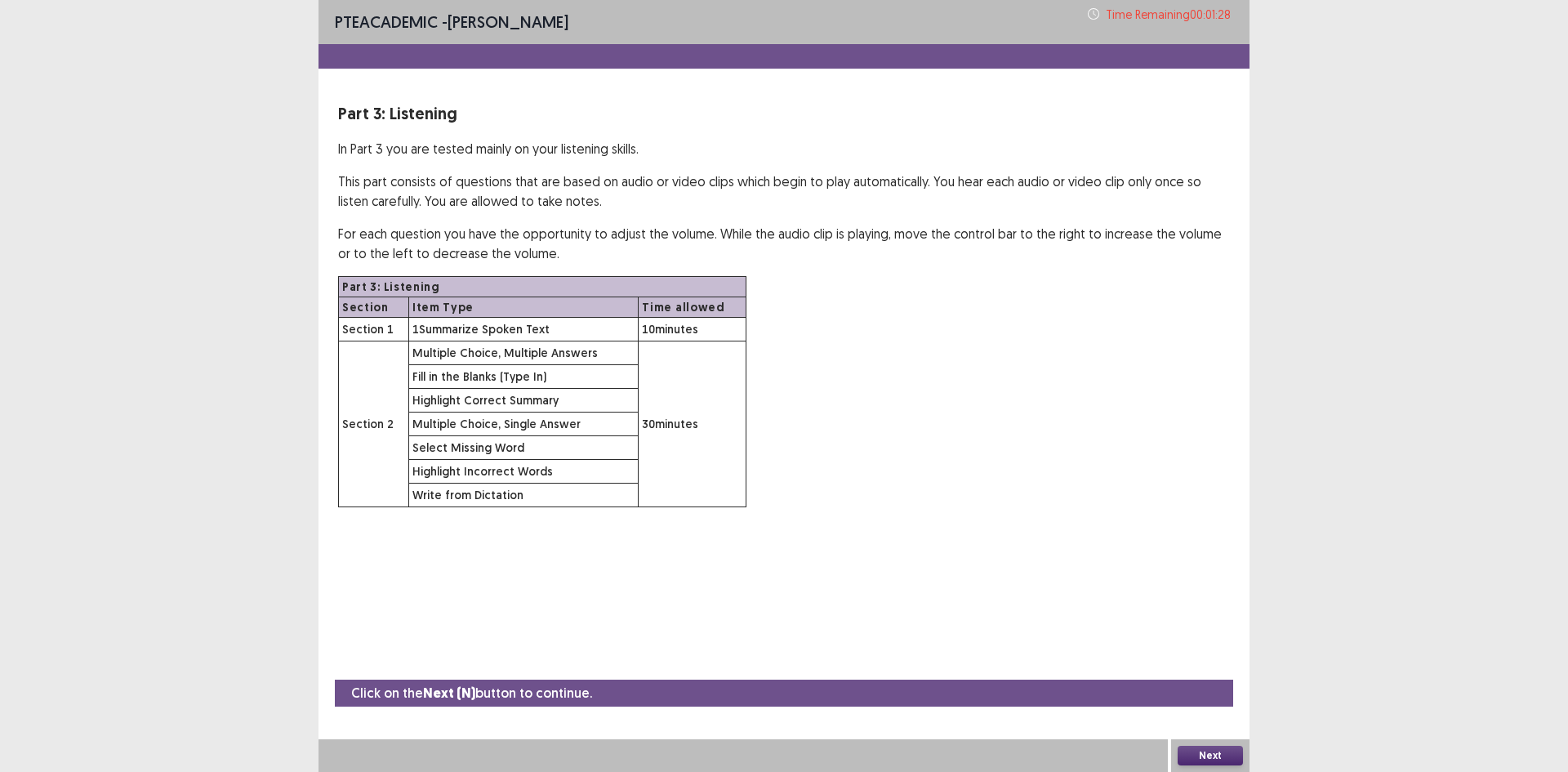
click at [1210, 753] on button "Next" at bounding box center [1211, 755] width 65 height 19
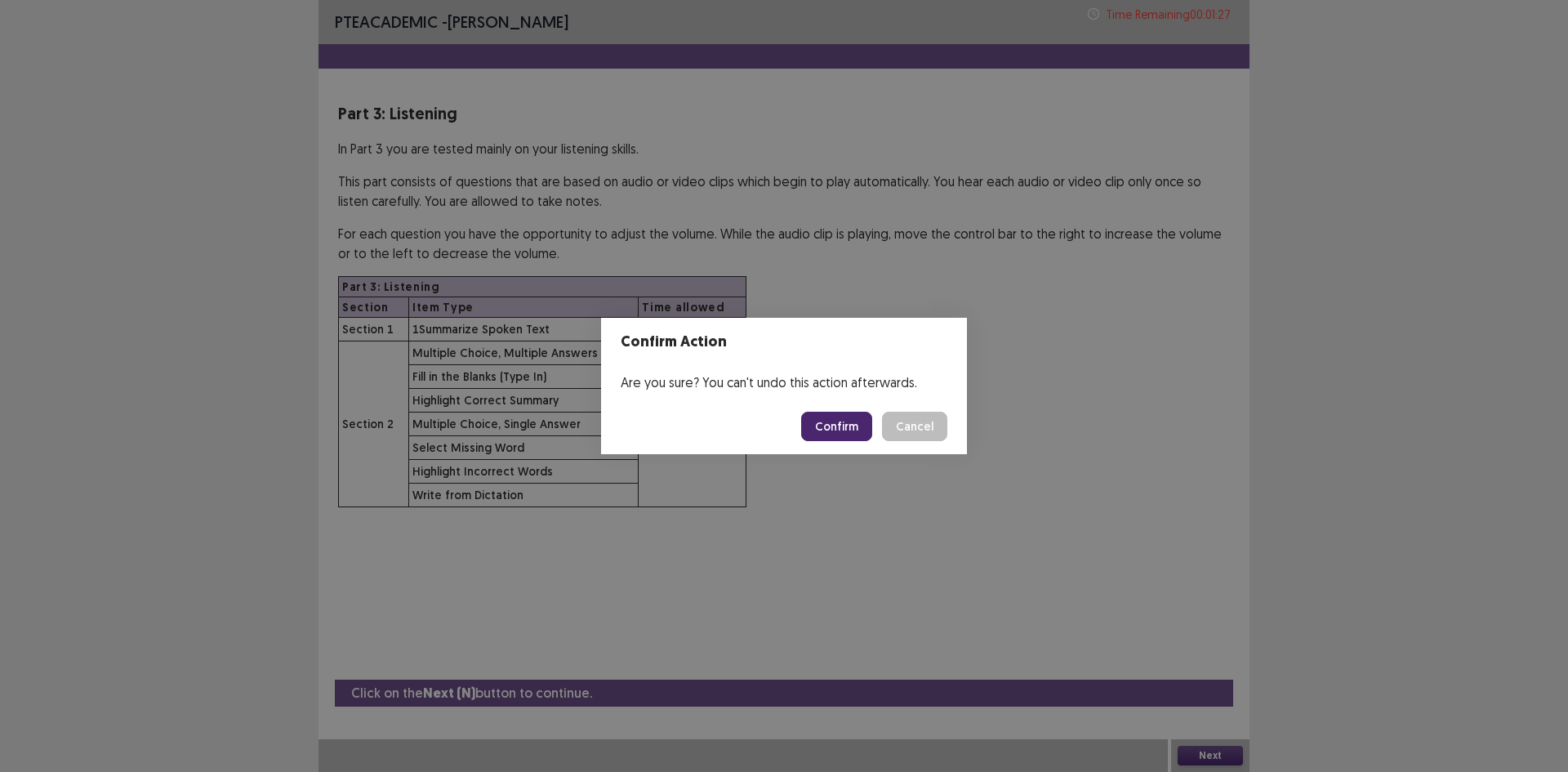
click at [856, 429] on button "Confirm" at bounding box center [837, 426] width 71 height 29
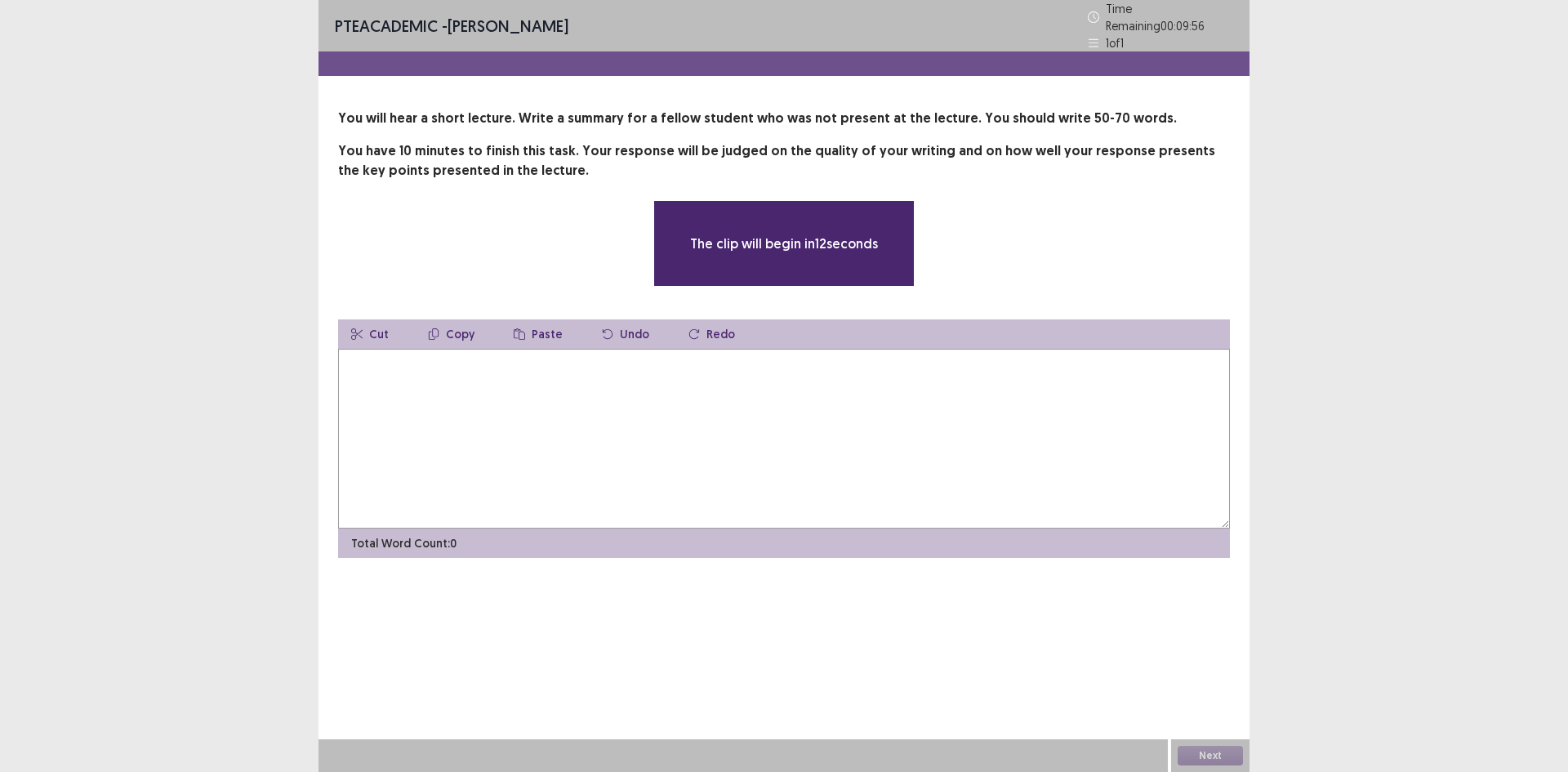
click at [707, 384] on textarea at bounding box center [784, 438] width 892 height 180
type textarea "*"
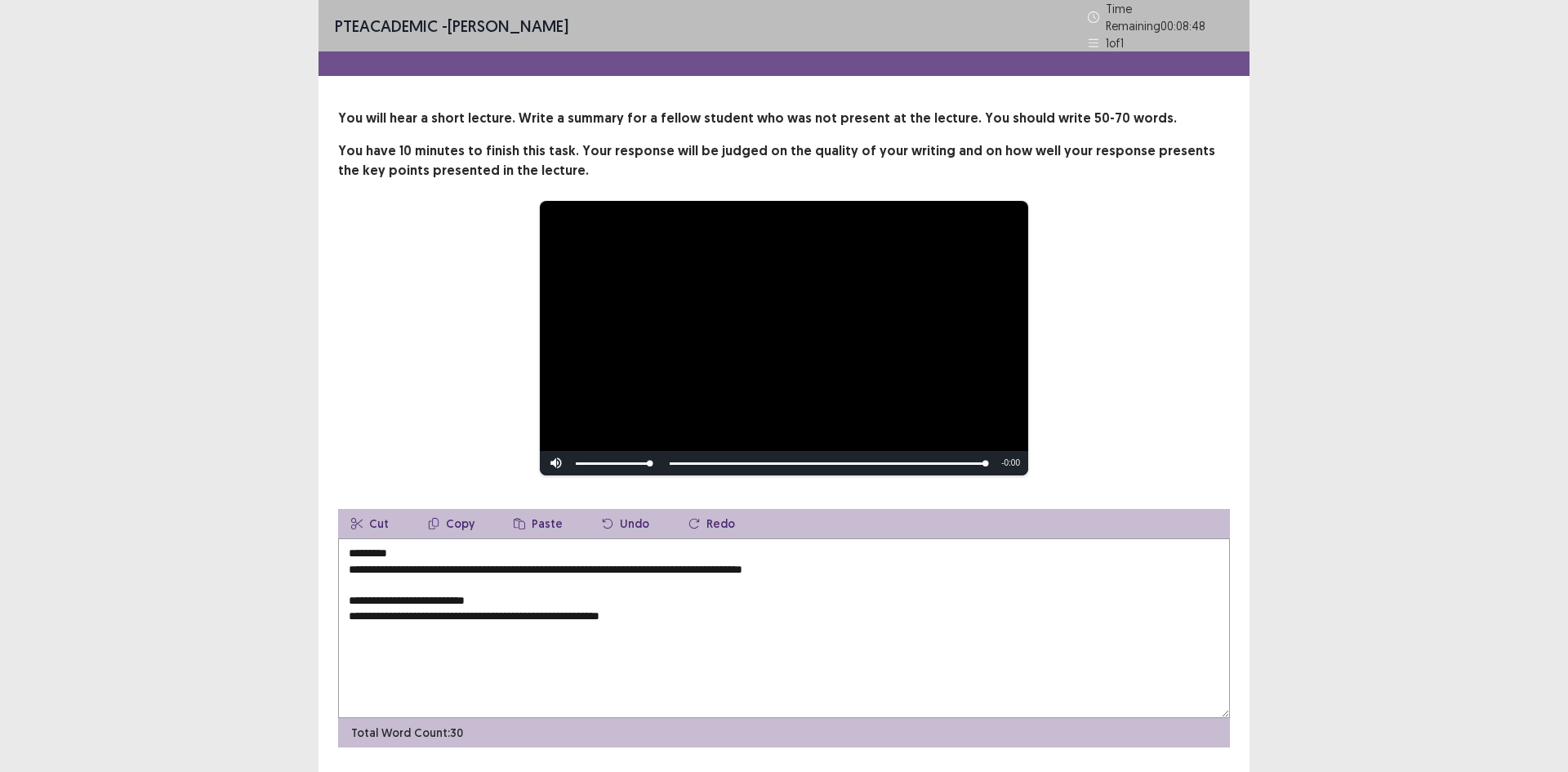
click at [406, 540] on textarea "**********" at bounding box center [784, 628] width 892 height 180
click at [347, 562] on textarea "**********" at bounding box center [784, 628] width 892 height 180
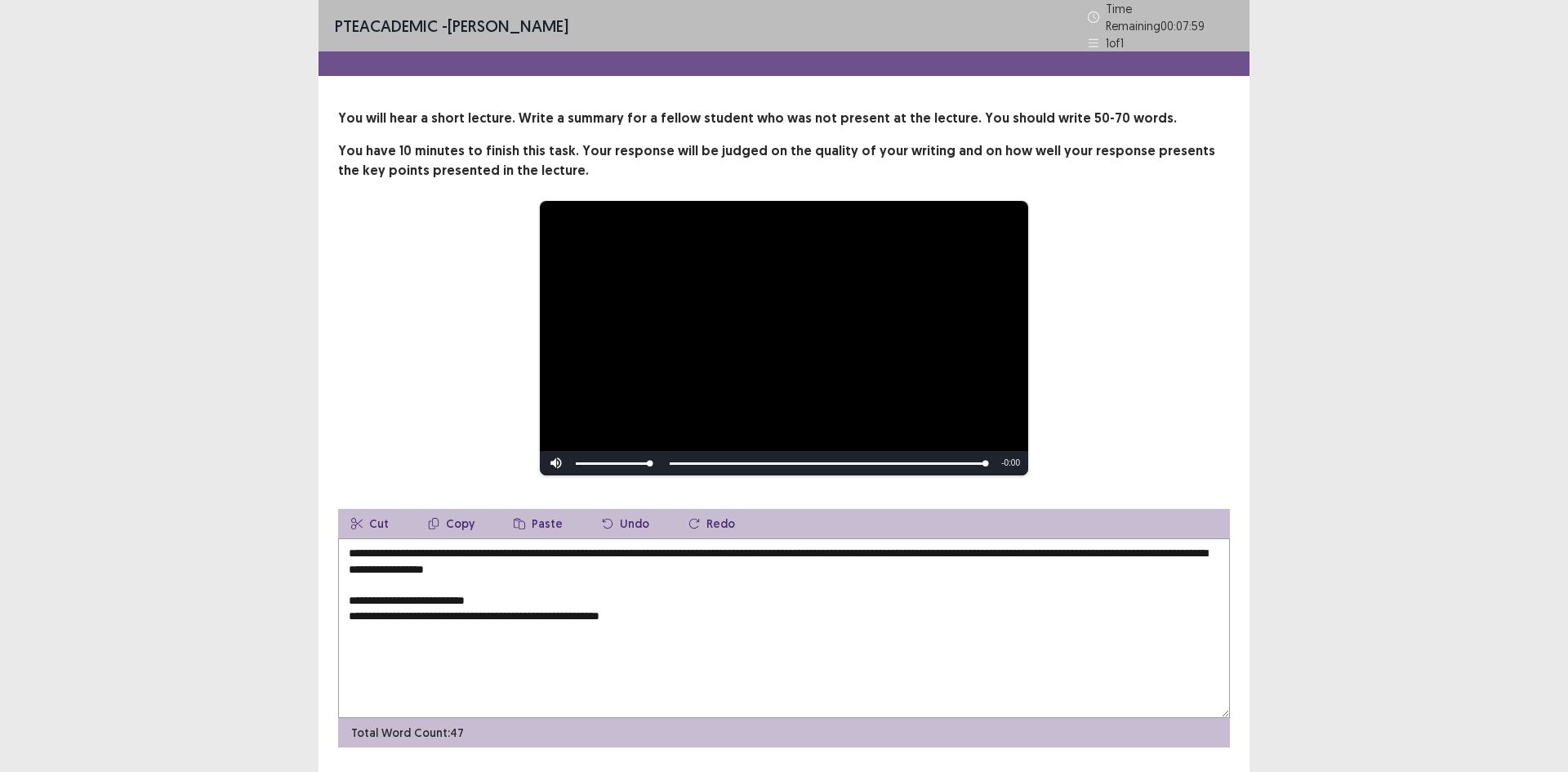
click at [1085, 547] on textarea "**********" at bounding box center [784, 628] width 892 height 180
click at [398, 562] on textarea "**********" at bounding box center [784, 628] width 892 height 180
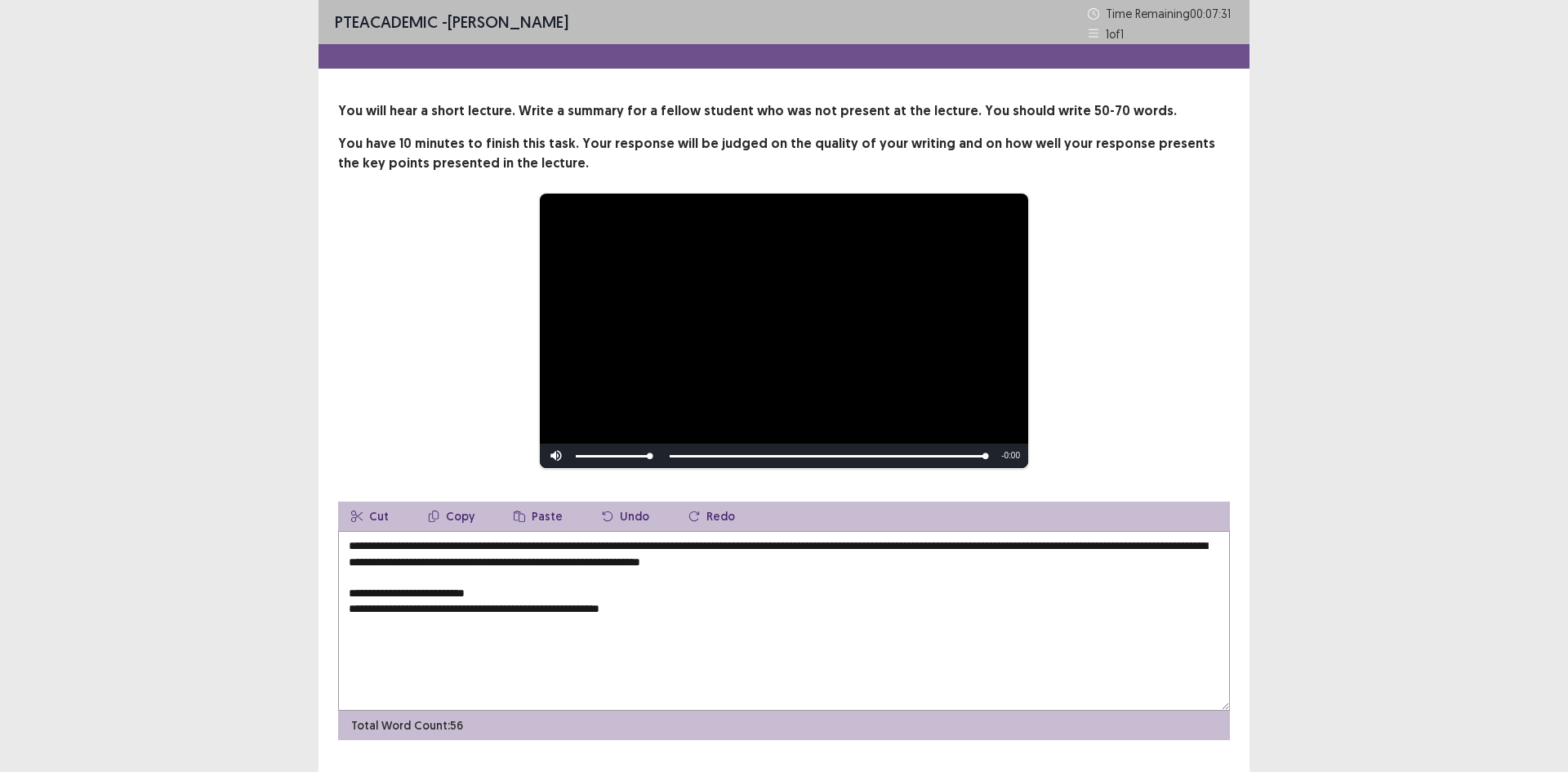
drag, startPoint x: 732, startPoint y: 567, endPoint x: 681, endPoint y: 562, distance: 51.2
click at [681, 562] on textarea "**********" at bounding box center [784, 620] width 892 height 180
drag, startPoint x: 917, startPoint y: 561, endPoint x: 845, endPoint y: 567, distance: 72.2
click at [845, 567] on textarea "**********" at bounding box center [784, 620] width 892 height 180
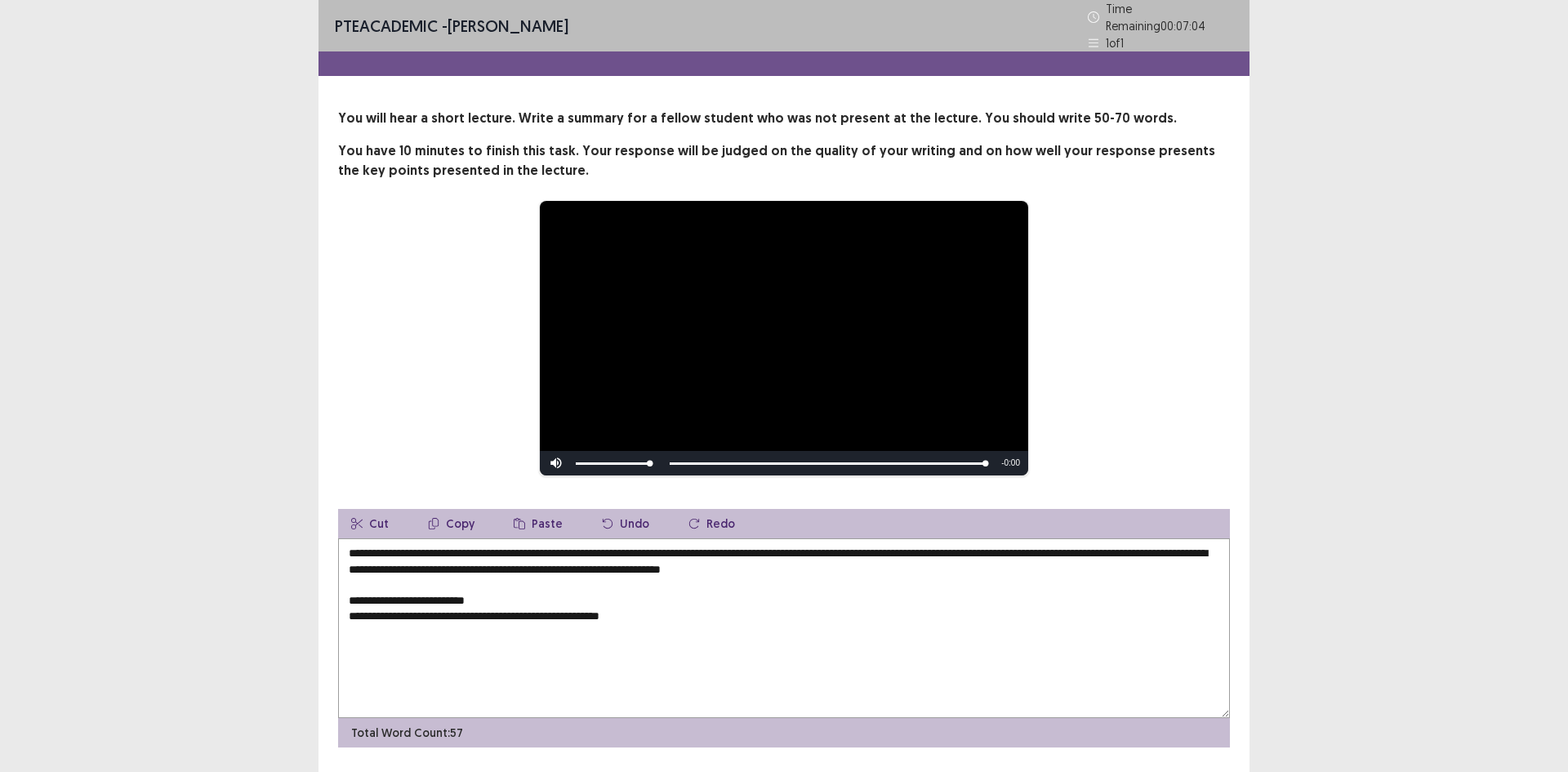
click at [888, 564] on textarea "**********" at bounding box center [784, 628] width 892 height 180
click at [925, 562] on textarea "**********" at bounding box center [784, 628] width 892 height 180
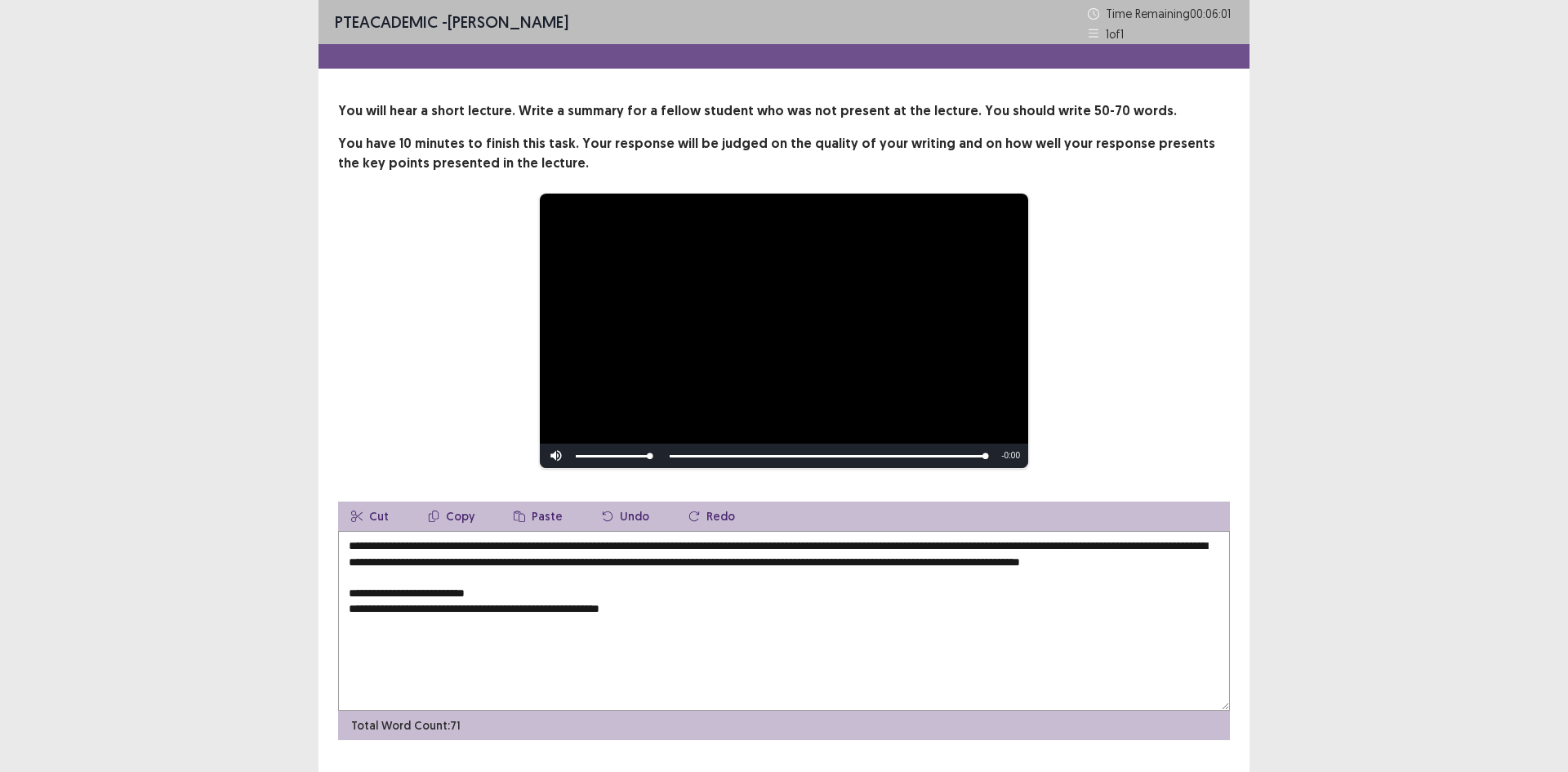
drag, startPoint x: 525, startPoint y: 607, endPoint x: 336, endPoint y: 591, distance: 189.7
click at [336, 591] on div "**********" at bounding box center [784, 421] width 931 height 638
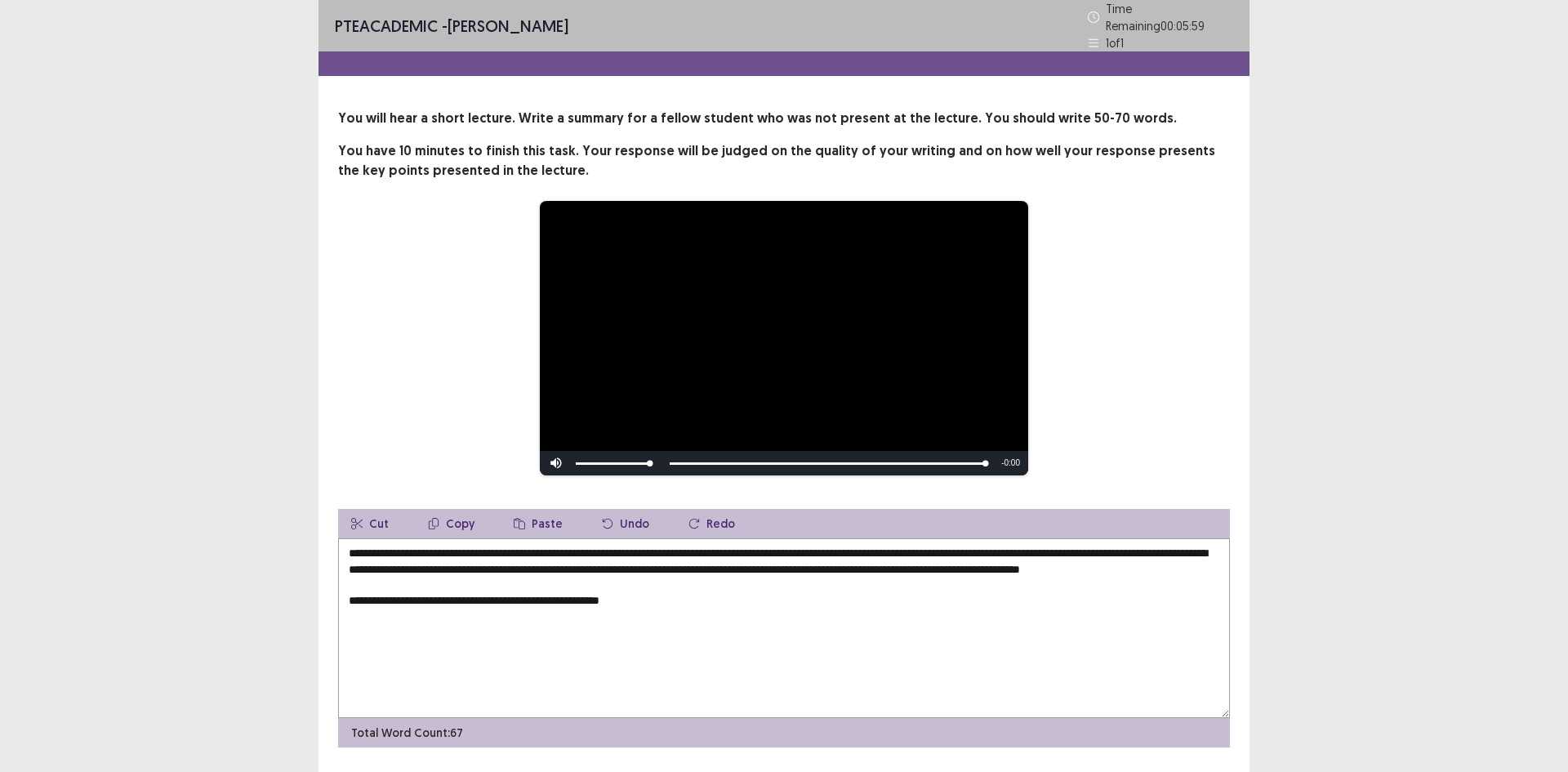
click at [348, 609] on textarea "**********" at bounding box center [784, 628] width 892 height 180
click at [743, 582] on textarea "**********" at bounding box center [784, 628] width 892 height 180
click at [781, 583] on textarea "**********" at bounding box center [784, 628] width 892 height 180
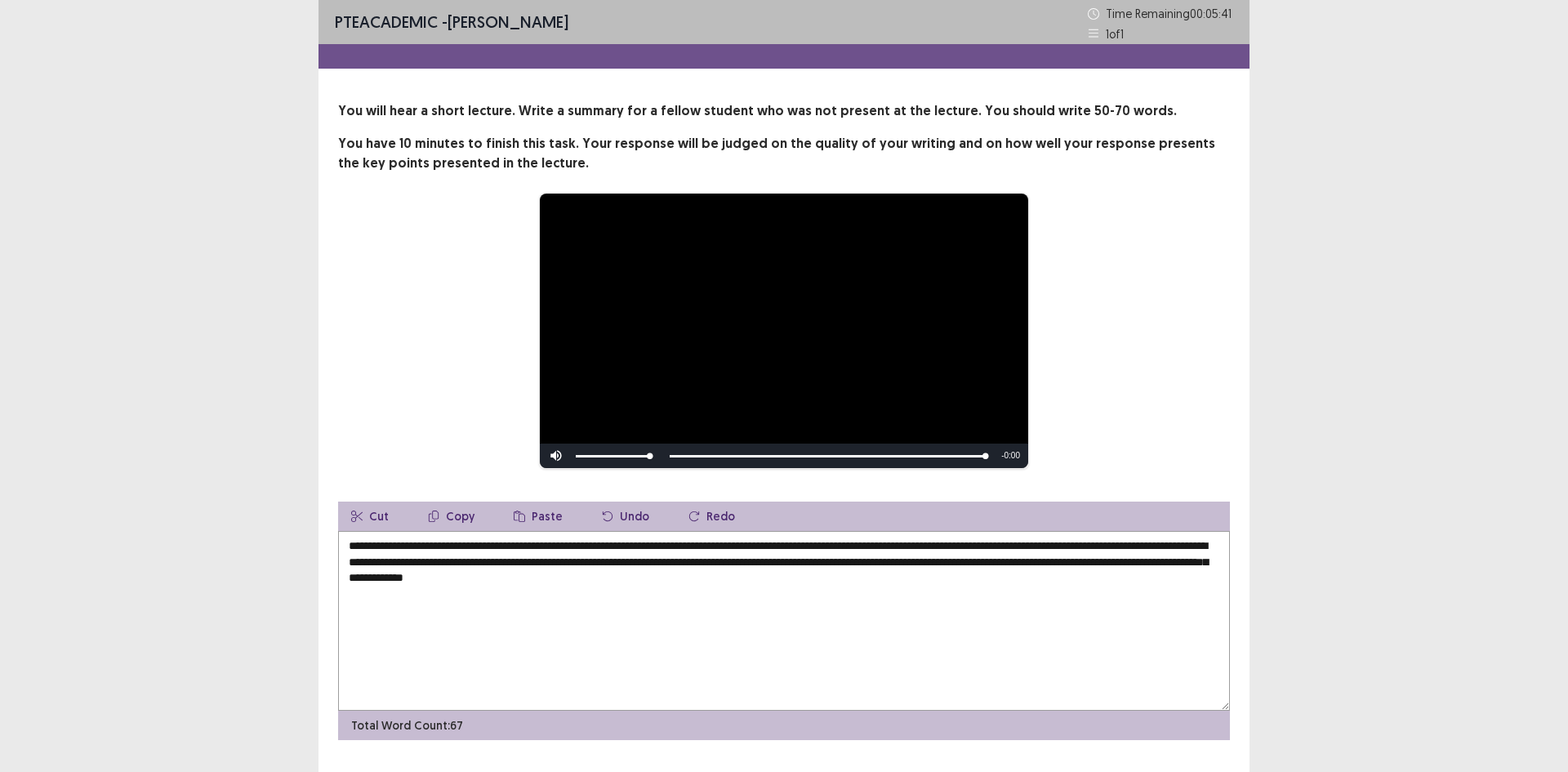
click at [781, 583] on textarea "**********" at bounding box center [784, 620] width 892 height 180
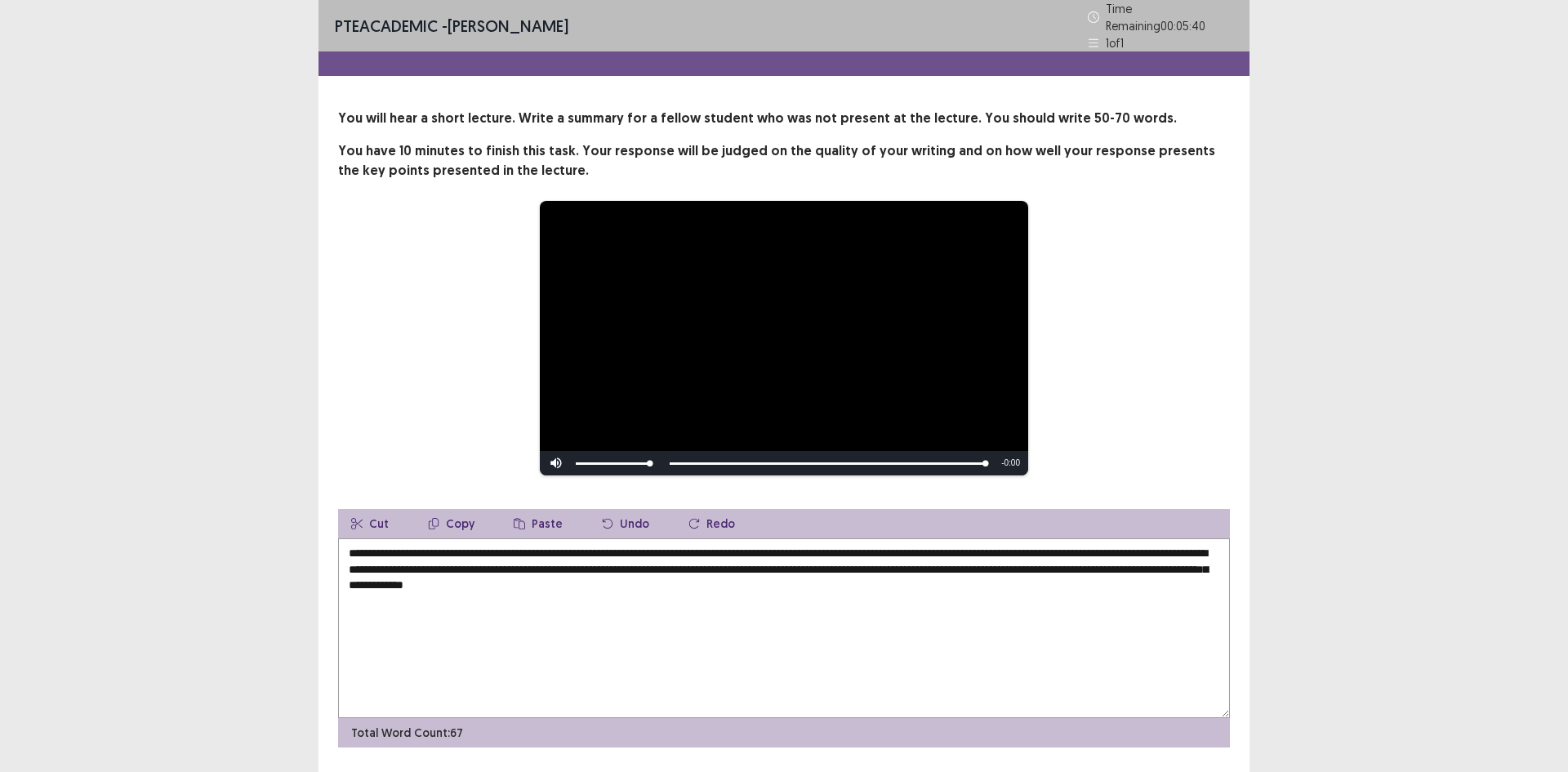
click at [813, 583] on textarea "**********" at bounding box center [784, 628] width 892 height 180
drag, startPoint x: 825, startPoint y: 579, endPoint x: 763, endPoint y: 579, distance: 62.0
click at [763, 579] on textarea "**********" at bounding box center [784, 628] width 892 height 180
drag, startPoint x: 979, startPoint y: 547, endPoint x: 943, endPoint y: 545, distance: 36.1
click at [943, 545] on textarea "**********" at bounding box center [784, 628] width 892 height 180
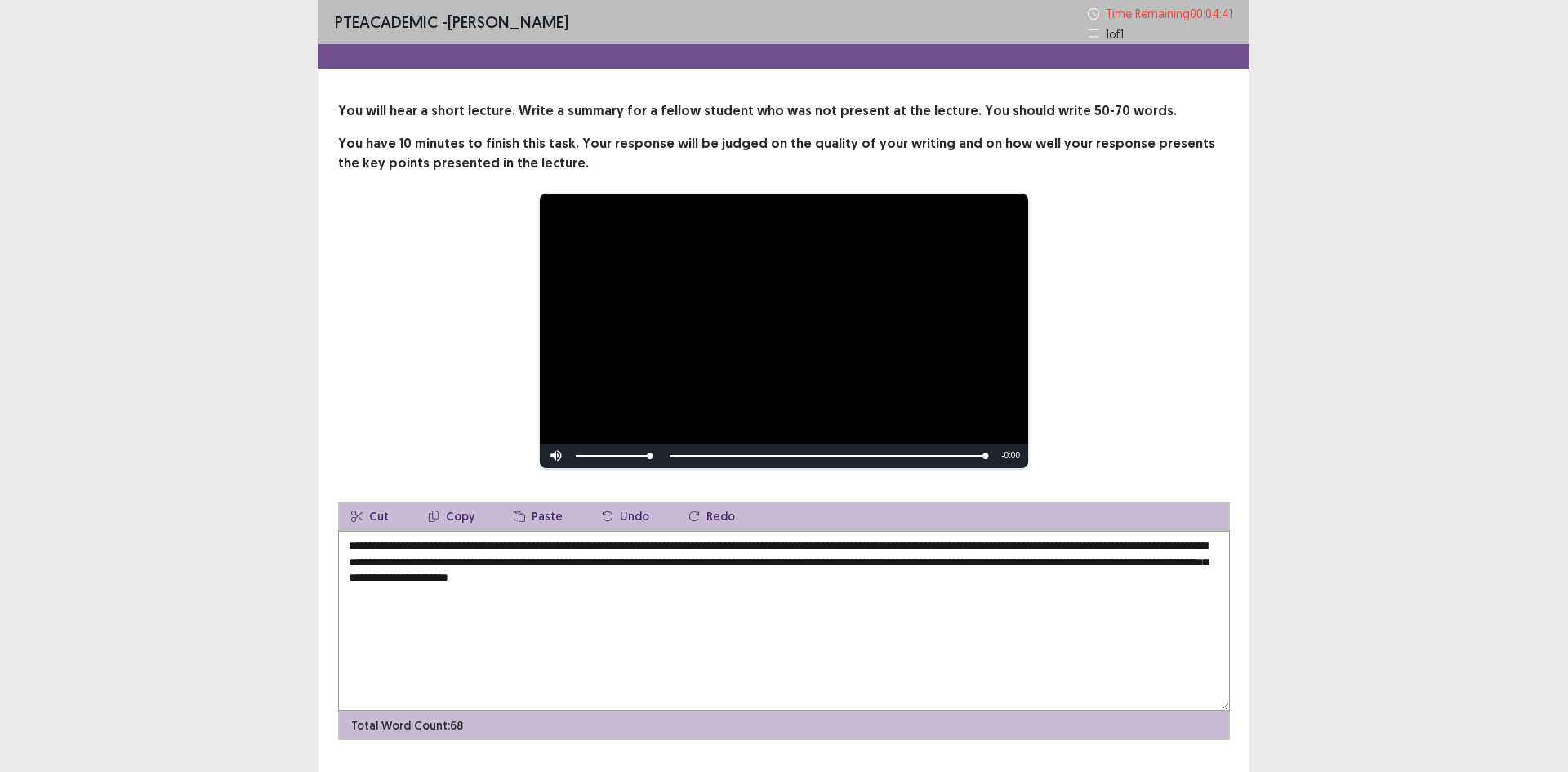
click at [960, 547] on textarea "**********" at bounding box center [784, 620] width 892 height 180
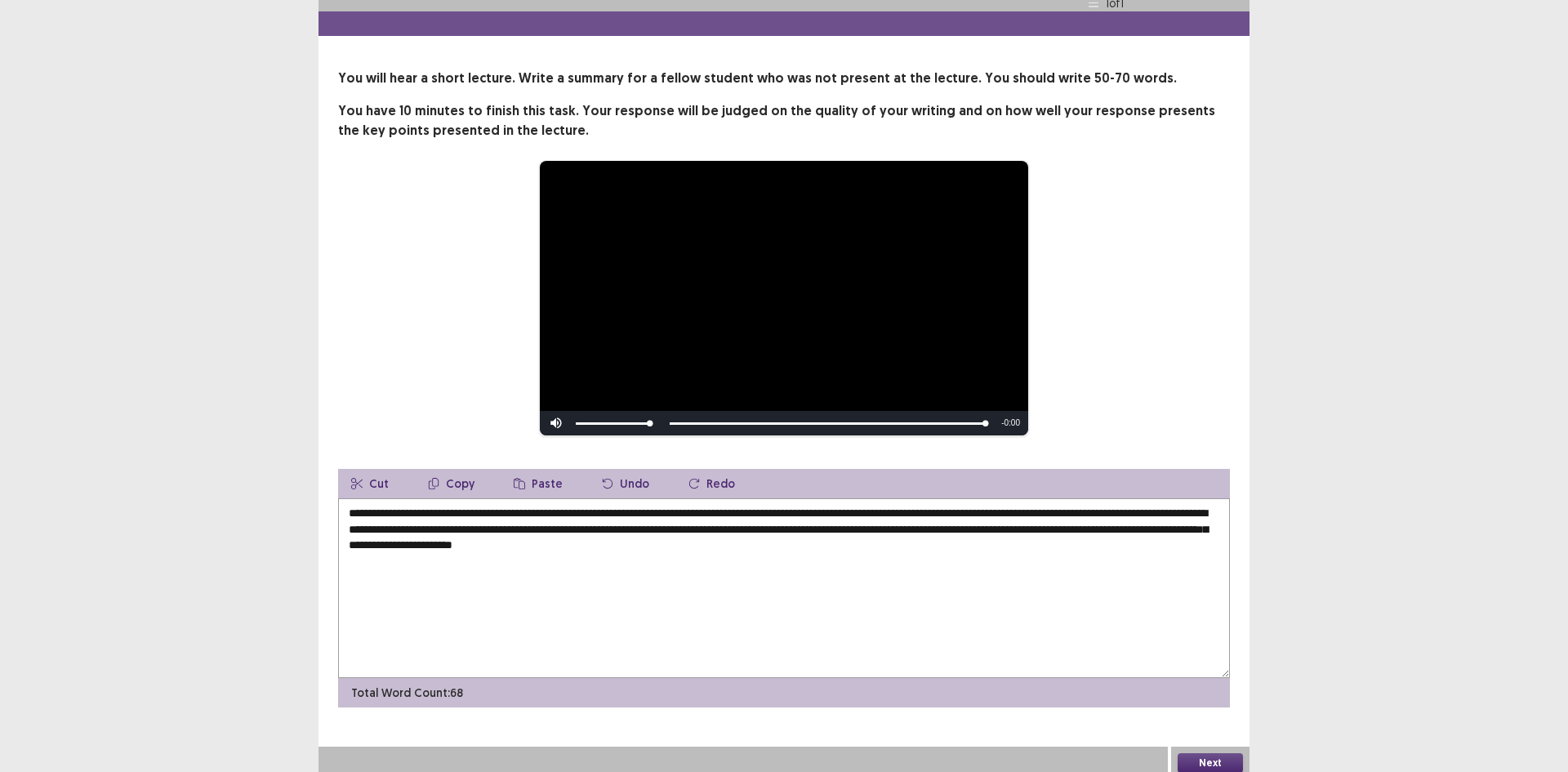
type textarea "**********"
click at [1225, 753] on button "Next" at bounding box center [1211, 763] width 65 height 19
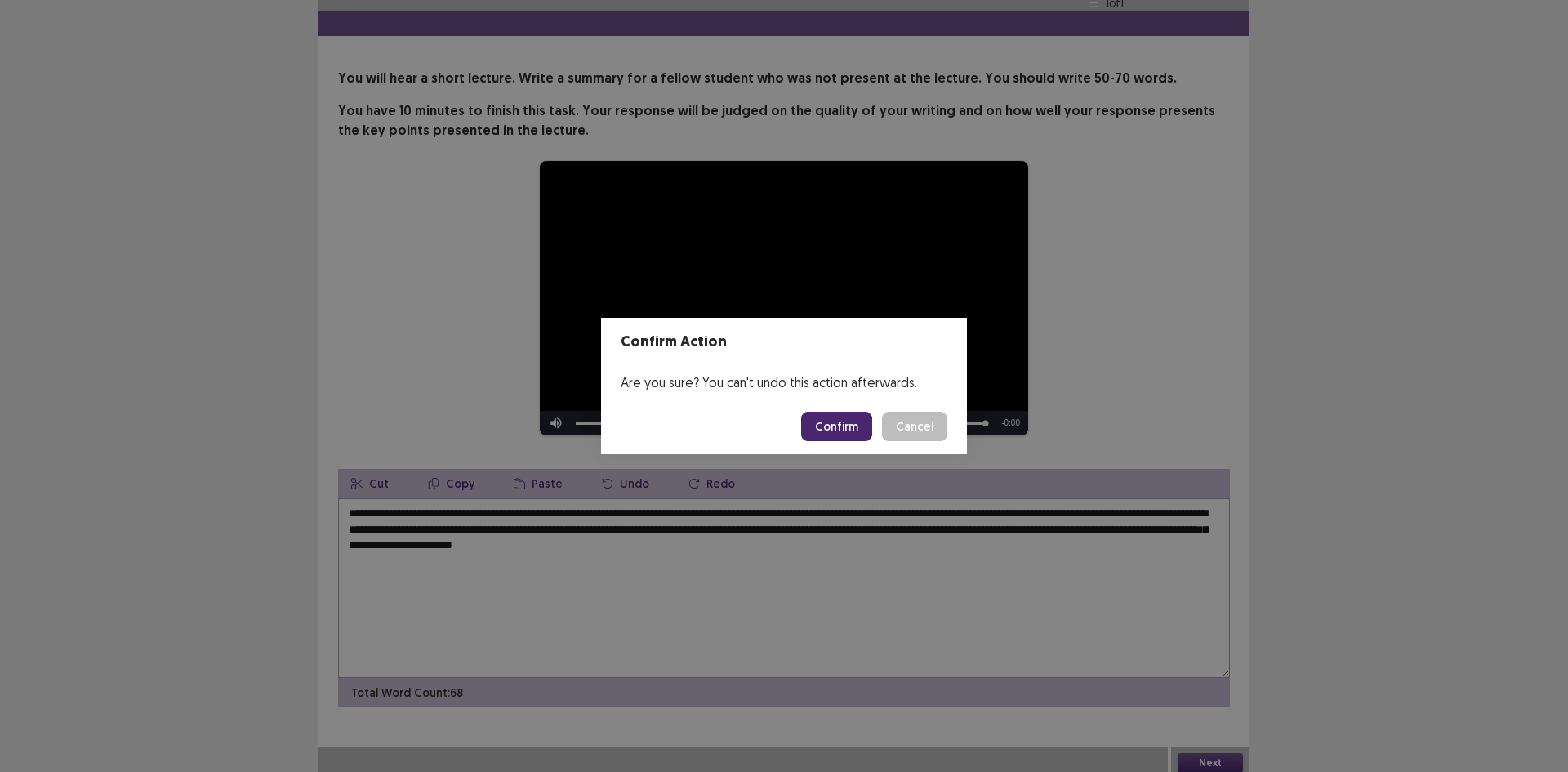
click at [840, 432] on button "Confirm" at bounding box center [837, 426] width 71 height 29
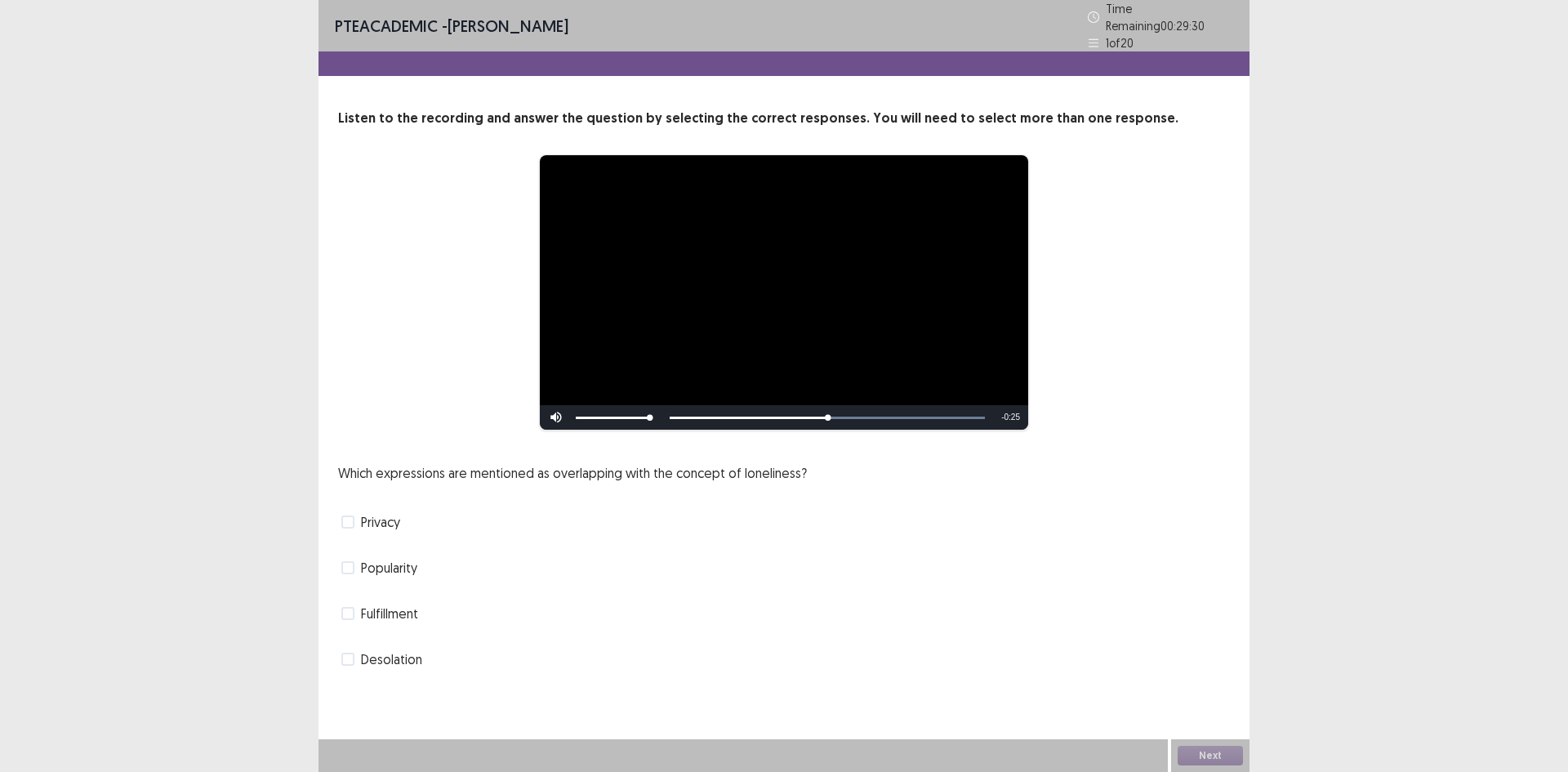
click at [379, 656] on span "Desolation" at bounding box center [391, 659] width 61 height 19
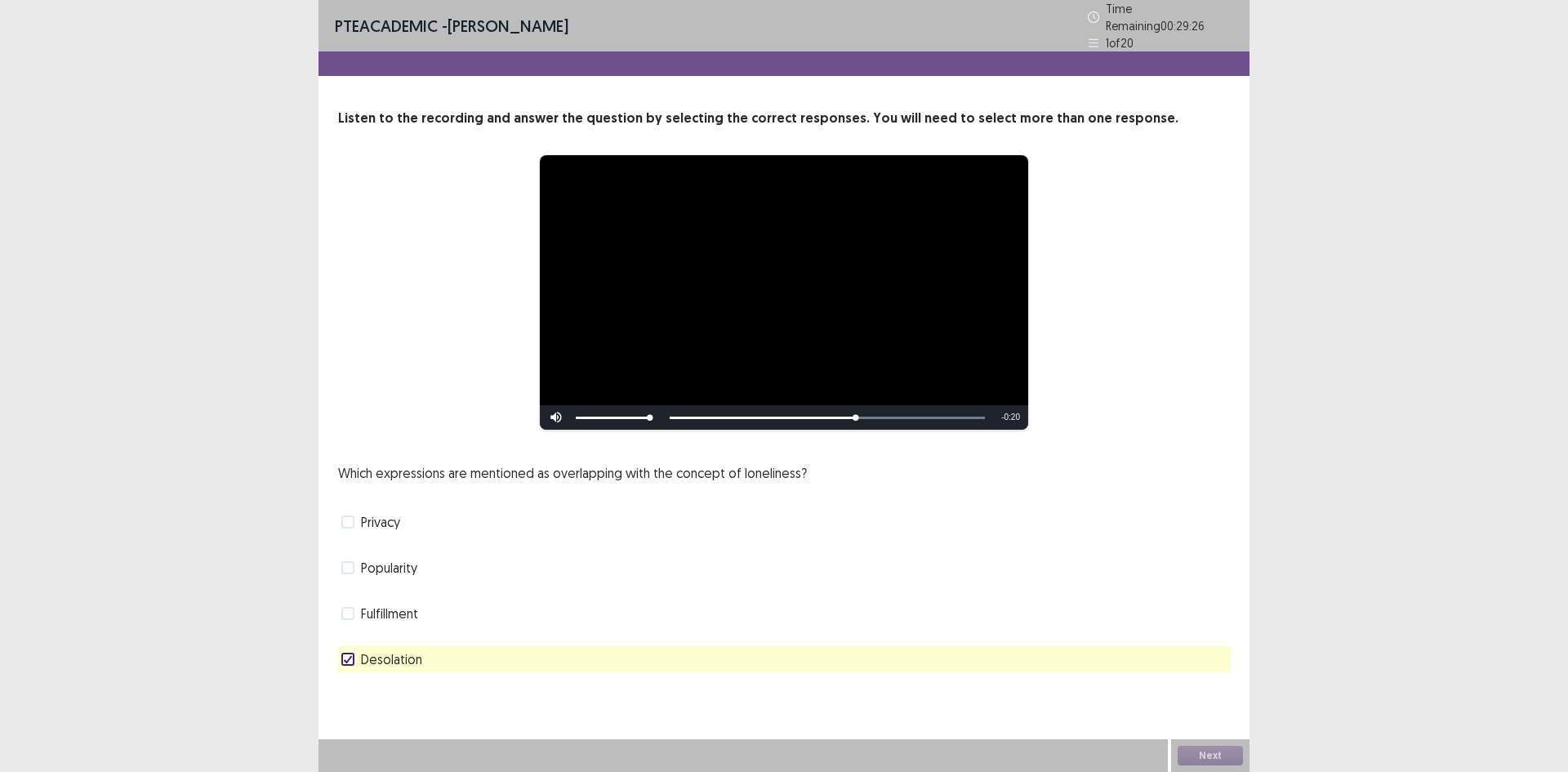
drag, startPoint x: 850, startPoint y: 411, endPoint x: 838, endPoint y: 411, distance: 12.0
click at [838, 411] on div "Skip Backward Skip Forward Mute Current Time 0:28 / Duration 0:48 Loaded : 100.…" at bounding box center [784, 417] width 488 height 25
click at [378, 512] on span "Privacy" at bounding box center [380, 522] width 39 height 19
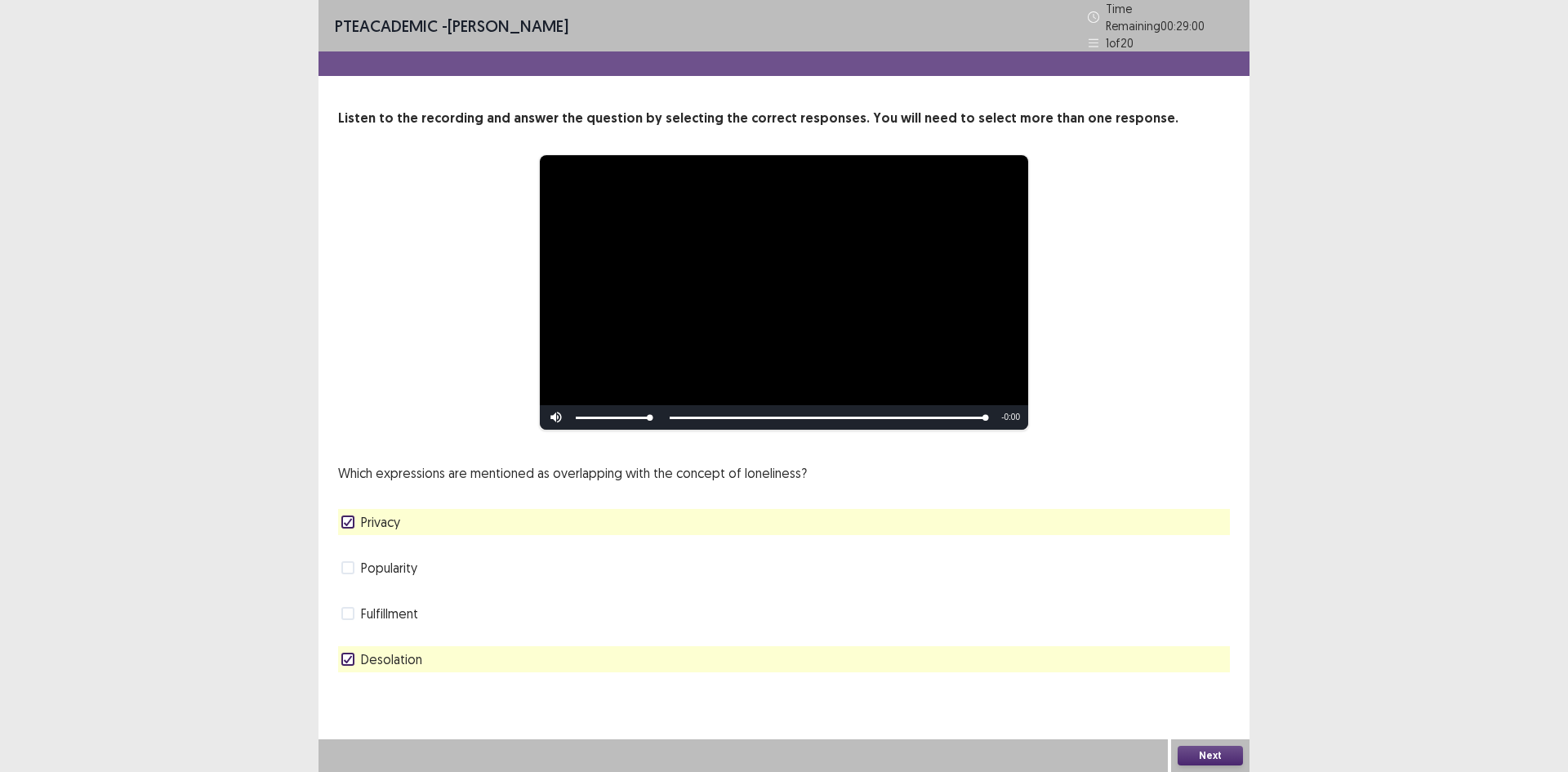
click at [1219, 752] on button "Next" at bounding box center [1211, 755] width 65 height 19
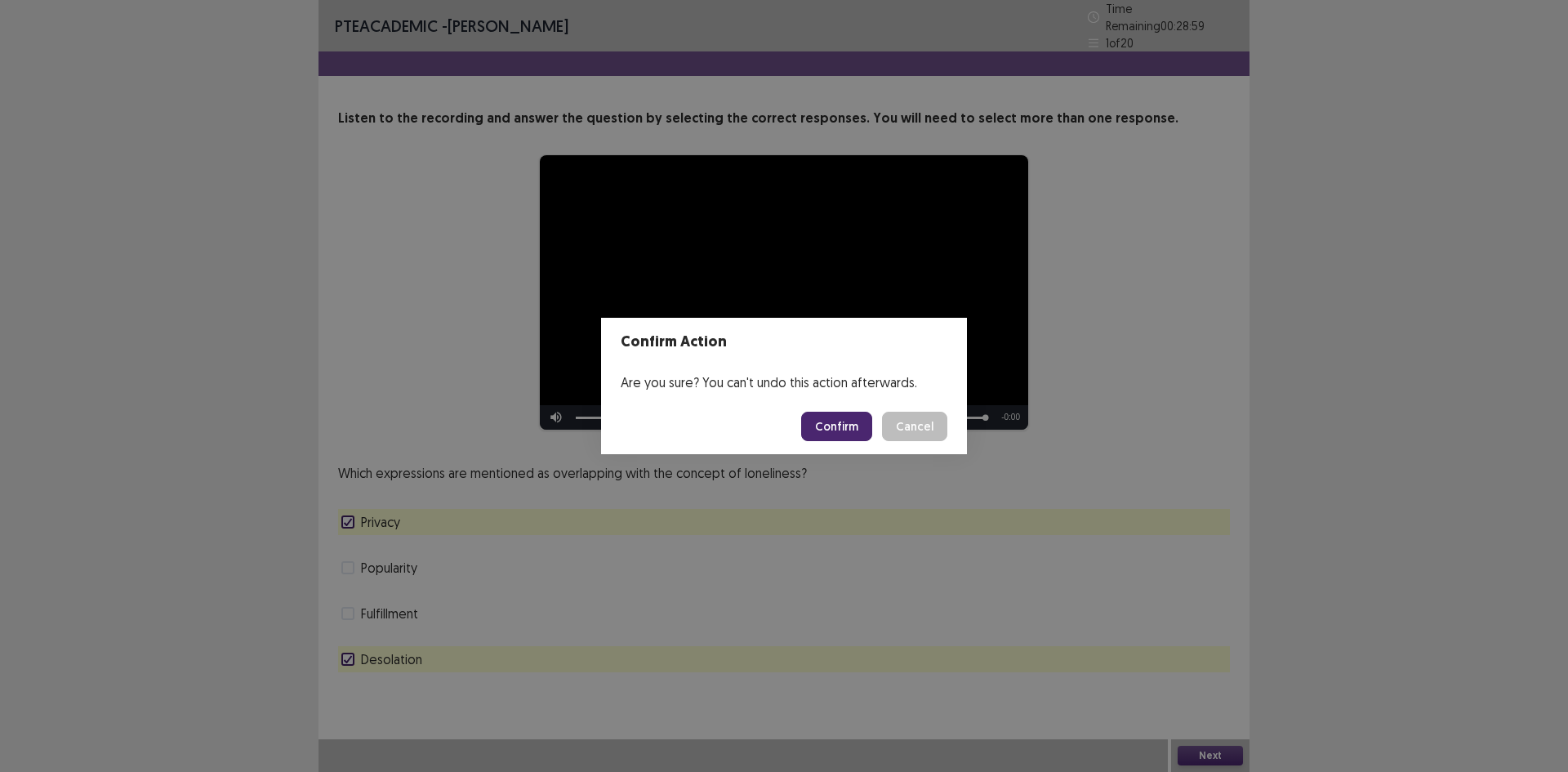
click at [829, 429] on button "Confirm" at bounding box center [837, 426] width 71 height 29
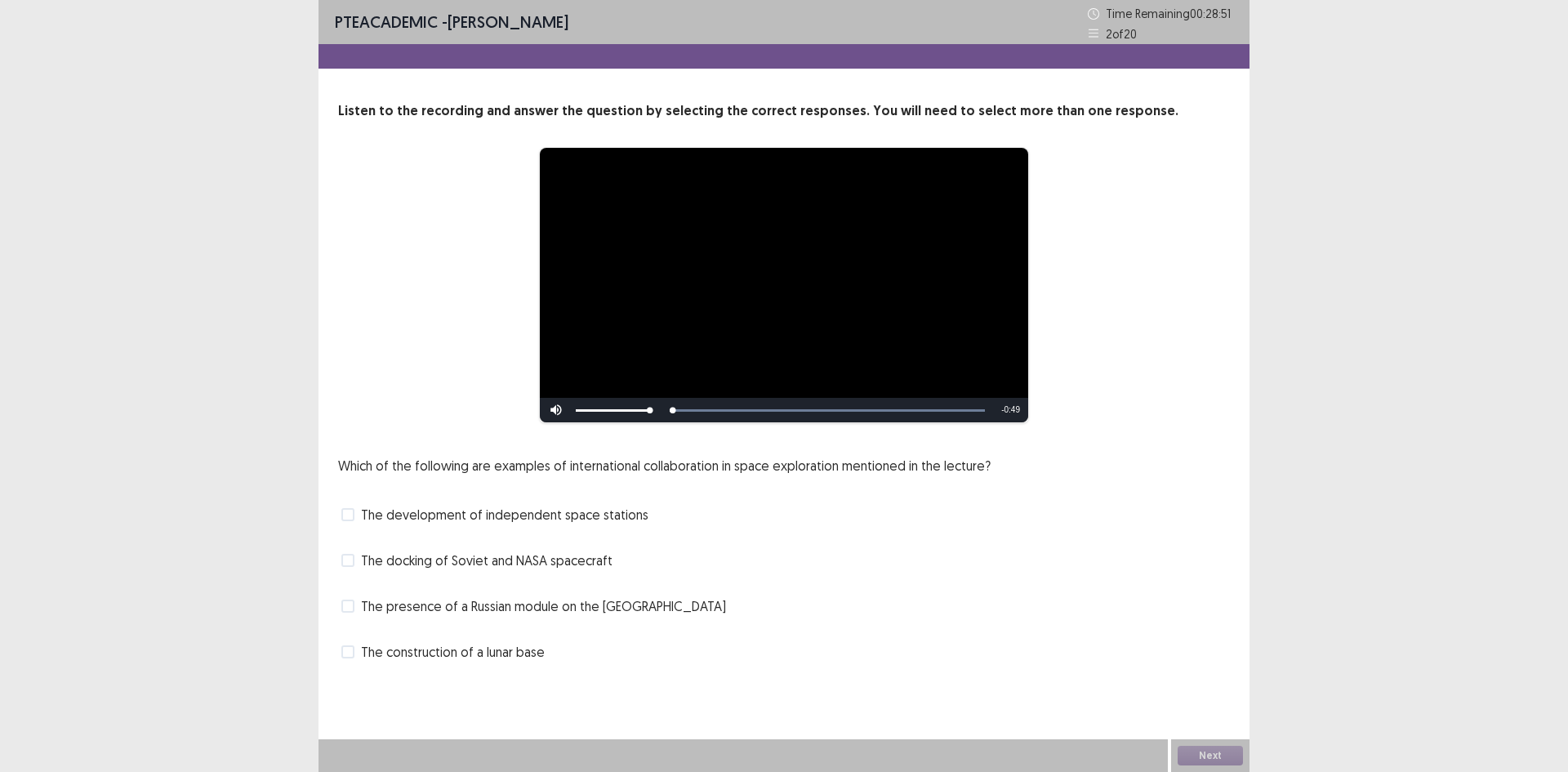
click at [501, 562] on span "The docking of Soviet and NASA spacecraft" at bounding box center [486, 561] width 251 height 19
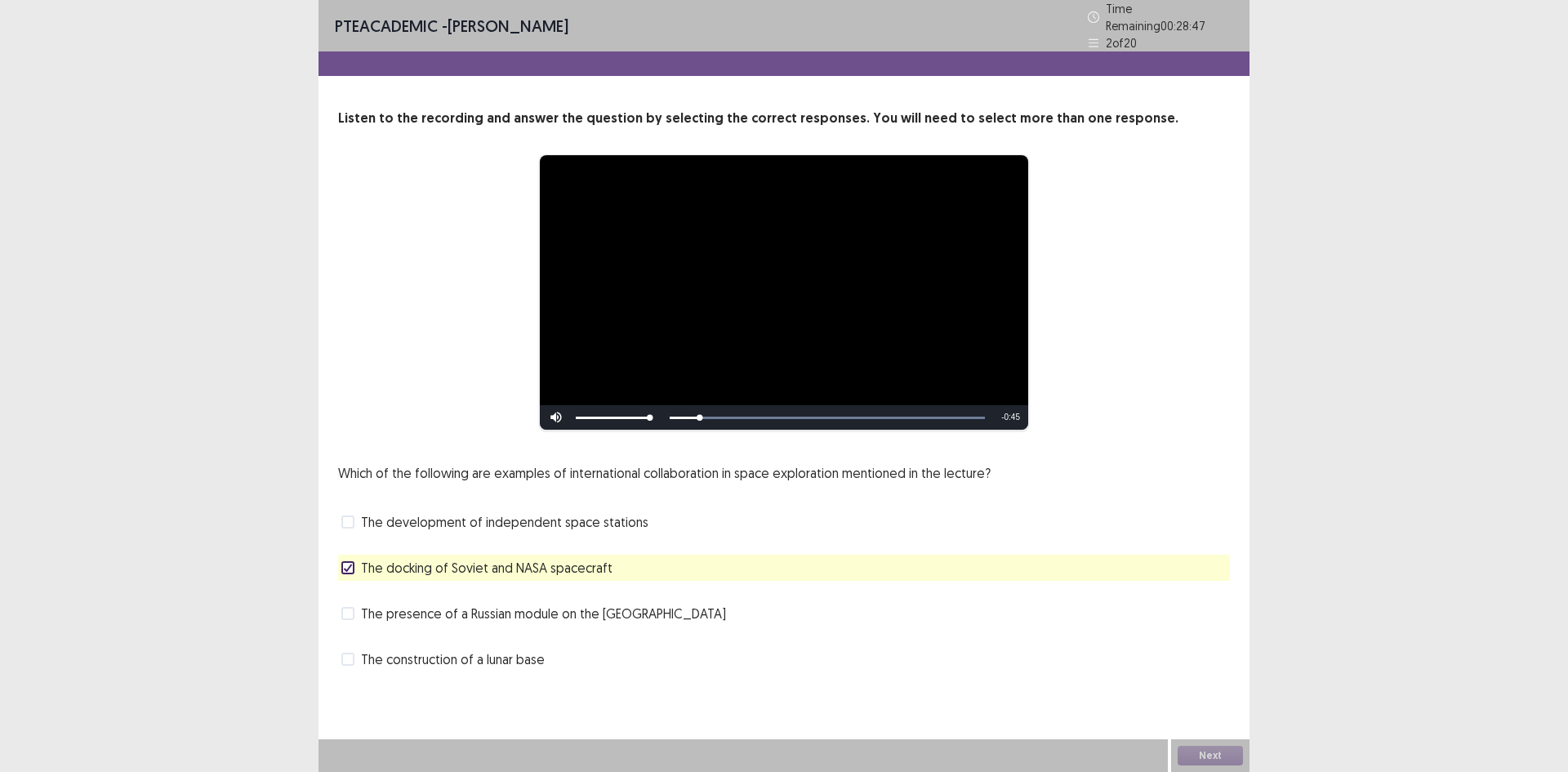
click at [575, 608] on span "The presence of a Russian module on the [GEOGRAPHIC_DATA]" at bounding box center [543, 614] width 365 height 19
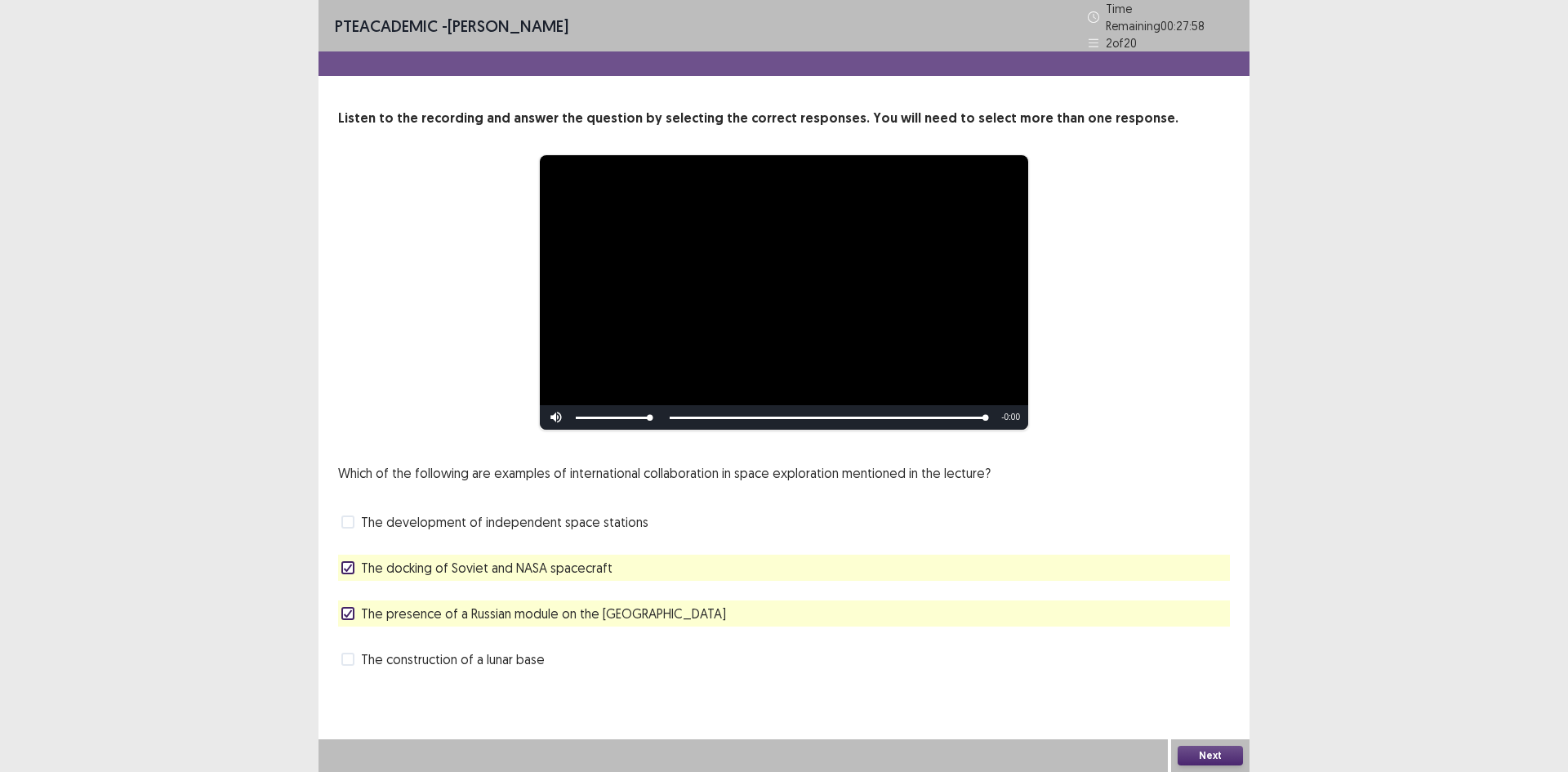
click at [1209, 759] on button "Next" at bounding box center [1211, 755] width 65 height 19
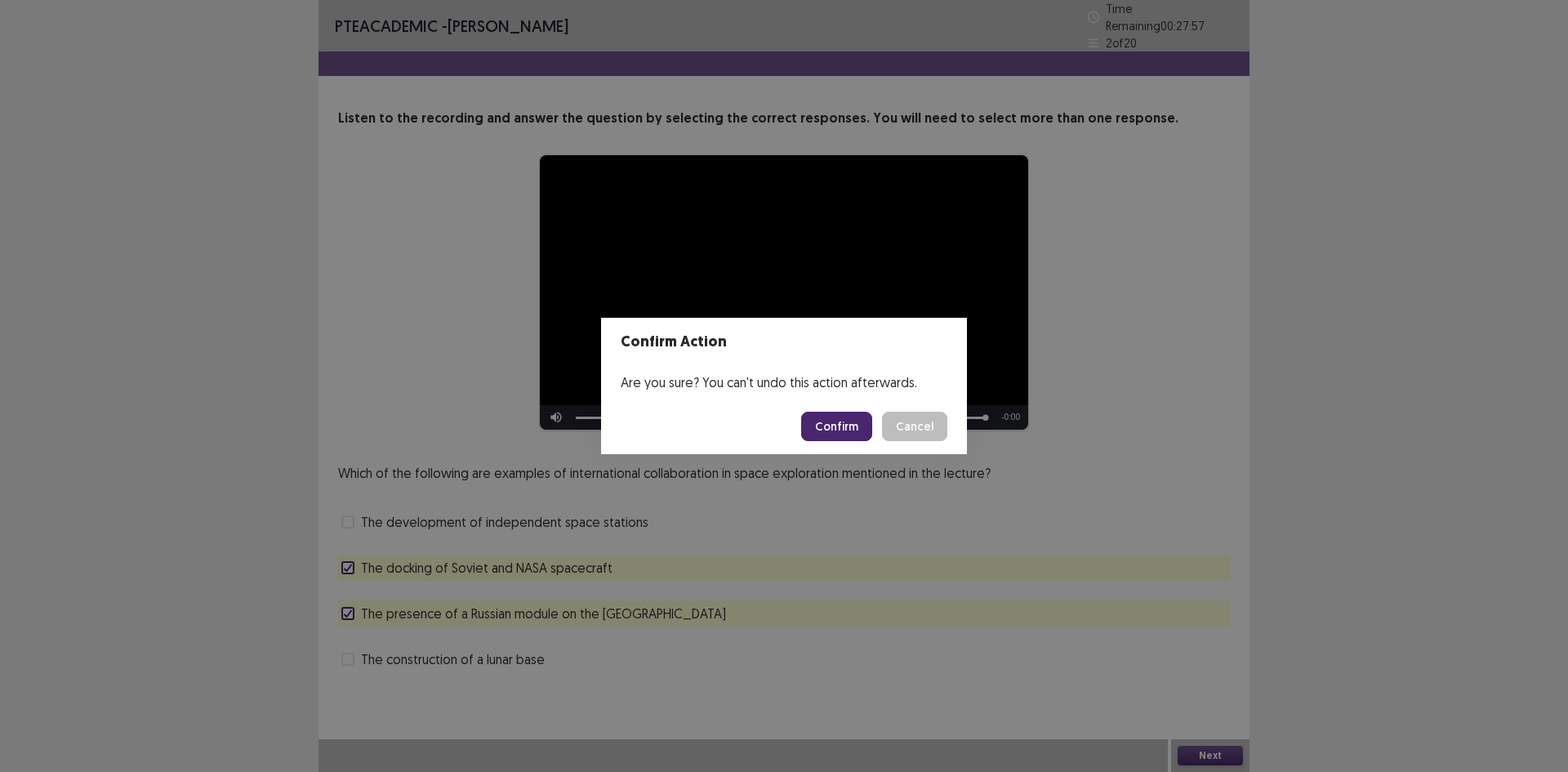
click at [838, 429] on button "Confirm" at bounding box center [837, 426] width 71 height 29
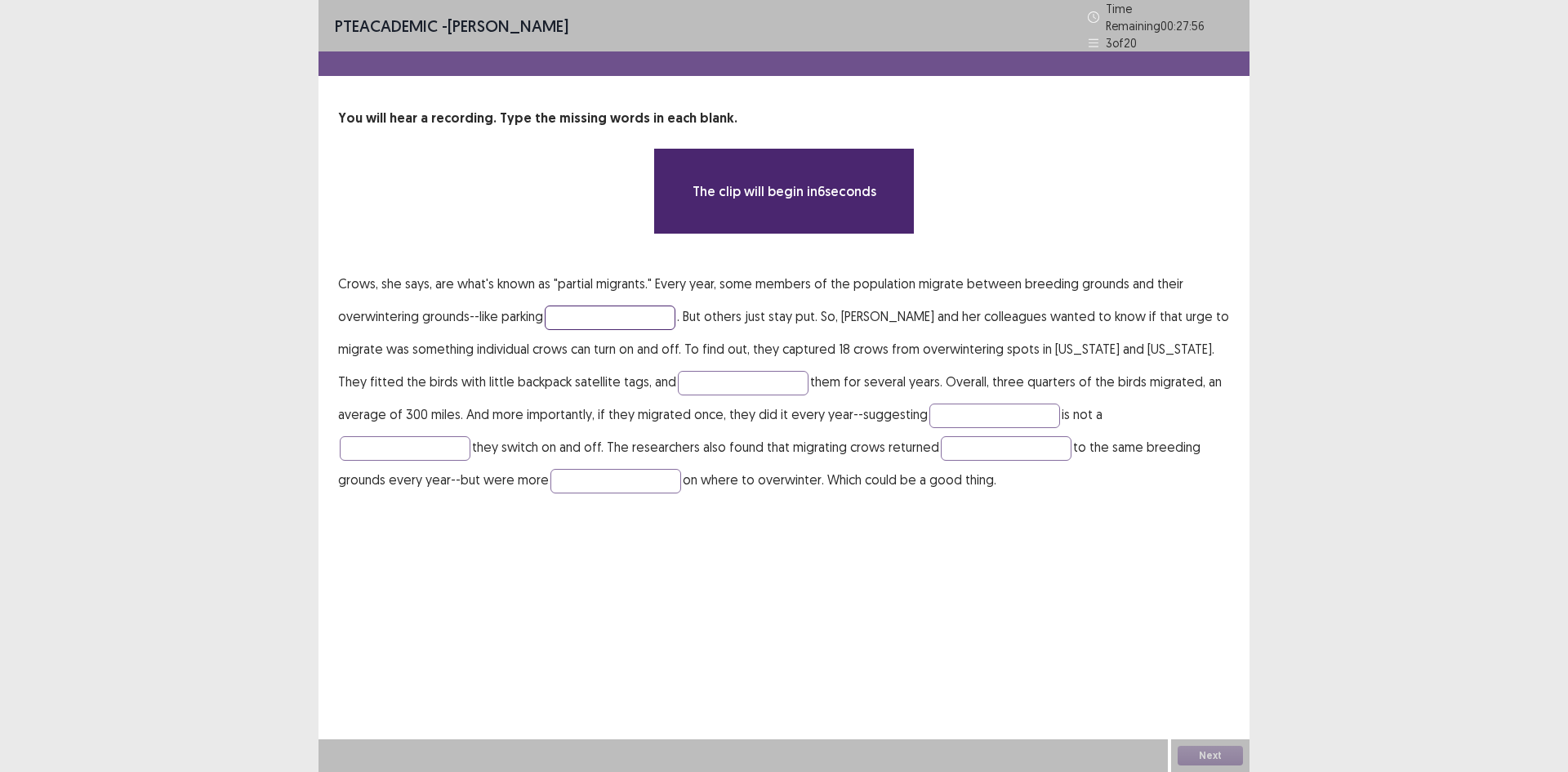
click at [643, 316] on input "text" at bounding box center [610, 317] width 131 height 25
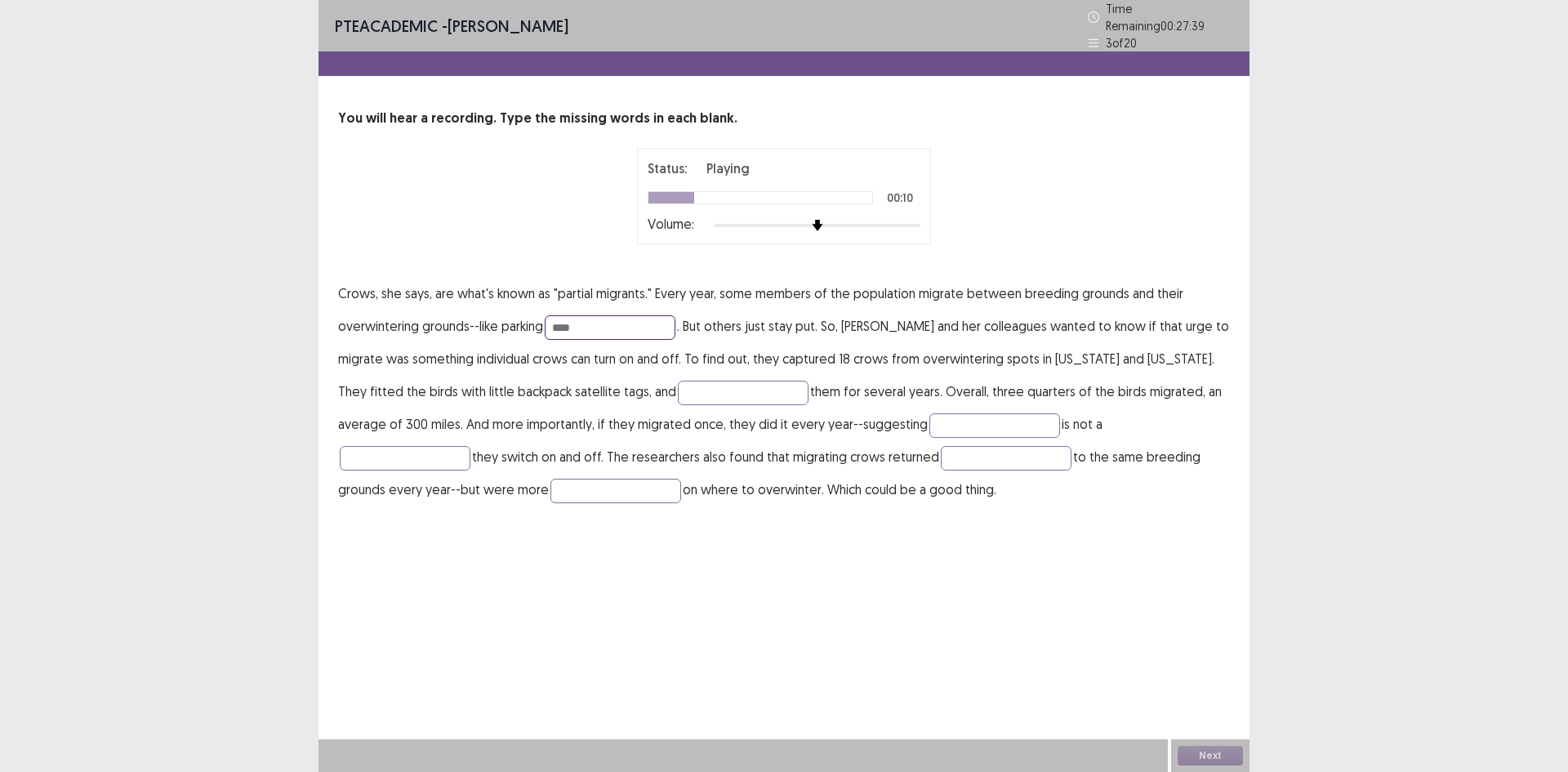
type input "****"
type input "*******"
type input "**********"
type input "*****"
type input "**********"
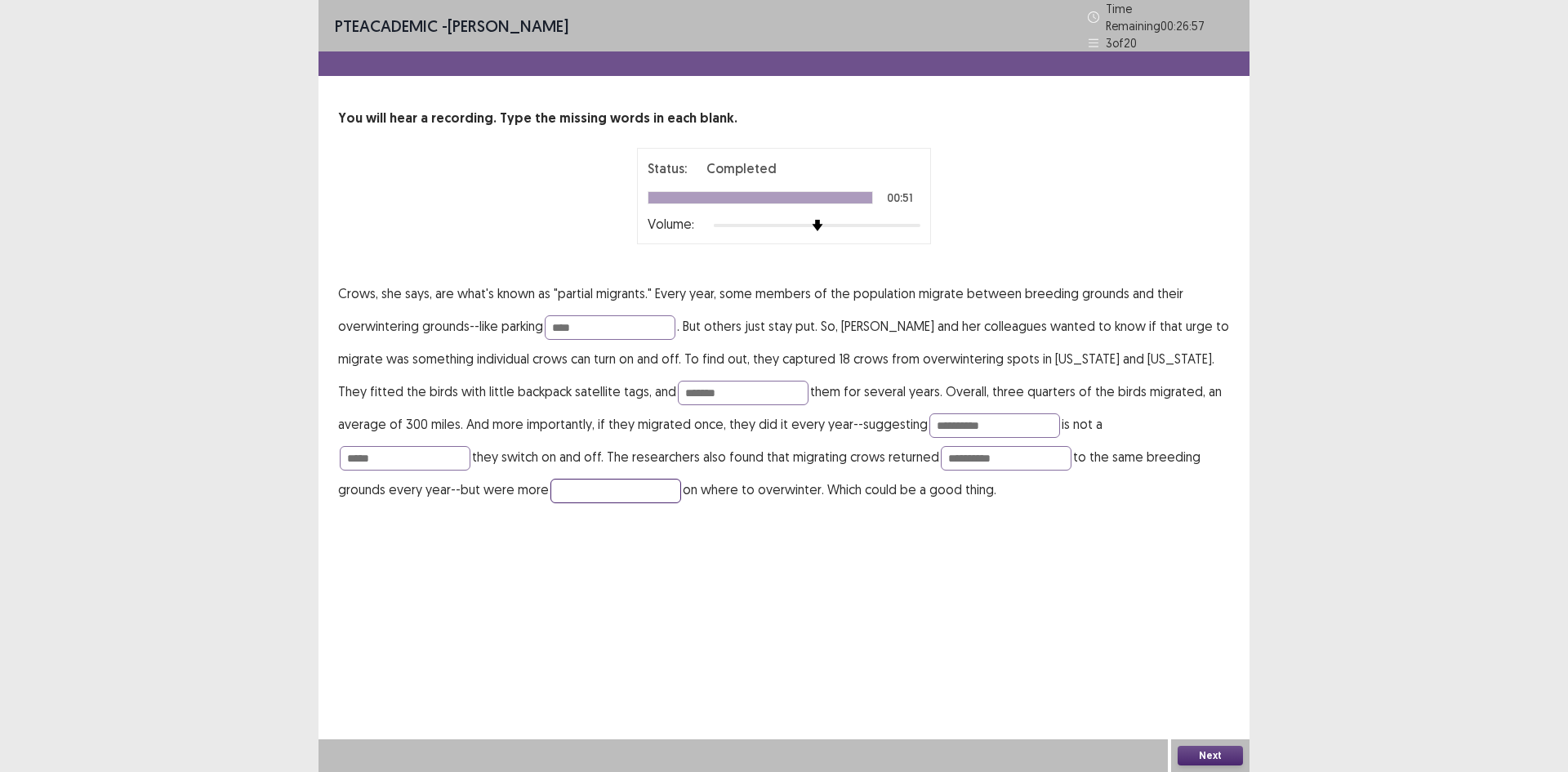
click at [551, 493] on input "text" at bounding box center [616, 491] width 131 height 25
click at [1221, 753] on button "Next" at bounding box center [1211, 755] width 65 height 19
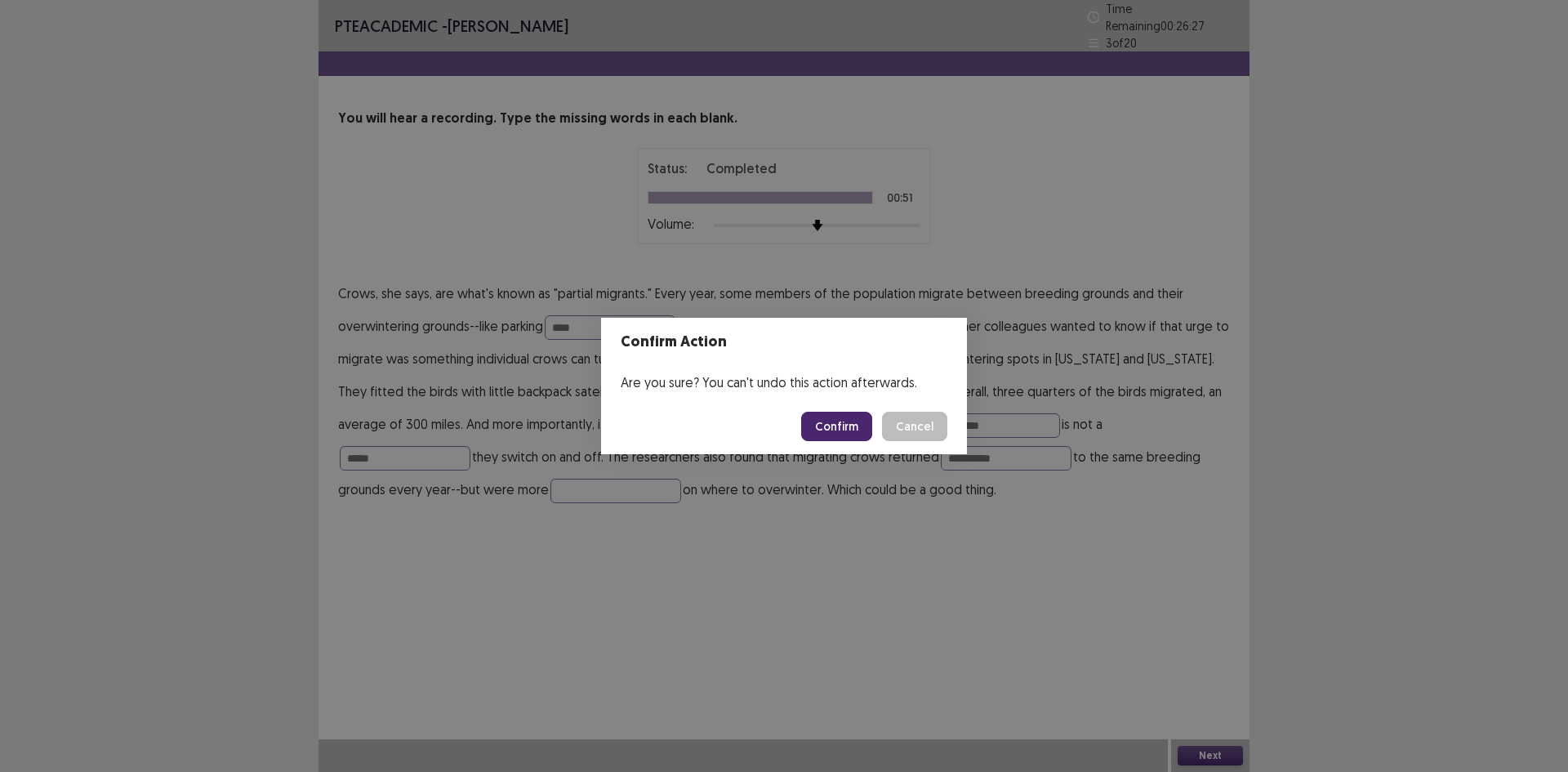
click at [827, 431] on button "Confirm" at bounding box center [837, 426] width 71 height 29
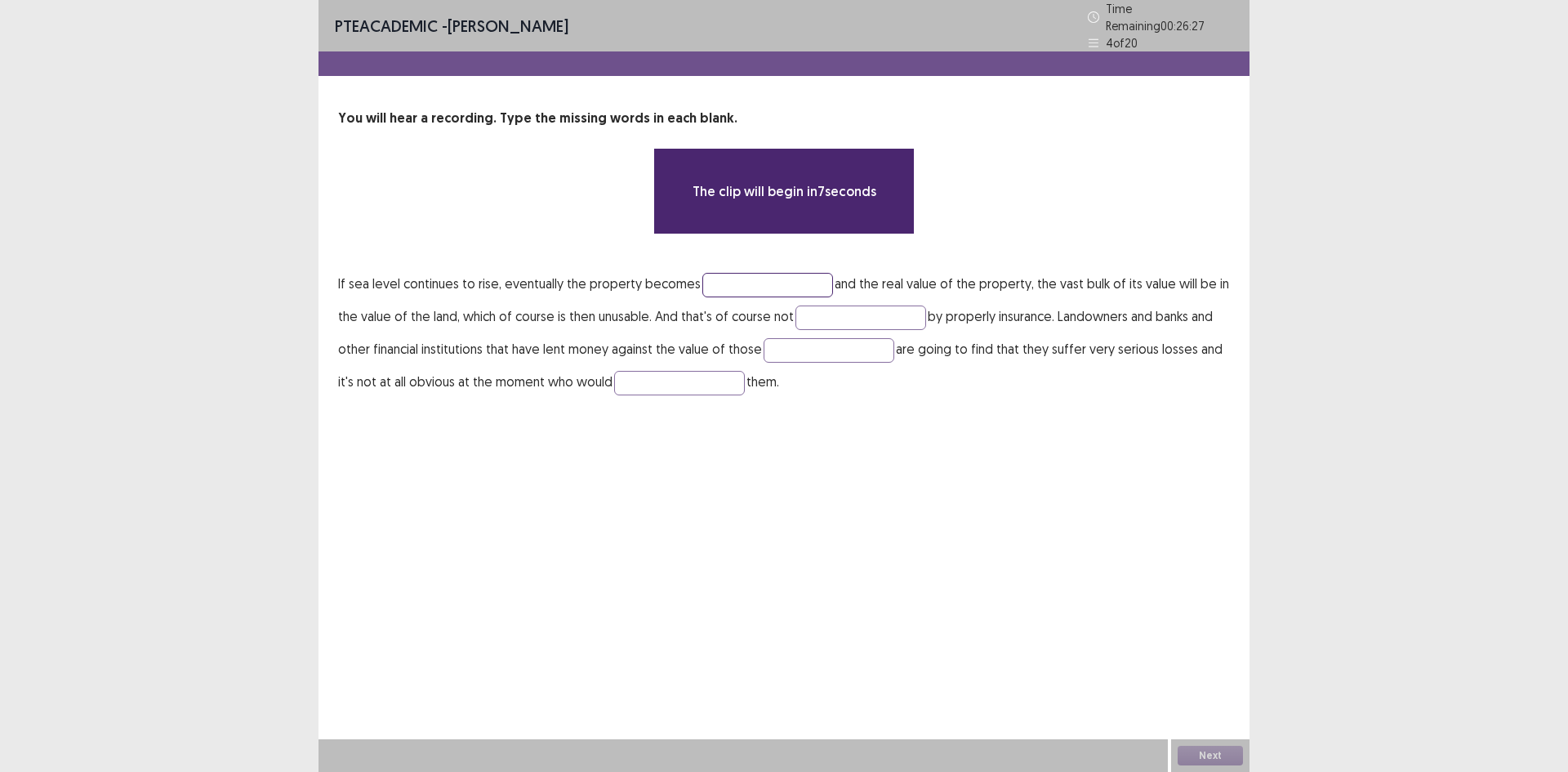
click at [746, 272] on input "text" at bounding box center [768, 285] width 131 height 25
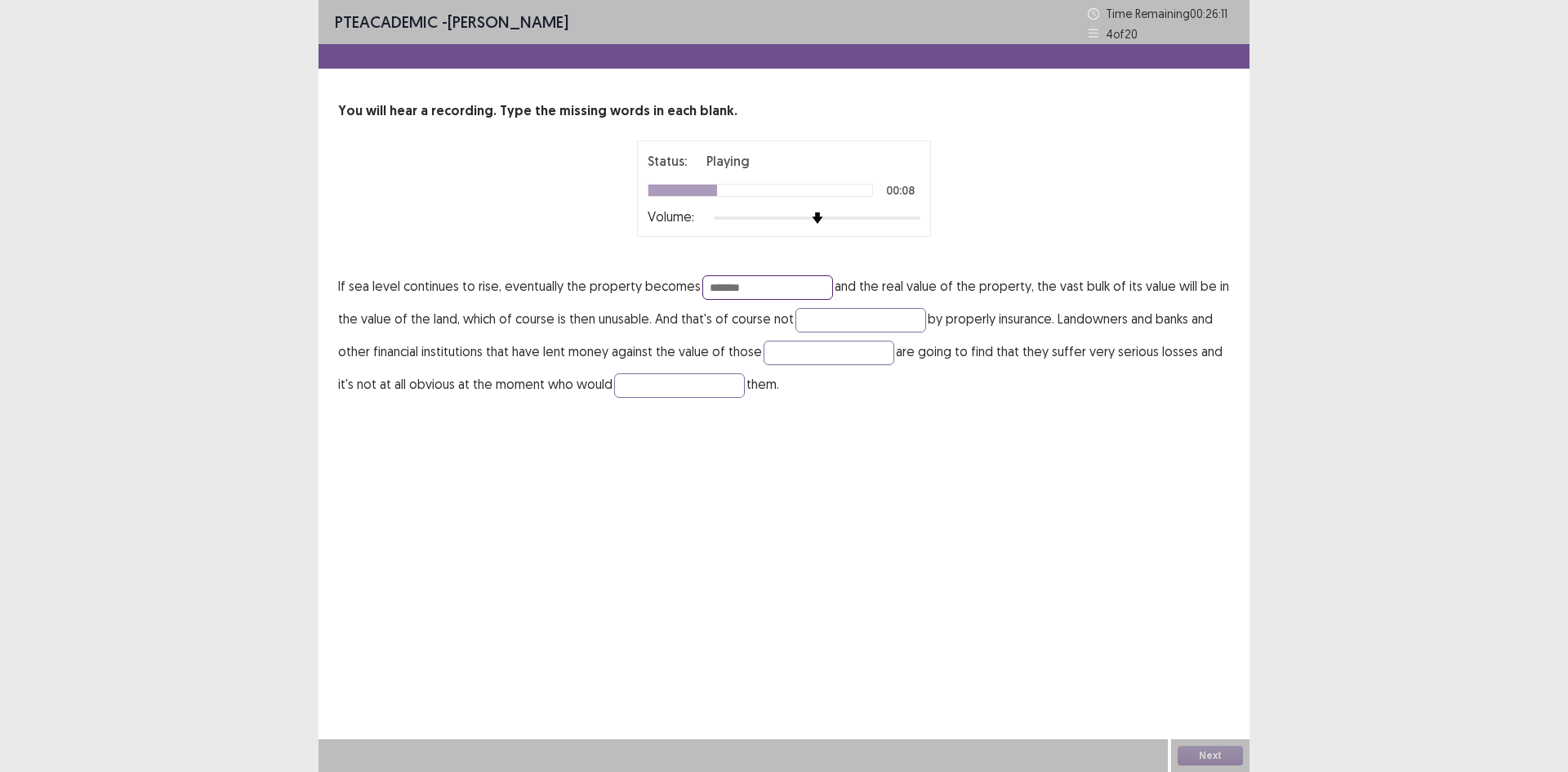
type input "*******"
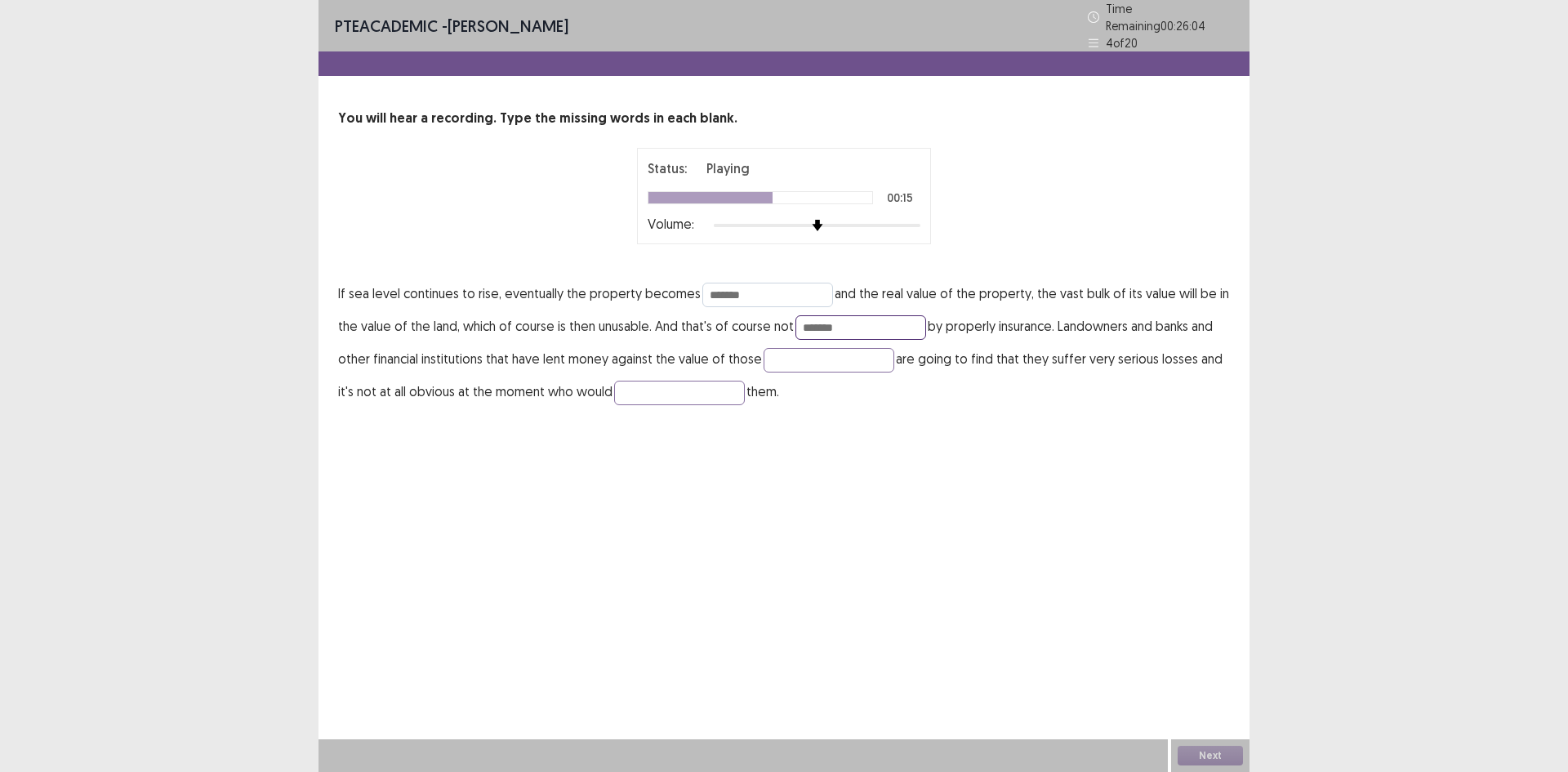
type input "*******"
type input "**********"
drag, startPoint x: 853, startPoint y: 318, endPoint x: 799, endPoint y: 318, distance: 54.0
click at [799, 318] on input "*******" at bounding box center [861, 328] width 131 height 25
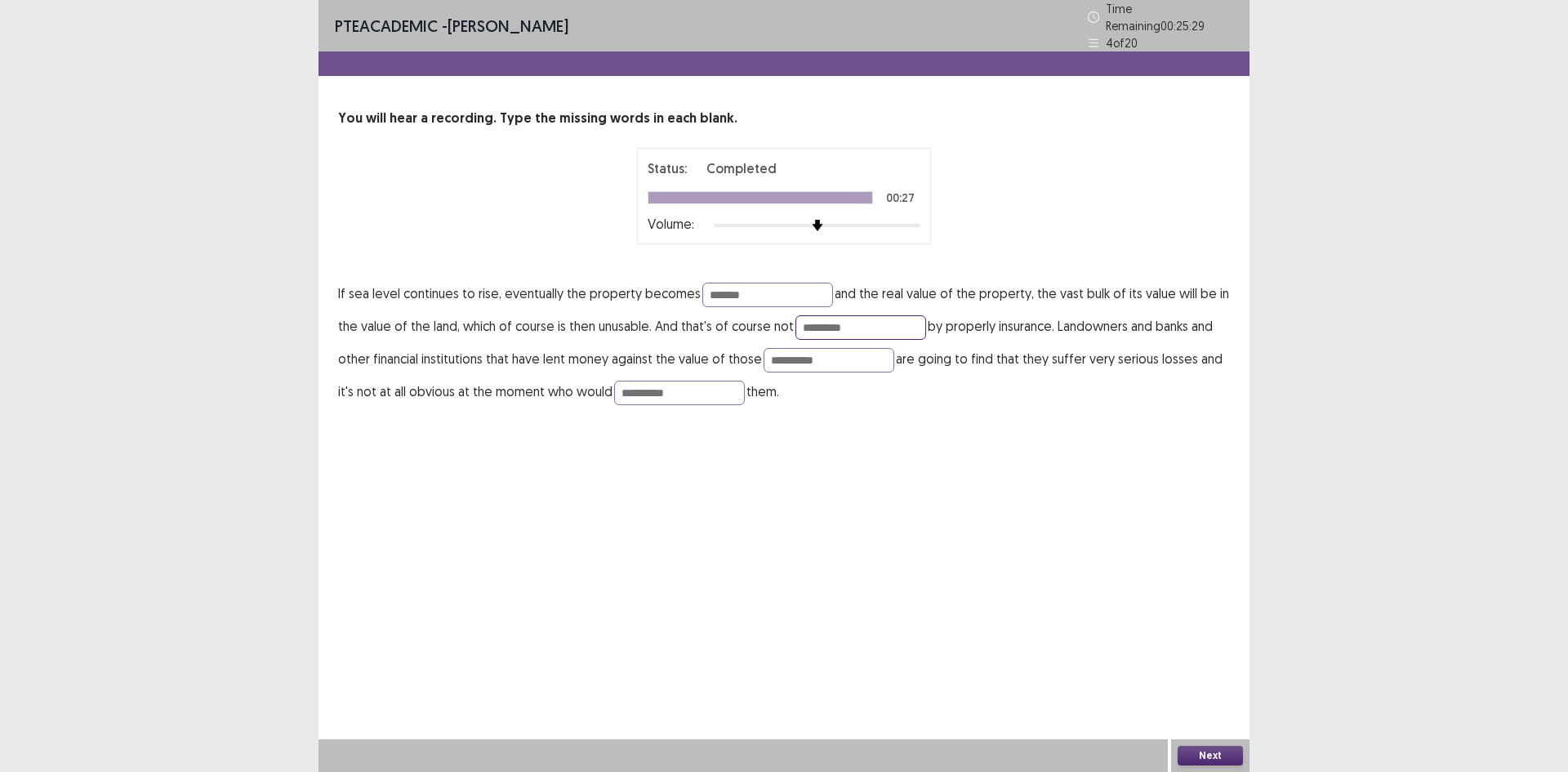
click at [828, 317] on input "********" at bounding box center [861, 328] width 131 height 25
type input "*******"
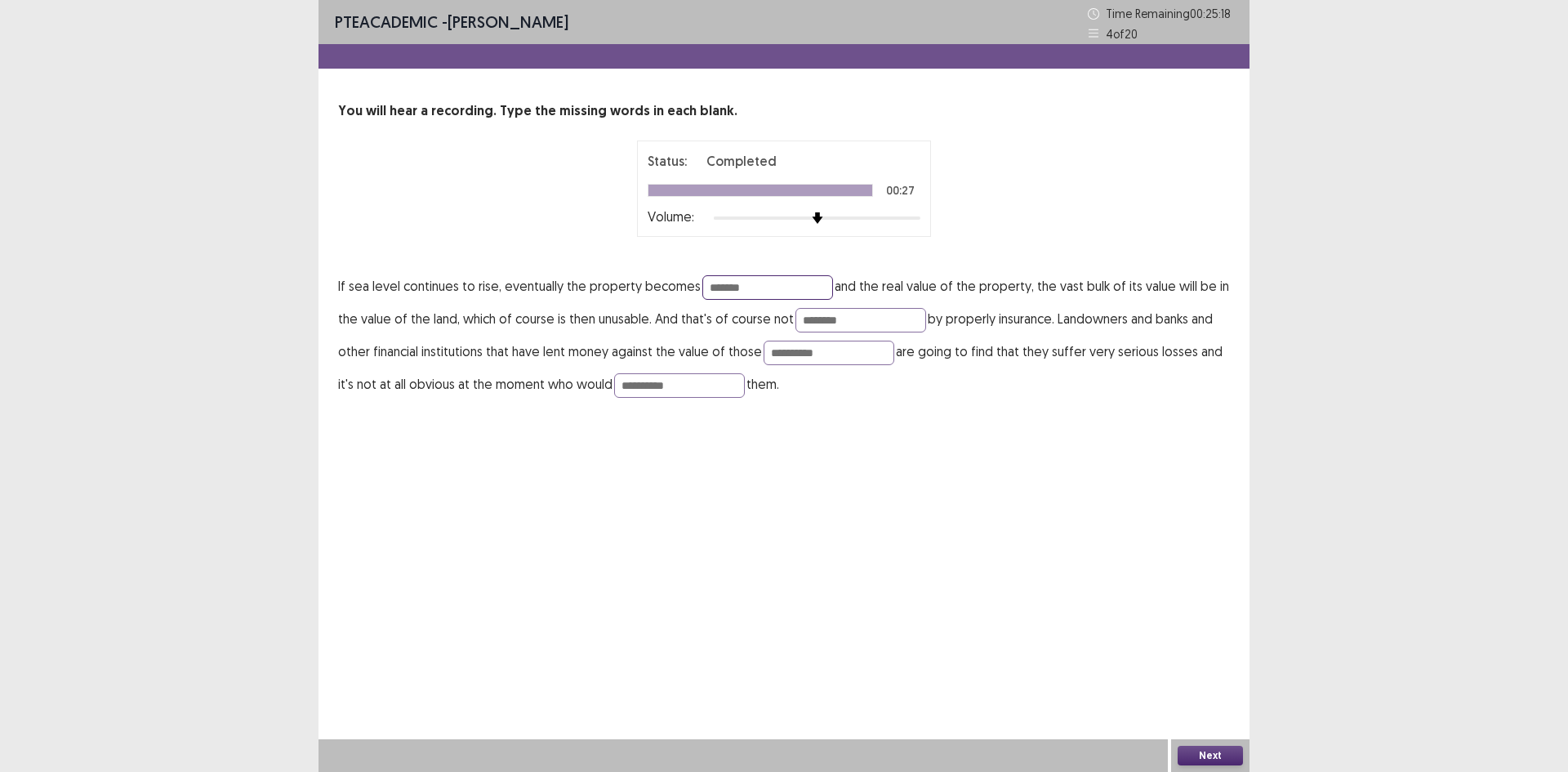
drag, startPoint x: 760, startPoint y: 289, endPoint x: 700, endPoint y: 292, distance: 60.1
click at [702, 292] on input "*******" at bounding box center [768, 287] width 131 height 25
click at [1198, 756] on button "Next" at bounding box center [1211, 755] width 65 height 19
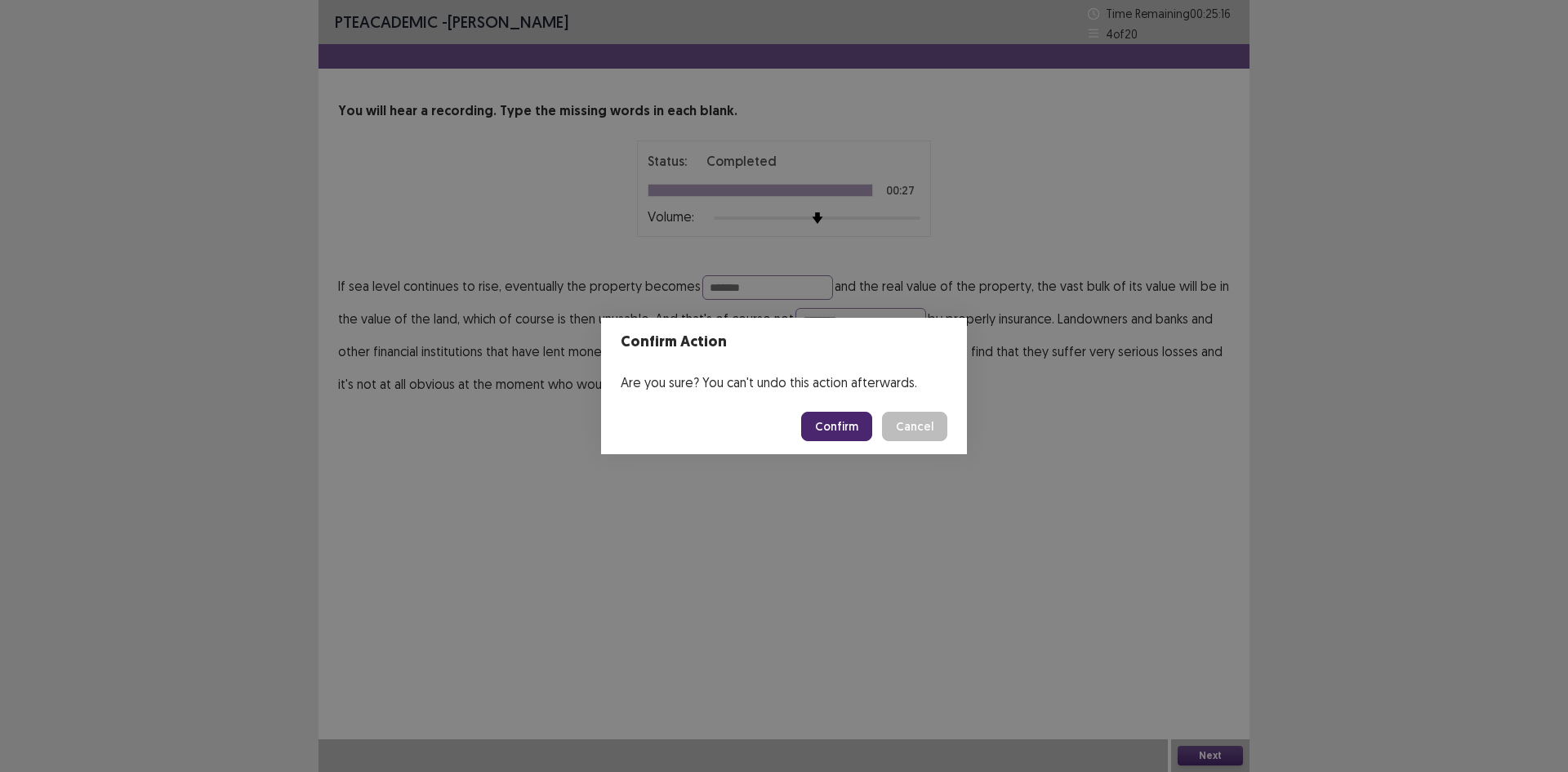
click at [823, 424] on button "Confirm" at bounding box center [837, 426] width 71 height 29
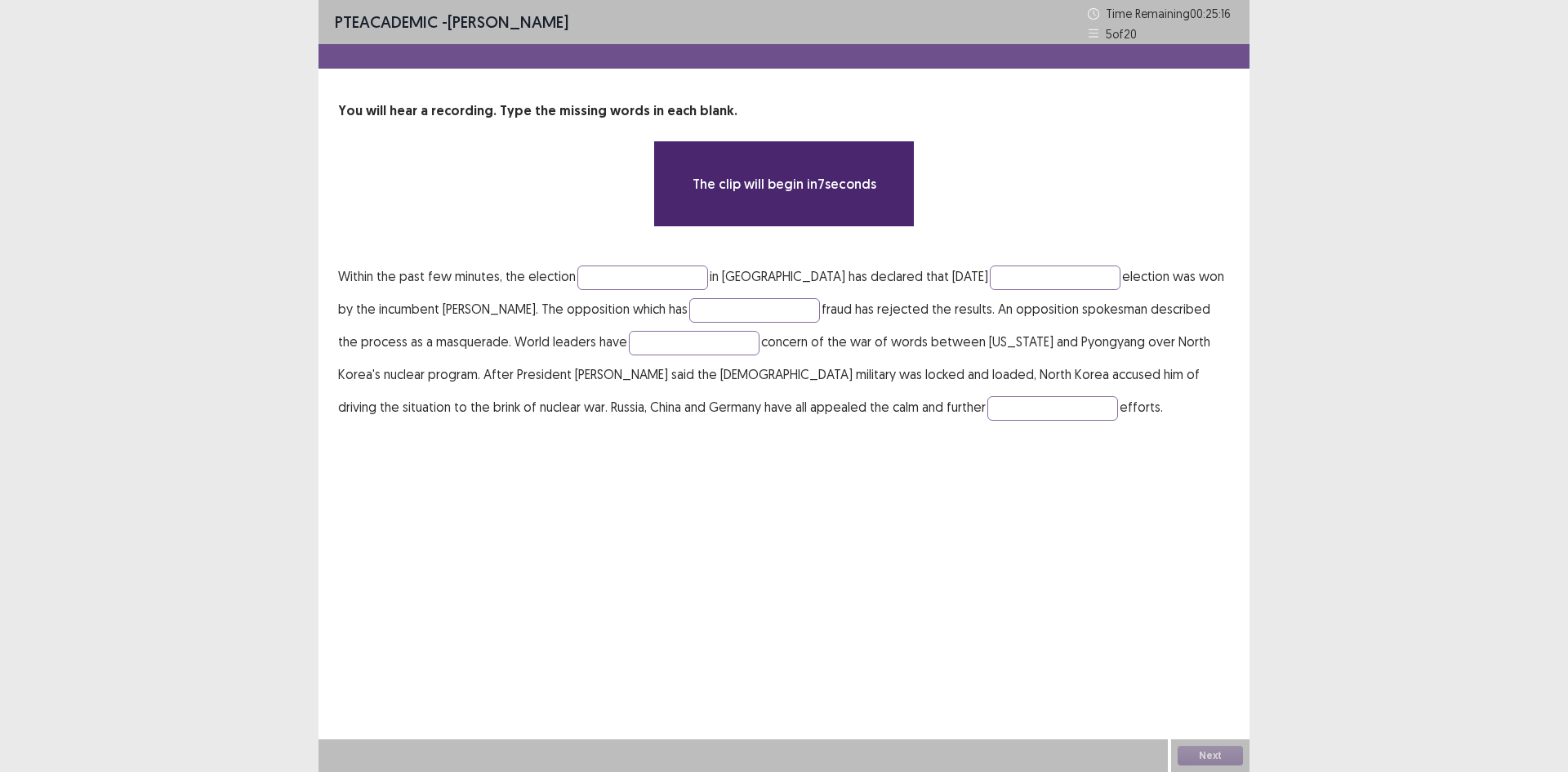
click at [647, 292] on p "Within the past few minutes, the election in [GEOGRAPHIC_DATA] has declared tha…" at bounding box center [784, 341] width 892 height 164
click at [640, 280] on input "text" at bounding box center [643, 278] width 131 height 25
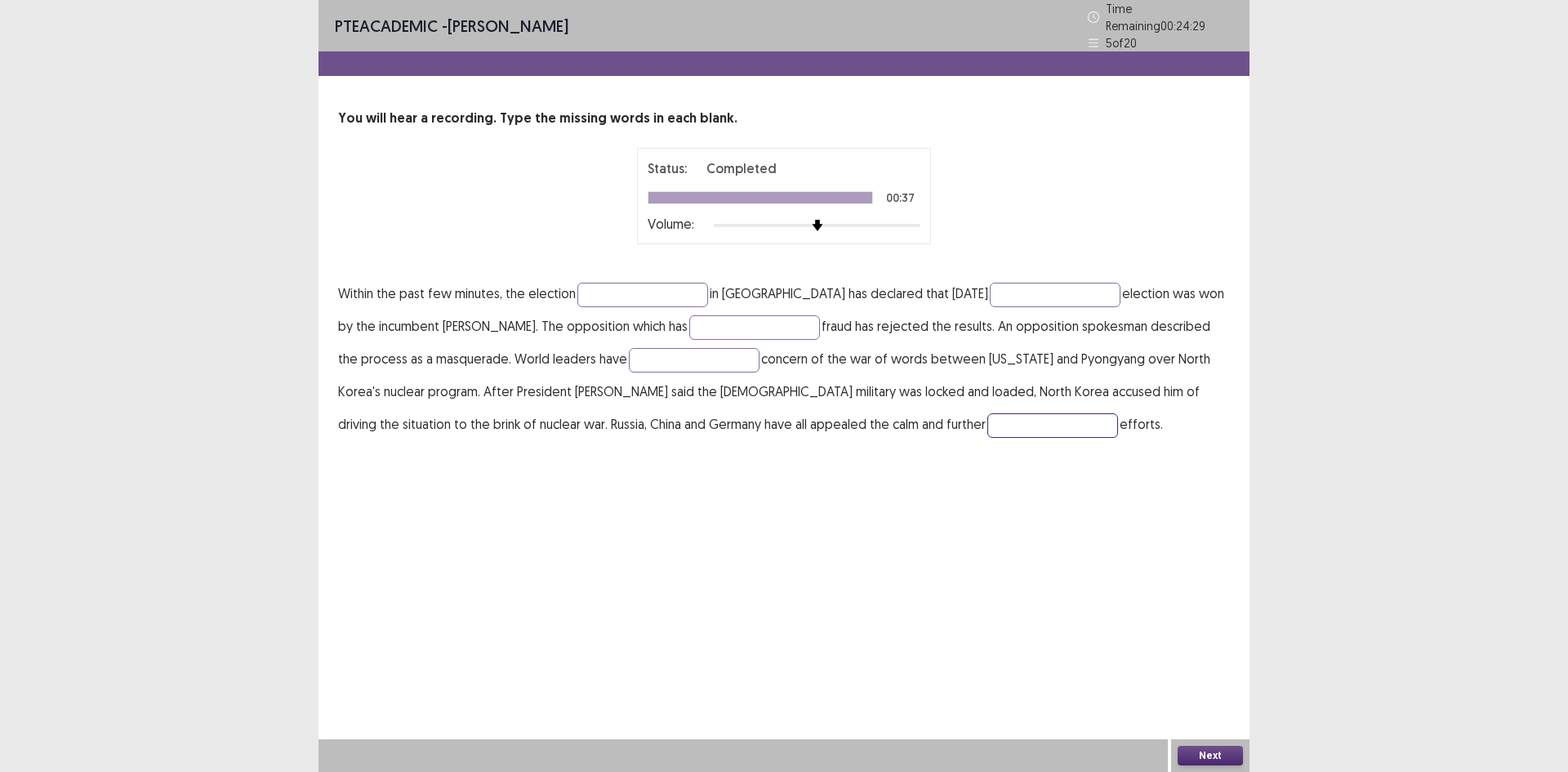
click at [988, 417] on input "text" at bounding box center [1053, 425] width 131 height 25
type input "**********"
click at [665, 349] on input "text" at bounding box center [694, 360] width 131 height 25
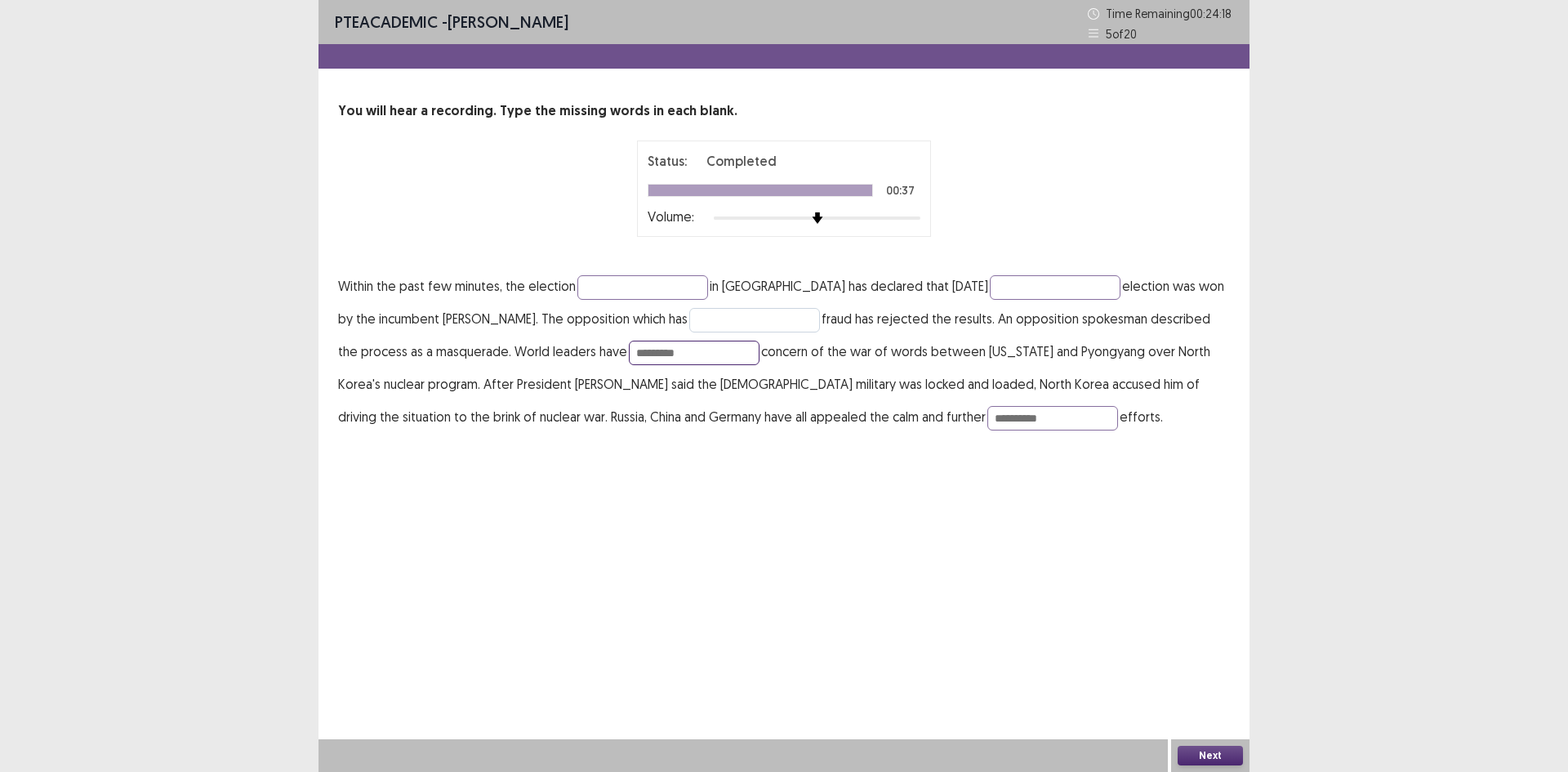
type input "*********"
click at [702, 316] on input "text" at bounding box center [755, 320] width 131 height 25
type input "**********"
click at [1000, 279] on input "text" at bounding box center [1055, 287] width 131 height 25
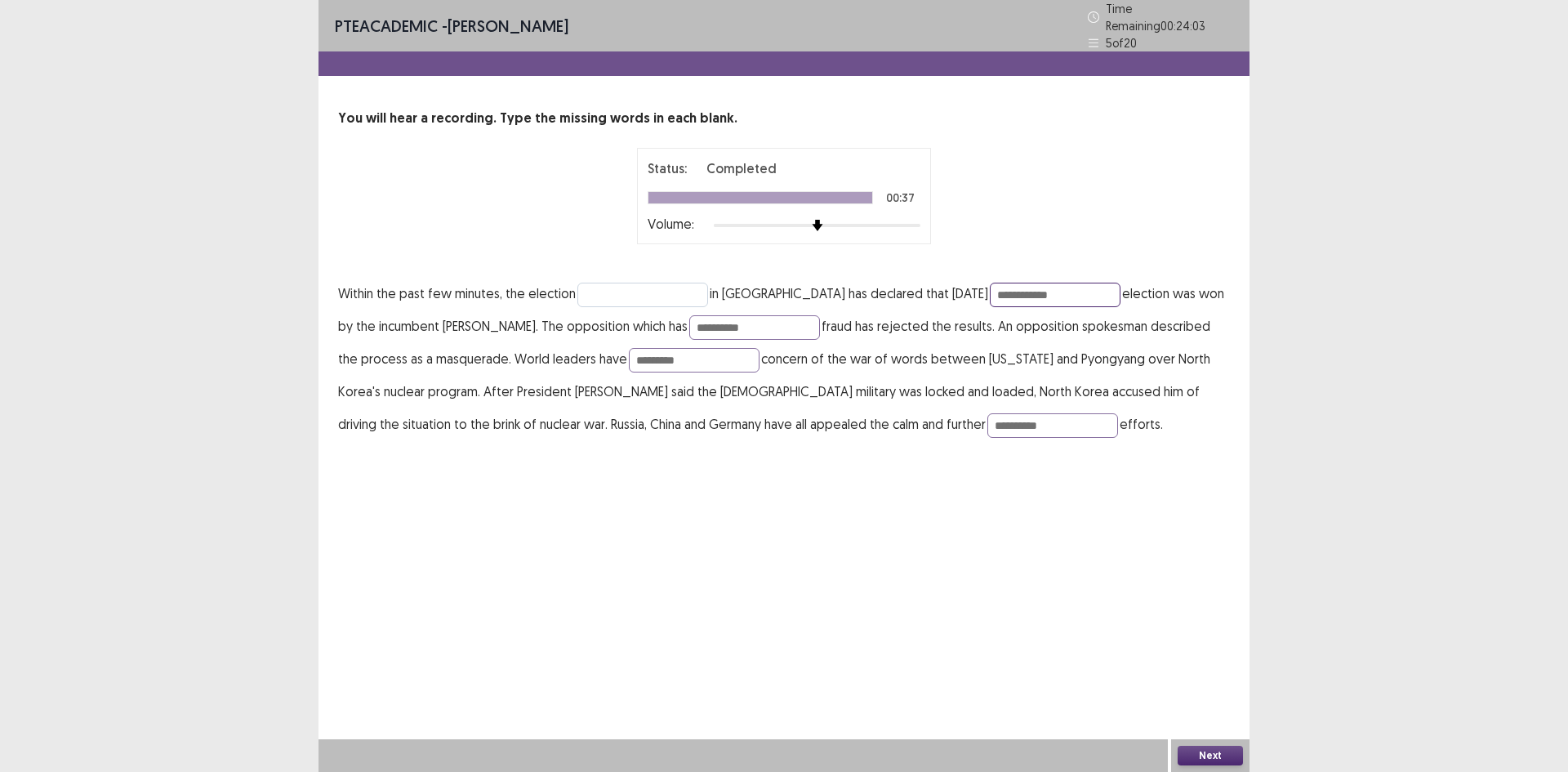
type input "**********"
click at [604, 294] on input "text" at bounding box center [643, 295] width 131 height 25
type input "**********"
click at [1210, 751] on button "Next" at bounding box center [1211, 755] width 65 height 19
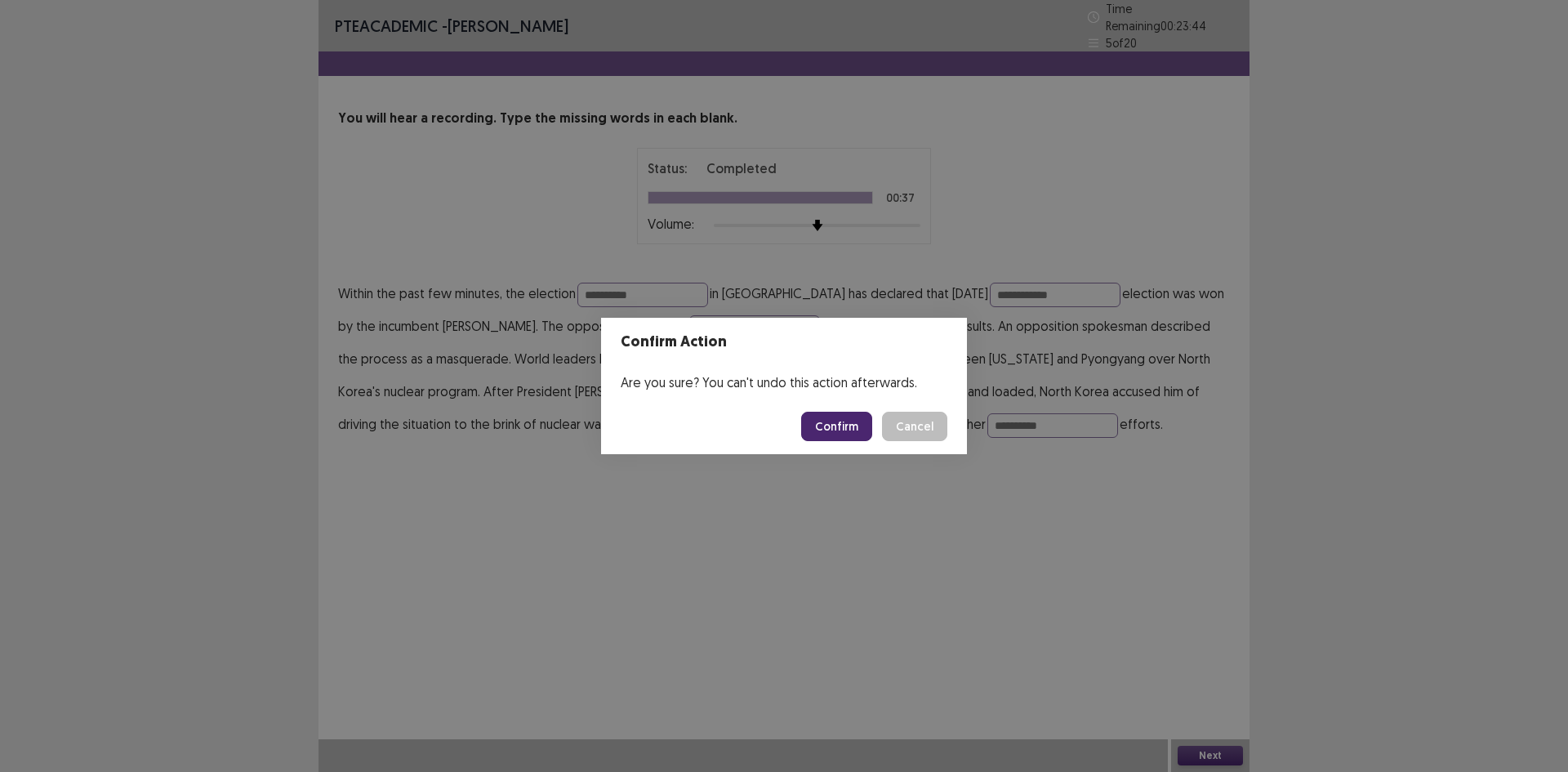
click at [859, 430] on button "Confirm" at bounding box center [837, 426] width 71 height 29
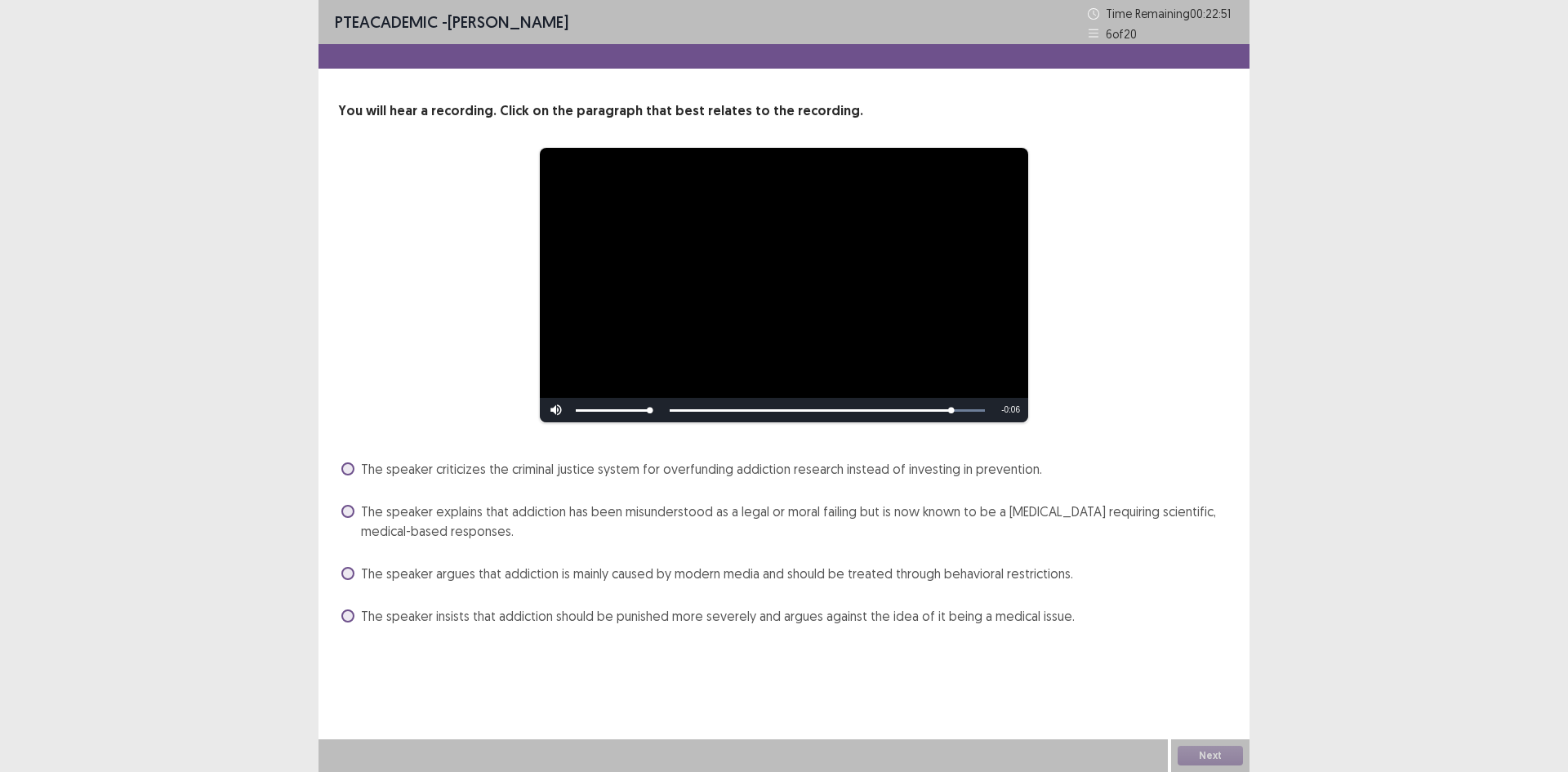
click at [692, 516] on span "The speaker explains that addiction has been misunderstood as a legal or moral …" at bounding box center [795, 521] width 869 height 39
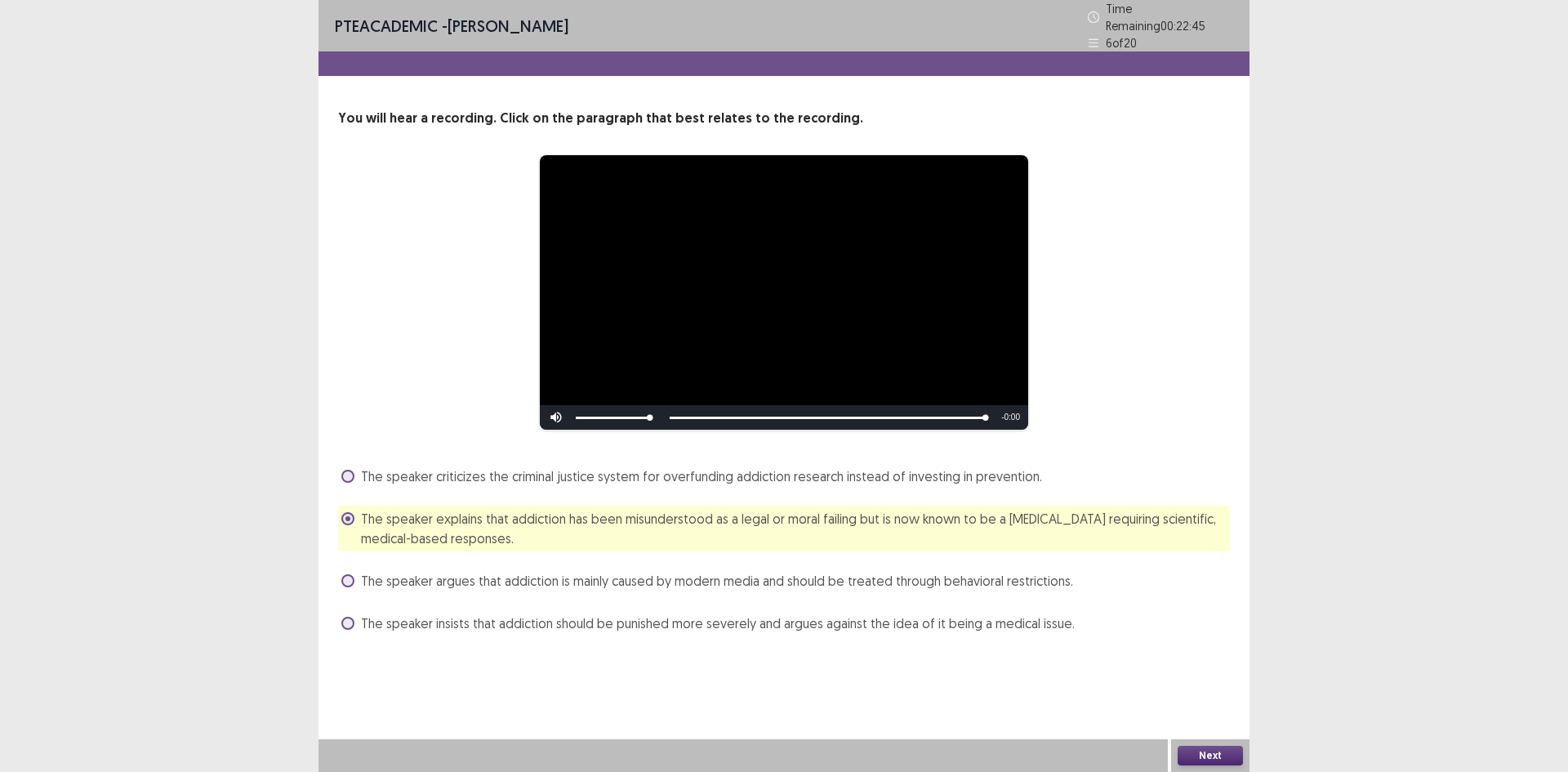
click at [1197, 754] on button "Next" at bounding box center [1211, 755] width 65 height 19
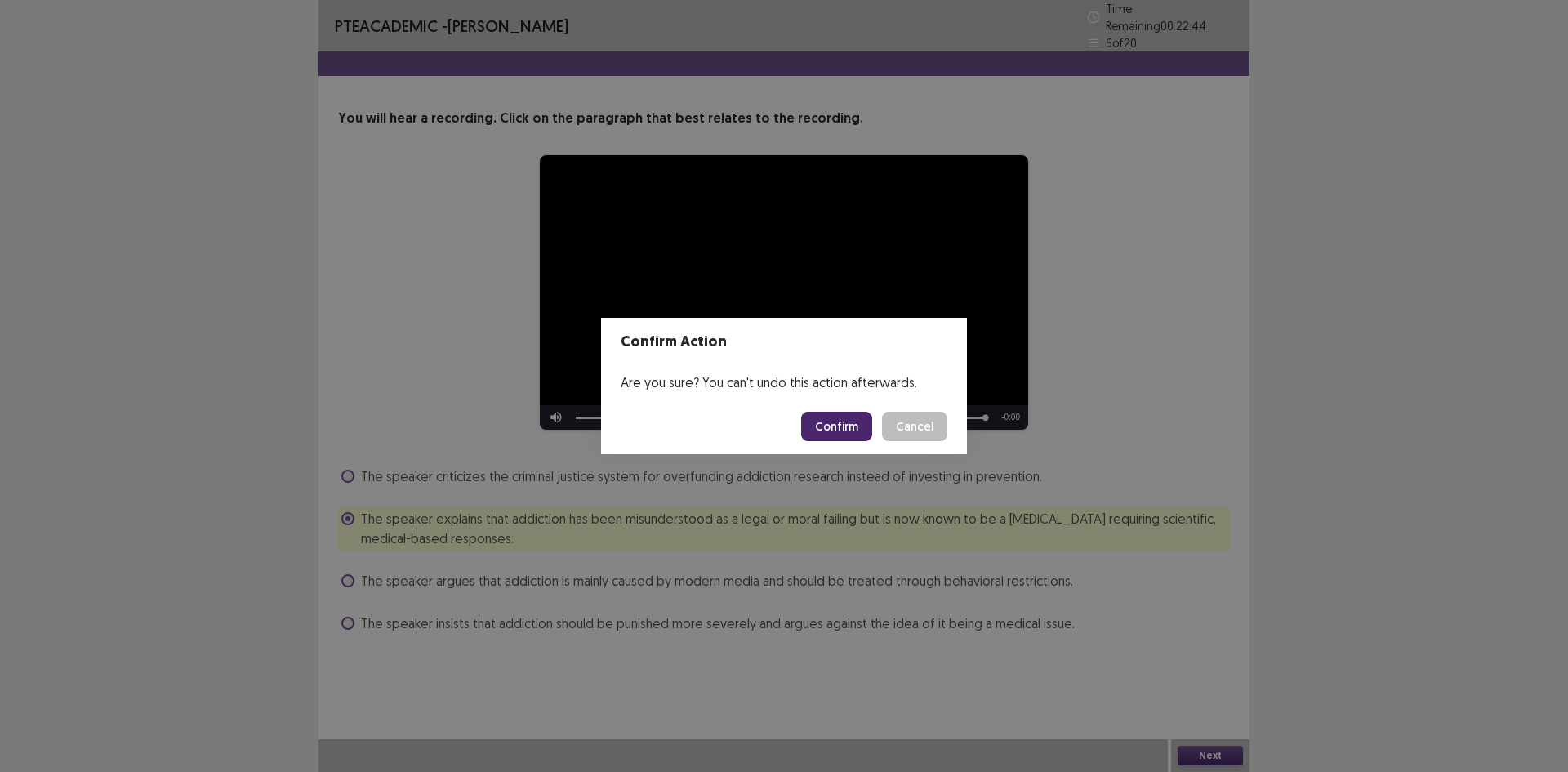
click at [829, 424] on button "Confirm" at bounding box center [837, 426] width 71 height 29
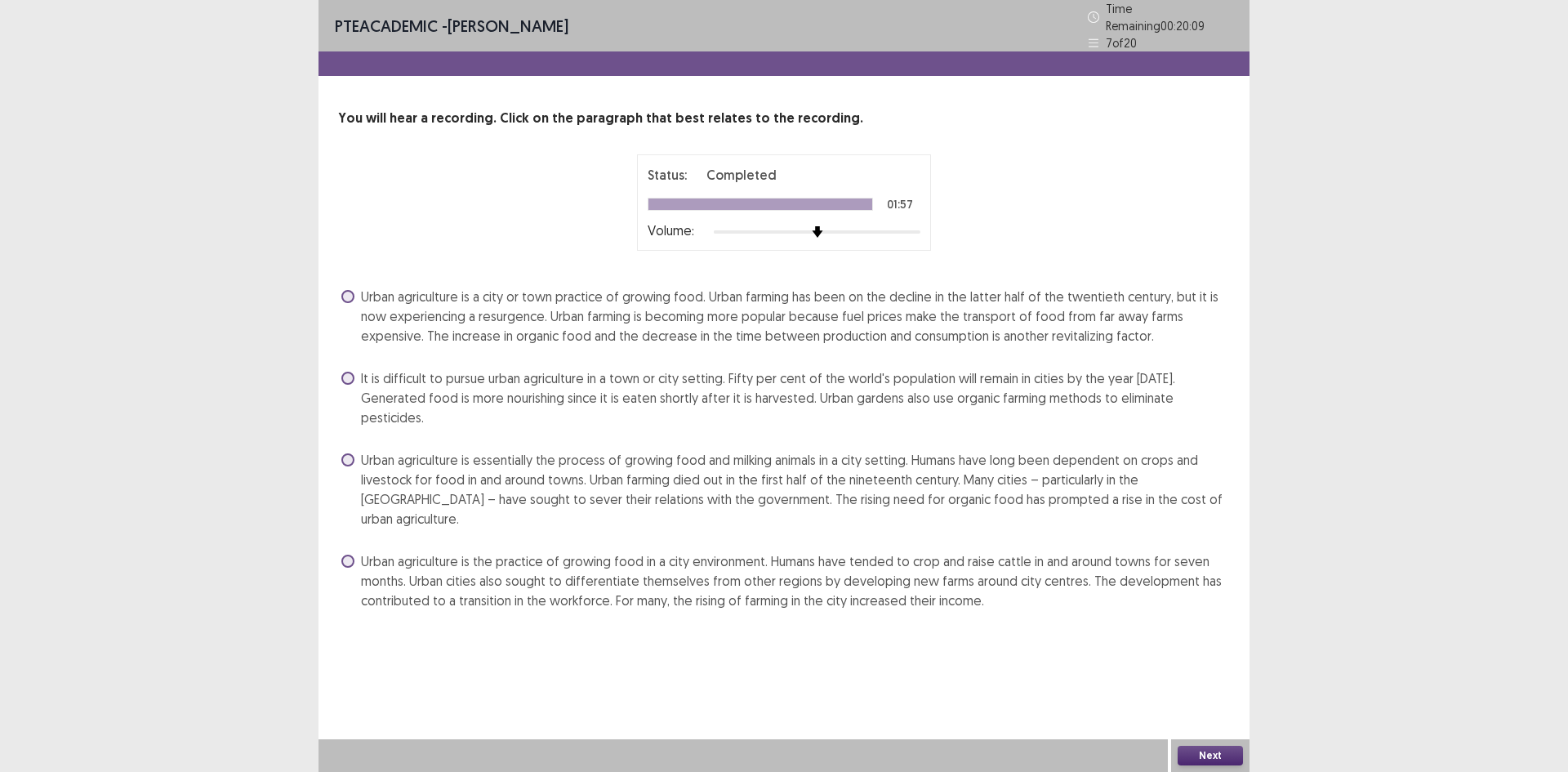
click at [732, 323] on span "Urban agriculture is a city or town practice of growing food. Urban farming has…" at bounding box center [795, 316] width 869 height 59
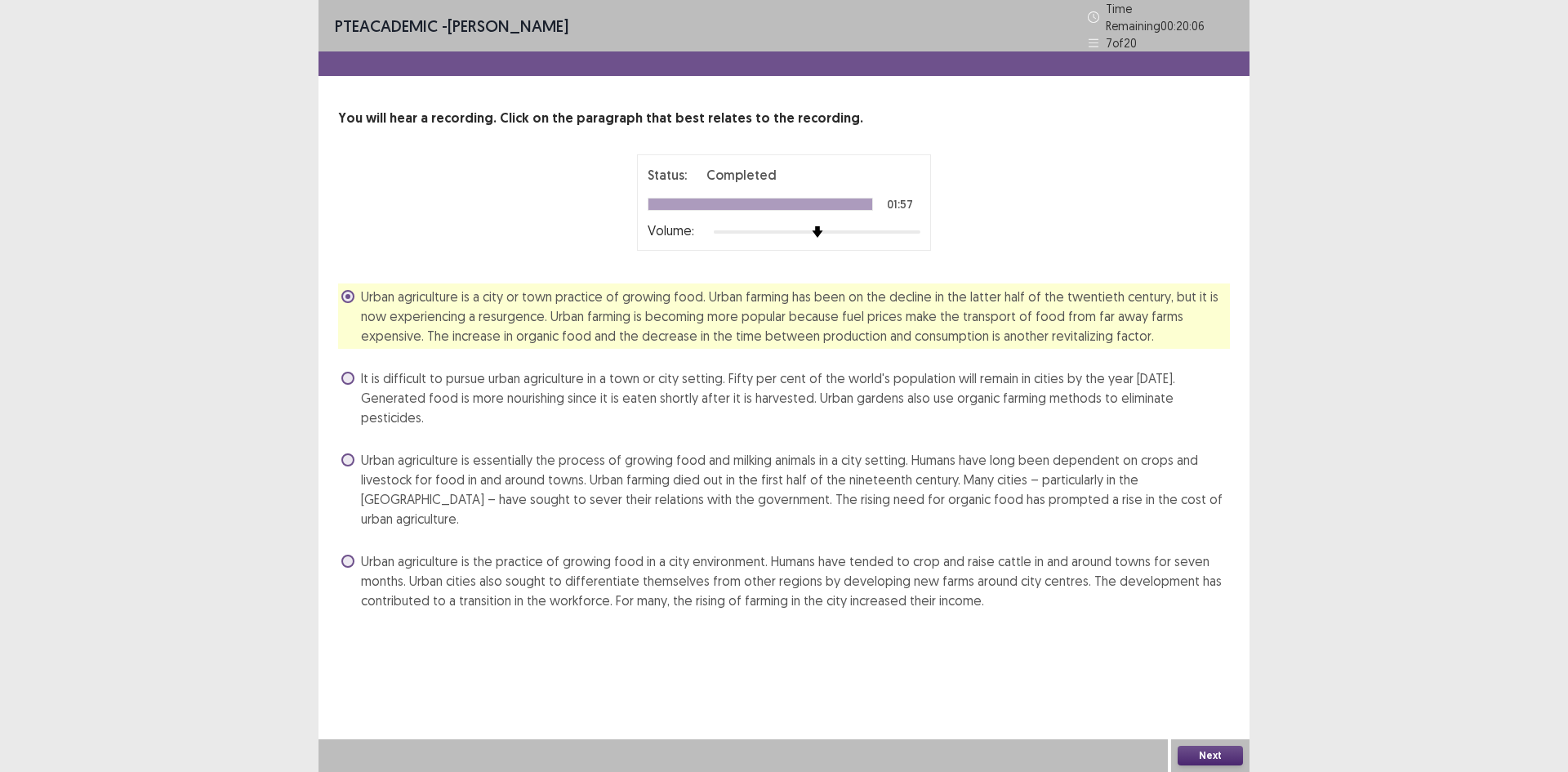
click at [1217, 758] on button "Next" at bounding box center [1211, 755] width 65 height 19
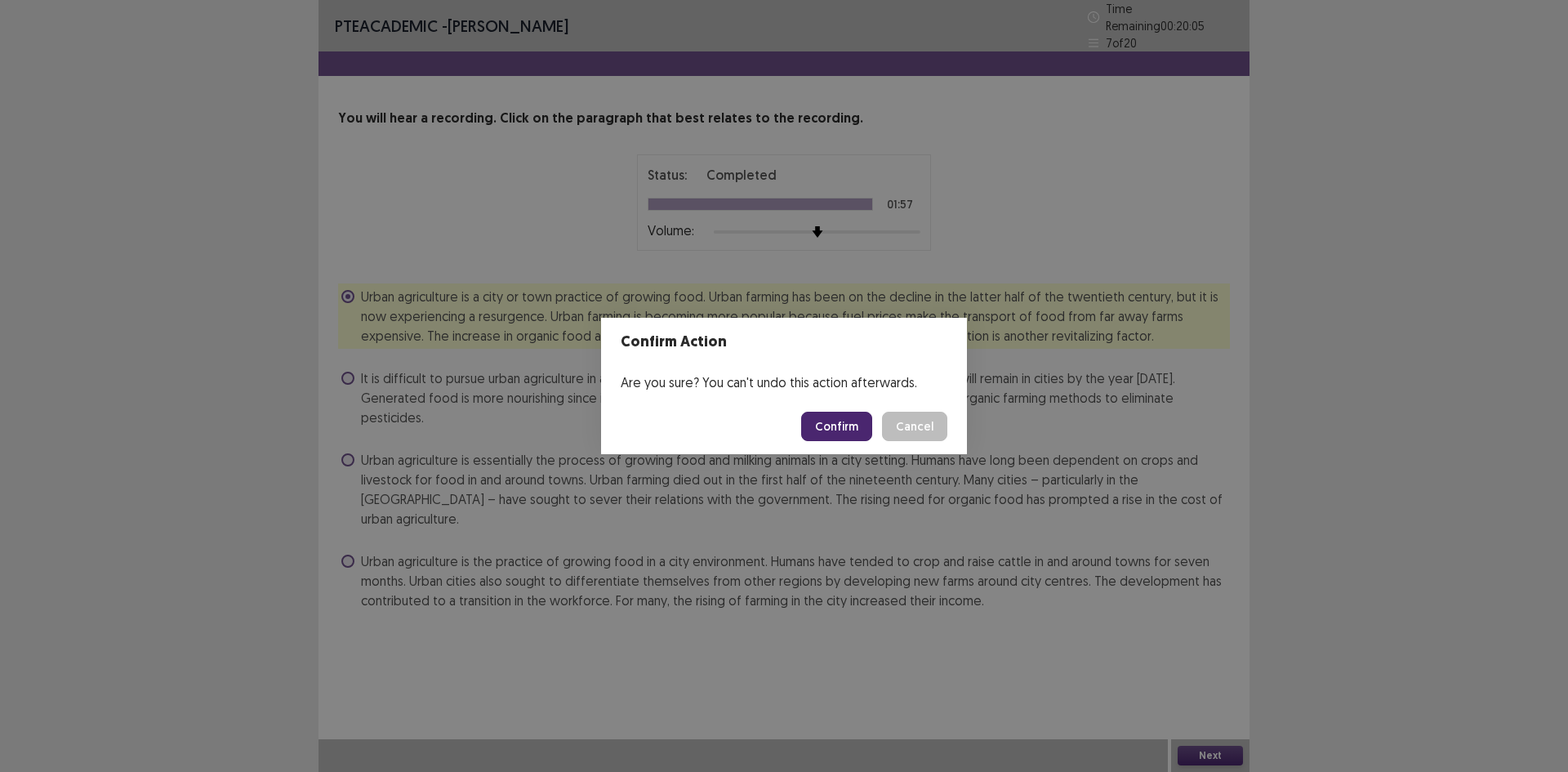
click at [860, 417] on button "Confirm" at bounding box center [837, 426] width 71 height 29
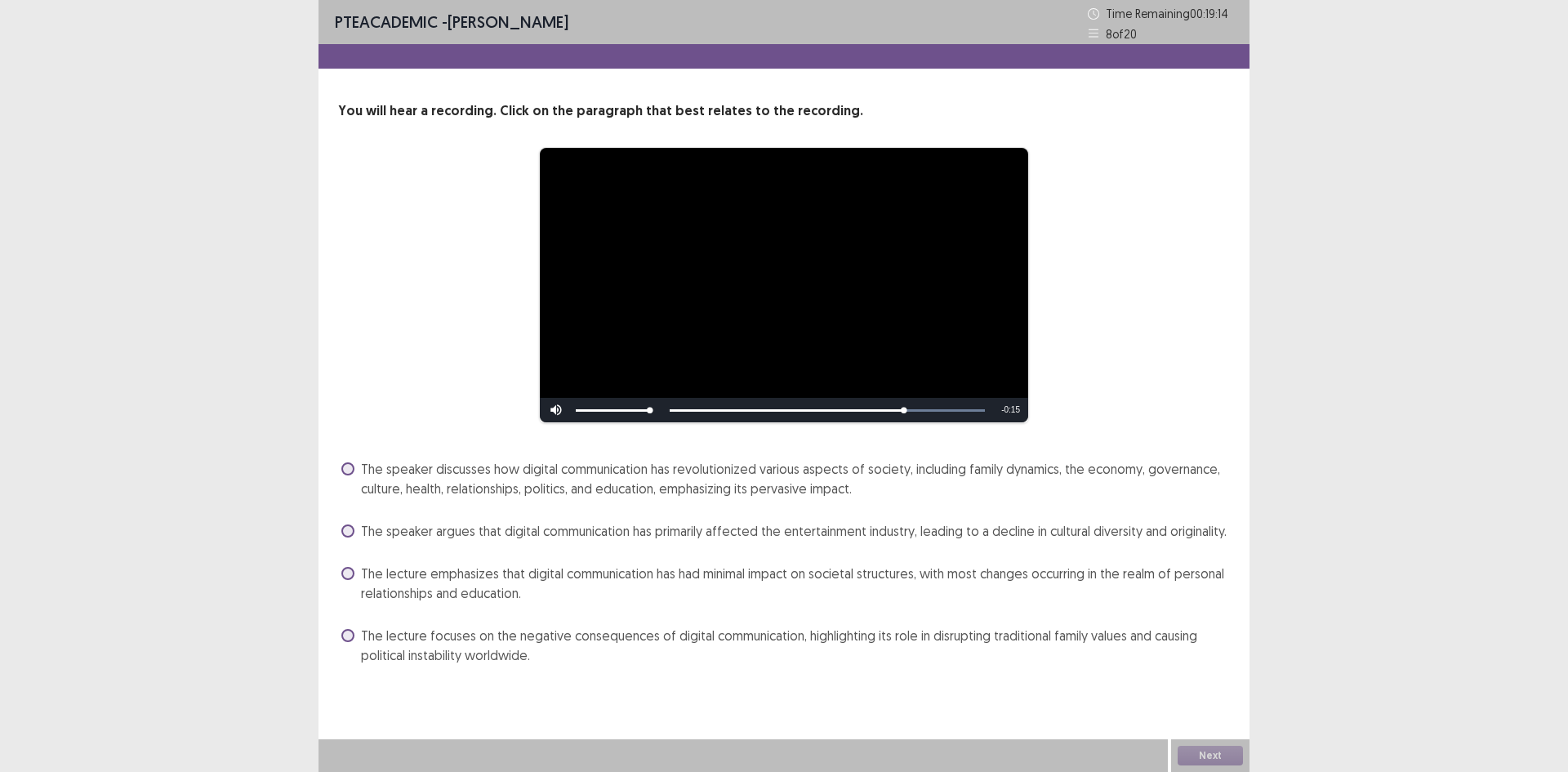
click at [840, 470] on span "The speaker discusses how digital communication has revolutionized various aspe…" at bounding box center [795, 478] width 869 height 39
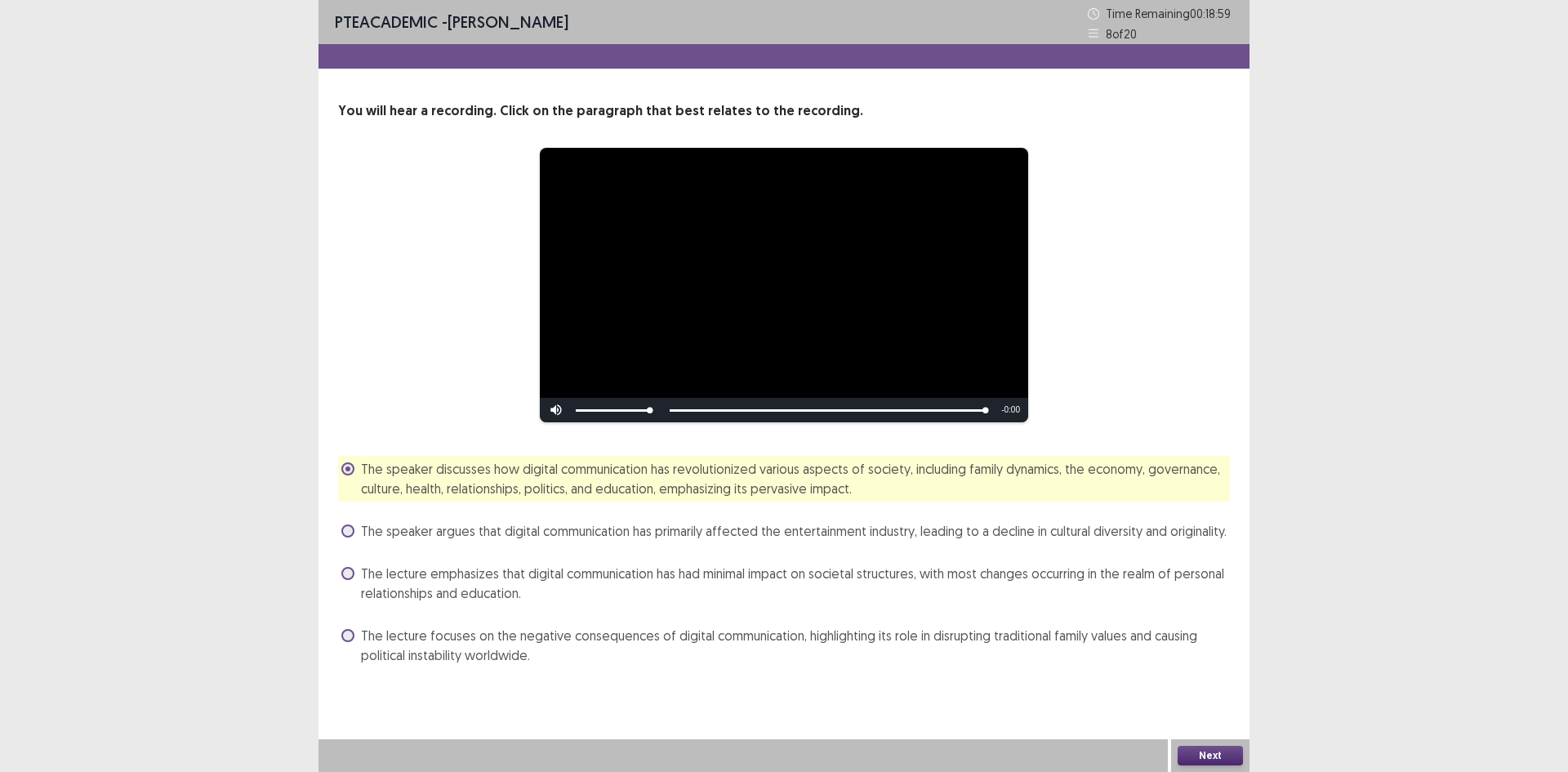
click at [1206, 751] on button "Next" at bounding box center [1211, 755] width 65 height 19
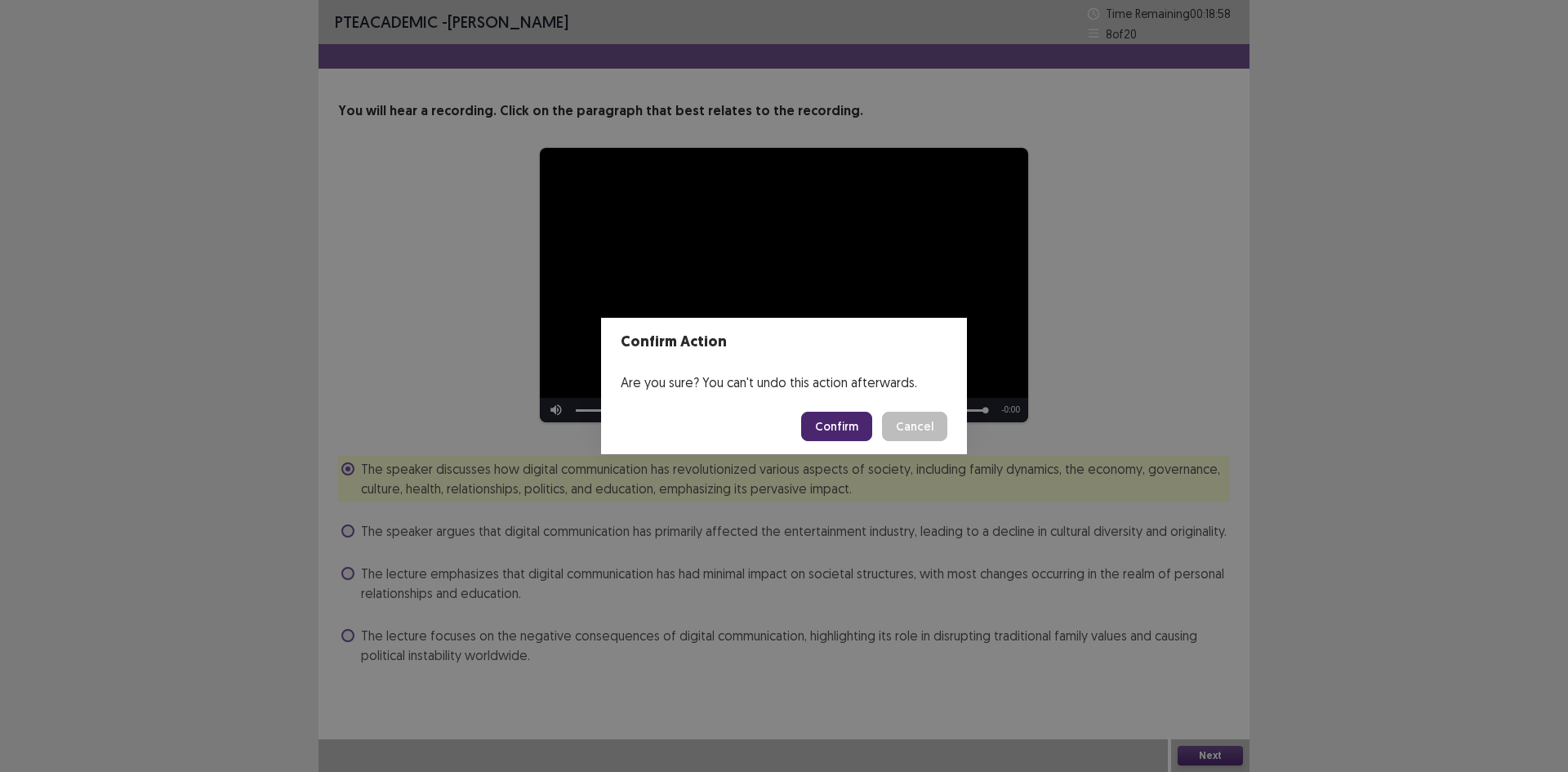
click at [846, 421] on button "Confirm" at bounding box center [837, 426] width 71 height 29
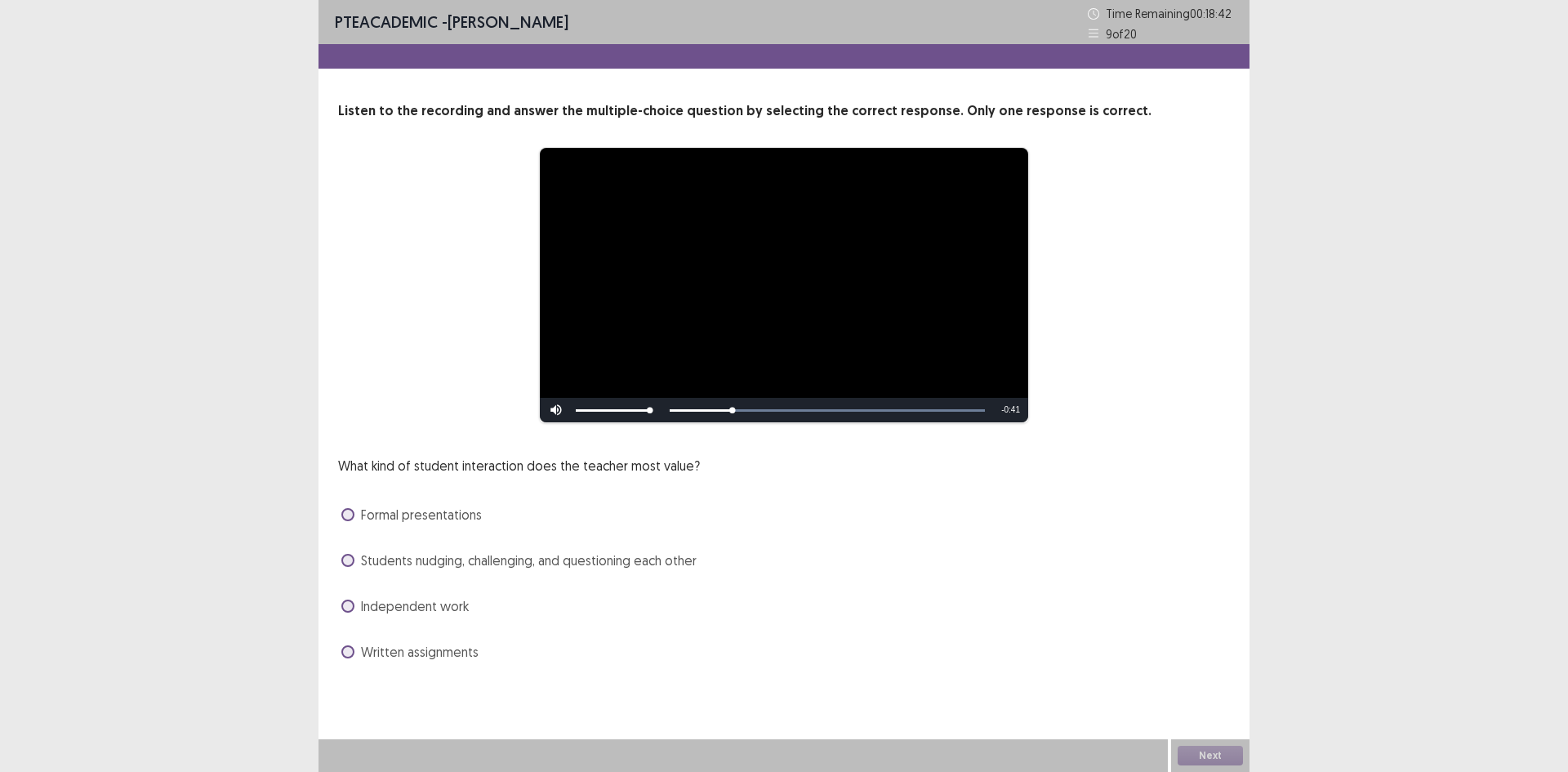
click at [520, 566] on span "Students nudging, challenging, and questioning each other" at bounding box center [529, 561] width 336 height 19
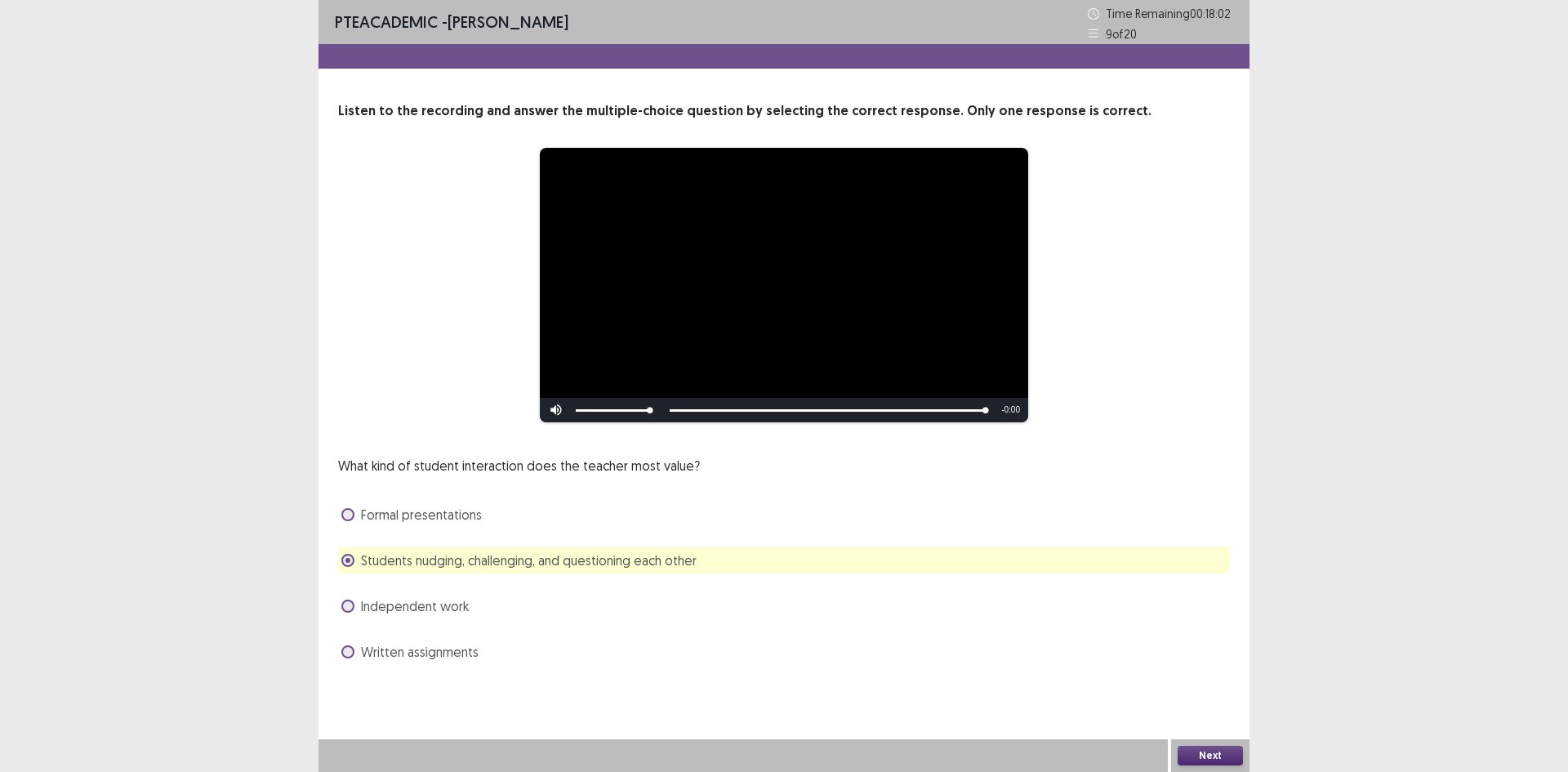
click at [1206, 758] on button "Next" at bounding box center [1211, 755] width 65 height 19
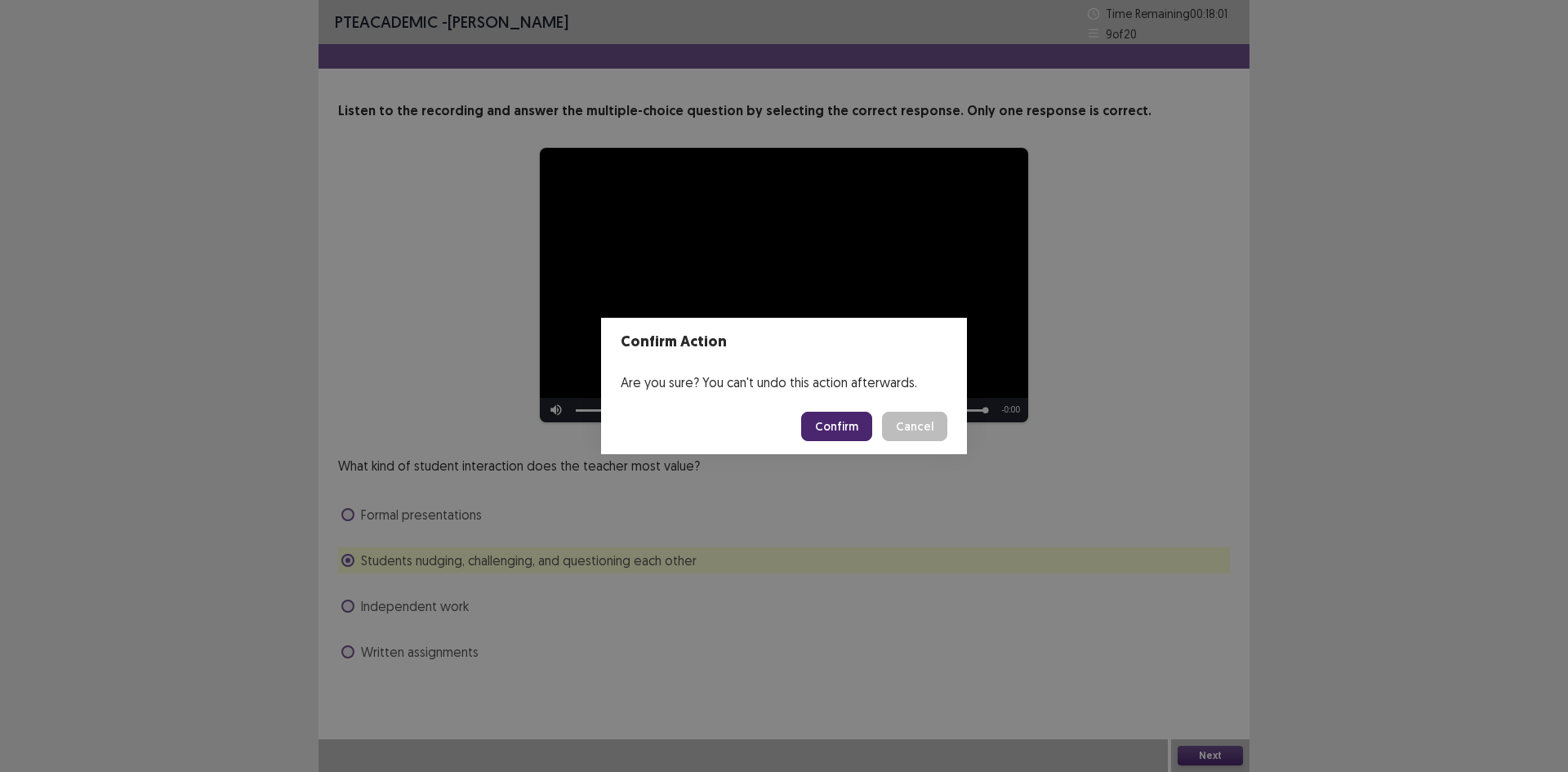
click at [843, 421] on button "Confirm" at bounding box center [837, 426] width 71 height 29
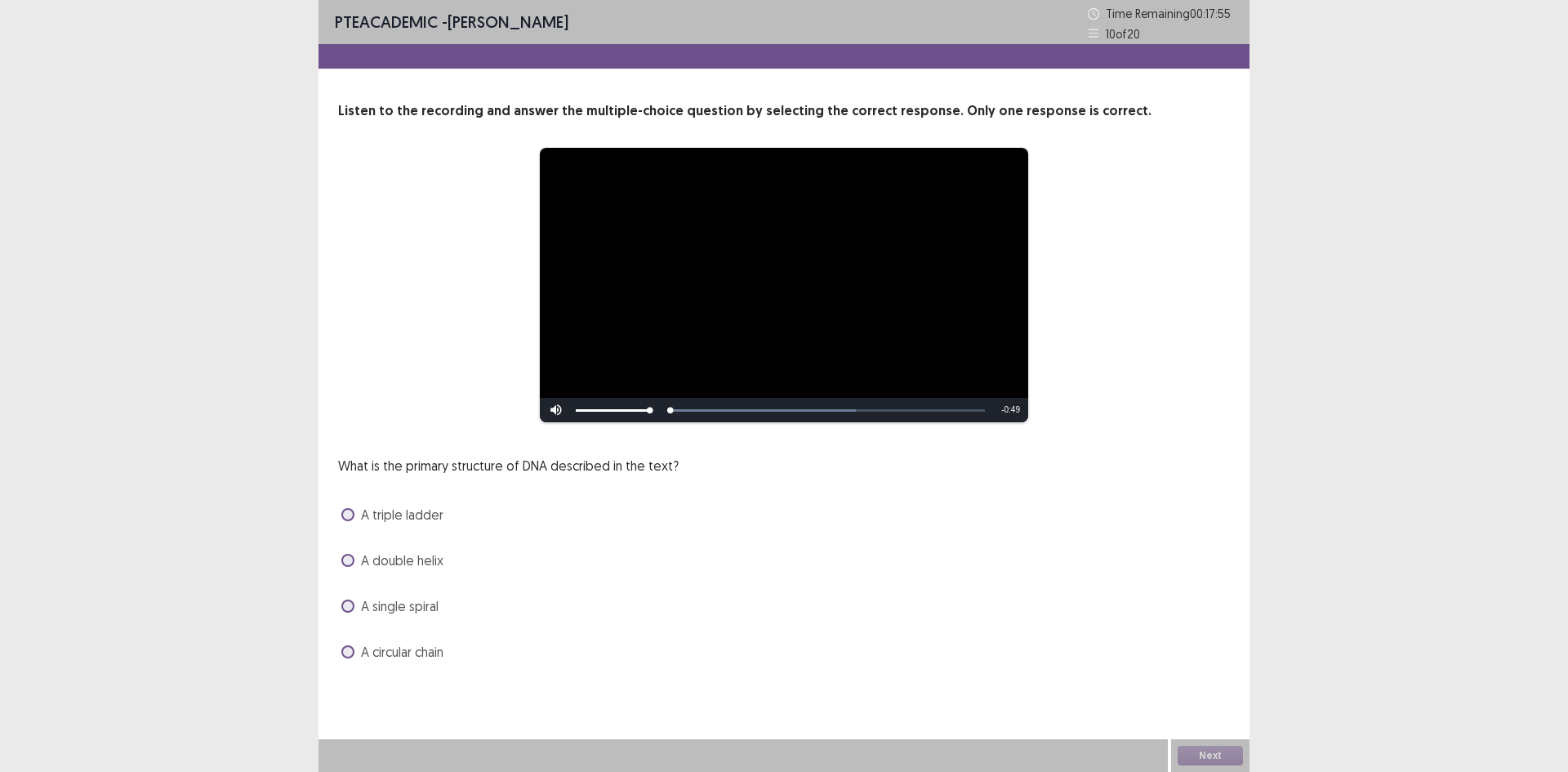
click at [441, 562] on span "A double helix" at bounding box center [402, 561] width 82 height 19
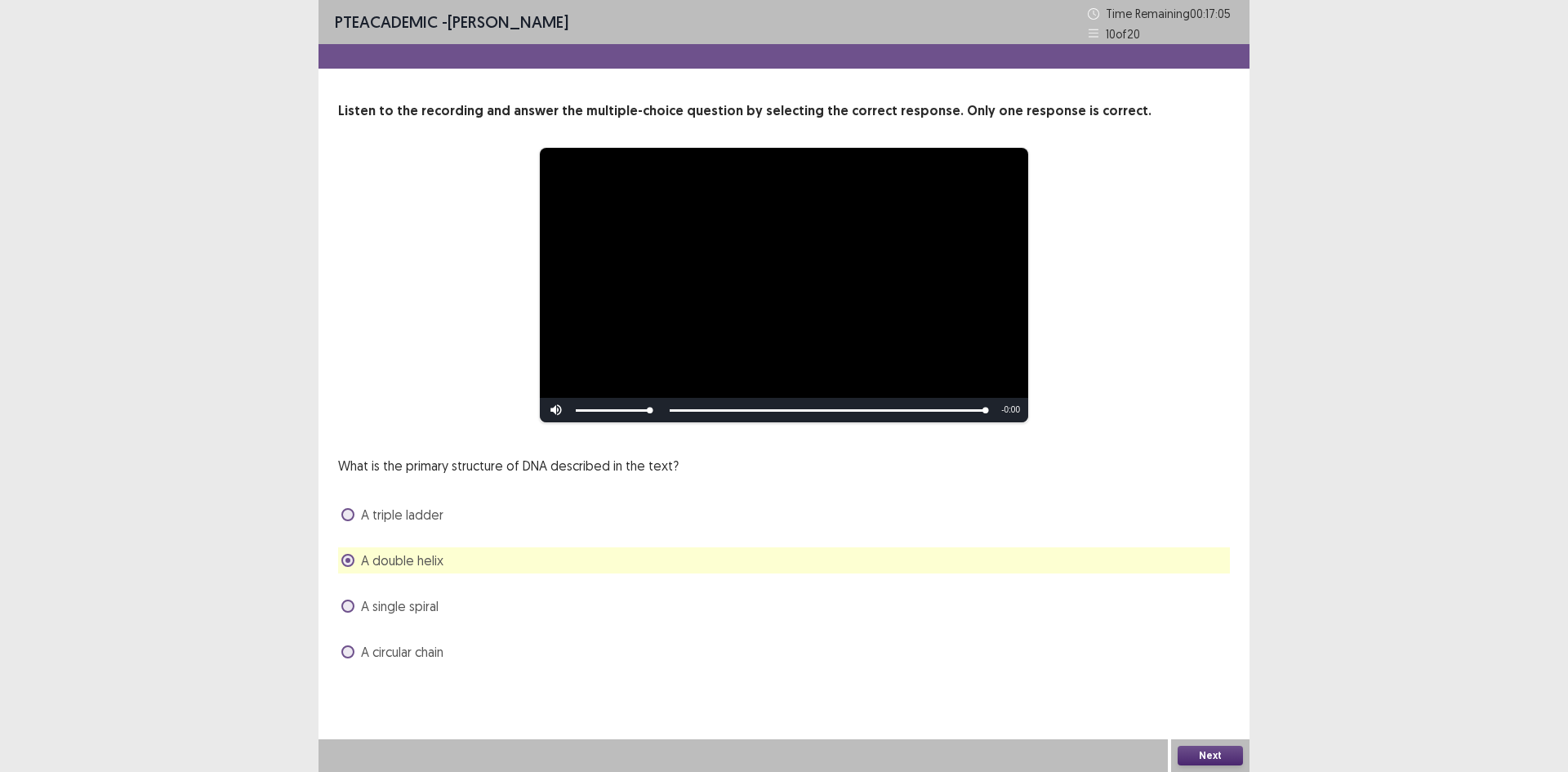
click at [1196, 751] on button "Next" at bounding box center [1211, 755] width 65 height 19
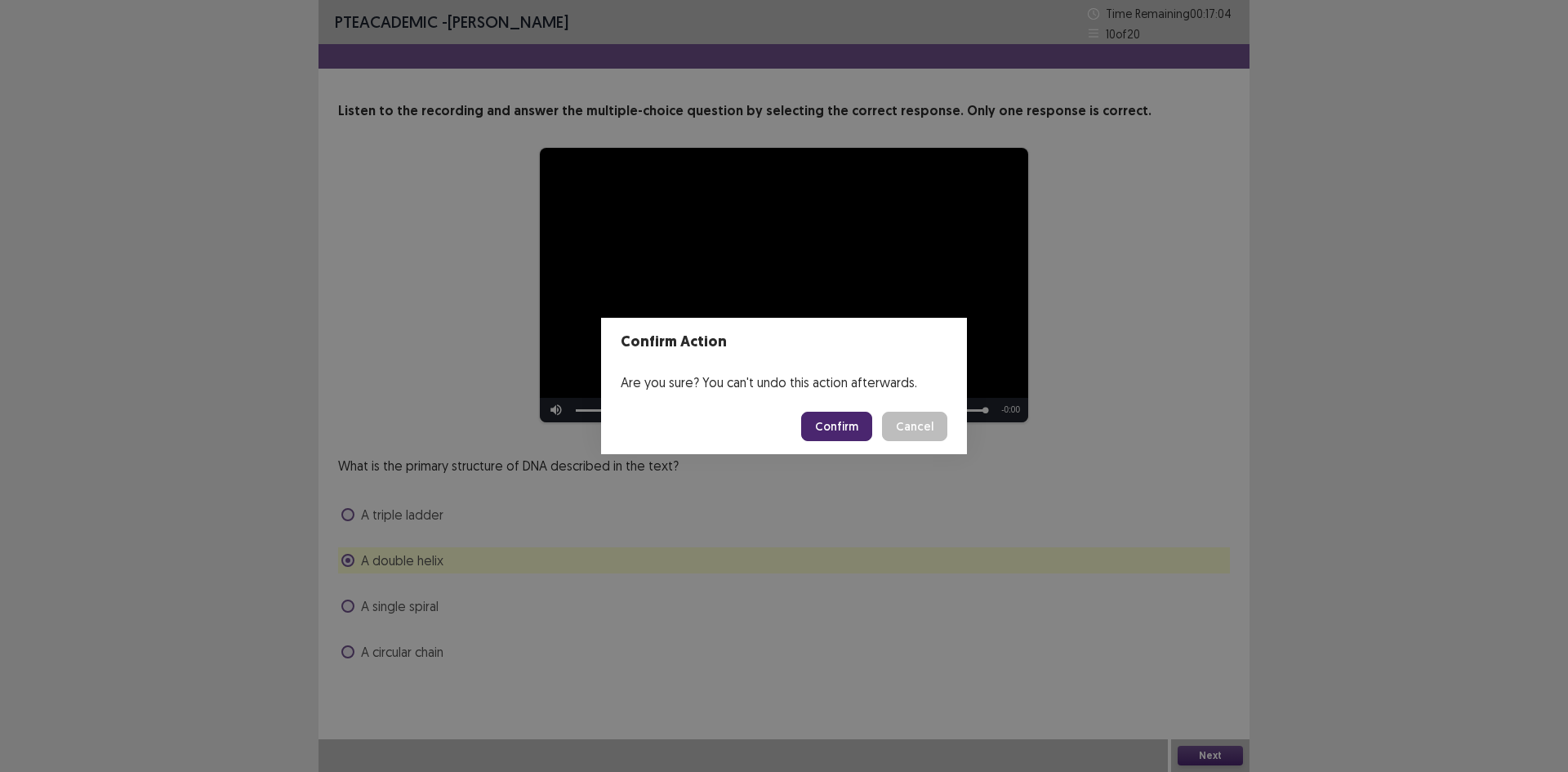
click at [849, 424] on button "Confirm" at bounding box center [837, 426] width 71 height 29
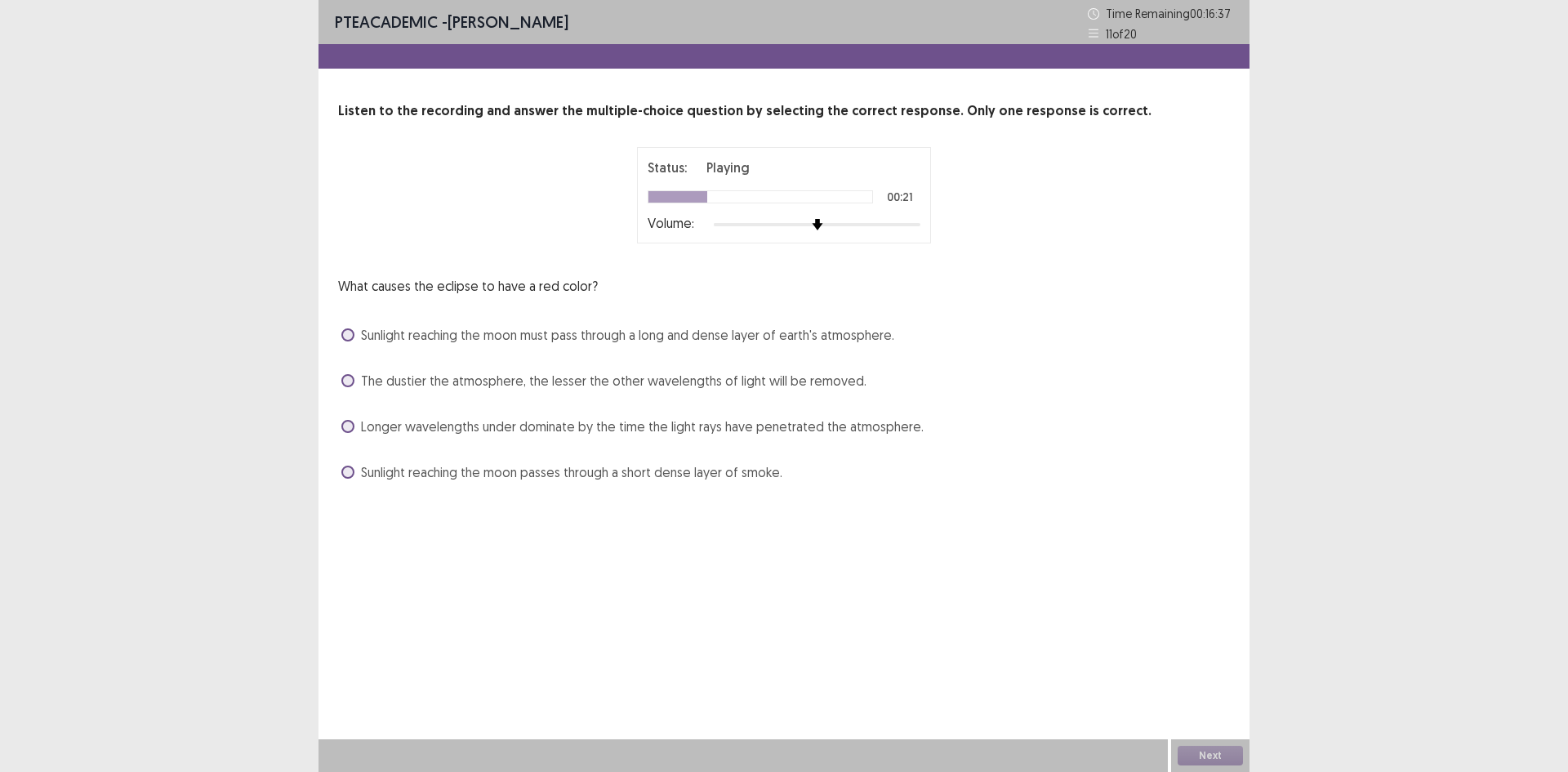
click at [647, 329] on span "Sunlight reaching the moon must pass through a long and dense layer of earth's …" at bounding box center [627, 335] width 533 height 19
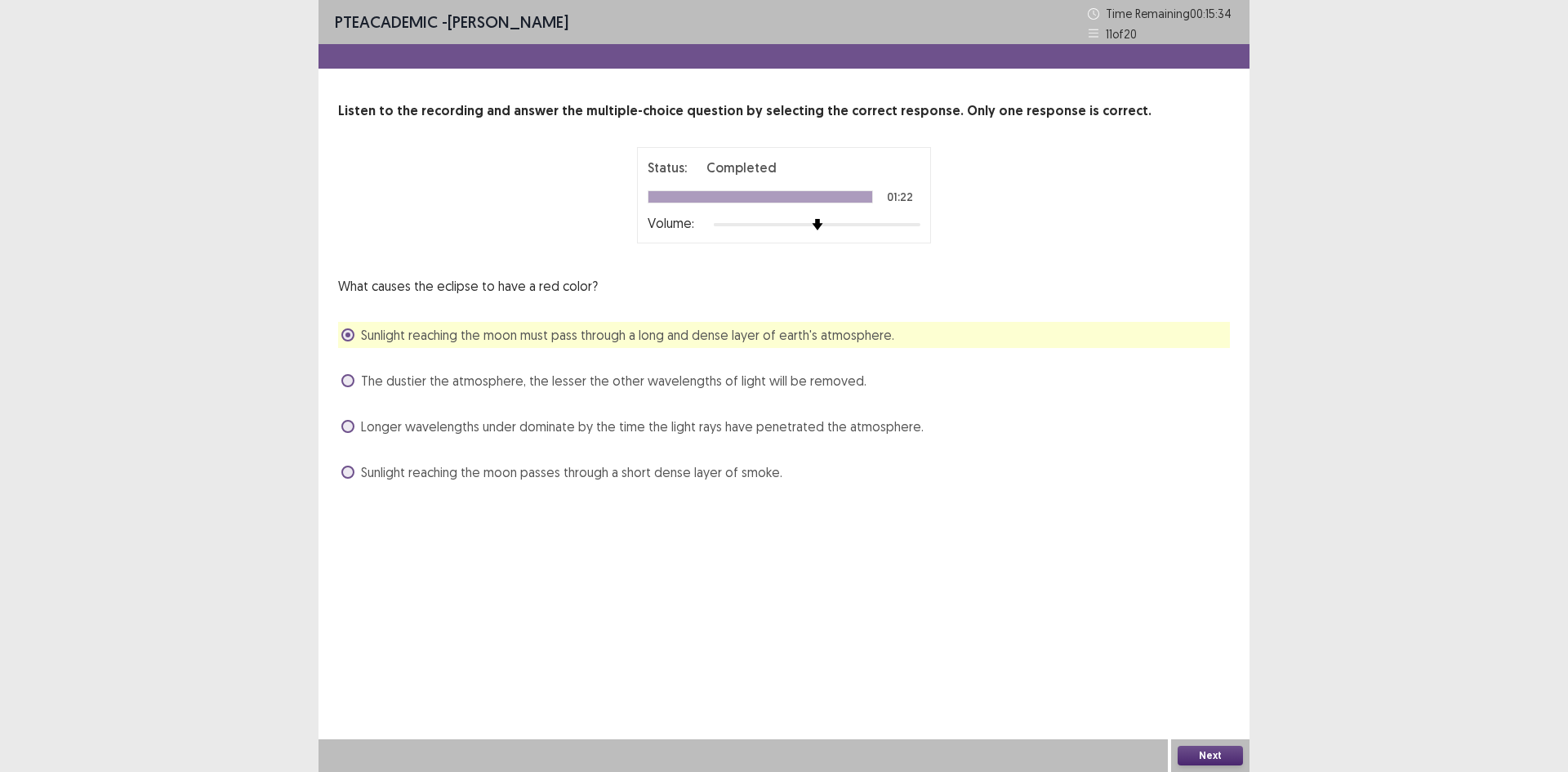
click at [1203, 756] on button "Next" at bounding box center [1211, 755] width 65 height 19
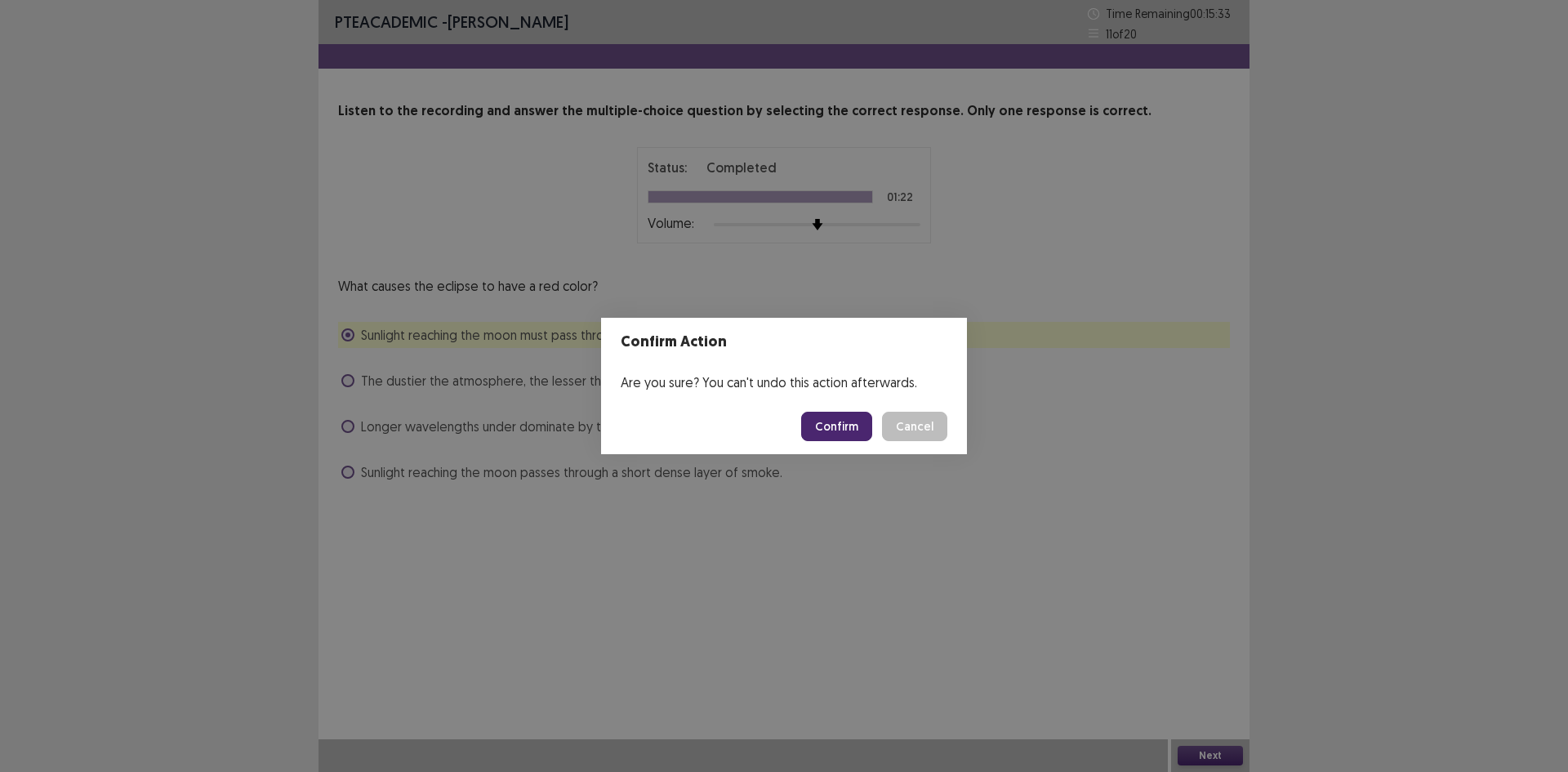
click at [847, 425] on button "Confirm" at bounding box center [837, 426] width 71 height 29
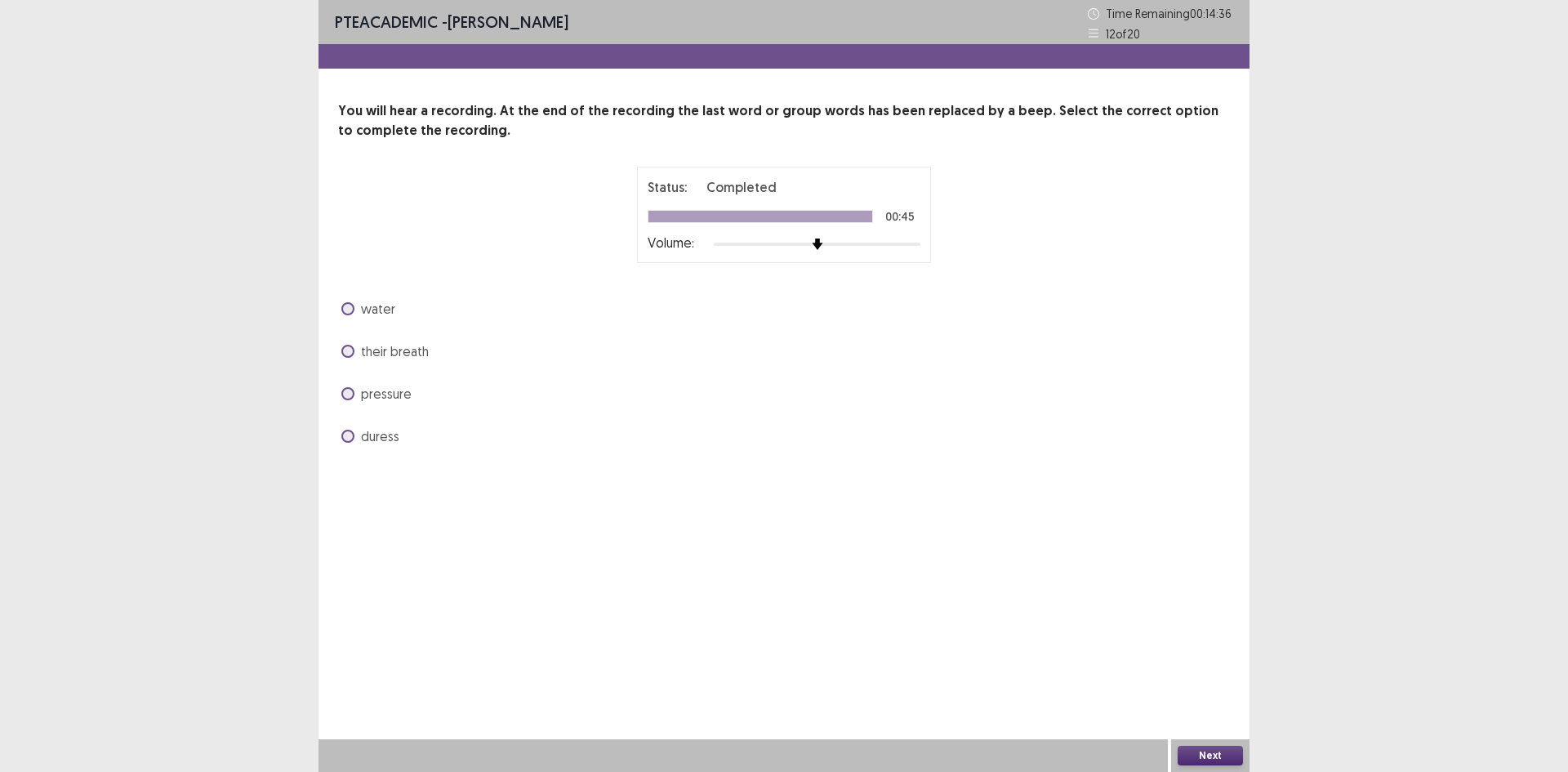
click at [383, 396] on span "pressure" at bounding box center [386, 394] width 50 height 19
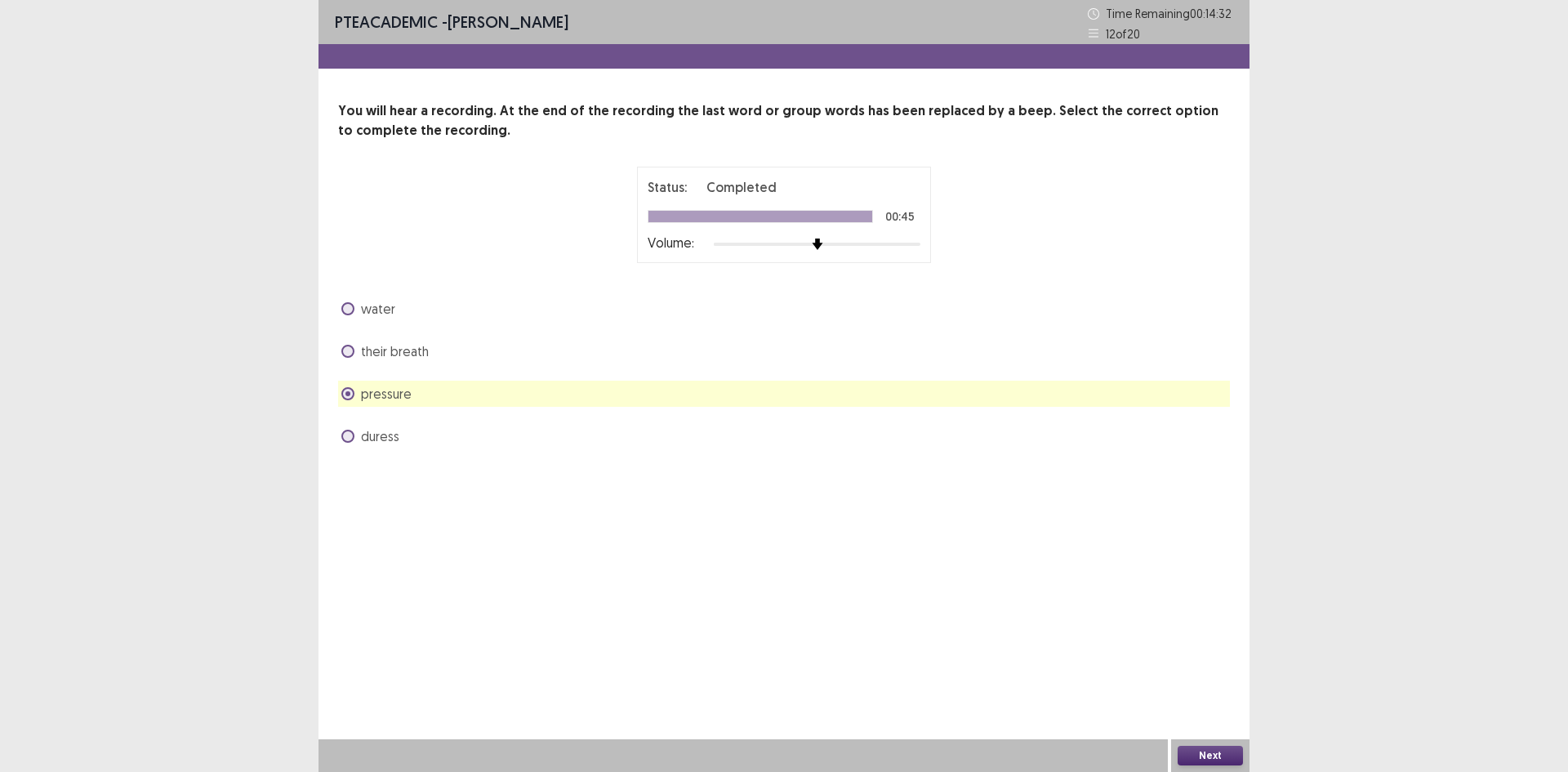
click at [1194, 755] on button "Next" at bounding box center [1211, 755] width 65 height 19
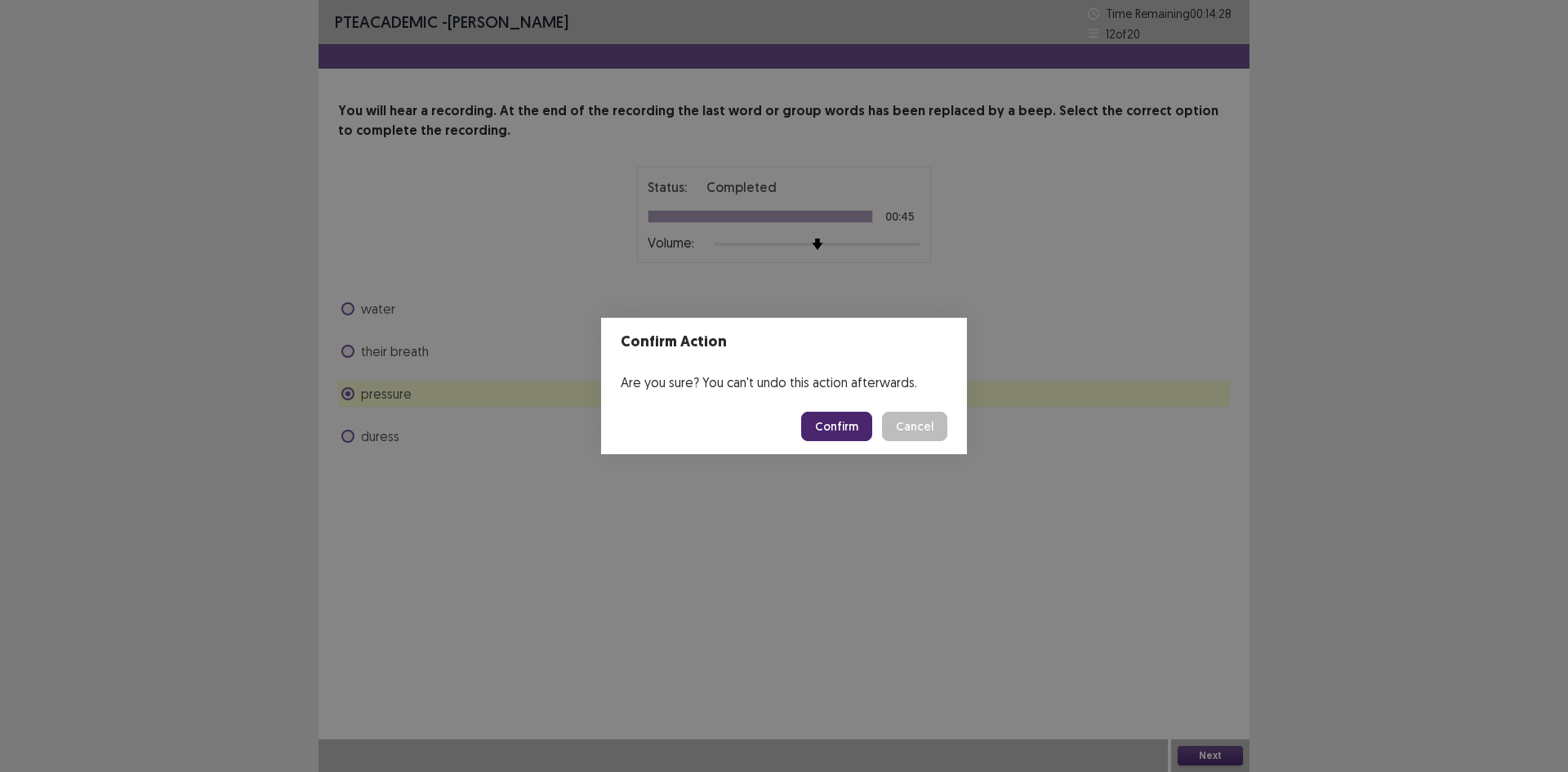
click at [845, 428] on button "Confirm" at bounding box center [837, 426] width 71 height 29
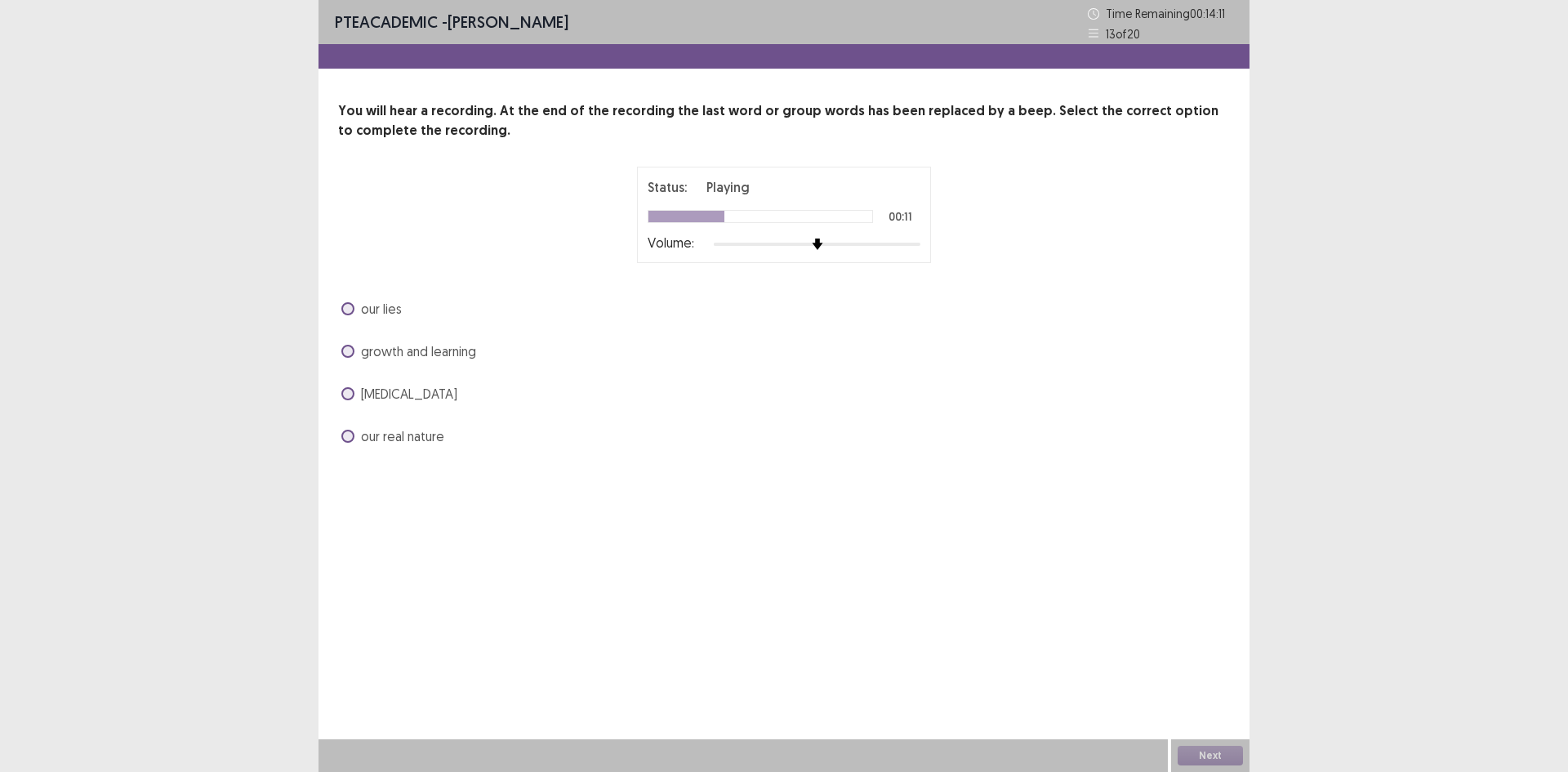
click at [432, 351] on span "growth and learning" at bounding box center [418, 351] width 115 height 19
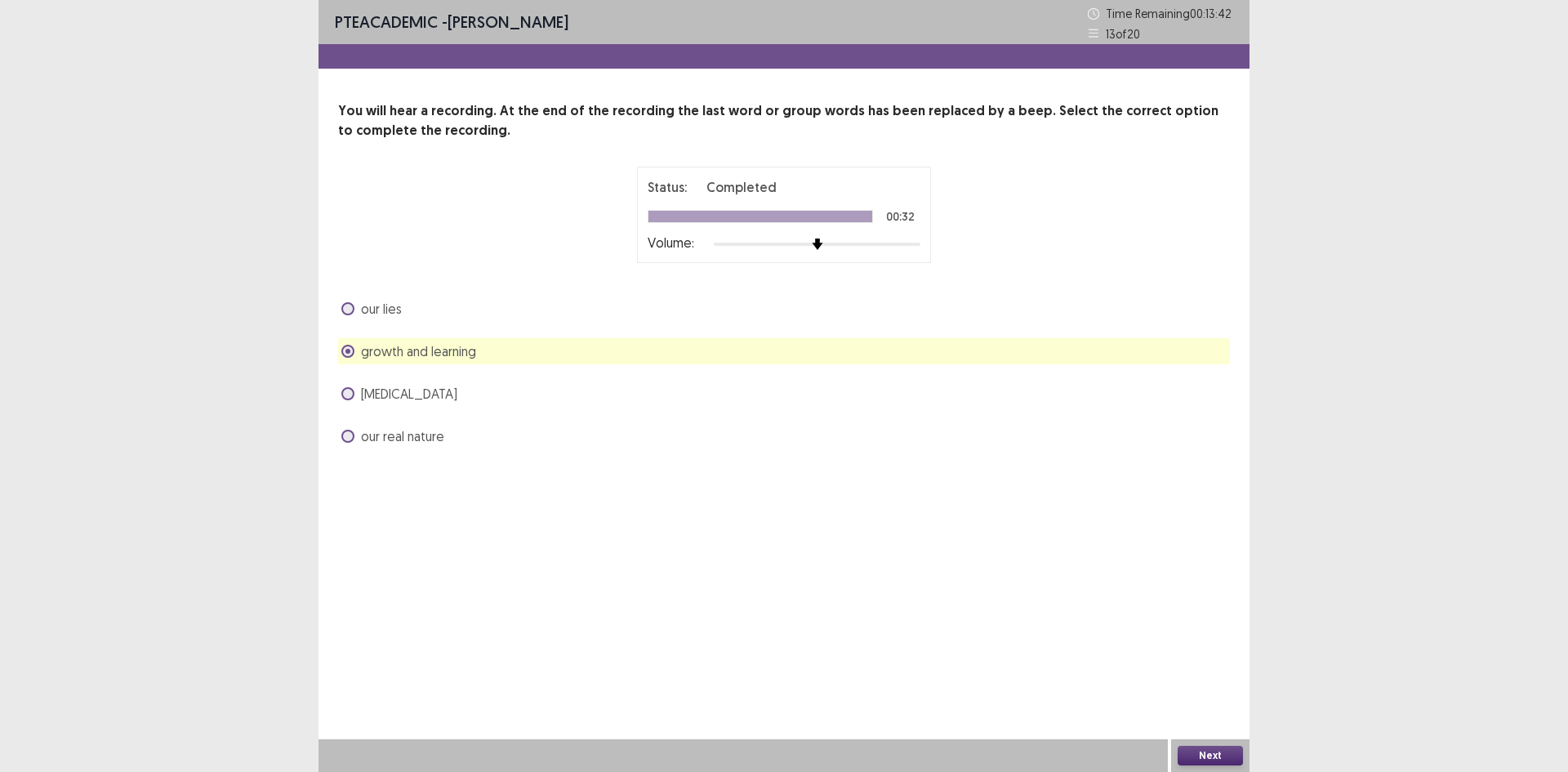
click at [405, 315] on div "our lies" at bounding box center [784, 309] width 892 height 27
click at [382, 312] on span "our lies" at bounding box center [381, 309] width 41 height 19
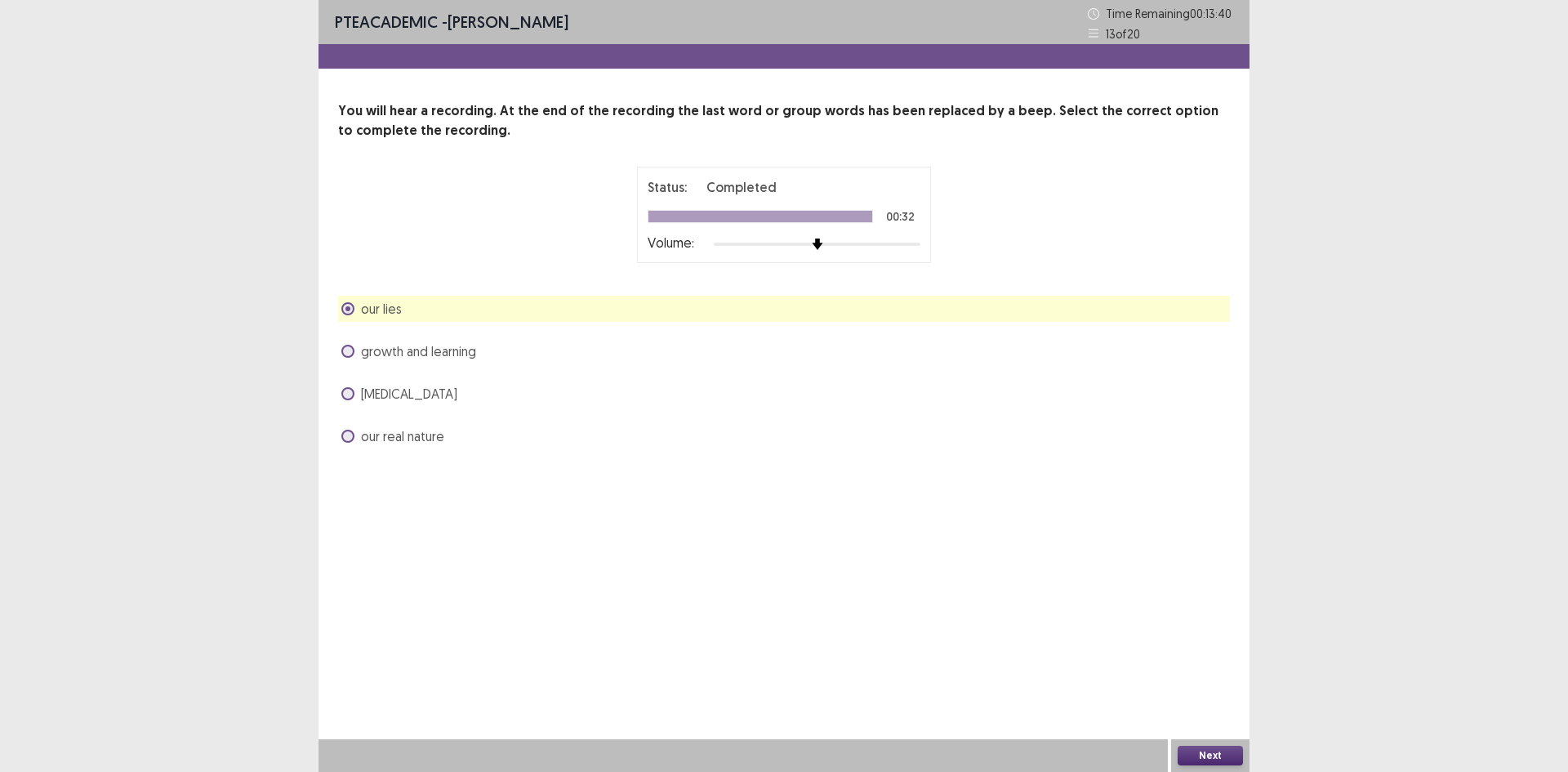
click at [1202, 753] on button "Next" at bounding box center [1211, 755] width 65 height 19
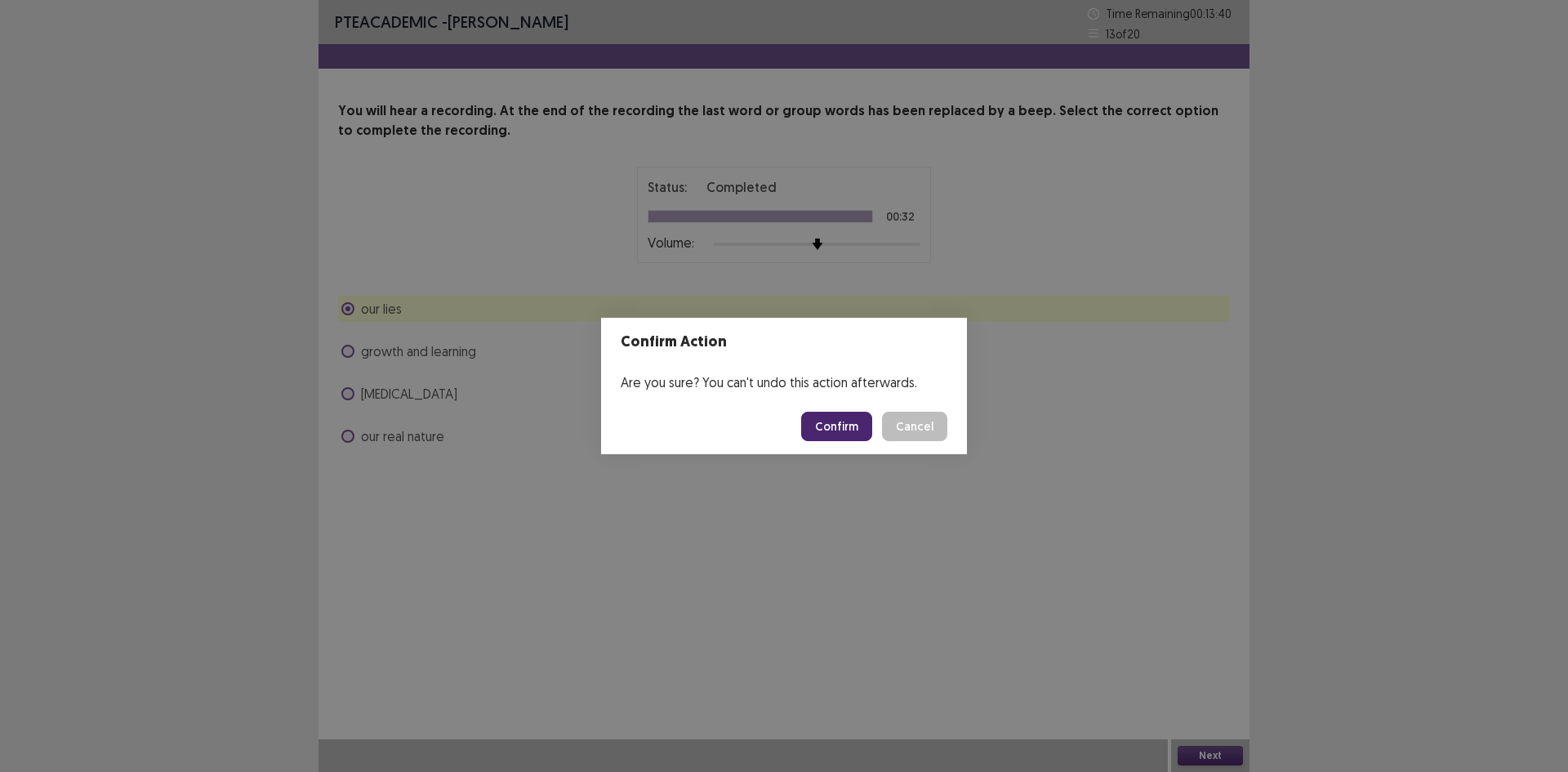
click at [849, 424] on button "Confirm" at bounding box center [837, 426] width 71 height 29
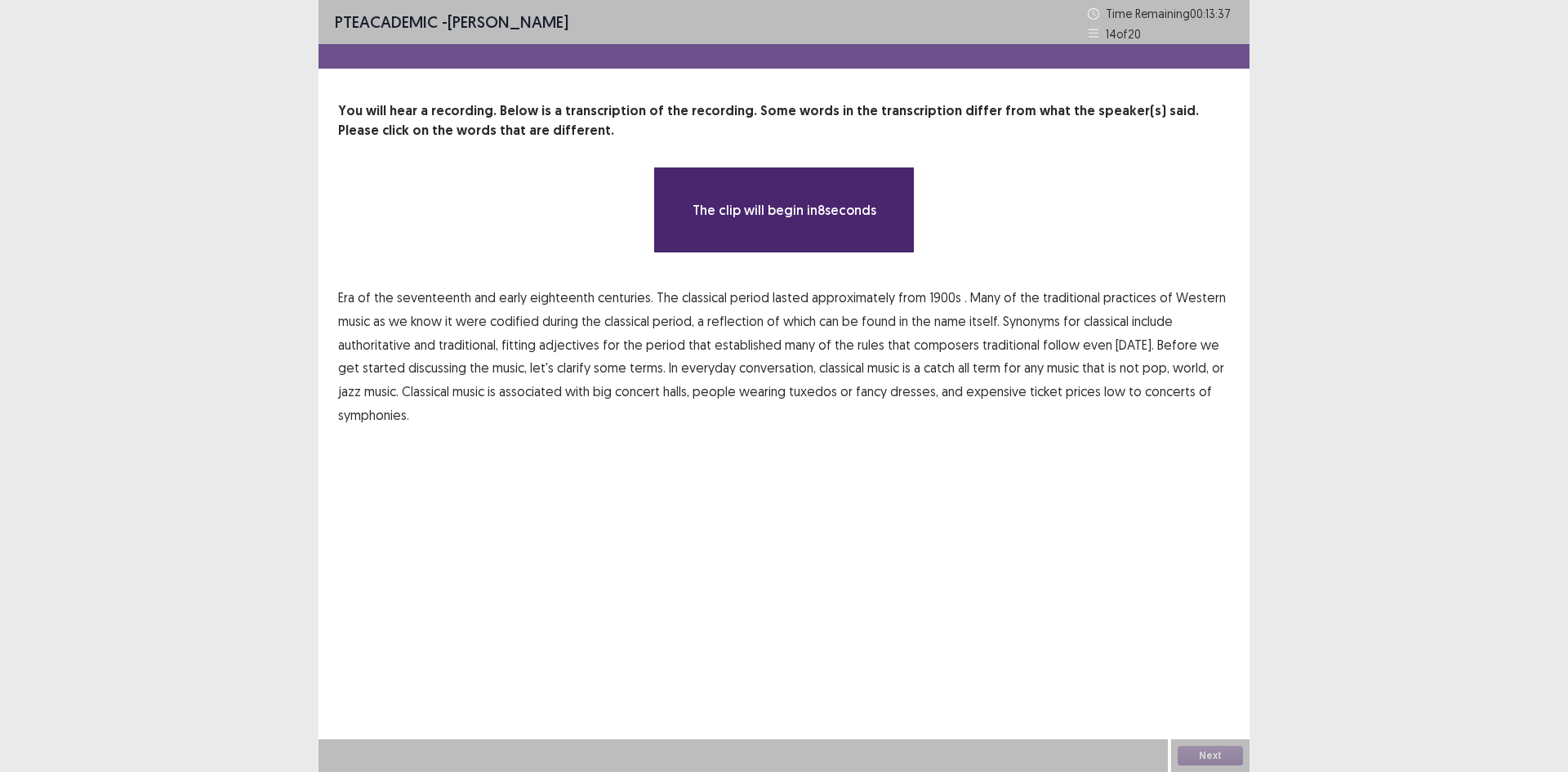
click at [936, 299] on span "1900s" at bounding box center [945, 297] width 32 height 19
click at [1105, 388] on span "low" at bounding box center [1115, 391] width 21 height 19
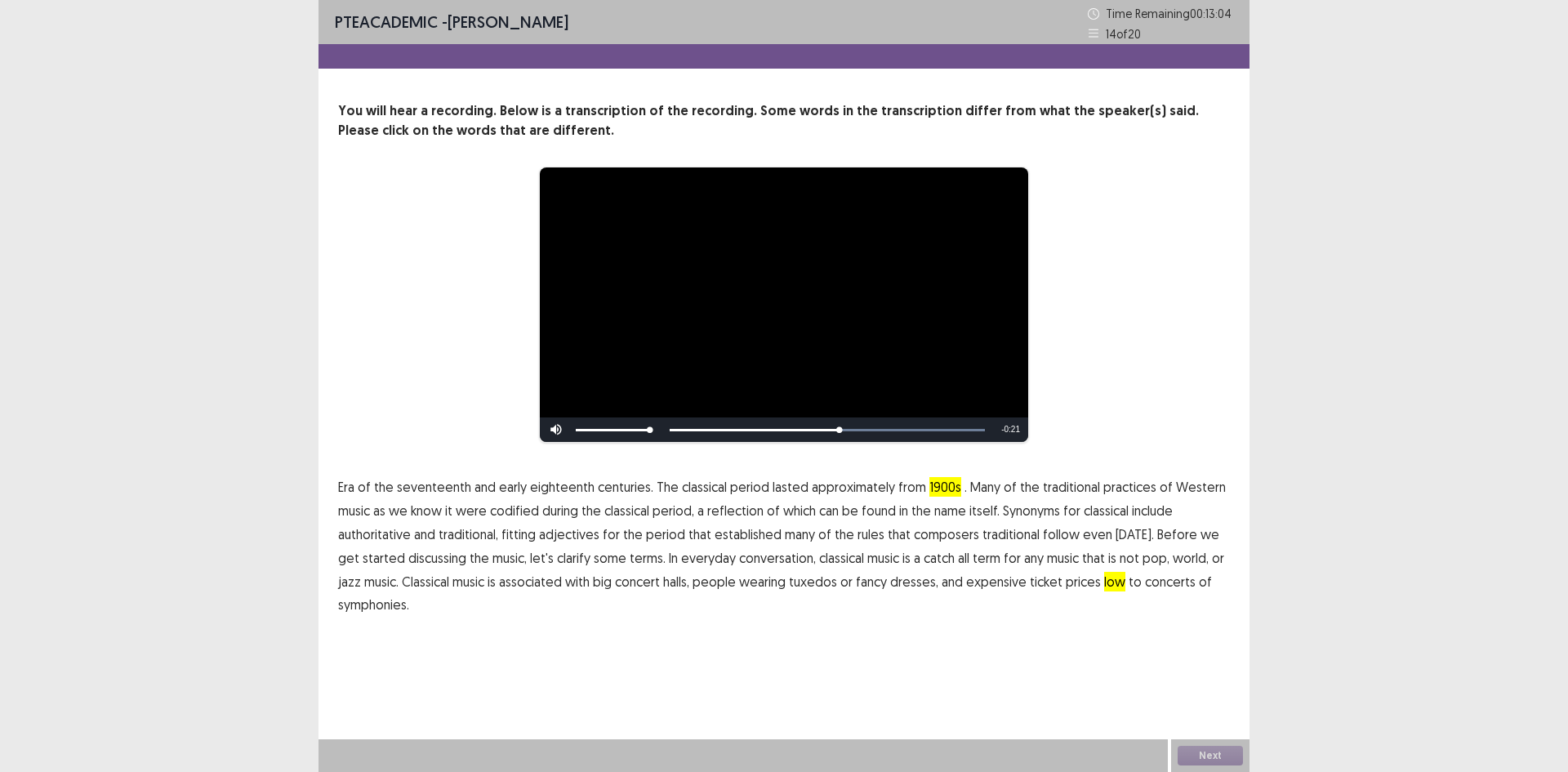
click at [1004, 537] on span "traditional" at bounding box center [1011, 534] width 57 height 19
click at [1204, 754] on button "Next" at bounding box center [1211, 755] width 65 height 19
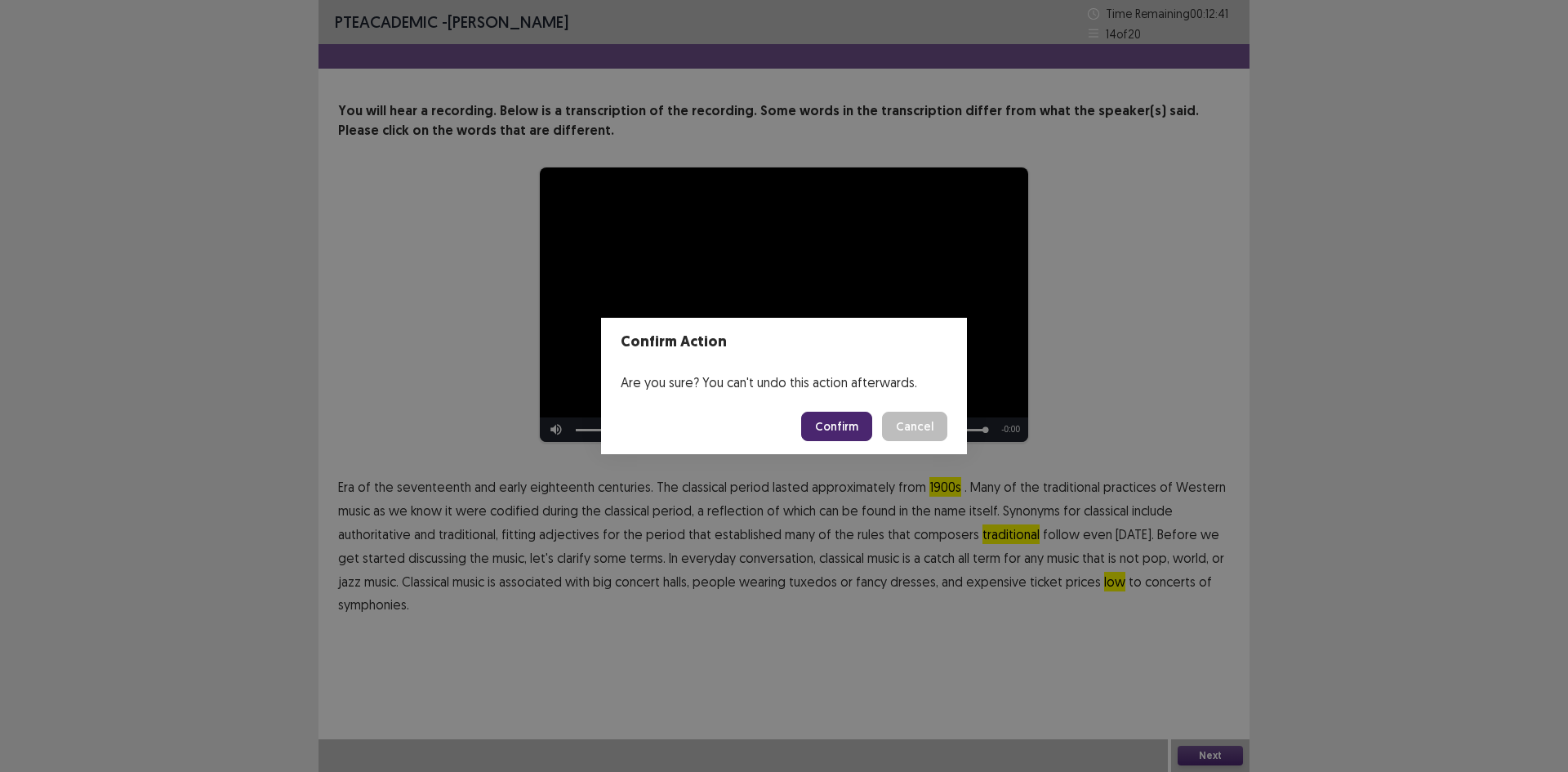
click at [850, 424] on button "Confirm" at bounding box center [837, 426] width 71 height 29
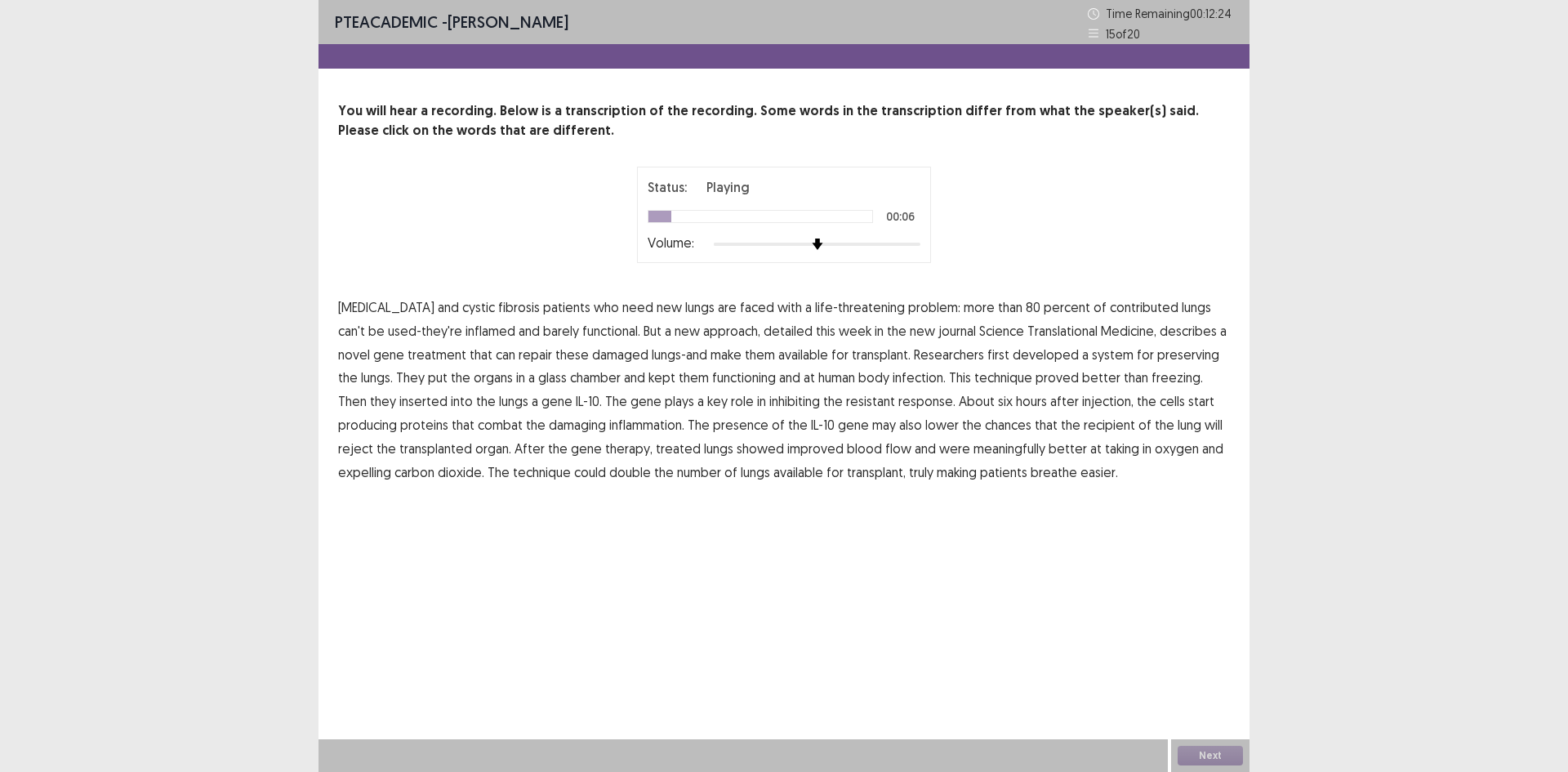
click at [1125, 310] on span "contributed" at bounding box center [1144, 307] width 69 height 19
click at [415, 356] on span "treatment" at bounding box center [437, 355] width 59 height 19
click at [893, 379] on span "infection." at bounding box center [920, 378] width 53 height 19
click at [846, 401] on span "resistant" at bounding box center [870, 401] width 49 height 19
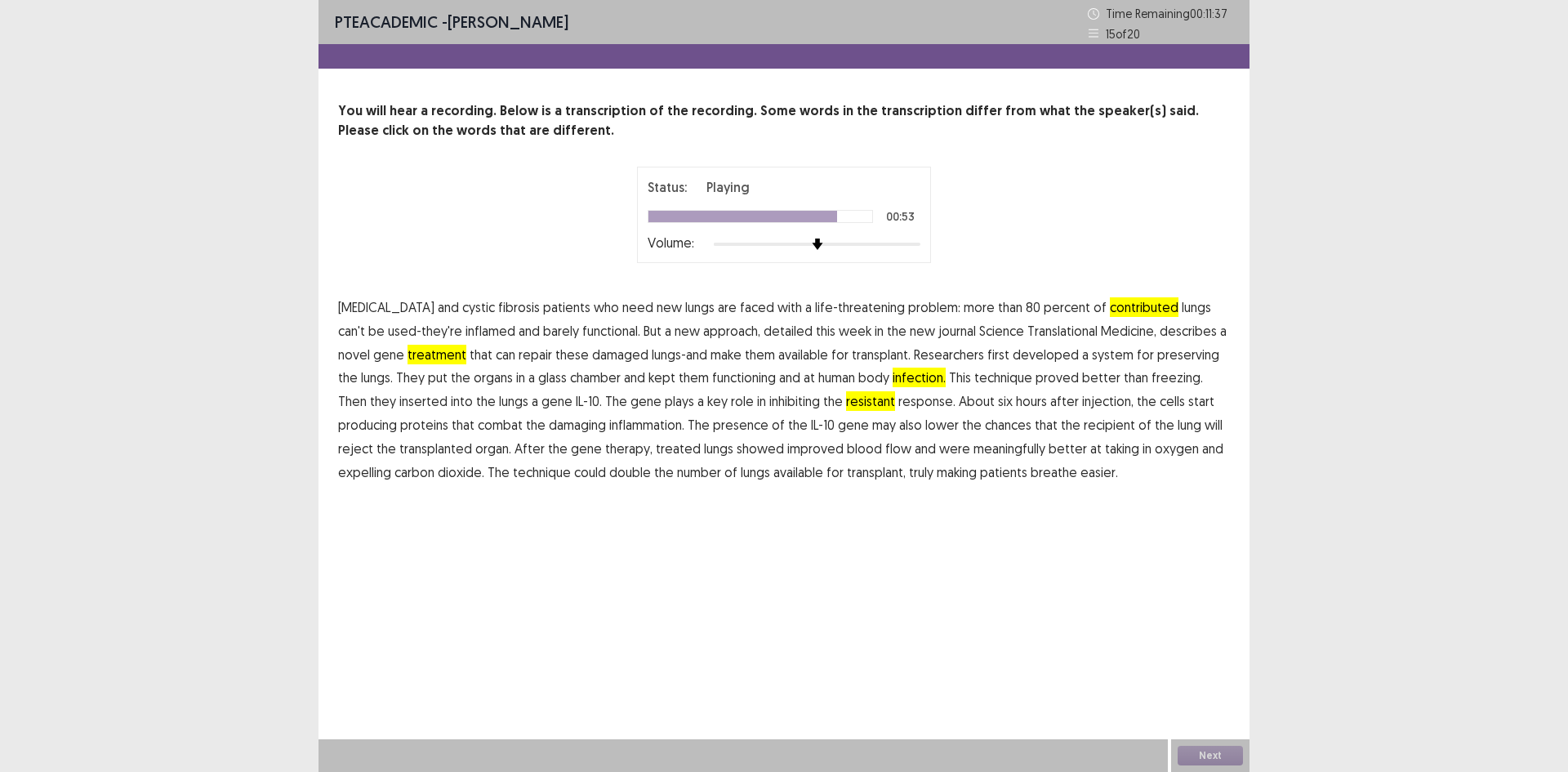
click at [974, 453] on span "meaningfully" at bounding box center [1009, 448] width 72 height 19
drag, startPoint x: 653, startPoint y: 477, endPoint x: 683, endPoint y: 476, distance: 30.0
click at [682, 476] on p "[MEDICAL_DATA] and [MEDICAL_DATA] patients who need new lungs are faced with a …" at bounding box center [784, 389] width 892 height 187
click at [1211, 753] on button "Next" at bounding box center [1211, 755] width 65 height 19
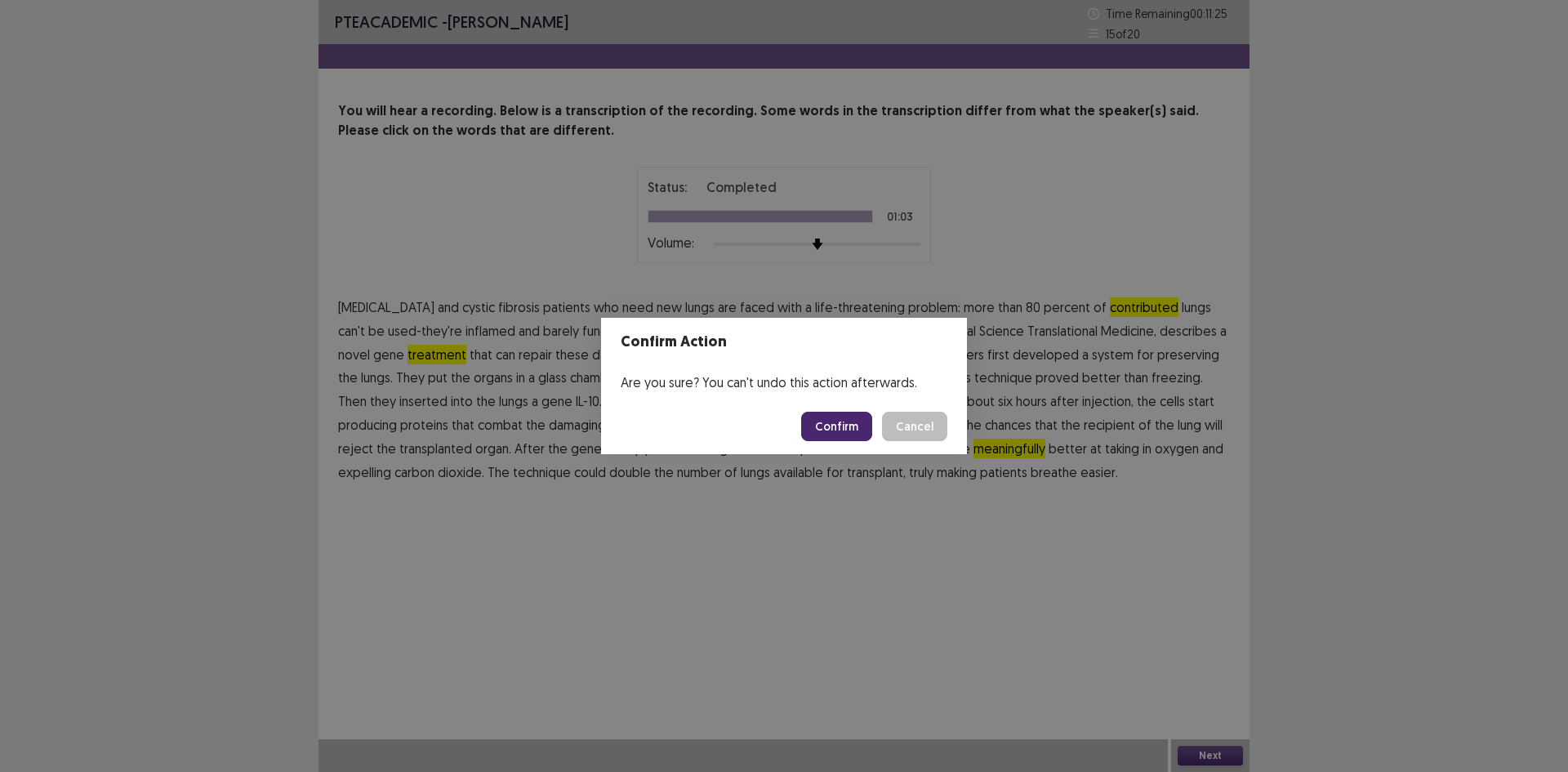
click at [845, 413] on button "Confirm" at bounding box center [837, 426] width 71 height 29
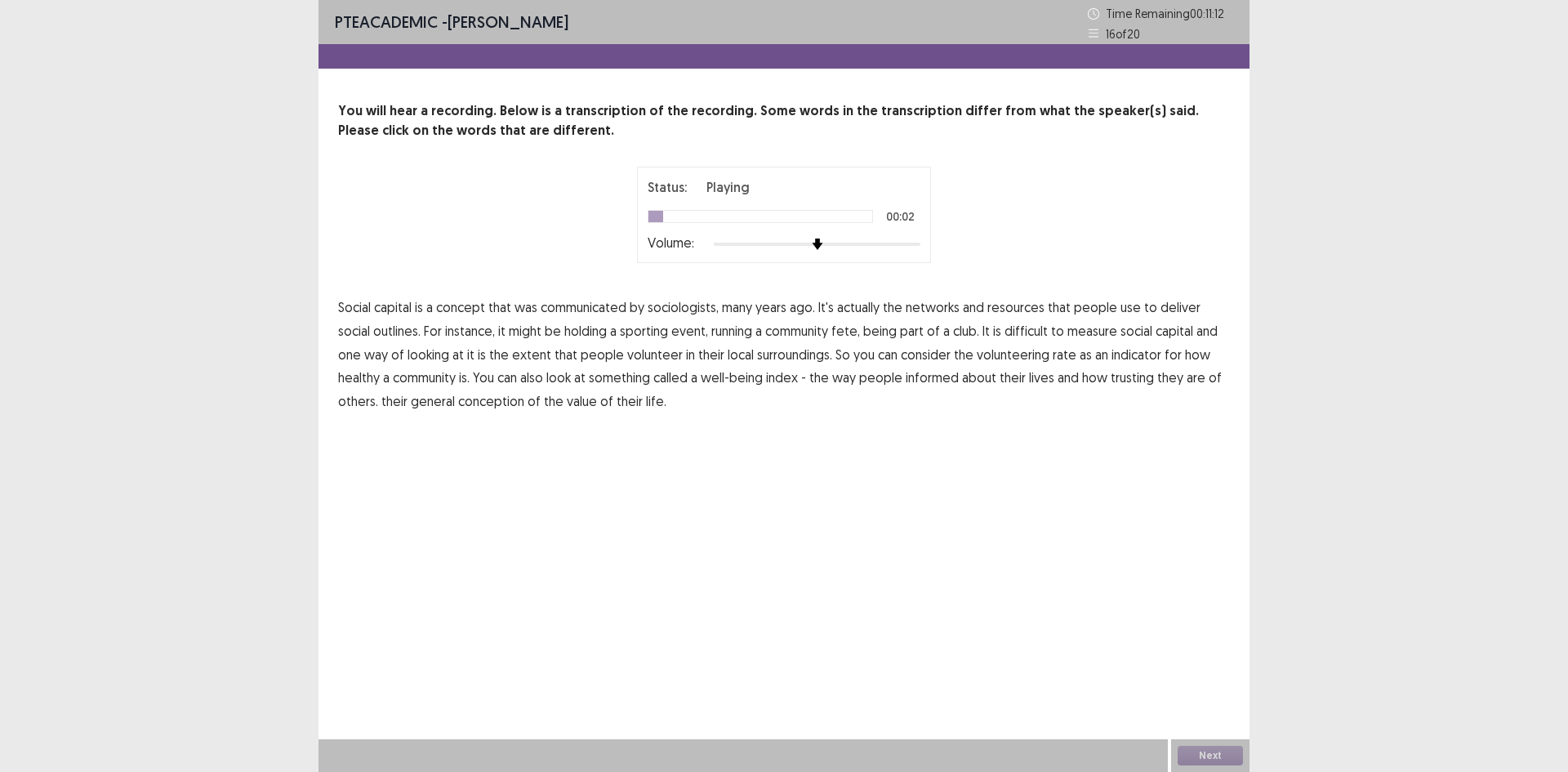
click at [568, 310] on span "communicated" at bounding box center [583, 307] width 86 height 19
click at [373, 332] on span "outlines." at bounding box center [397, 331] width 48 height 19
click at [759, 358] on span "surroundings." at bounding box center [794, 355] width 75 height 19
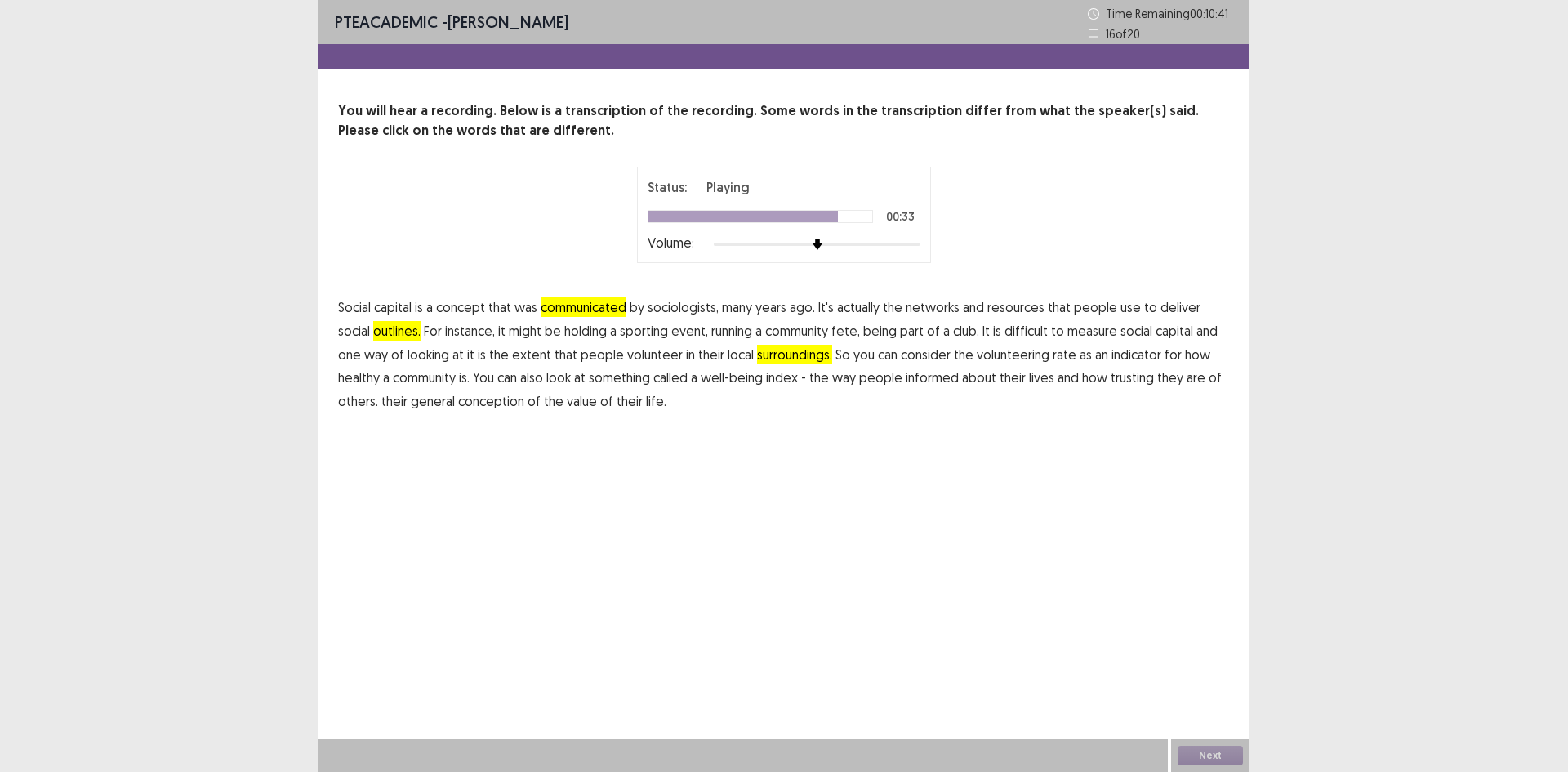
click at [906, 383] on span "informed" at bounding box center [932, 378] width 53 height 19
click at [458, 401] on span "conception" at bounding box center [491, 401] width 66 height 19
click at [1208, 753] on button "Next" at bounding box center [1211, 755] width 65 height 19
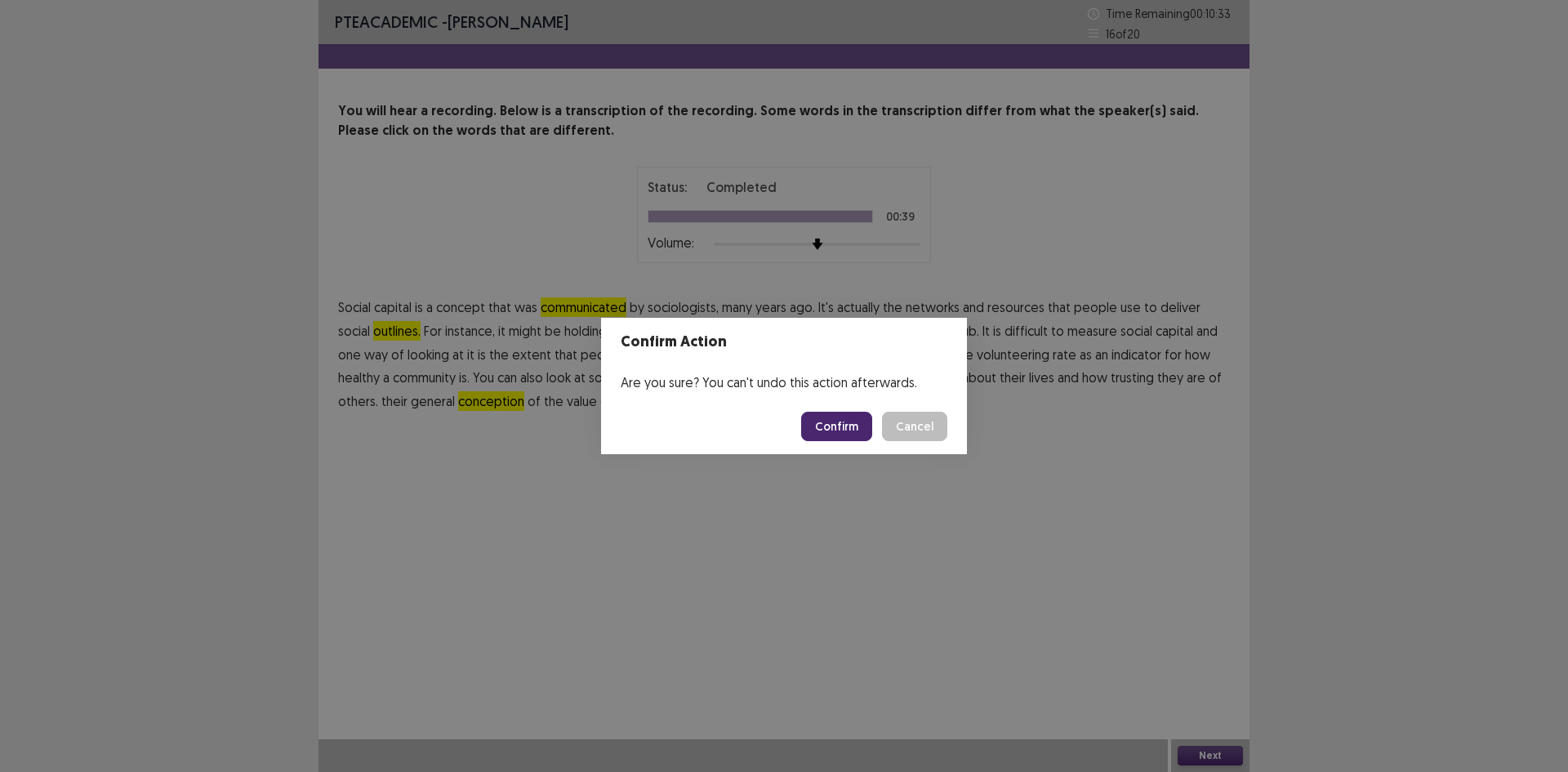
click at [858, 424] on button "Confirm" at bounding box center [837, 426] width 71 height 29
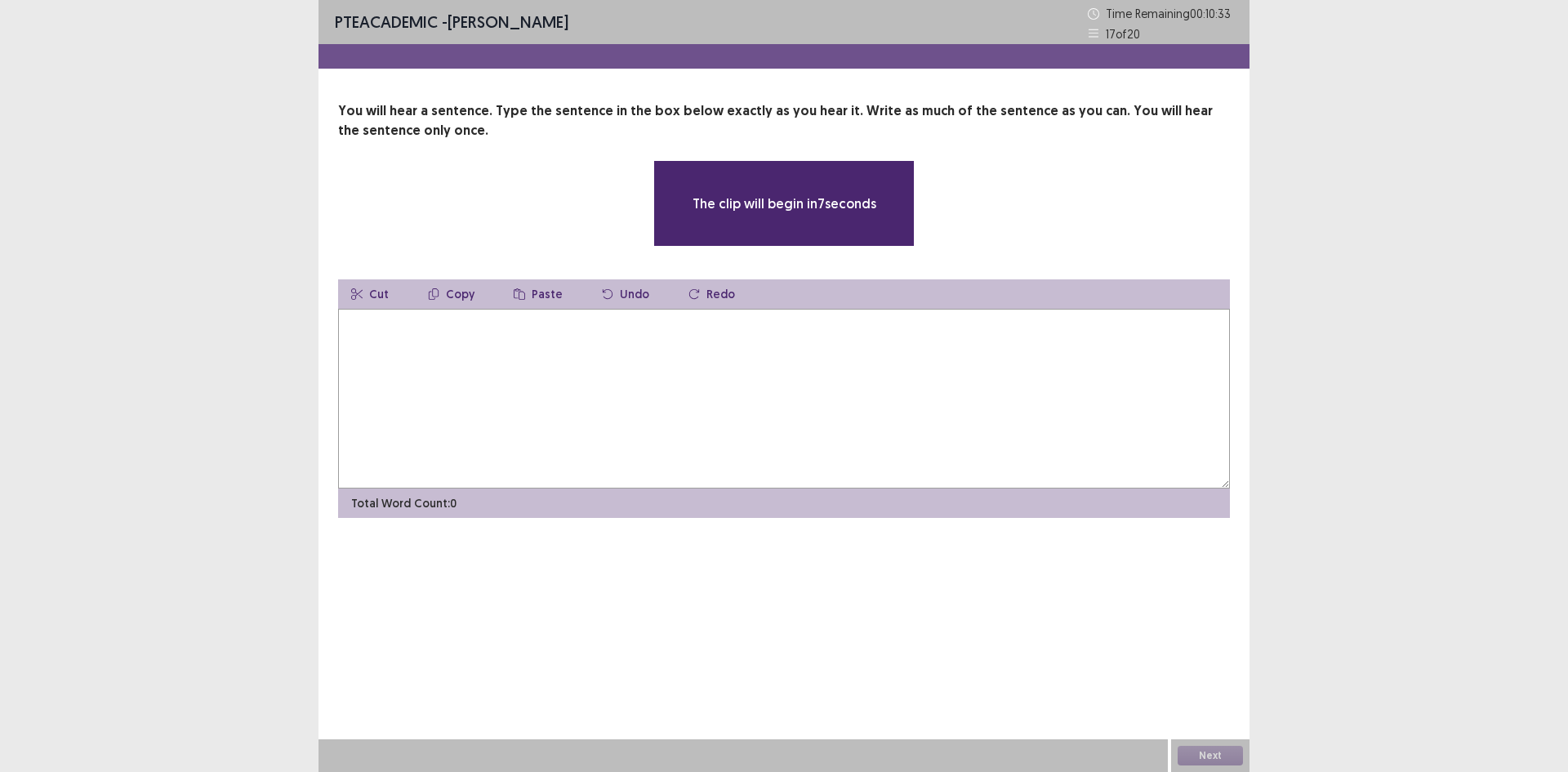
click at [593, 366] on textarea at bounding box center [784, 398] width 892 height 180
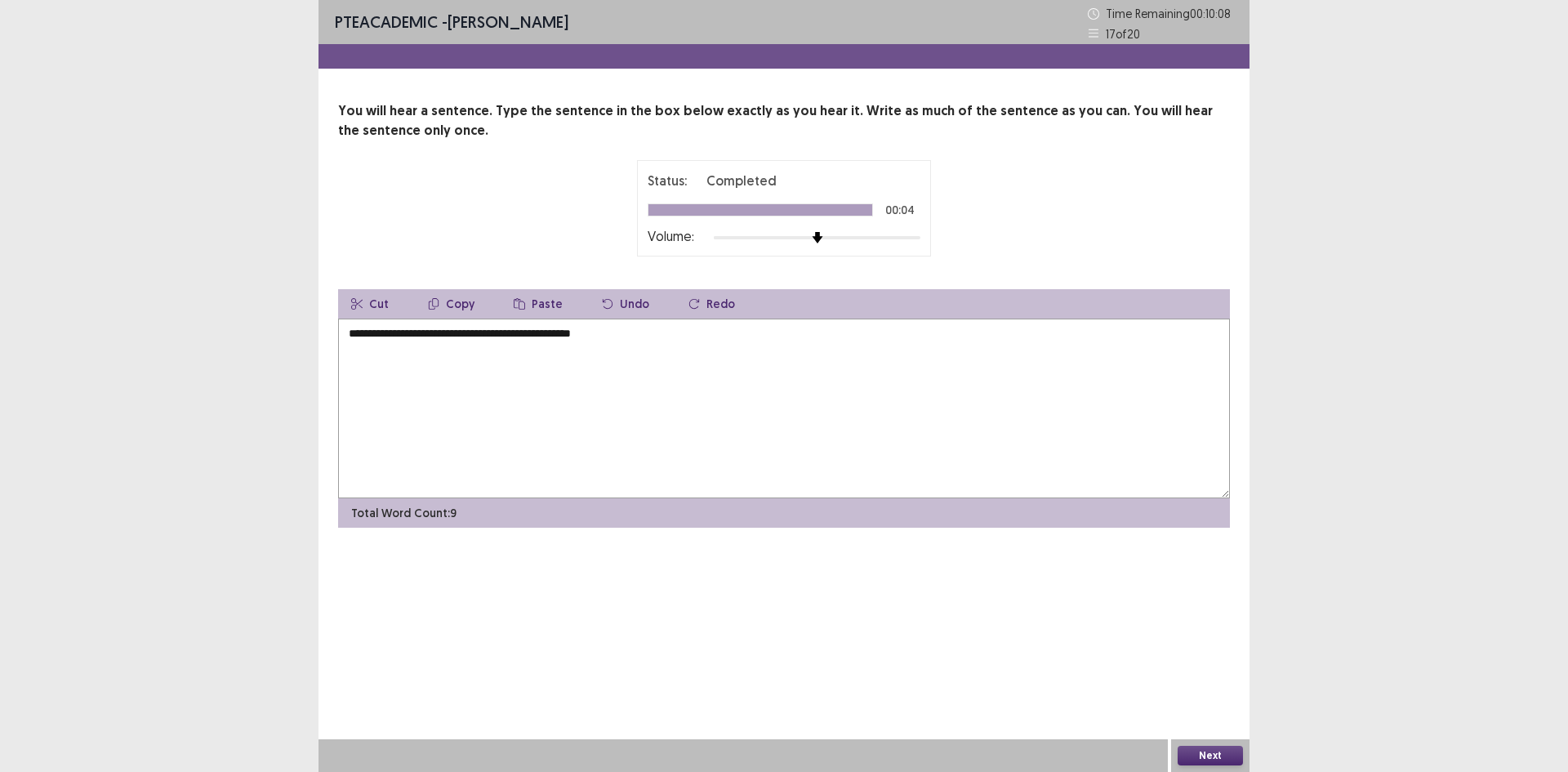
click at [356, 333] on textarea "**********" at bounding box center [784, 408] width 892 height 180
click at [377, 337] on textarea "**********" at bounding box center [784, 408] width 892 height 180
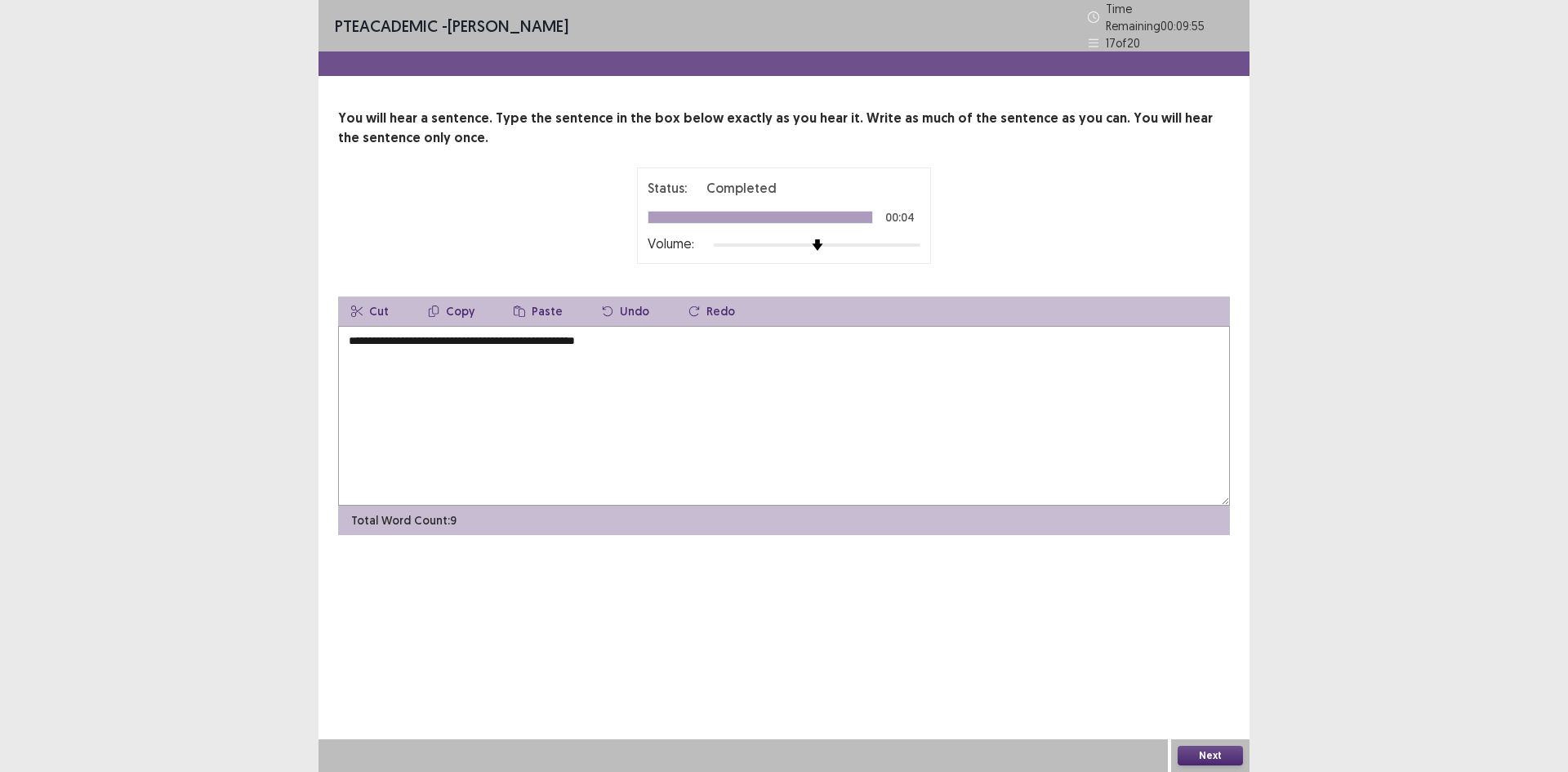
click at [484, 335] on textarea "**********" at bounding box center [784, 416] width 892 height 180
click at [507, 338] on textarea "**********" at bounding box center [784, 416] width 892 height 180
click at [429, 337] on textarea "**********" at bounding box center [784, 416] width 892 height 180
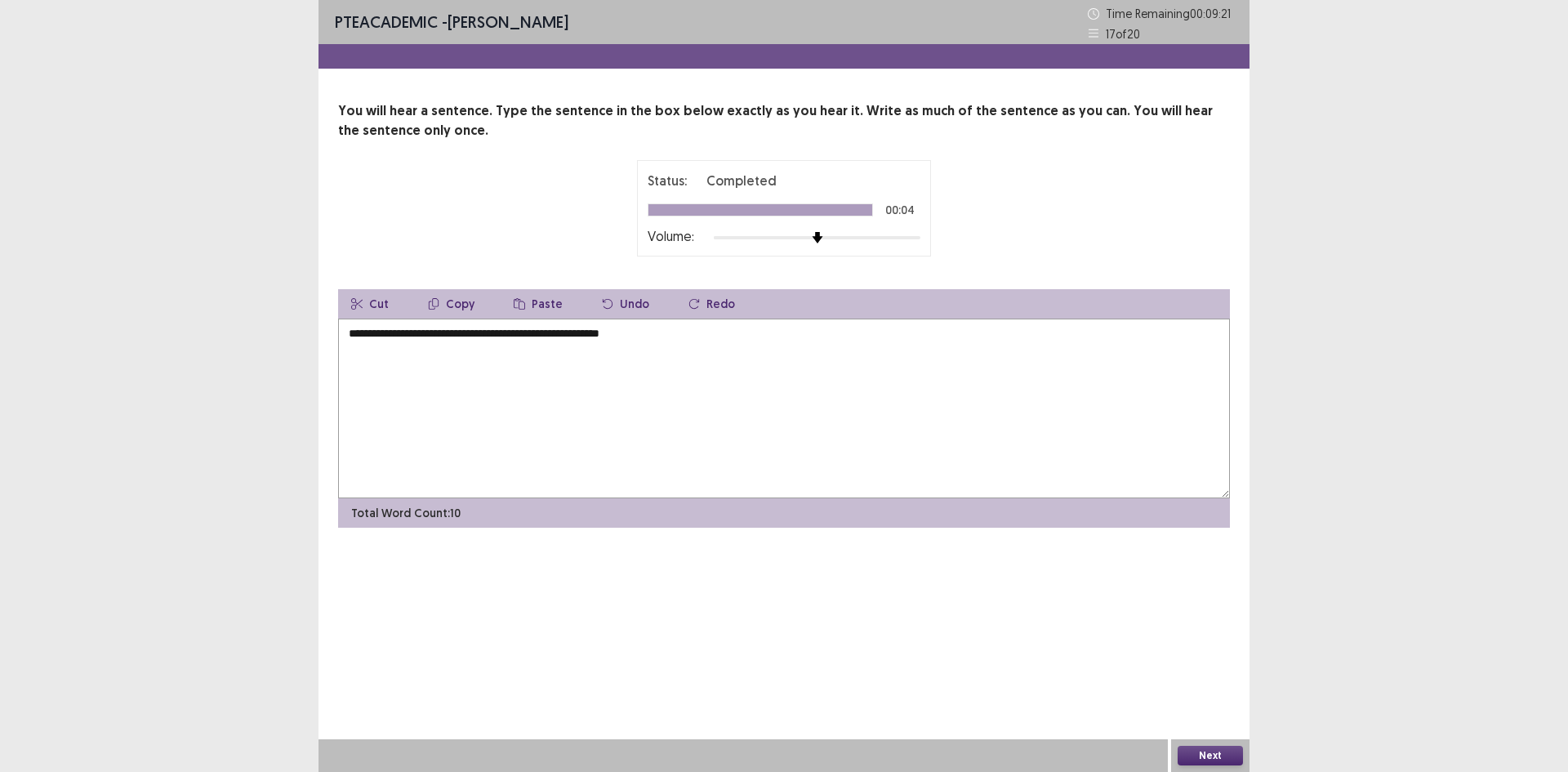
type textarea "**********"
click at [1210, 754] on button "Next" at bounding box center [1211, 755] width 65 height 19
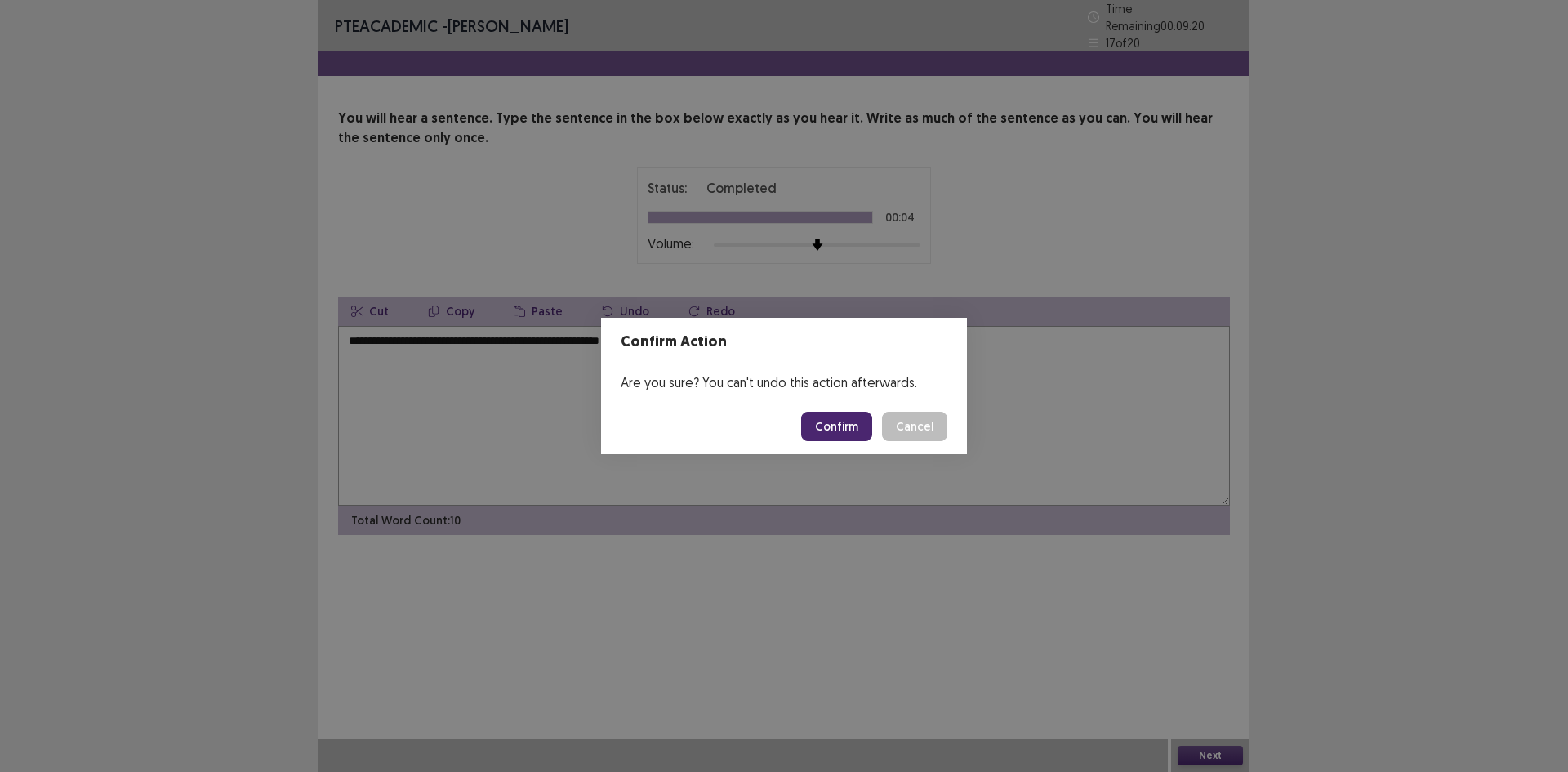
click at [849, 420] on button "Confirm" at bounding box center [837, 426] width 71 height 29
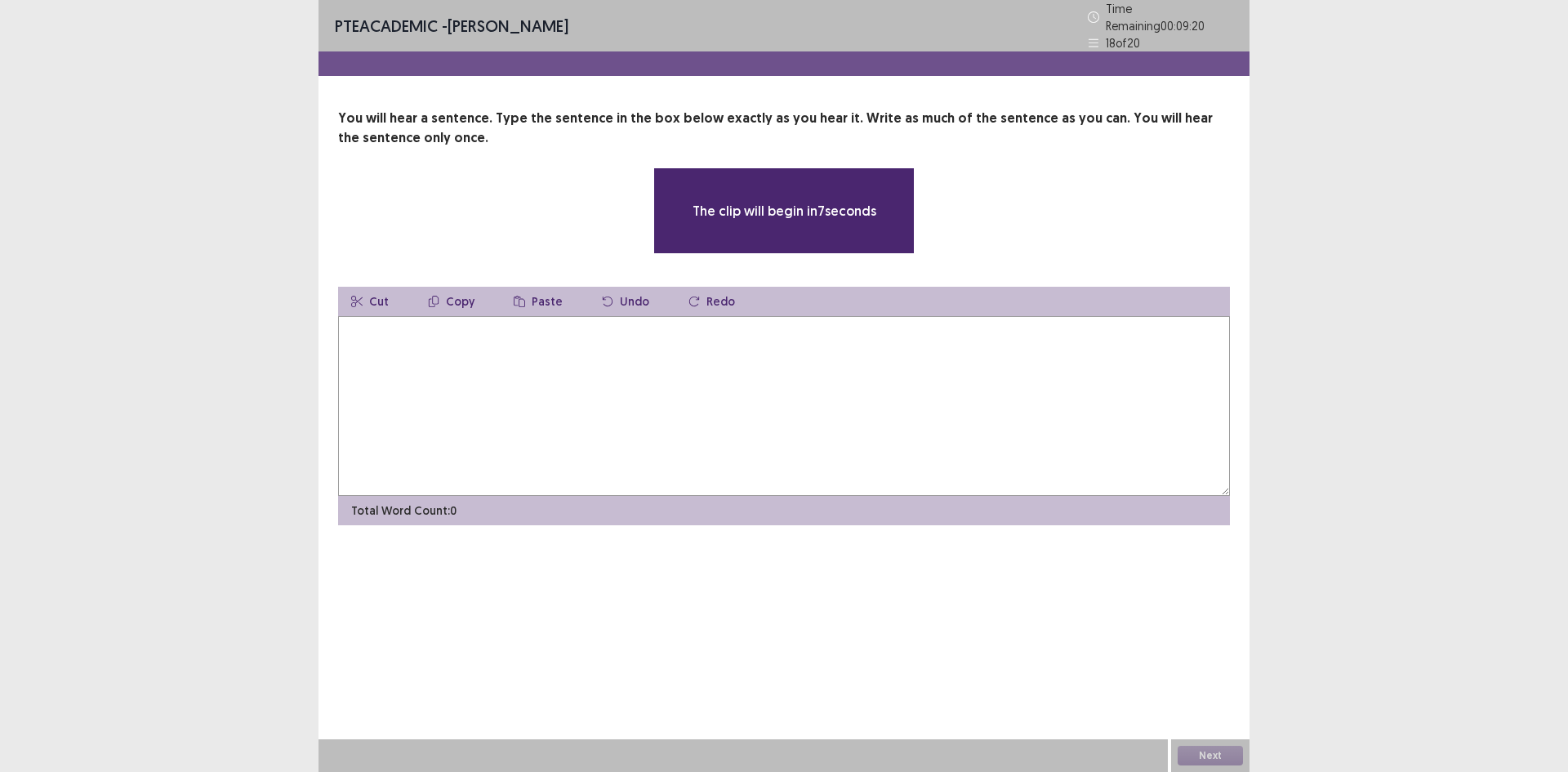
click at [675, 380] on textarea at bounding box center [784, 405] width 892 height 180
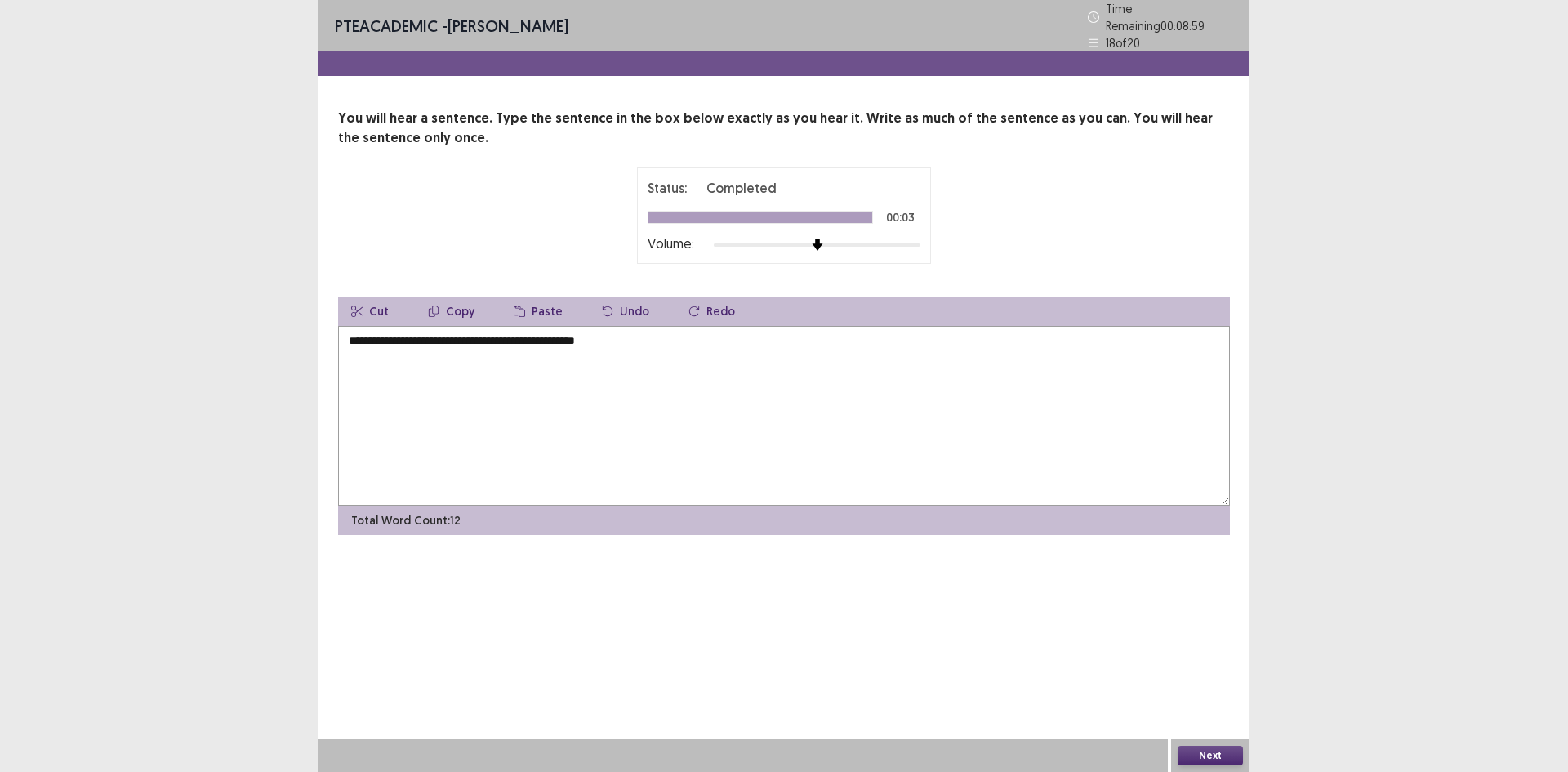
click at [348, 329] on textarea "**********" at bounding box center [784, 416] width 892 height 180
click at [344, 326] on textarea "**********" at bounding box center [784, 416] width 892 height 180
type textarea "**********"
click at [1219, 750] on button "Next" at bounding box center [1211, 755] width 65 height 19
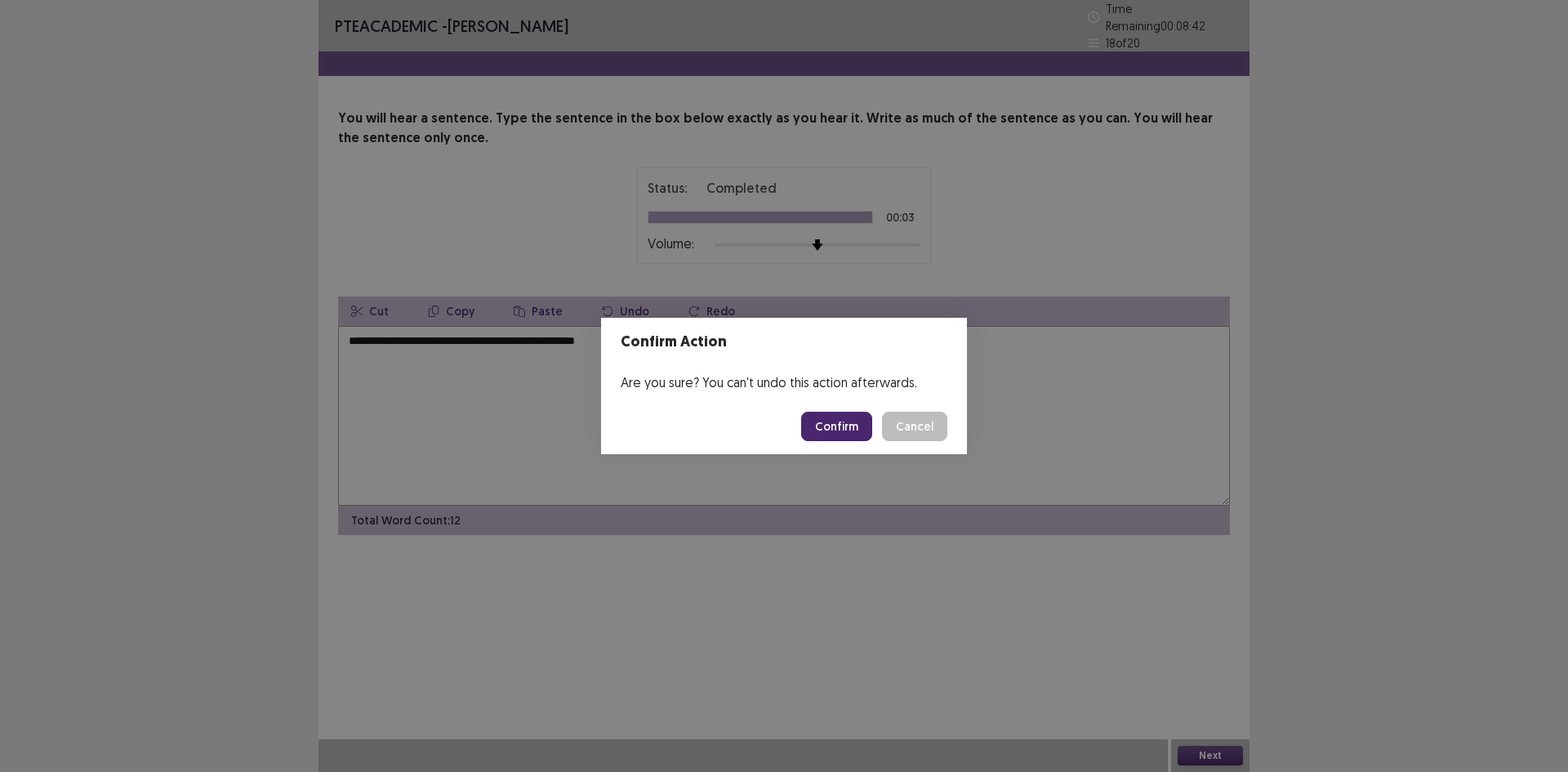
click at [853, 432] on button "Confirm" at bounding box center [837, 426] width 71 height 29
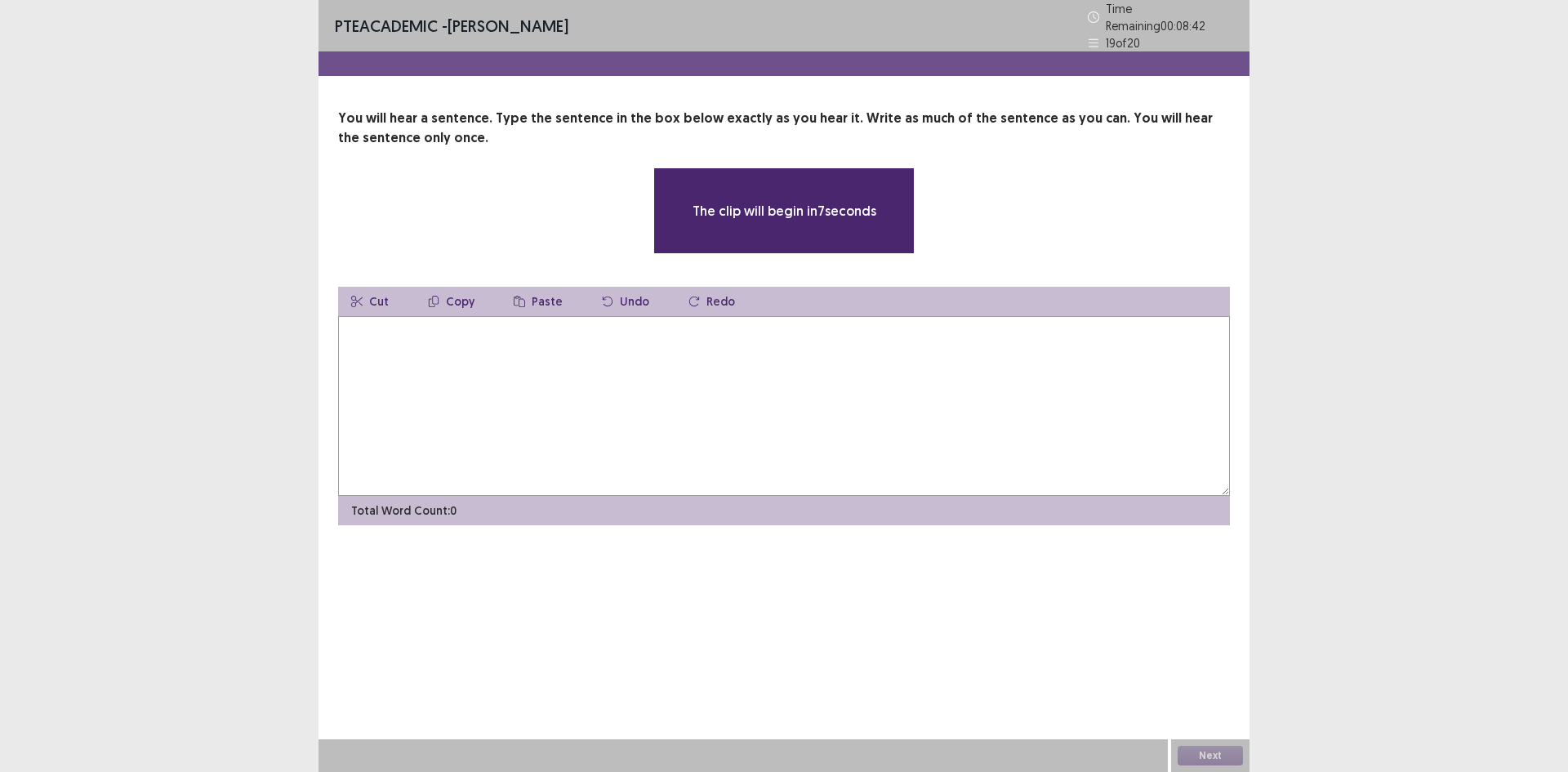
click at [497, 358] on textarea at bounding box center [784, 405] width 892 height 180
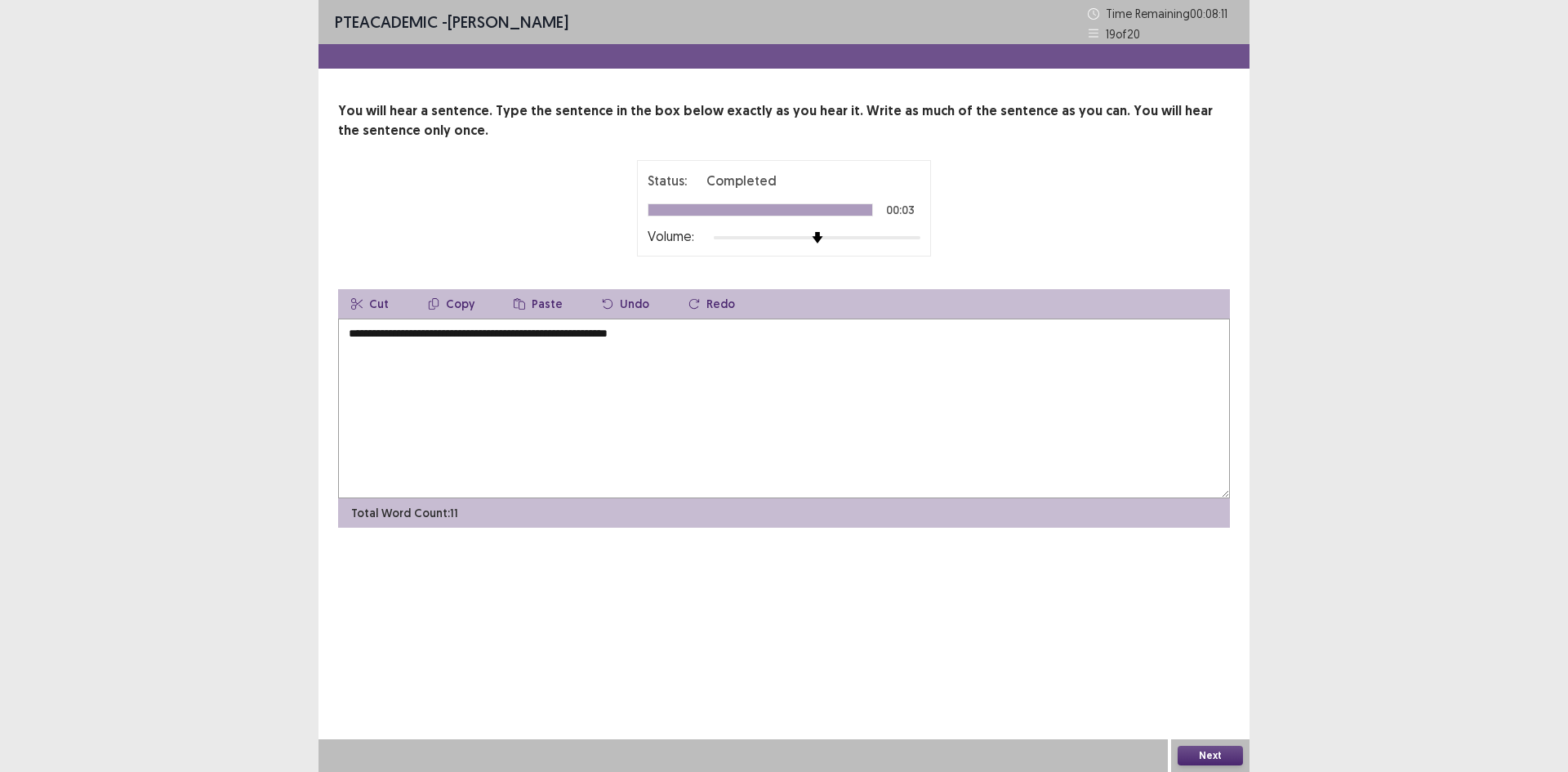
click at [357, 329] on textarea "**********" at bounding box center [784, 408] width 892 height 180
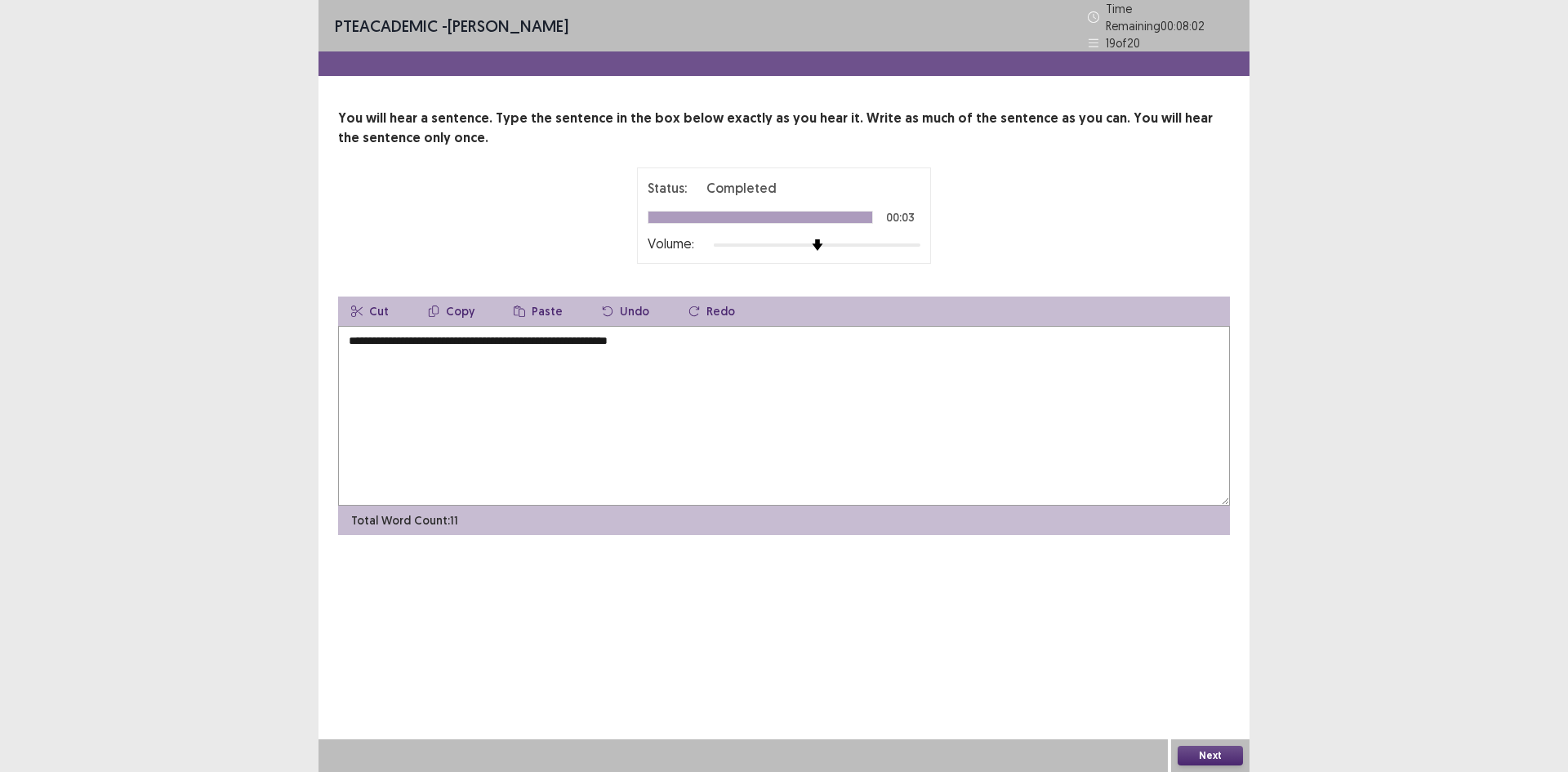
drag, startPoint x: 492, startPoint y: 338, endPoint x: 518, endPoint y: 416, distance: 82.2
click at [493, 342] on textarea "**********" at bounding box center [784, 416] width 892 height 180
type textarea "**********"
click at [1212, 753] on button "Next" at bounding box center [1211, 755] width 65 height 19
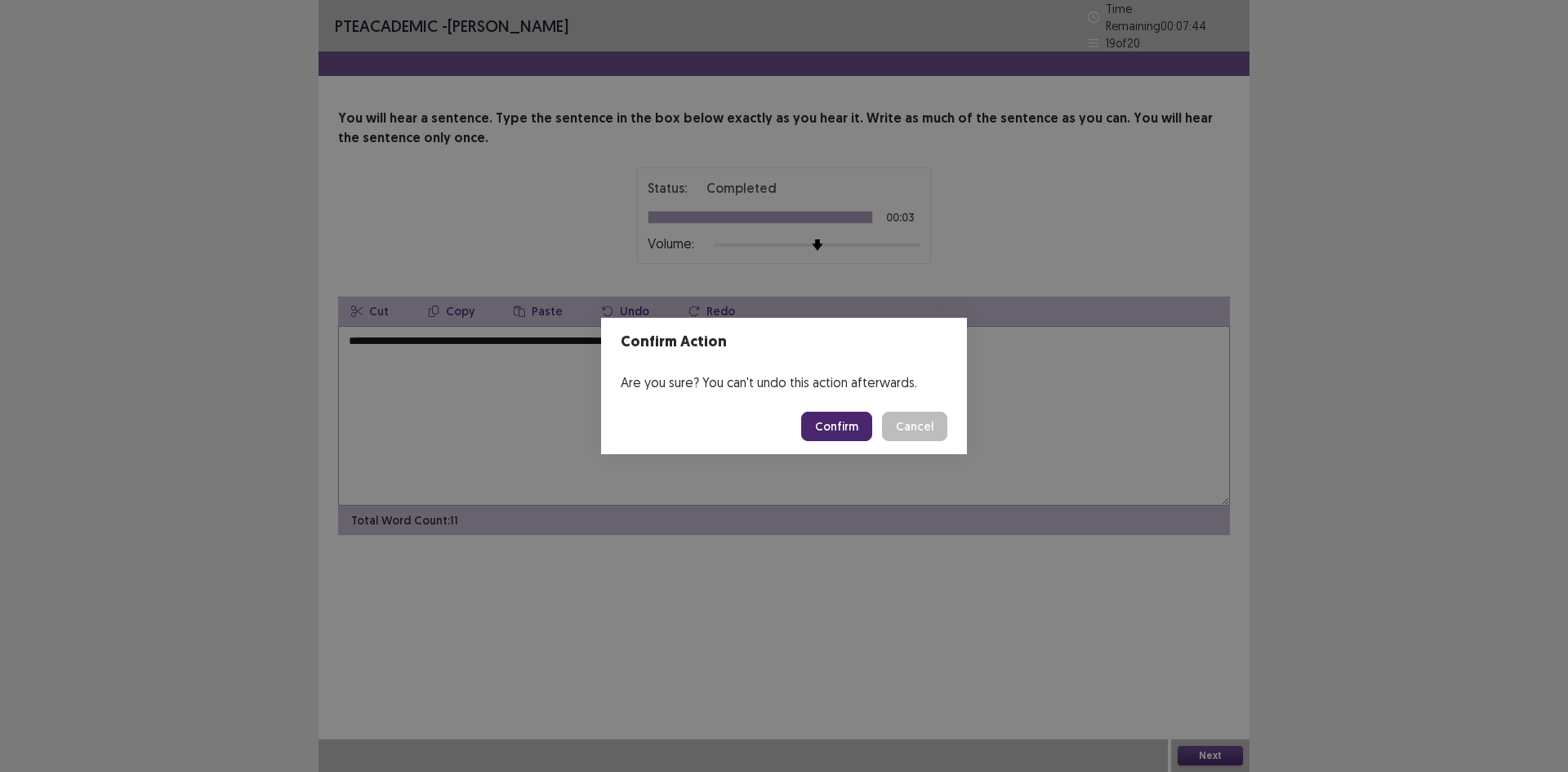
click at [821, 424] on button "Confirm" at bounding box center [837, 426] width 71 height 29
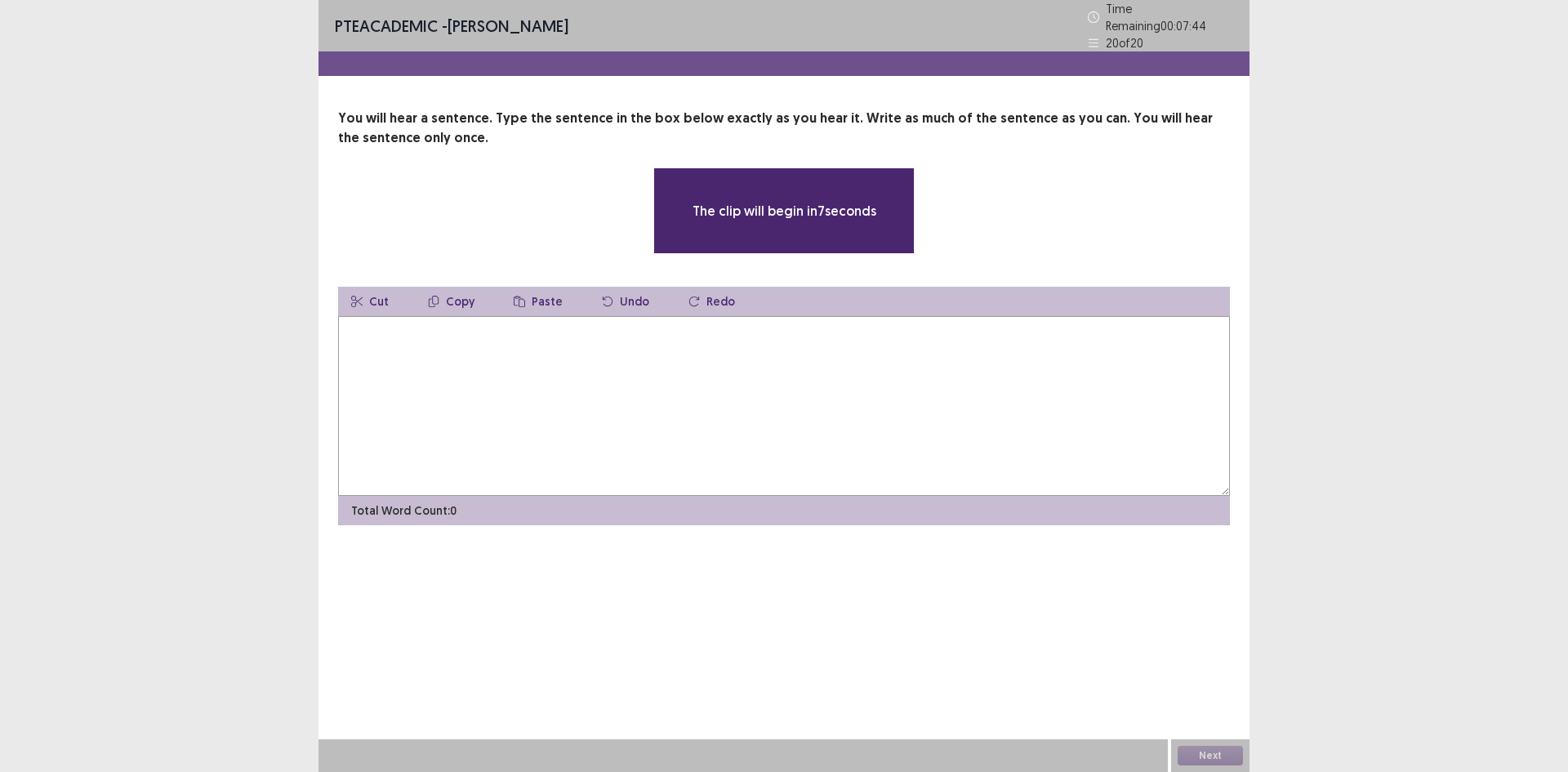
click at [460, 338] on textarea at bounding box center [784, 405] width 892 height 180
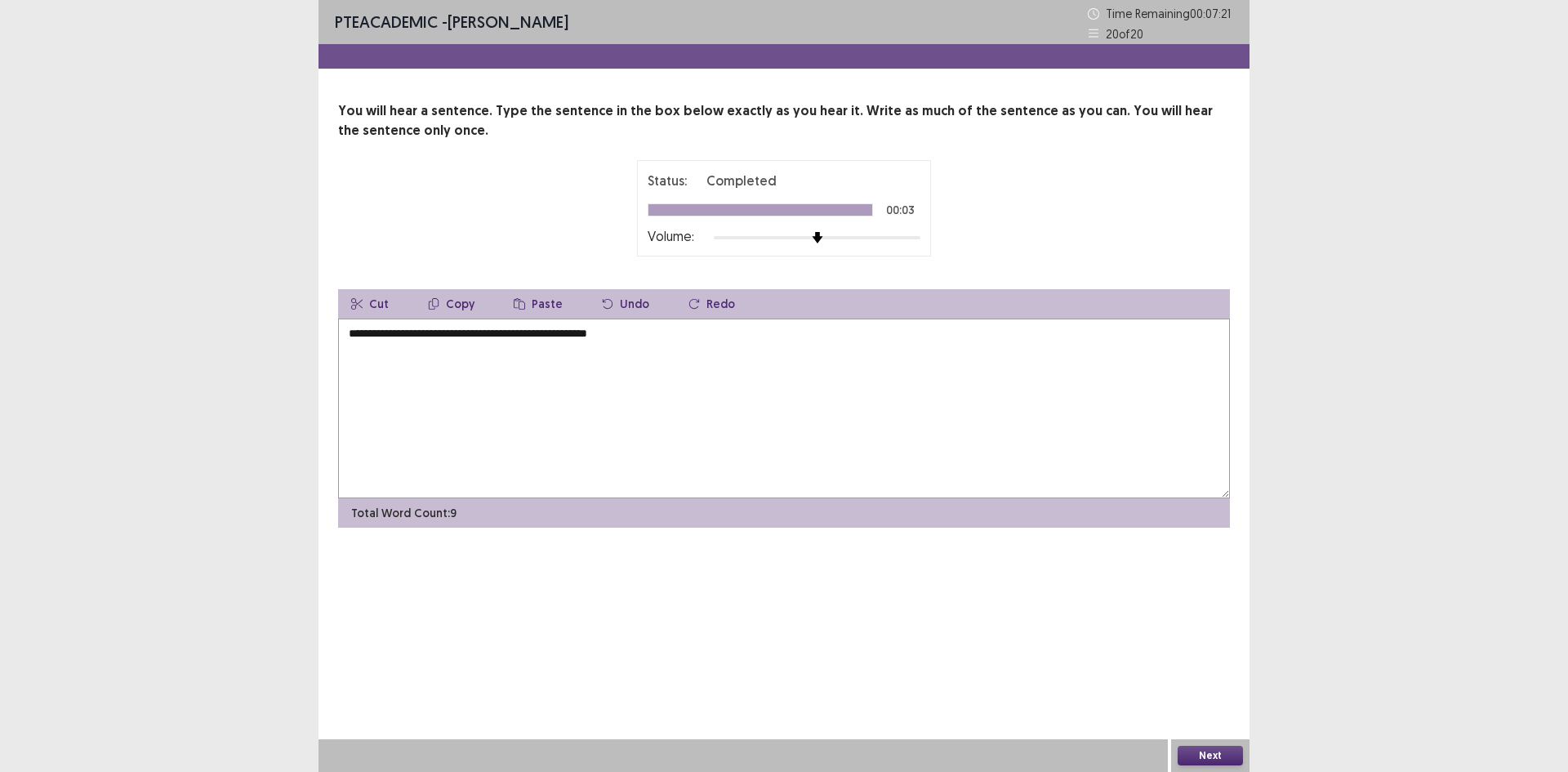
click at [350, 326] on textarea "**********" at bounding box center [784, 408] width 892 height 180
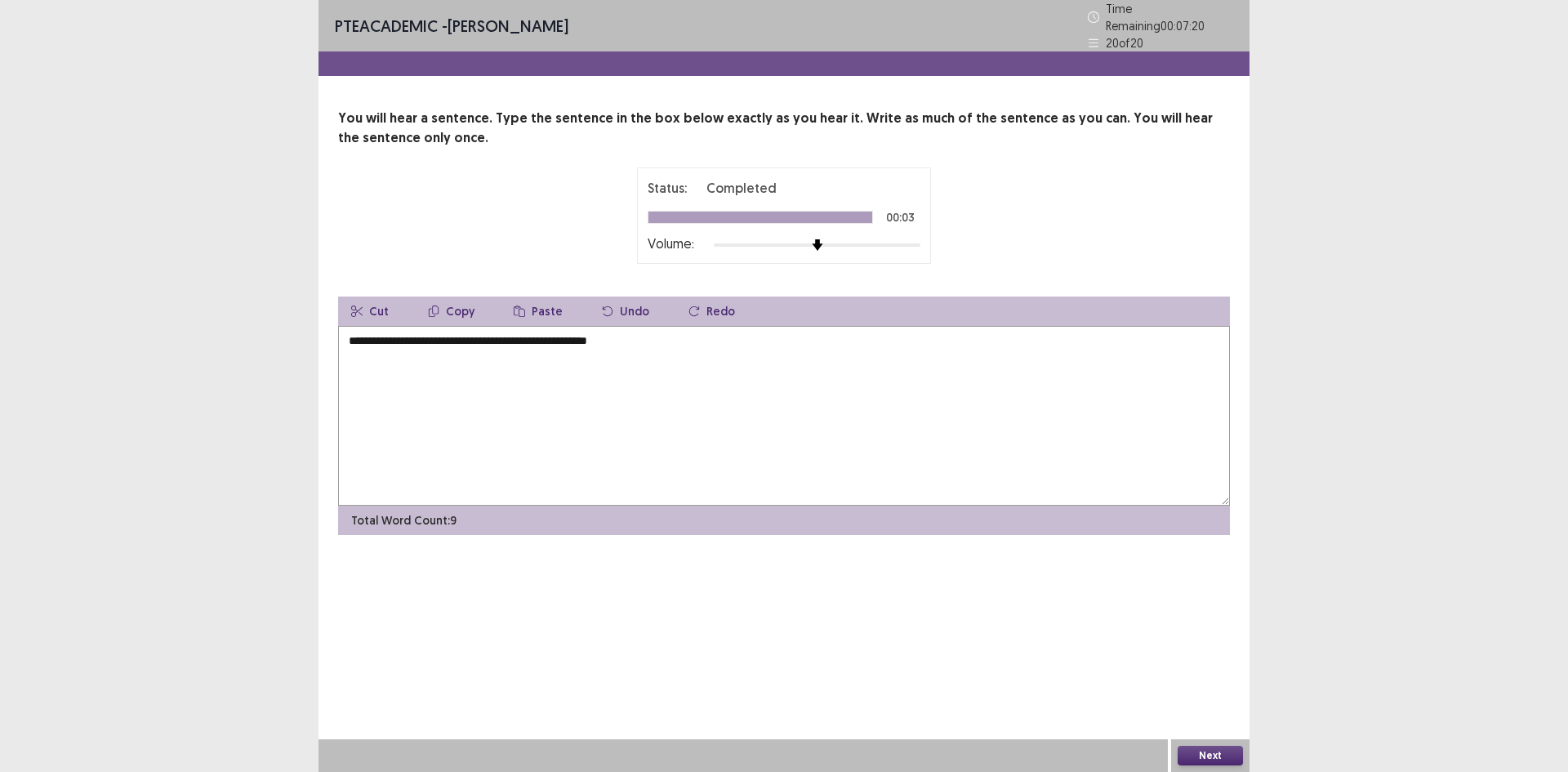
click at [350, 326] on textarea "**********" at bounding box center [784, 416] width 892 height 180
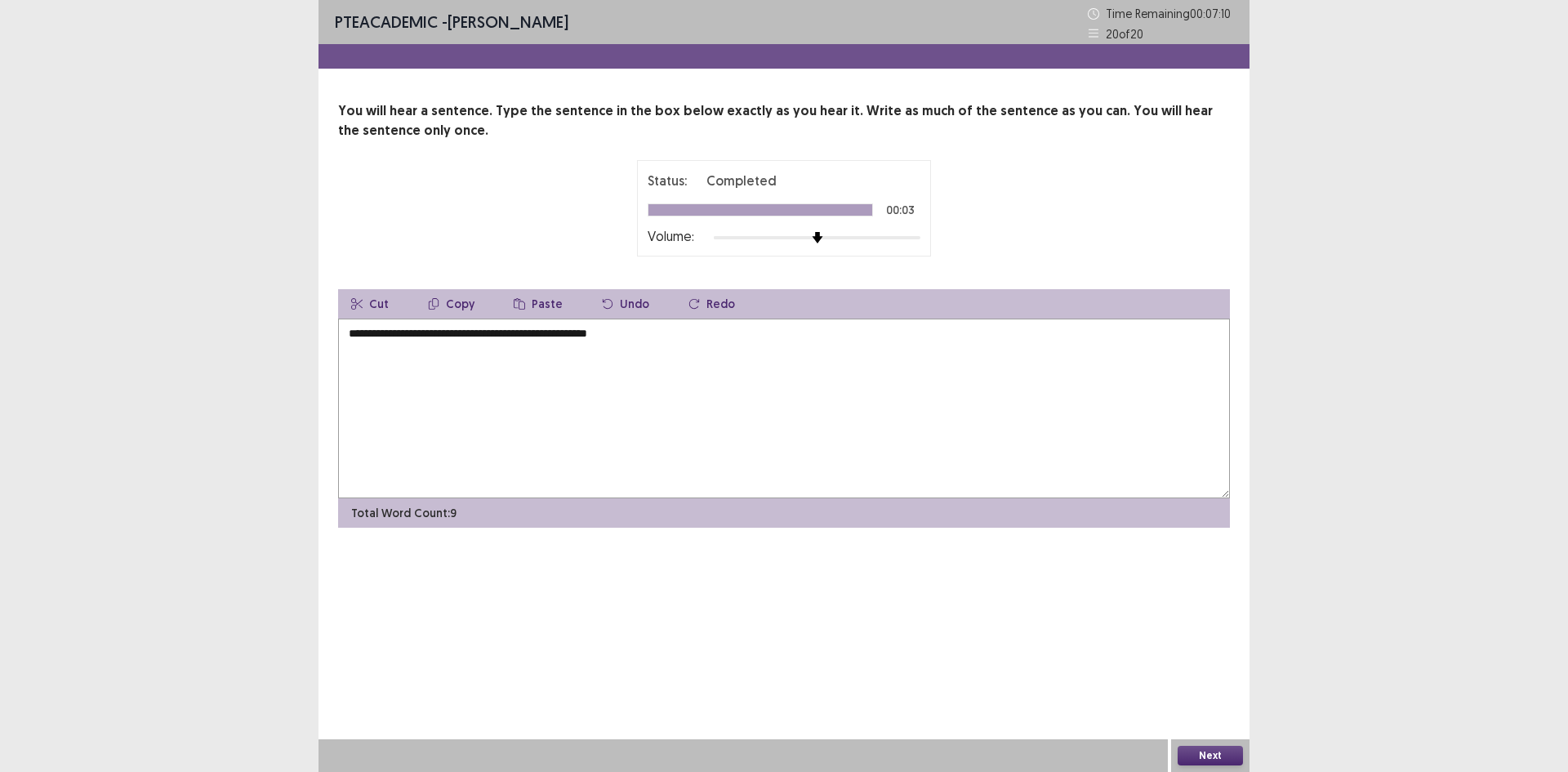
click at [416, 335] on textarea "**********" at bounding box center [784, 408] width 892 height 180
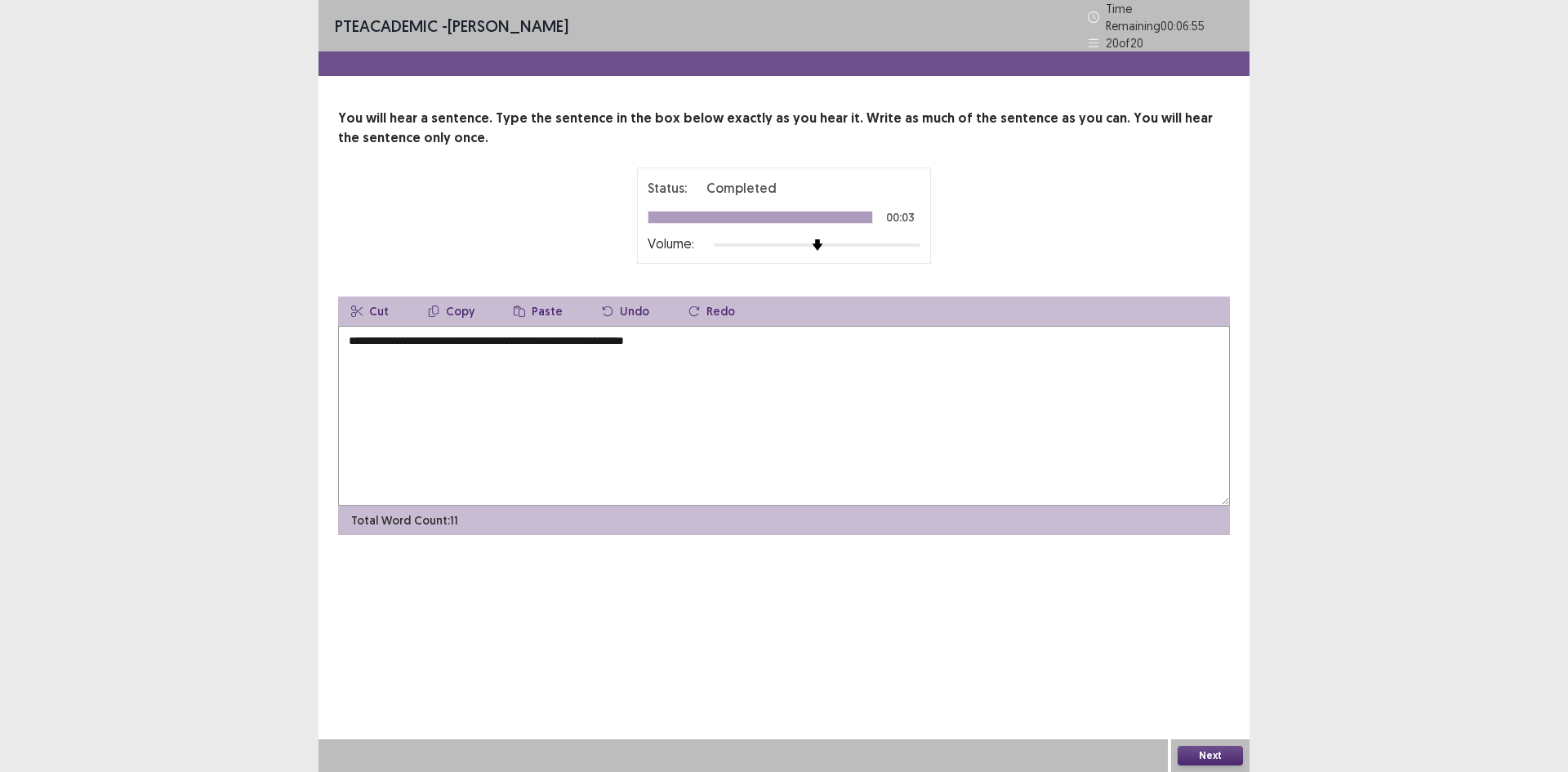
drag, startPoint x: 461, startPoint y: 332, endPoint x: 440, endPoint y: 335, distance: 21.2
click at [440, 335] on textarea "**********" at bounding box center [784, 416] width 892 height 180
type textarea "**********"
click at [1222, 753] on button "Next" at bounding box center [1211, 755] width 65 height 19
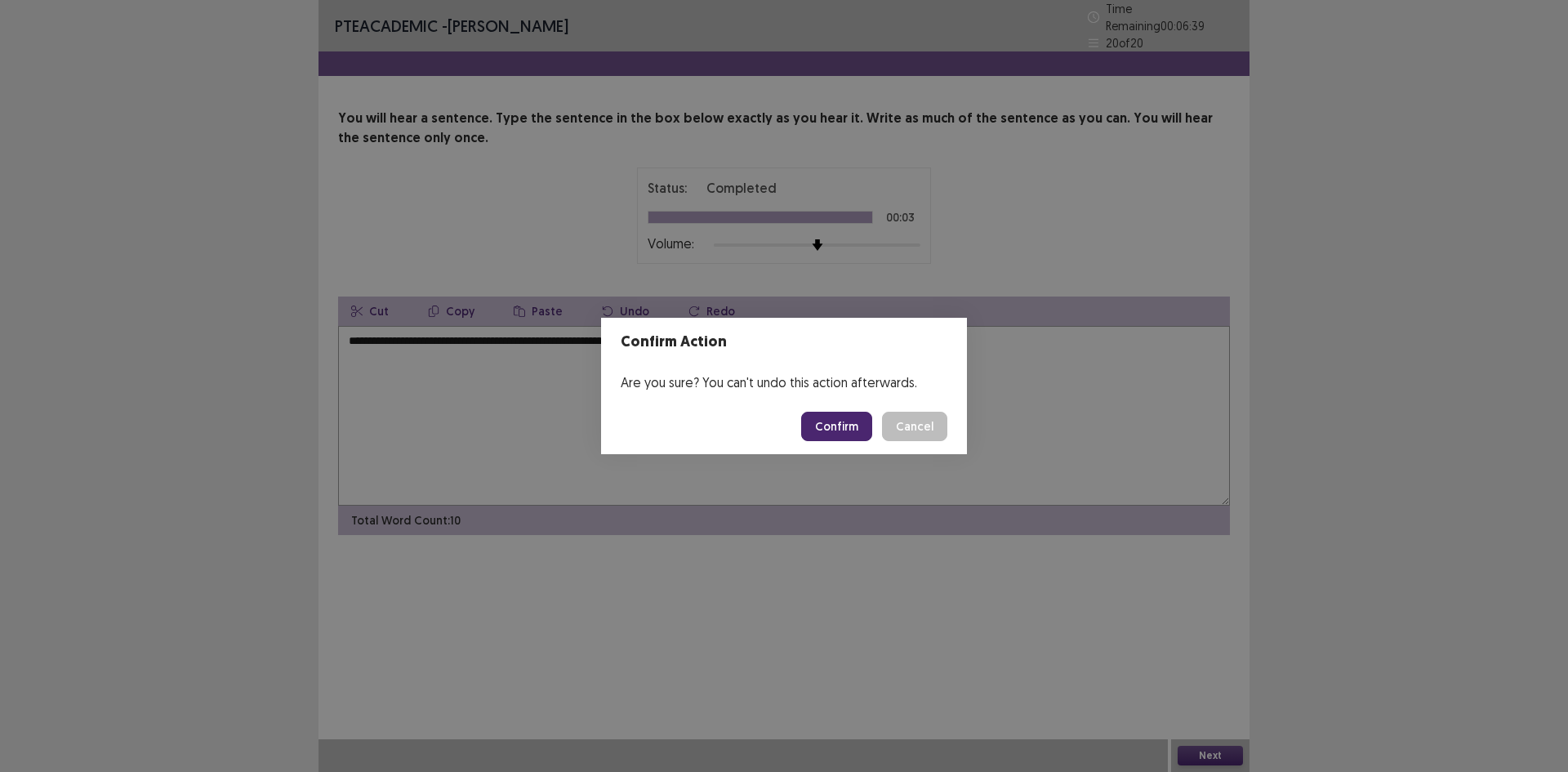
click at [851, 428] on button "Confirm" at bounding box center [837, 426] width 71 height 29
